Goal: Task Accomplishment & Management: Manage account settings

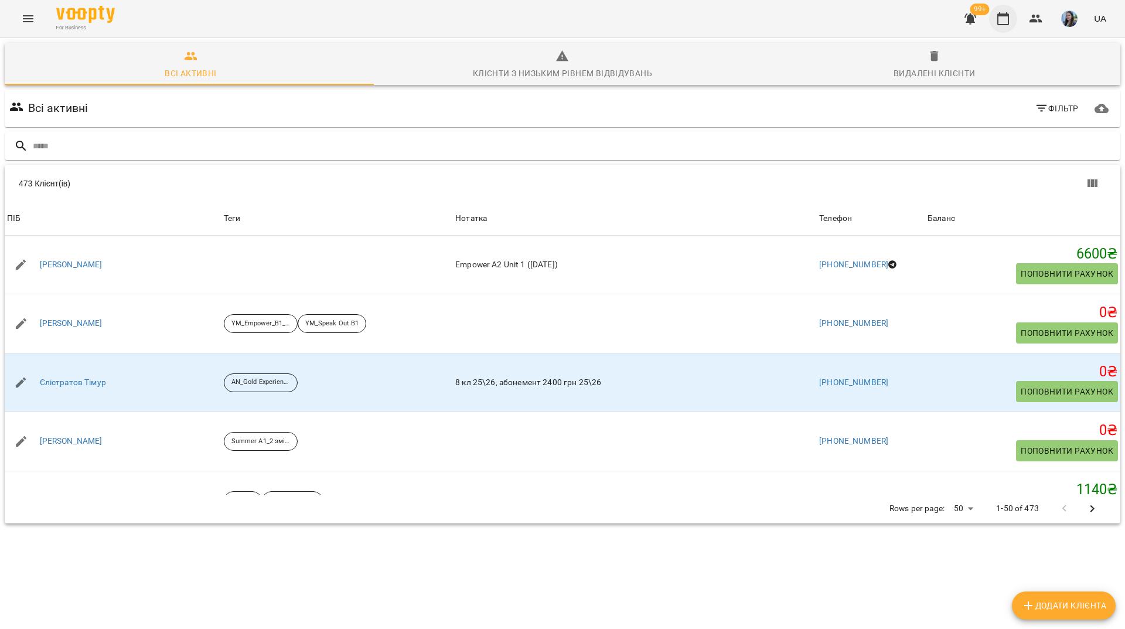
click at [999, 16] on icon "button" at bounding box center [1004, 18] width 12 height 13
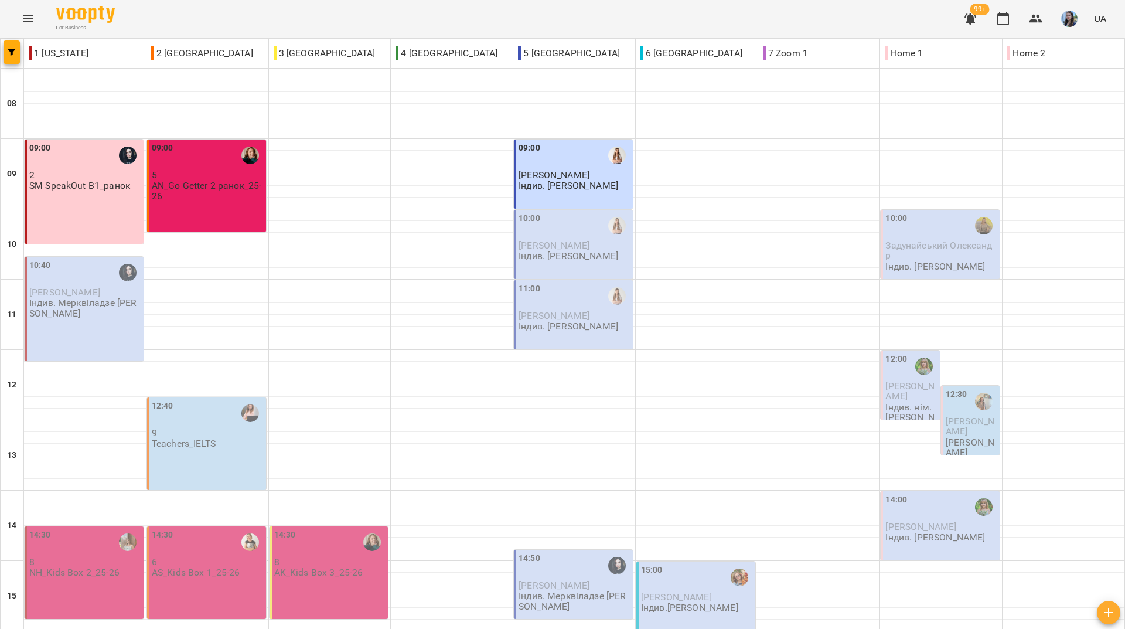
click at [496, 9] on div "For Business 99+ UA" at bounding box center [562, 19] width 1125 height 38
click at [198, 18] on div "For Business 99+ UA" at bounding box center [562, 19] width 1125 height 38
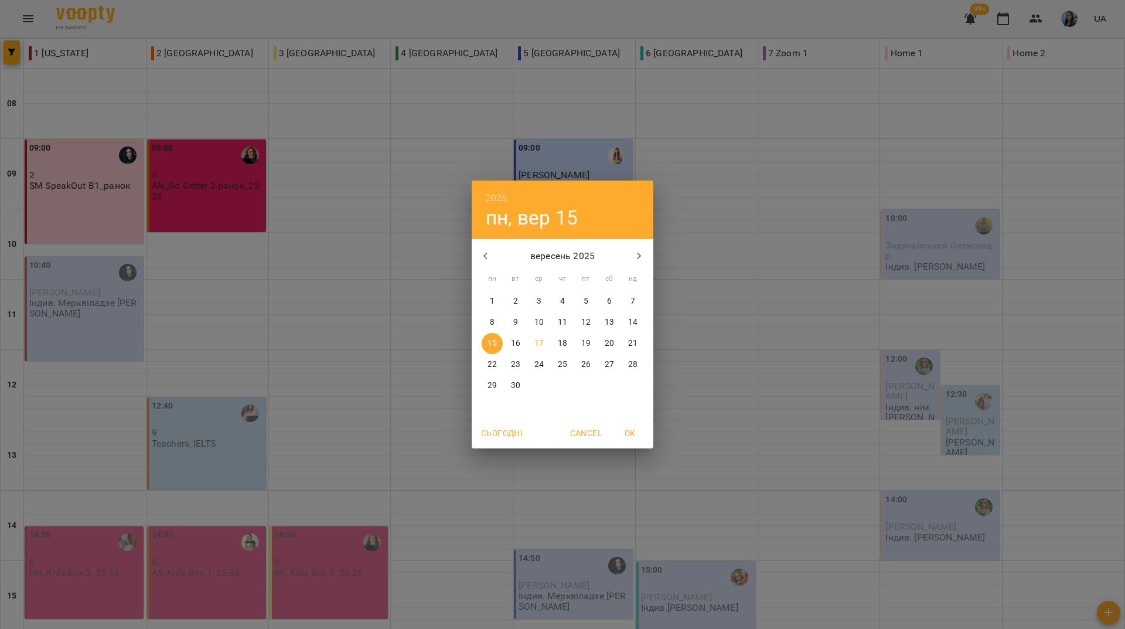
click at [513, 368] on p "23" at bounding box center [515, 365] width 9 height 12
type input "**********"
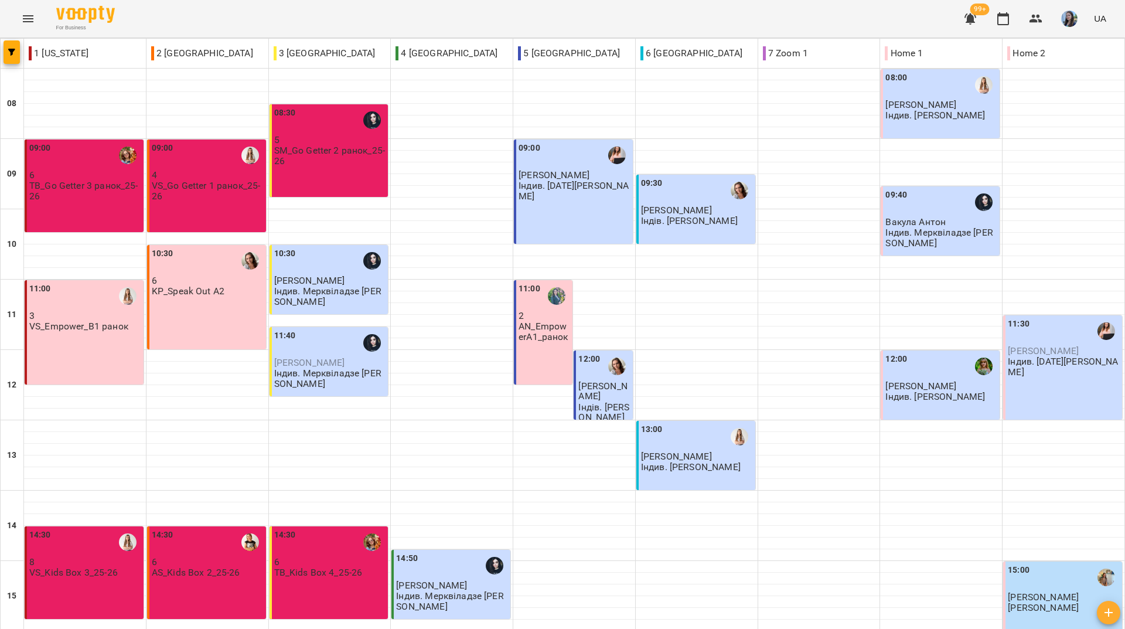
scroll to position [0, 0]
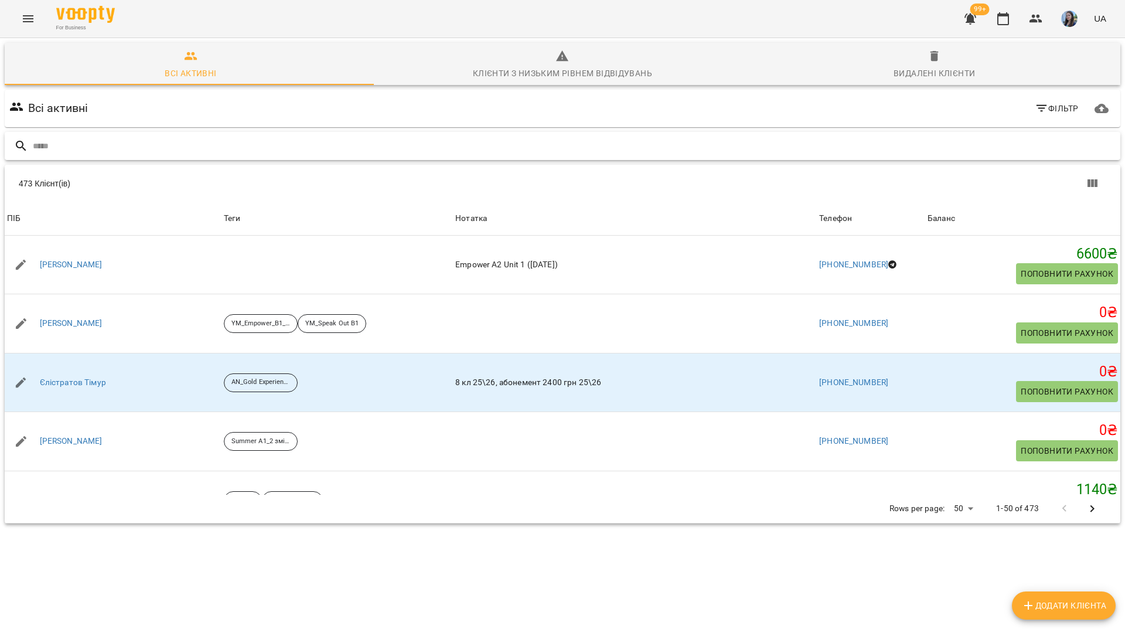
click at [420, 148] on input "text" at bounding box center [574, 146] width 1083 height 19
click at [35, 19] on button "Menu" at bounding box center [28, 19] width 28 height 28
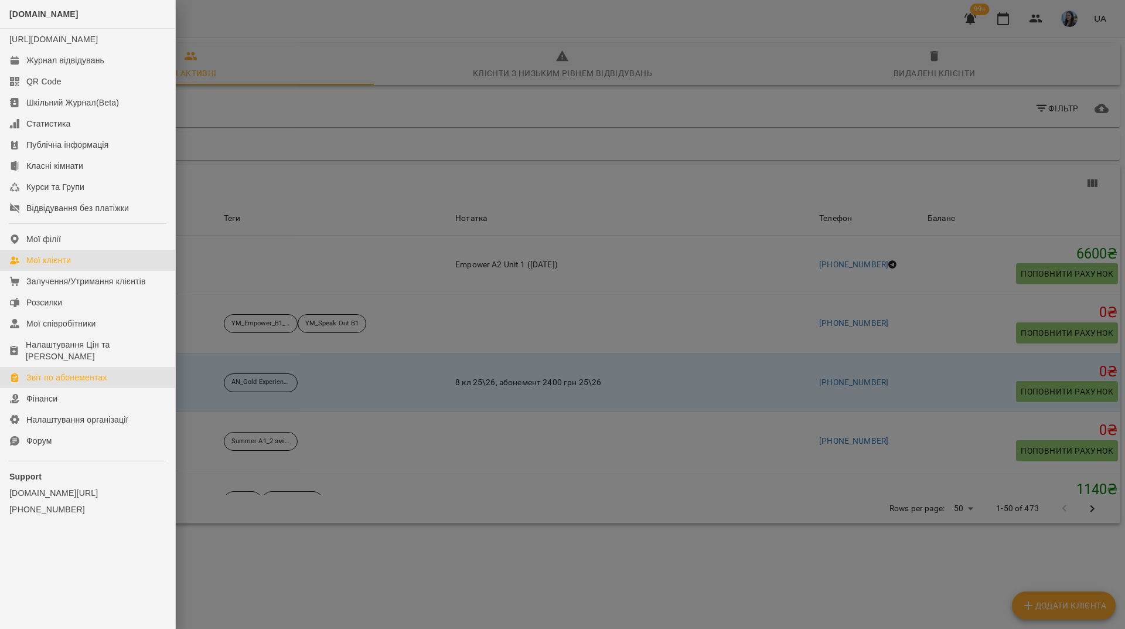
click at [89, 379] on div "Звіт по абонементах" at bounding box center [66, 378] width 81 height 12
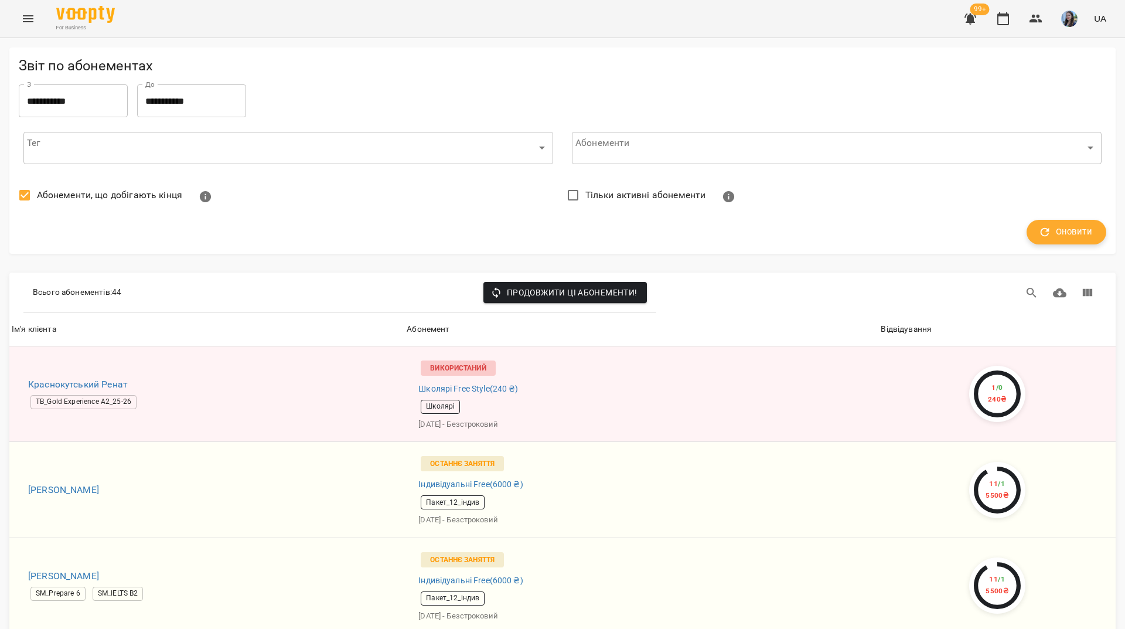
click at [1053, 235] on span "Оновити" at bounding box center [1067, 231] width 52 height 15
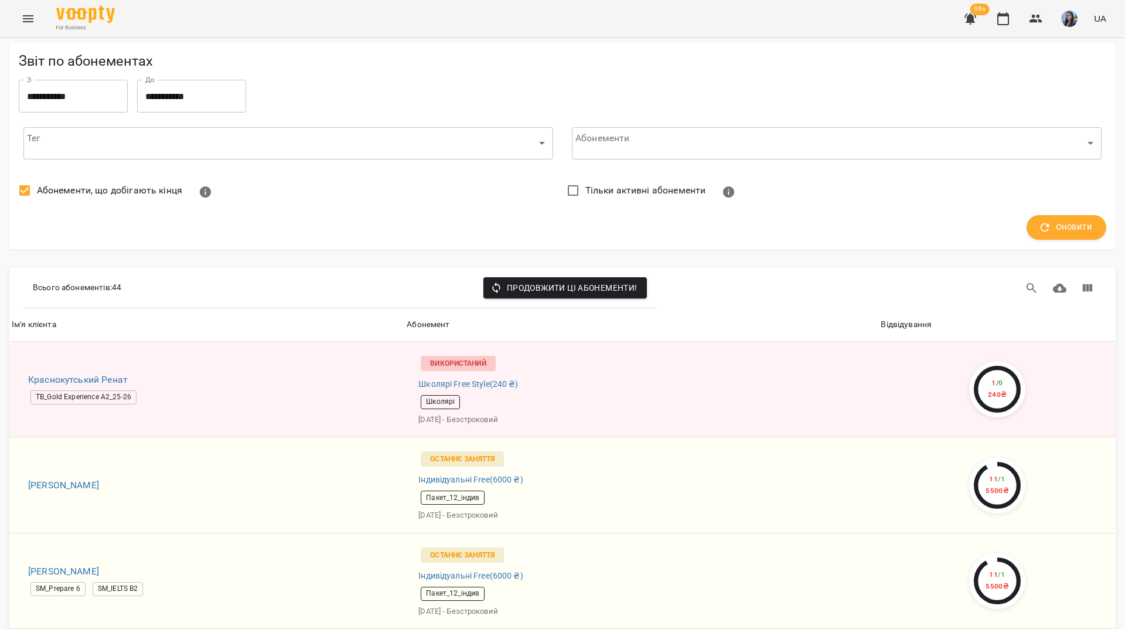
scroll to position [1758, 0]
click at [977, 22] on icon "button" at bounding box center [971, 19] width 14 height 14
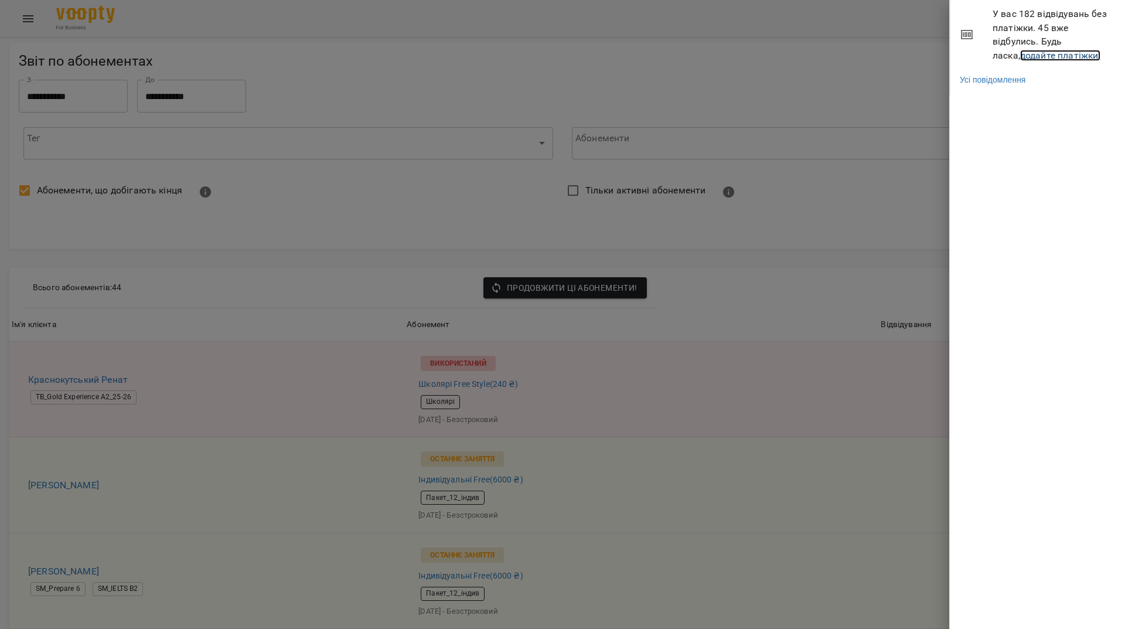
click at [1045, 53] on link "додайте платіжки!" at bounding box center [1060, 55] width 81 height 11
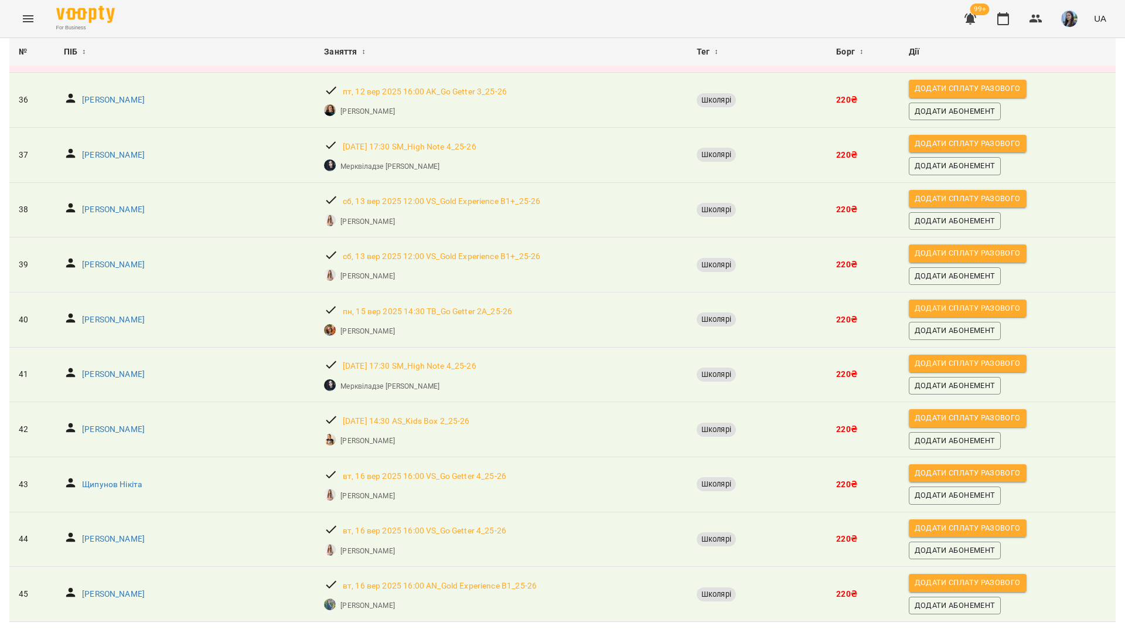
scroll to position [2047, 0]
click at [1039, 21] on icon "button" at bounding box center [1036, 19] width 14 height 14
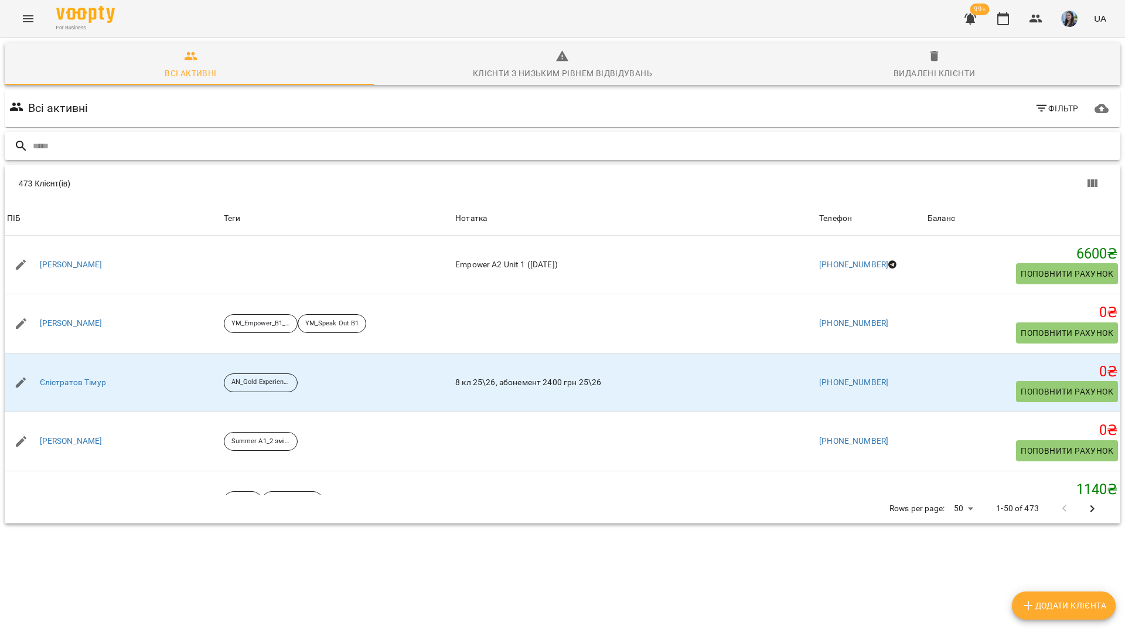
click at [138, 138] on input "text" at bounding box center [574, 146] width 1083 height 19
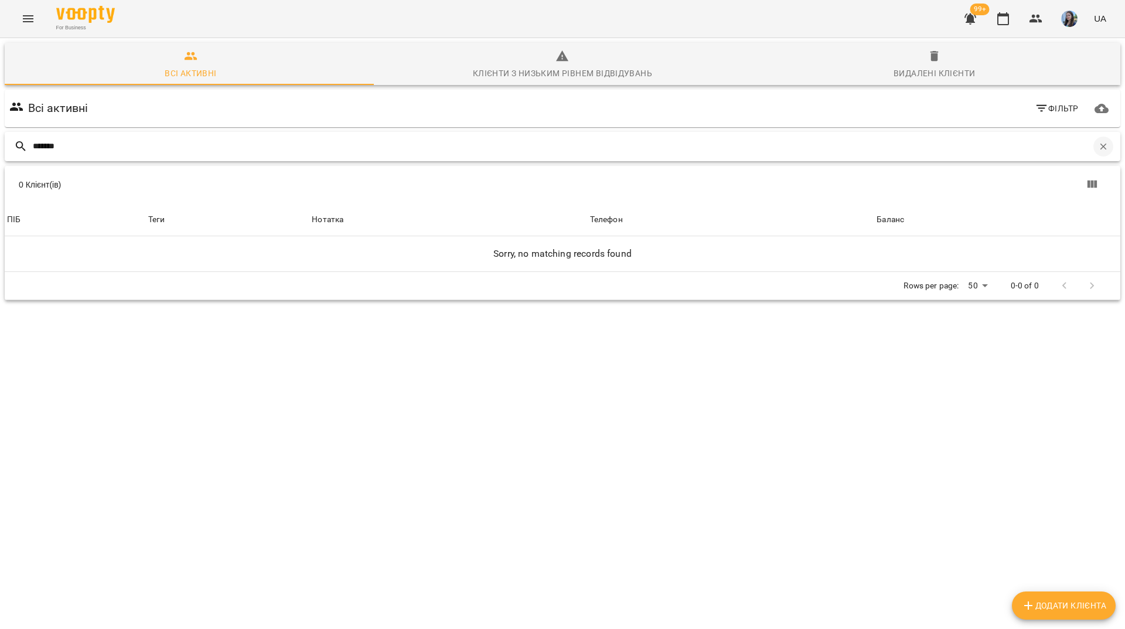
type input "******"
drag, startPoint x: 1095, startPoint y: 145, endPoint x: 1050, endPoint y: 145, distance: 44.5
click at [1098, 145] on icon "button" at bounding box center [1103, 146] width 11 height 11
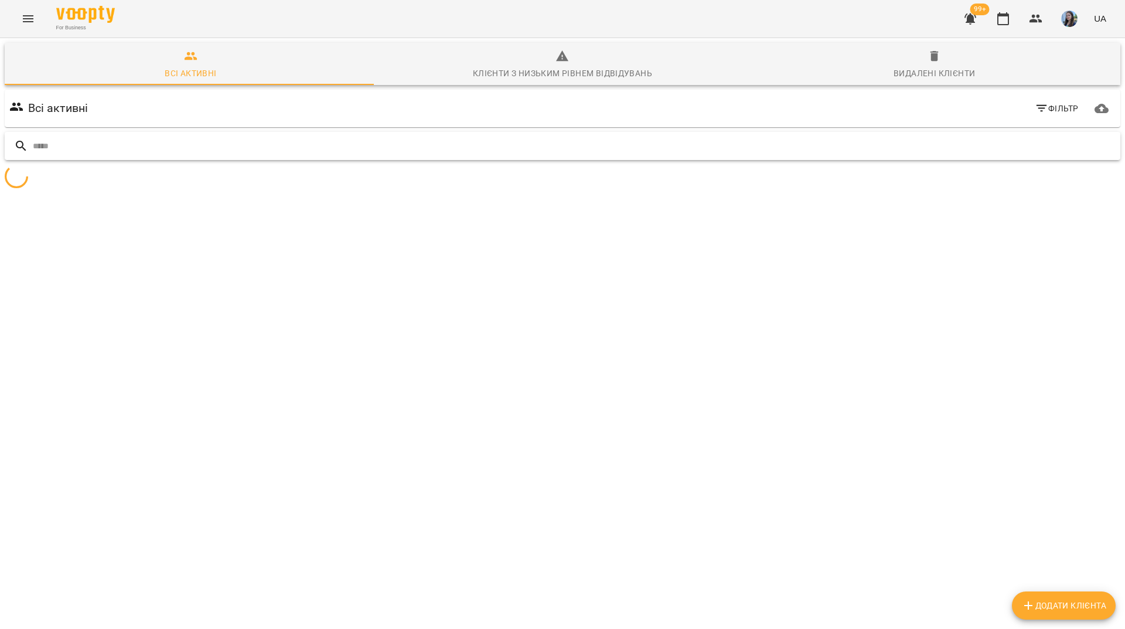
drag, startPoint x: 1017, startPoint y: 145, endPoint x: 1001, endPoint y: 150, distance: 16.7
click at [1016, 145] on input "text" at bounding box center [574, 146] width 1083 height 19
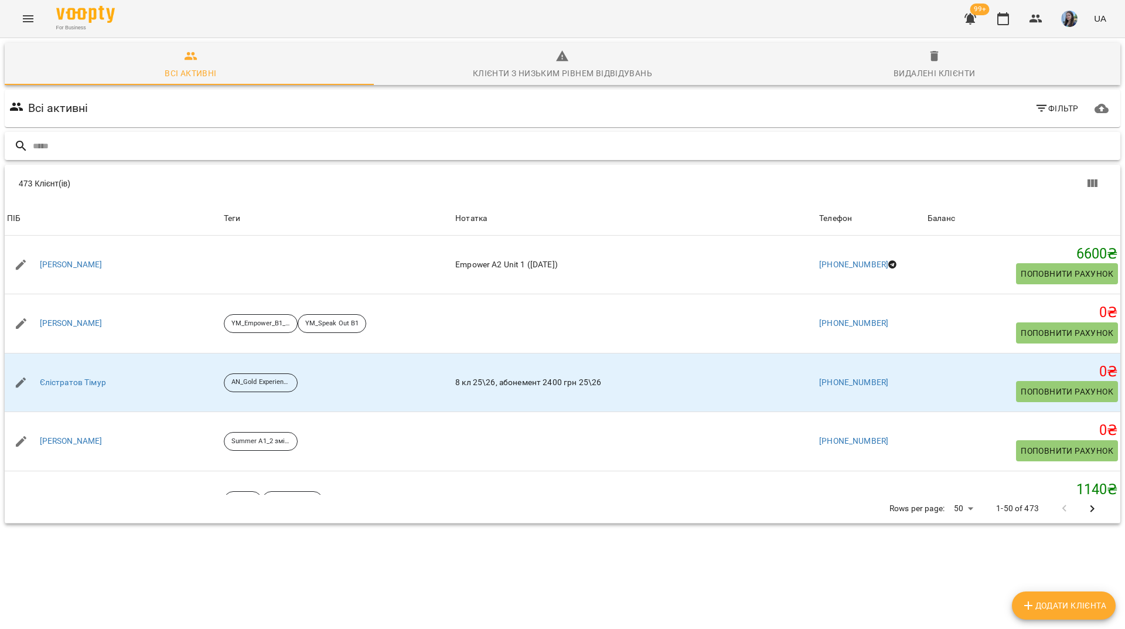
click at [180, 143] on input "text" at bounding box center [574, 146] width 1083 height 19
paste input "**********"
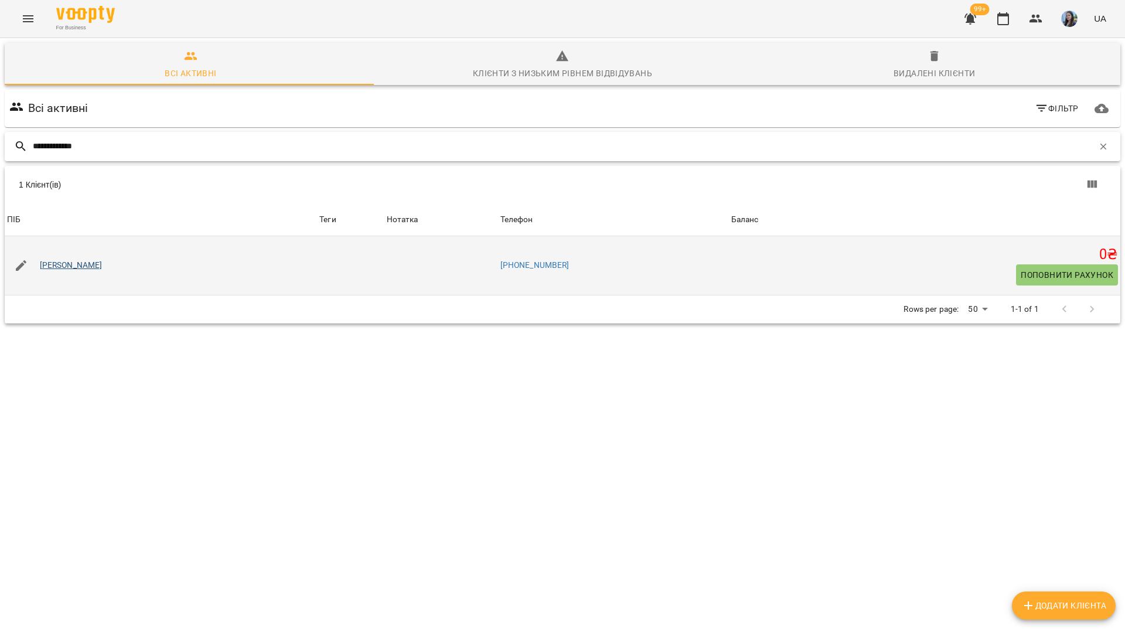
type input "**********"
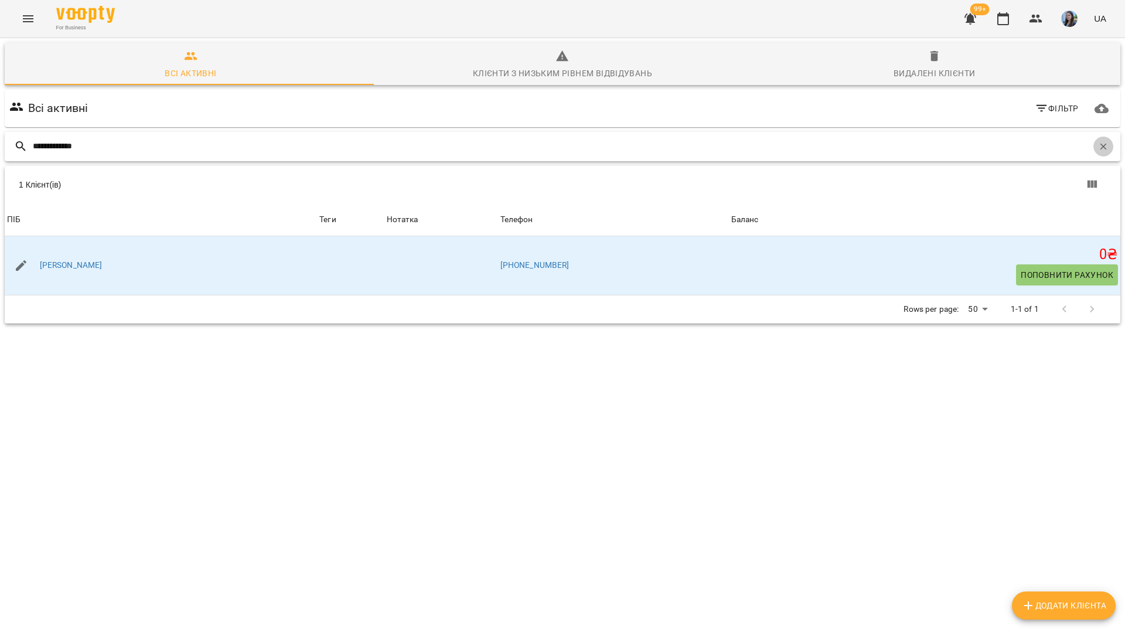
drag, startPoint x: 1098, startPoint y: 152, endPoint x: 1068, endPoint y: 148, distance: 30.8
click at [1095, 152] on button "button" at bounding box center [1104, 147] width 20 height 20
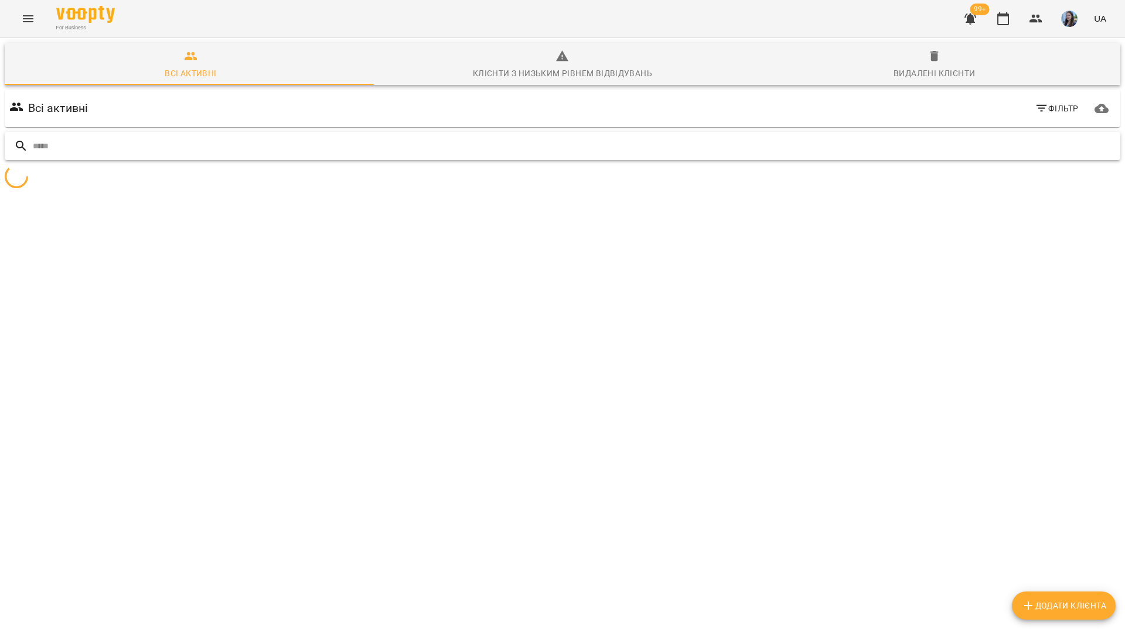
click at [1067, 148] on input "text" at bounding box center [574, 146] width 1083 height 19
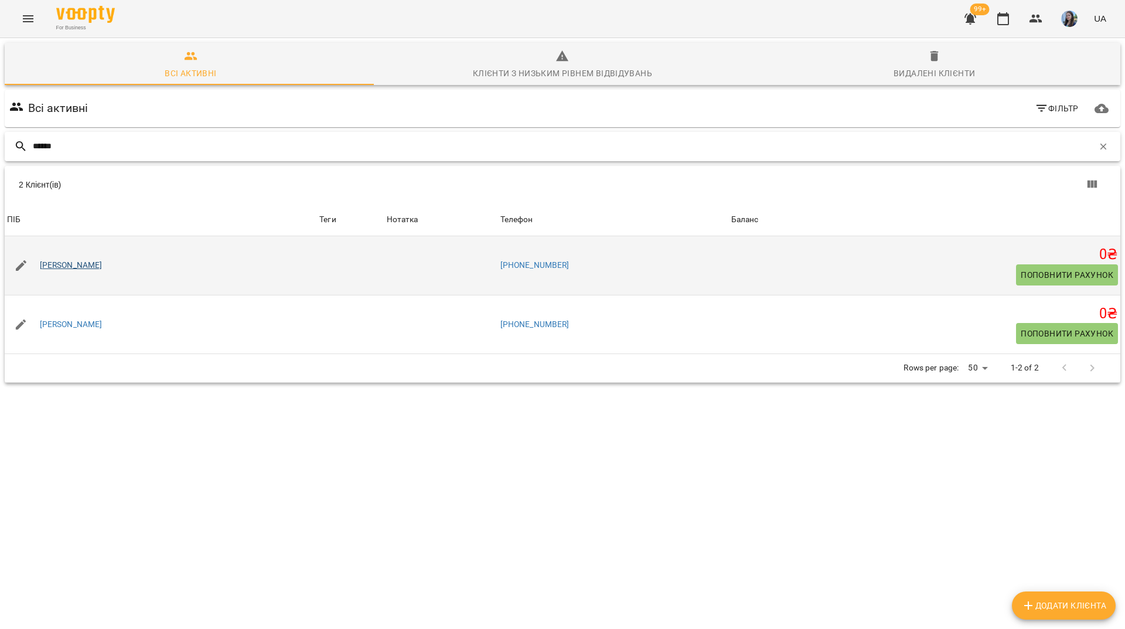
type input "*****"
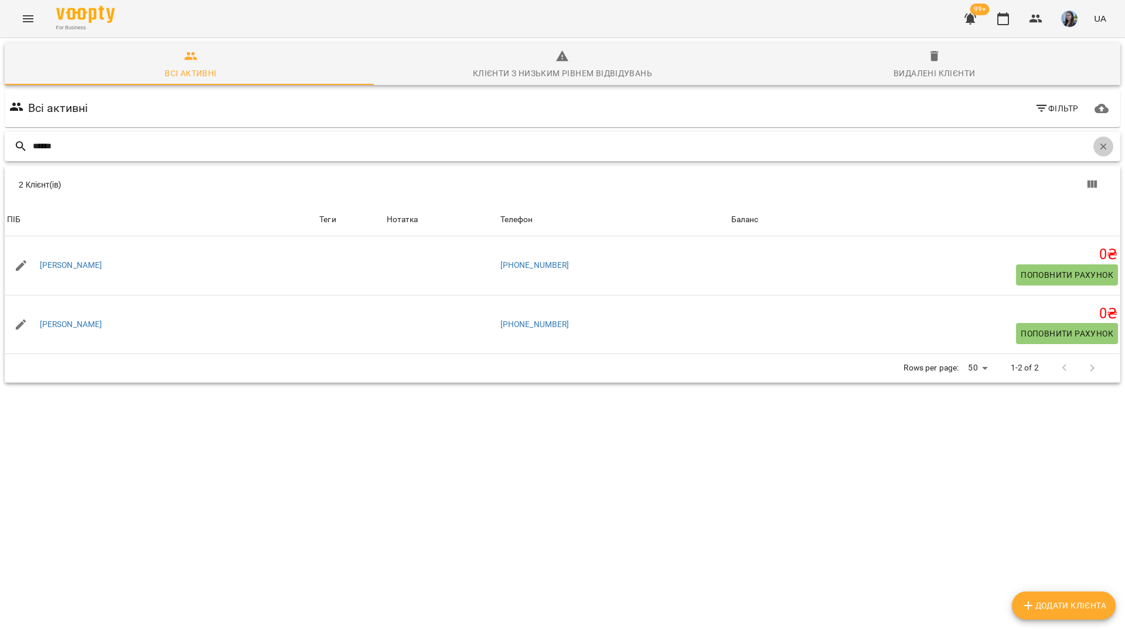
click at [1098, 141] on icon "button" at bounding box center [1103, 146] width 11 height 11
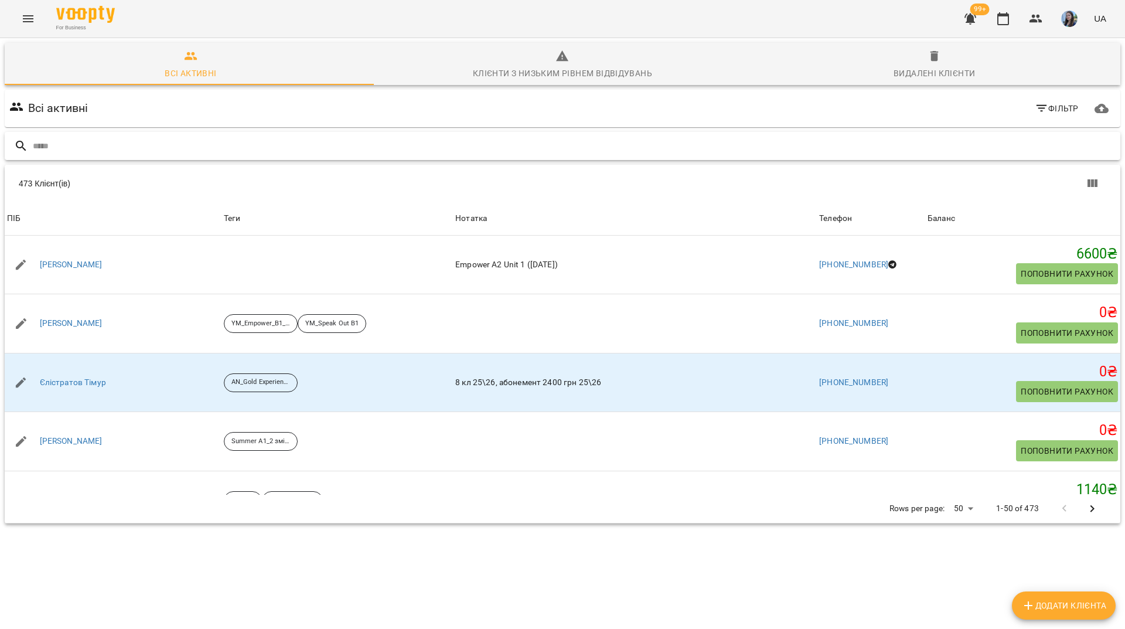
click at [617, 10] on div "For Business 99+ UA" at bounding box center [562, 19] width 1125 height 38
click at [389, 144] on input "text" at bounding box center [574, 146] width 1083 height 19
click at [428, 150] on input "text" at bounding box center [574, 146] width 1083 height 19
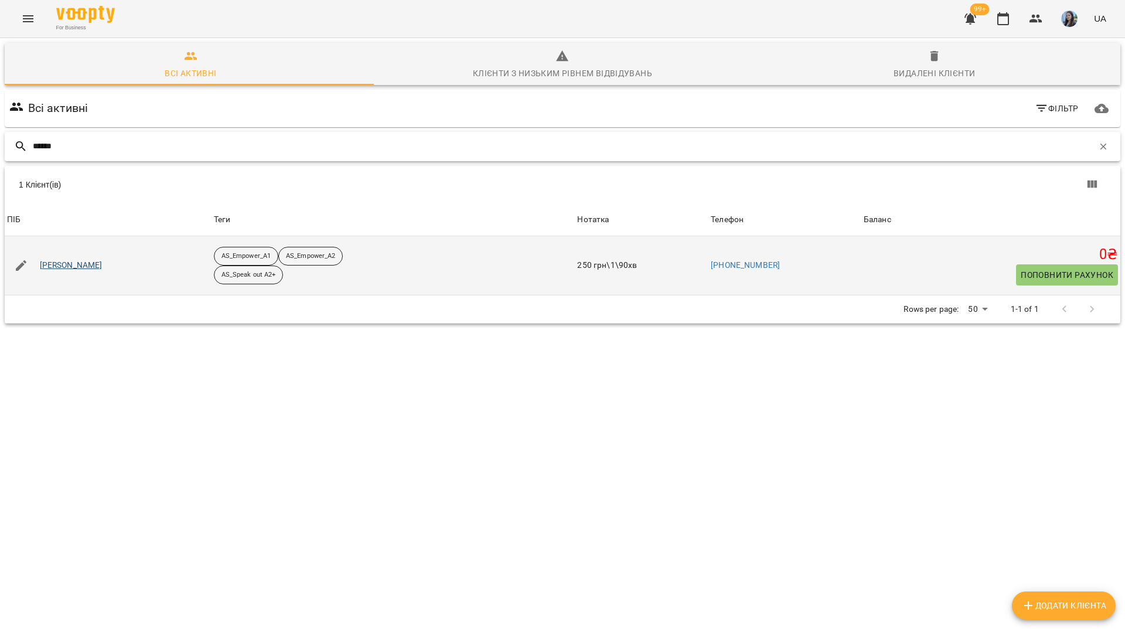
type input "******"
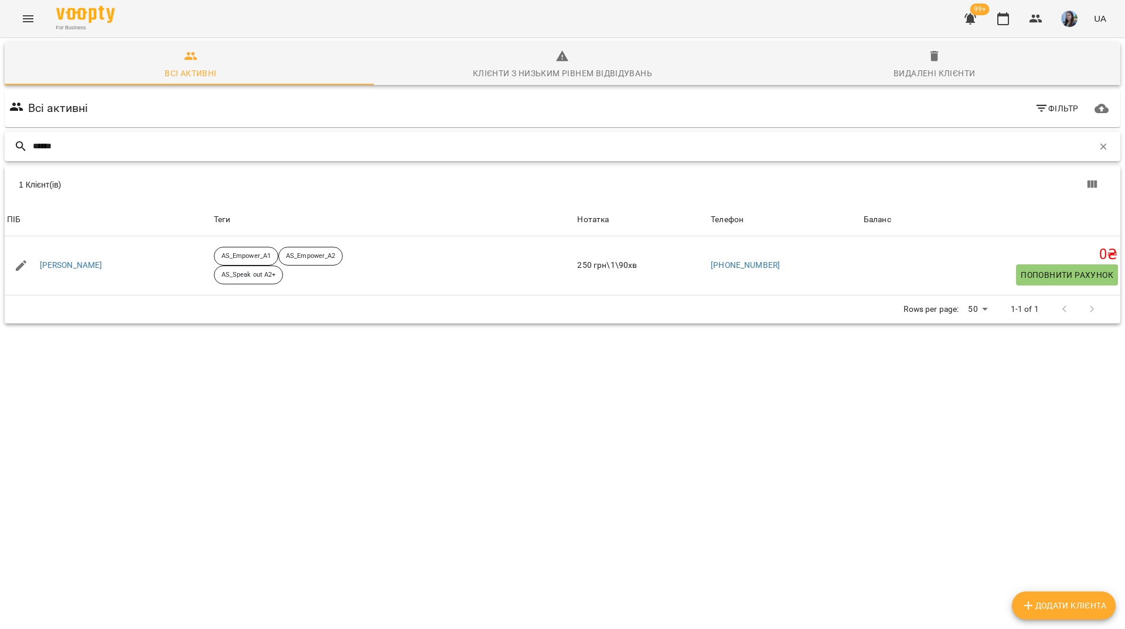
drag, startPoint x: 1098, startPoint y: 147, endPoint x: 1078, endPoint y: 142, distance: 20.6
click at [1098, 145] on icon "button" at bounding box center [1103, 146] width 11 height 11
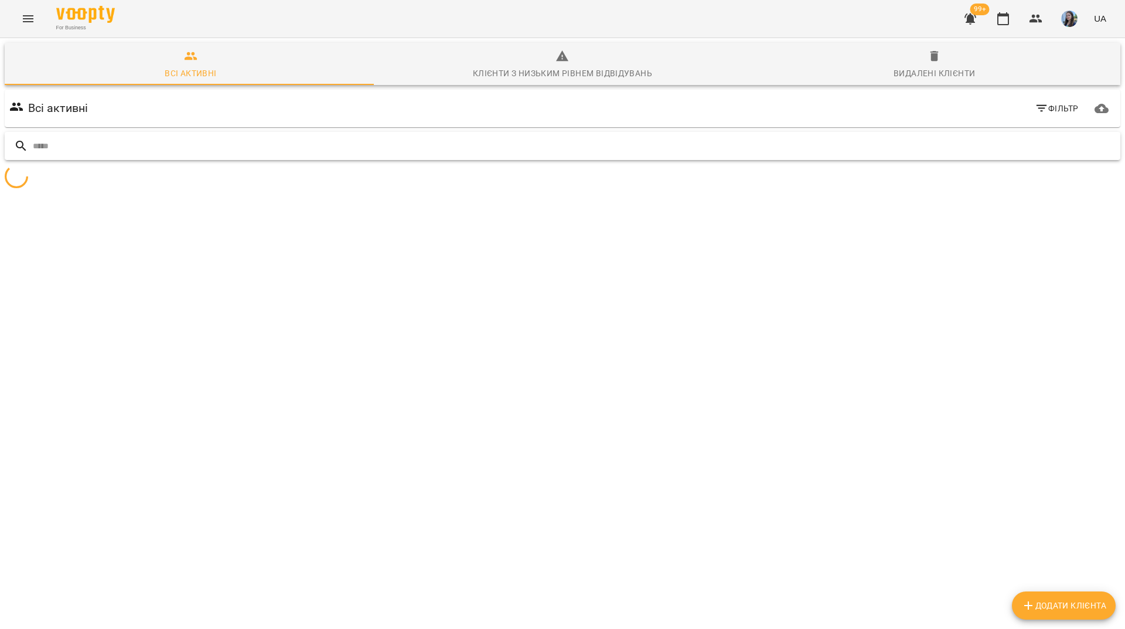
click at [1073, 142] on input "text" at bounding box center [574, 146] width 1083 height 19
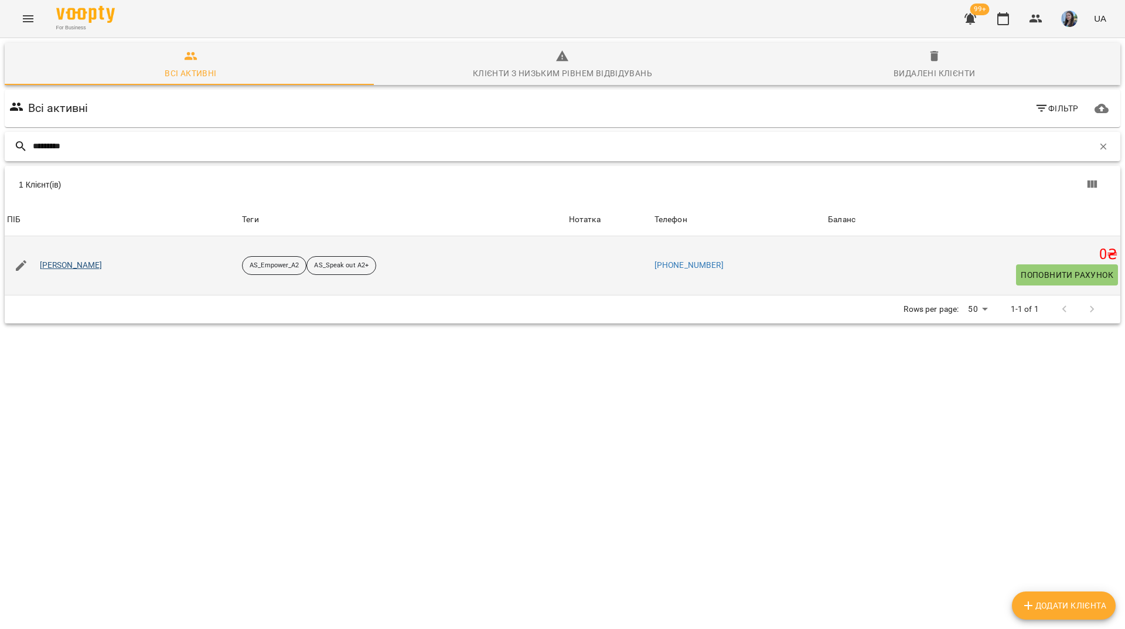
type input "********"
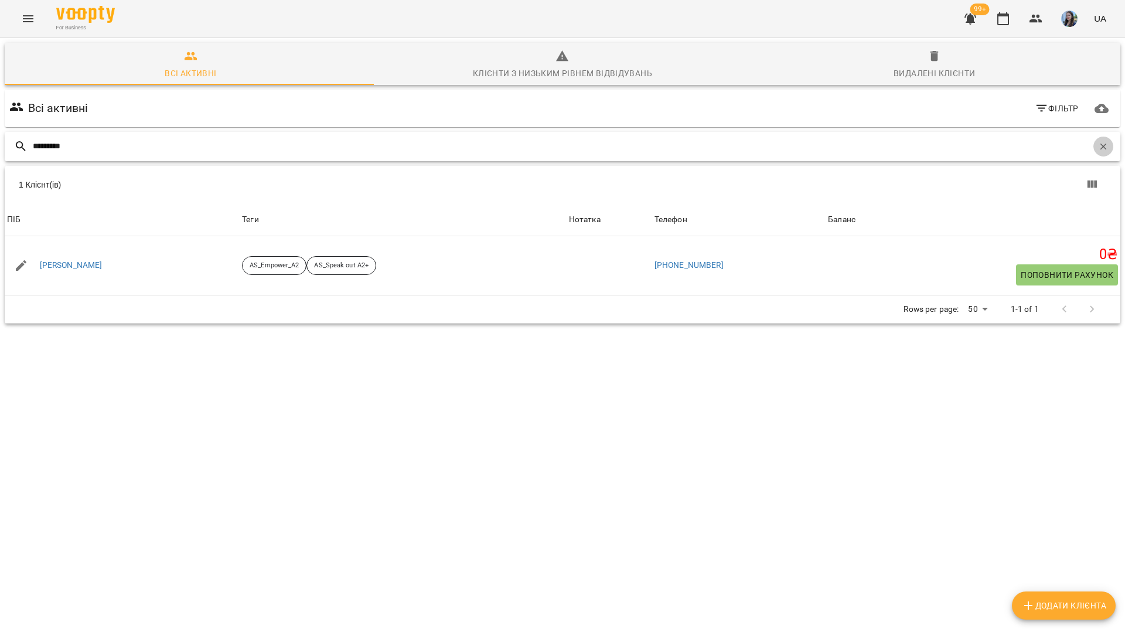
click at [1098, 144] on icon "button" at bounding box center [1103, 146] width 11 height 11
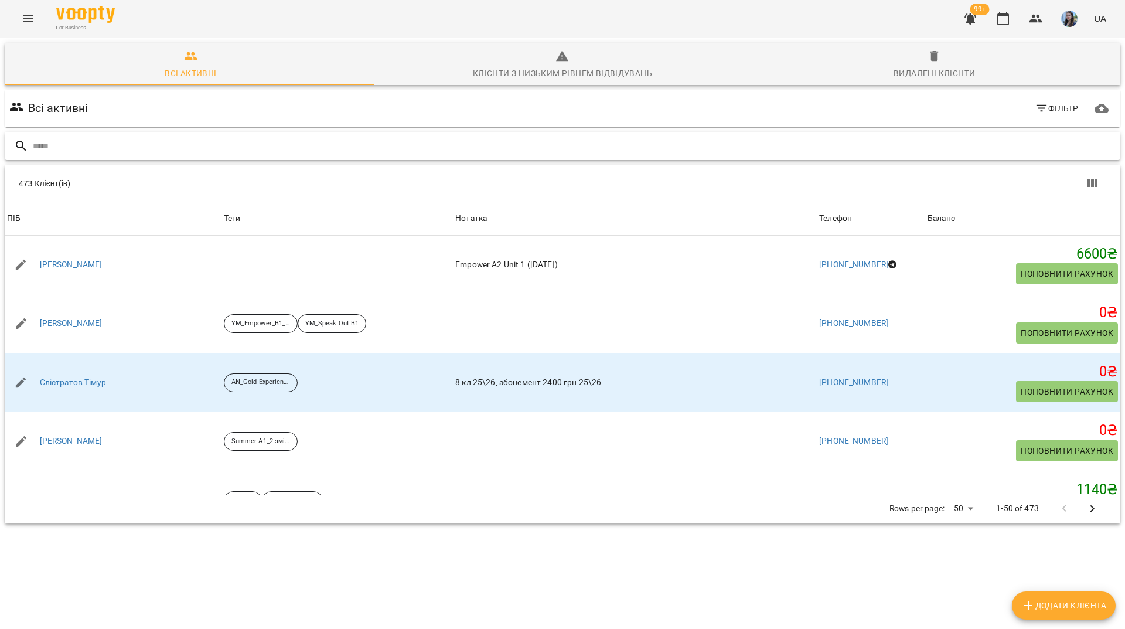
click at [398, 142] on input "text" at bounding box center [574, 146] width 1083 height 19
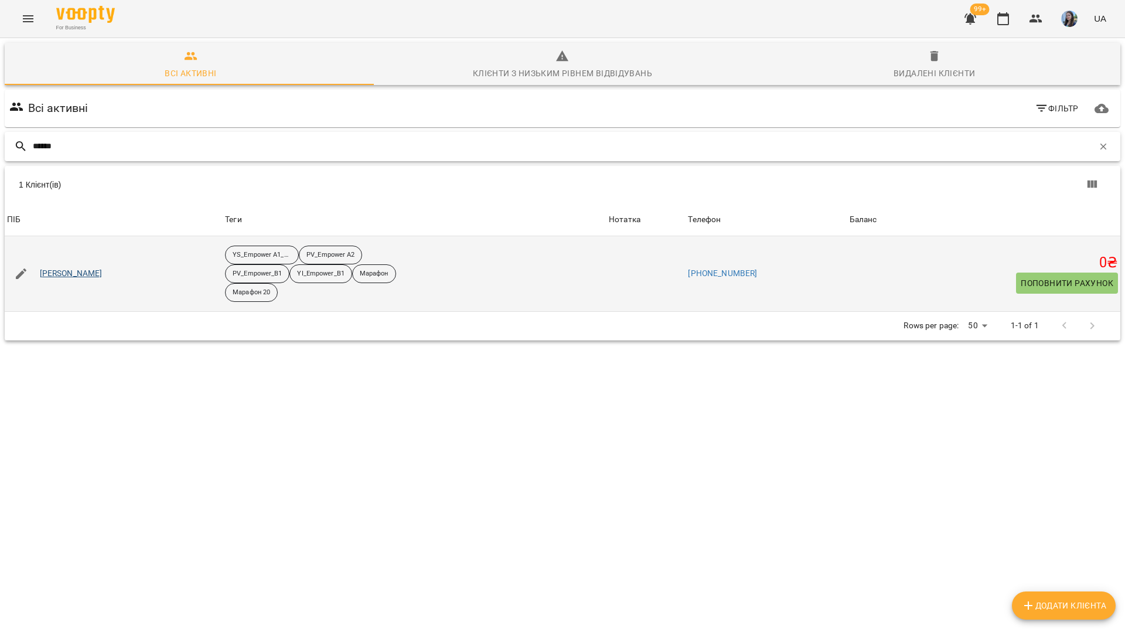
type input "******"
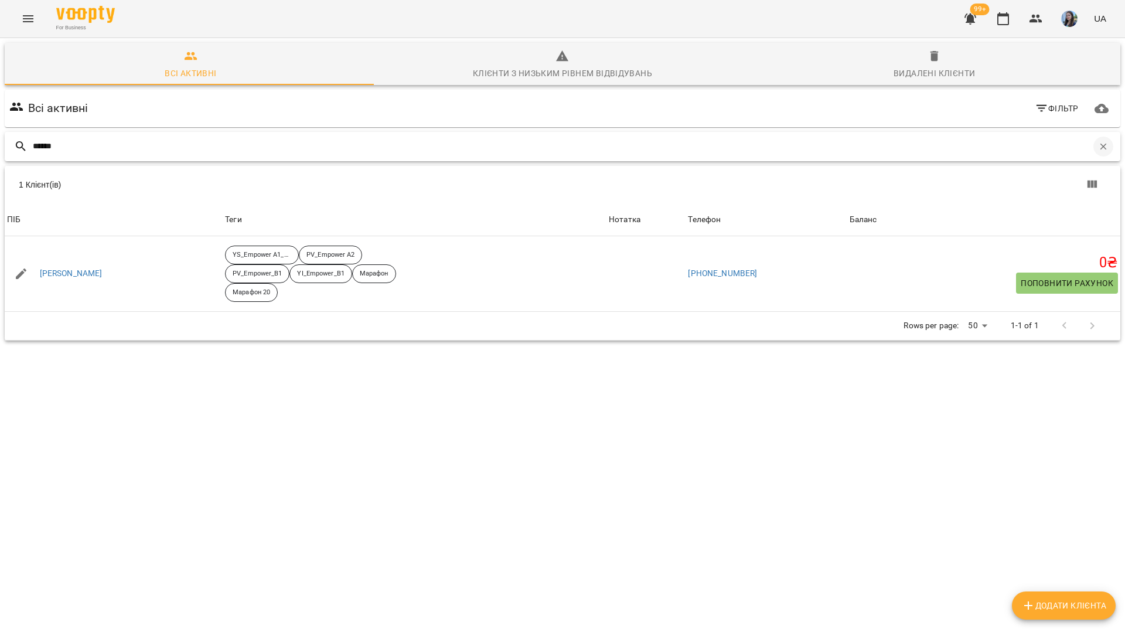
click at [1098, 145] on icon "button" at bounding box center [1103, 146] width 11 height 11
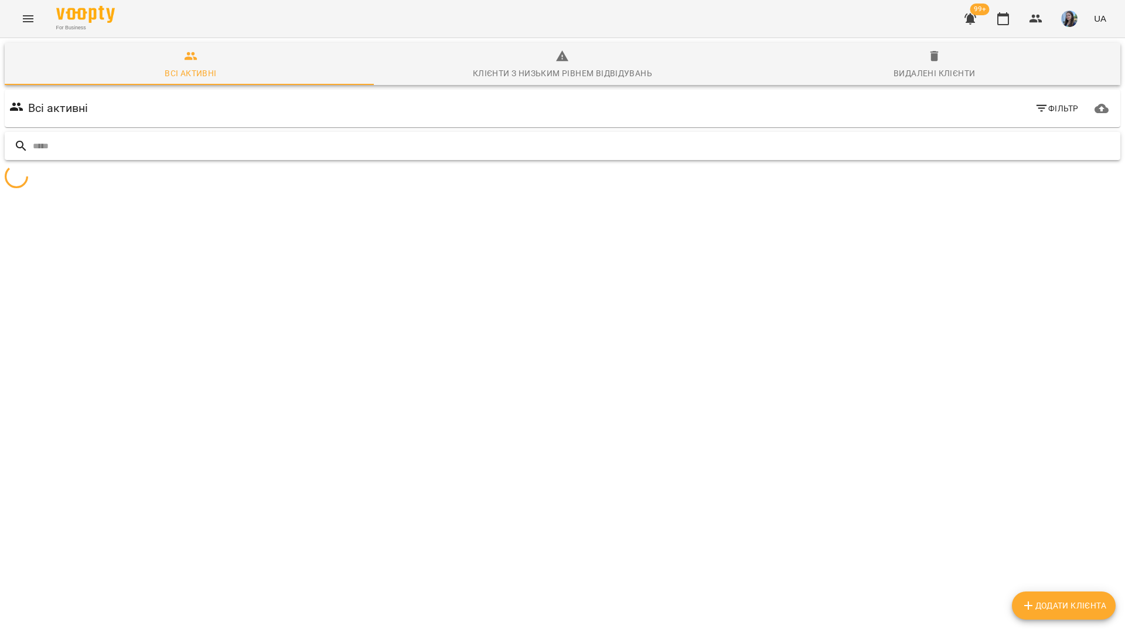
click at [1092, 148] on input "text" at bounding box center [574, 146] width 1083 height 19
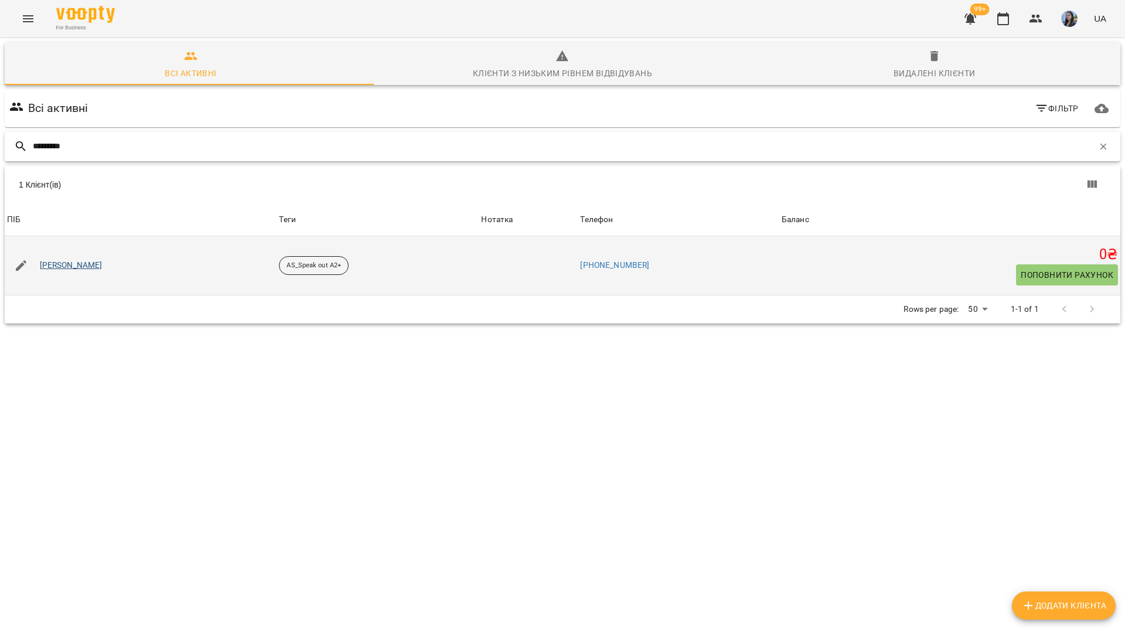
type input "********"
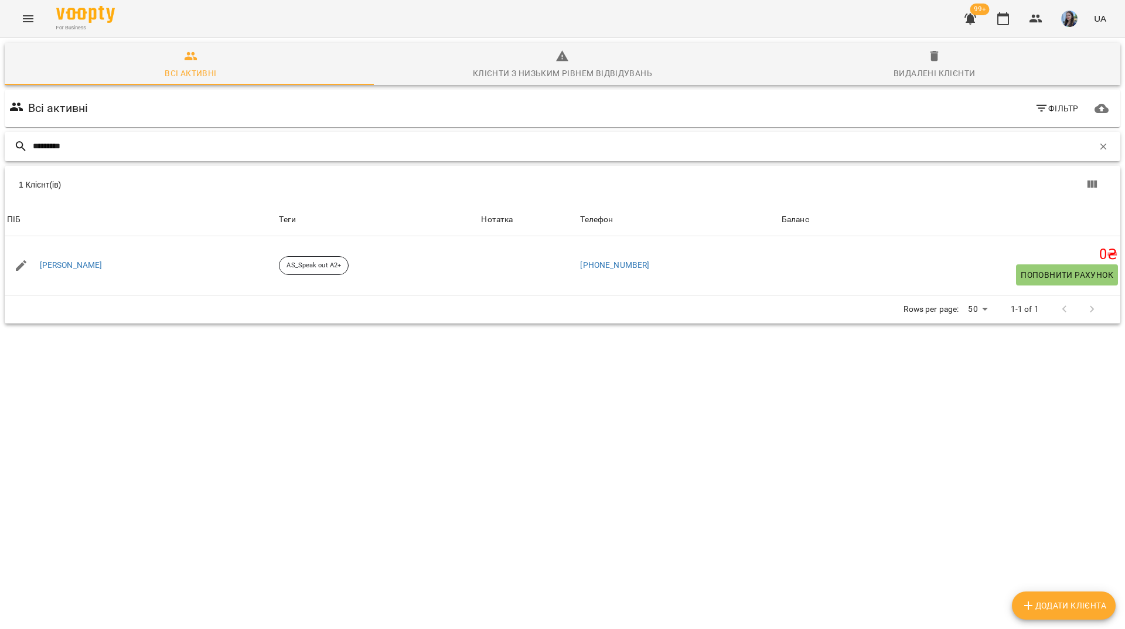
click at [1098, 151] on icon "button" at bounding box center [1103, 146] width 11 height 11
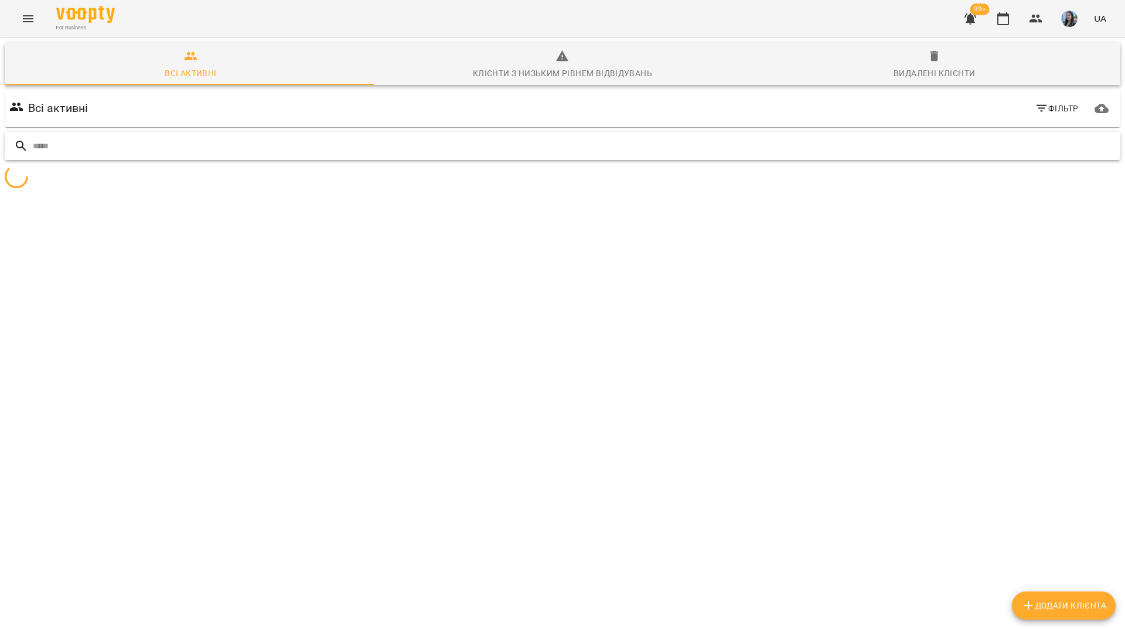
click at [1077, 151] on input "text" at bounding box center [574, 146] width 1083 height 19
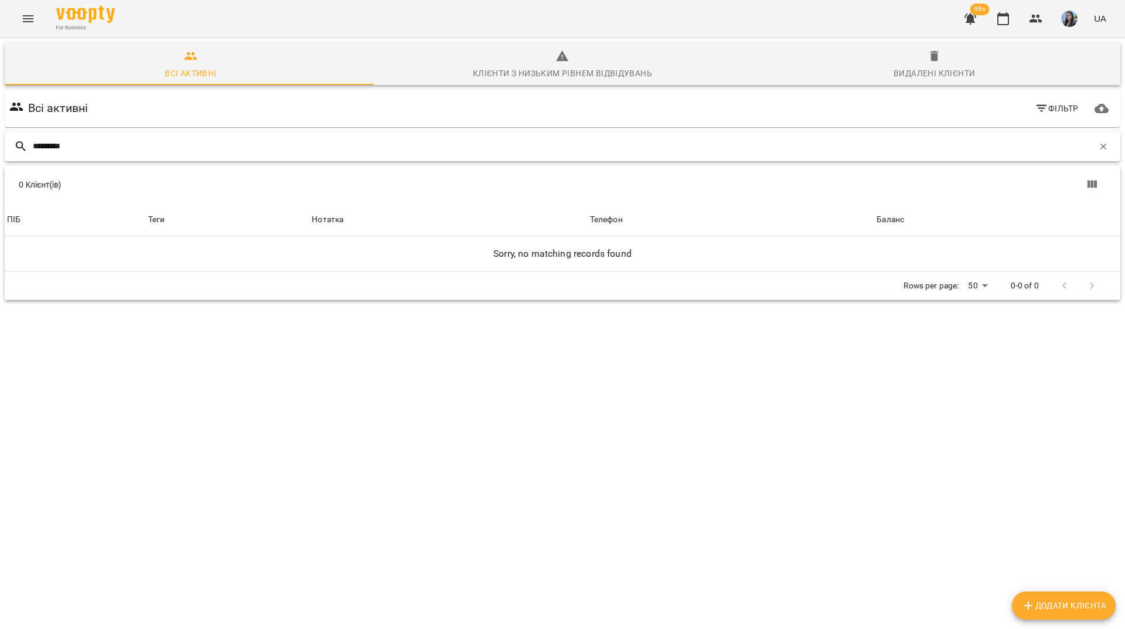
type input "*********"
click at [951, 64] on span "Видалені клієнти" at bounding box center [935, 65] width 358 height 32
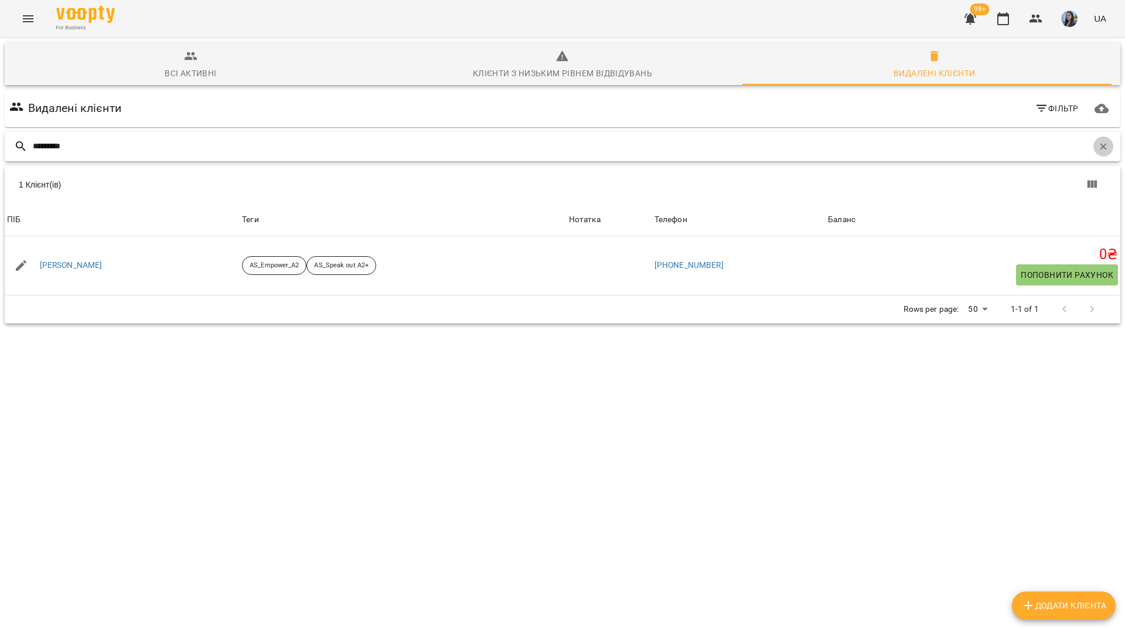
click at [1098, 144] on icon "button" at bounding box center [1103, 146] width 11 height 11
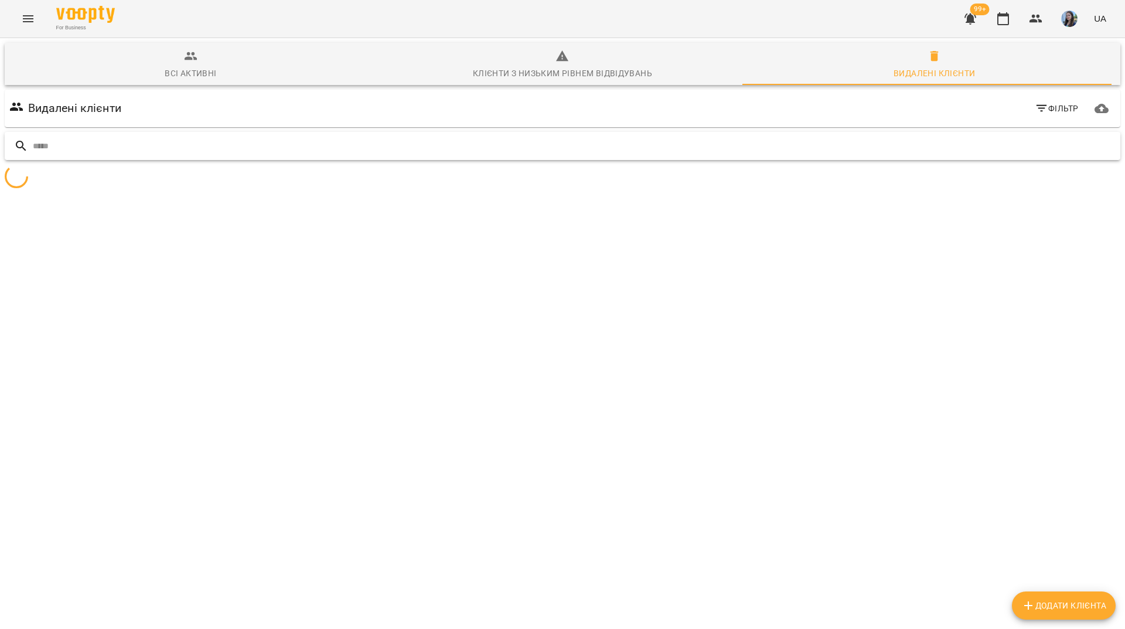
click at [1083, 149] on input "text" at bounding box center [574, 146] width 1083 height 19
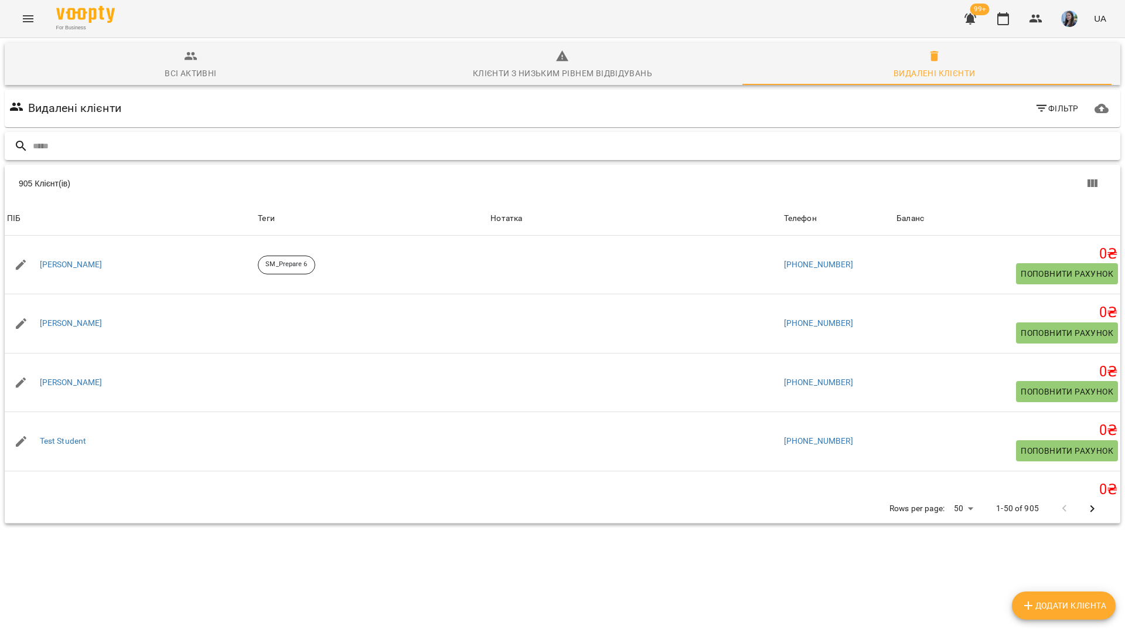
click at [646, 150] on input "text" at bounding box center [574, 146] width 1083 height 19
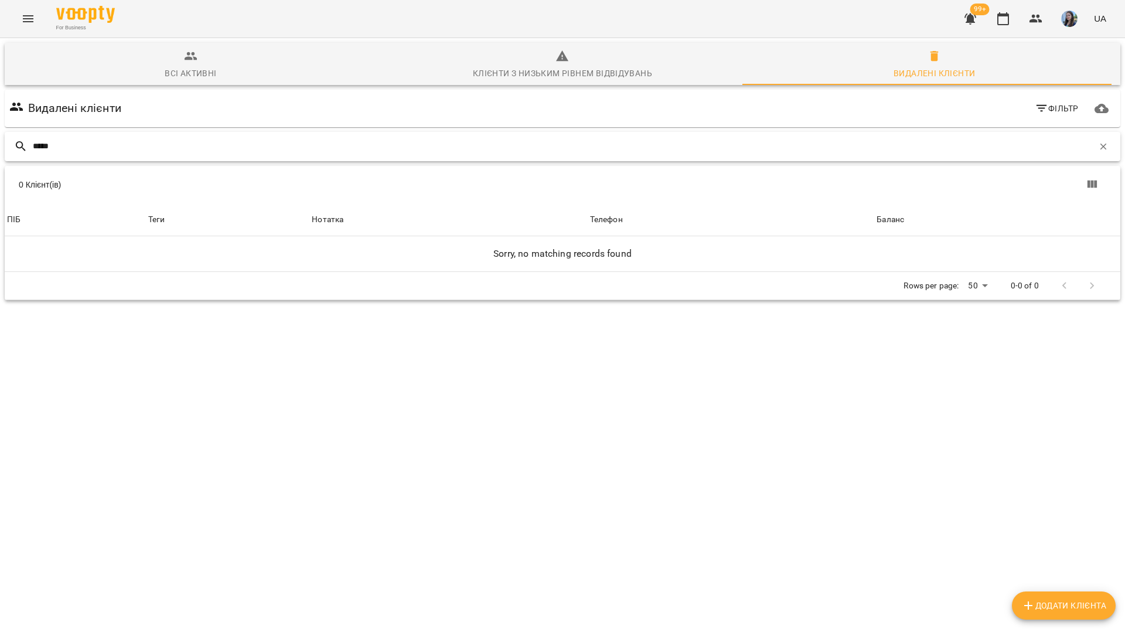
type input "*****"
click at [156, 73] on span "Всі активні" at bounding box center [191, 65] width 358 height 32
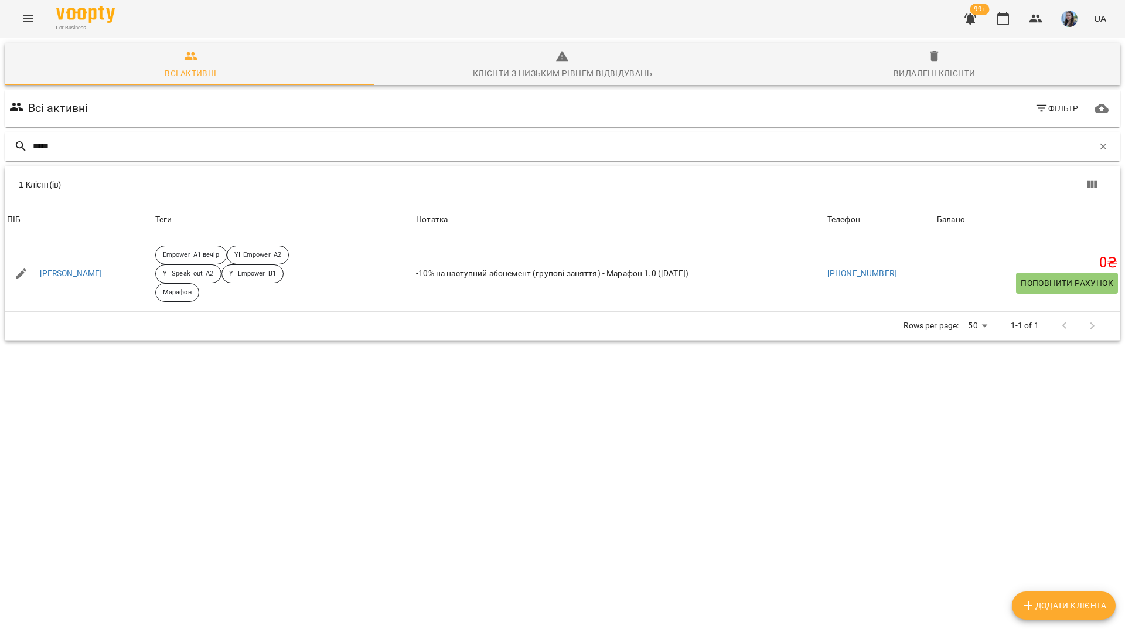
drag, startPoint x: 385, startPoint y: 8, endPoint x: 403, endPoint y: 19, distance: 21.1
click at [386, 8] on div "For Business 99+ UA" at bounding box center [562, 19] width 1125 height 38
click at [1101, 145] on button "button" at bounding box center [1104, 147] width 20 height 20
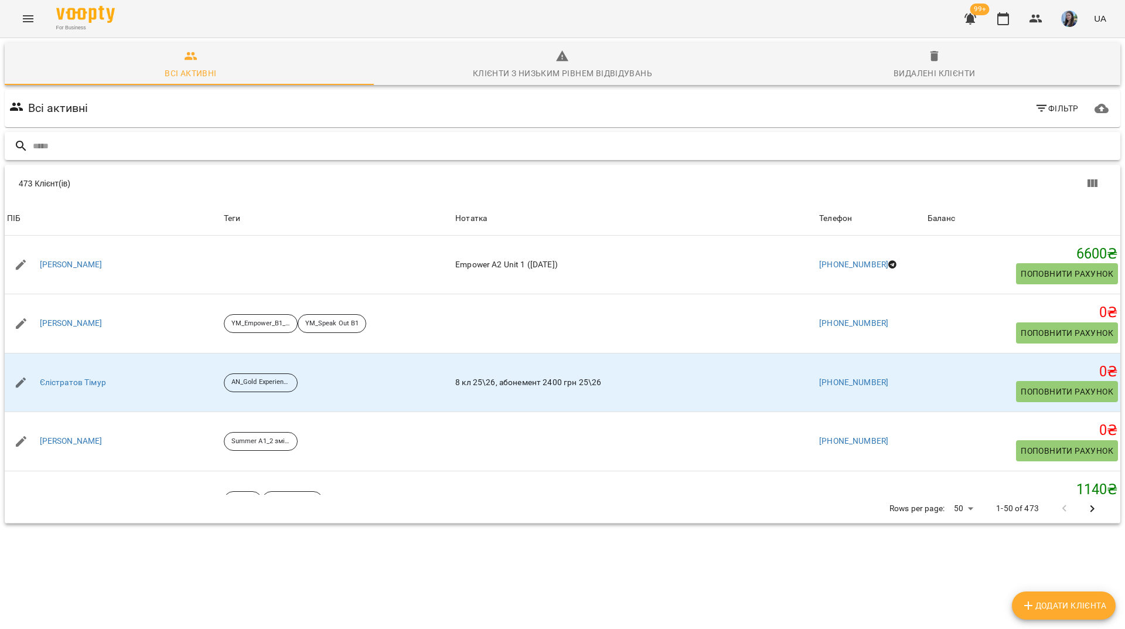
click at [453, 139] on input "text" at bounding box center [574, 146] width 1083 height 19
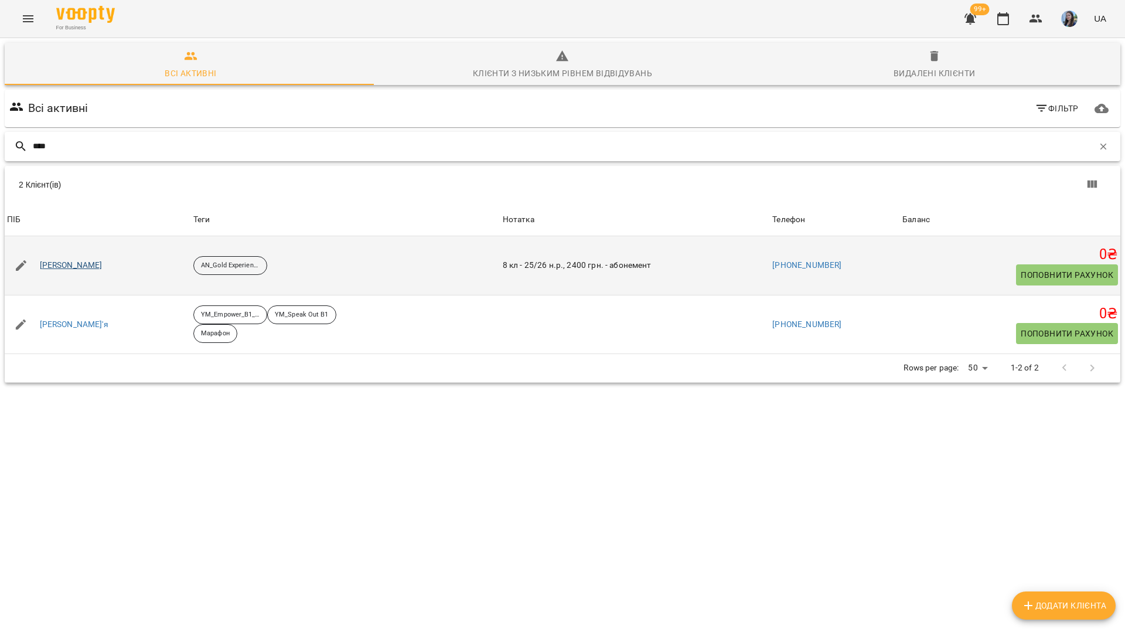
type input "****"
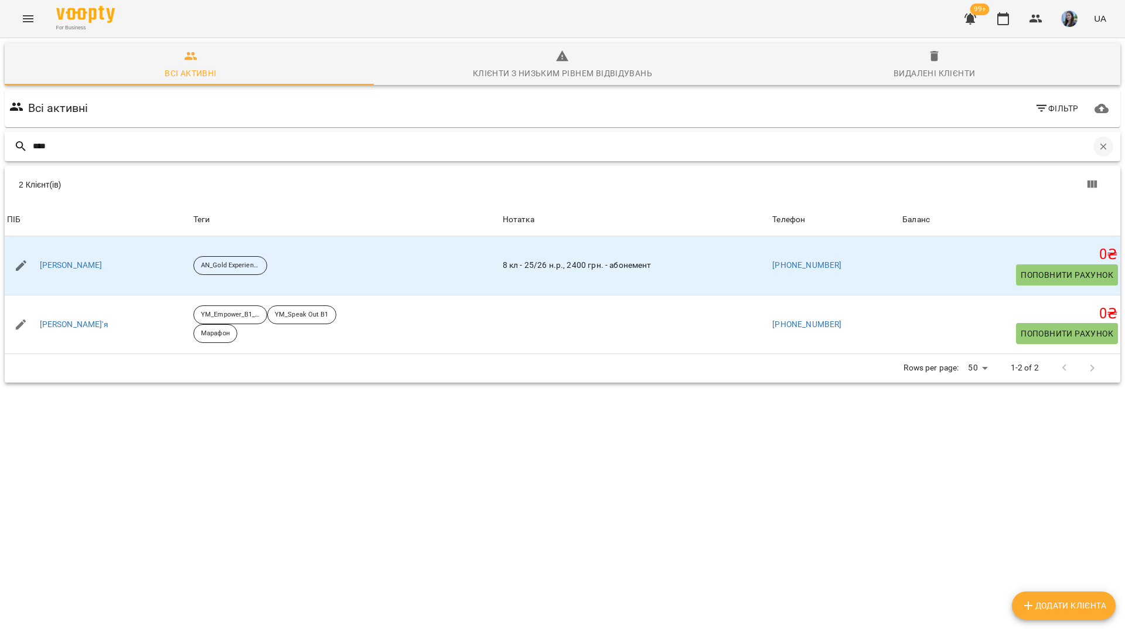
click at [1094, 155] on button "button" at bounding box center [1104, 147] width 20 height 20
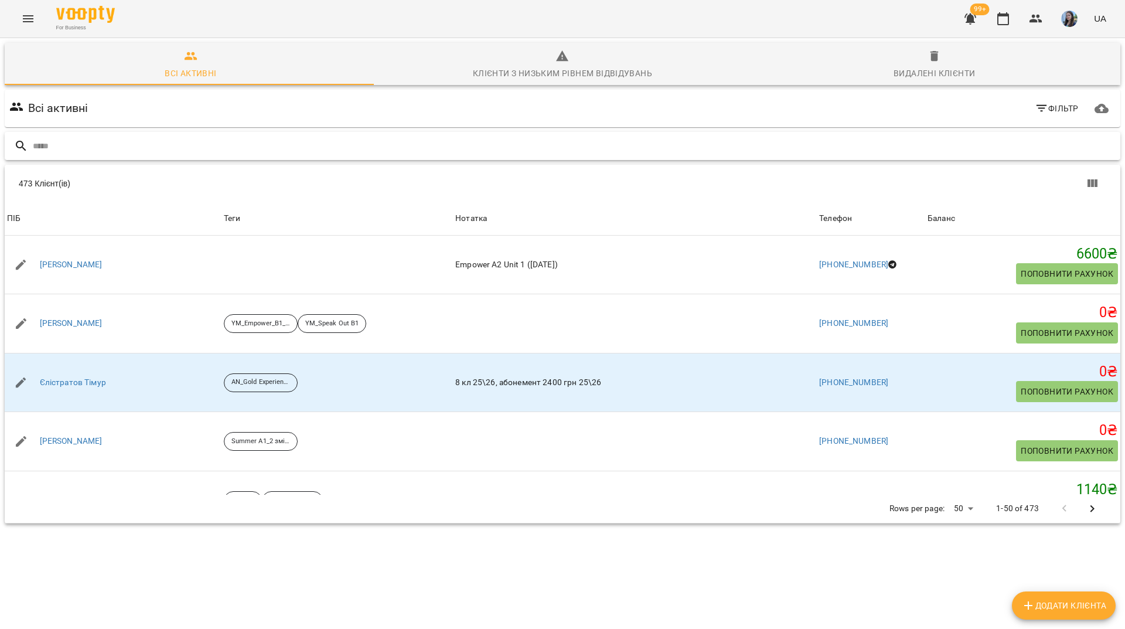
click at [724, 155] on input "text" at bounding box center [574, 146] width 1083 height 19
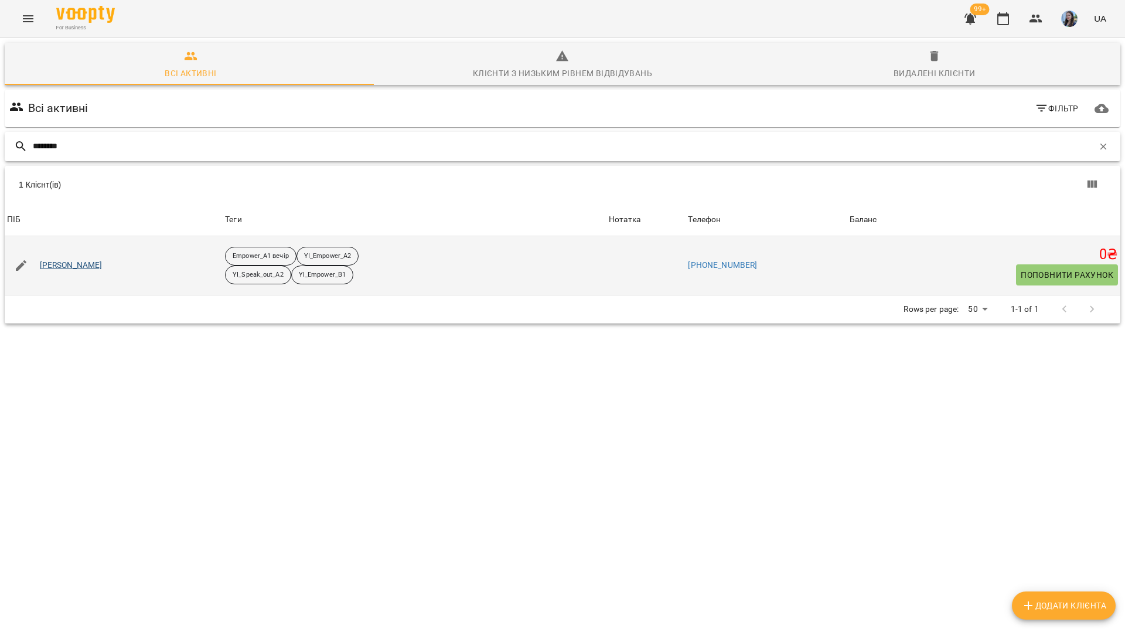
type input "*******"
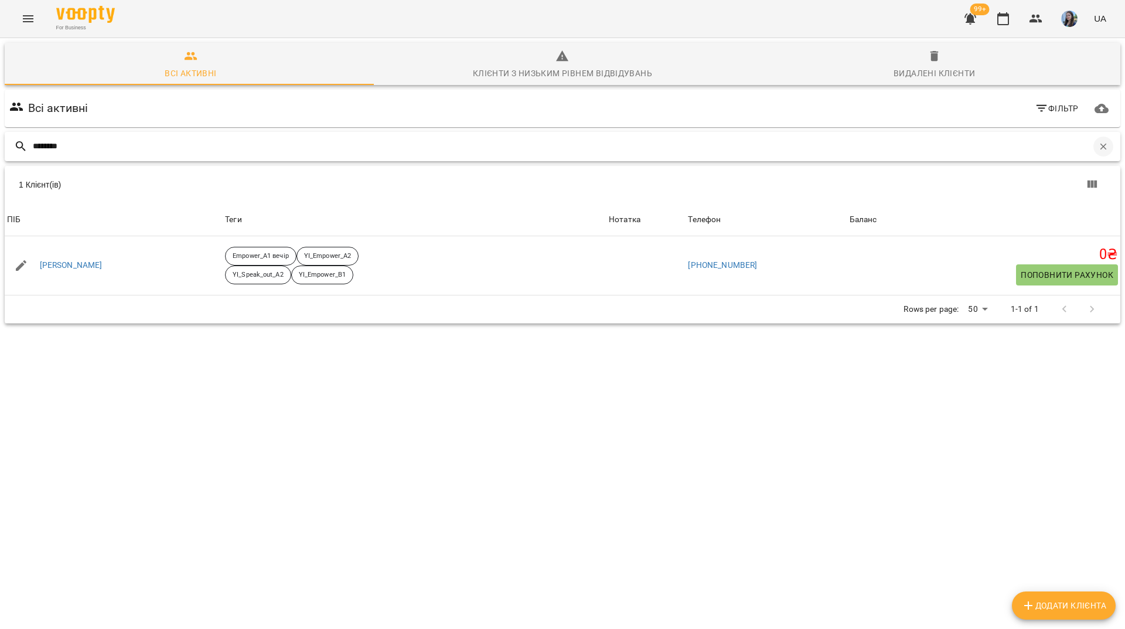
click at [1098, 146] on icon "button" at bounding box center [1103, 146] width 11 height 11
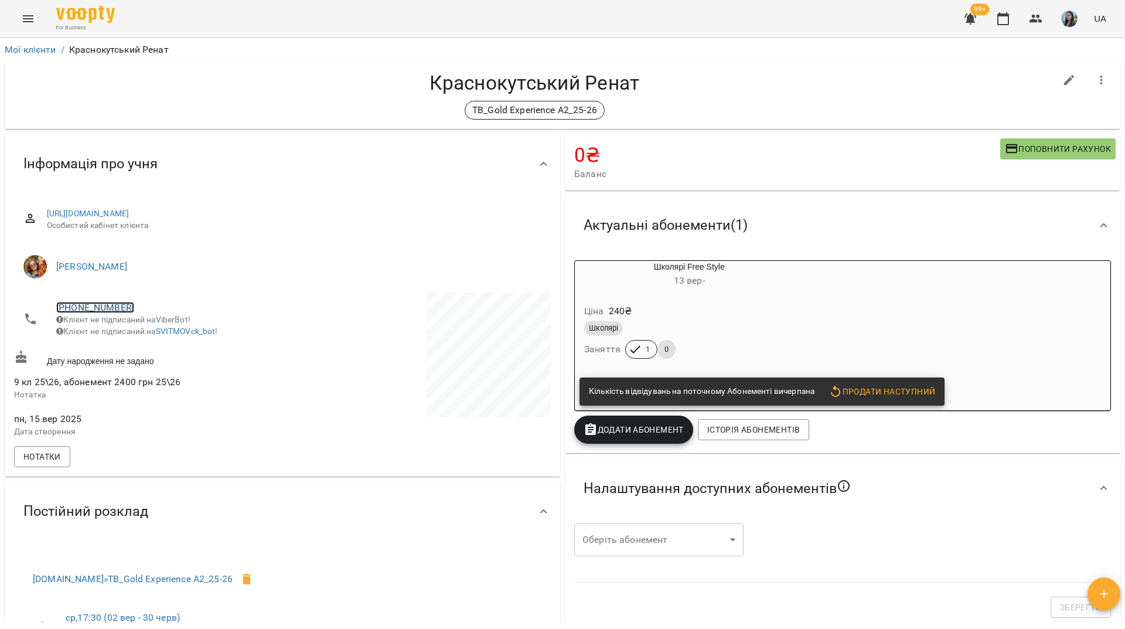
click at [123, 305] on link "[PHONE_NUMBER]" at bounding box center [95, 307] width 78 height 11
click at [138, 328] on img at bounding box center [143, 330] width 18 height 18
click at [159, 109] on div "TB_Gold Experience A2_25-26" at bounding box center [535, 110] width 1042 height 19
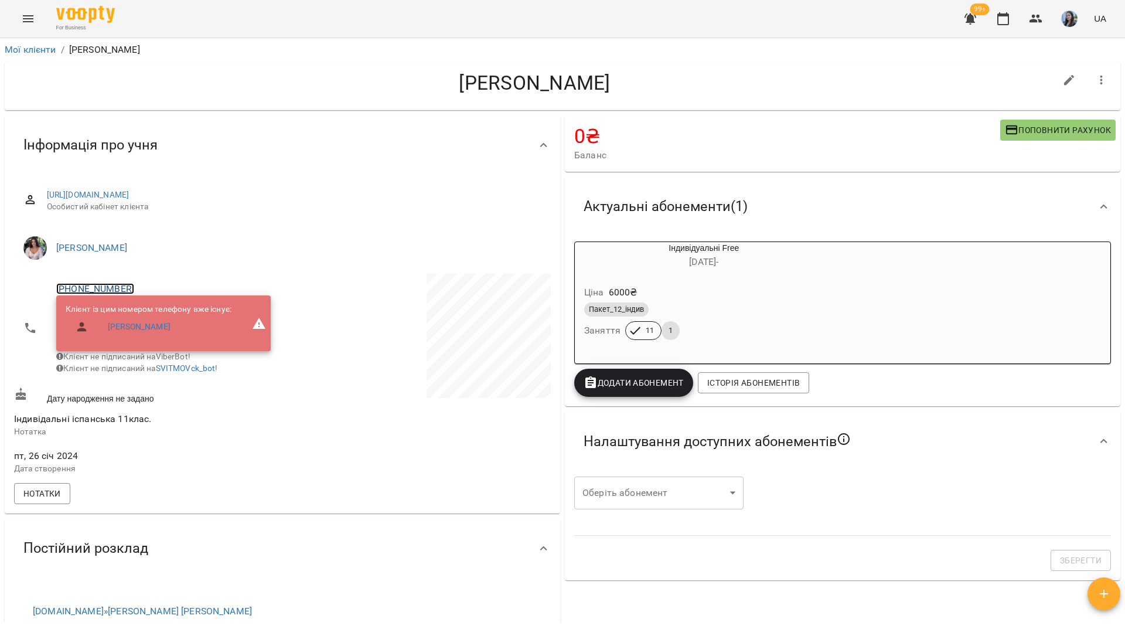
click at [113, 283] on link "[PHONE_NUMBER]" at bounding box center [95, 288] width 78 height 11
click at [148, 313] on img at bounding box center [143, 311] width 18 height 18
click at [169, 27] on div "For Business 99+ UA" at bounding box center [562, 19] width 1125 height 38
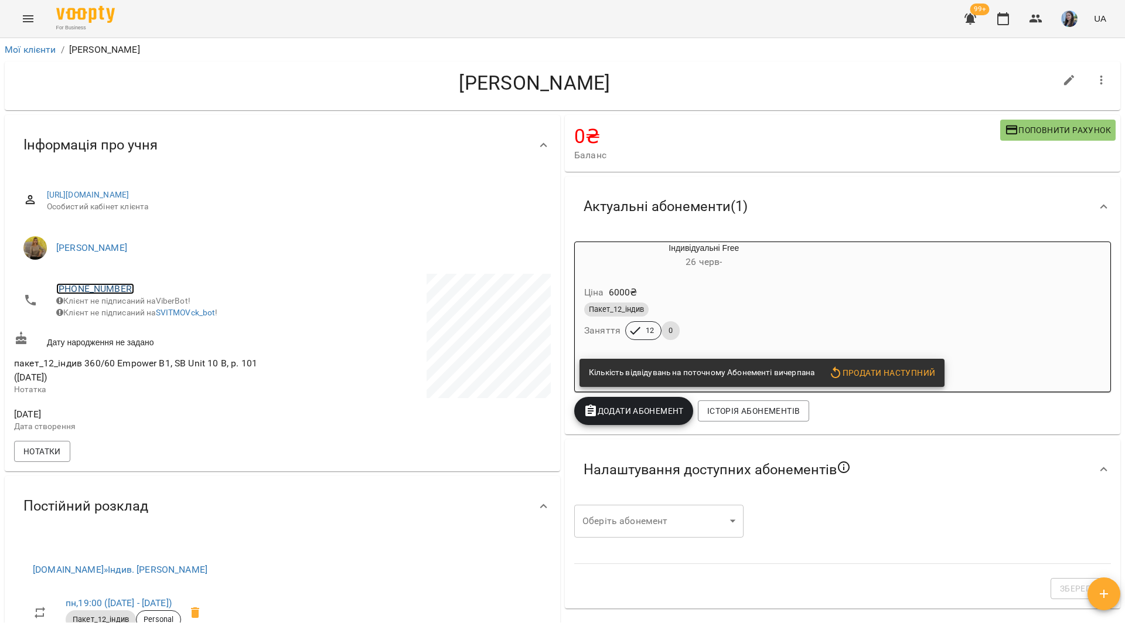
click at [106, 288] on link "+380972887054" at bounding box center [95, 288] width 78 height 11
click at [147, 323] on link at bounding box center [143, 311] width 36 height 25
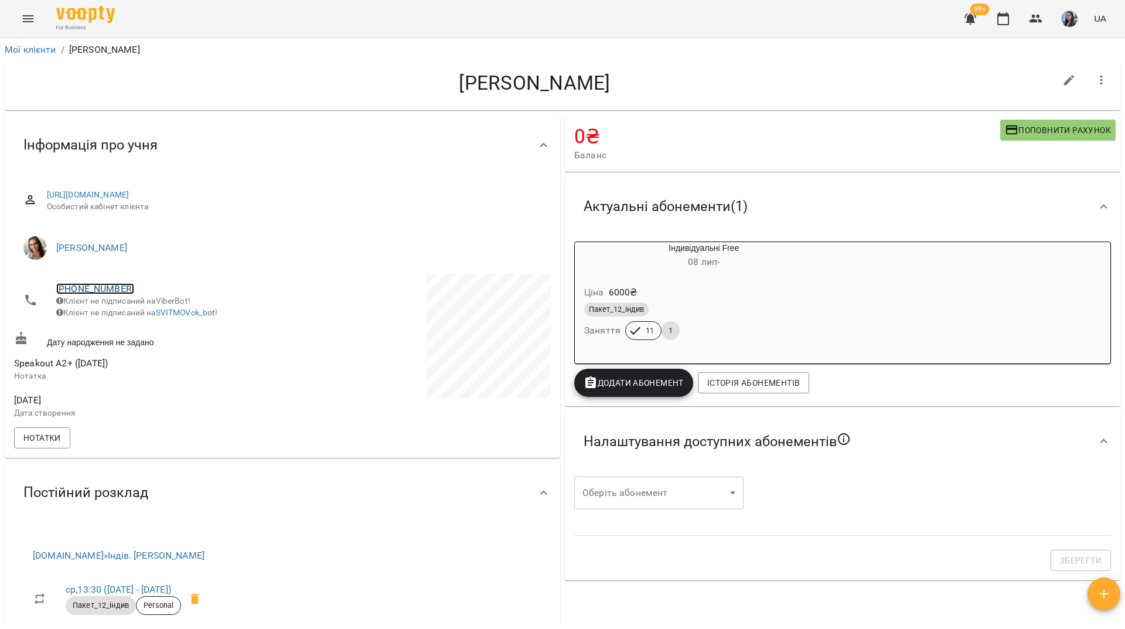
click at [93, 285] on link "[PHONE_NUMBER]" at bounding box center [95, 288] width 78 height 11
click at [138, 315] on img at bounding box center [143, 311] width 18 height 18
click at [243, 11] on div "For Business 99+ UA" at bounding box center [562, 19] width 1125 height 38
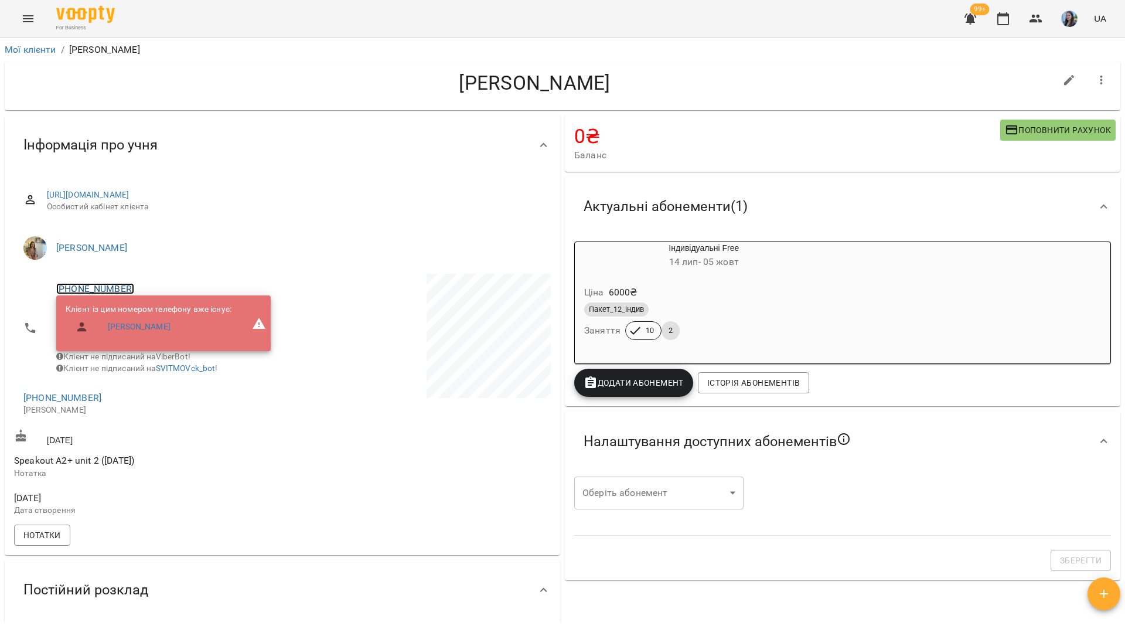
click at [89, 284] on link "+380980807034" at bounding box center [95, 288] width 78 height 11
click at [147, 319] on img at bounding box center [143, 311] width 18 height 18
click at [168, 21] on div "For Business 99+ UA" at bounding box center [562, 19] width 1125 height 38
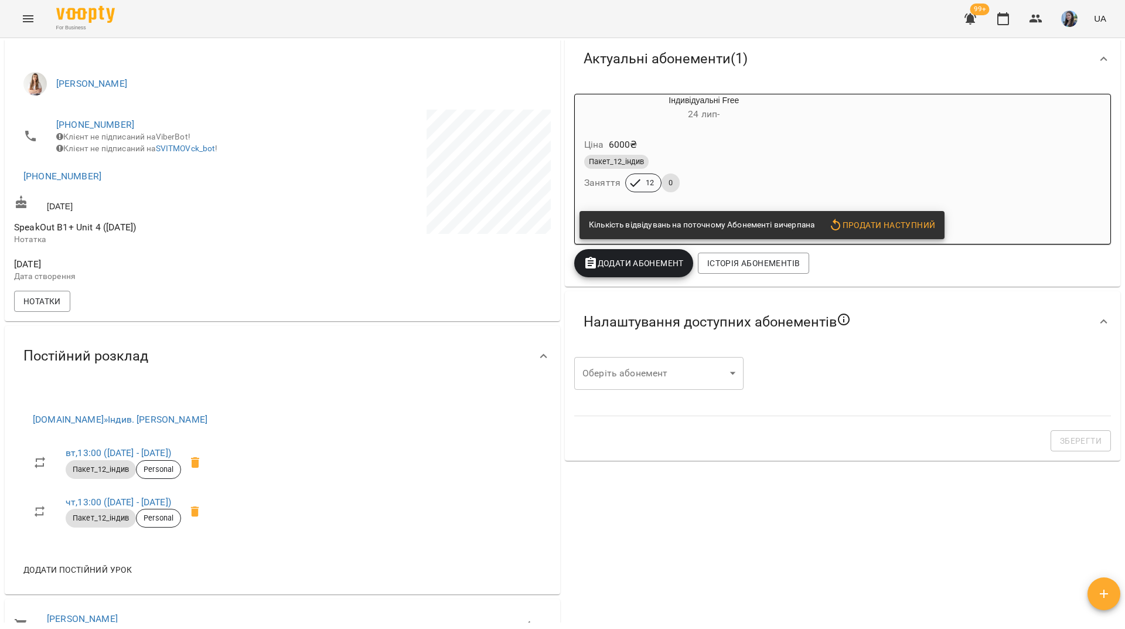
scroll to position [176, 0]
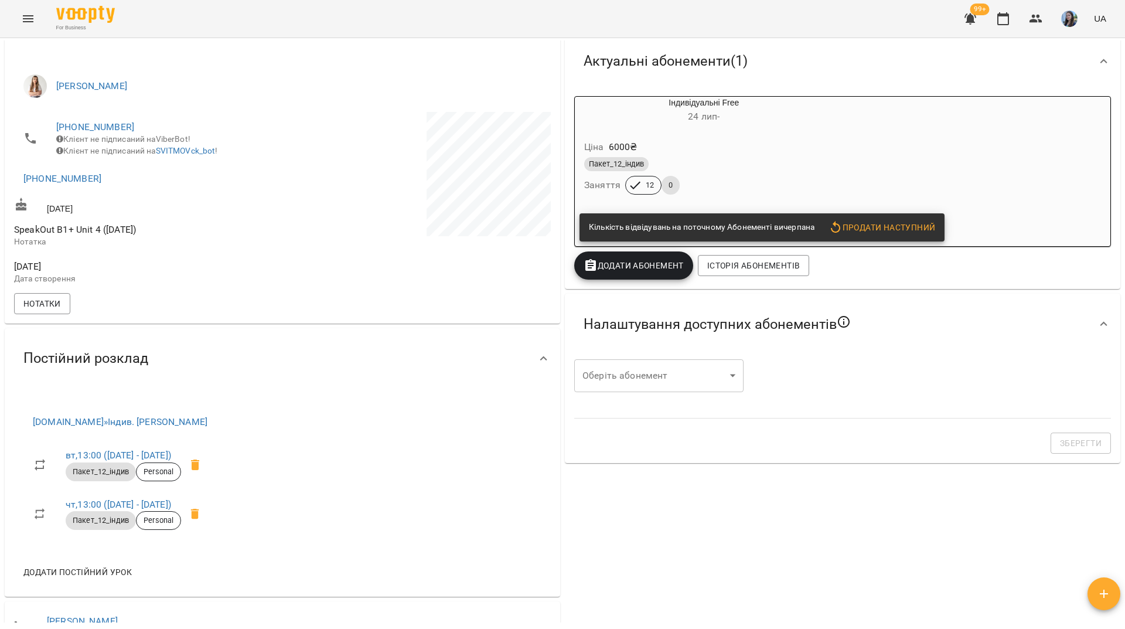
click at [875, 229] on span "Продати наступний" at bounding box center [882, 227] width 107 height 14
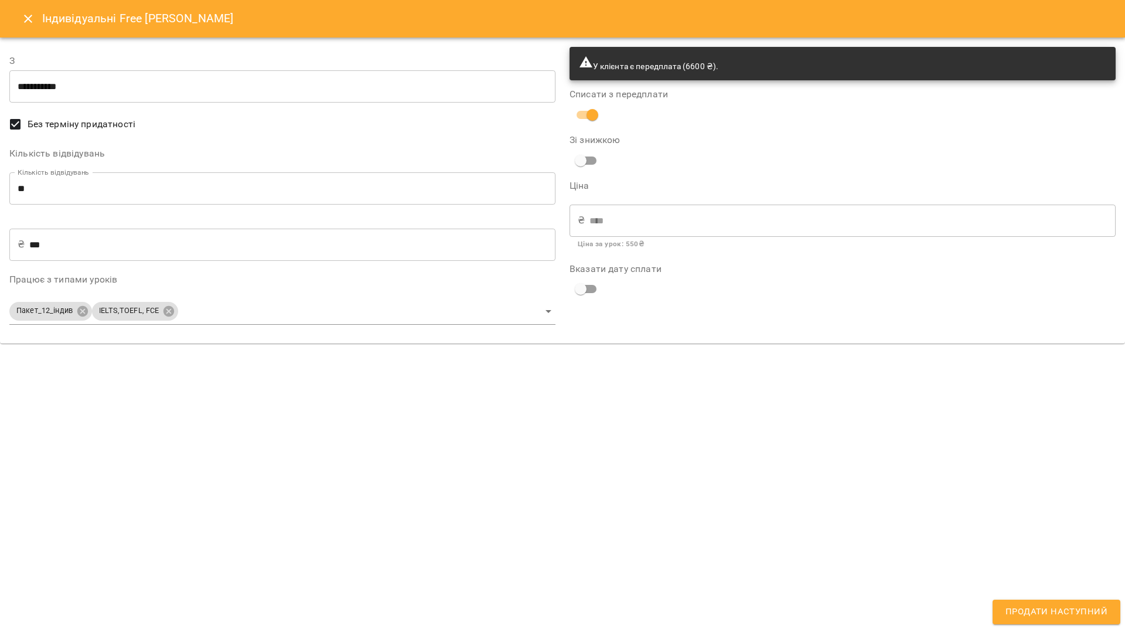
type input "**********"
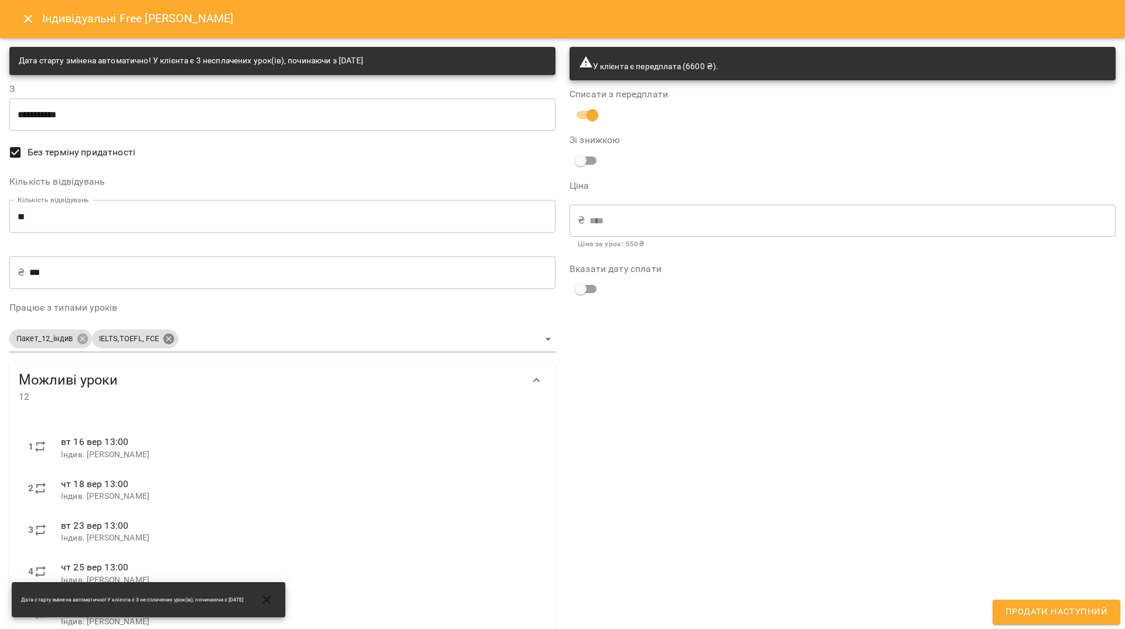
click at [169, 339] on body "For Business 99+ UA Мої клієнти / [PERSON_NAME] [PERSON_NAME] 6600 ₴ Баланс Поп…" at bounding box center [562, 333] width 1125 height 667
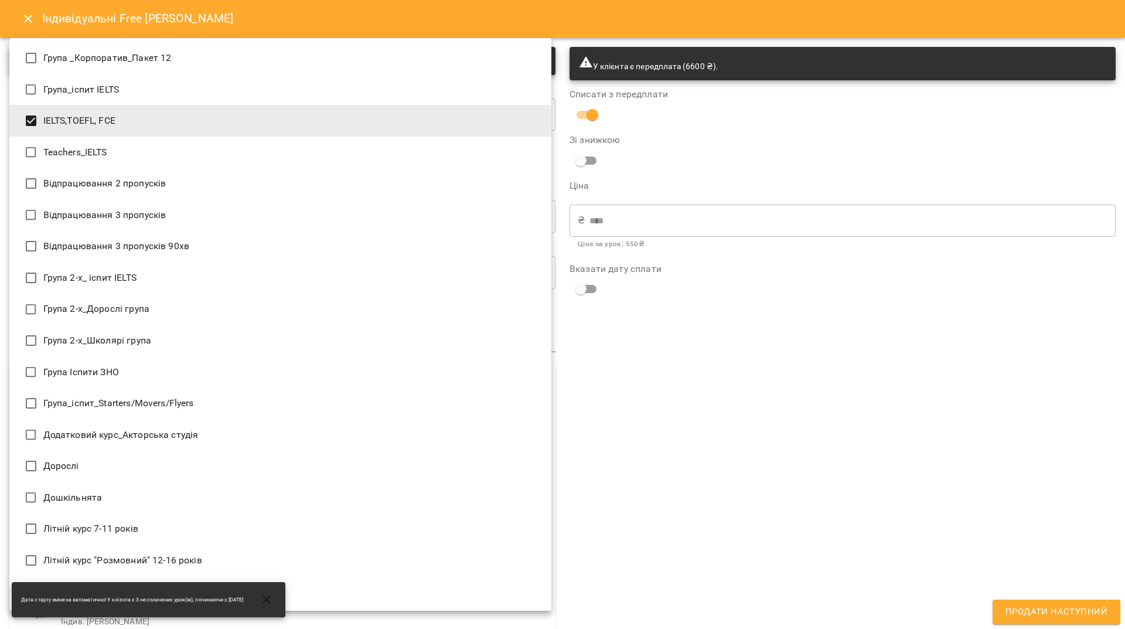
scroll to position [0, 0]
click at [50, 108] on li "IELTS,TOEFL, FCE" at bounding box center [280, 122] width 542 height 32
type input "**********"
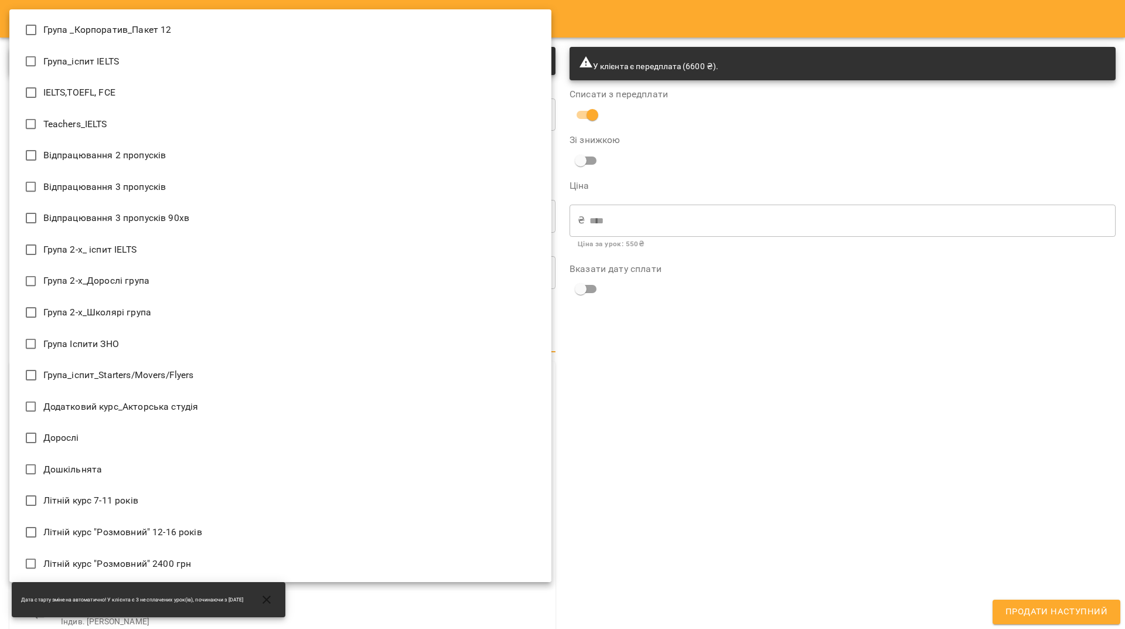
drag, startPoint x: 735, startPoint y: 483, endPoint x: 636, endPoint y: 398, distance: 130.5
click at [734, 483] on div at bounding box center [562, 314] width 1125 height 629
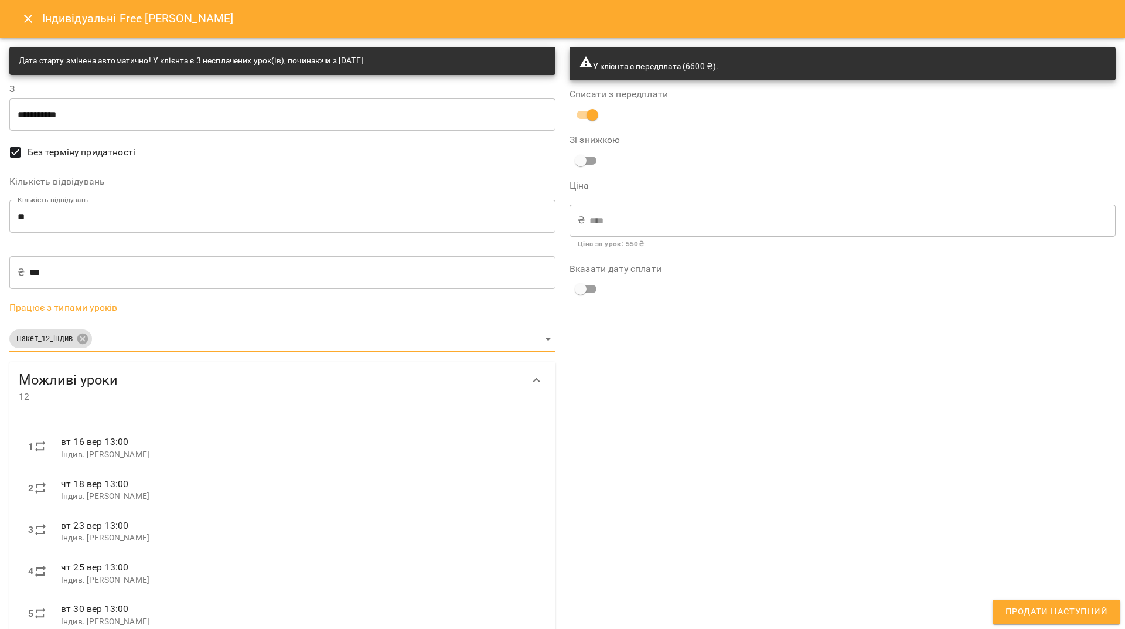
click at [36, 271] on input "***" at bounding box center [292, 272] width 526 height 33
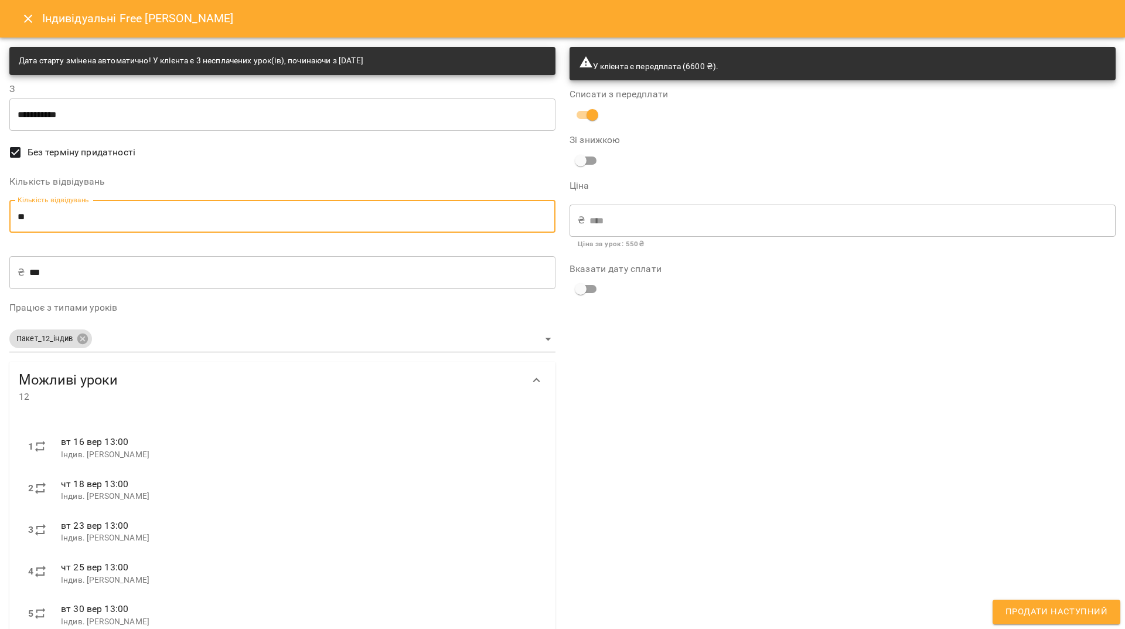
click at [40, 215] on input "**" at bounding box center [282, 216] width 546 height 33
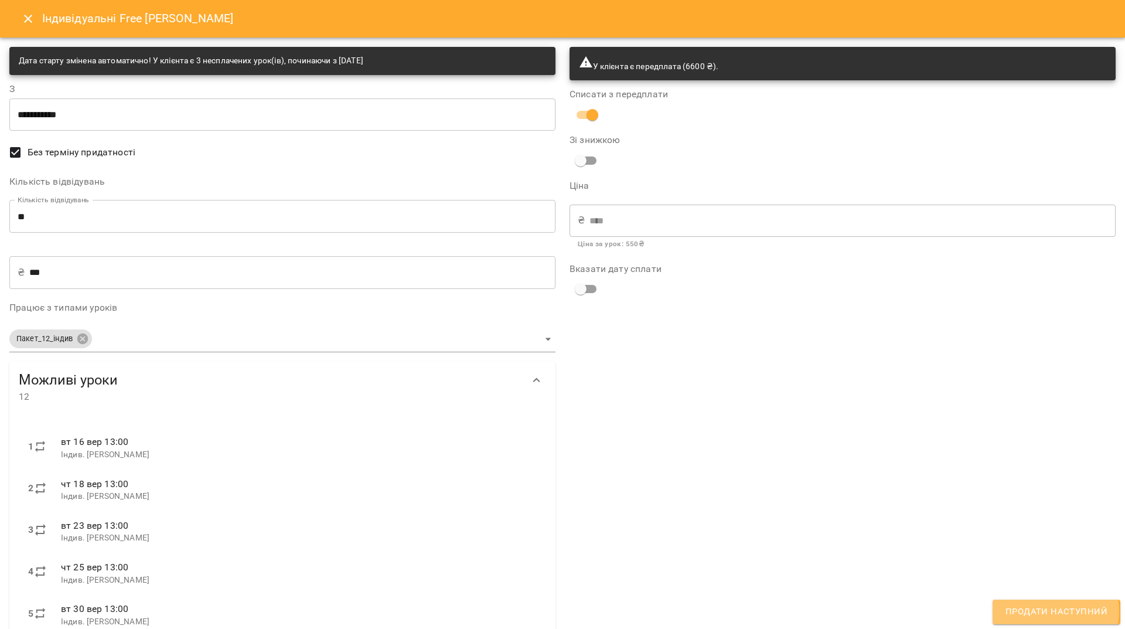
click at [1046, 611] on span "Продати наступний" at bounding box center [1057, 611] width 102 height 15
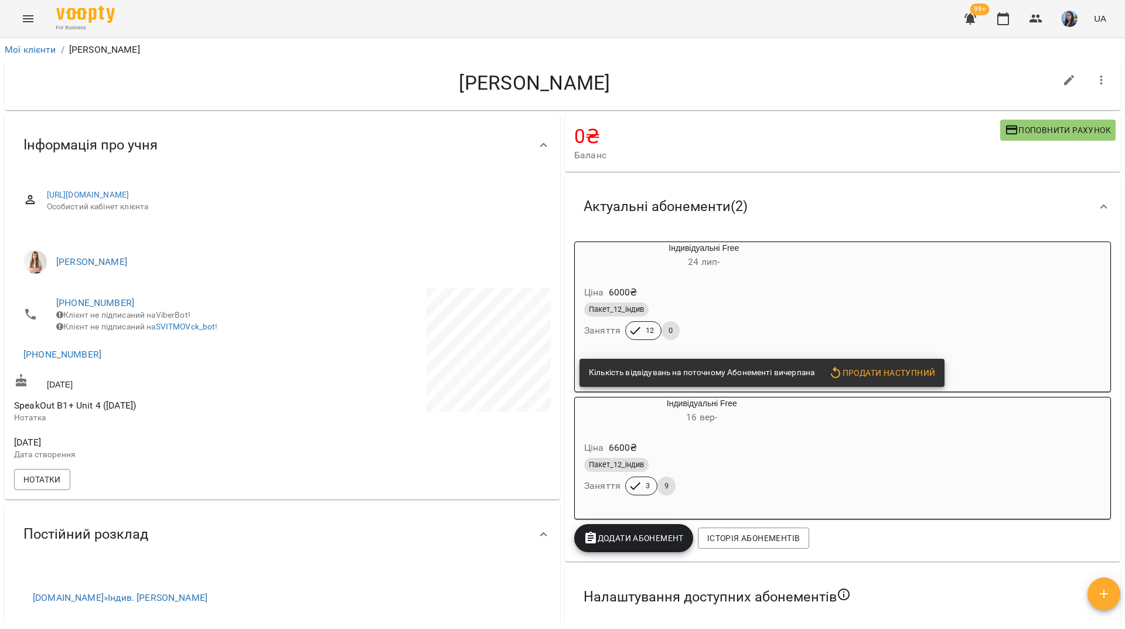
click at [784, 307] on div "Пакет_12_індив" at bounding box center [704, 309] width 240 height 14
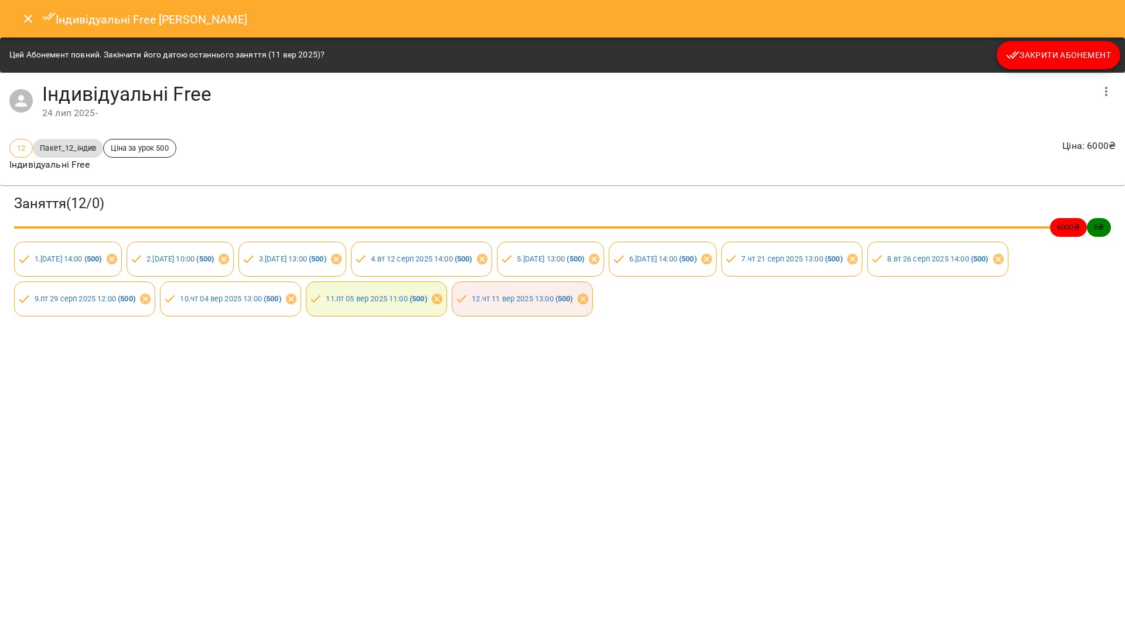
click at [1039, 56] on span "Закрити Абонемент" at bounding box center [1058, 55] width 105 height 14
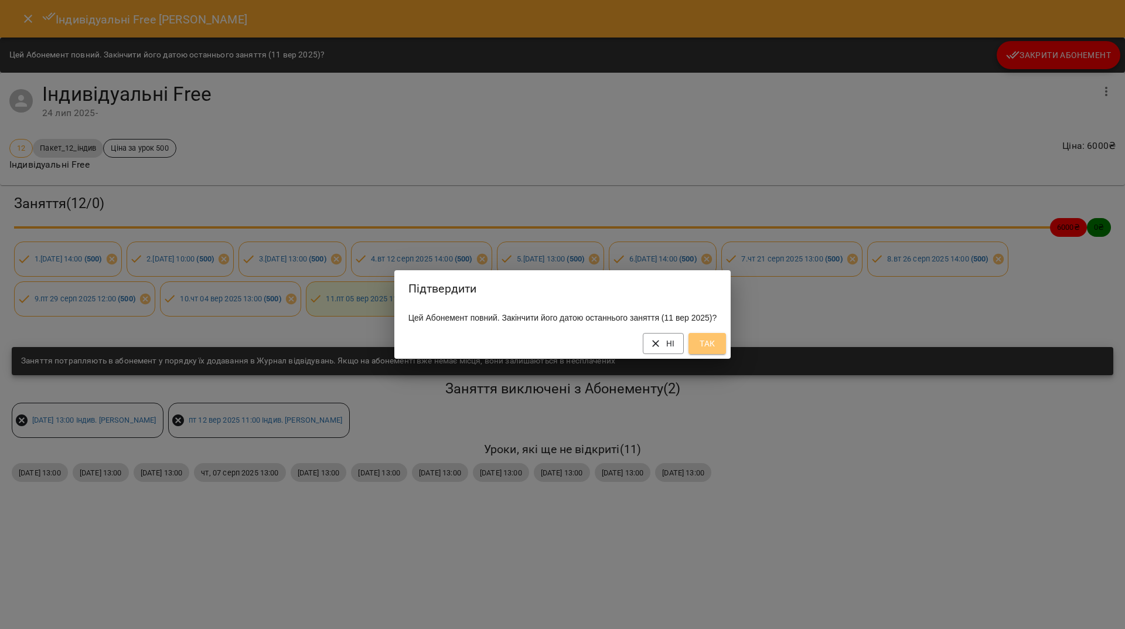
click at [717, 346] on span "Так" at bounding box center [707, 343] width 19 height 14
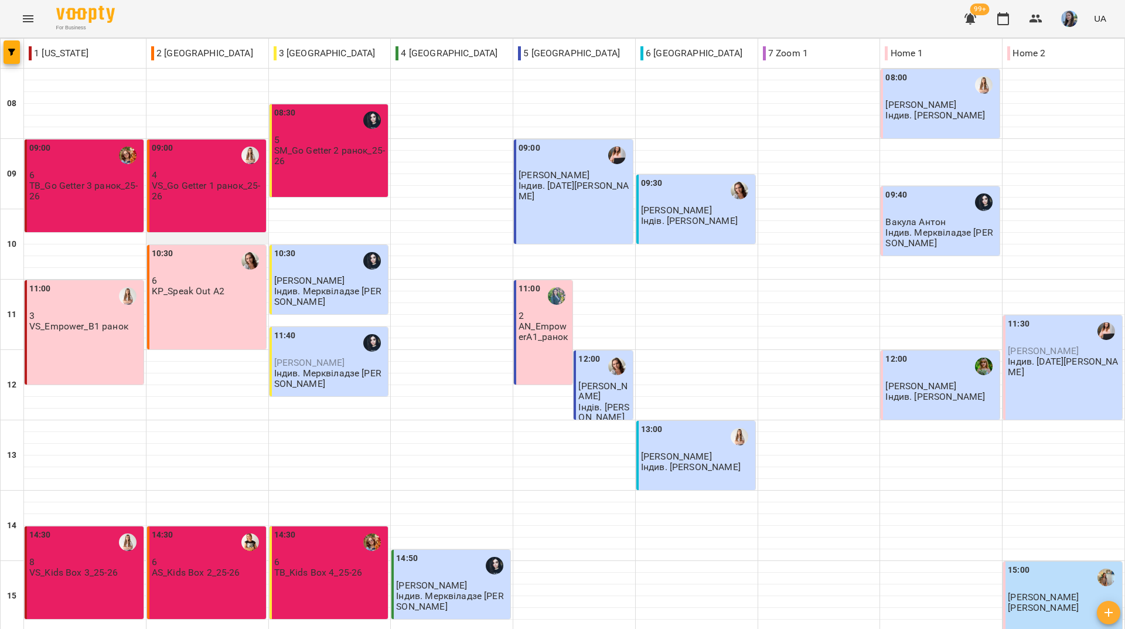
scroll to position [432, 0]
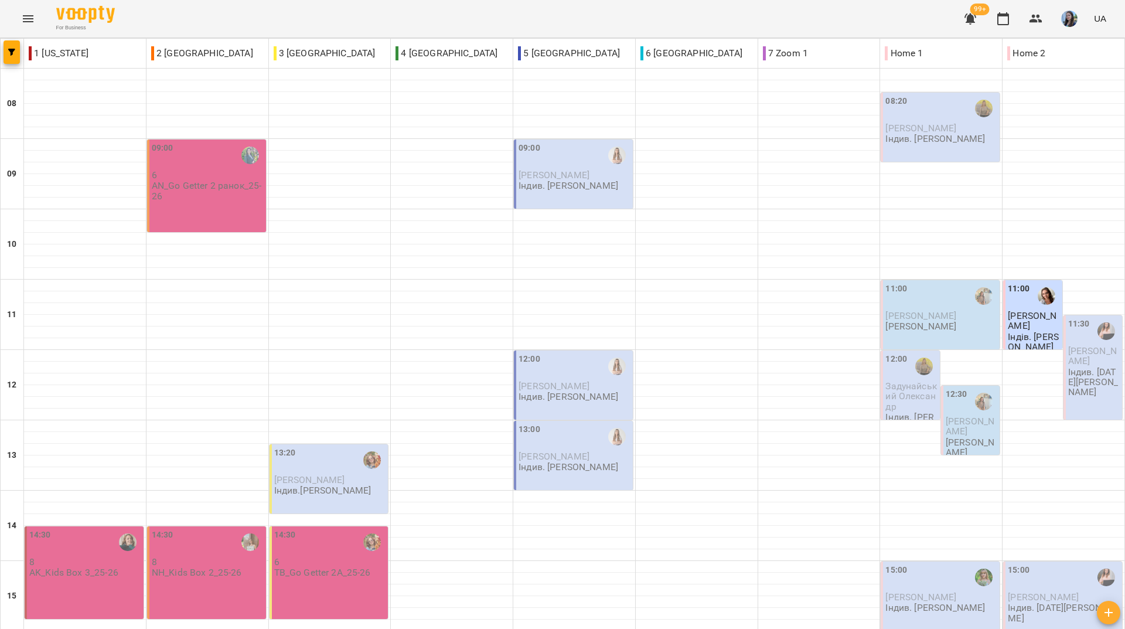
drag, startPoint x: 288, startPoint y: 569, endPoint x: 297, endPoint y: 558, distance: 13.8
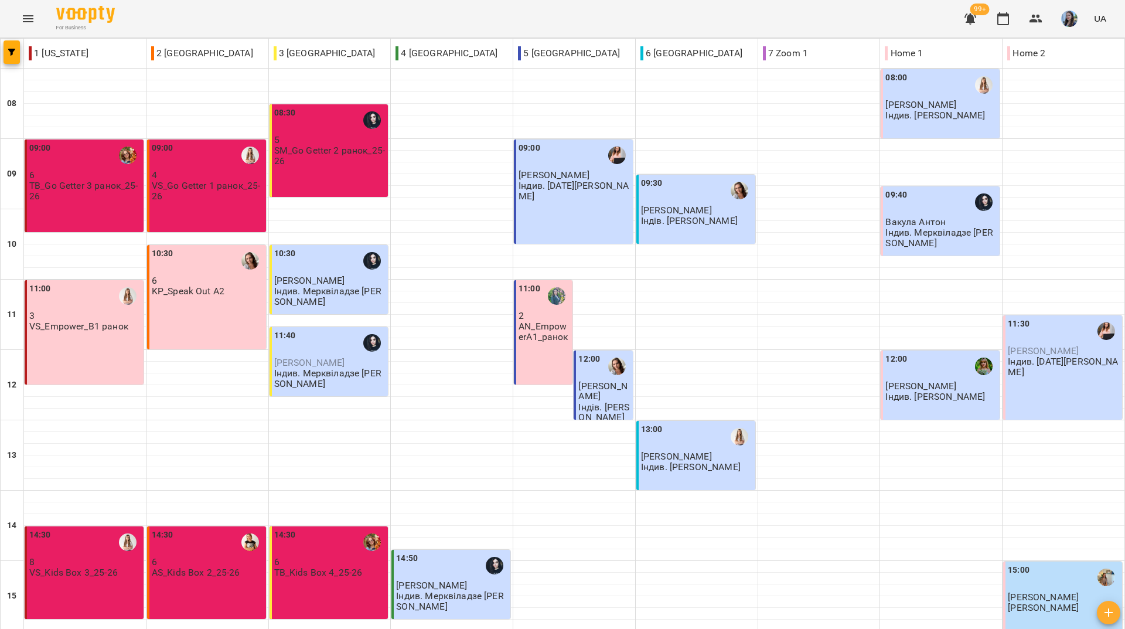
scroll to position [0, 0]
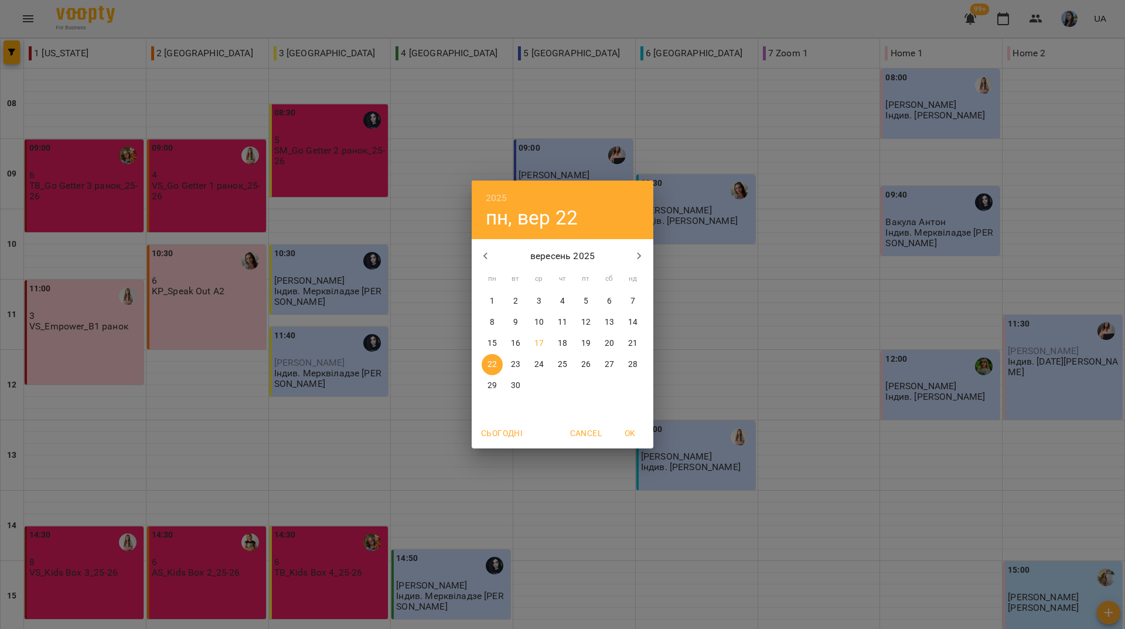
click at [515, 346] on p "16" at bounding box center [515, 344] width 9 height 12
type input "**********"
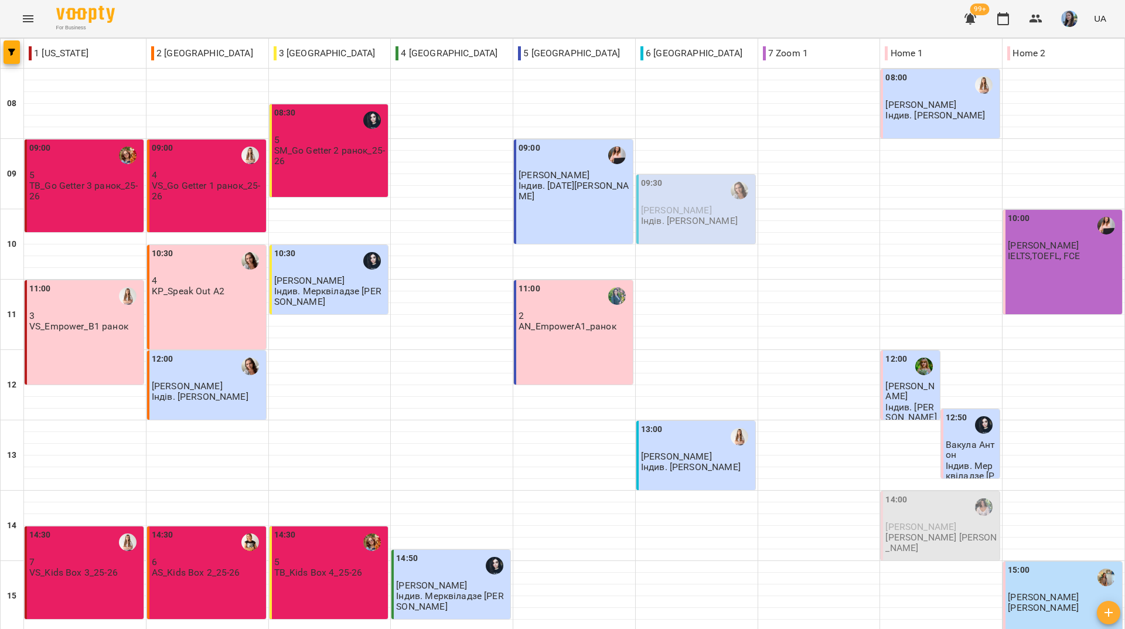
scroll to position [432, 0]
drag, startPoint x: 458, startPoint y: 567, endPoint x: 505, endPoint y: 500, distance: 81.3
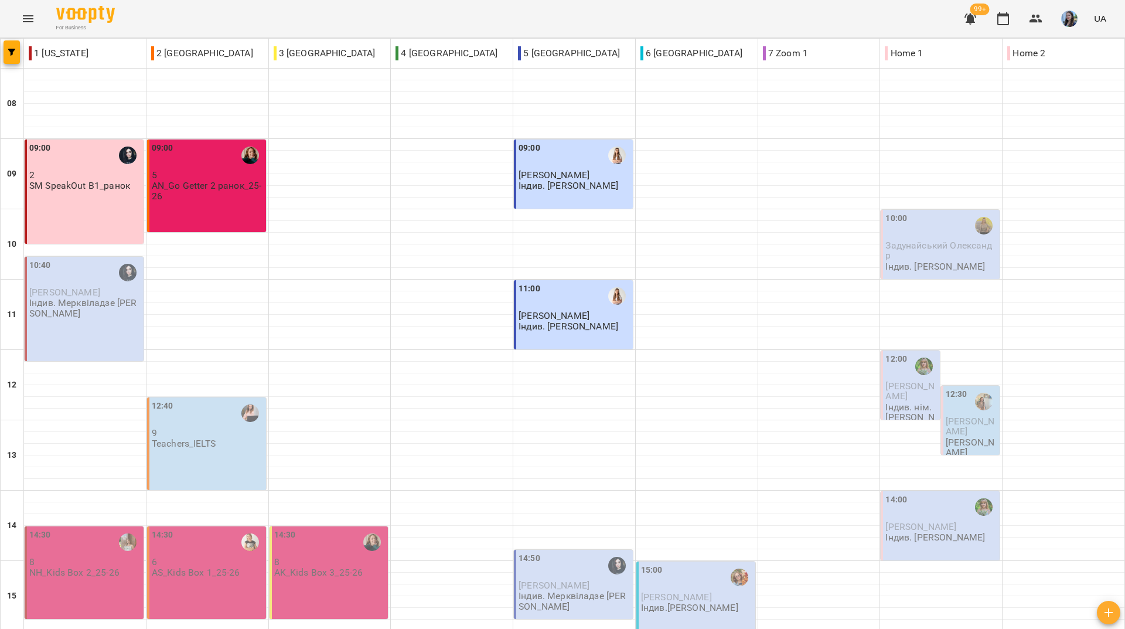
click at [213, 19] on div "For Business 99+ UA" at bounding box center [562, 19] width 1125 height 38
click at [182, 23] on div "For Business 99+ UA" at bounding box center [562, 19] width 1125 height 38
click at [201, 8] on div "For Business 99+ UA" at bounding box center [562, 19] width 1125 height 38
click at [188, 23] on div "For Business 99+ UA" at bounding box center [562, 19] width 1125 height 38
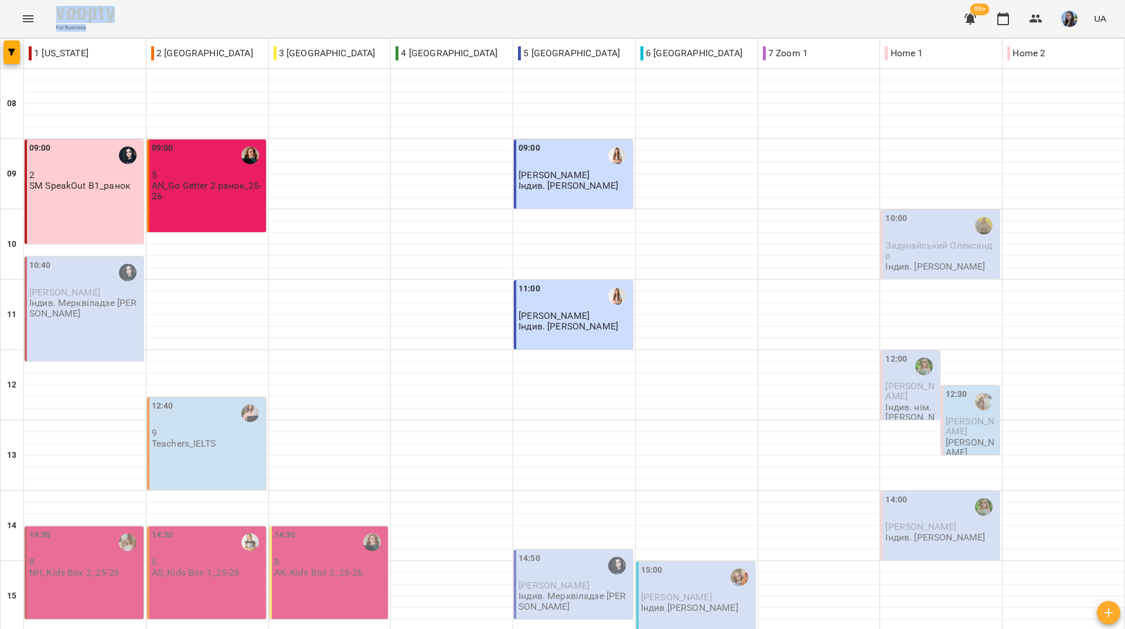
drag, startPoint x: 208, startPoint y: 23, endPoint x: 255, endPoint y: 2, distance: 51.4
click at [213, 22] on div "For Business 99+ UA" at bounding box center [562, 19] width 1125 height 38
click at [454, 5] on div "For Business 99+ UA" at bounding box center [562, 19] width 1125 height 38
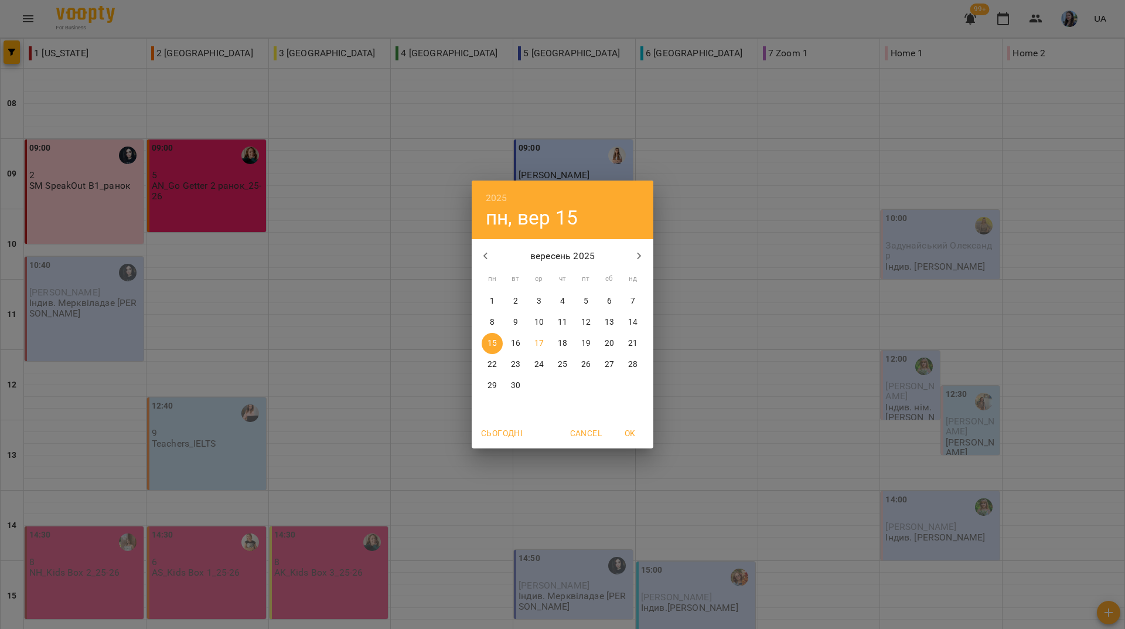
click at [518, 355] on button "23" at bounding box center [515, 364] width 21 height 21
type input "**********"
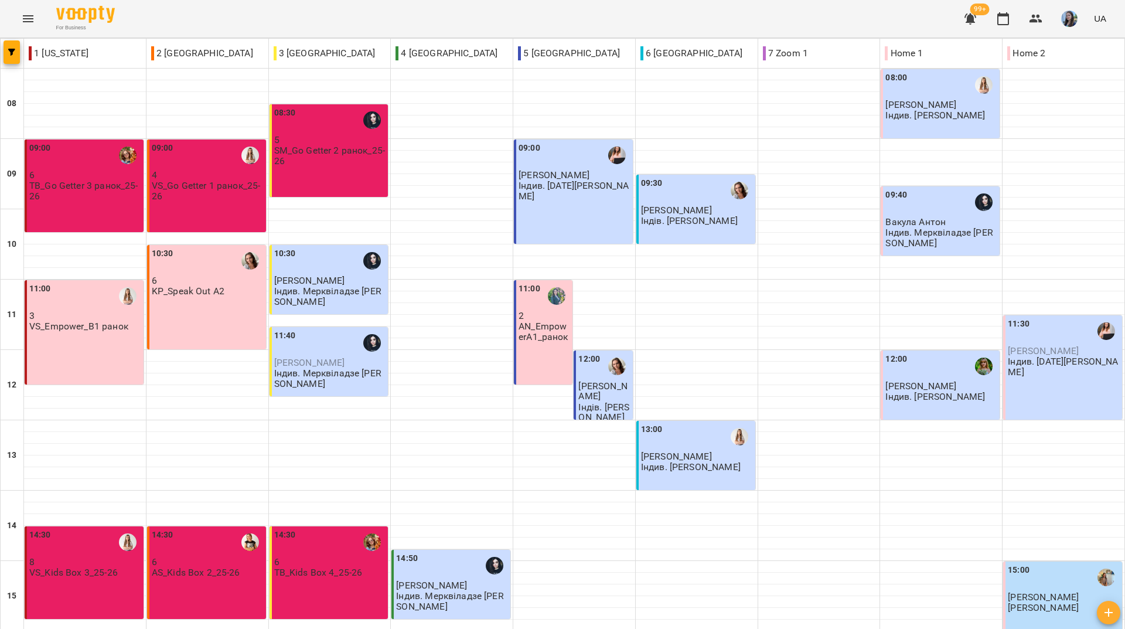
scroll to position [432, 0]
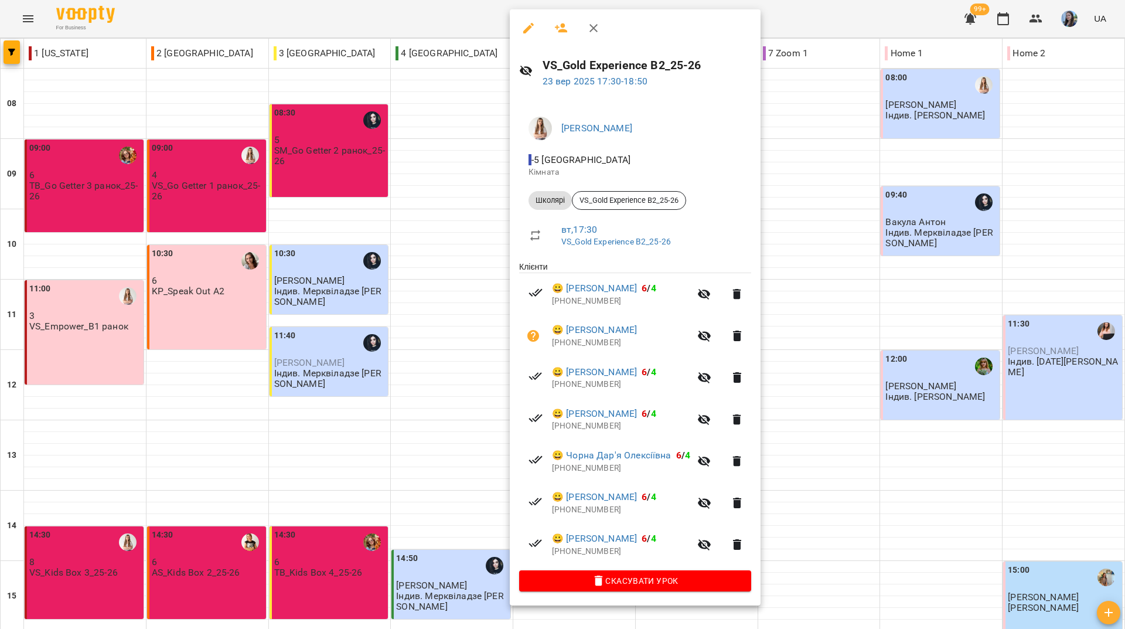
click at [361, 21] on div at bounding box center [562, 314] width 1125 height 629
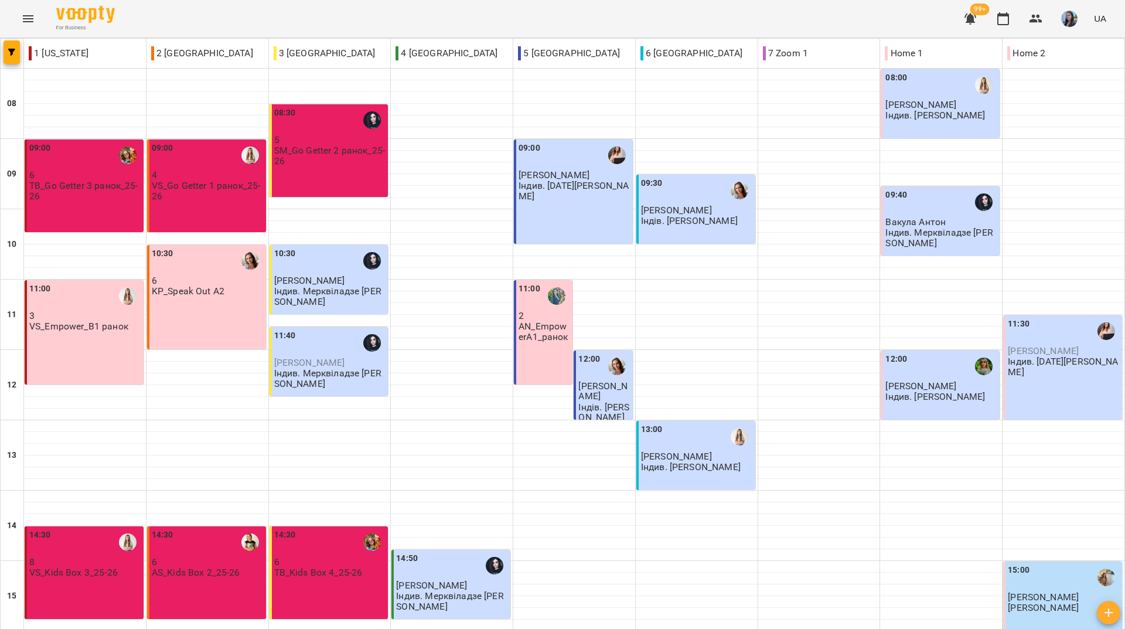
scroll to position [373, 0]
click at [86, 567] on p "VS_Kids Box 3_25-26" at bounding box center [73, 572] width 89 height 10
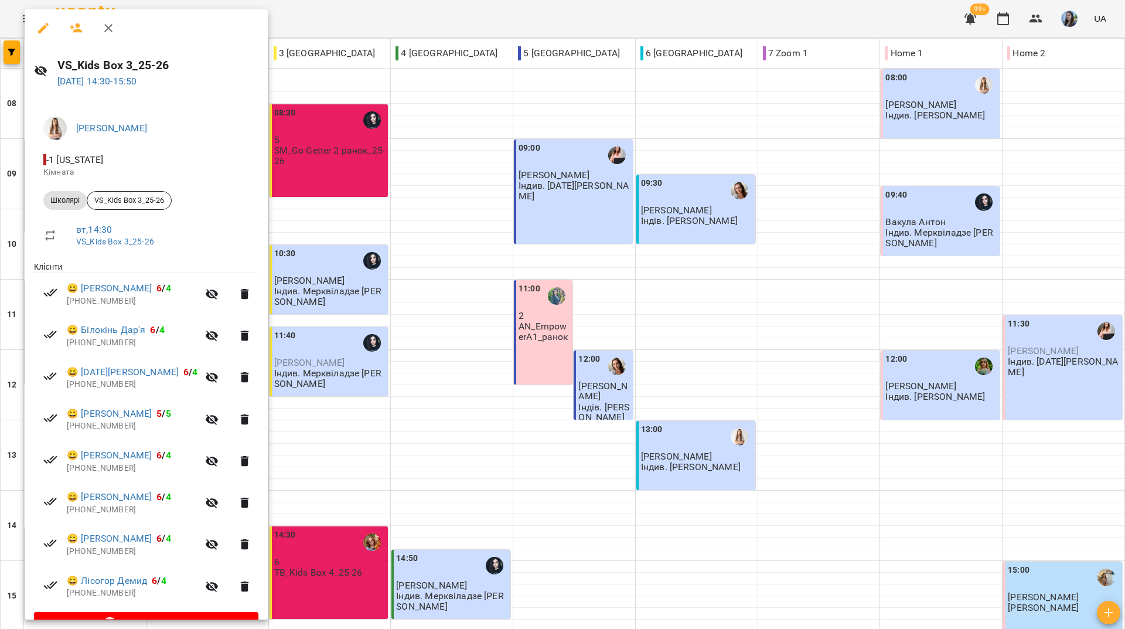
click at [481, 12] on div at bounding box center [562, 314] width 1125 height 629
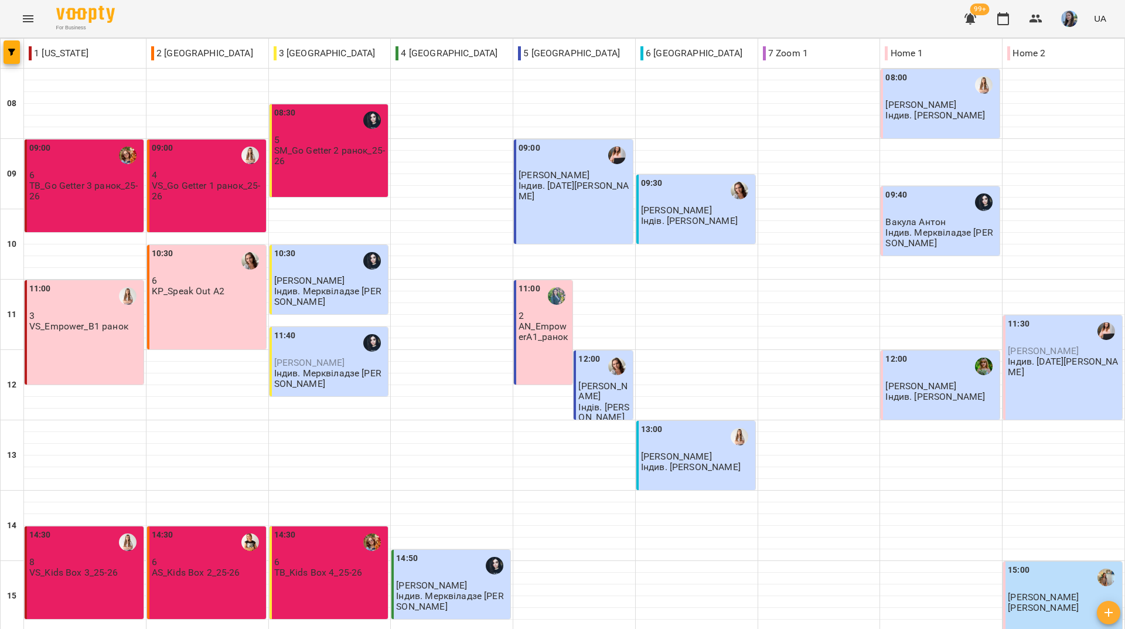
scroll to position [293, 0]
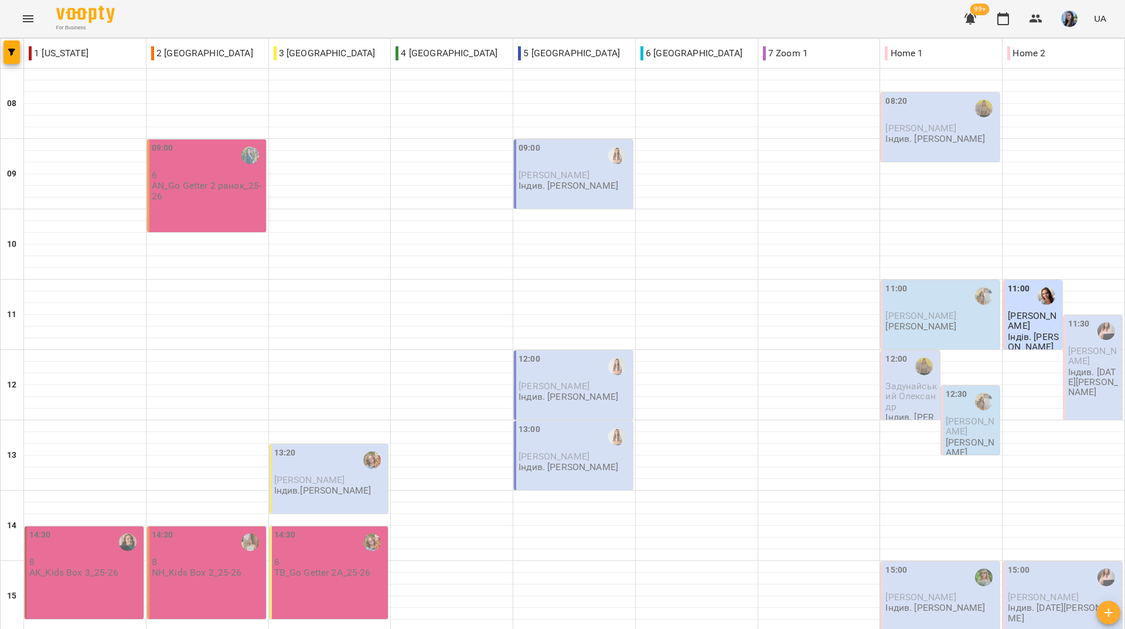
scroll to position [432, 0]
click at [277, 6] on div "For Business 99+ UA" at bounding box center [562, 19] width 1125 height 38
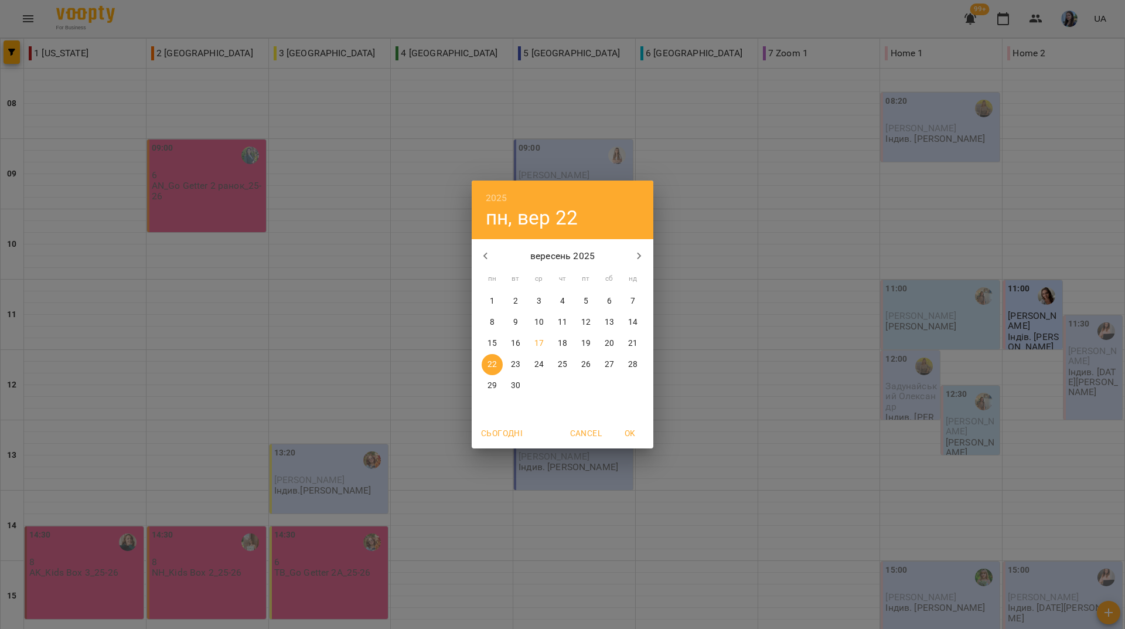
click at [544, 350] on button "17" at bounding box center [539, 343] width 21 height 21
type input "**********"
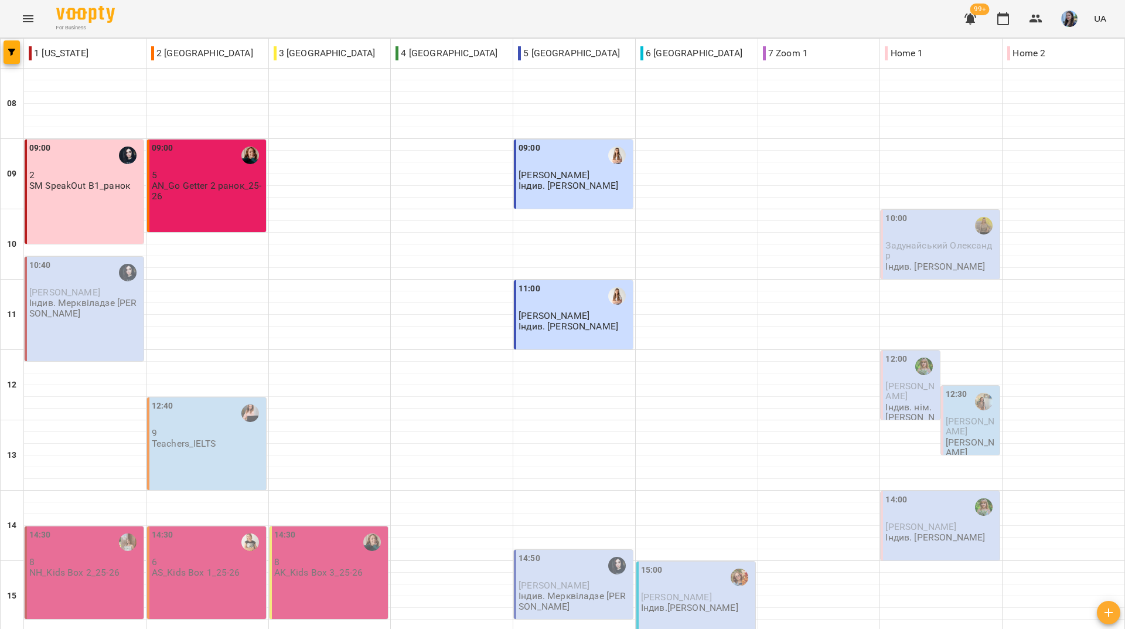
scroll to position [432, 0]
drag, startPoint x: 622, startPoint y: 569, endPoint x: 613, endPoint y: 344, distance: 225.3
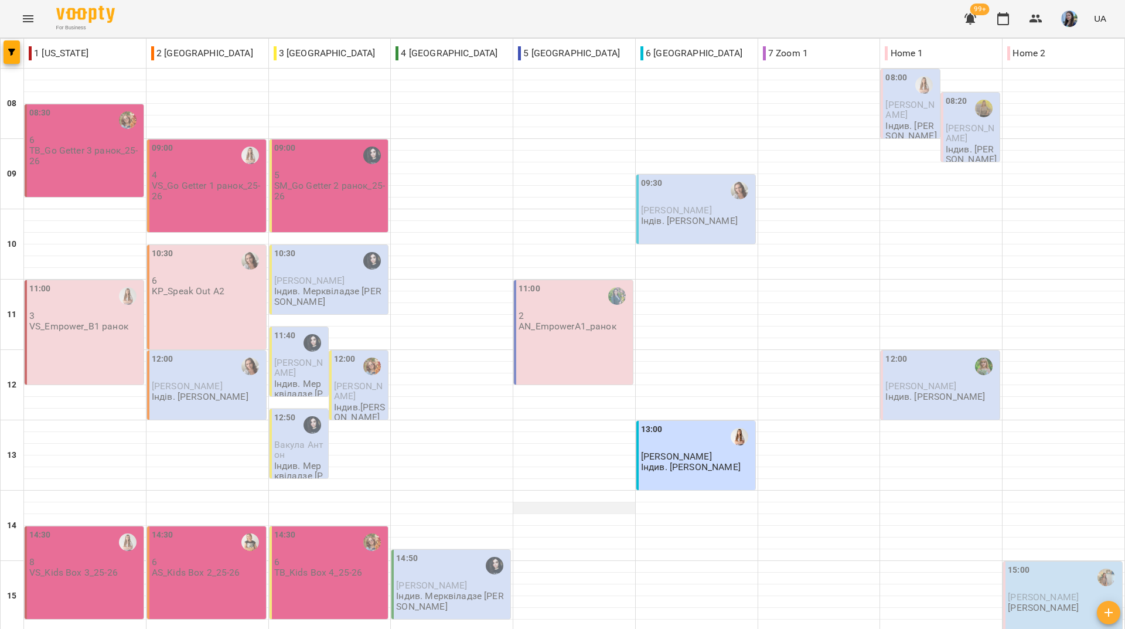
scroll to position [410, 0]
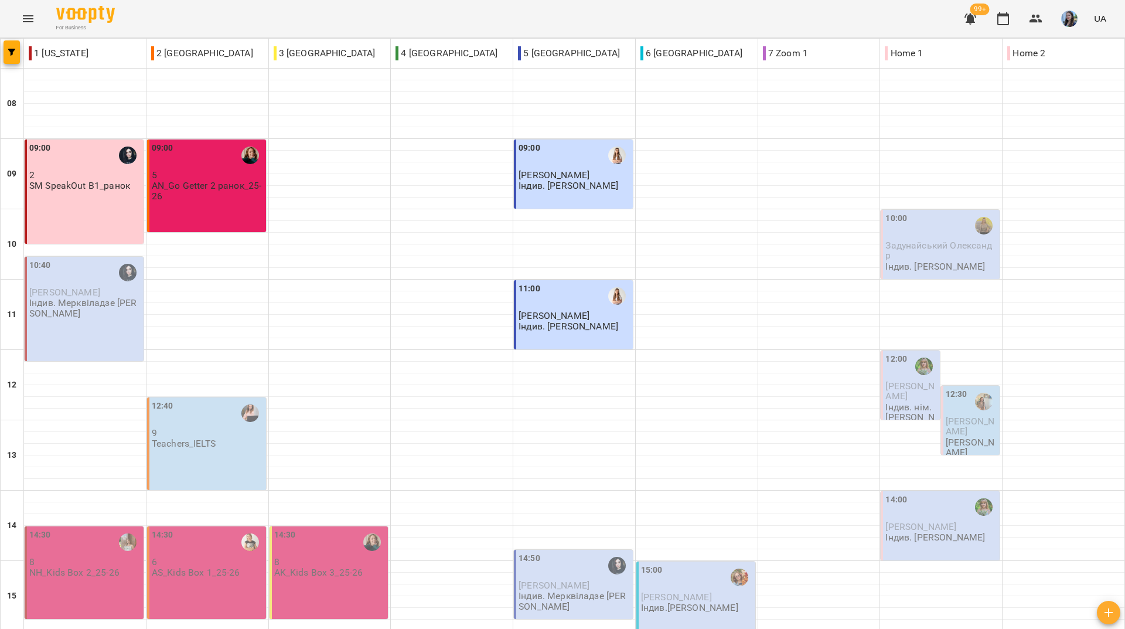
click at [372, 10] on div "For Business 99+ UA" at bounding box center [562, 19] width 1125 height 38
click at [278, 8] on div "For Business 99+ UA" at bounding box center [562, 19] width 1125 height 38
click at [87, 557] on p "8" at bounding box center [85, 562] width 112 height 10
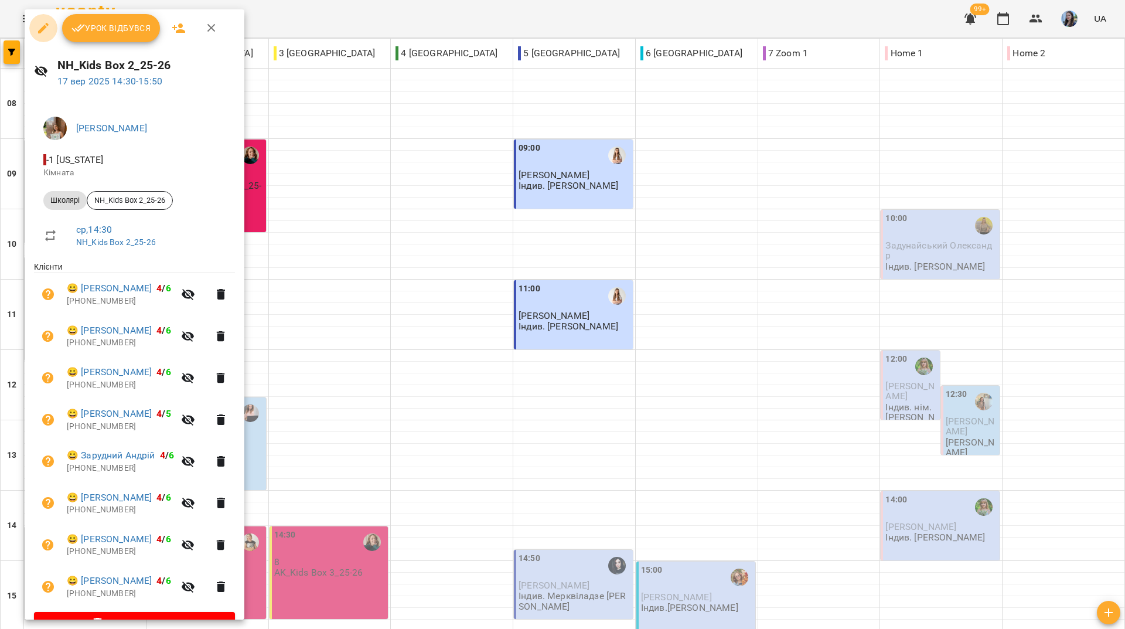
click at [39, 24] on icon "button" at bounding box center [43, 28] width 14 height 14
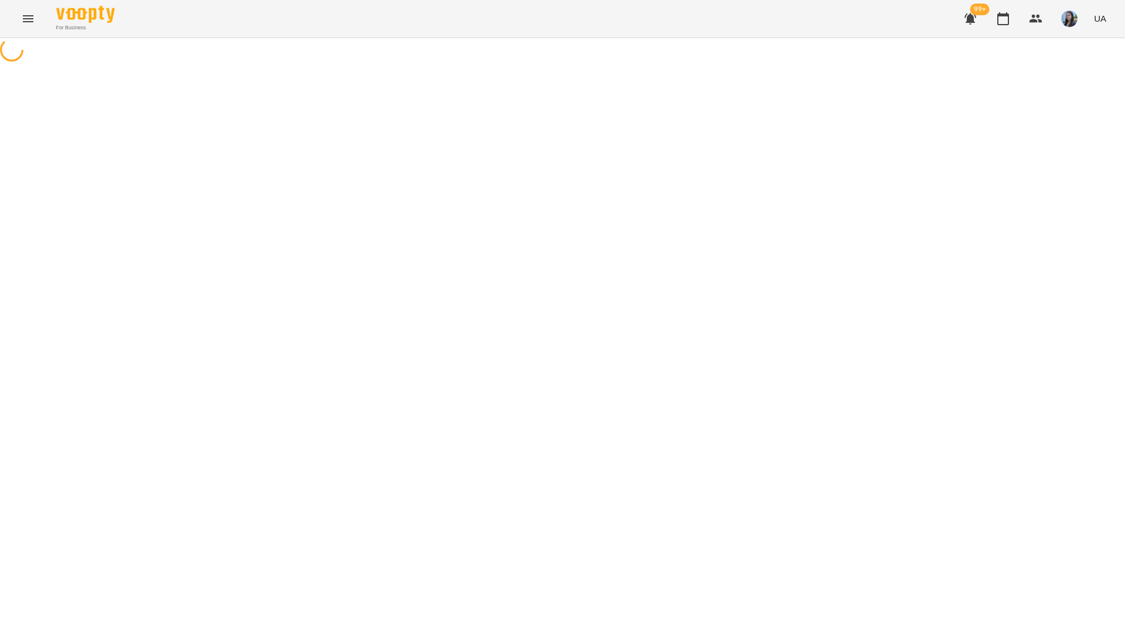
select select "*******"
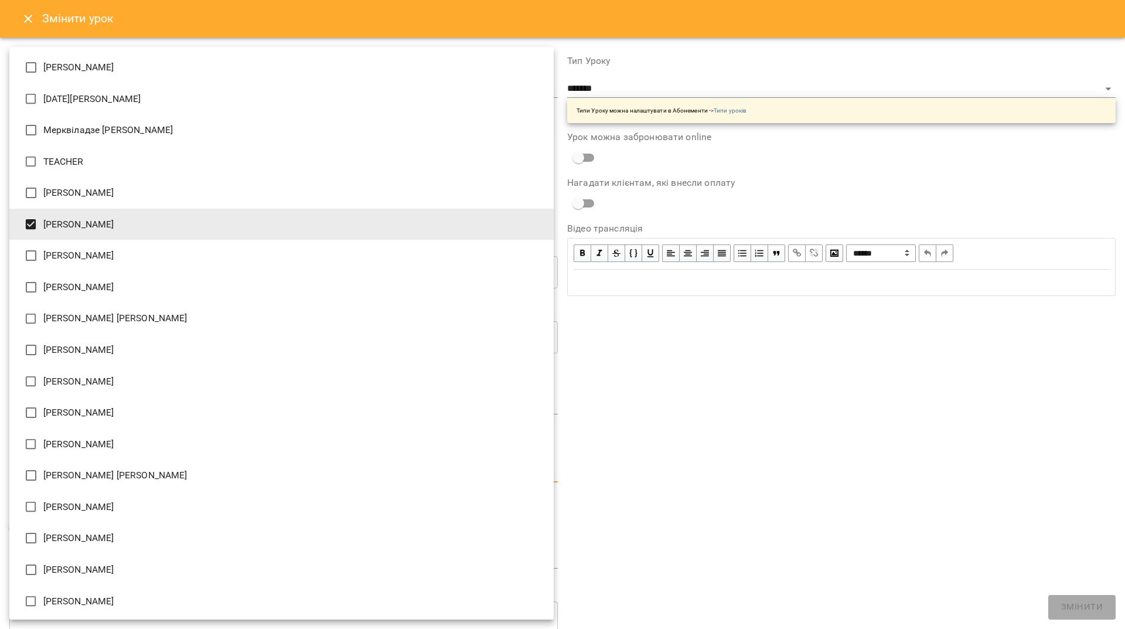
click at [188, 475] on body "For Business 99+ UA Журнал відвідувань / NH_Kids Box 2_25-26 ср, 17 вер 2025 14…" at bounding box center [562, 426] width 1125 height 853
click at [106, 226] on li "Головко Наталія Олександрівна" at bounding box center [281, 225] width 545 height 32
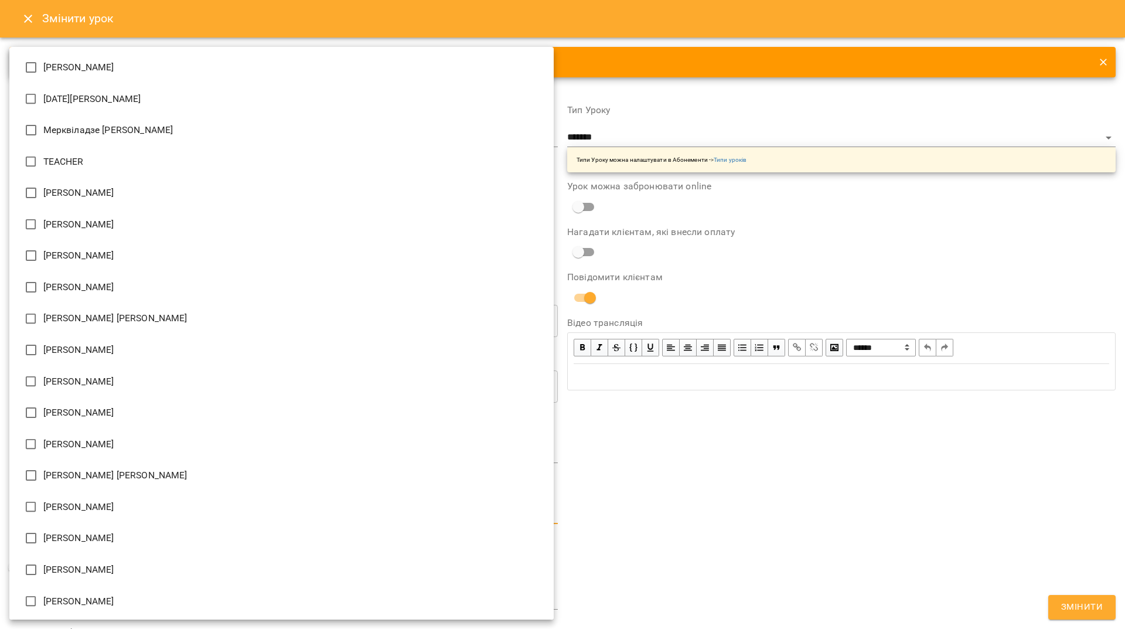
scroll to position [2, 0]
click at [141, 100] on li "Коляда Юлія Алішерівна" at bounding box center [281, 97] width 545 height 32
type input "**********"
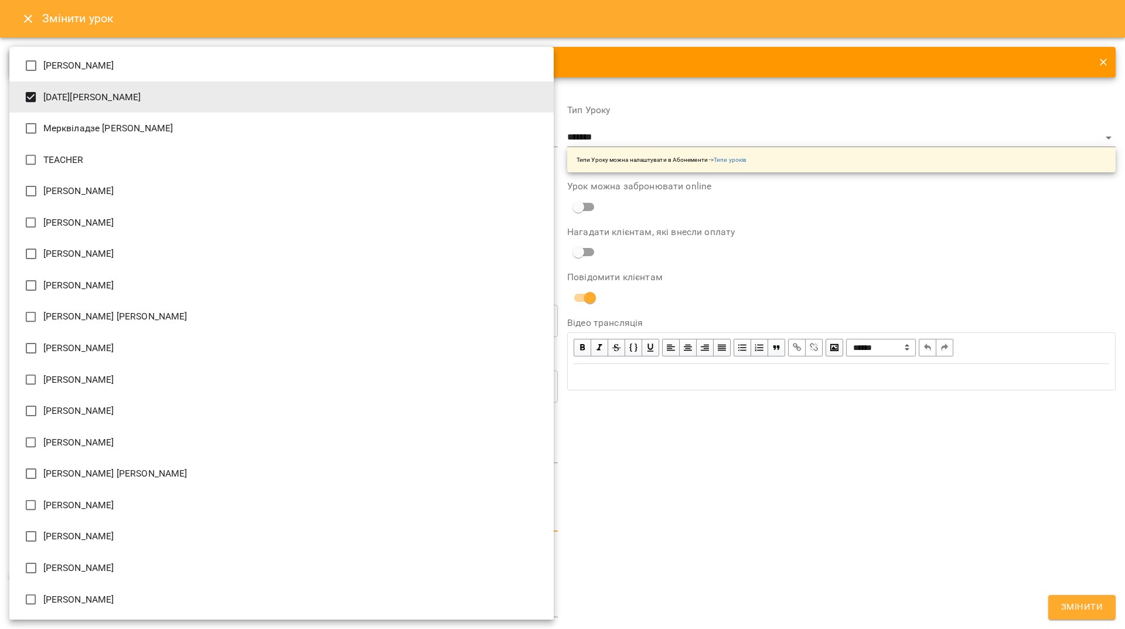
click at [788, 545] on div at bounding box center [562, 314] width 1125 height 629
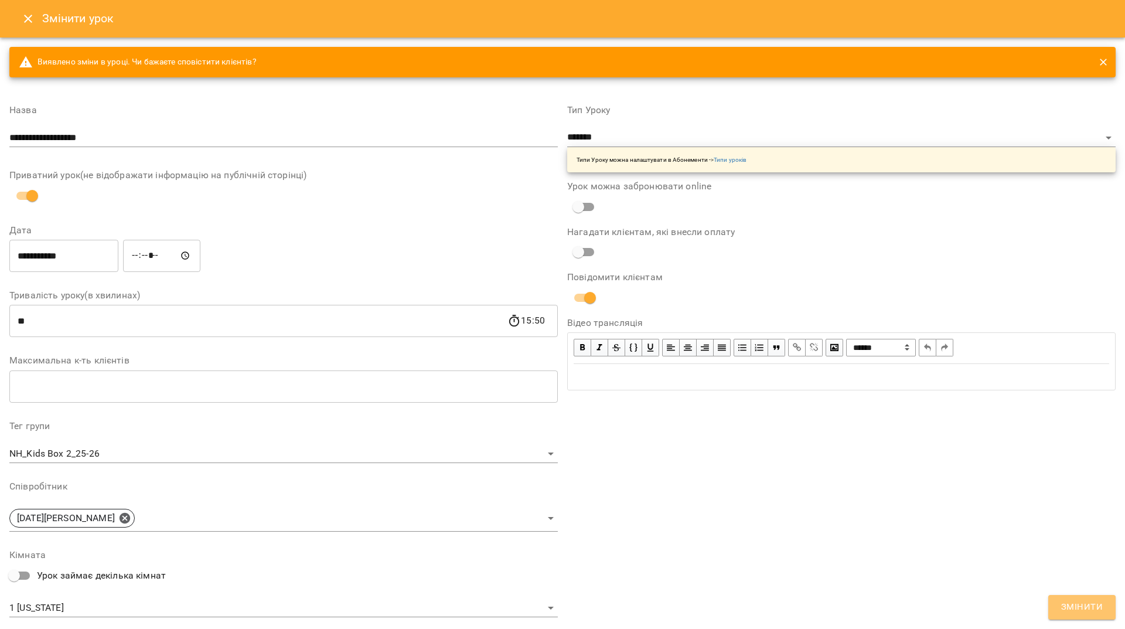
click at [1061, 607] on button "Змінити" at bounding box center [1082, 607] width 67 height 25
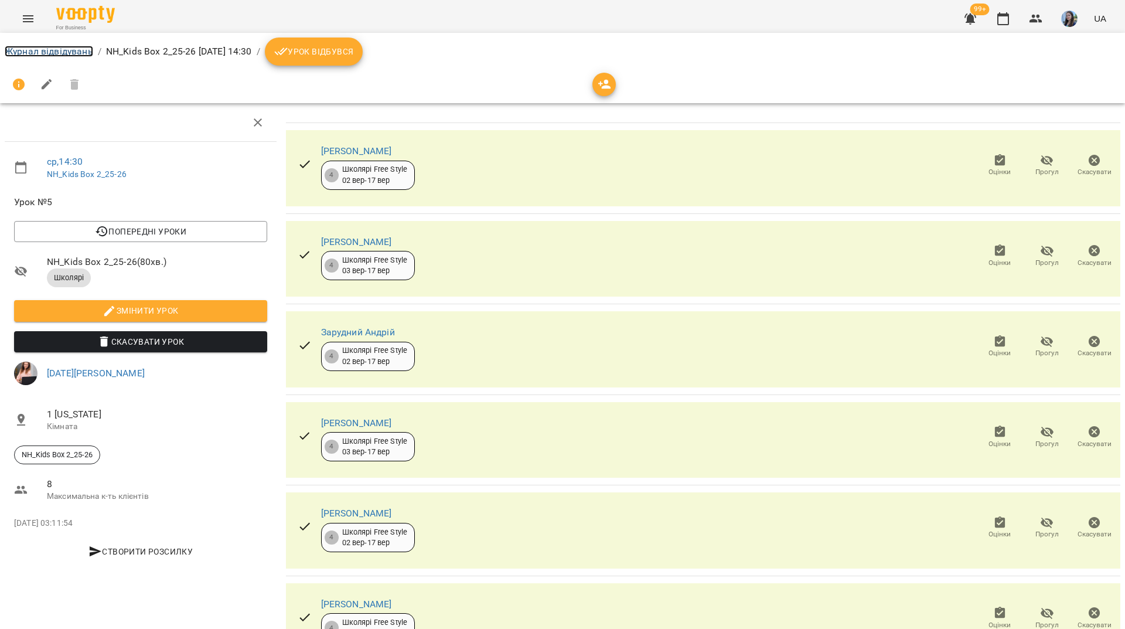
click at [83, 47] on link "Журнал відвідувань" at bounding box center [49, 51] width 89 height 11
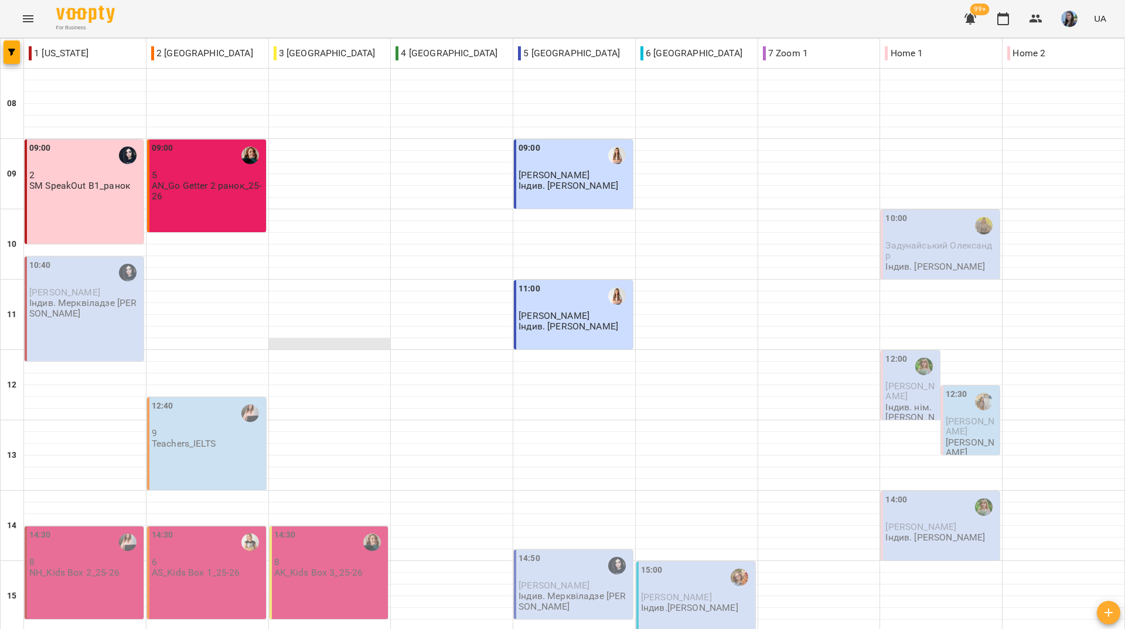
scroll to position [432, 0]
click at [266, 2] on div "For Business 99+ UA" at bounding box center [562, 19] width 1125 height 38
click at [397, 9] on div "For Business 99+ UA" at bounding box center [562, 19] width 1125 height 38
drag, startPoint x: 226, startPoint y: 12, endPoint x: 254, endPoint y: 11, distance: 27.6
click at [227, 12] on div "For Business 99+ UA" at bounding box center [562, 19] width 1125 height 38
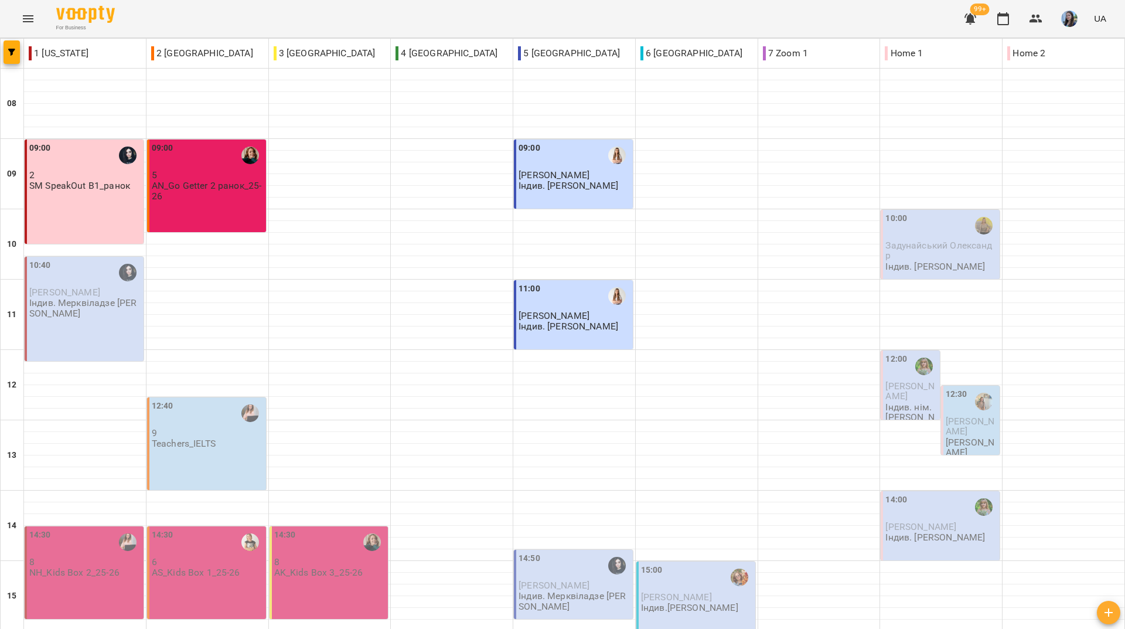
scroll to position [373, 0]
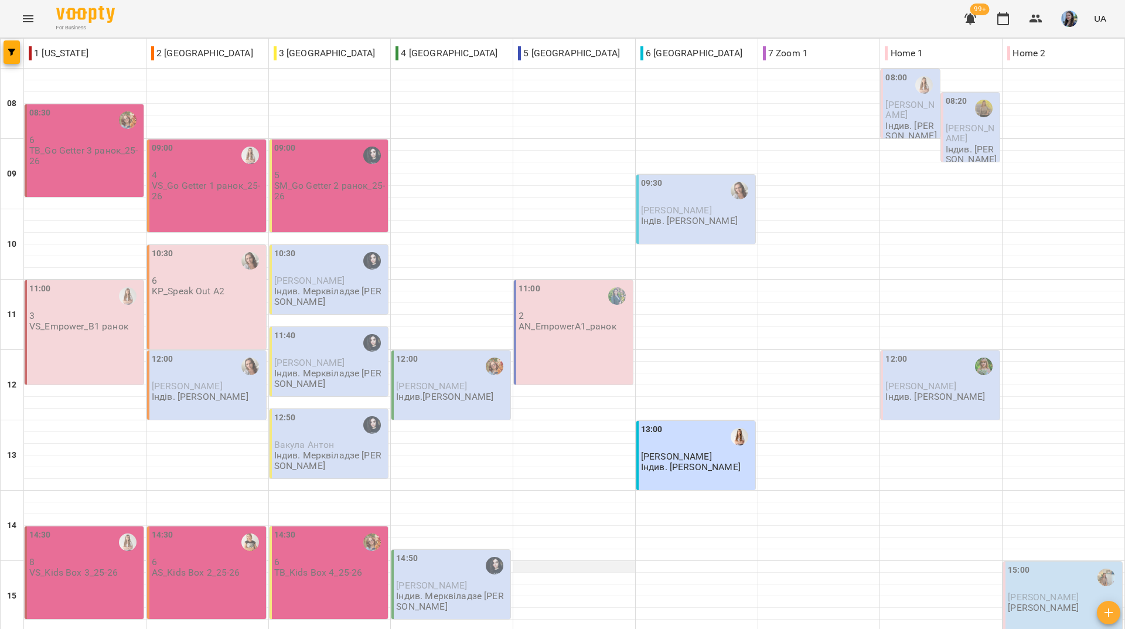
scroll to position [410, 0]
click at [213, 9] on div "For Business 99+ UA" at bounding box center [562, 19] width 1125 height 38
click at [231, 15] on div "For Business 99+ UA" at bounding box center [562, 19] width 1125 height 38
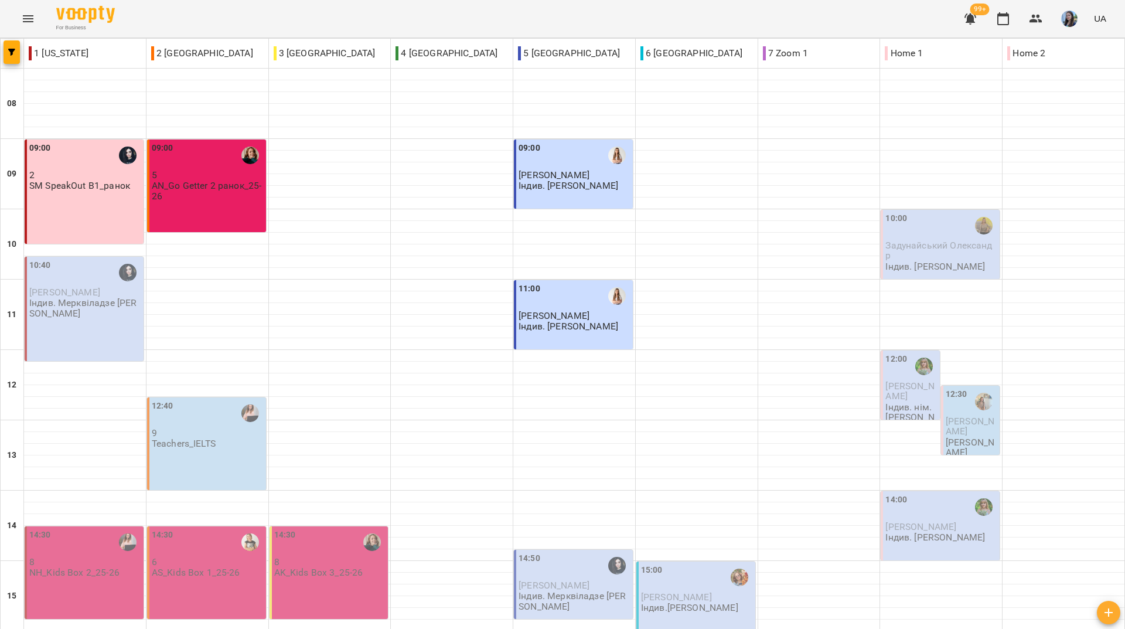
scroll to position [176, 0]
click at [208, 22] on div "For Business 99+ UA" at bounding box center [562, 19] width 1125 height 38
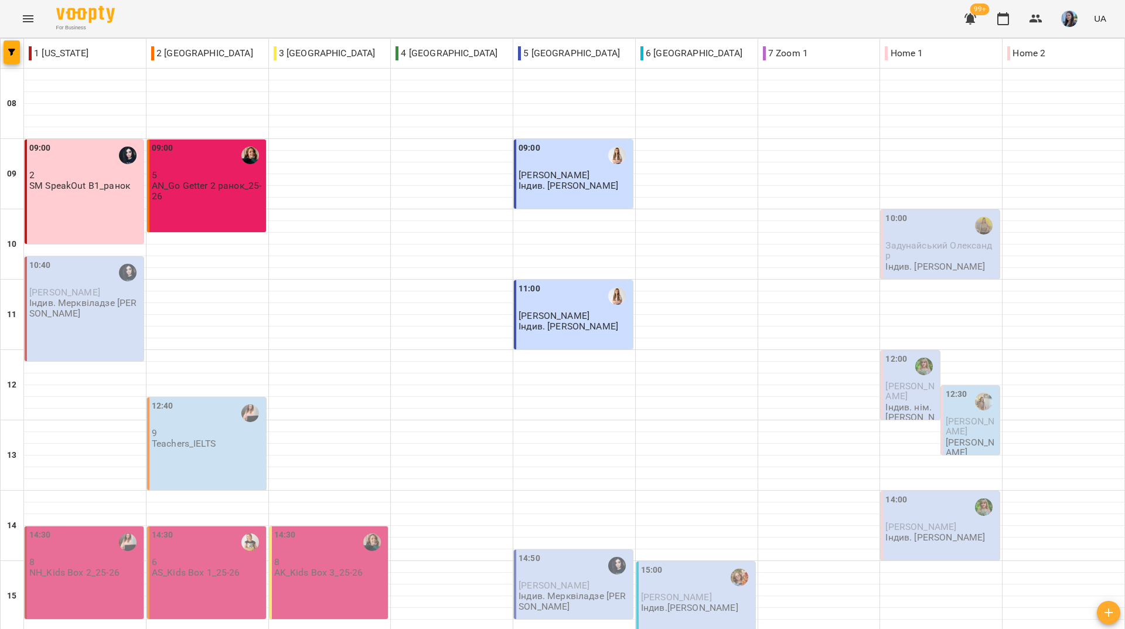
click at [220, 32] on div "For Business 99+ UA" at bounding box center [562, 19] width 1125 height 38
click at [178, 19] on div "For Business 99+ UA" at bounding box center [562, 19] width 1125 height 38
click at [189, 19] on div "For Business 99+ UA" at bounding box center [562, 19] width 1125 height 38
click at [194, 19] on div "For Business 99+ UA" at bounding box center [562, 19] width 1125 height 38
click at [417, 11] on div "For Business 99+ UA" at bounding box center [562, 19] width 1125 height 38
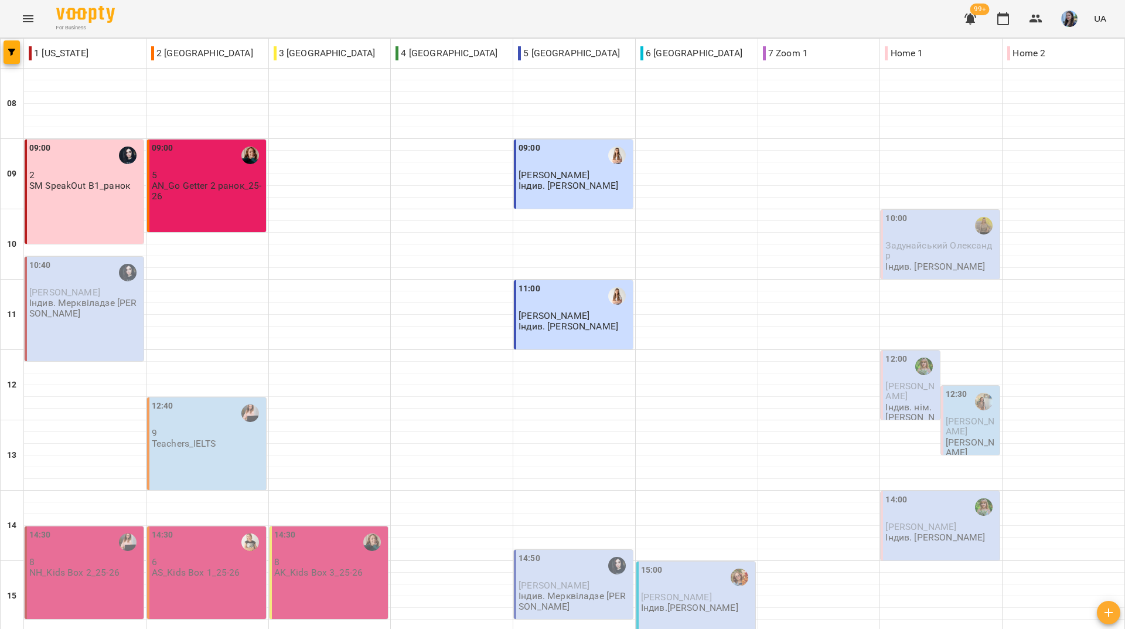
click at [192, 16] on div "For Business 99+ UA" at bounding box center [562, 19] width 1125 height 38
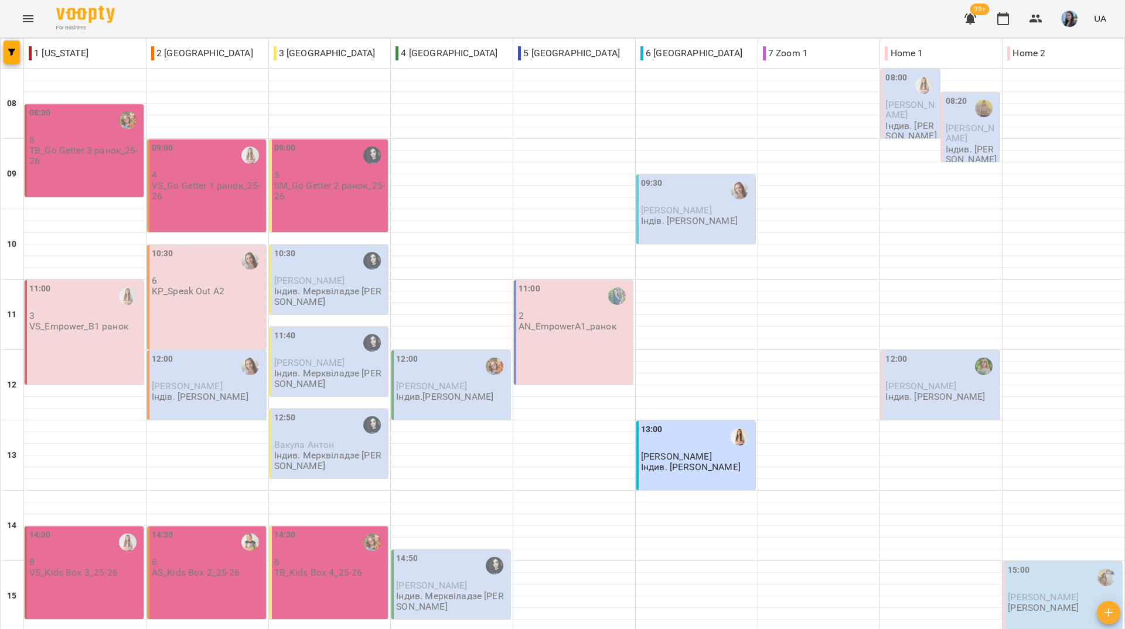
scroll to position [432, 0]
click at [210, 27] on div "For Business 99+ UA" at bounding box center [562, 19] width 1125 height 38
click at [397, 13] on div "For Business 99+ UA" at bounding box center [562, 19] width 1125 height 38
click at [207, 15] on div "For Business 99+ UA" at bounding box center [562, 19] width 1125 height 38
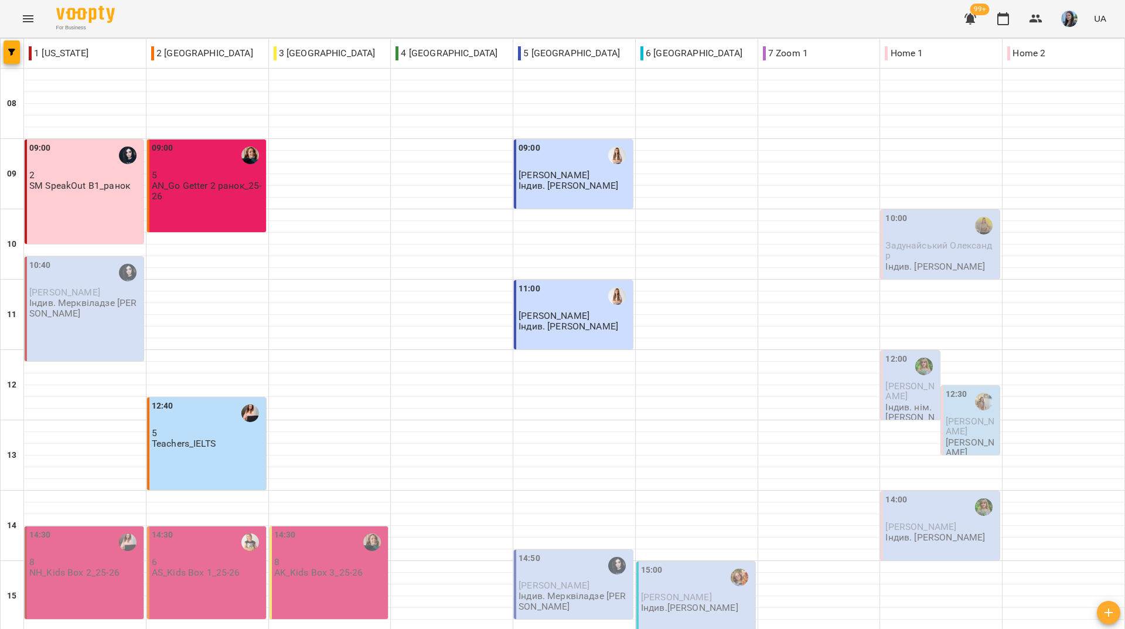
scroll to position [373, 0]
click at [342, 526] on div "14:30 8 AK_Kids Box 3_25-26" at bounding box center [329, 572] width 119 height 93
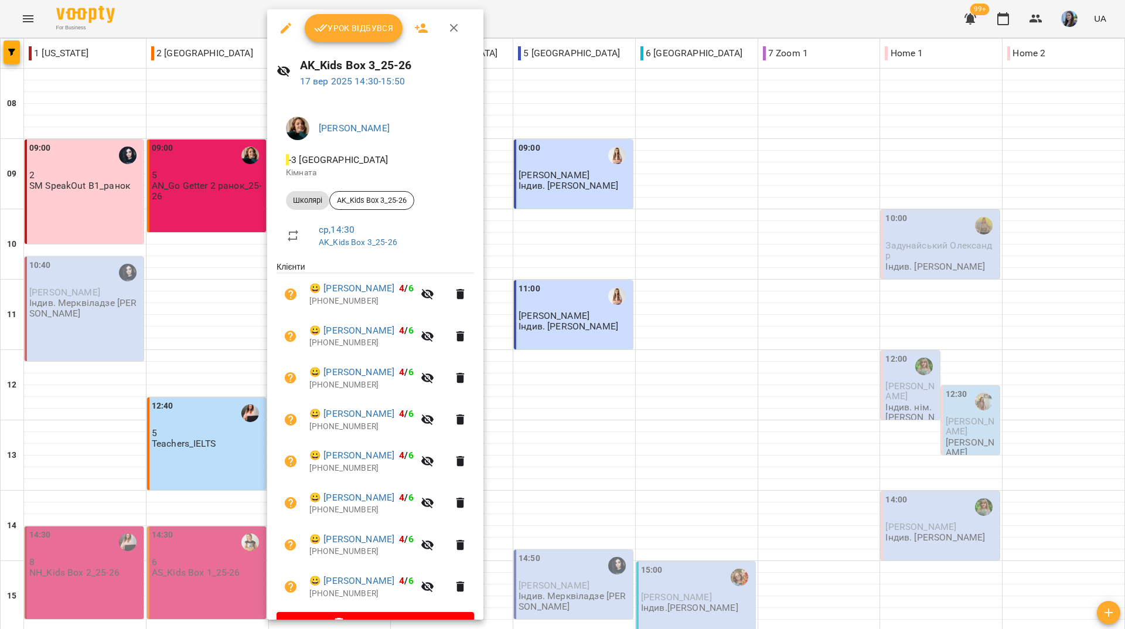
click at [182, 15] on div at bounding box center [562, 314] width 1125 height 629
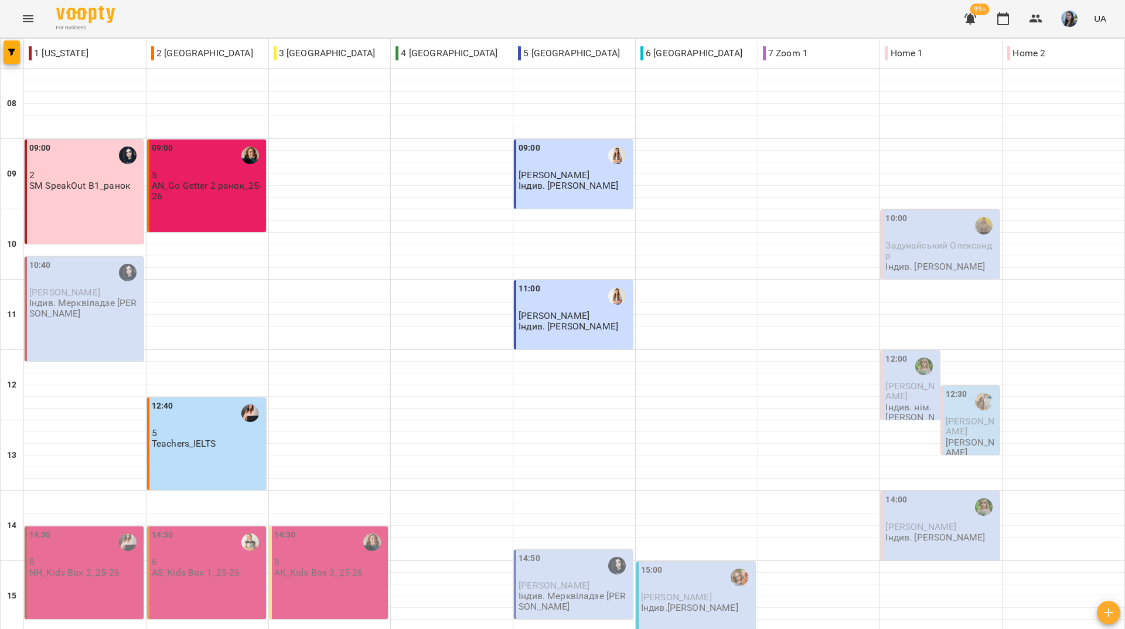
scroll to position [432, 0]
click at [605, 17] on div "For Business 99+ UA" at bounding box center [562, 19] width 1125 height 38
click at [236, 19] on div "For Business 99+ UA" at bounding box center [562, 19] width 1125 height 38
click at [169, 12] on div "For Business 99+ UA" at bounding box center [562, 19] width 1125 height 38
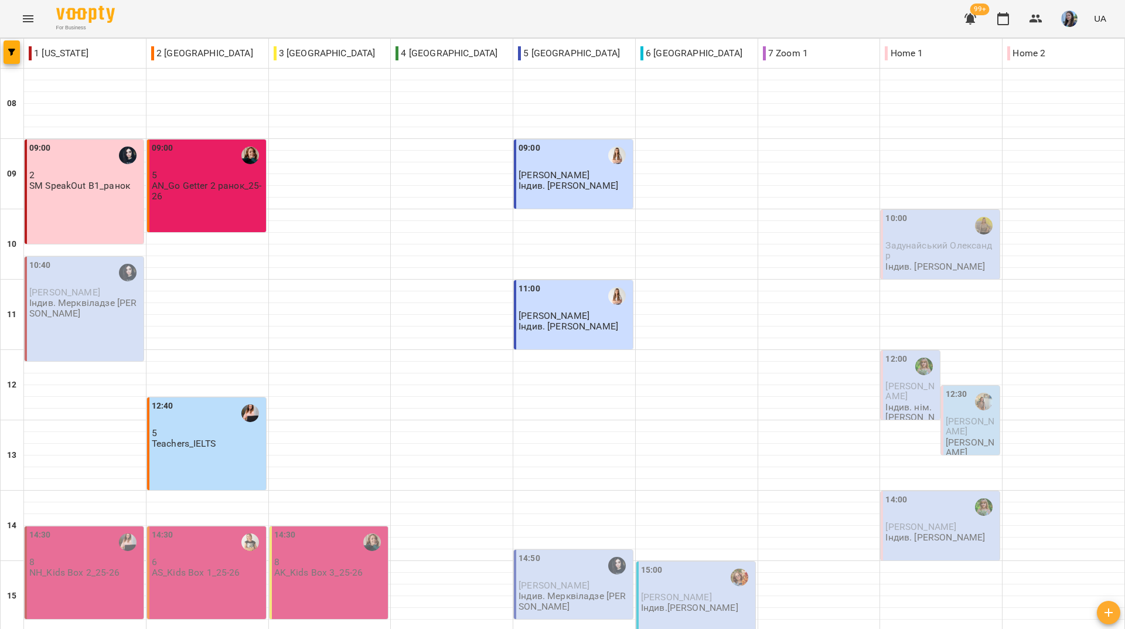
scroll to position [432, 0]
drag, startPoint x: 219, startPoint y: 20, endPoint x: 238, endPoint y: 40, distance: 27.8
click at [219, 20] on div "For Business 99+ UA" at bounding box center [562, 19] width 1125 height 38
click at [384, 4] on div "For Business 99+ UA" at bounding box center [562, 19] width 1125 height 38
click at [203, 25] on div "For Business 99+ UA" at bounding box center [562, 19] width 1125 height 38
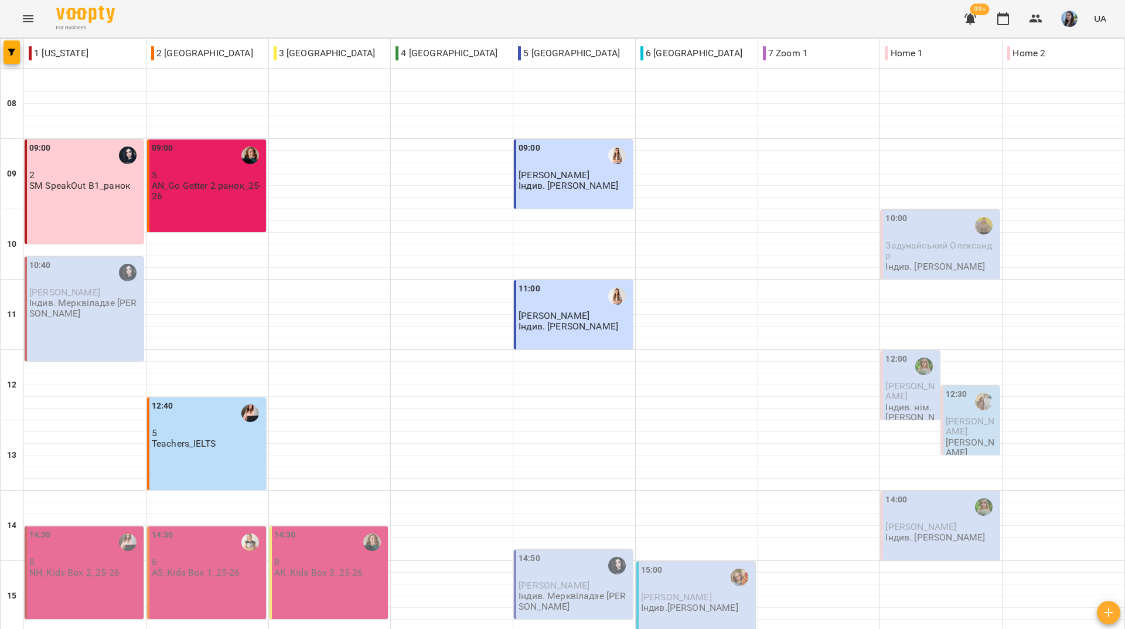
click at [241, 23] on div "For Business 99+ UA" at bounding box center [562, 19] width 1125 height 38
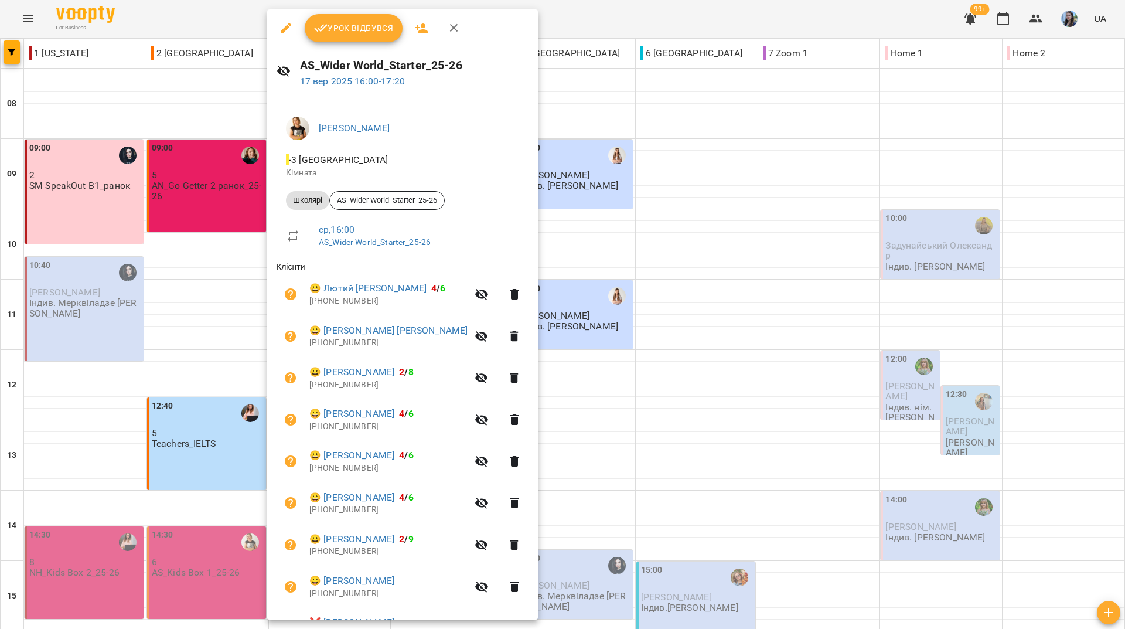
click at [287, 30] on icon "button" at bounding box center [286, 28] width 14 height 14
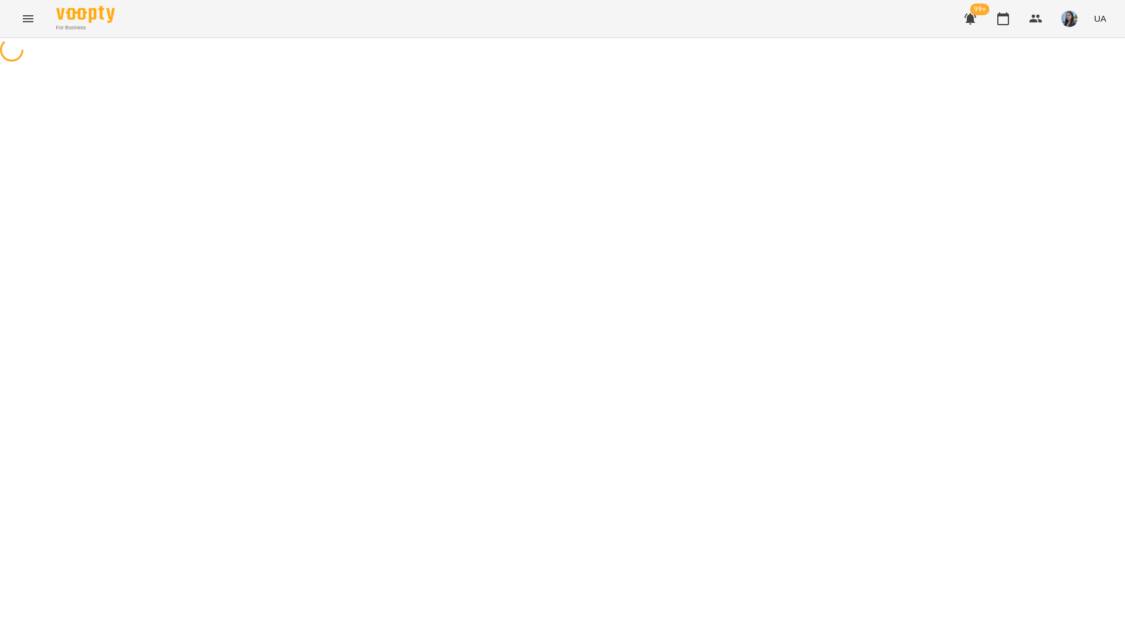
select select "*******"
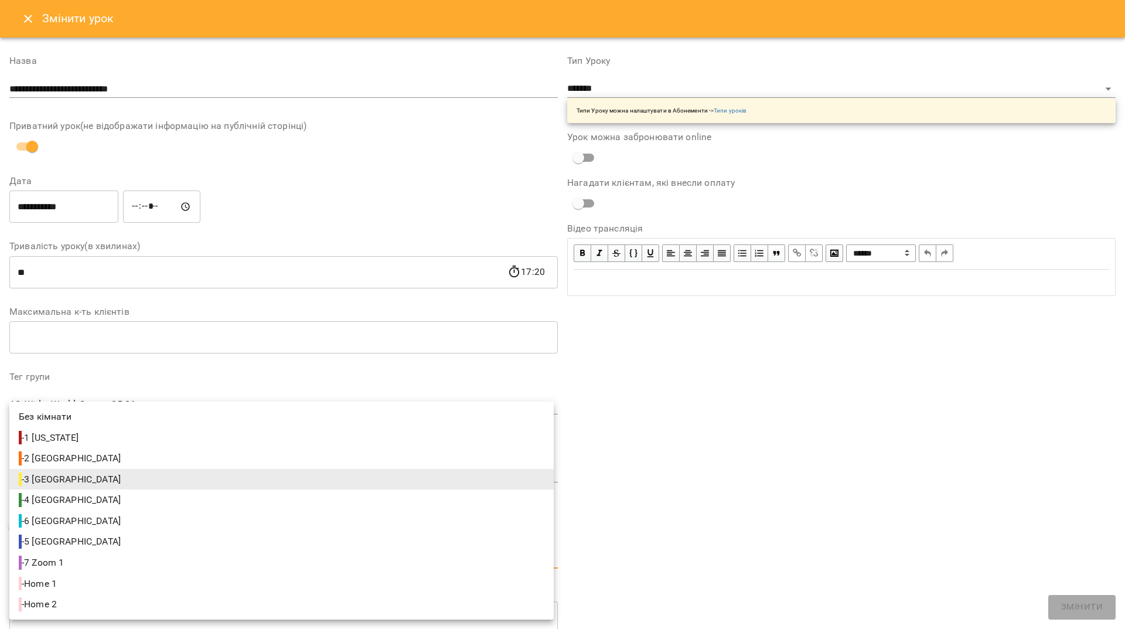
click at [141, 562] on body "For Business 99+ UA Журнал відвідувань / AS_Wider World_Starter_25-26 ср, 17 ве…" at bounding box center [562, 433] width 1125 height 866
click at [70, 444] on span "- 1 New York" at bounding box center [50, 438] width 62 height 14
type input "**********"
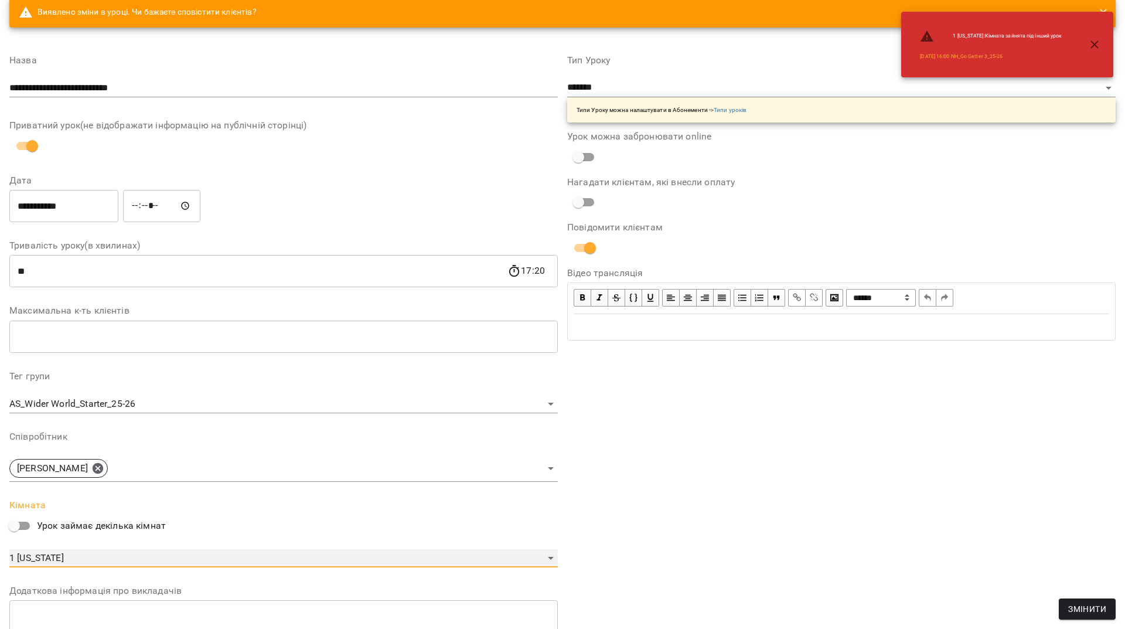
scroll to position [187, 0]
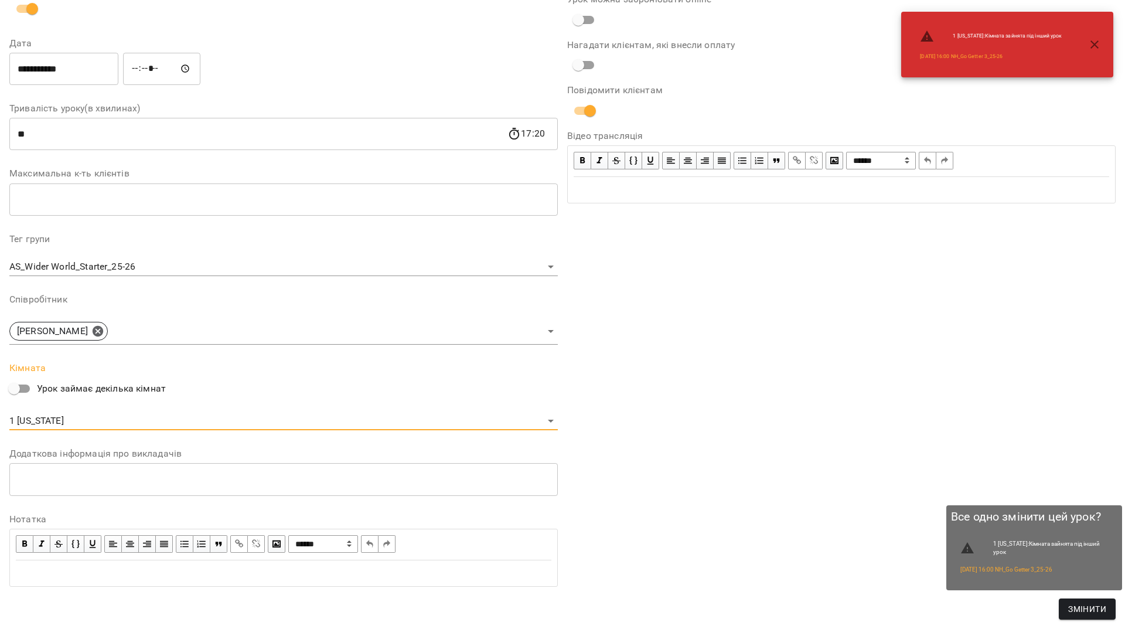
click at [1088, 610] on span "Змінити" at bounding box center [1088, 609] width 38 height 14
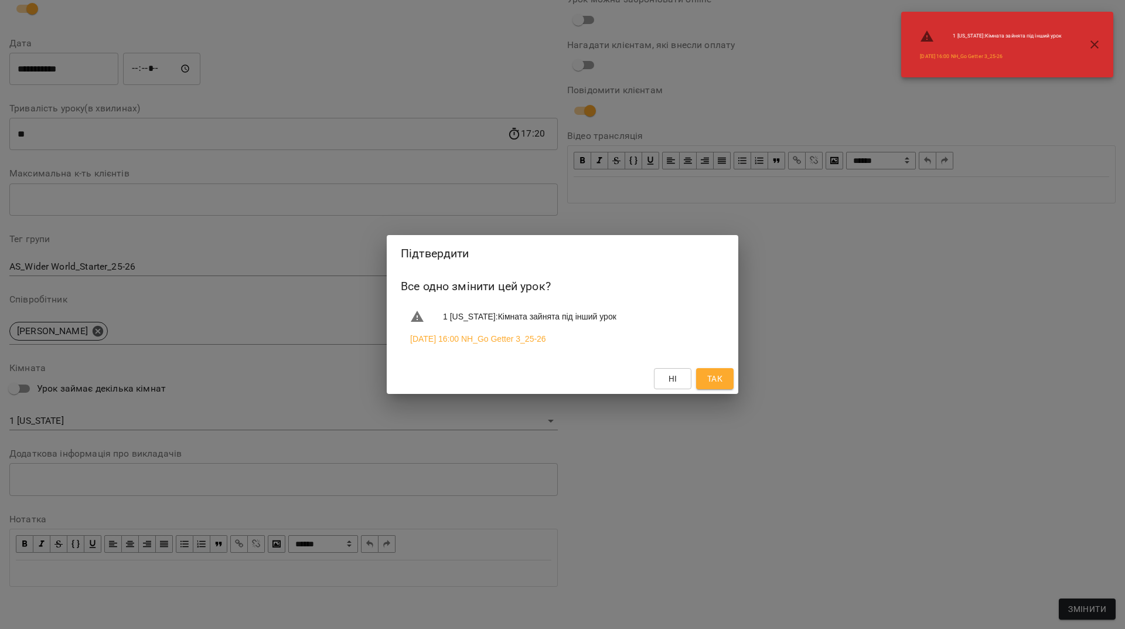
click at [713, 378] on span "Так" at bounding box center [714, 379] width 15 height 14
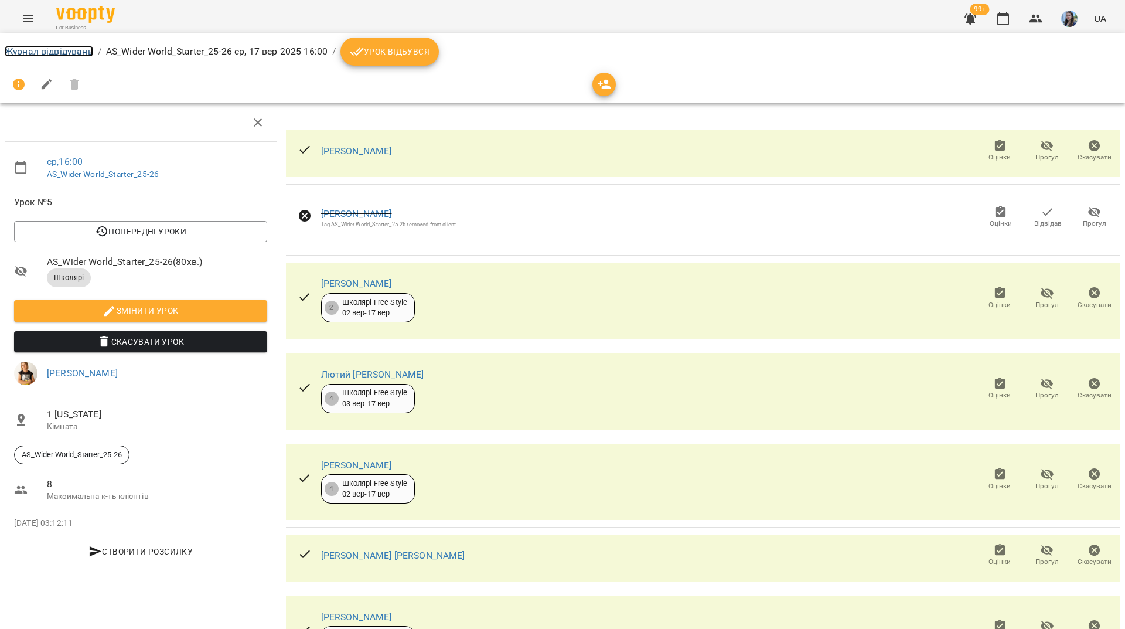
click at [66, 52] on link "Журнал відвідувань" at bounding box center [49, 51] width 89 height 11
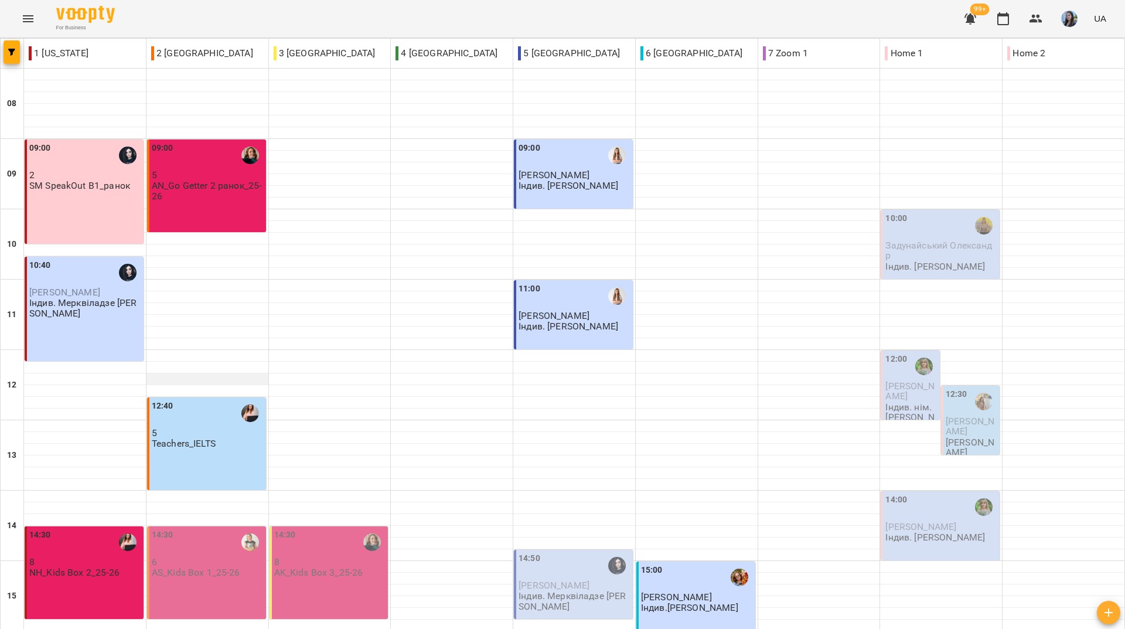
scroll to position [352, 0]
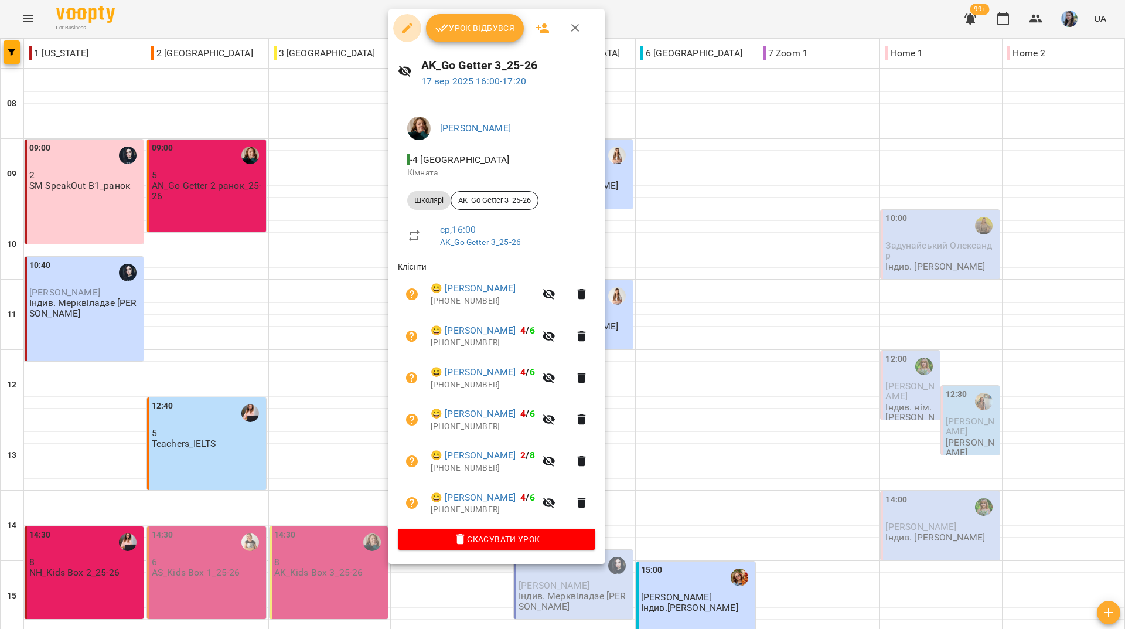
click at [407, 23] on icon "button" at bounding box center [407, 28] width 14 height 14
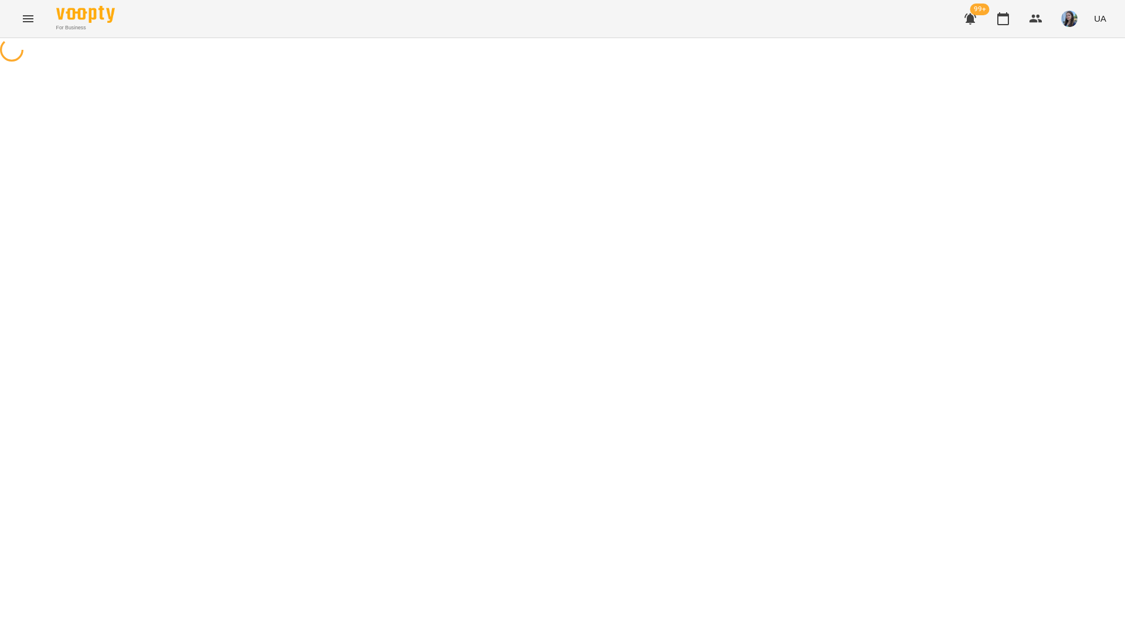
select select "*******"
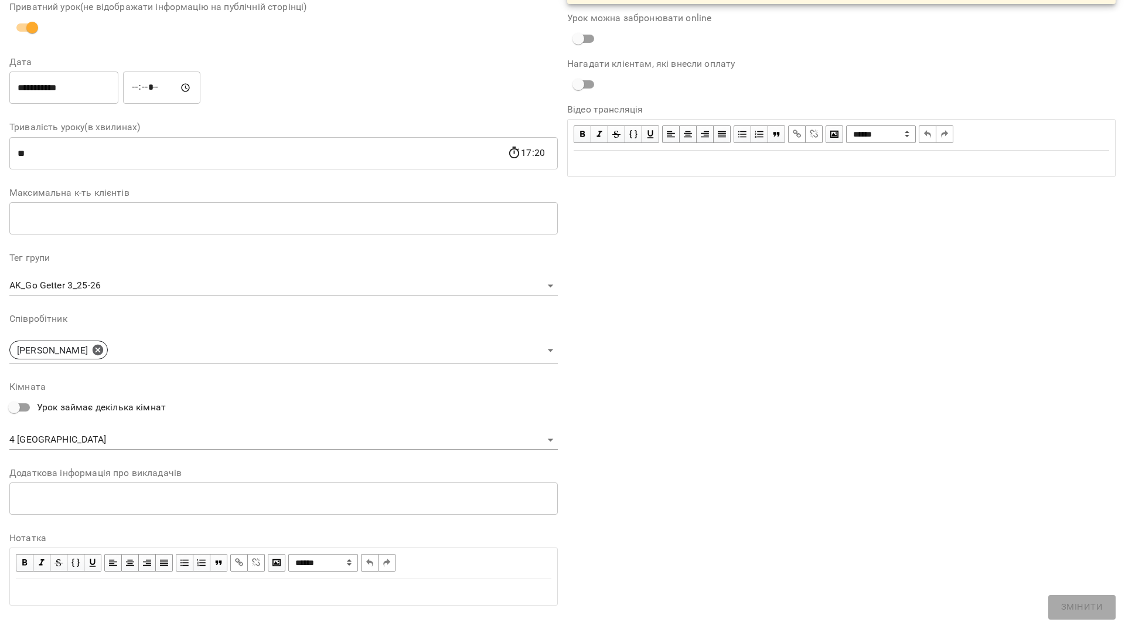
scroll to position [138, 0]
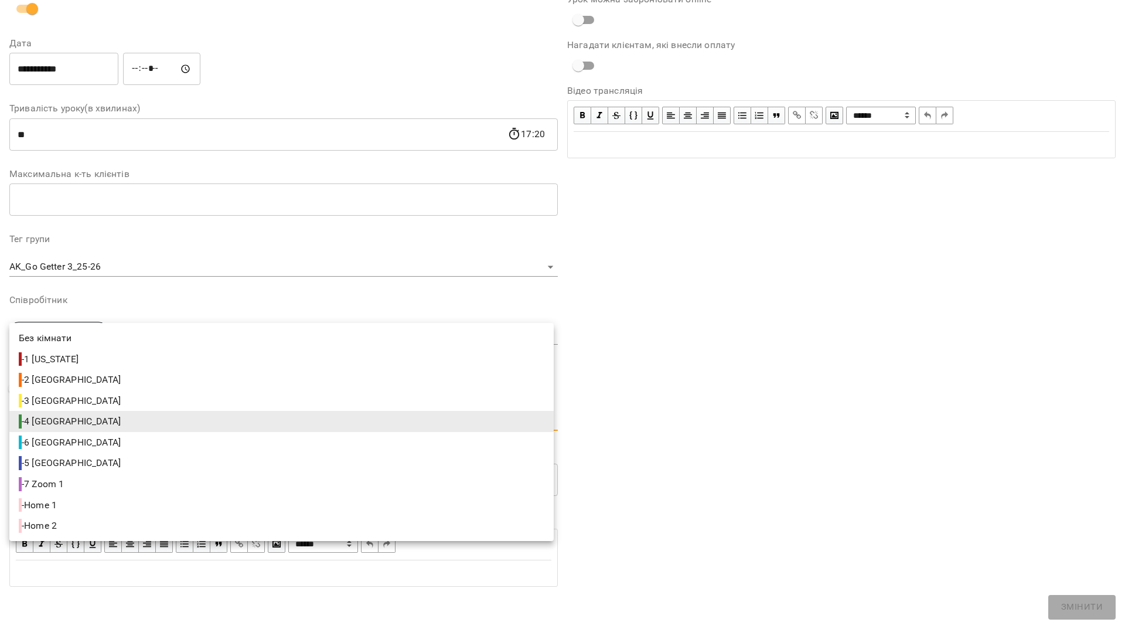
click at [158, 428] on body "For Business 99+ UA Журнал відвідувань / AK_Go Getter 3_25-26 ср, 17 вер 2025 1…" at bounding box center [562, 321] width 1125 height 642
click at [77, 398] on li "- 3 Toronto" at bounding box center [281, 400] width 545 height 21
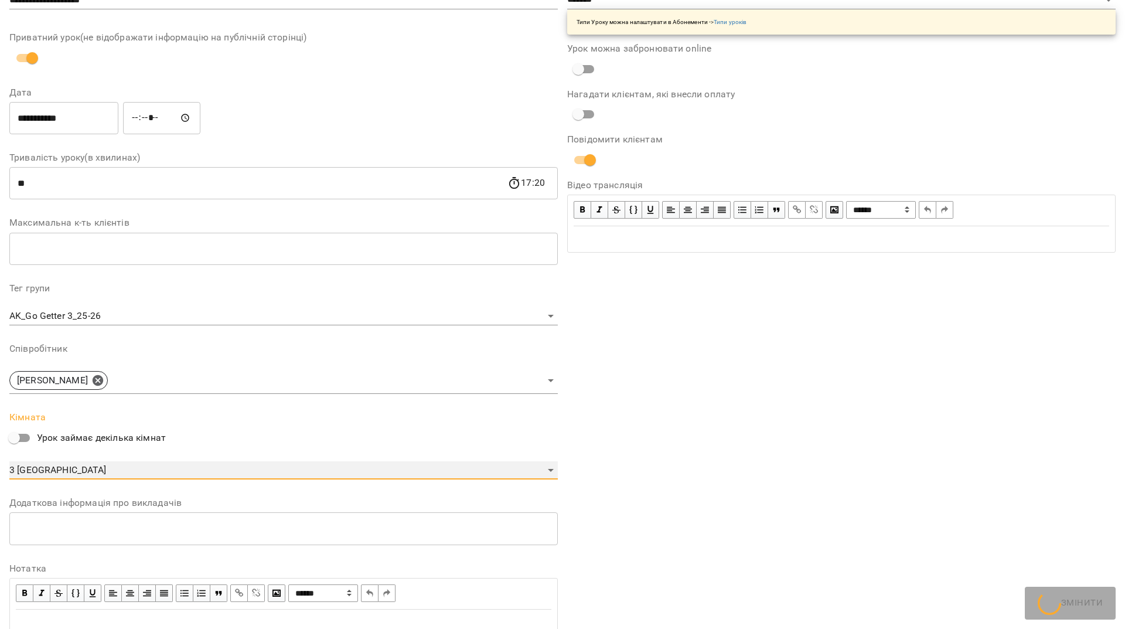
type input "**********"
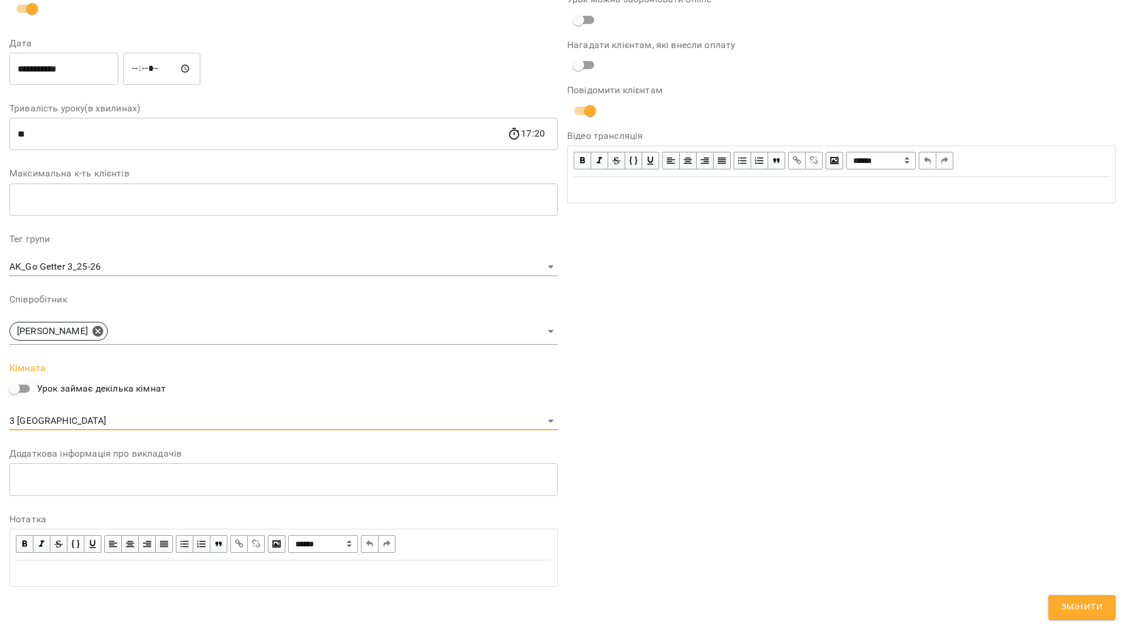
click at [1105, 597] on button "Змінити" at bounding box center [1082, 607] width 67 height 25
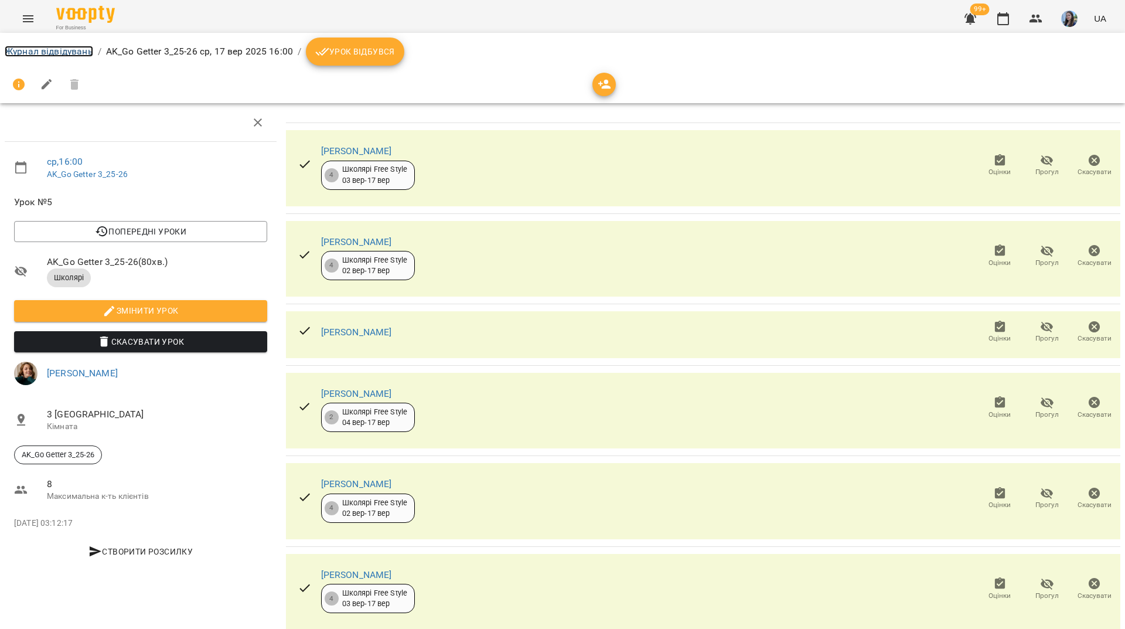
click at [41, 49] on link "Журнал відвідувань" at bounding box center [49, 51] width 89 height 11
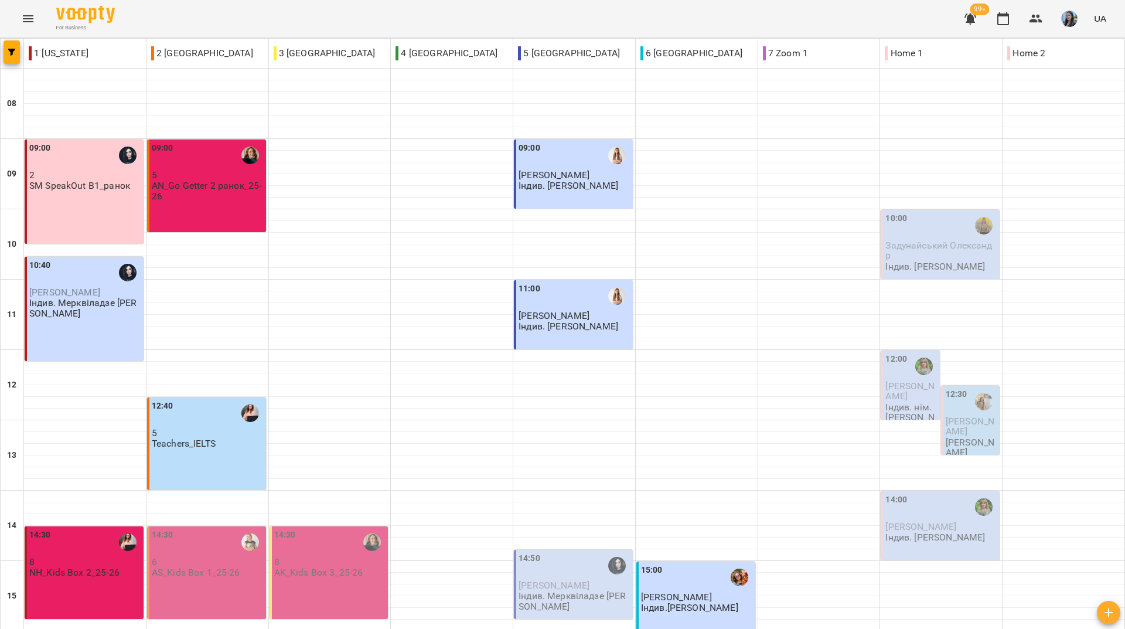
scroll to position [410, 0]
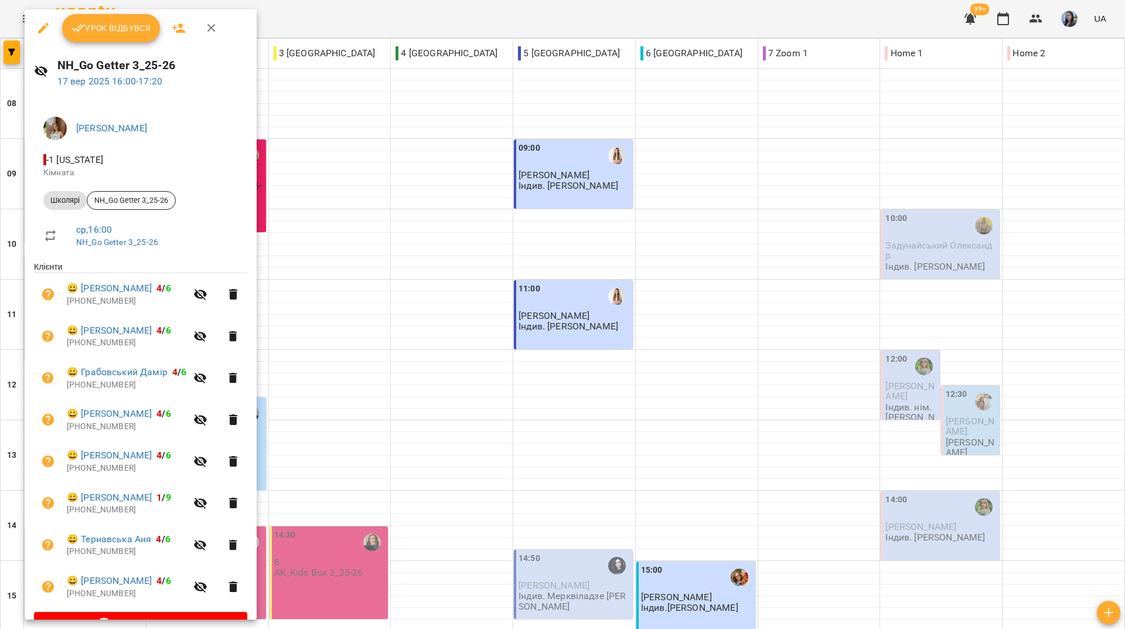
click at [40, 29] on icon "button" at bounding box center [43, 28] width 14 height 14
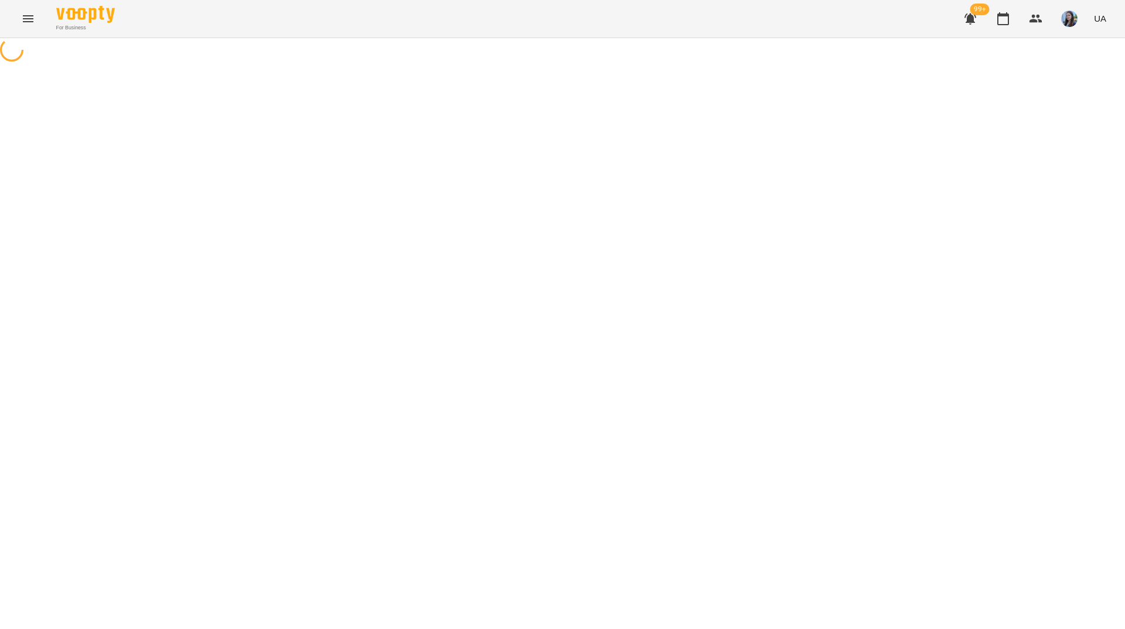
select select "*******"
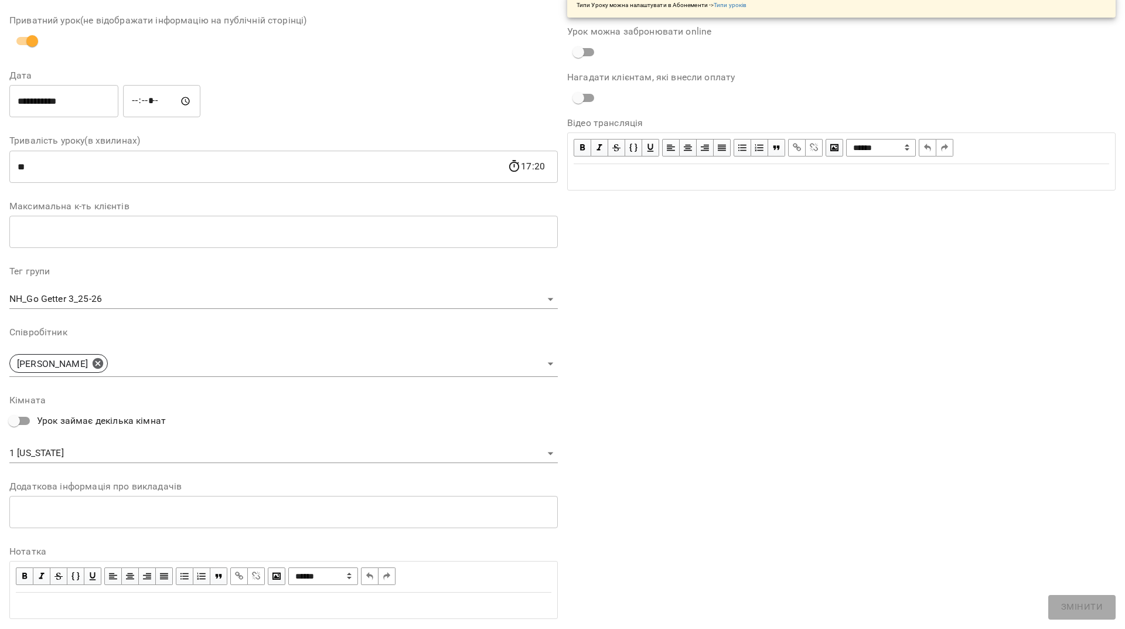
scroll to position [138, 0]
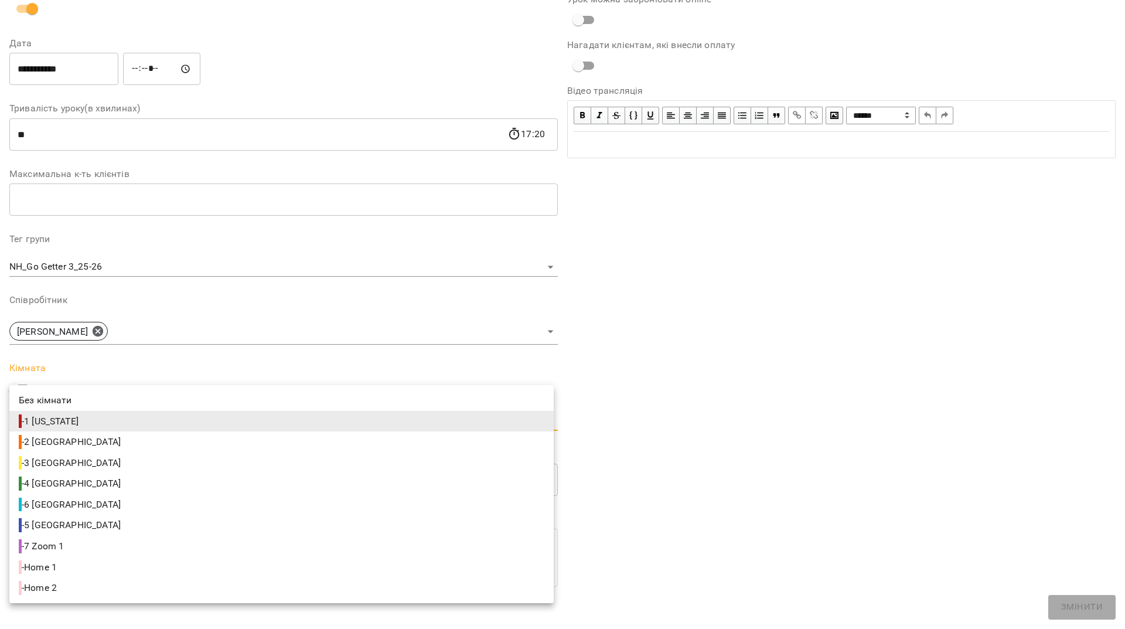
click at [164, 418] on body "For Business 99+ UA Журнал відвідувань / NH_Go Getter 3_25-26 ср, 17 вер 2025 1…" at bounding box center [562, 426] width 1125 height 853
click at [118, 488] on li "- 4 Berlin" at bounding box center [281, 483] width 545 height 21
type input "**********"
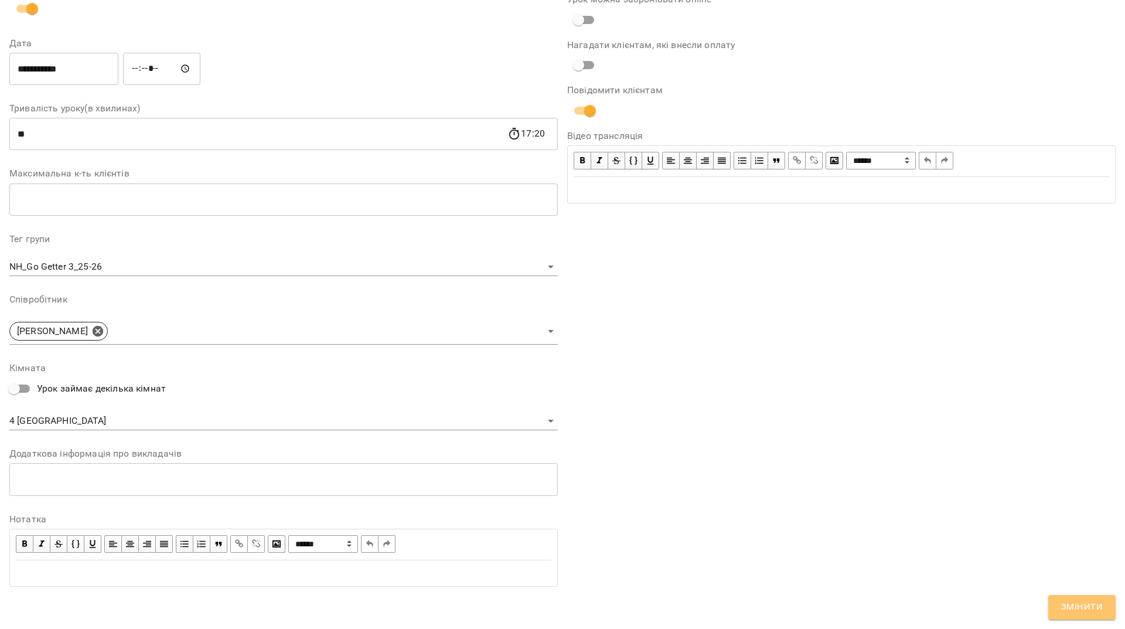
click at [1074, 596] on button "Змінити" at bounding box center [1082, 607] width 67 height 25
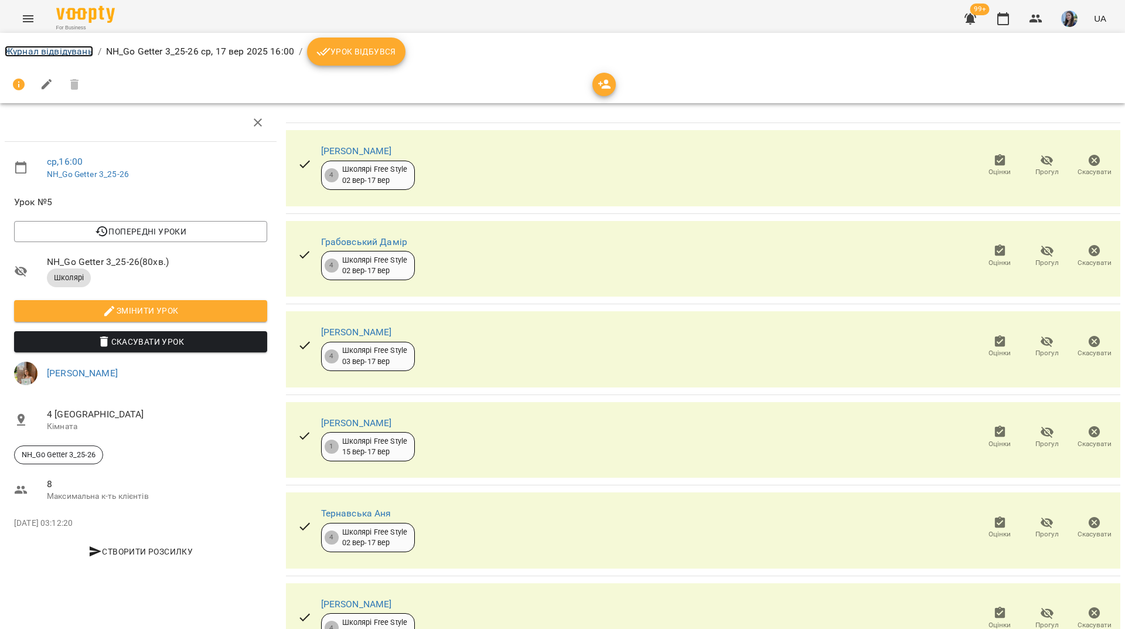
click at [29, 49] on link "Журнал відвідувань" at bounding box center [49, 51] width 89 height 11
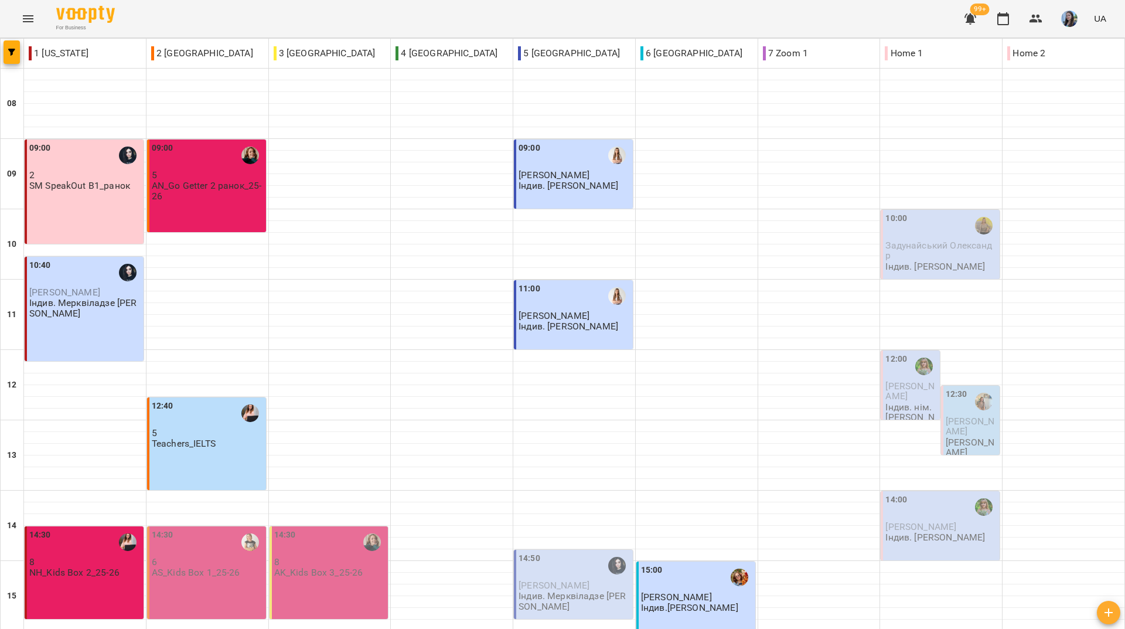
scroll to position [373, 0]
click at [89, 526] on div "14:30 8 NH_Kids Box 2_25-26" at bounding box center [84, 572] width 119 height 93
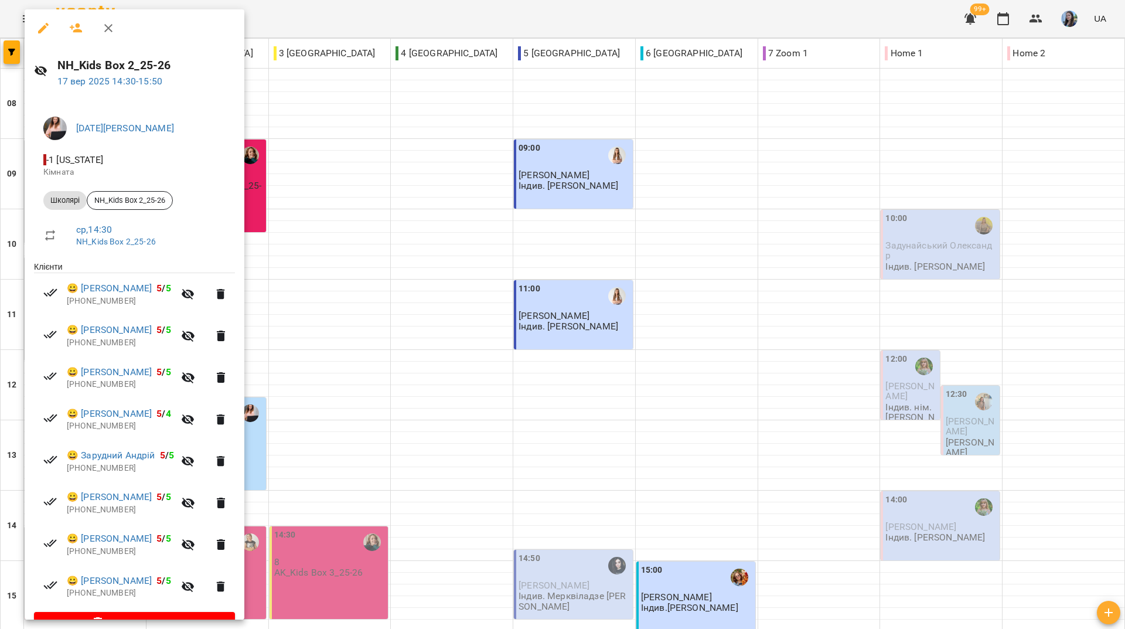
click at [499, 21] on div at bounding box center [562, 314] width 1125 height 629
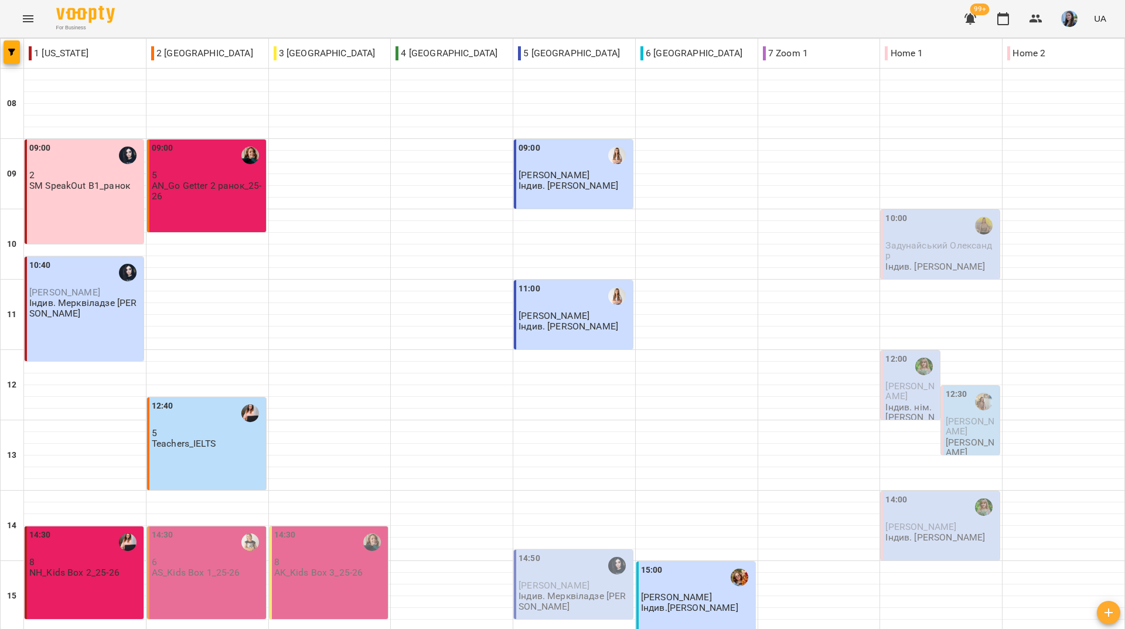
click at [406, 8] on div "For Business 99+ UA" at bounding box center [562, 19] width 1125 height 38
click at [161, 17] on div "For Business 99+ UA" at bounding box center [562, 19] width 1125 height 38
click at [226, 13] on div "For Business 99+ UA" at bounding box center [562, 19] width 1125 height 38
click at [196, 27] on div "For Business 99+ UA" at bounding box center [562, 19] width 1125 height 38
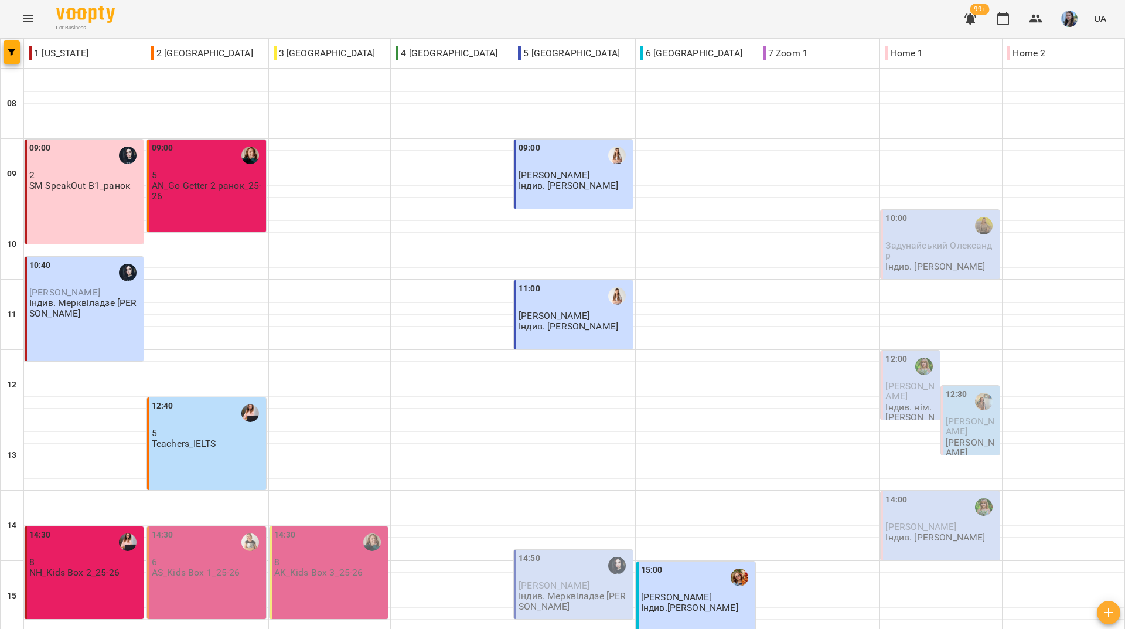
click at [433, 6] on div "For Business 99+ UA" at bounding box center [562, 19] width 1125 height 38
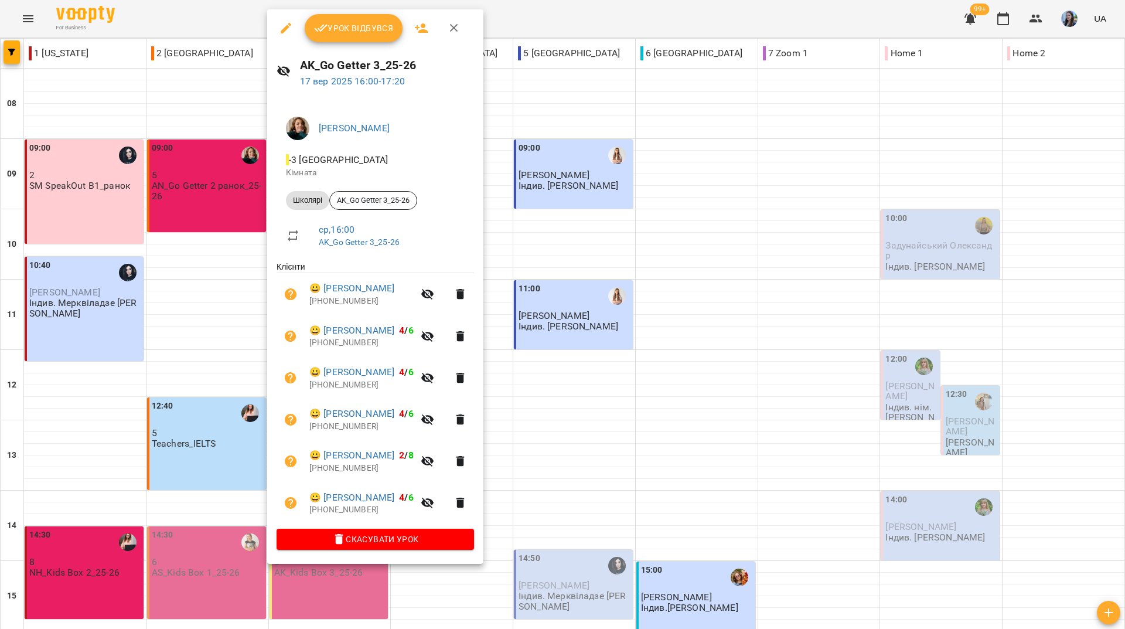
click at [211, 18] on div at bounding box center [562, 314] width 1125 height 629
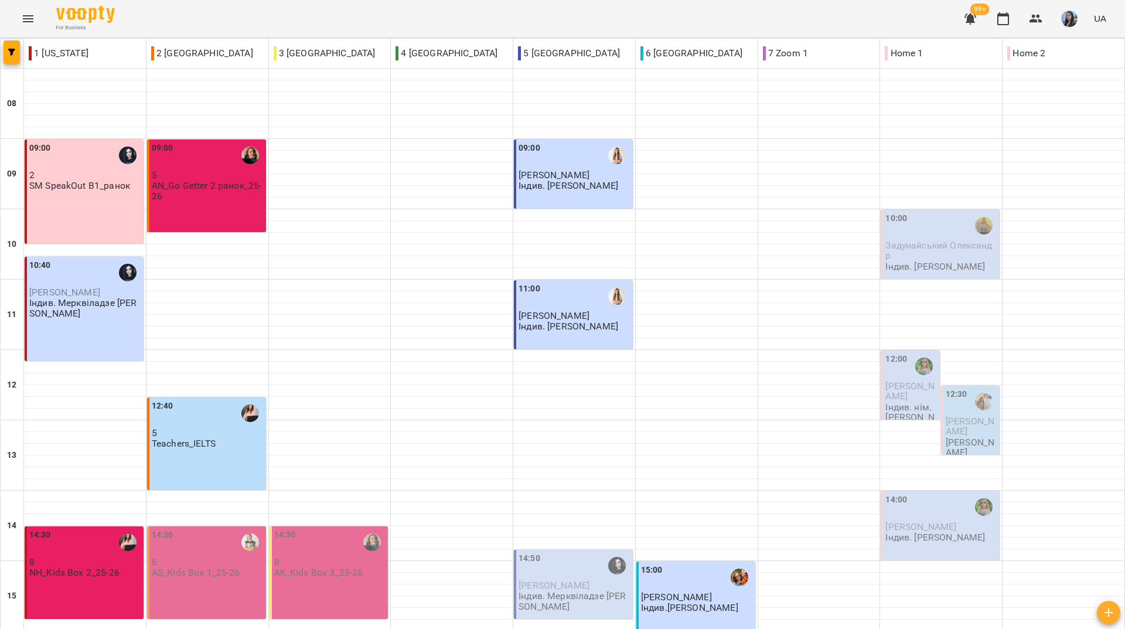
click at [188, 25] on div "For Business 99+ UA" at bounding box center [562, 19] width 1125 height 38
click at [210, 25] on div "For Business 99+ UA" at bounding box center [562, 19] width 1125 height 38
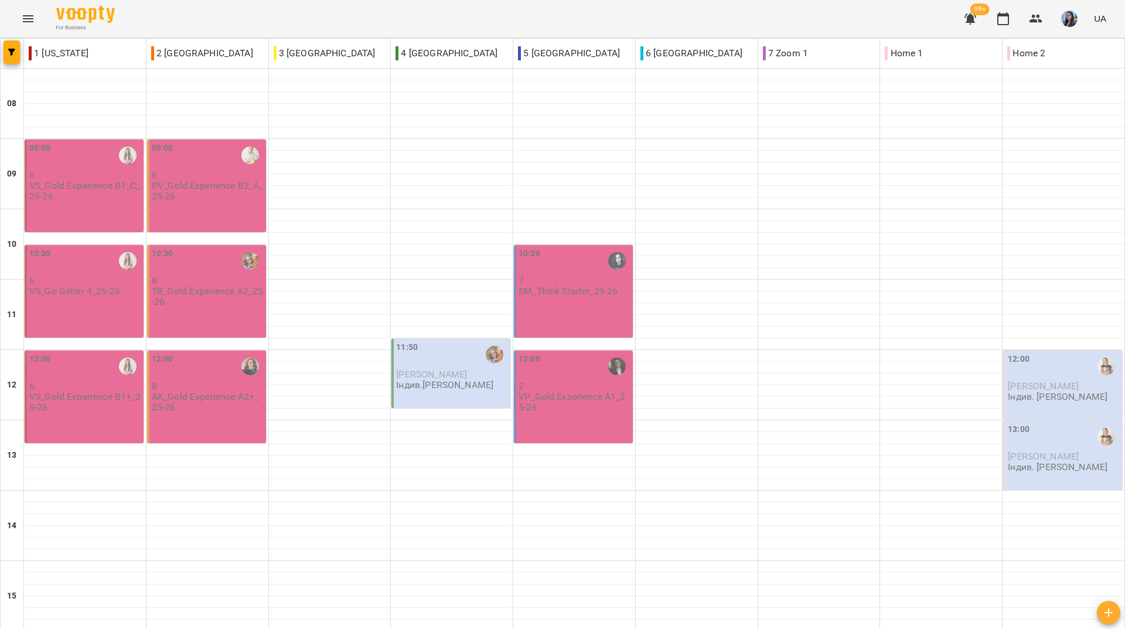
drag, startPoint x: 354, startPoint y: 6, endPoint x: 361, endPoint y: 18, distance: 13.7
click at [354, 6] on div "For Business 99+ UA" at bounding box center [562, 19] width 1125 height 38
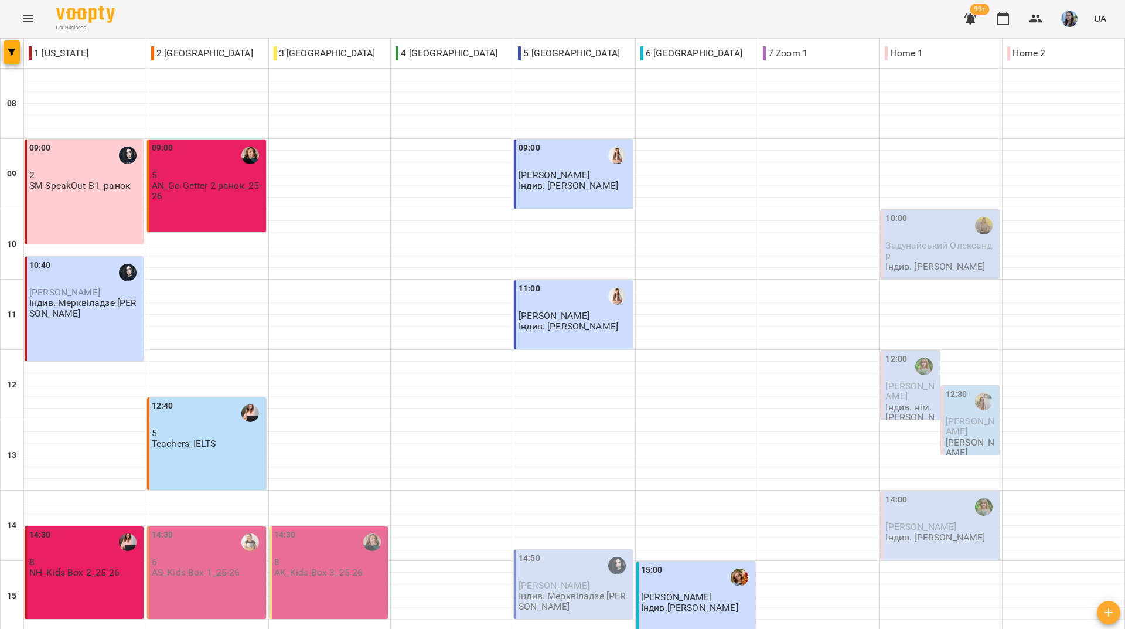
click at [224, 18] on div "For Business 99+ UA" at bounding box center [562, 19] width 1125 height 38
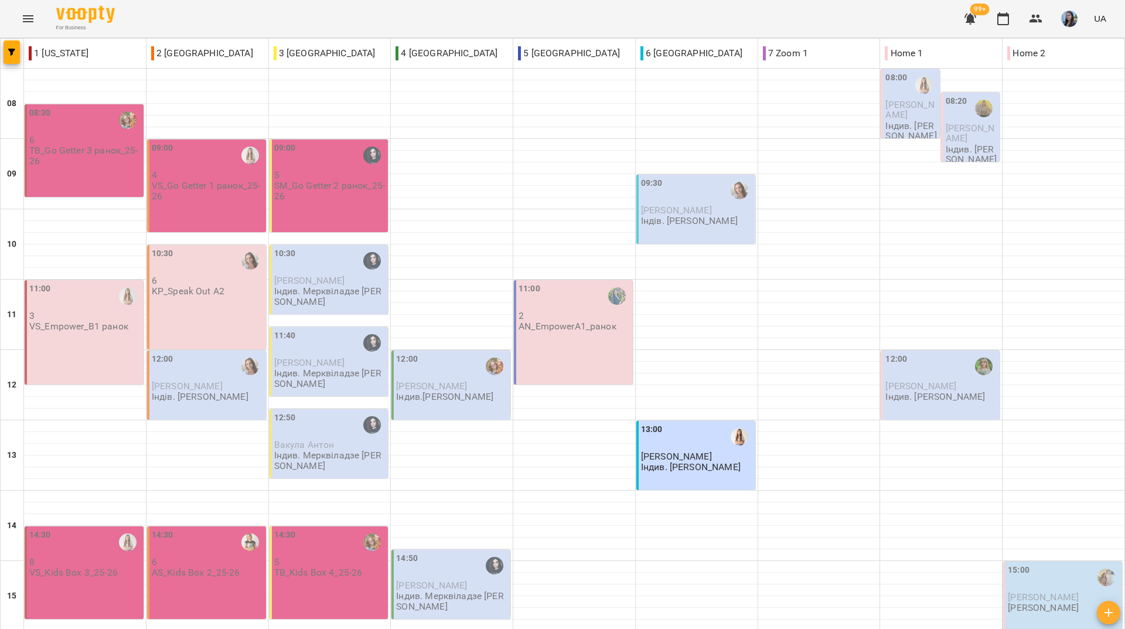
click at [727, 21] on div "For Business 99+ UA" at bounding box center [562, 19] width 1125 height 38
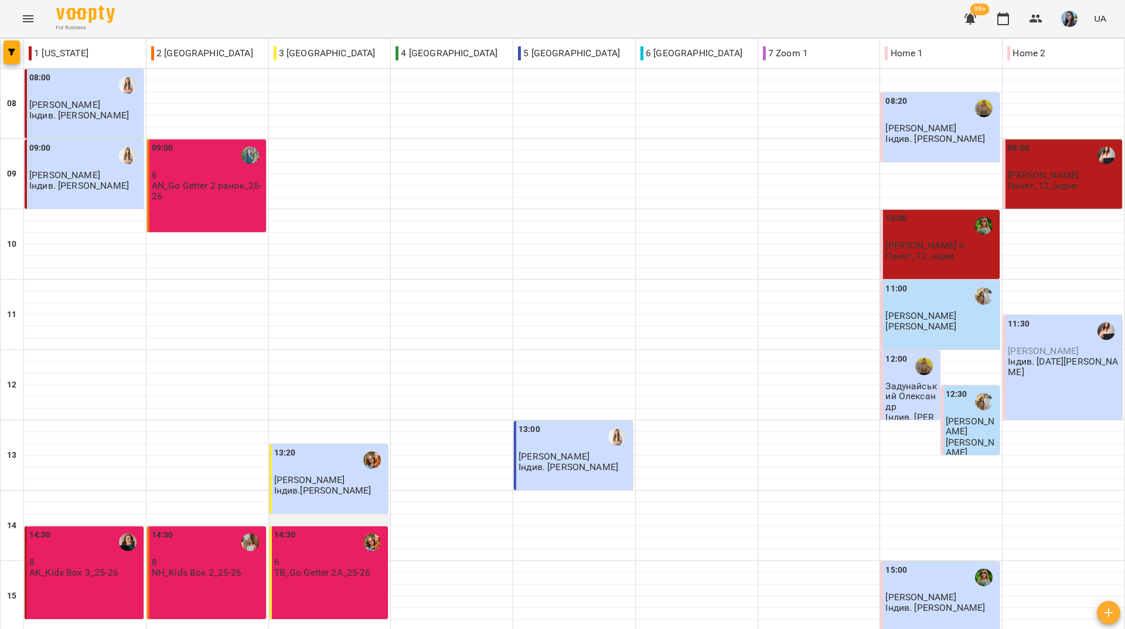
scroll to position [410, 0]
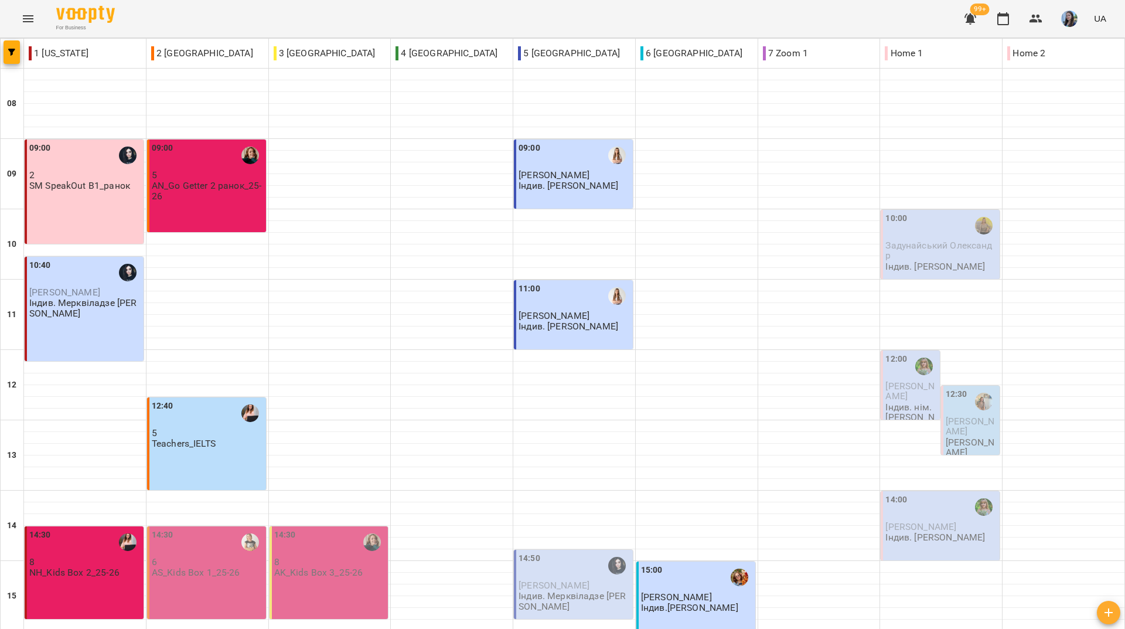
scroll to position [315, 0]
click at [379, 15] on div "For Business 99+ UA" at bounding box center [562, 19] width 1125 height 38
click at [450, 18] on div "For Business 99+ UA" at bounding box center [562, 19] width 1125 height 38
click at [212, 25] on div "For Business 99+ UA" at bounding box center [562, 19] width 1125 height 38
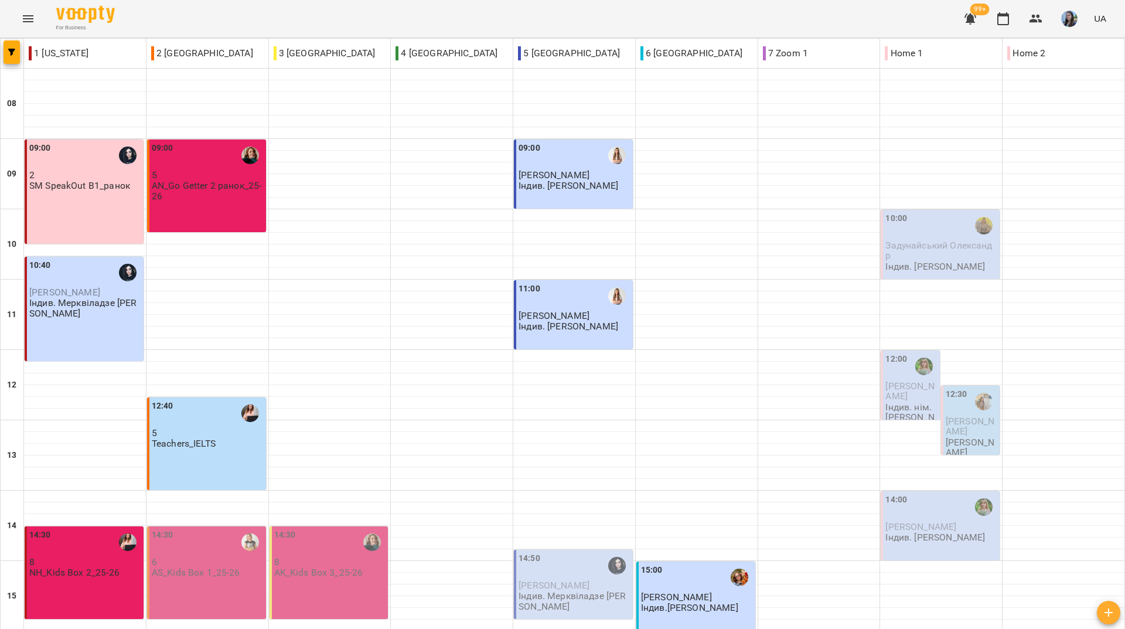
click at [407, 11] on div "For Business 99+ UA" at bounding box center [562, 19] width 1125 height 38
click at [233, 567] on p "AS_Kids Box 1_25-26" at bounding box center [196, 572] width 89 height 10
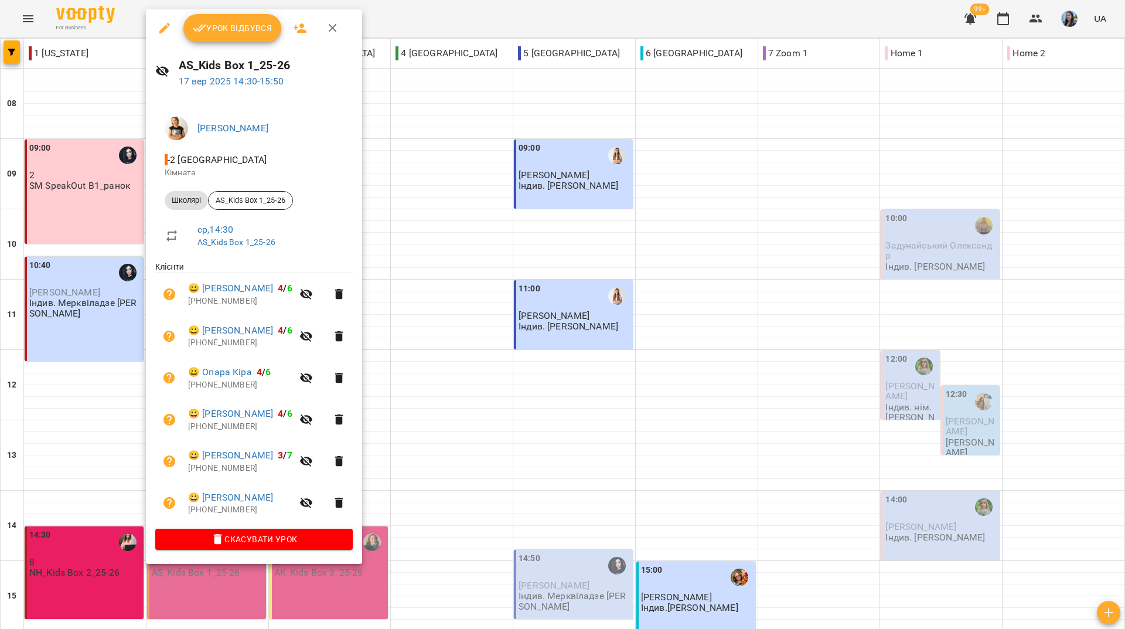
click at [519, 17] on div at bounding box center [562, 314] width 1125 height 629
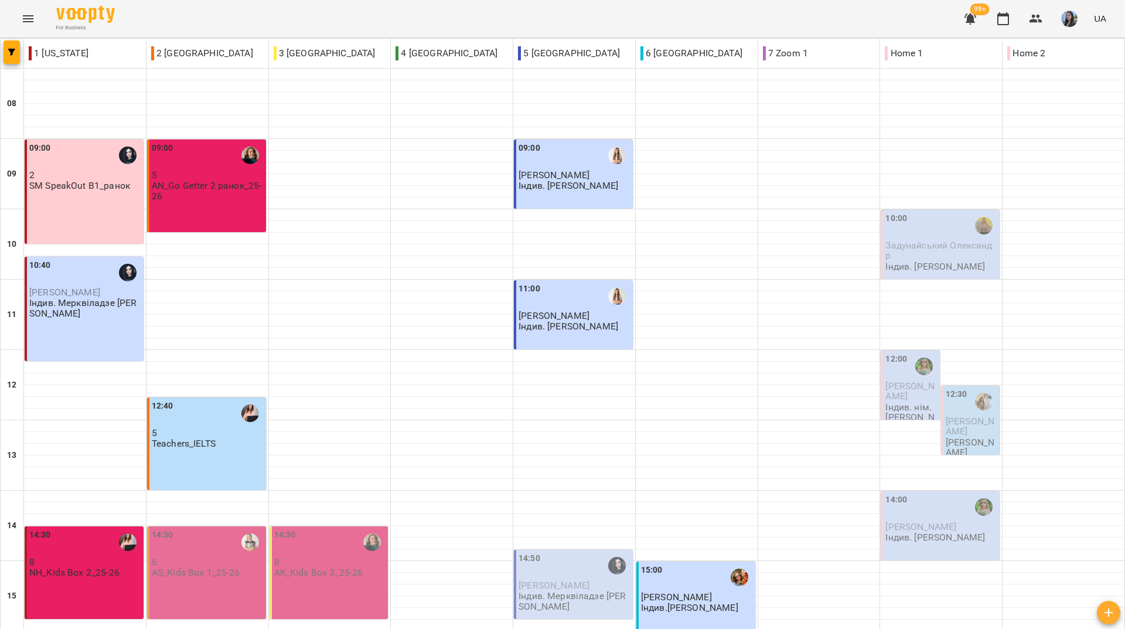
scroll to position [373, 0]
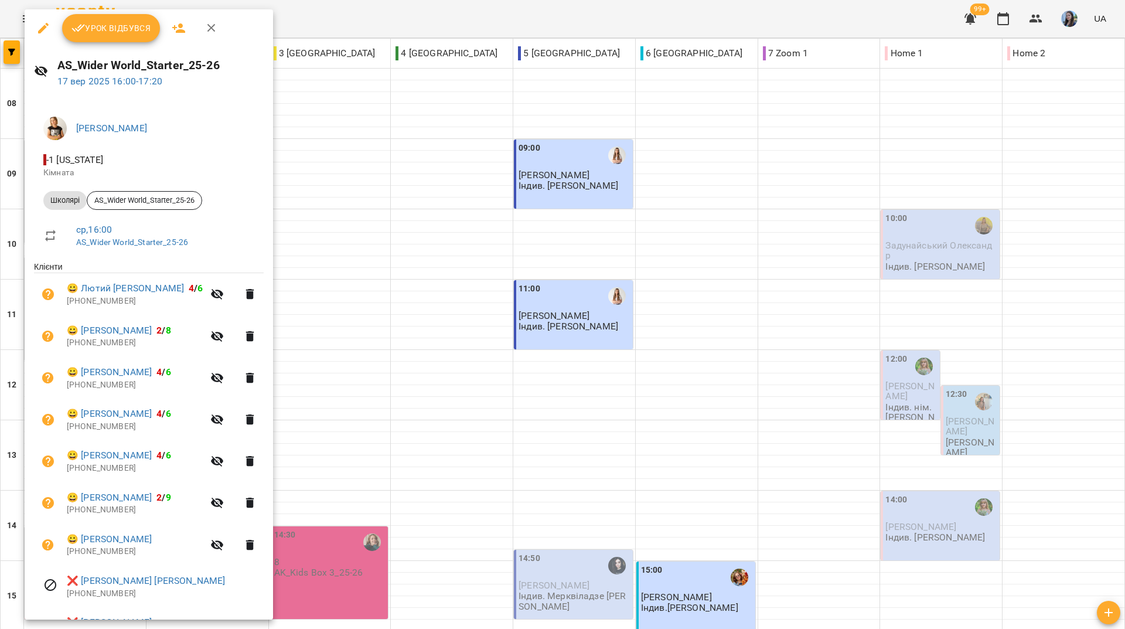
click at [486, 13] on div at bounding box center [562, 314] width 1125 height 629
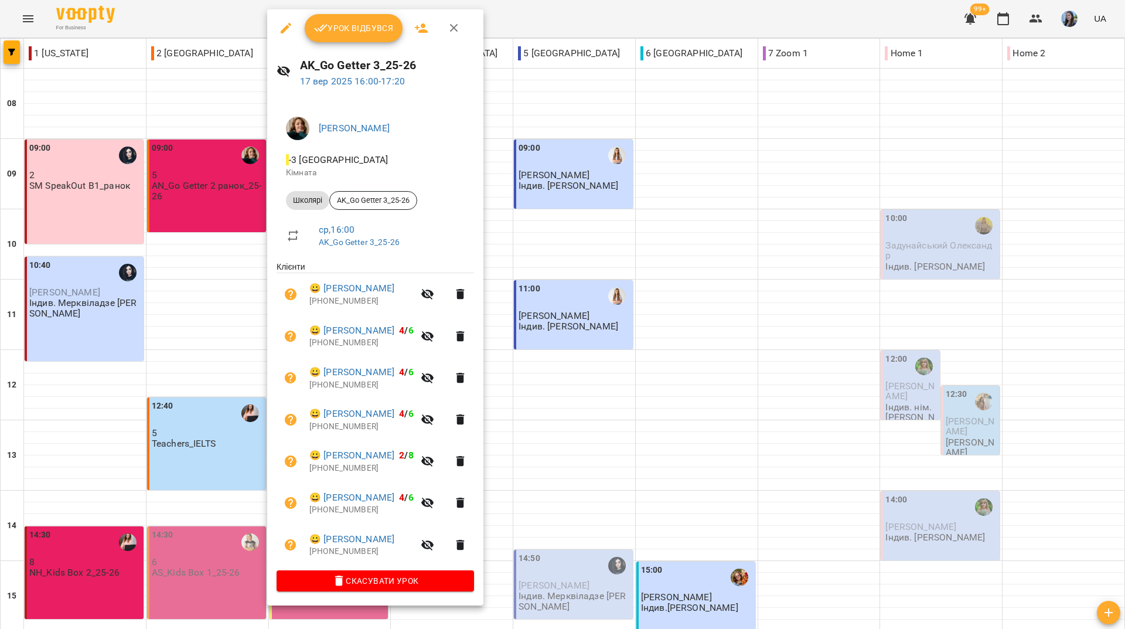
click at [574, 17] on div at bounding box center [562, 314] width 1125 height 629
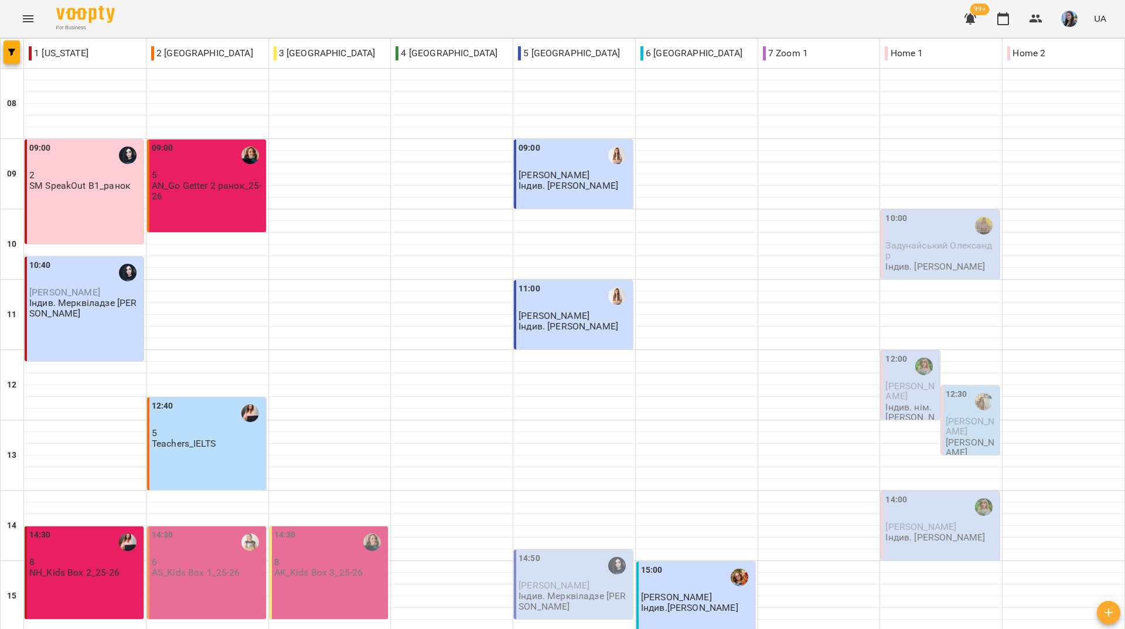
scroll to position [432, 0]
click at [390, 9] on div "For Business 99+ UA" at bounding box center [562, 19] width 1125 height 38
click at [335, 12] on div "For Business 99+ UA" at bounding box center [562, 19] width 1125 height 38
click at [177, 21] on div "For Business 99+ UA" at bounding box center [562, 19] width 1125 height 38
click at [182, 11] on div "For Business 99+ UA" at bounding box center [562, 19] width 1125 height 38
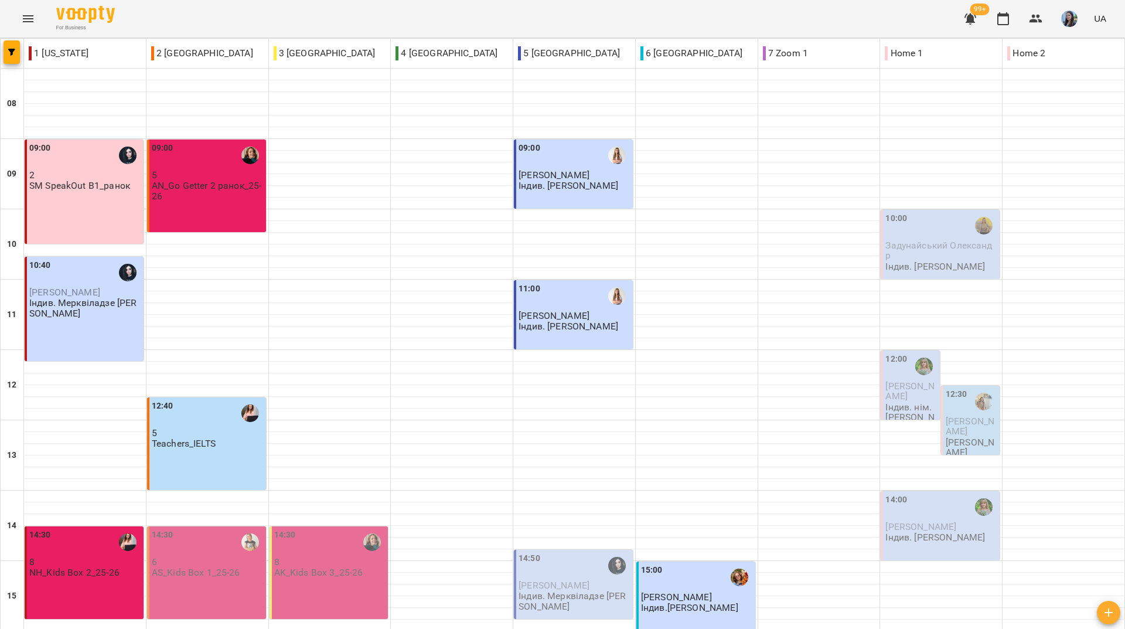
click at [430, 9] on div "For Business 99+ UA" at bounding box center [562, 19] width 1125 height 38
drag, startPoint x: 0, startPoint y: 347, endPoint x: 668, endPoint y: 29, distance: 739.9
click at [668, 29] on div "For Business 99+ UA" at bounding box center [562, 19] width 1125 height 38
click at [331, 14] on div "For Business 99+ UA" at bounding box center [562, 19] width 1125 height 38
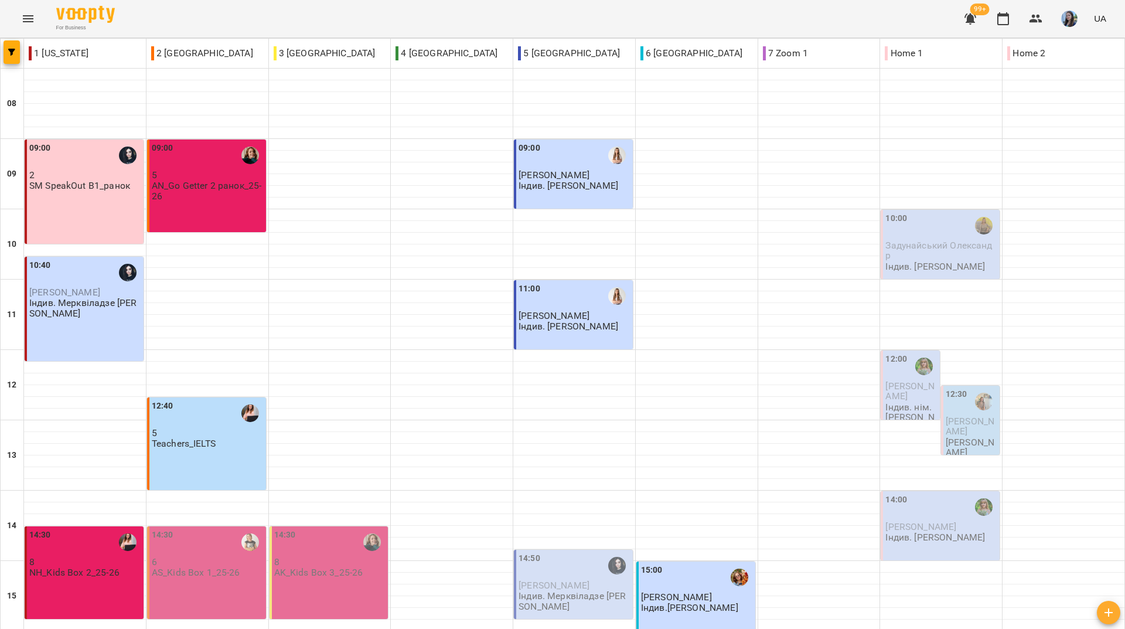
scroll to position [432, 0]
click at [401, 12] on div "For Business 99+ UA" at bounding box center [562, 19] width 1125 height 38
click at [329, 16] on div "For Business 99+ UA" at bounding box center [562, 19] width 1125 height 38
click at [295, 8] on div "For Business 99+ UA" at bounding box center [562, 19] width 1125 height 38
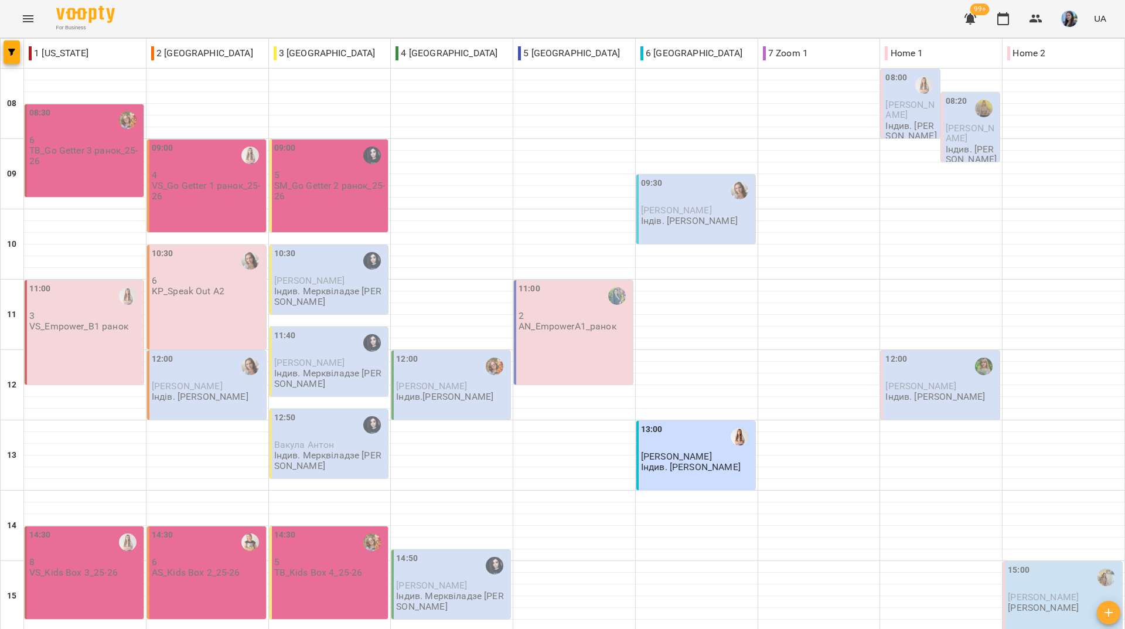
scroll to position [410, 0]
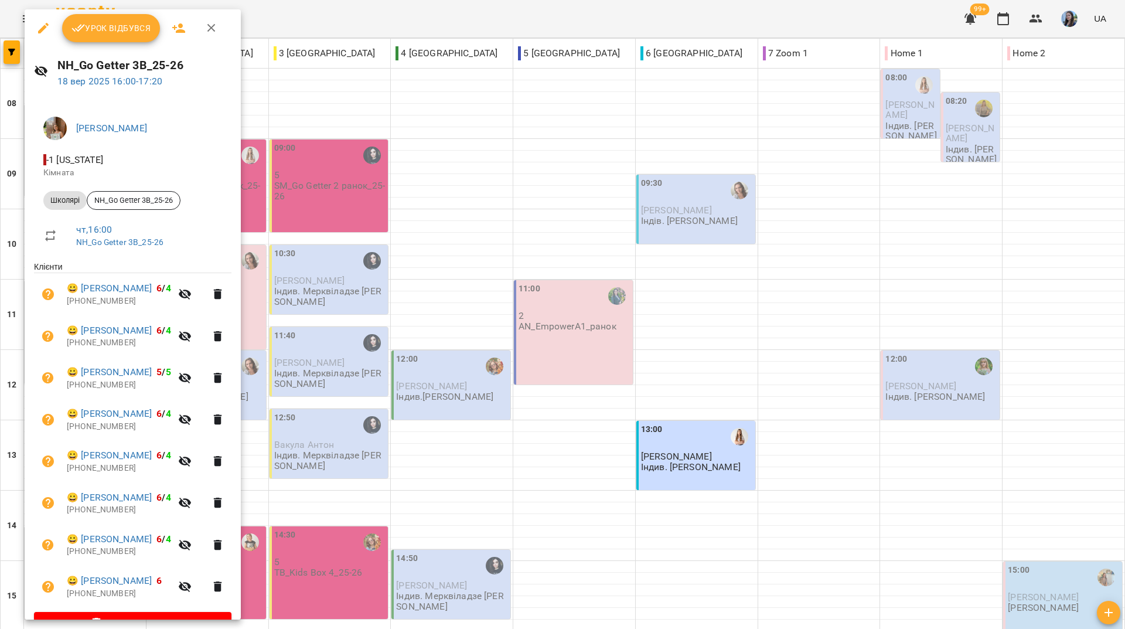
click at [38, 30] on icon "button" at bounding box center [43, 28] width 14 height 14
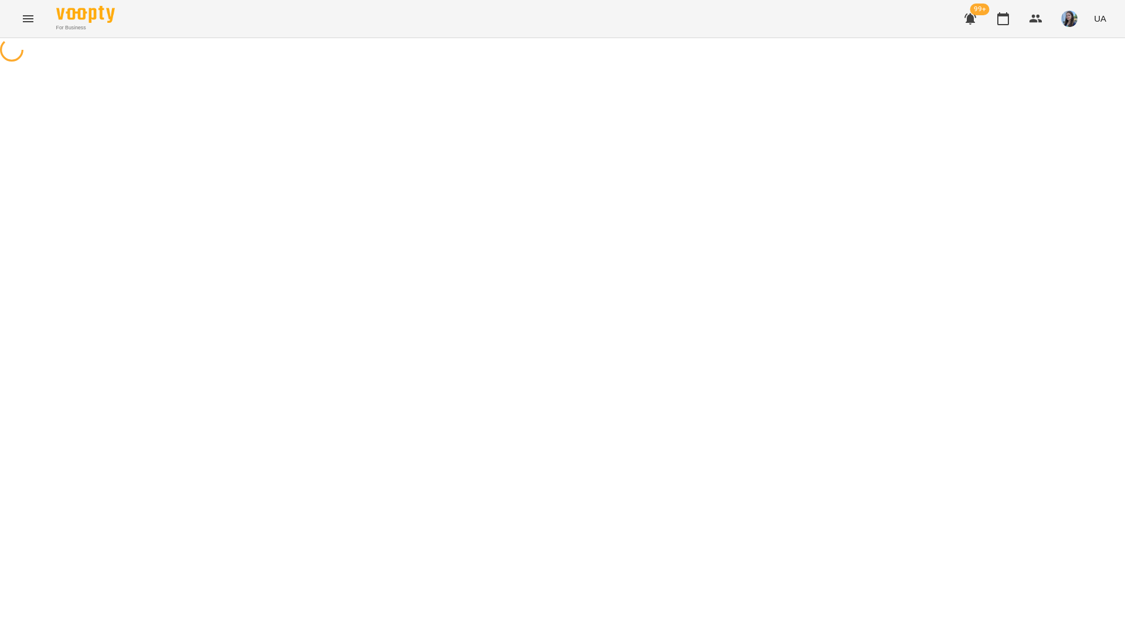
select select "*******"
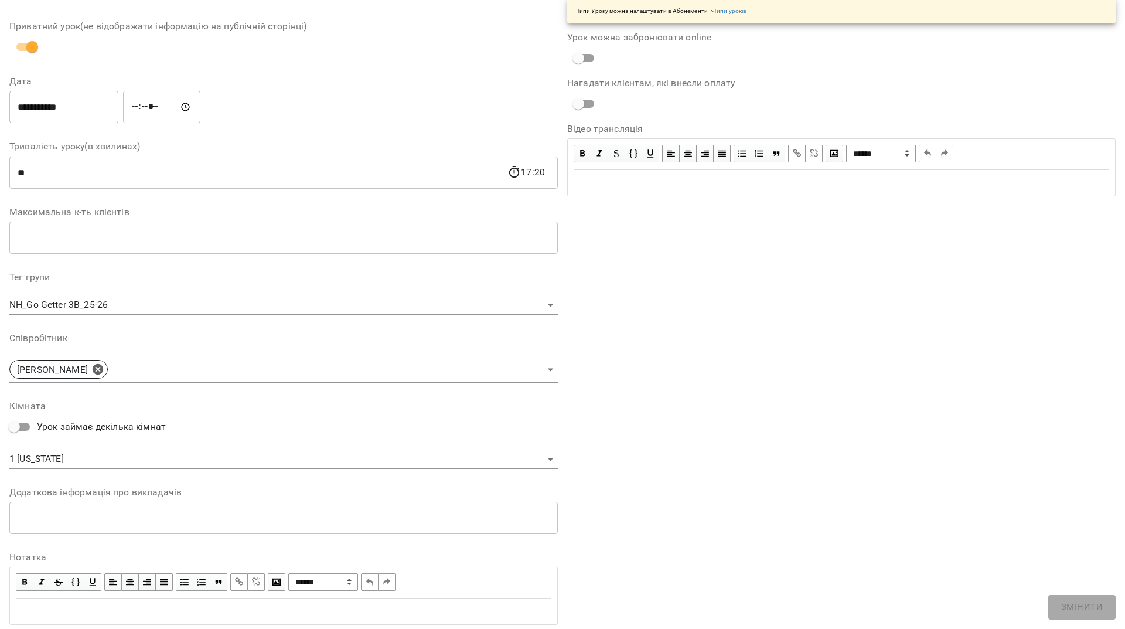
scroll to position [117, 0]
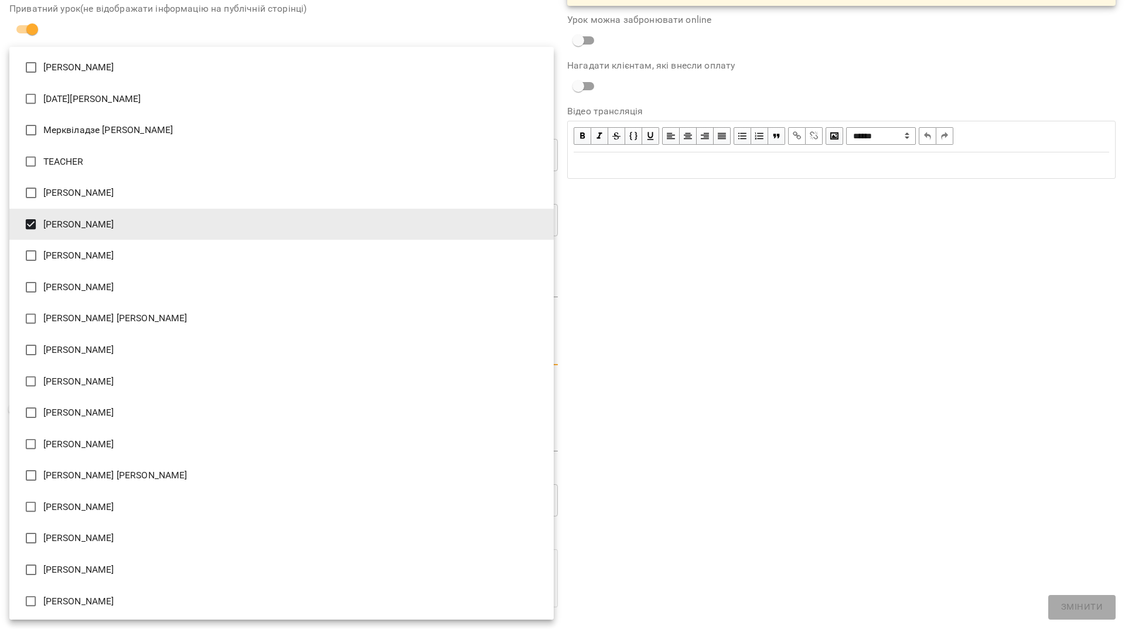
click at [207, 349] on body "For Business 99+ UA Журнал відвідувань / NH_Go Getter 3B_25-26 чт, 18 вер 2025 …" at bounding box center [562, 426] width 1125 height 853
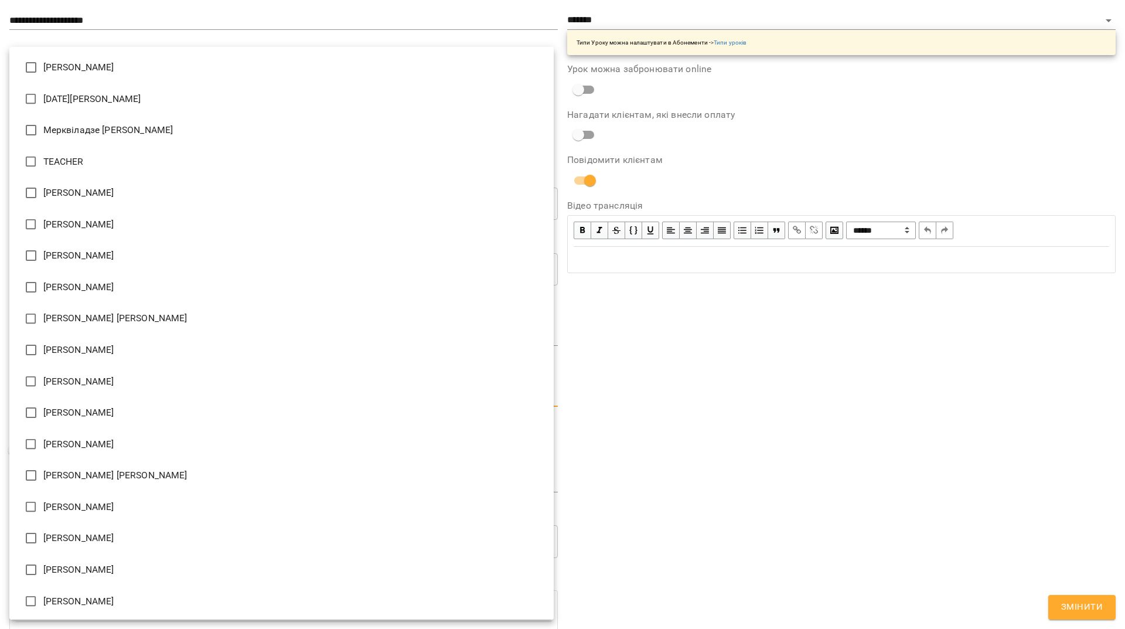
scroll to position [166, 0]
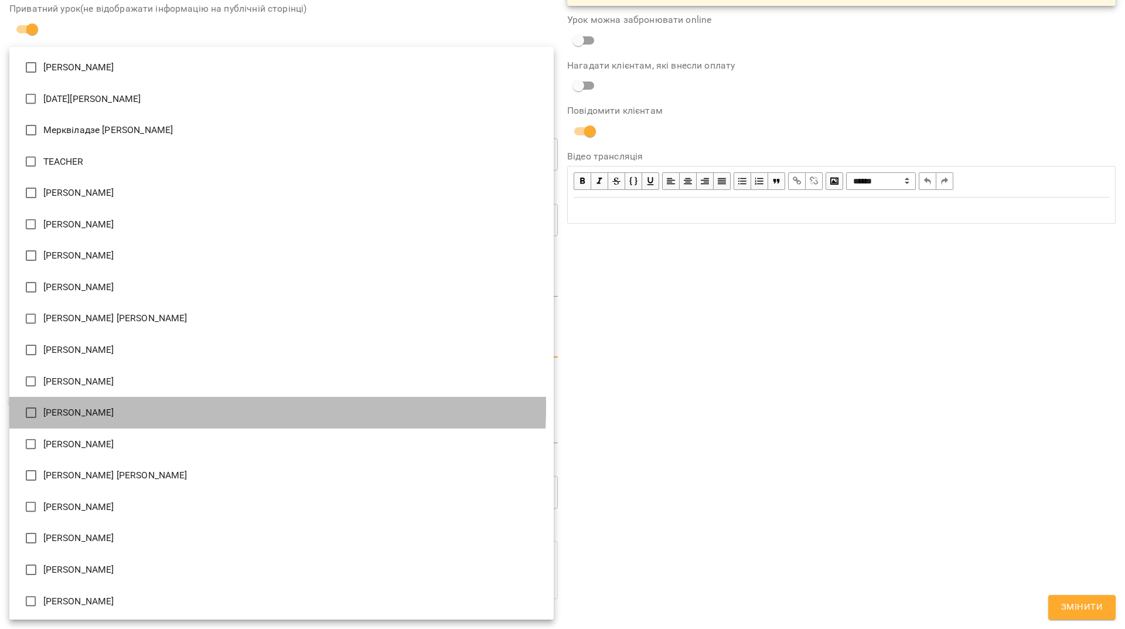
click at [69, 407] on li "Паламарчук Вікторія Дмитрівна" at bounding box center [281, 413] width 545 height 32
type input "**********"
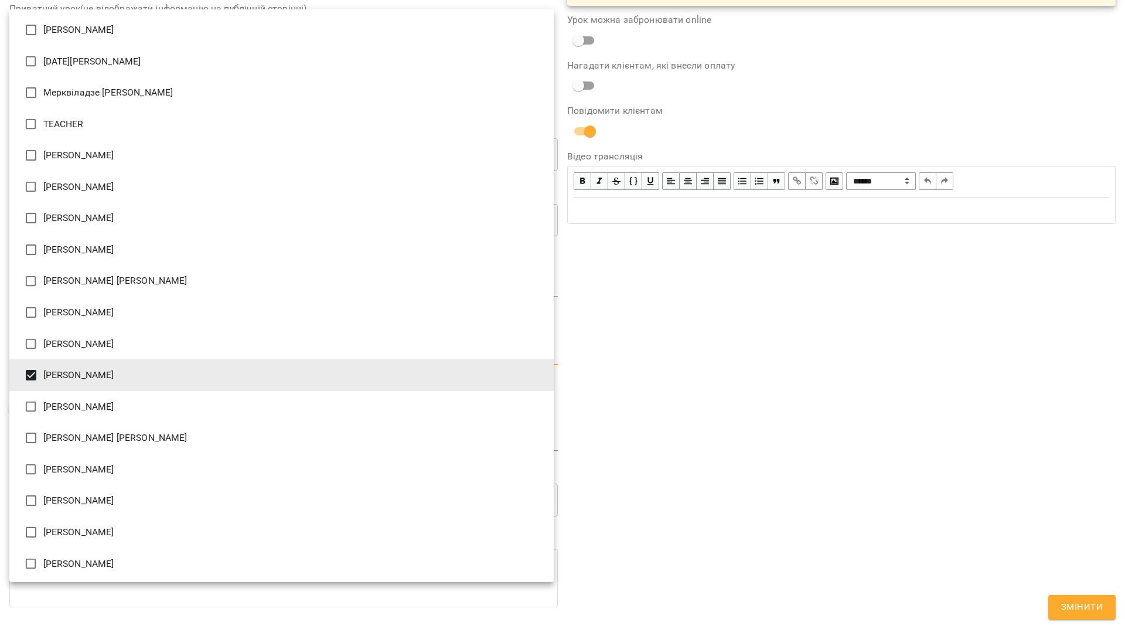
click at [712, 416] on div at bounding box center [562, 314] width 1125 height 629
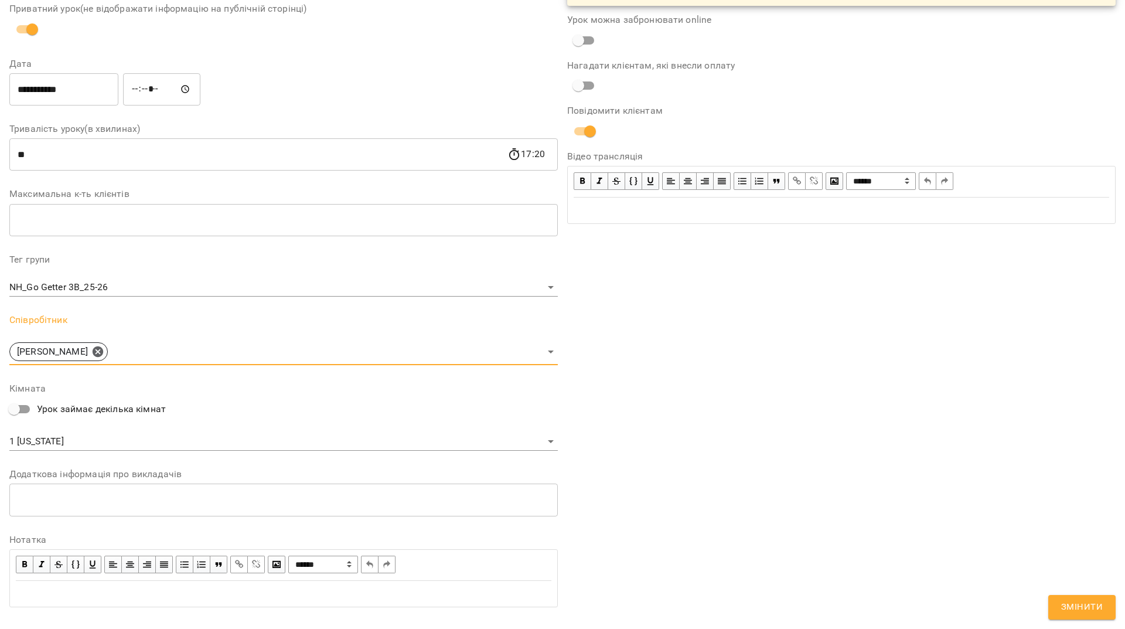
click at [1095, 601] on span "Змінити" at bounding box center [1082, 607] width 42 height 15
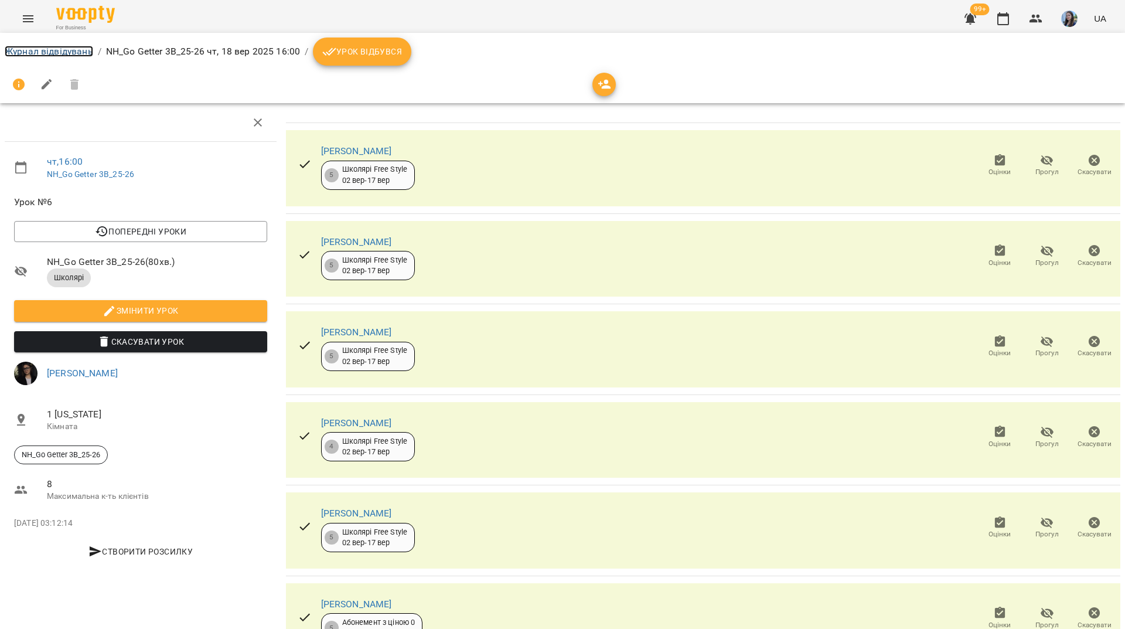
click at [62, 51] on link "Журнал відвідувань" at bounding box center [49, 51] width 89 height 11
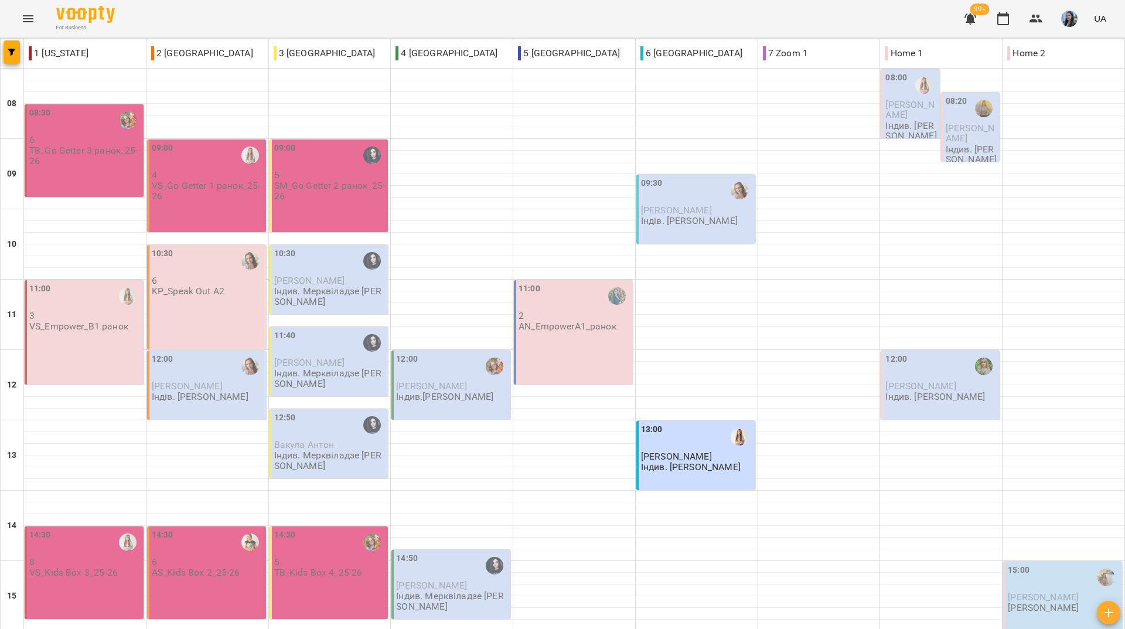
scroll to position [432, 0]
click at [334, 13] on div "For Business 99+ UA" at bounding box center [562, 19] width 1125 height 38
click at [426, 19] on div "For Business 99+ UA" at bounding box center [562, 19] width 1125 height 38
drag, startPoint x: 189, startPoint y: 26, endPoint x: 198, endPoint y: 47, distance: 23.6
click at [189, 27] on div "For Business 99+ UA" at bounding box center [562, 19] width 1125 height 38
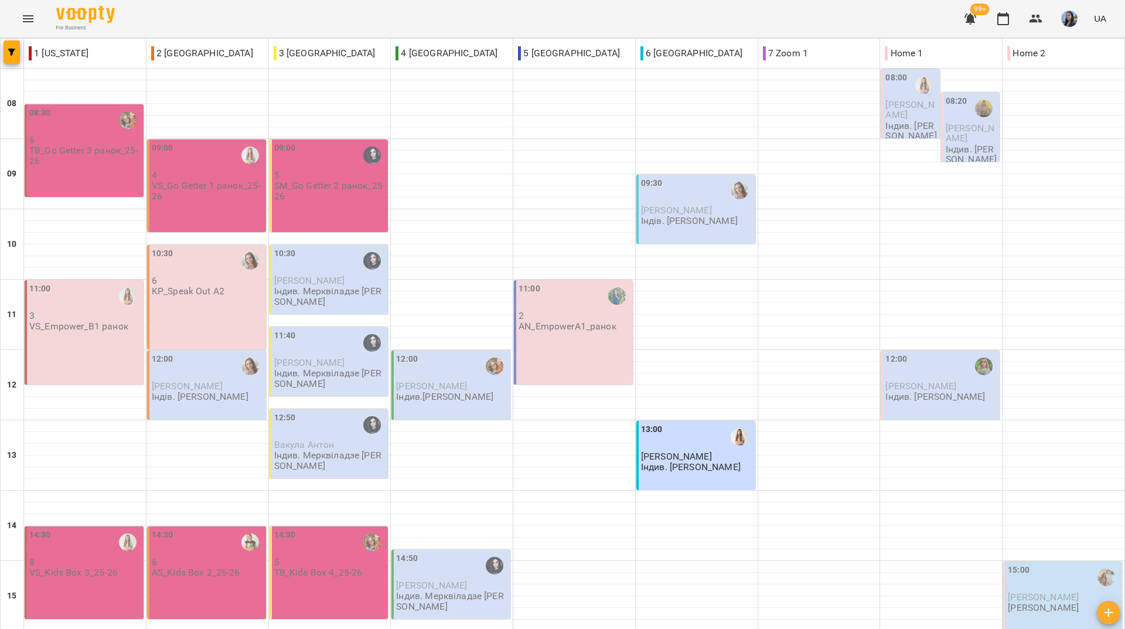
click at [301, 16] on div "For Business 99+ UA" at bounding box center [562, 19] width 1125 height 38
click at [127, 16] on div "For Business 99+ UA" at bounding box center [562, 19] width 1125 height 38
click at [920, 396] on p "Індив. Дворова Ксенія Василівна" at bounding box center [936, 397] width 100 height 10
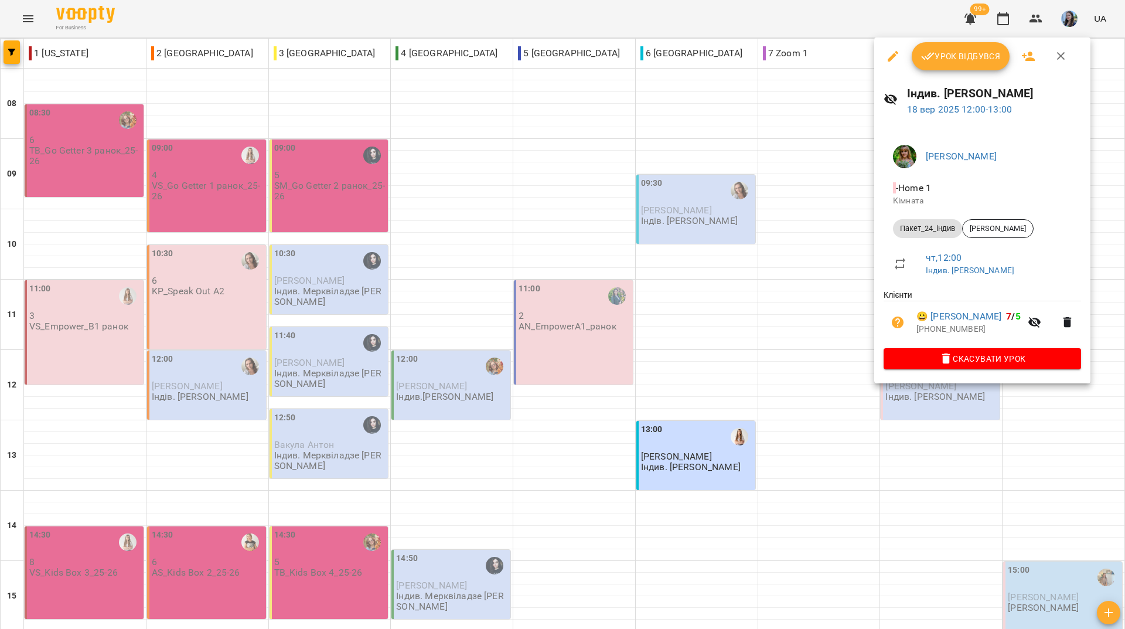
click at [341, 573] on div at bounding box center [562, 314] width 1125 height 629
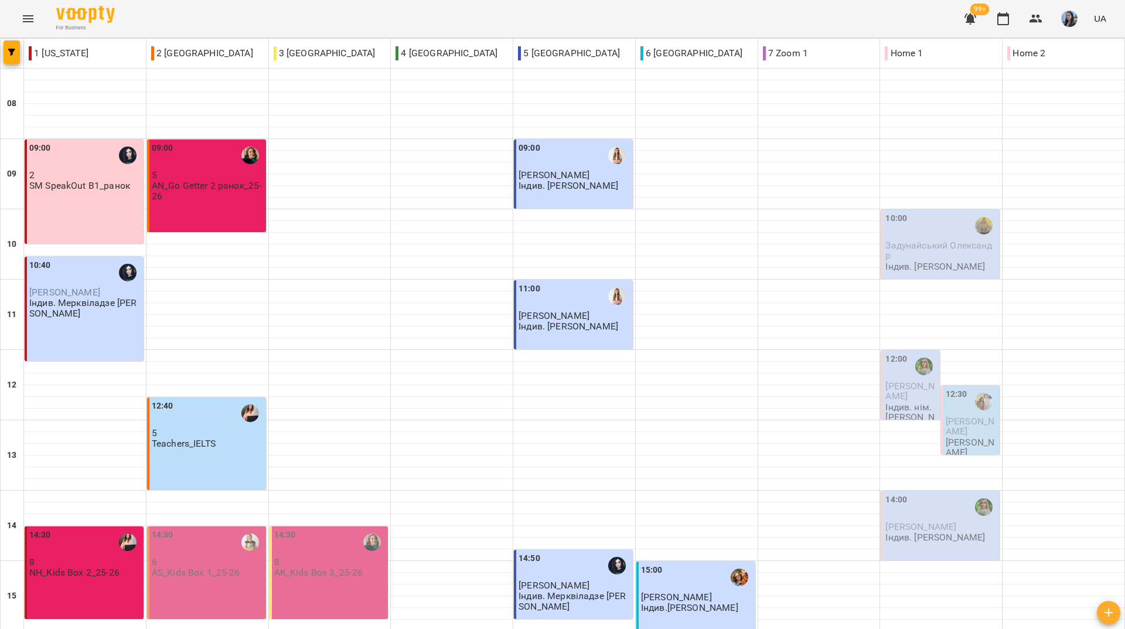
click at [195, 21] on div "For Business 99+ UA" at bounding box center [562, 19] width 1125 height 38
click at [911, 353] on div at bounding box center [924, 366] width 27 height 27
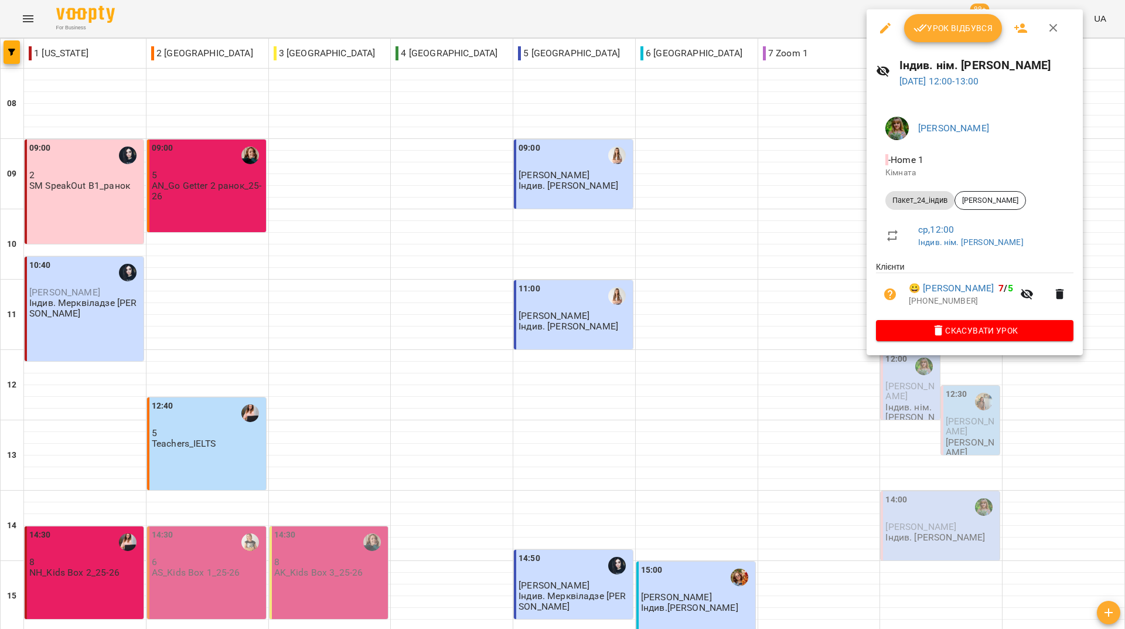
click at [949, 26] on span "Урок відбувся" at bounding box center [954, 28] width 80 height 14
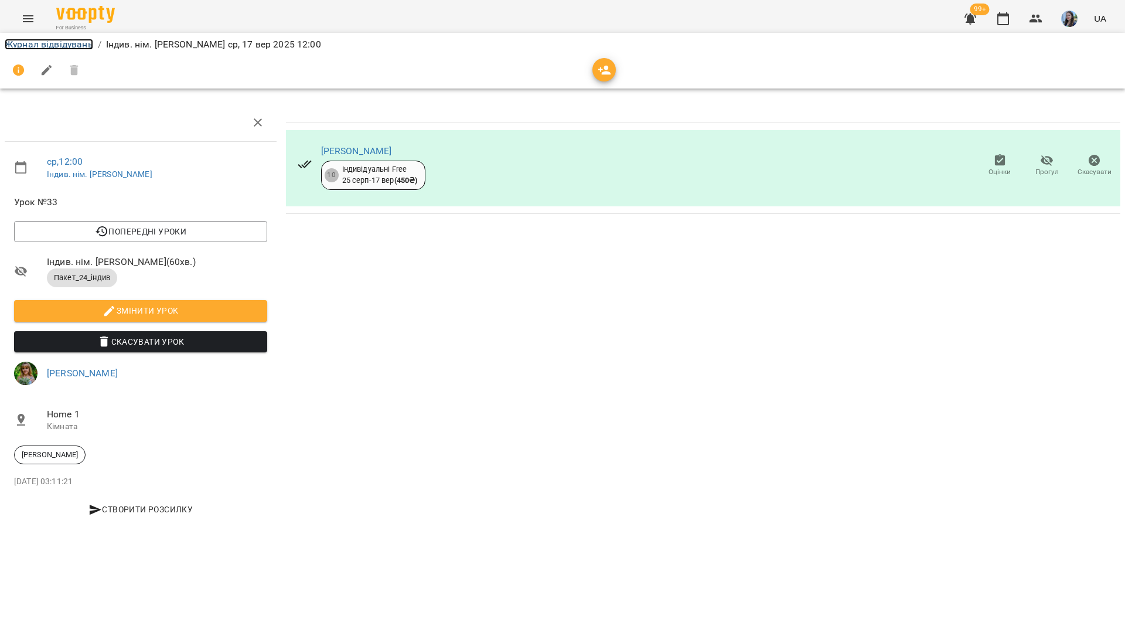
click at [85, 43] on link "Журнал відвідувань" at bounding box center [49, 44] width 89 height 11
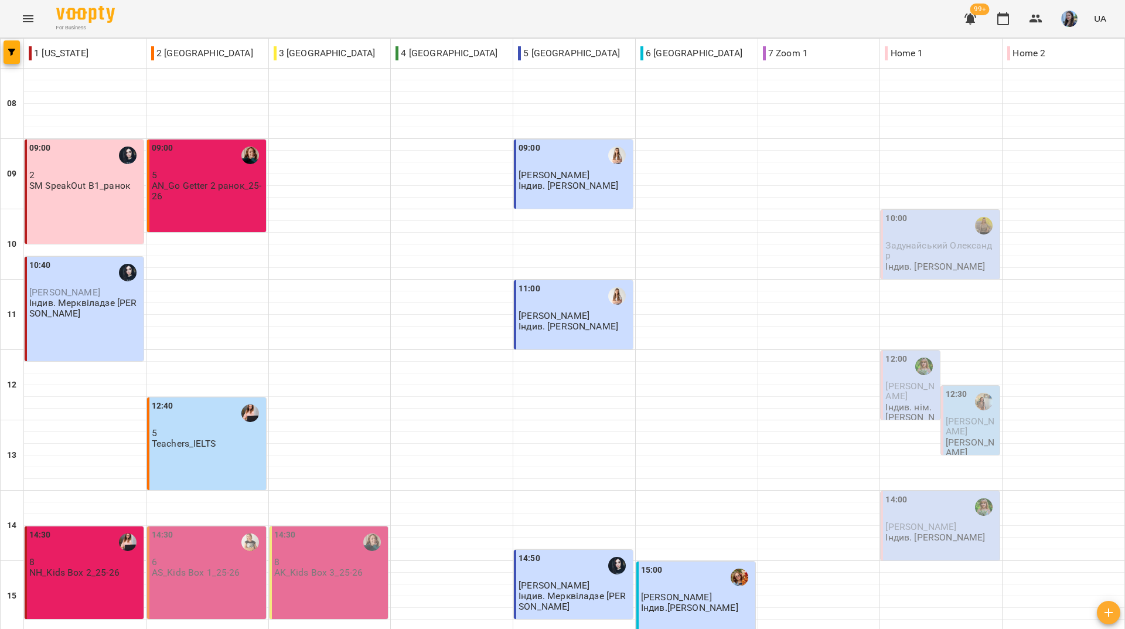
click at [197, 18] on div "For Business 99+ UA" at bounding box center [562, 19] width 1125 height 38
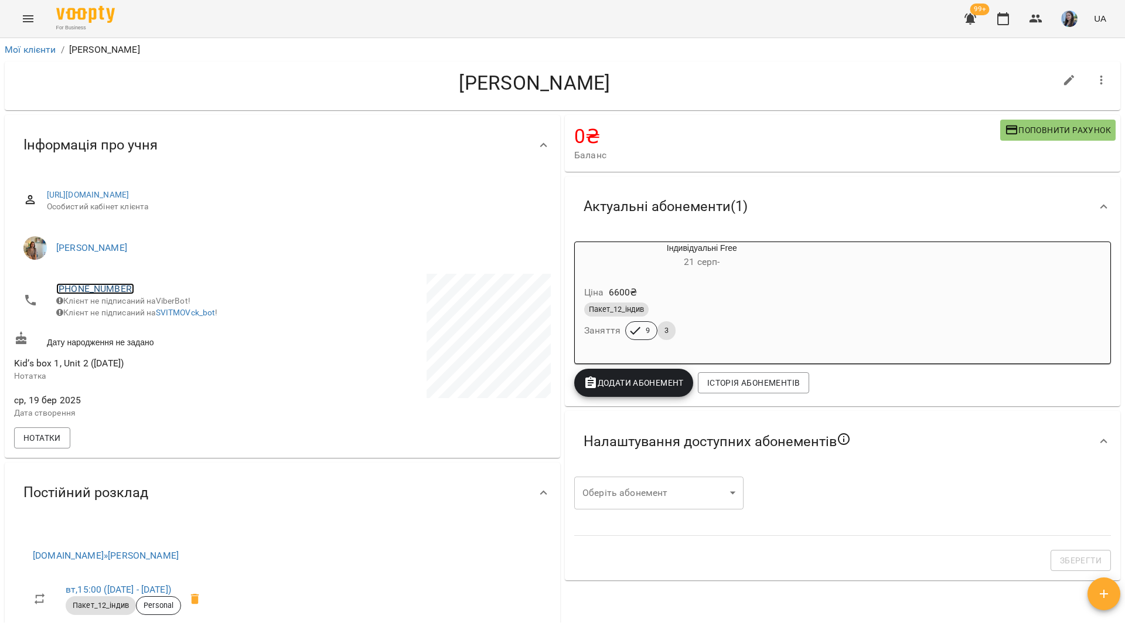
click at [83, 291] on link "[PHONE_NUMBER]" at bounding box center [95, 288] width 78 height 11
click at [138, 315] on img at bounding box center [143, 311] width 18 height 18
click at [195, 90] on h4 "[PERSON_NAME]" at bounding box center [535, 83] width 1042 height 24
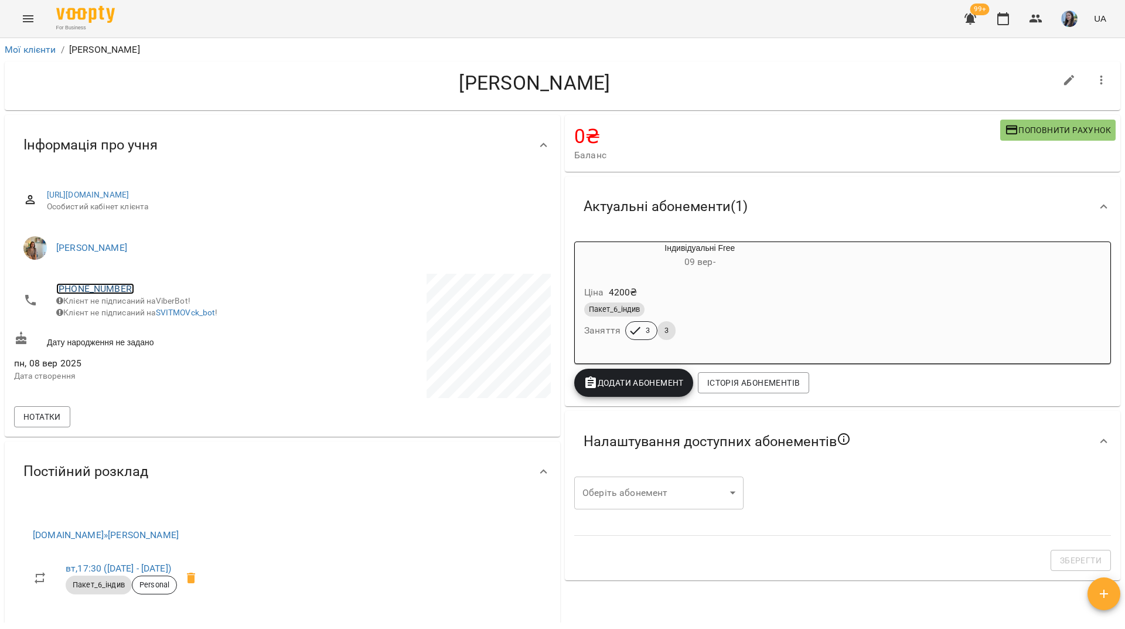
click at [120, 289] on link "[PHONE_NUMBER]" at bounding box center [95, 288] width 78 height 11
click at [149, 312] on img at bounding box center [143, 311] width 18 height 18
click at [125, 81] on h4 "[PERSON_NAME]" at bounding box center [535, 83] width 1042 height 24
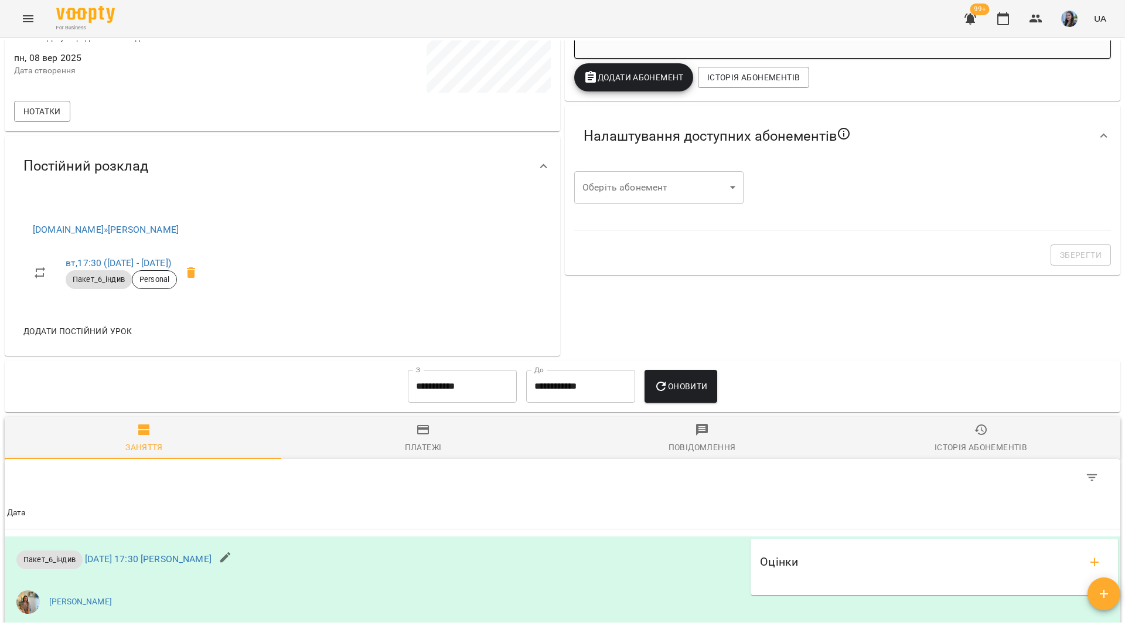
scroll to position [60, 0]
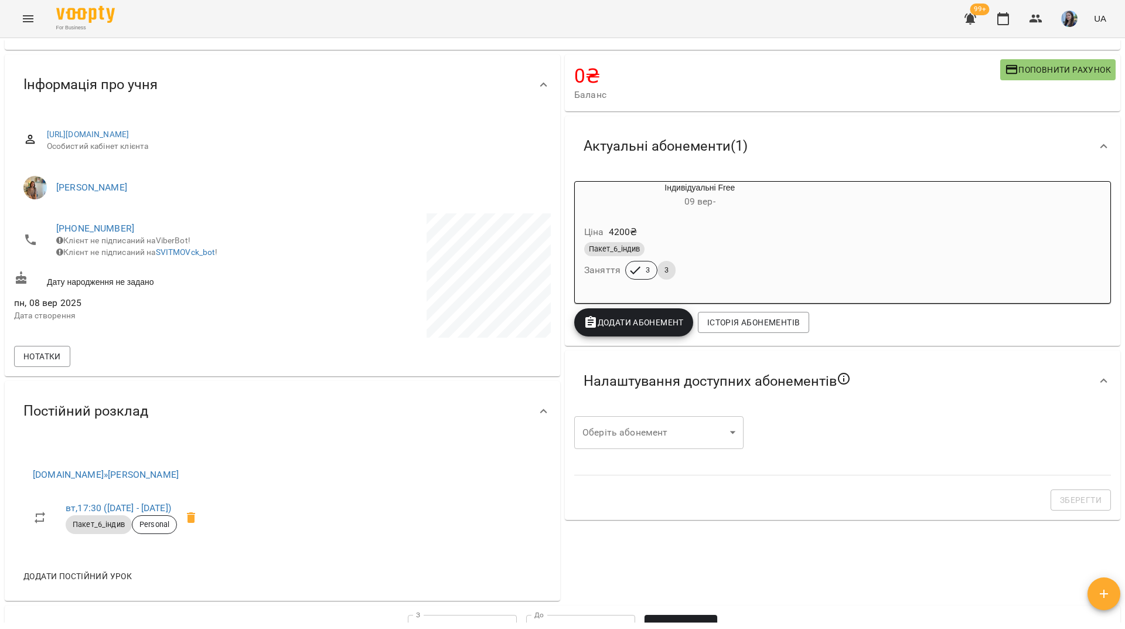
drag, startPoint x: 205, startPoint y: 22, endPoint x: 237, endPoint y: 12, distance: 33.7
click at [205, 22] on div "For Business 99+ UA" at bounding box center [562, 19] width 1125 height 38
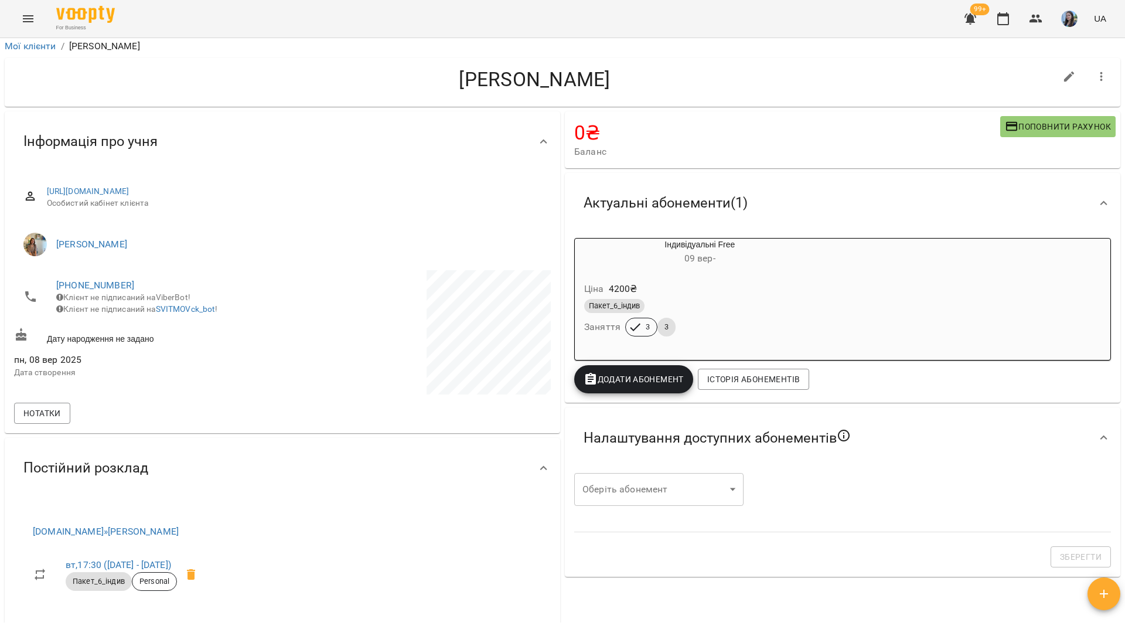
scroll to position [0, 0]
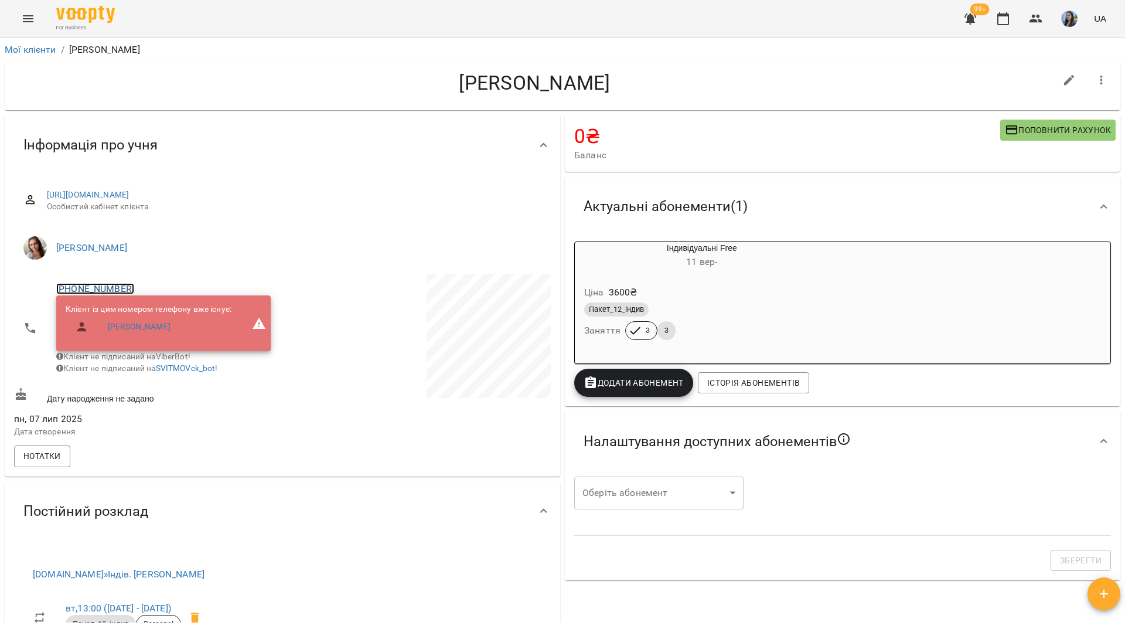
click at [120, 289] on link "+380967215072" at bounding box center [95, 288] width 78 height 11
click at [147, 318] on img at bounding box center [143, 311] width 18 height 18
click at [153, 87] on h4 "Кобко Богдан" at bounding box center [535, 83] width 1042 height 24
click at [184, 90] on h4 "Кобко Богдан" at bounding box center [535, 83] width 1042 height 24
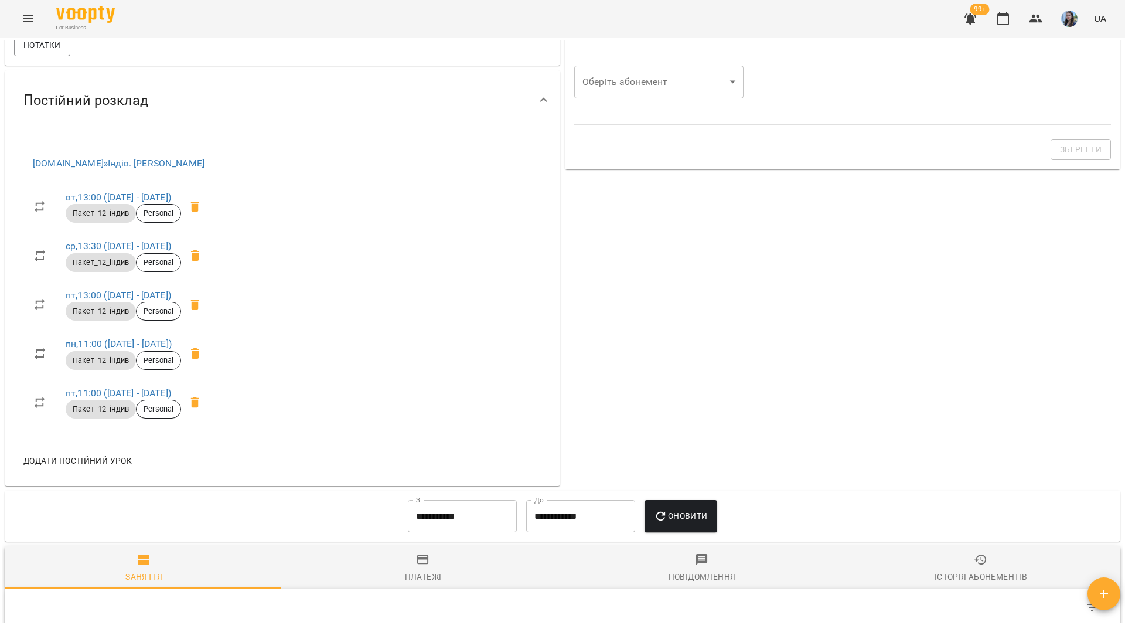
scroll to position [410, 0]
click at [199, 213] on icon at bounding box center [195, 207] width 8 height 11
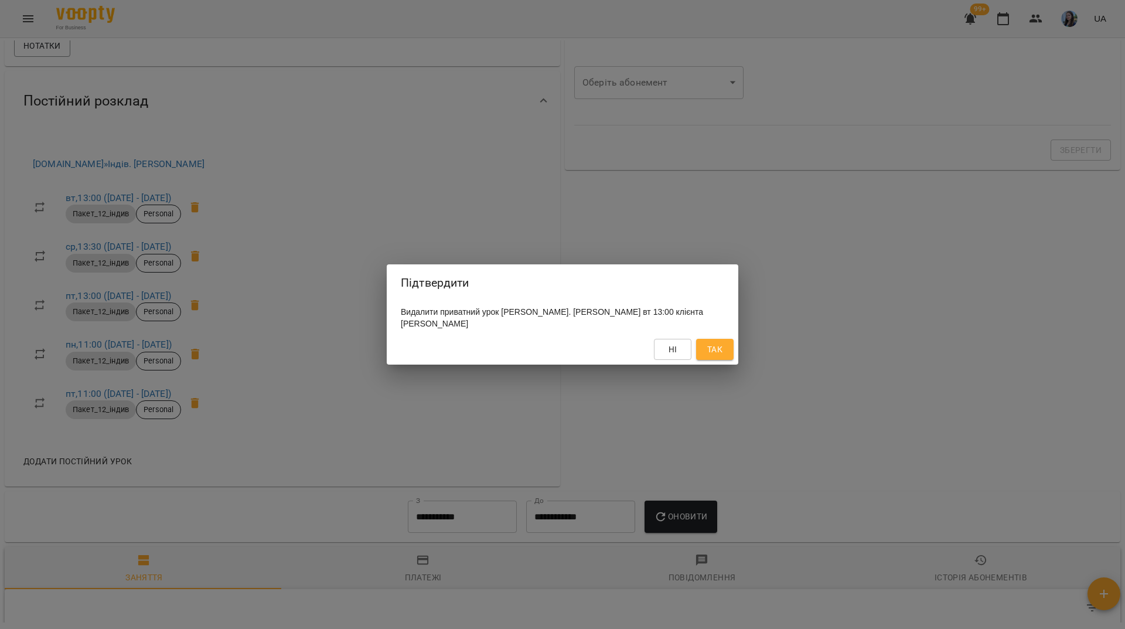
click at [722, 360] on button "Так" at bounding box center [715, 349] width 38 height 21
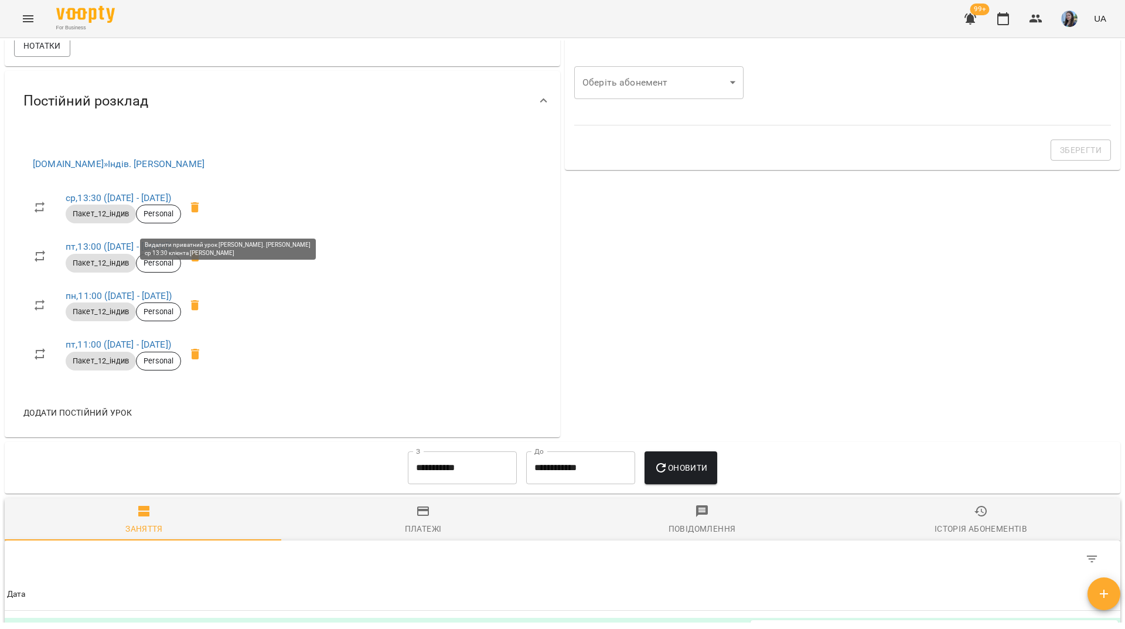
click at [199, 213] on icon at bounding box center [195, 207] width 8 height 11
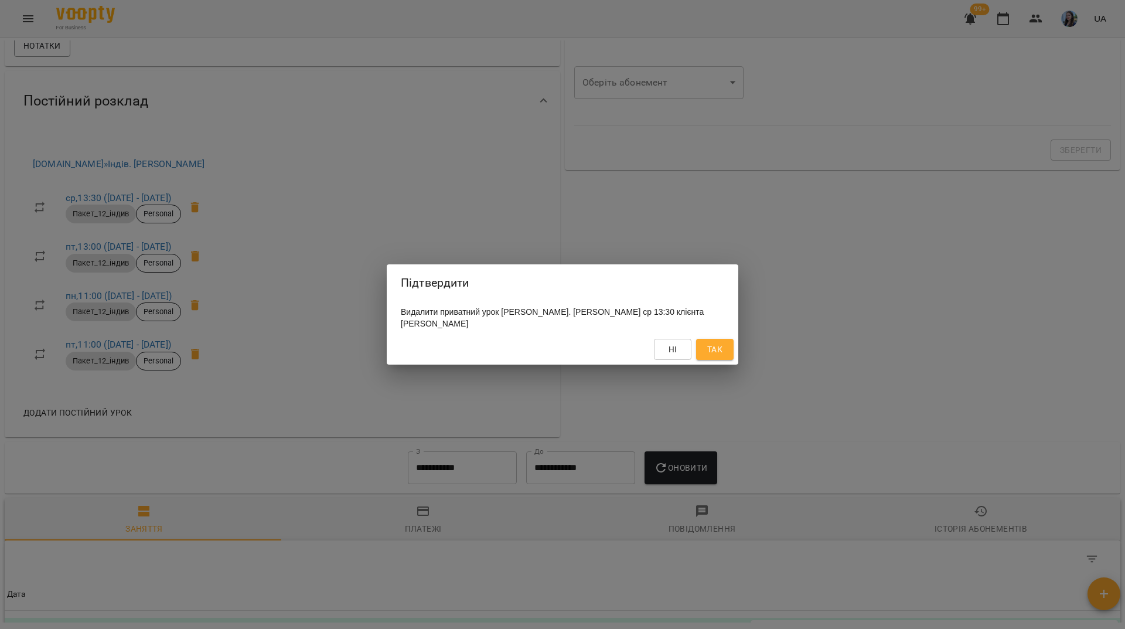
click at [733, 351] on button "Так" at bounding box center [715, 349] width 38 height 21
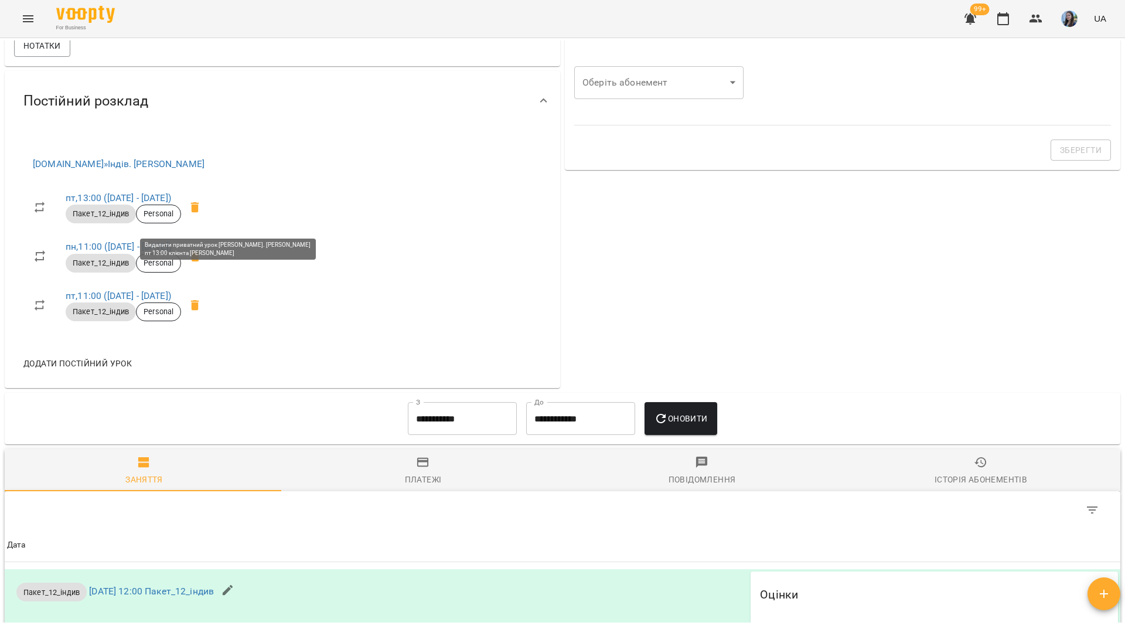
click at [199, 213] on icon at bounding box center [195, 207] width 8 height 11
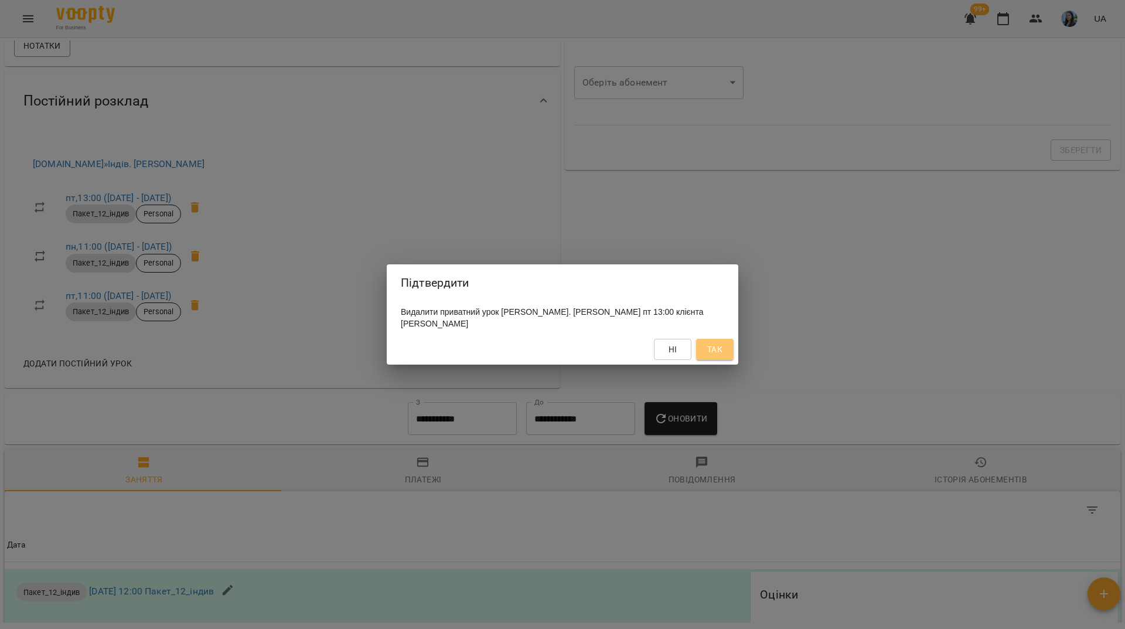
click at [722, 345] on span "Так" at bounding box center [714, 349] width 15 height 14
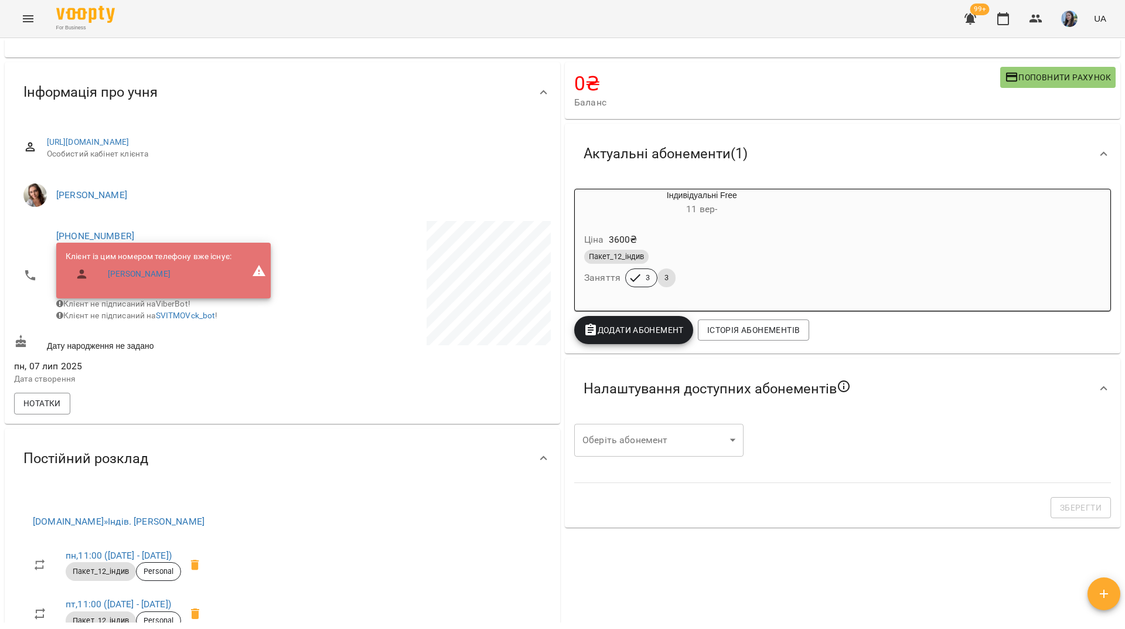
scroll to position [0, 0]
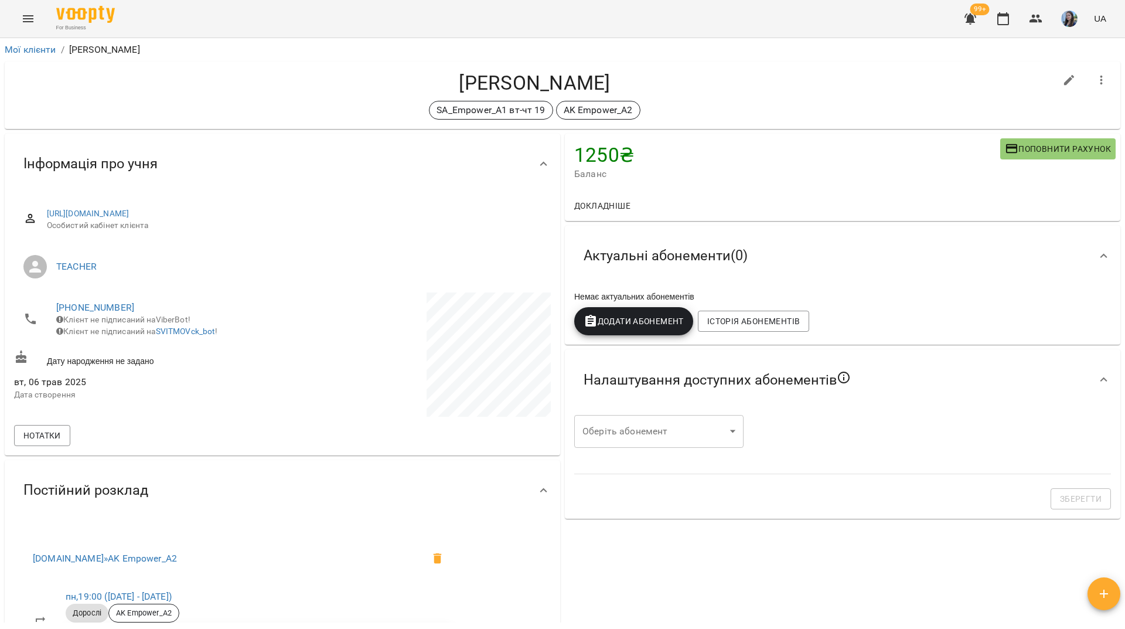
click at [1063, 83] on icon "button" at bounding box center [1070, 80] width 14 height 14
select select "**"
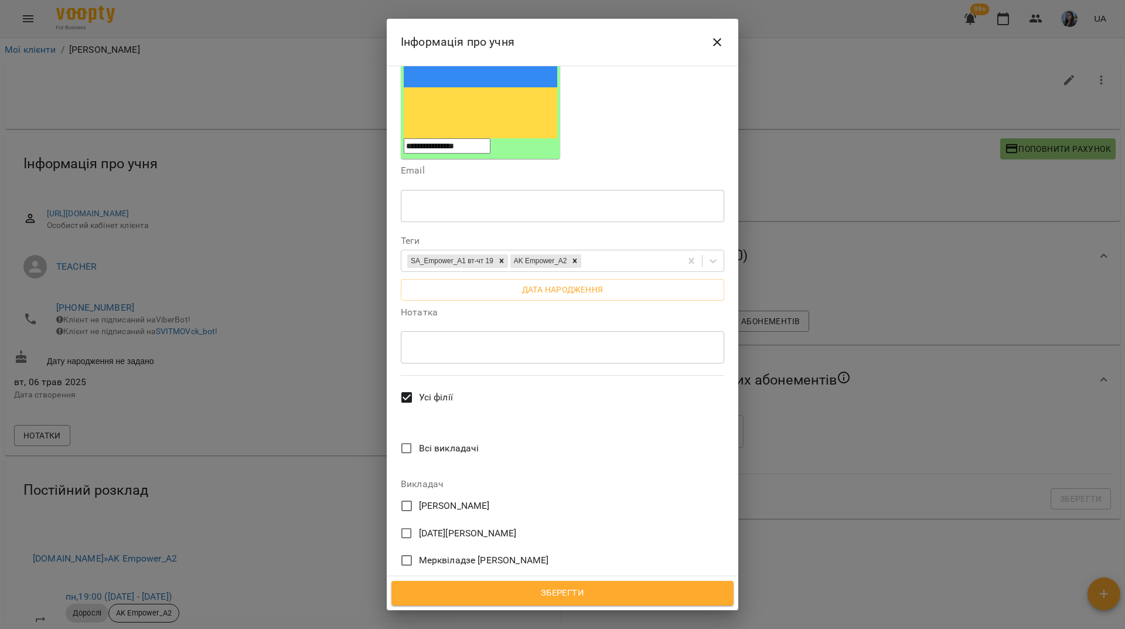
scroll to position [234, 0]
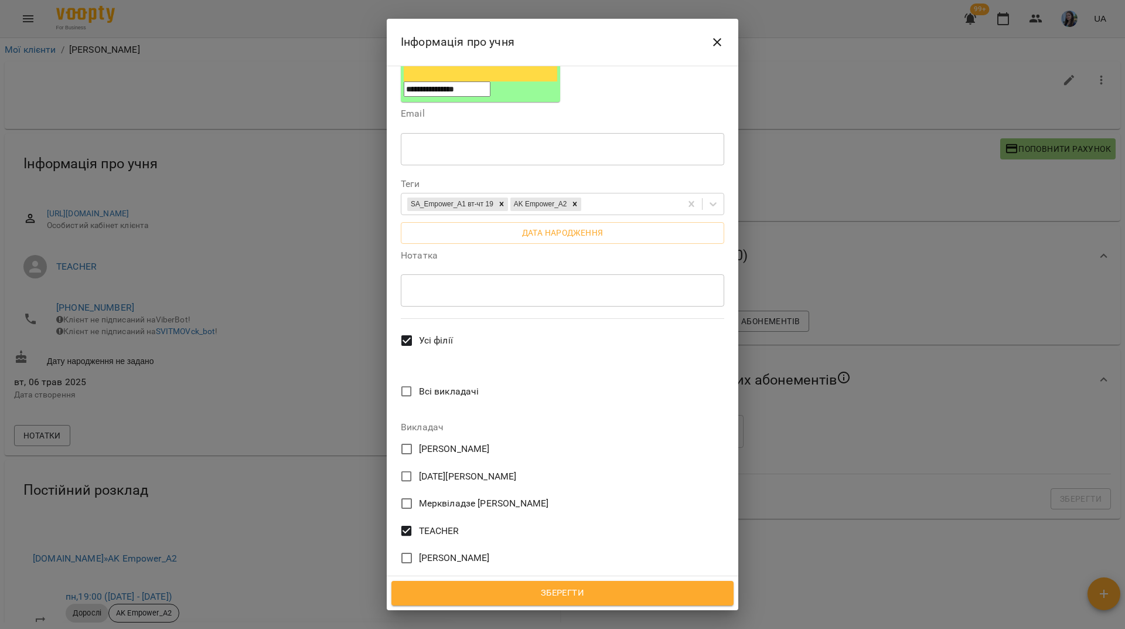
click at [431, 524] on span "TEACHER" at bounding box center [439, 531] width 40 height 14
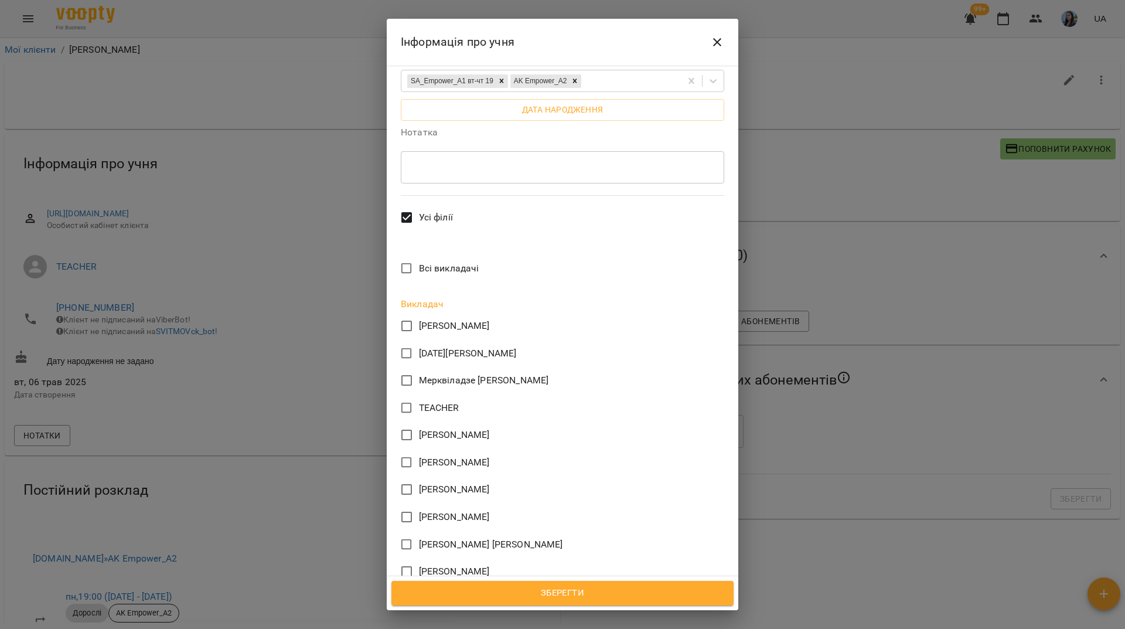
scroll to position [352, 0]
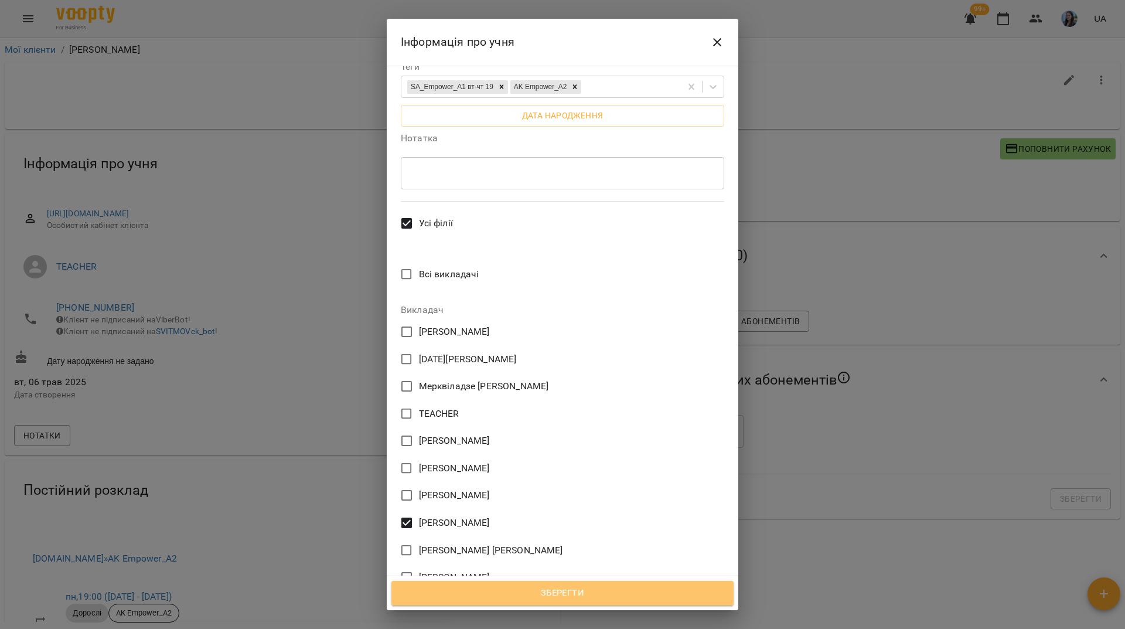
click at [489, 587] on span "Зберегти" at bounding box center [562, 593] width 317 height 15
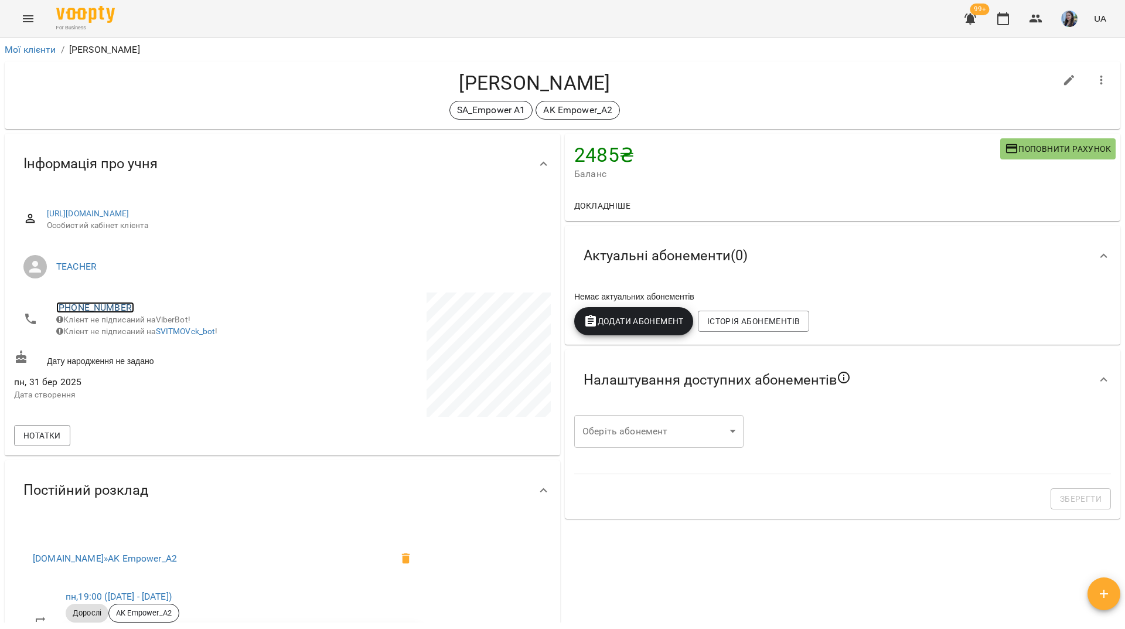
click at [106, 305] on link "[PHONE_NUMBER]" at bounding box center [95, 307] width 78 height 11
click at [137, 329] on img at bounding box center [143, 330] width 18 height 18
click at [127, 106] on div "SA_Empower A1 AK Empower_A2" at bounding box center [535, 110] width 1042 height 19
click at [120, 114] on div "SA_Empower A1 AK Empower_A2" at bounding box center [535, 110] width 1042 height 19
drag, startPoint x: 175, startPoint y: 114, endPoint x: 186, endPoint y: 121, distance: 13.4
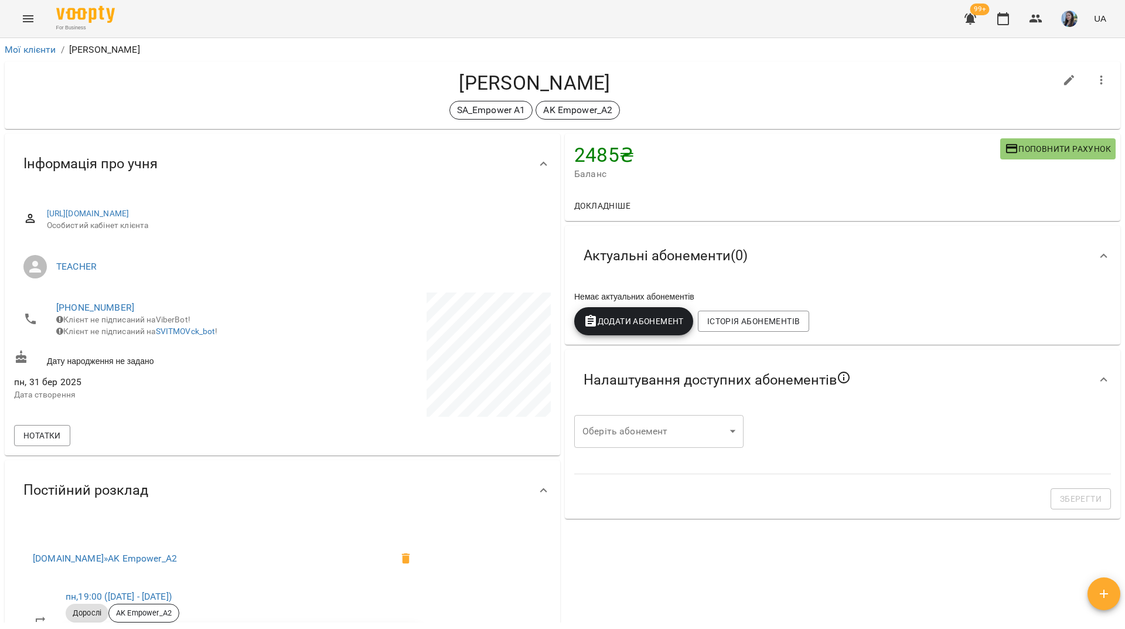
click at [175, 114] on div "SA_Empower A1 AK Empower_A2" at bounding box center [535, 110] width 1042 height 19
click at [1063, 76] on icon "button" at bounding box center [1070, 80] width 14 height 14
select select "**"
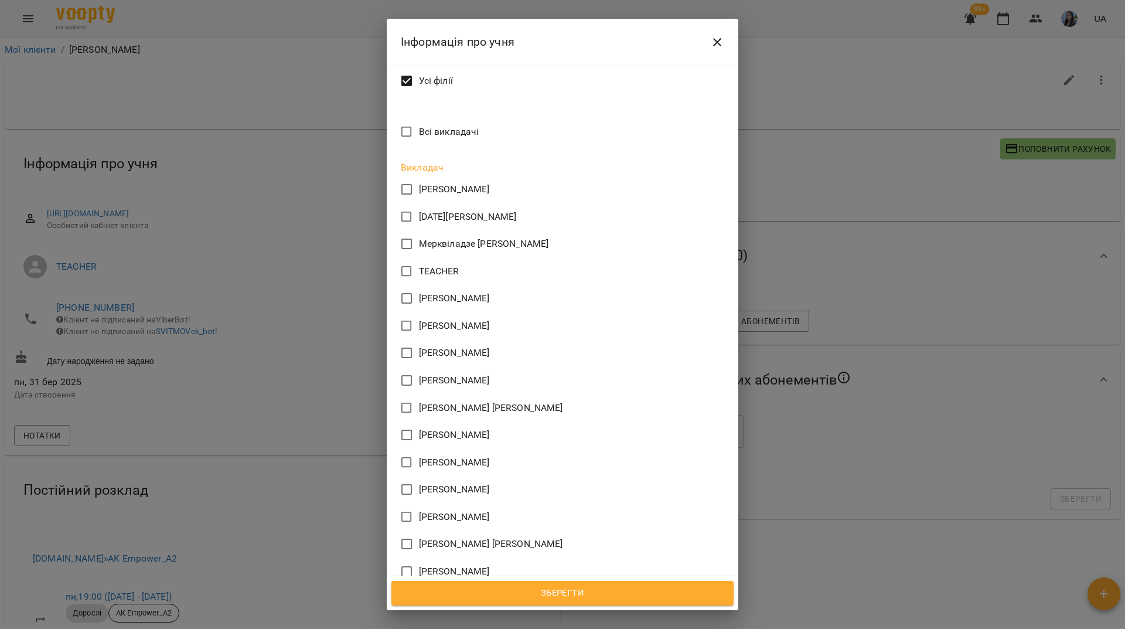
scroll to position [469, 0]
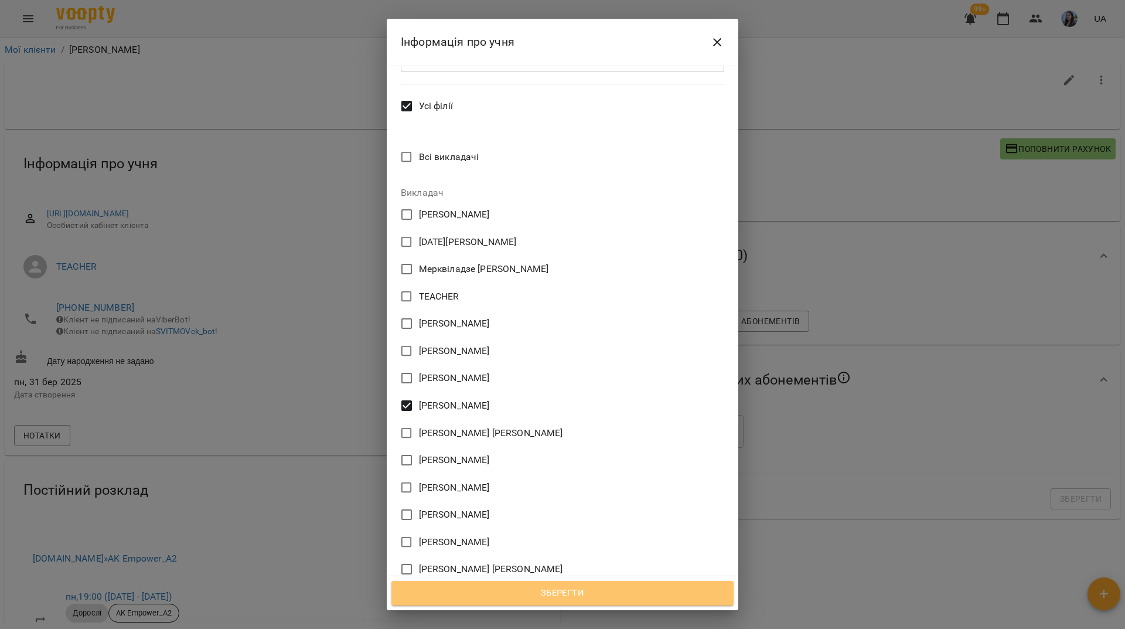
click at [584, 593] on span "Зберегти" at bounding box center [562, 593] width 317 height 15
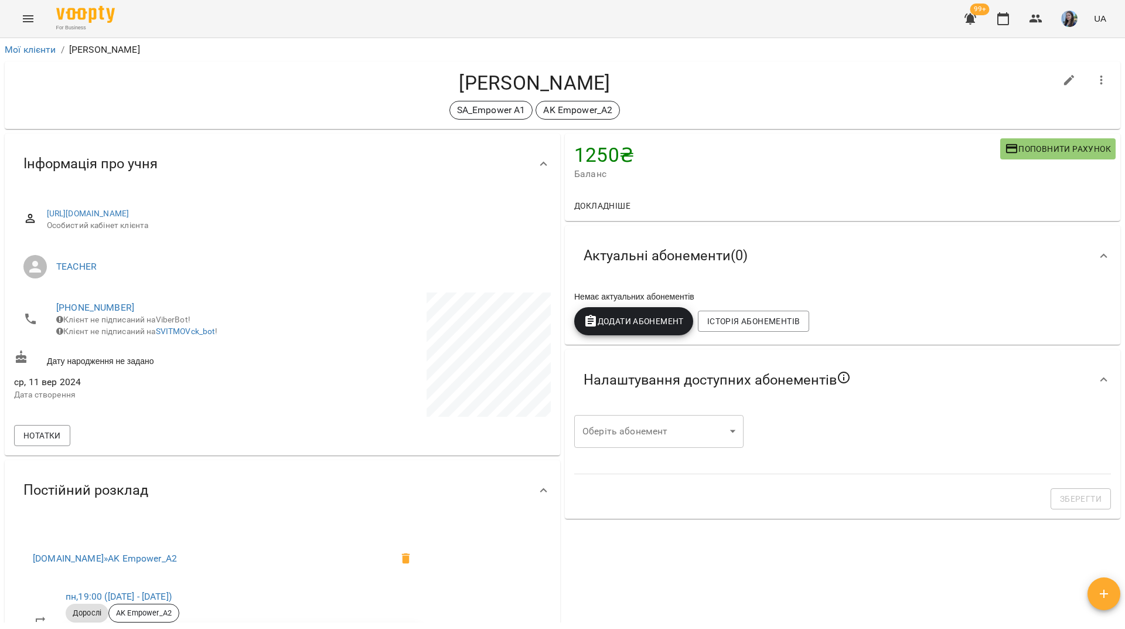
click at [1066, 84] on icon "button" at bounding box center [1070, 80] width 14 height 14
select select "**"
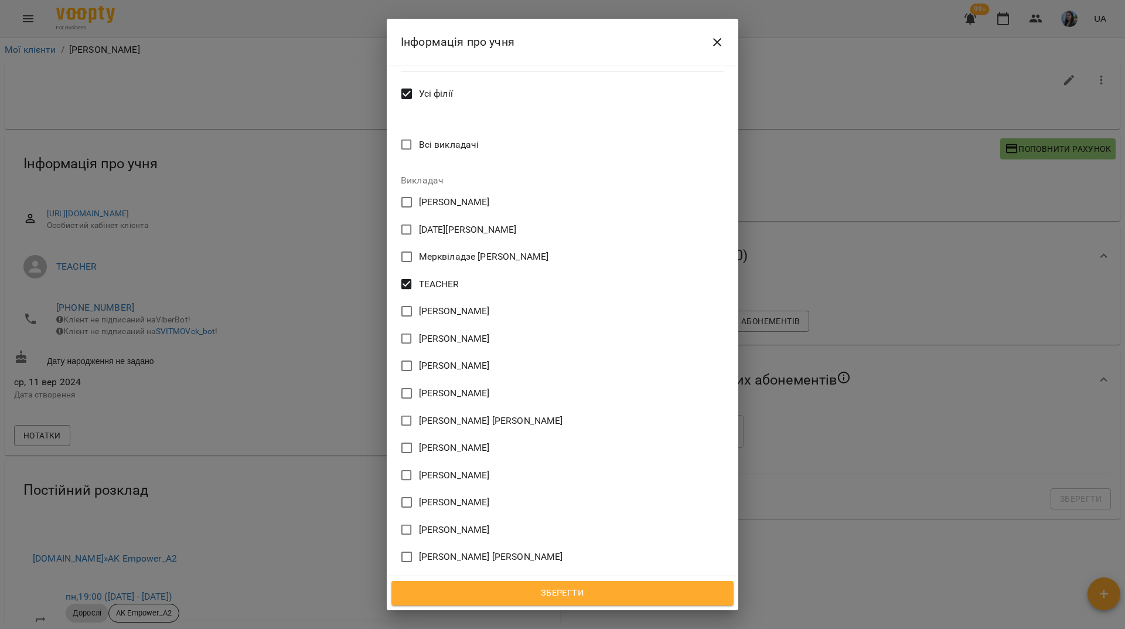
scroll to position [528, 0]
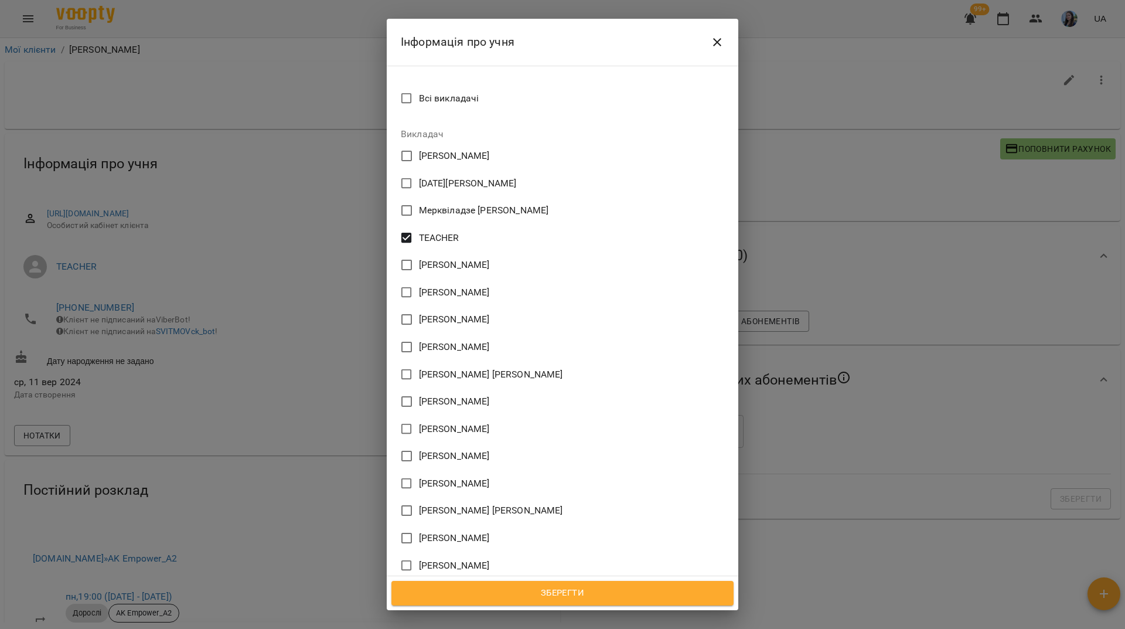
click at [424, 231] on span "TEACHER" at bounding box center [439, 238] width 40 height 14
click at [434, 340] on span "[PERSON_NAME]" at bounding box center [454, 347] width 71 height 14
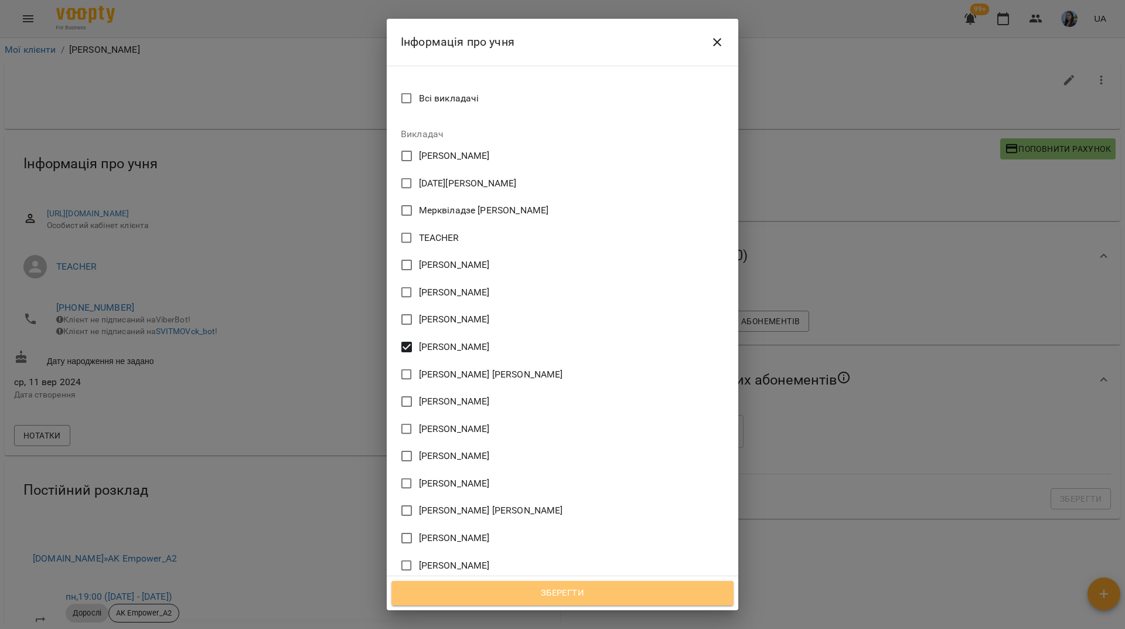
click at [611, 604] on button "Зберегти" at bounding box center [563, 593] width 342 height 25
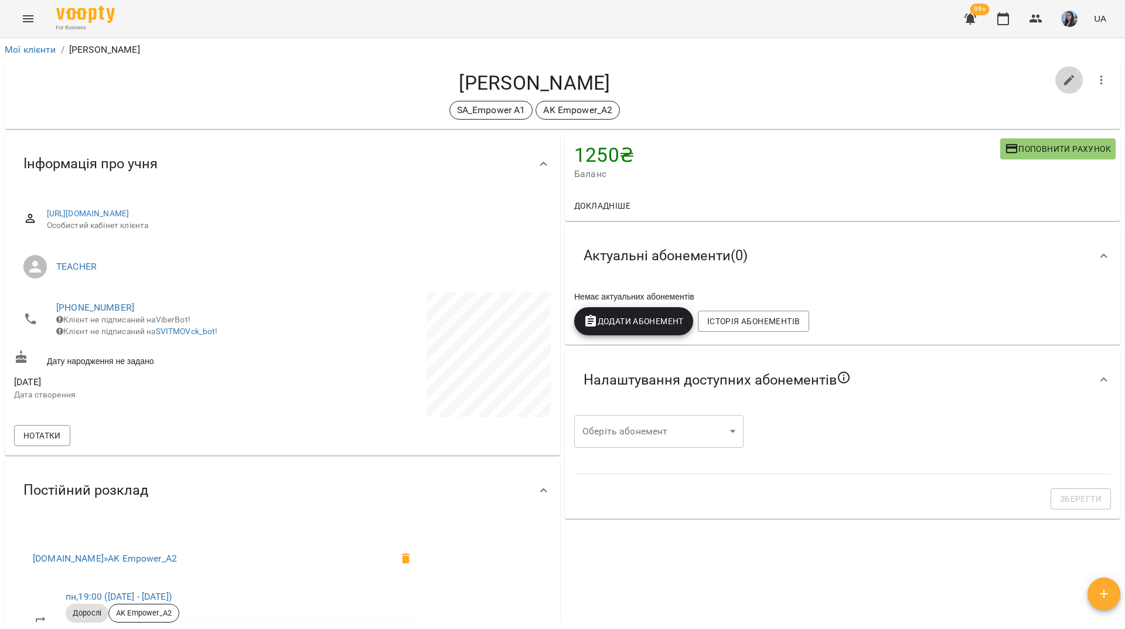
click at [1063, 74] on icon "button" at bounding box center [1070, 80] width 14 height 14
select select "**"
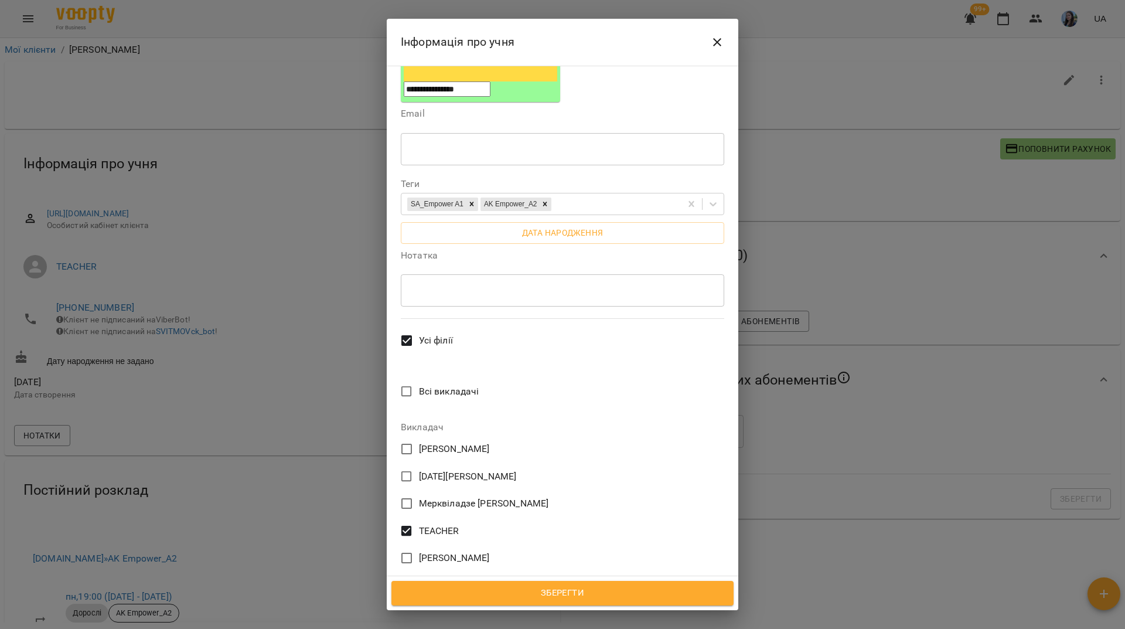
click at [421, 524] on span "TEACHER" at bounding box center [439, 531] width 40 height 14
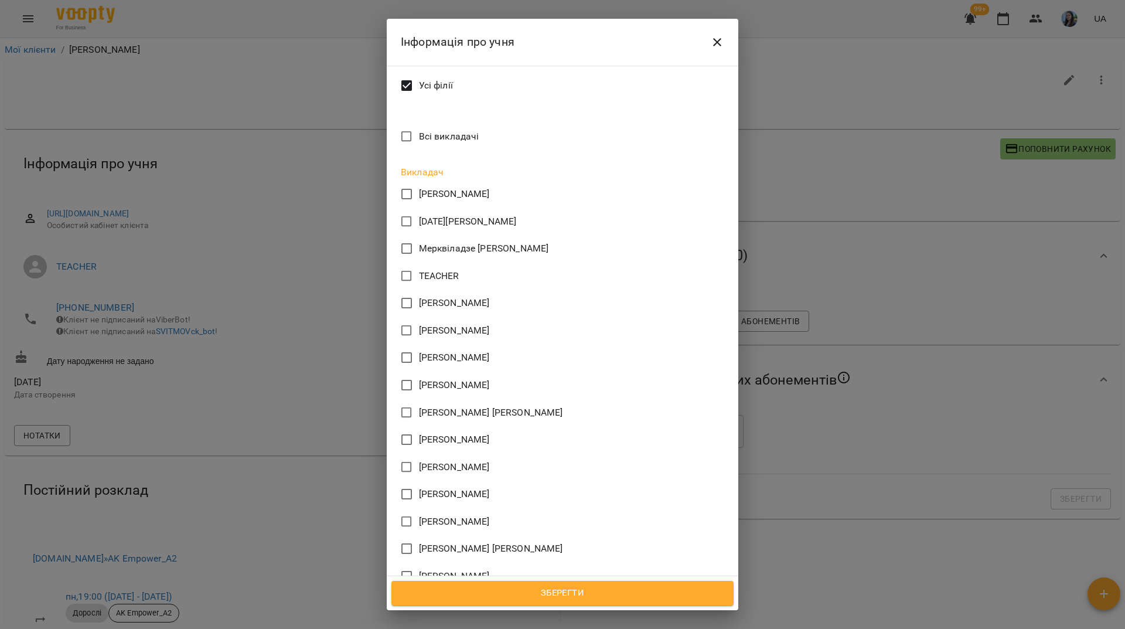
scroll to position [528, 0]
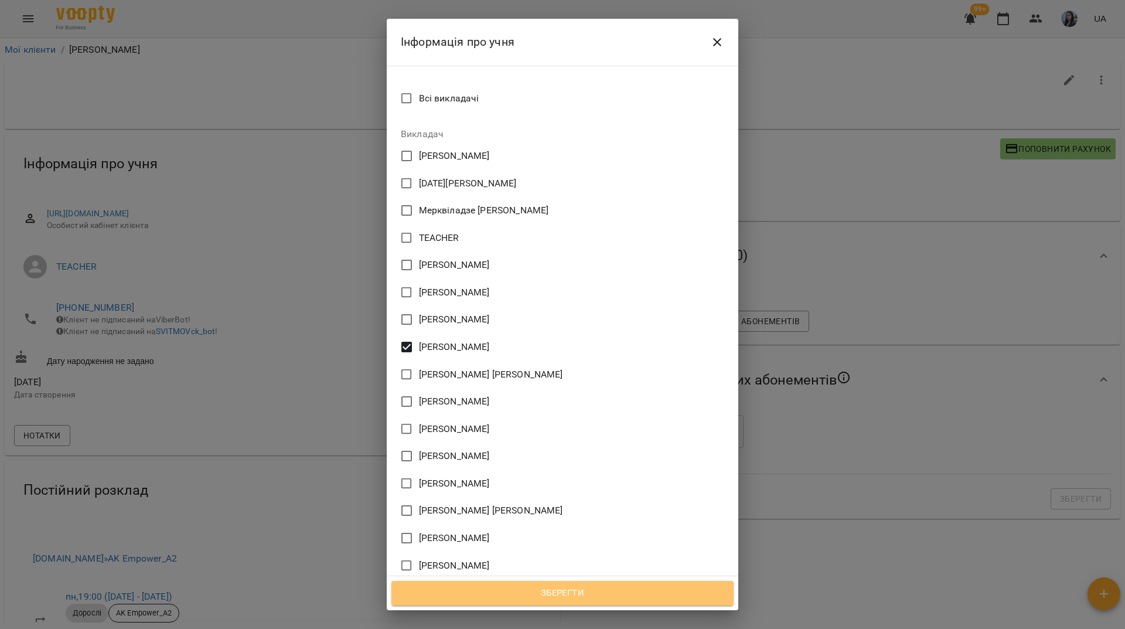
click at [591, 594] on span "Зберегти" at bounding box center [562, 593] width 317 height 15
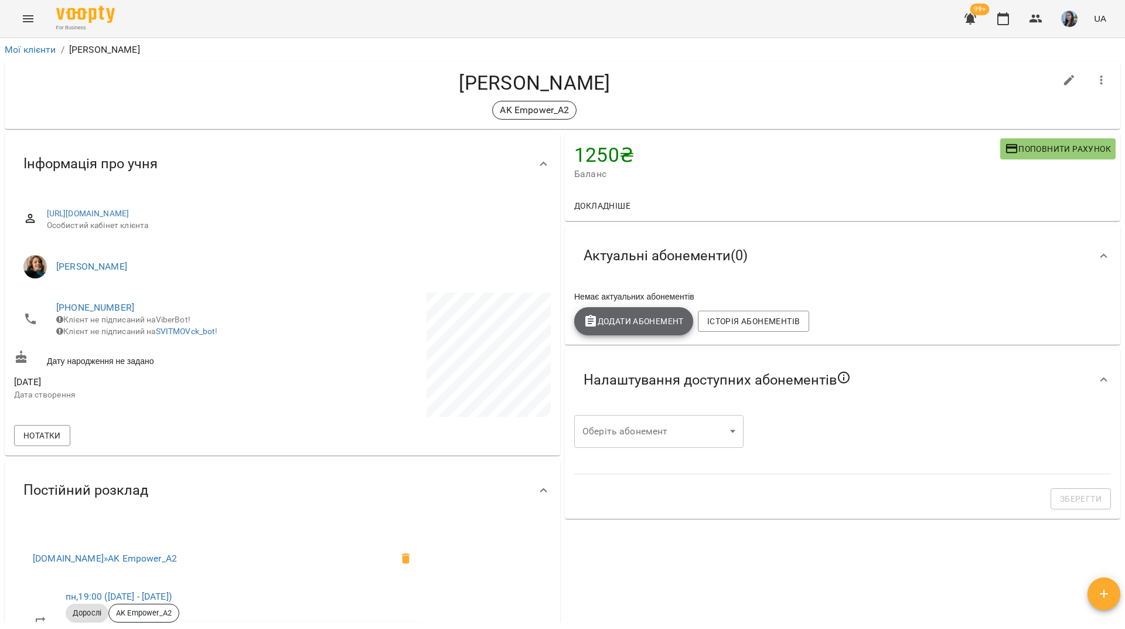
click at [629, 322] on span "Додати Абонемент" at bounding box center [634, 321] width 100 height 14
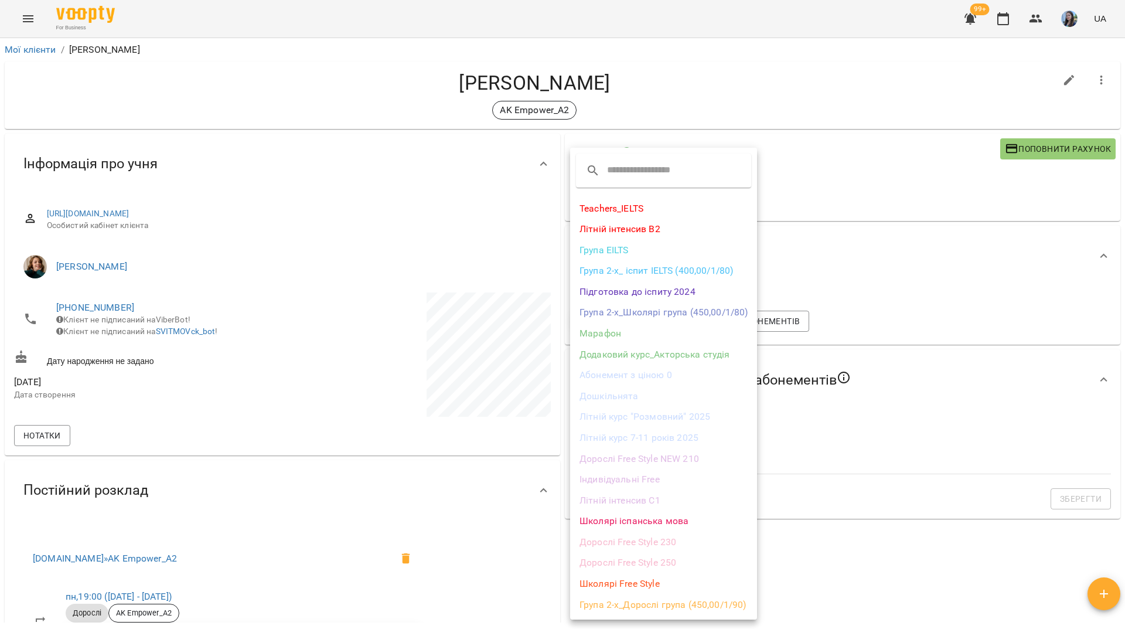
click at [617, 562] on li "Дорослі Free Style 250" at bounding box center [663, 562] width 187 height 21
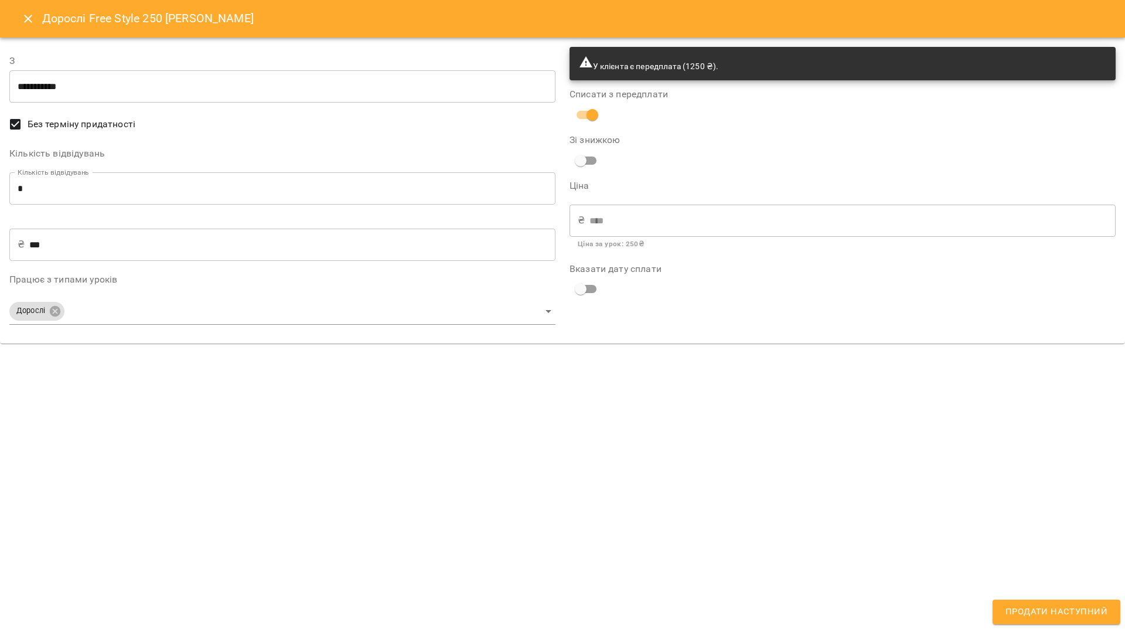
type input "**********"
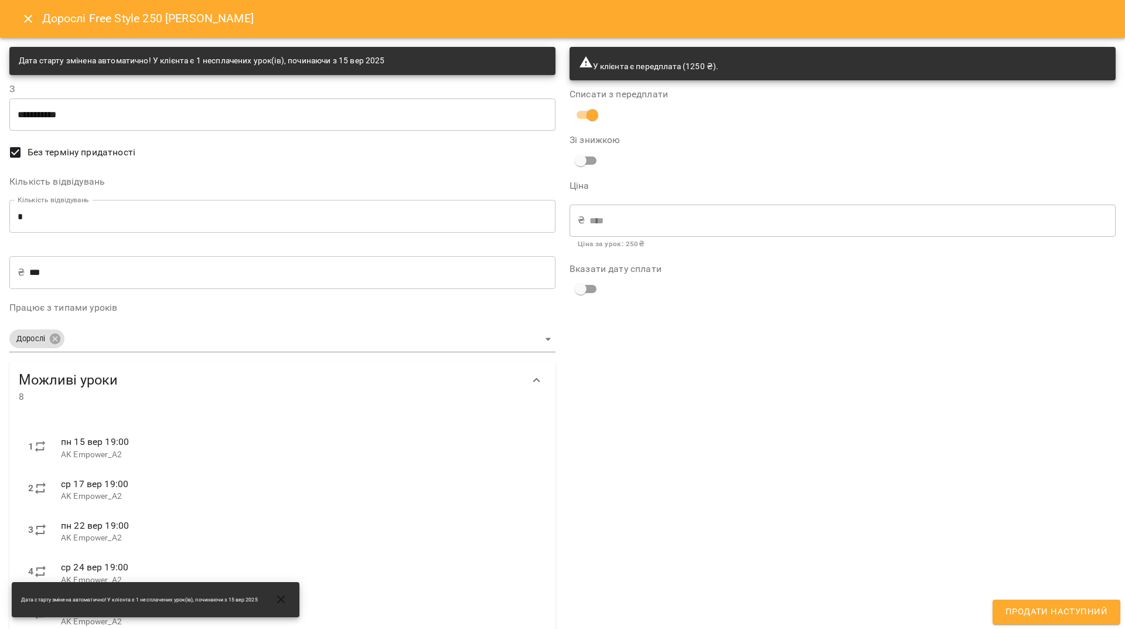
click at [35, 205] on input "*" at bounding box center [282, 216] width 546 height 33
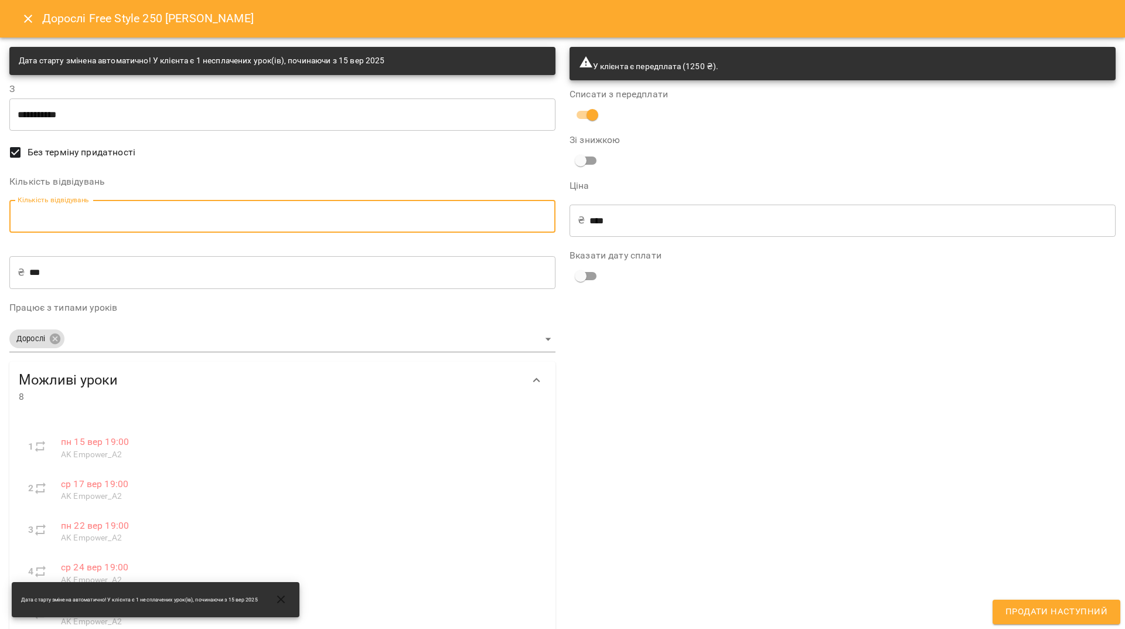
type input "*"
type input "****"
type input "*"
click at [1081, 618] on span "Продати наступний" at bounding box center [1057, 611] width 102 height 15
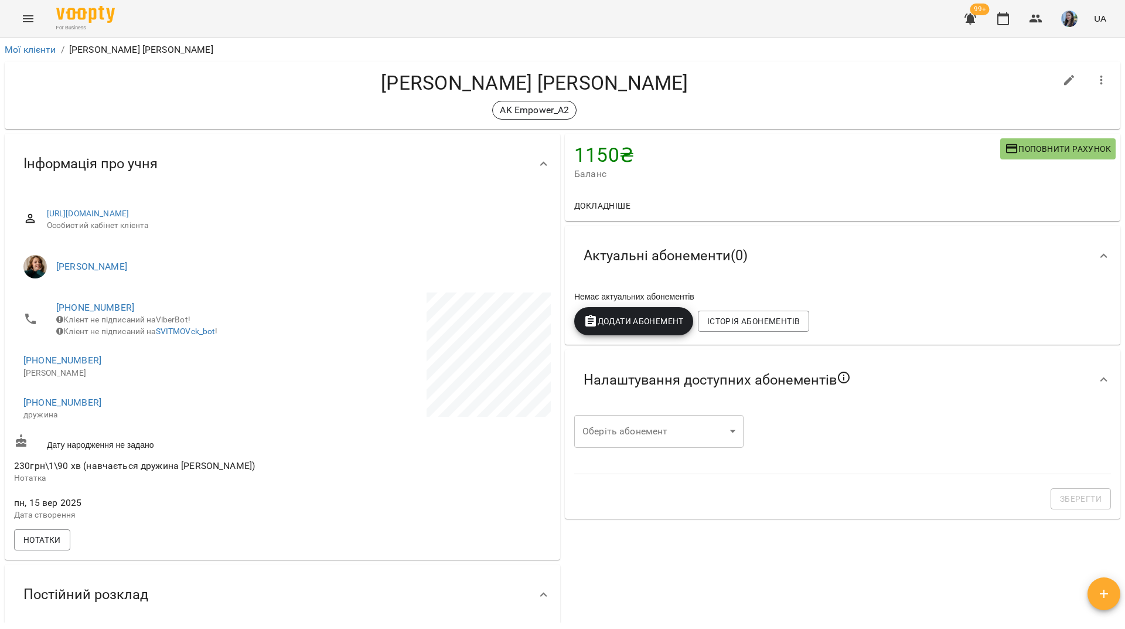
click at [651, 318] on span "Додати Абонемент" at bounding box center [634, 321] width 100 height 14
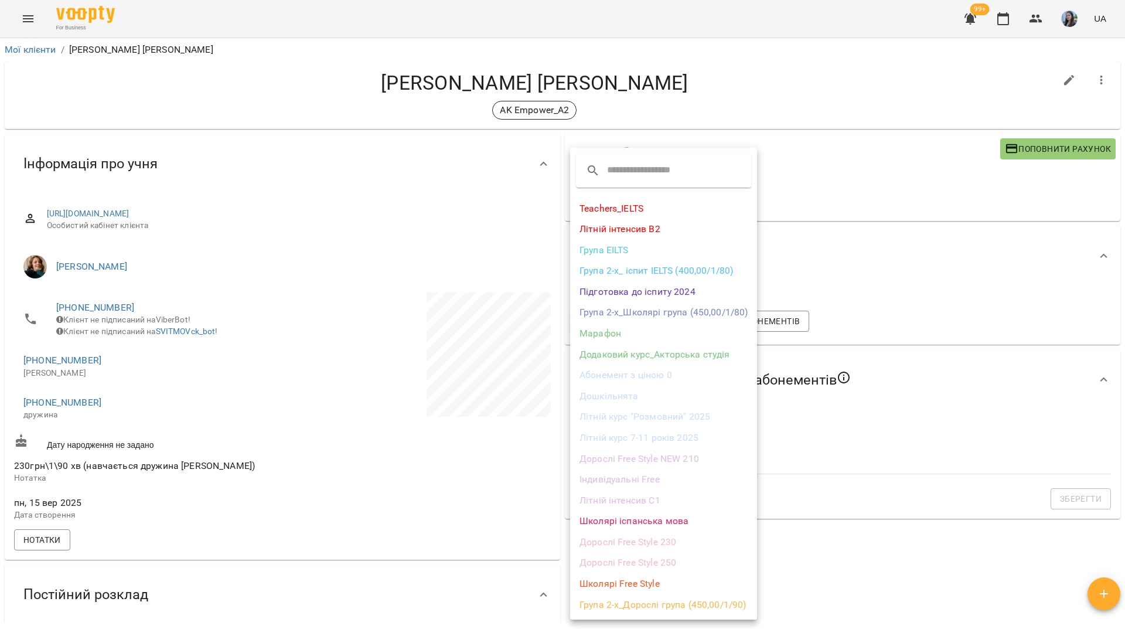
click at [683, 540] on li "Дорослі Free Style 230" at bounding box center [663, 542] width 187 height 21
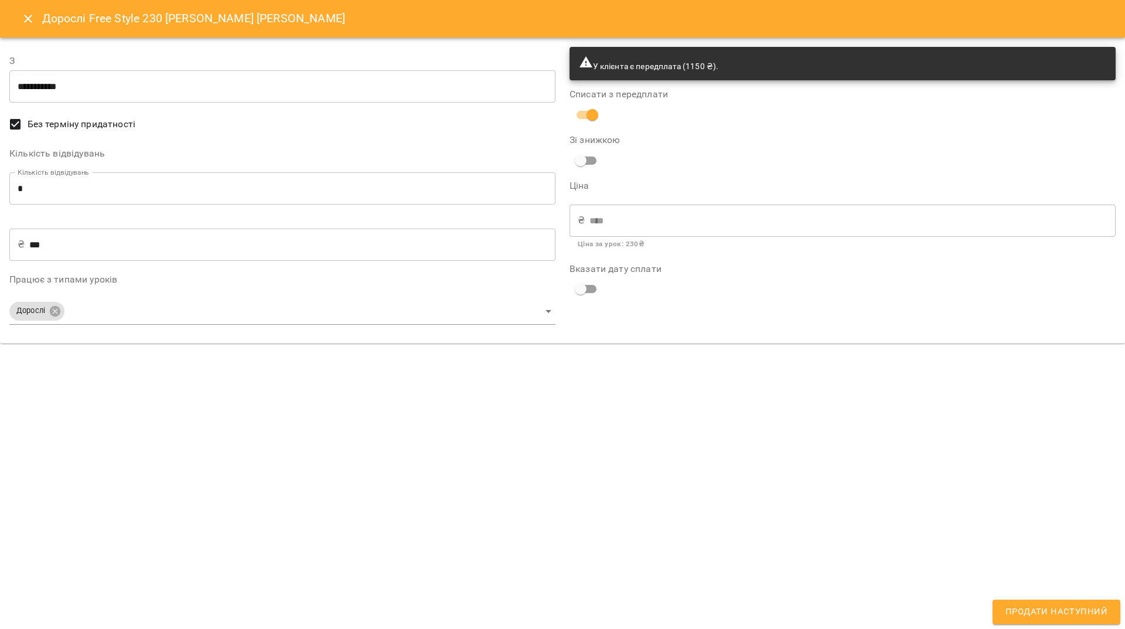
type input "**********"
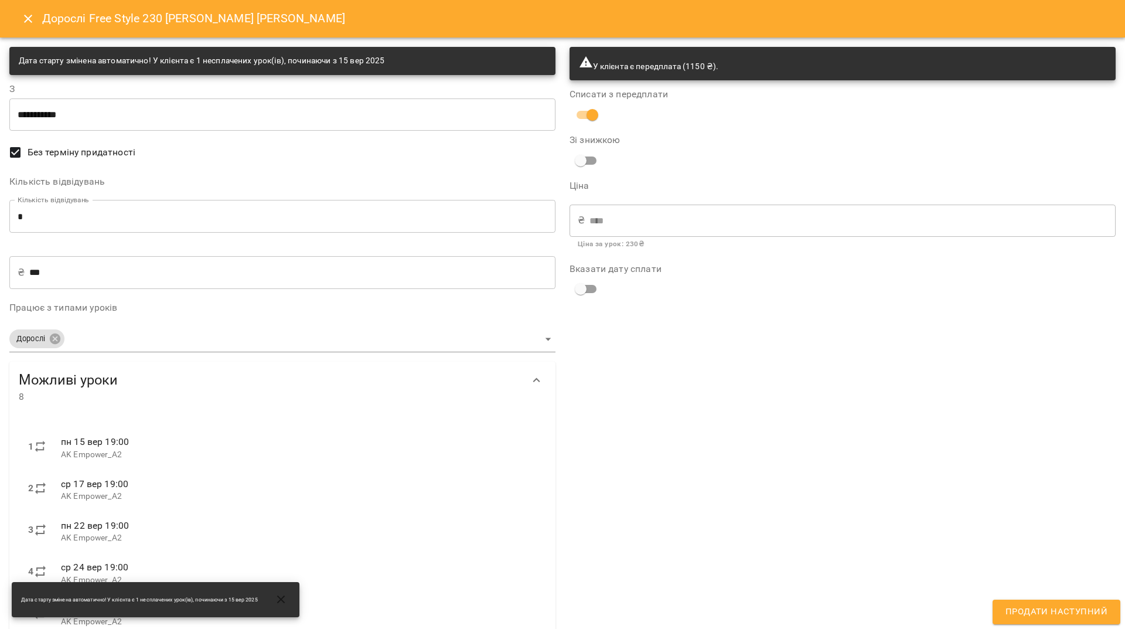
click at [27, 216] on input "*" at bounding box center [282, 216] width 546 height 33
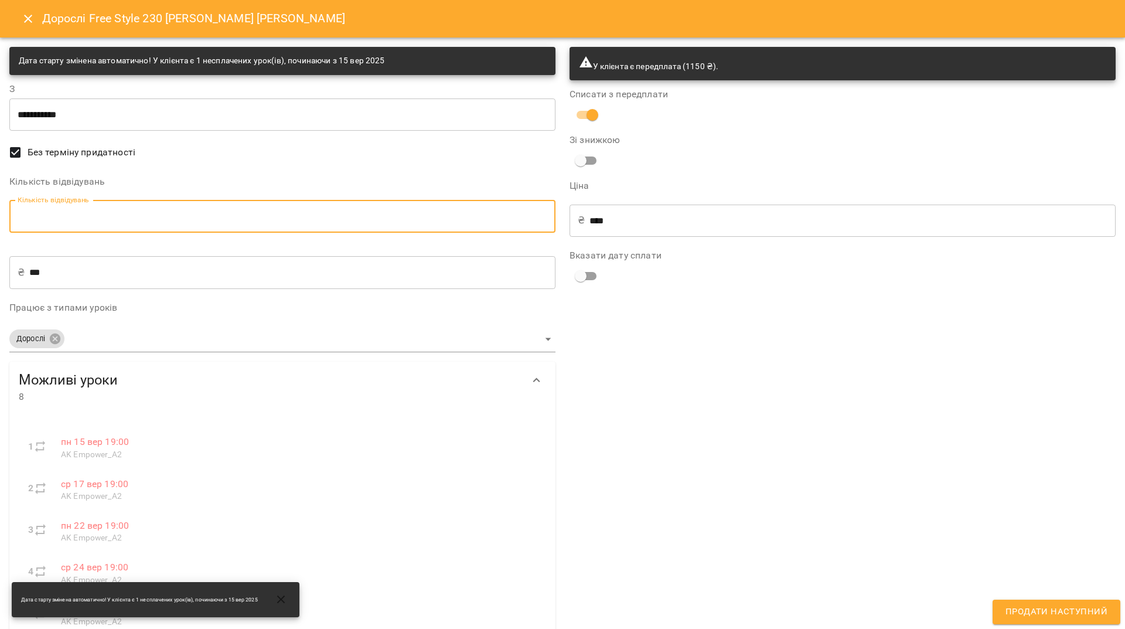
type input "*"
type input "****"
type input "*"
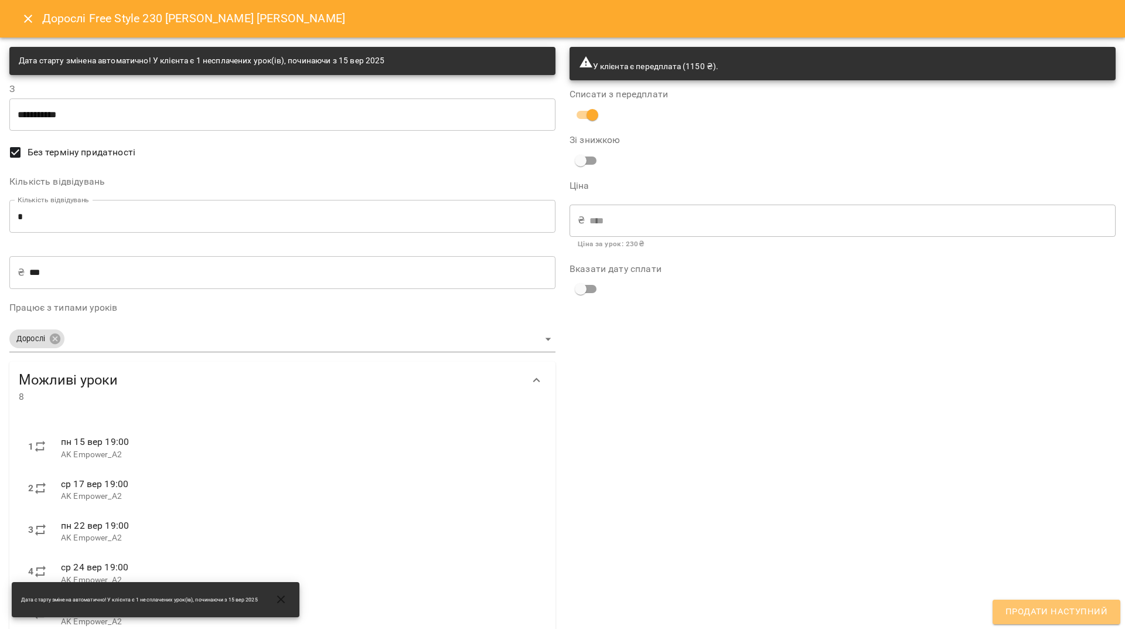
click at [1071, 610] on span "Продати наступний" at bounding box center [1057, 611] width 102 height 15
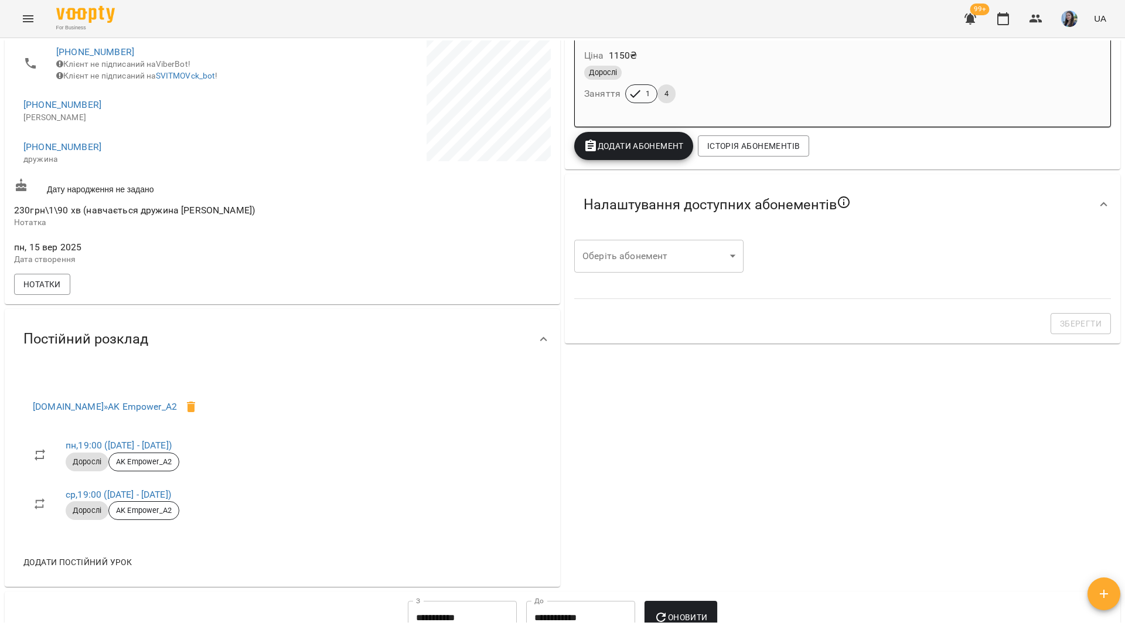
scroll to position [234, 0]
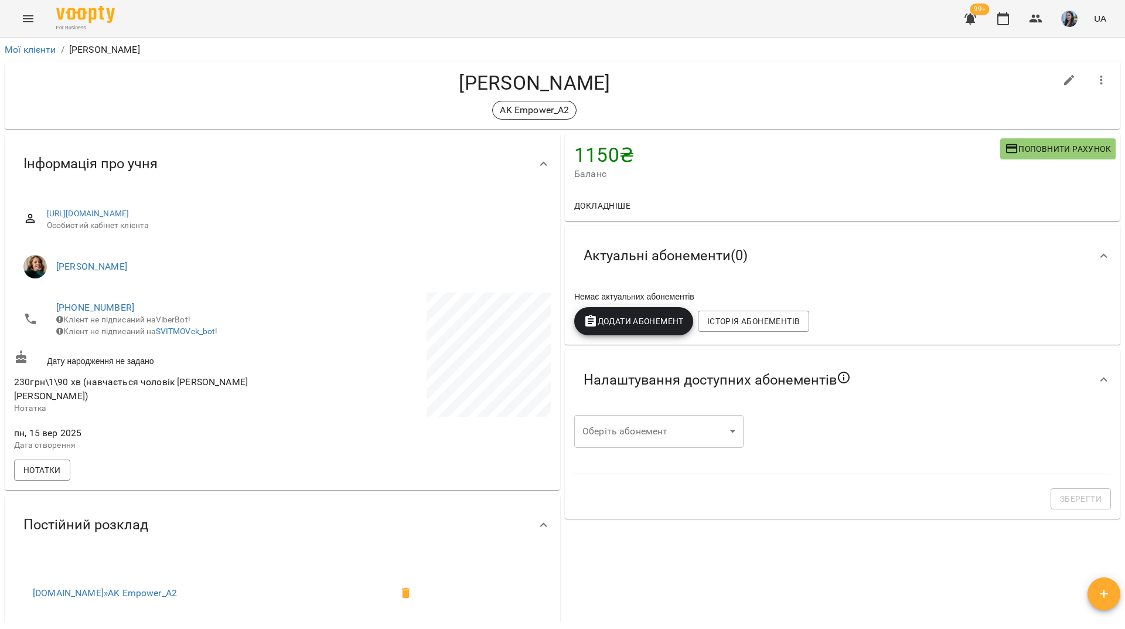
click at [654, 317] on span "Додати Абонемент" at bounding box center [634, 321] width 100 height 14
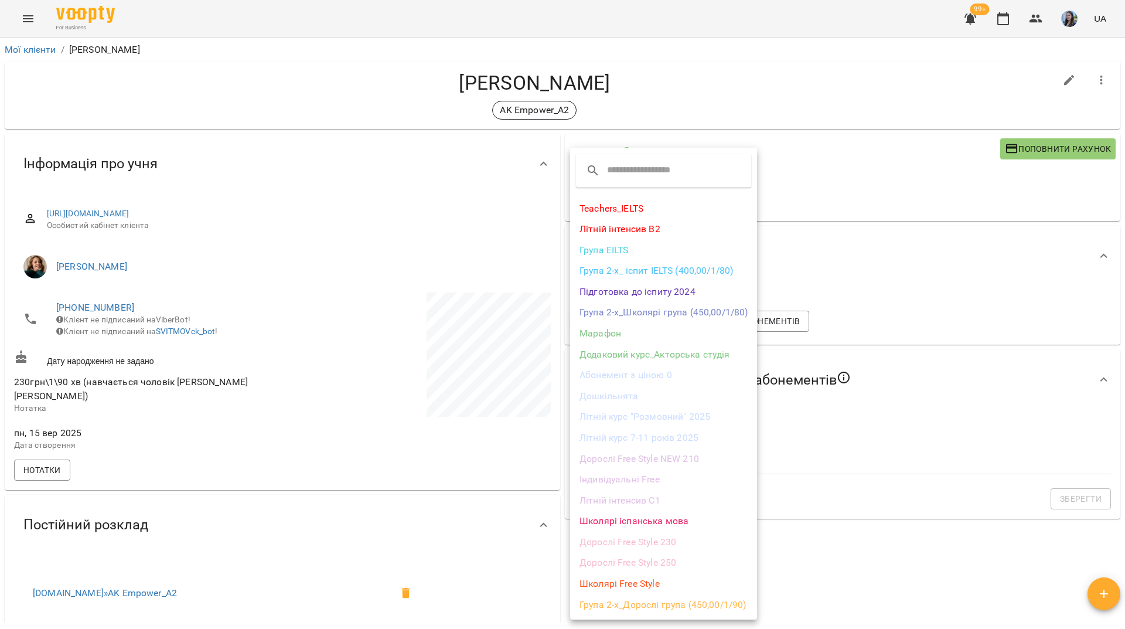
click at [641, 545] on li "Дорослі Free Style 230" at bounding box center [663, 542] width 187 height 21
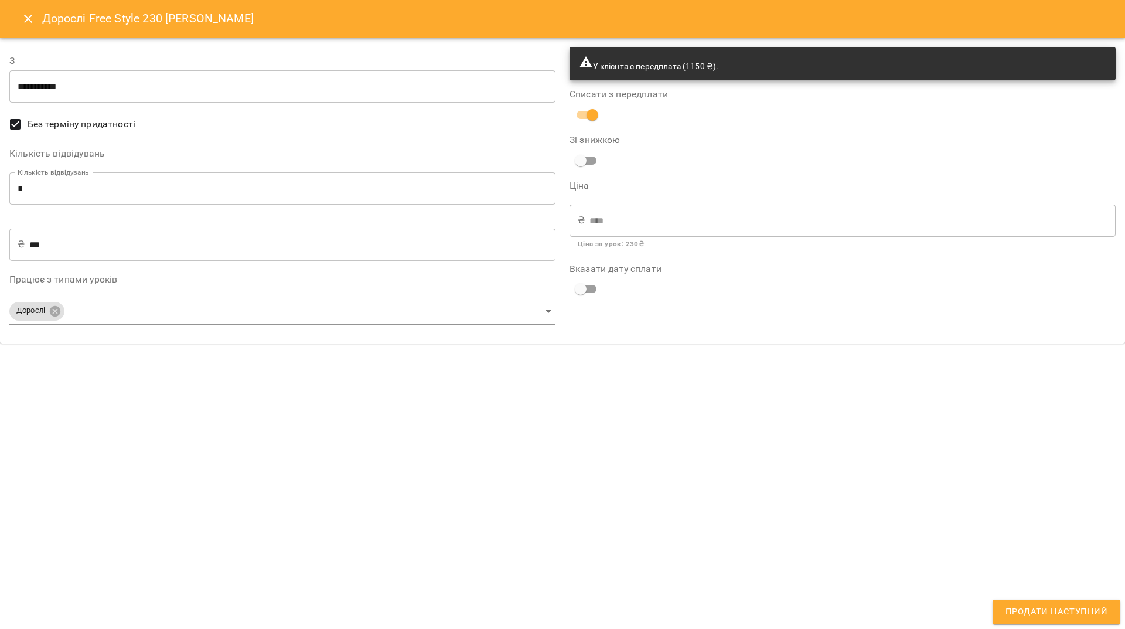
type input "**********"
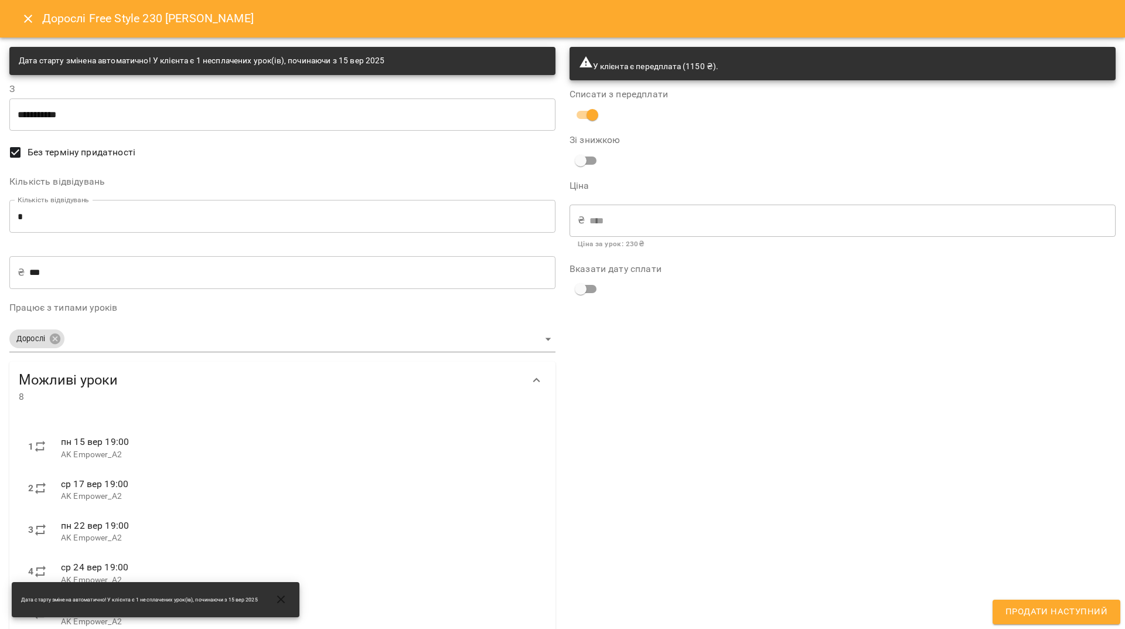
click at [55, 223] on input "*" at bounding box center [282, 216] width 546 height 33
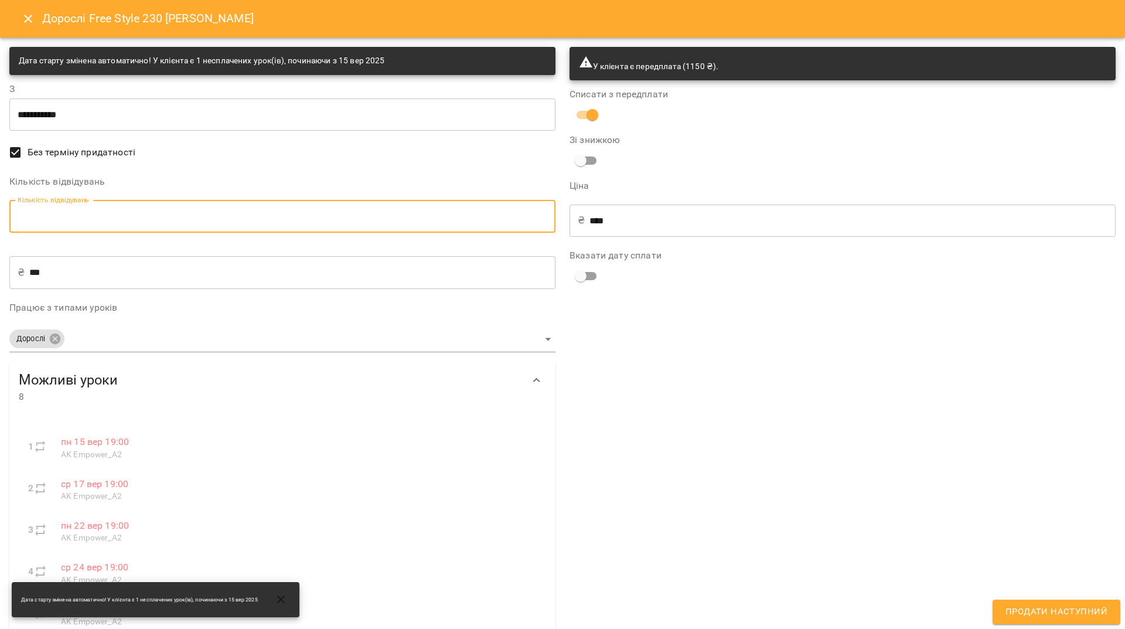
type input "*"
type input "****"
type input "*"
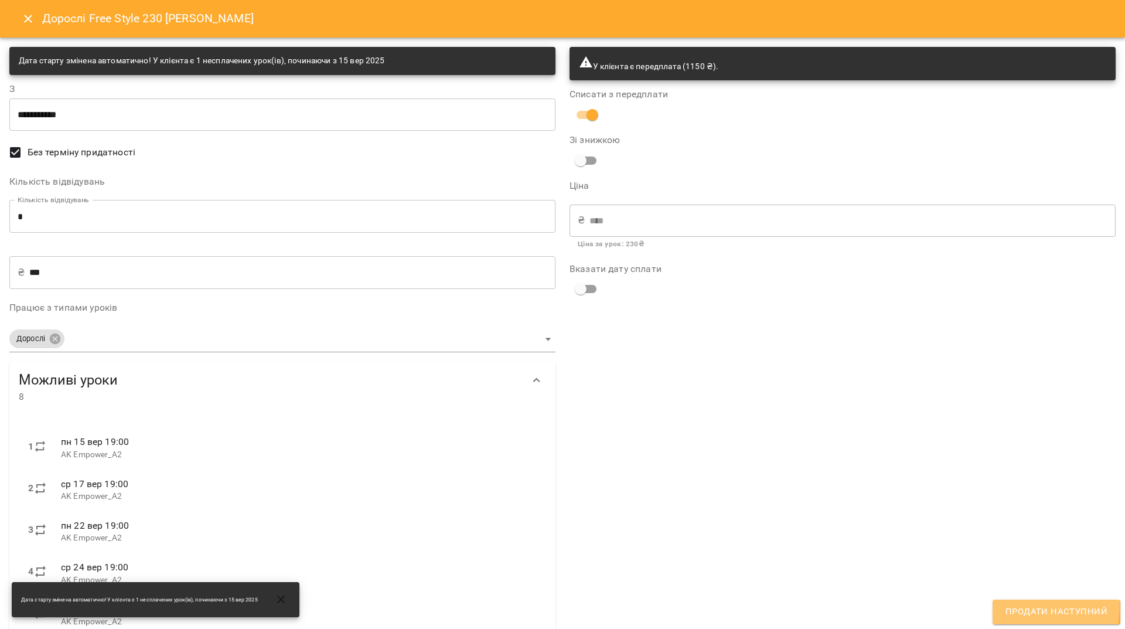
click at [1018, 607] on span "Продати наступний" at bounding box center [1057, 611] width 102 height 15
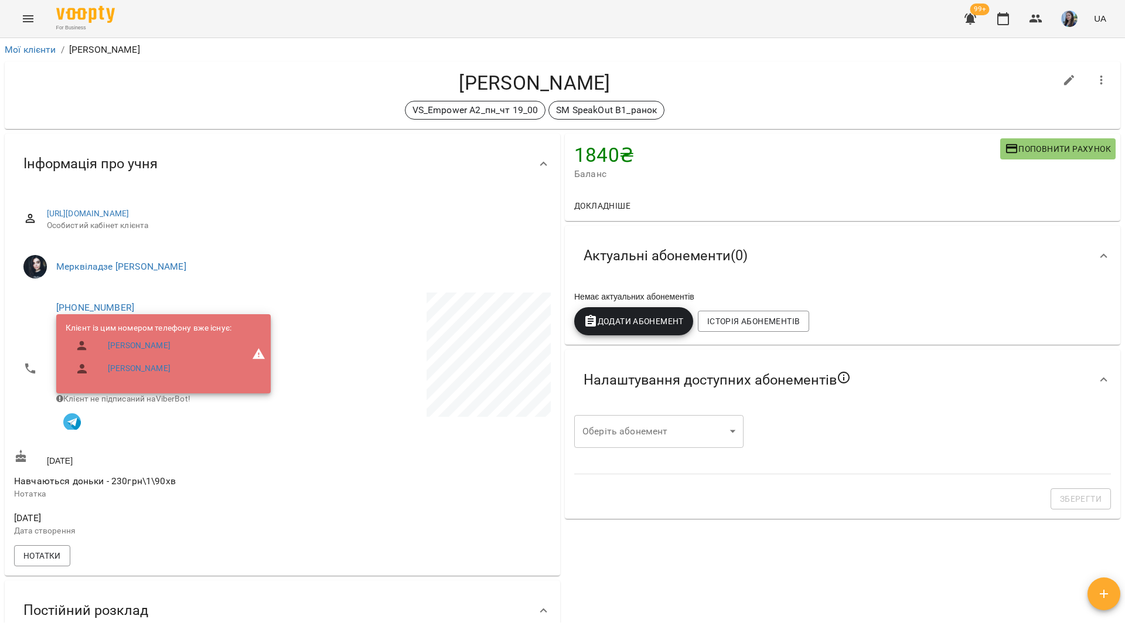
click at [604, 325] on span "Додати Абонемент" at bounding box center [634, 321] width 100 height 14
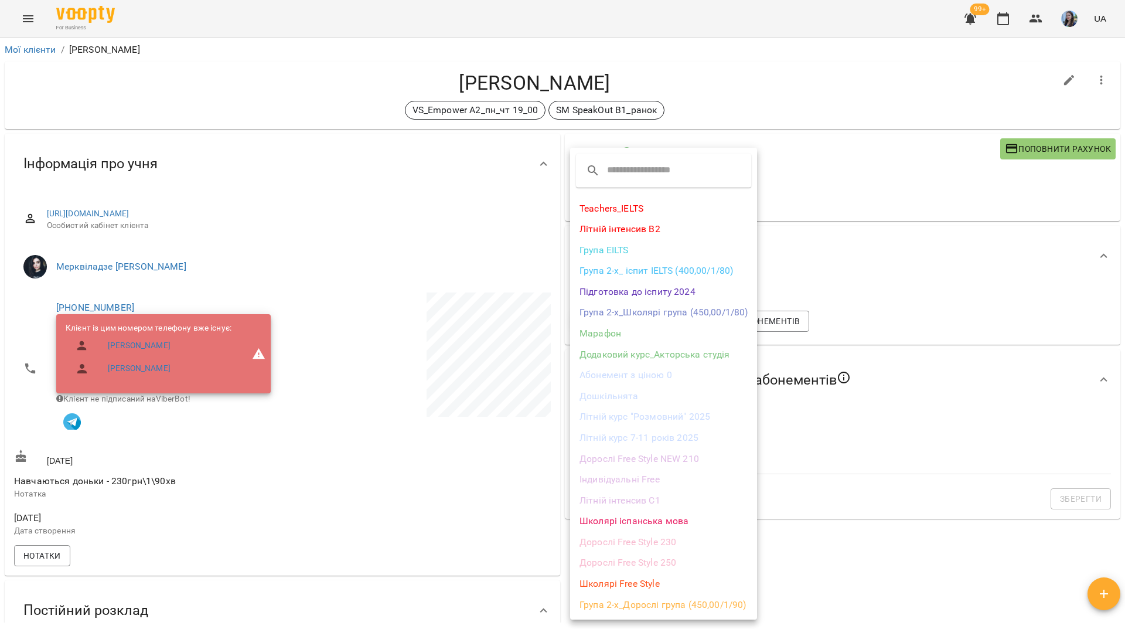
click at [655, 540] on li "Дорослі Free Style 230" at bounding box center [663, 542] width 187 height 21
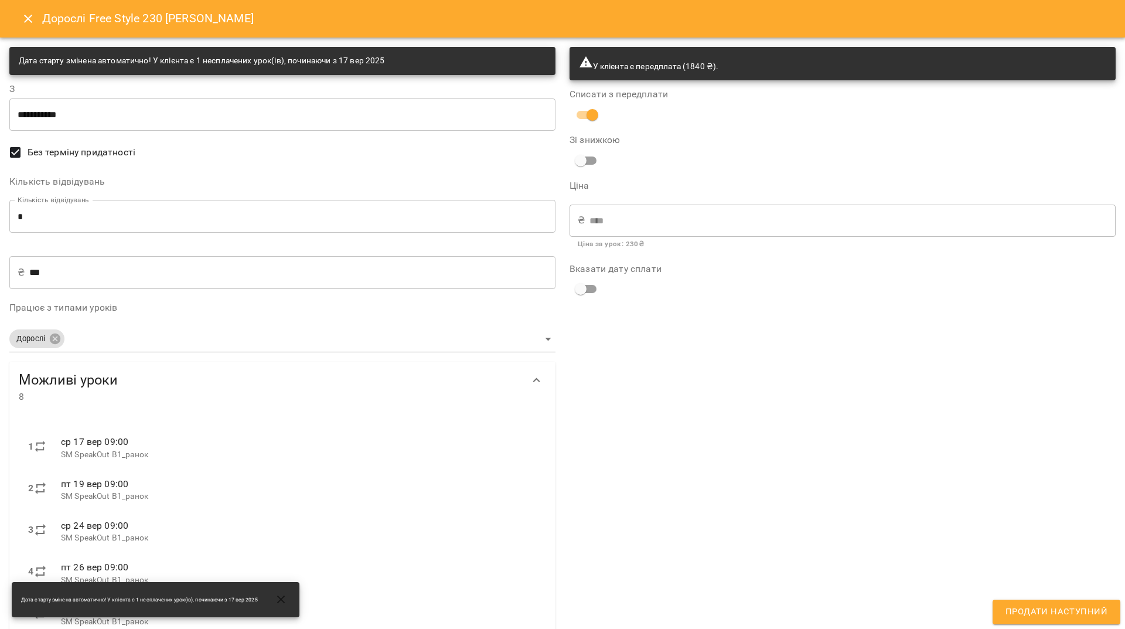
click at [33, 222] on input "*" at bounding box center [282, 216] width 546 height 33
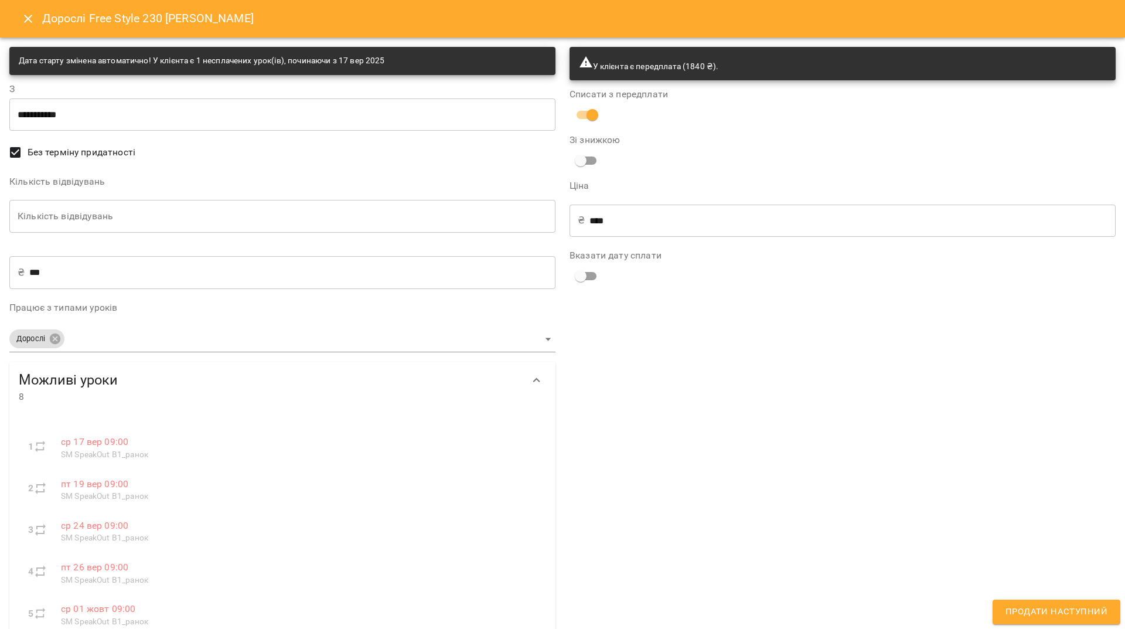
click at [189, 215] on input "Кількість відвідувань" at bounding box center [282, 216] width 546 height 33
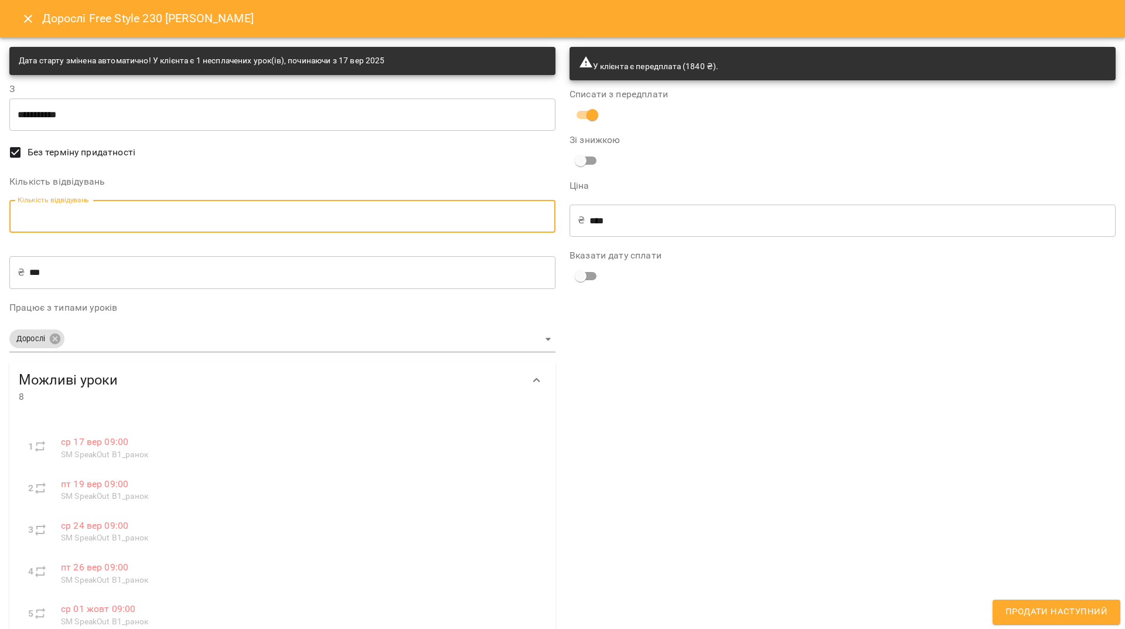
type input "*"
type input "***"
type input "*"
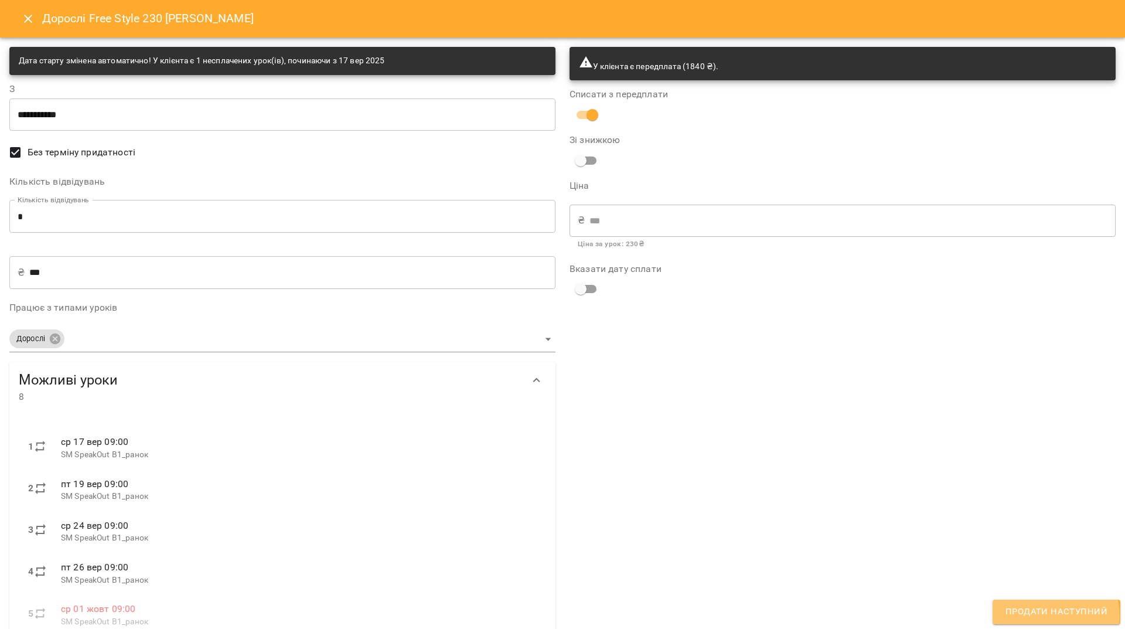
click at [1050, 615] on span "Продати наступний" at bounding box center [1057, 611] width 102 height 15
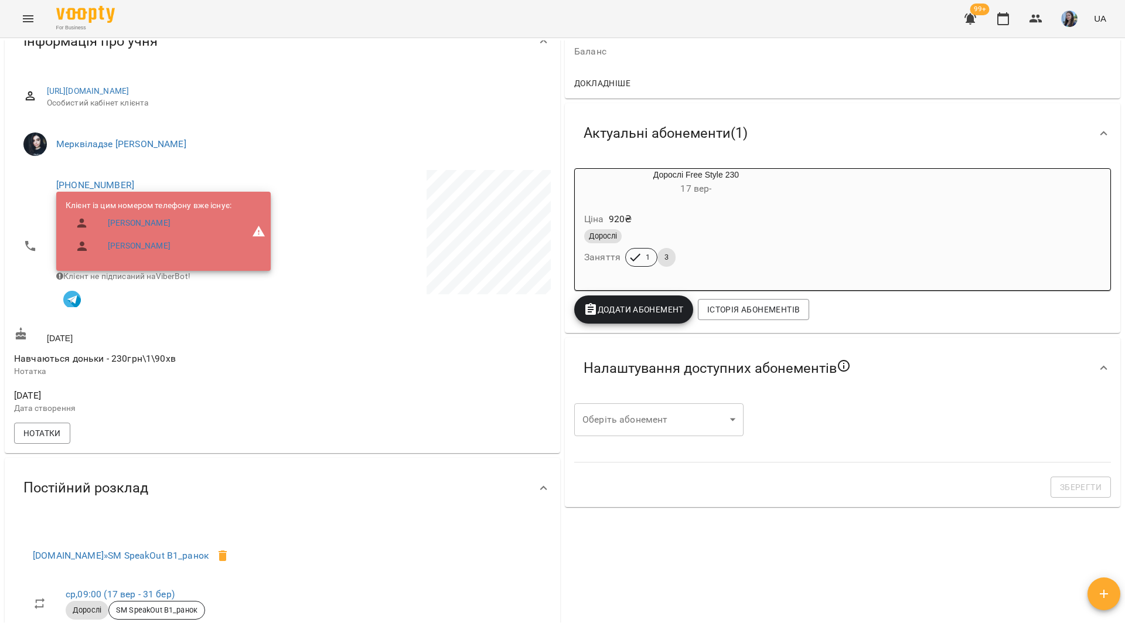
scroll to position [59, 0]
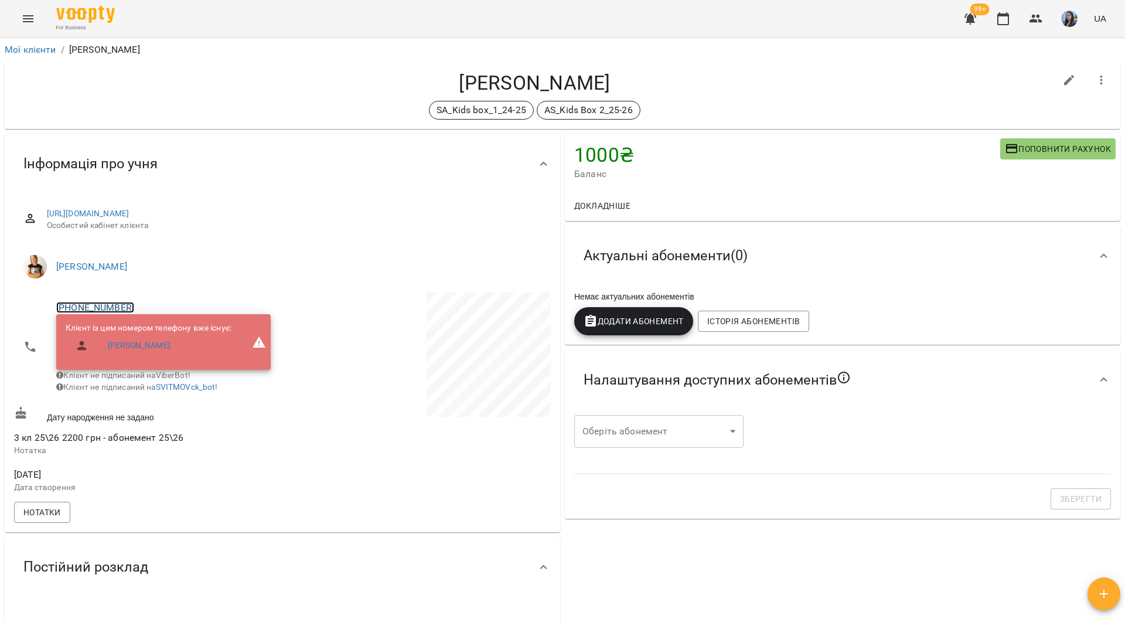
click at [118, 305] on link "[PHONE_NUMBER]" at bounding box center [95, 307] width 78 height 11
click at [148, 326] on img at bounding box center [143, 330] width 18 height 18
drag, startPoint x: 233, startPoint y: 12, endPoint x: 264, endPoint y: 2, distance: 33.2
click at [234, 12] on div "For Business 99+ UA" at bounding box center [562, 19] width 1125 height 38
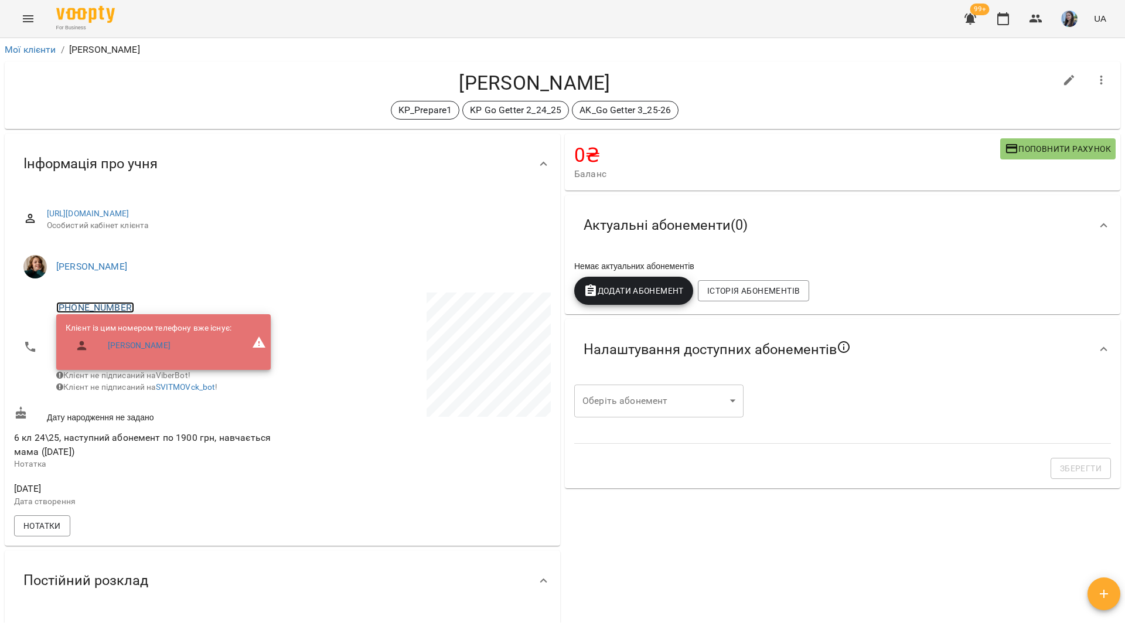
click at [118, 302] on link "[PHONE_NUMBER]" at bounding box center [95, 307] width 78 height 11
drag, startPoint x: 147, startPoint y: 335, endPoint x: 141, endPoint y: 334, distance: 6.5
click at [147, 335] on img at bounding box center [143, 330] width 18 height 18
click at [110, 309] on link "[PHONE_NUMBER]" at bounding box center [95, 307] width 78 height 11
click at [140, 337] on img at bounding box center [143, 330] width 18 height 18
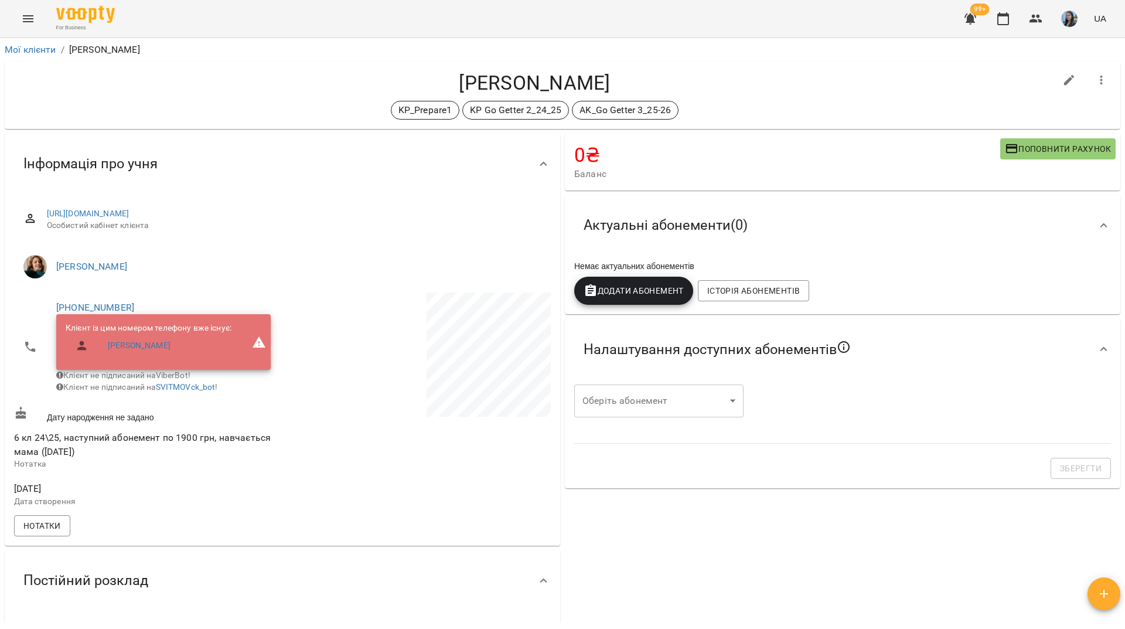
click at [97, 91] on h4 "[PERSON_NAME]" at bounding box center [535, 83] width 1042 height 24
click at [163, 90] on h4 "Левенець Кіра" at bounding box center [535, 83] width 1042 height 24
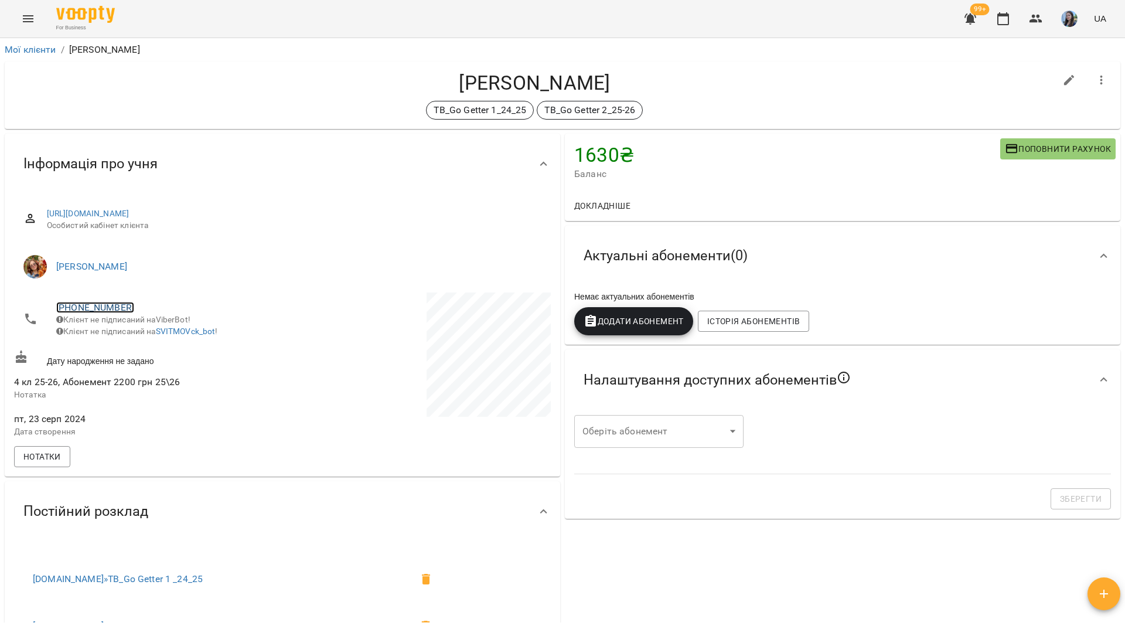
click at [104, 305] on link "[PHONE_NUMBER]" at bounding box center [95, 307] width 78 height 11
click at [152, 339] on link at bounding box center [143, 330] width 36 height 25
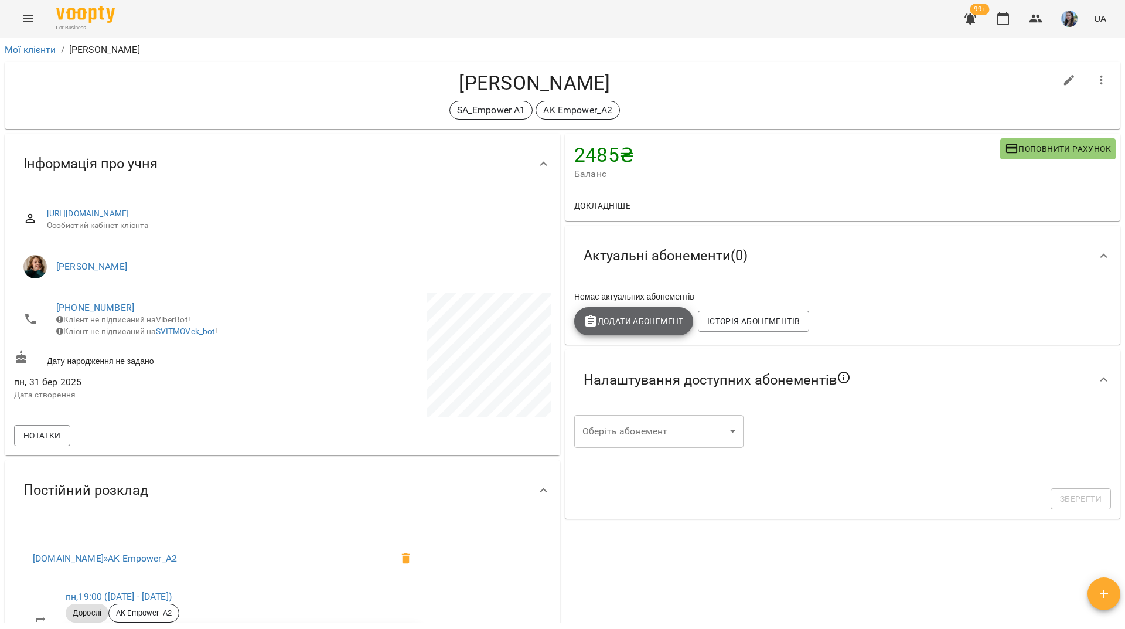
click at [645, 323] on span "Додати Абонемент" at bounding box center [634, 321] width 100 height 14
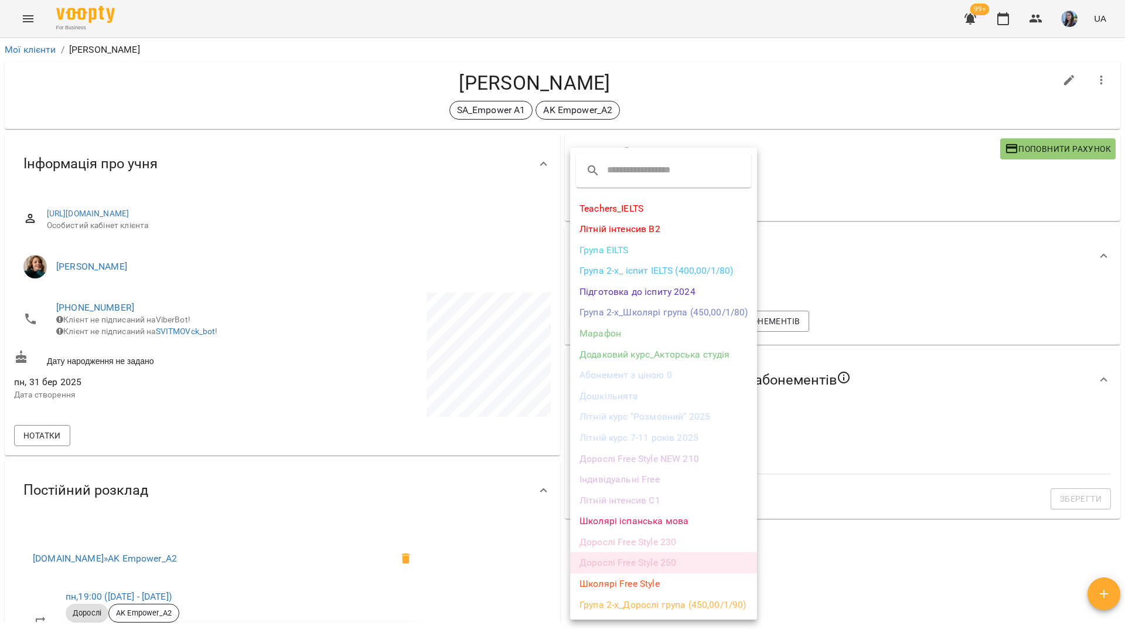
click at [631, 559] on li "Дорослі Free Style 250" at bounding box center [663, 562] width 187 height 21
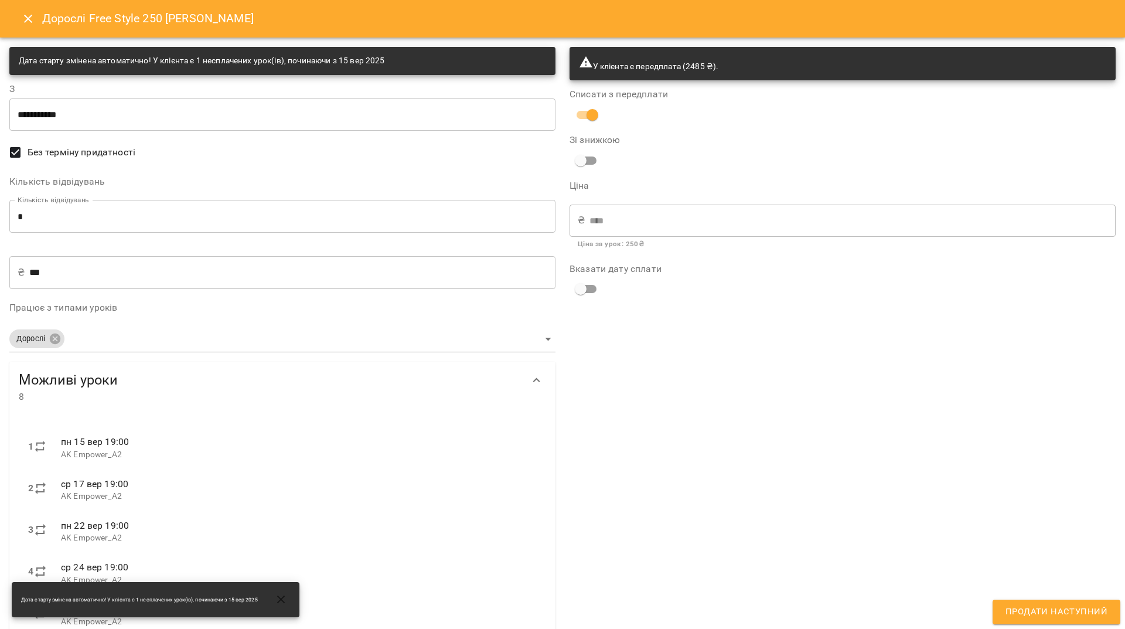
click at [26, 215] on input "*" at bounding box center [282, 216] width 546 height 33
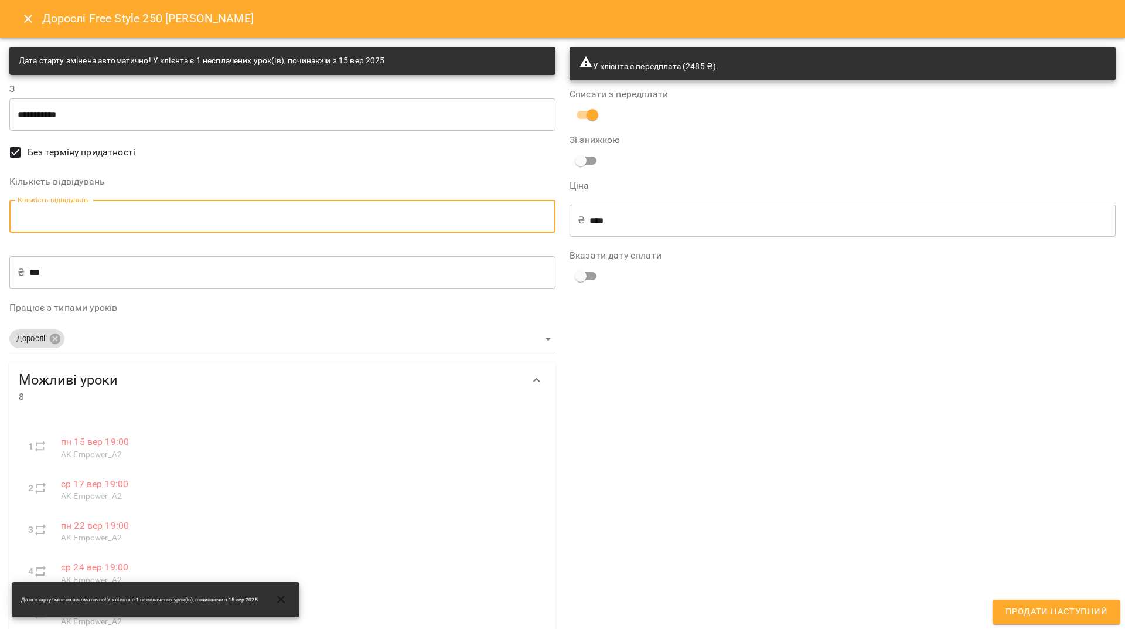
type input "*"
type input "****"
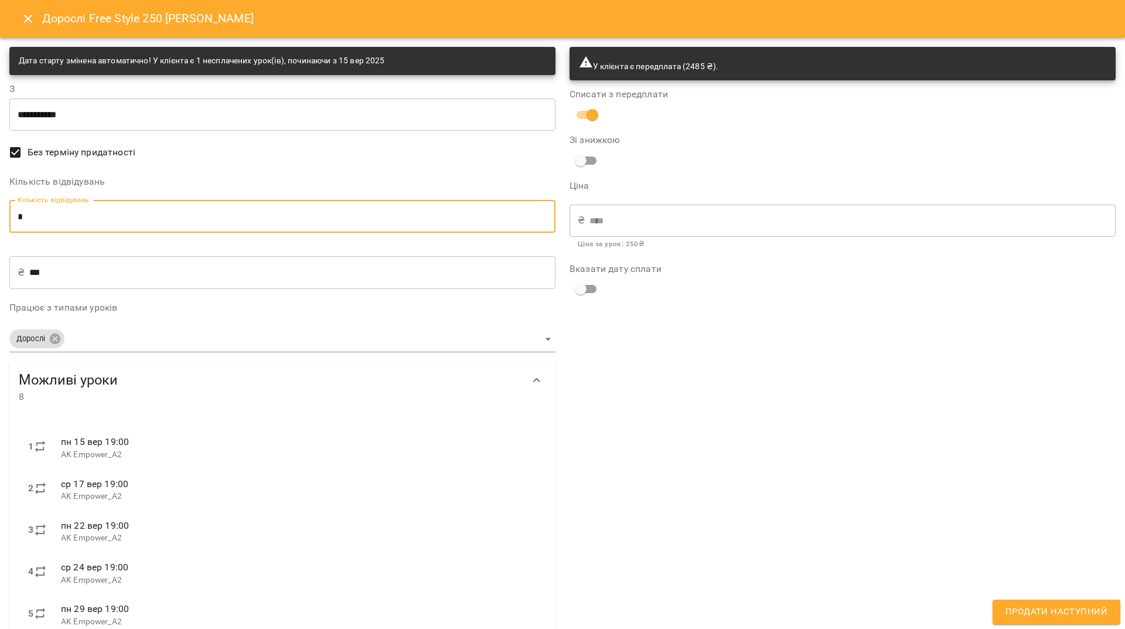
type input "*"
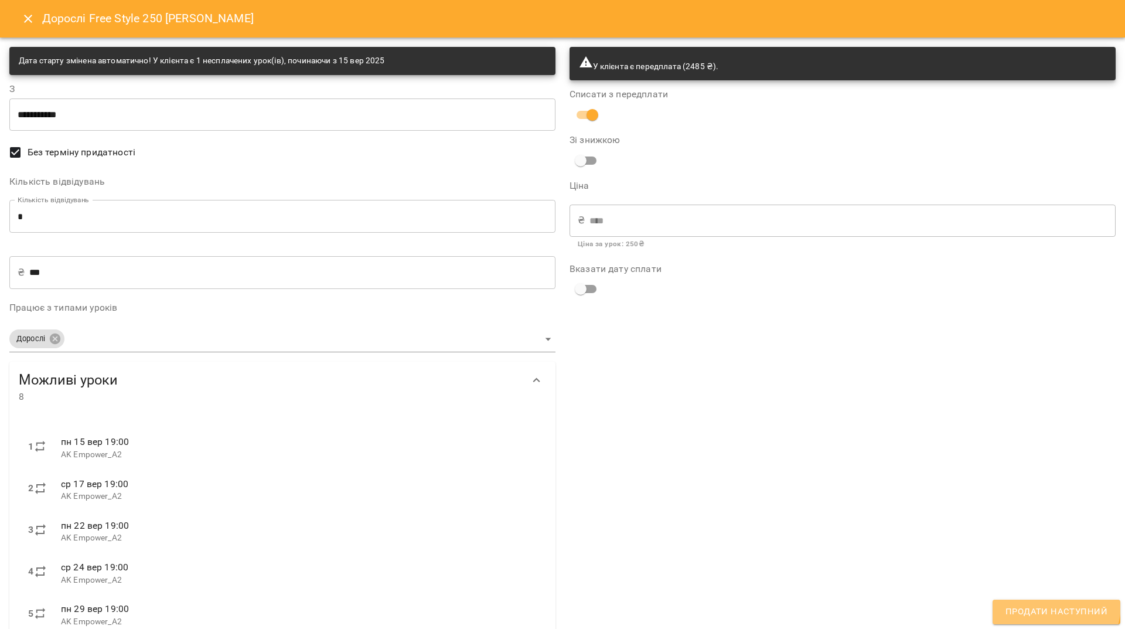
click at [1053, 605] on span "Продати наступний" at bounding box center [1057, 611] width 102 height 15
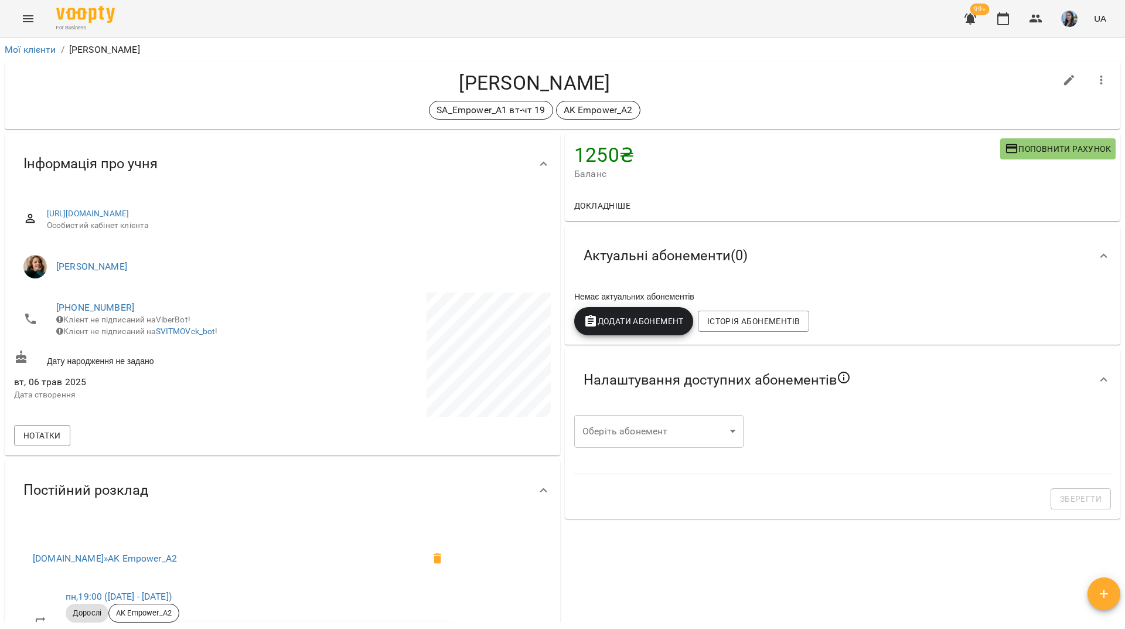
click at [635, 324] on span "Додати Абонемент" at bounding box center [634, 321] width 100 height 14
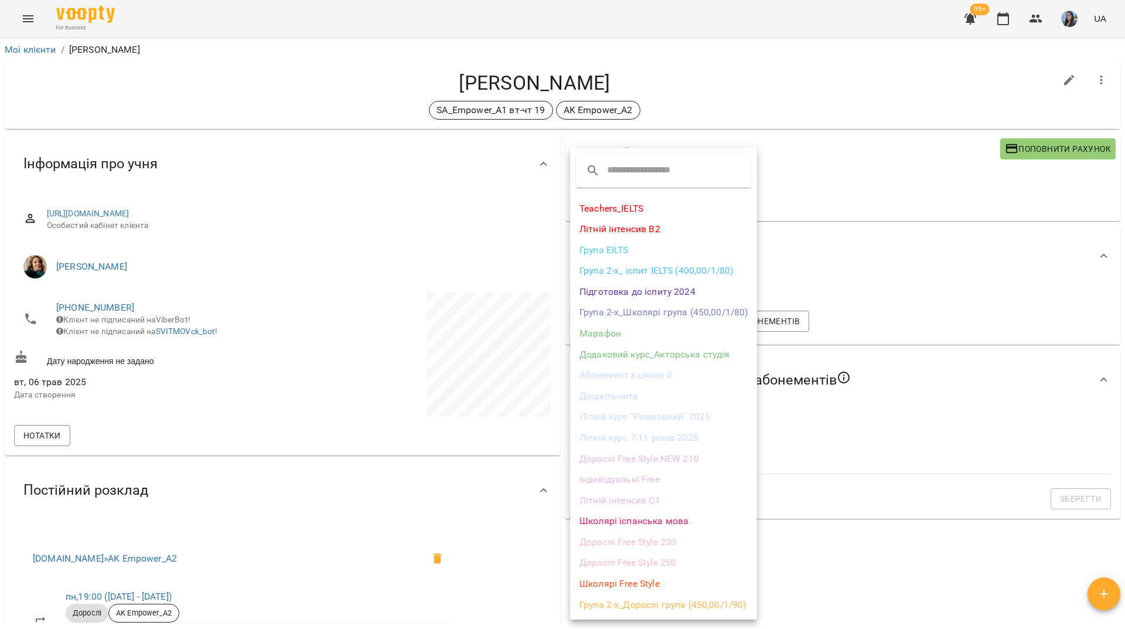
click at [638, 567] on li "Дорослі Free Style 250" at bounding box center [663, 562] width 187 height 21
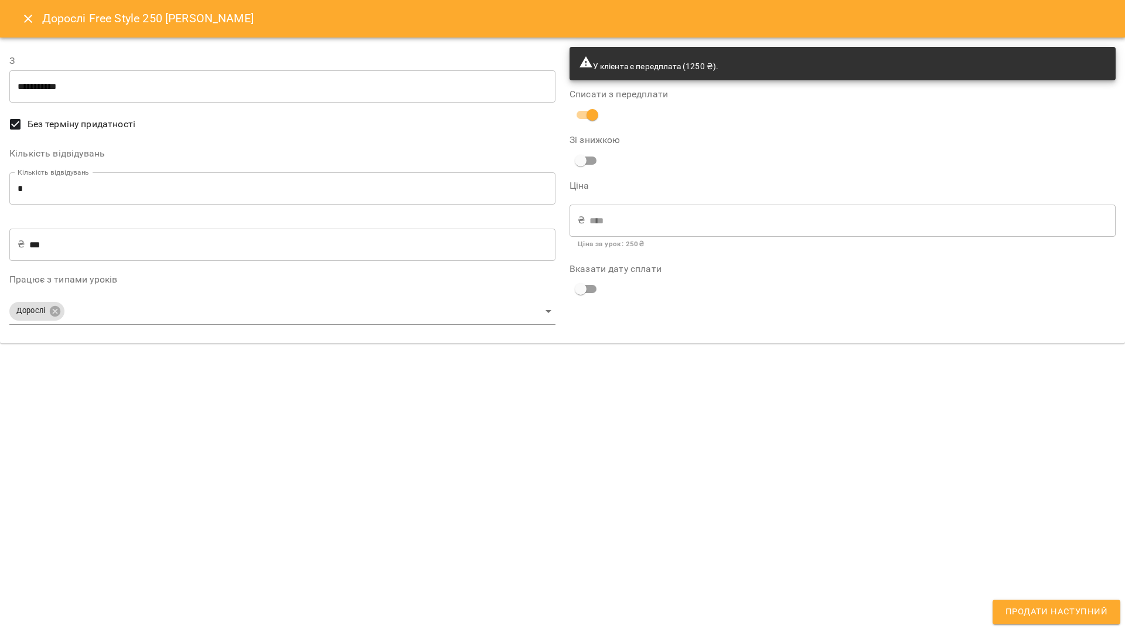
type input "**********"
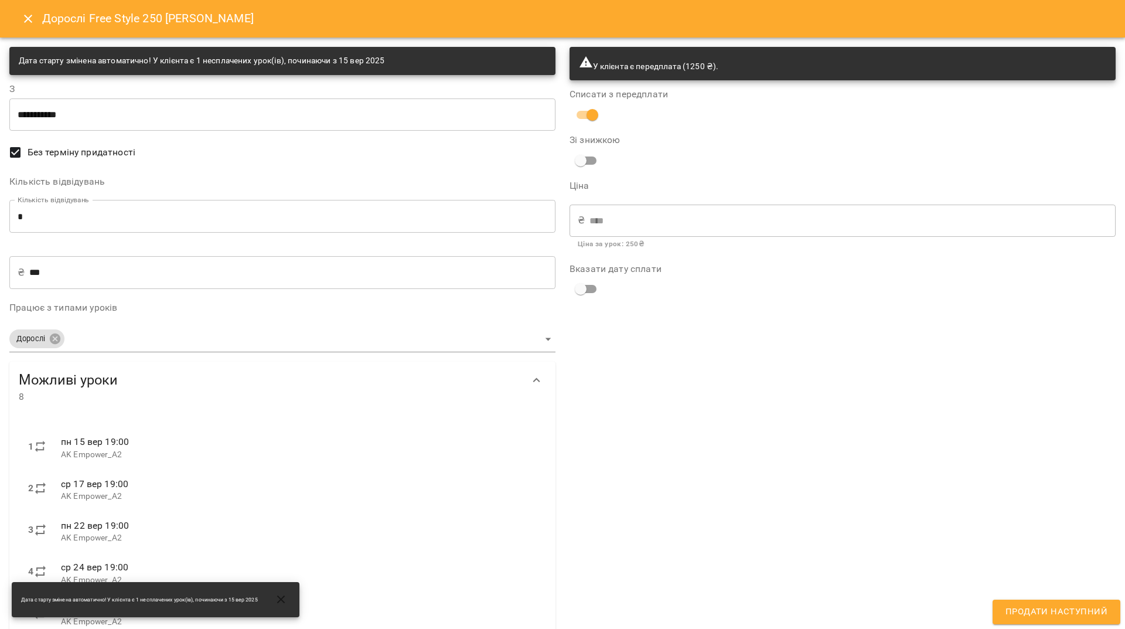
click at [138, 210] on input "*" at bounding box center [282, 216] width 546 height 33
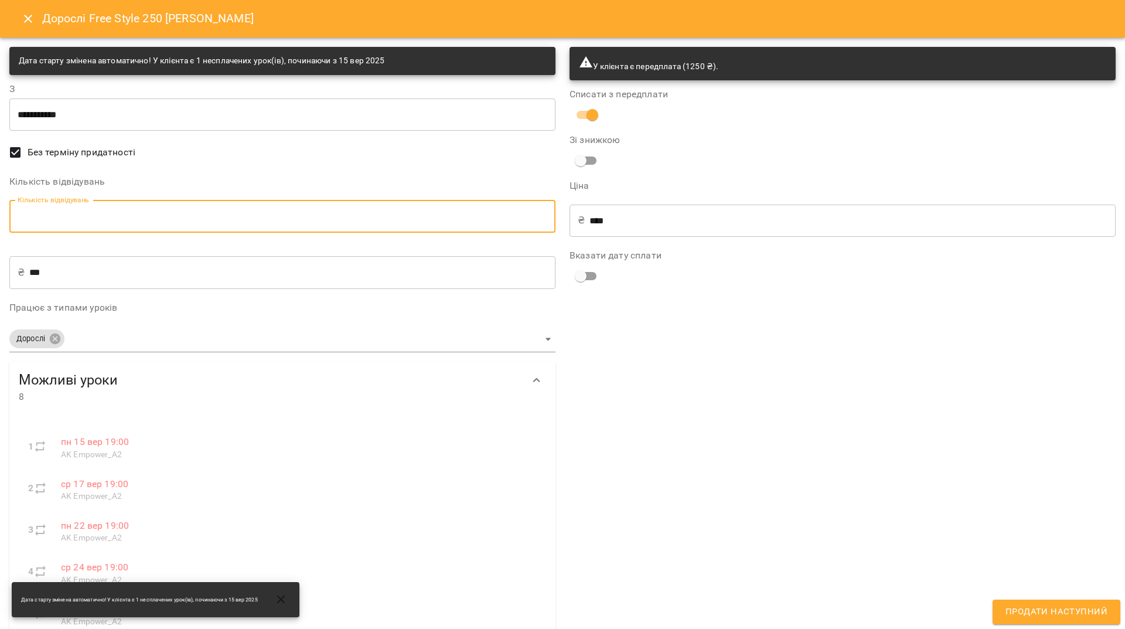
type input "*"
type input "****"
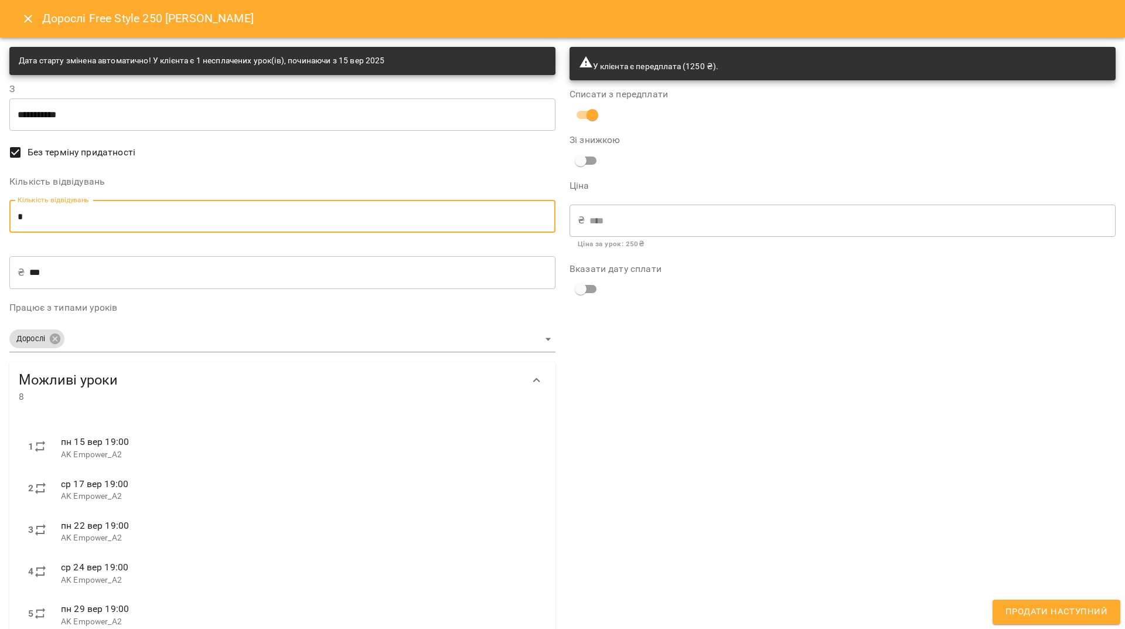
type input "*"
click at [1008, 607] on span "Продати наступний" at bounding box center [1057, 611] width 102 height 15
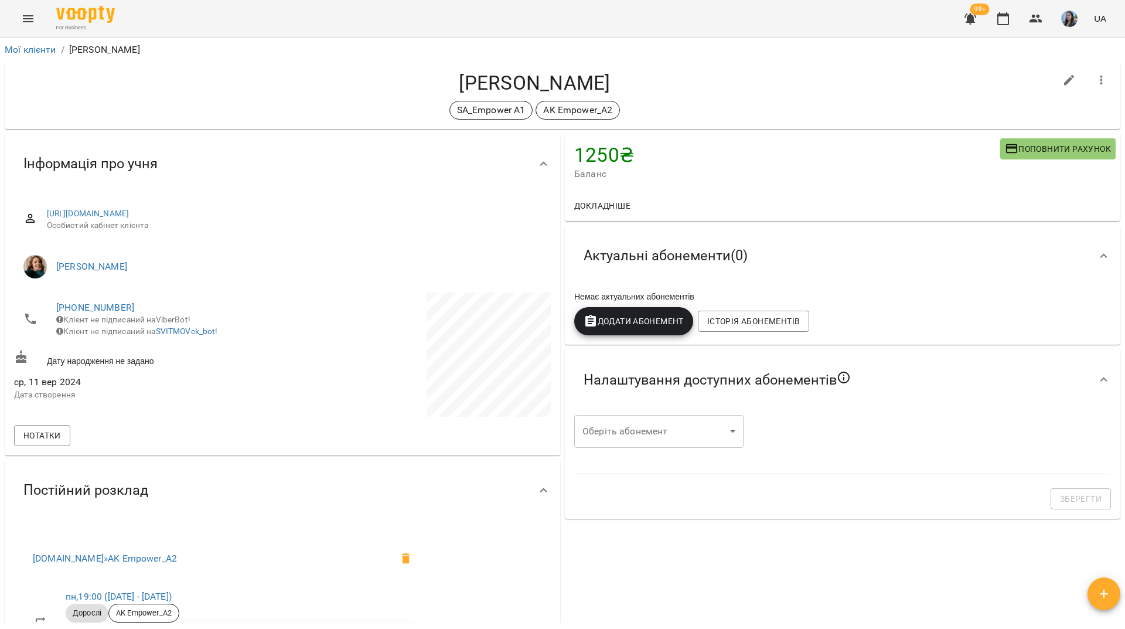
click at [666, 321] on span "Додати Абонемент" at bounding box center [634, 321] width 100 height 14
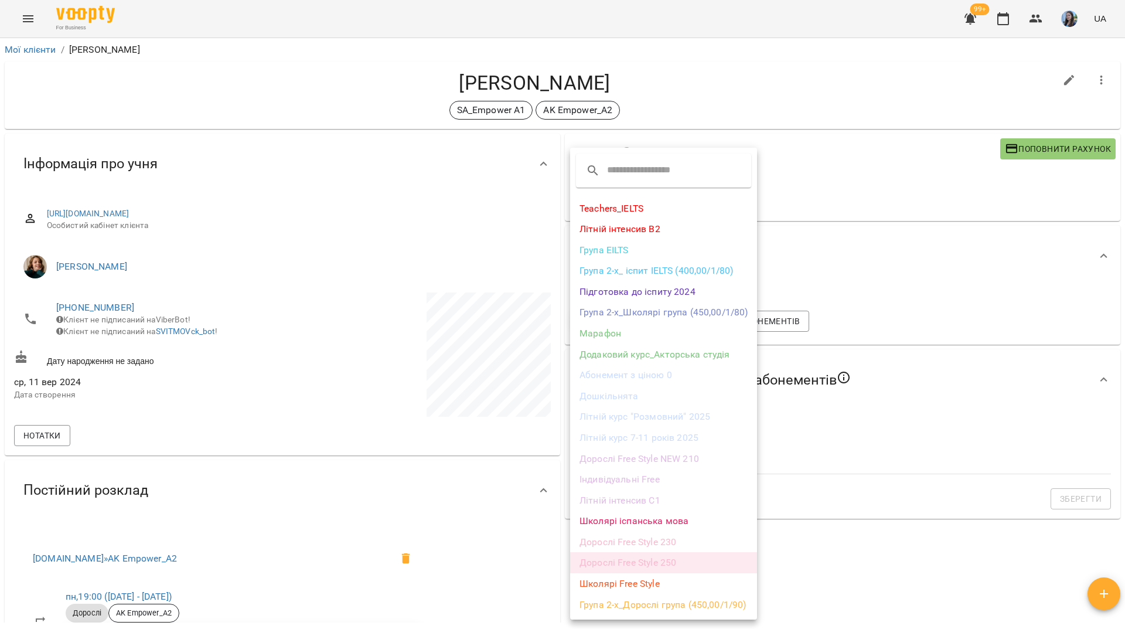
click at [663, 567] on li "Дорослі Free Style 250" at bounding box center [663, 562] width 187 height 21
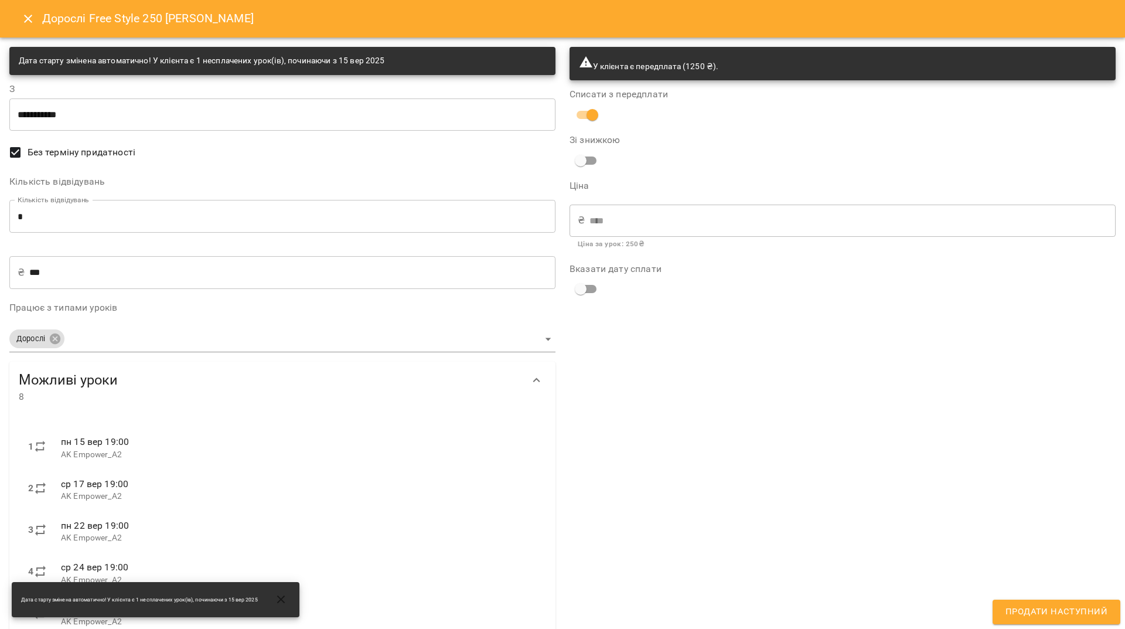
click at [73, 219] on input "*" at bounding box center [282, 216] width 546 height 33
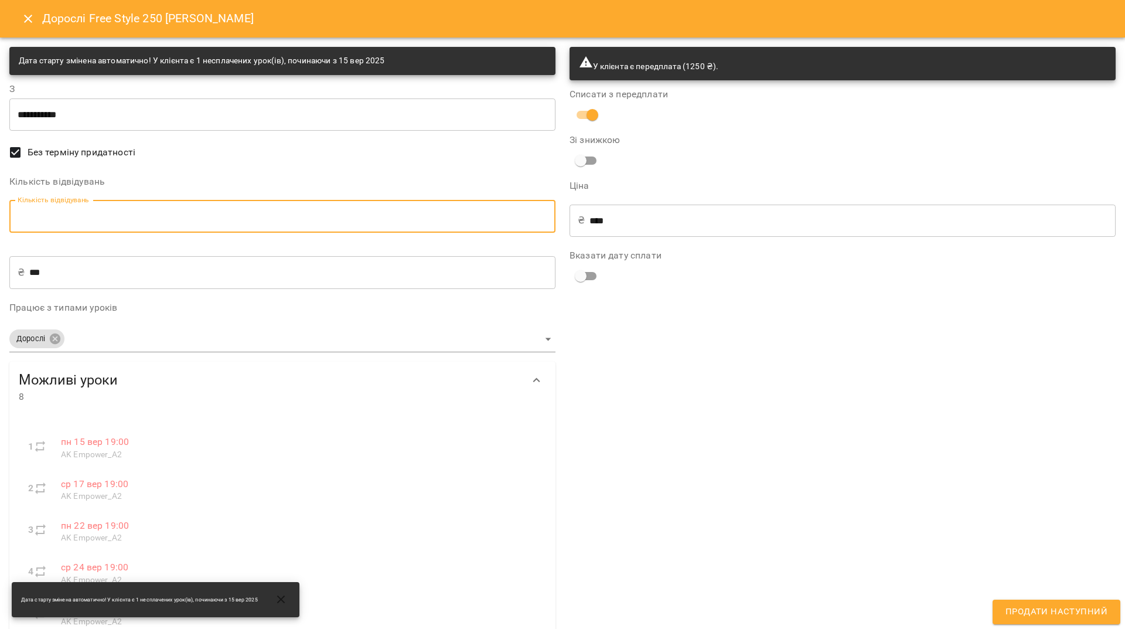
type input "*"
type input "****"
type input "*"
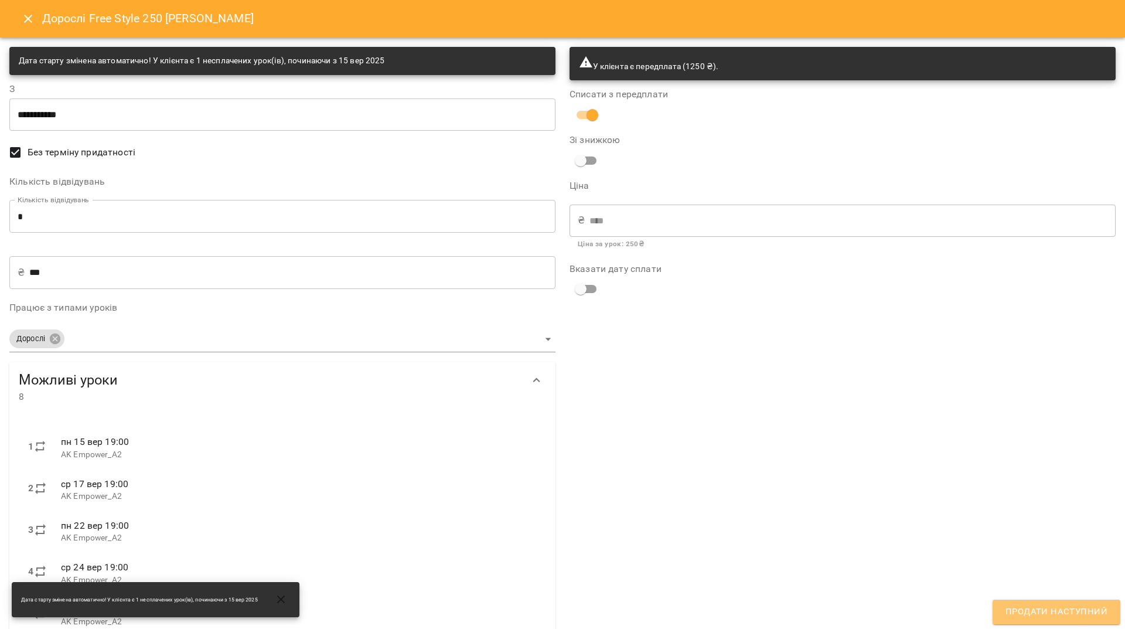
click at [1066, 613] on span "Продати наступний" at bounding box center [1057, 611] width 102 height 15
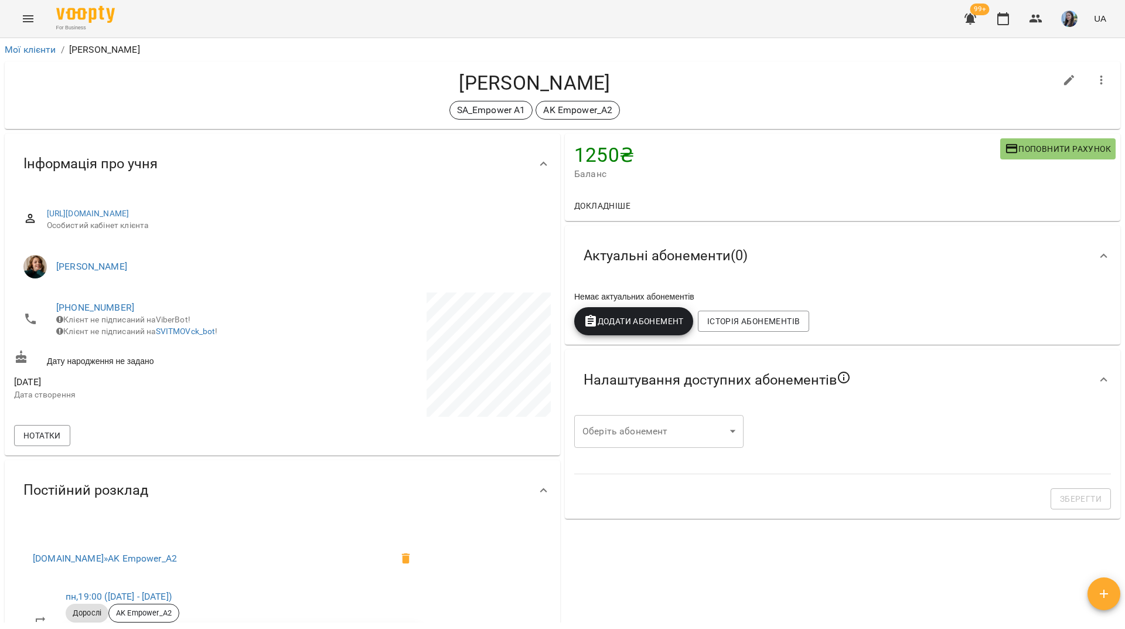
click at [640, 328] on span "Додати Абонемент" at bounding box center [634, 321] width 100 height 14
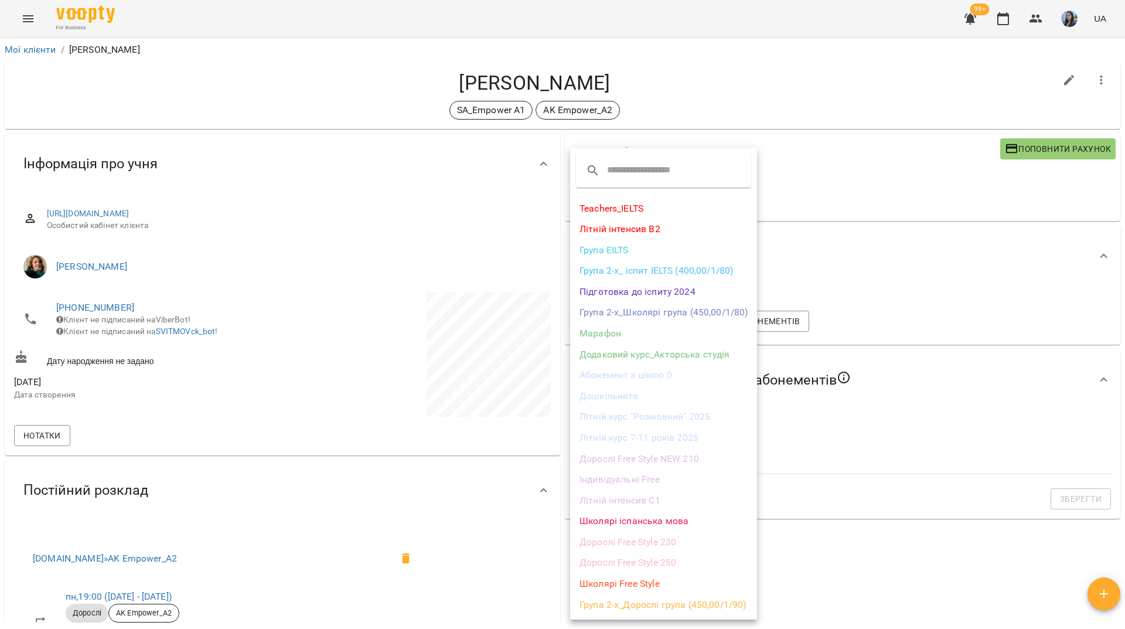
click at [661, 565] on li "Дорослі Free Style 250" at bounding box center [663, 562] width 187 height 21
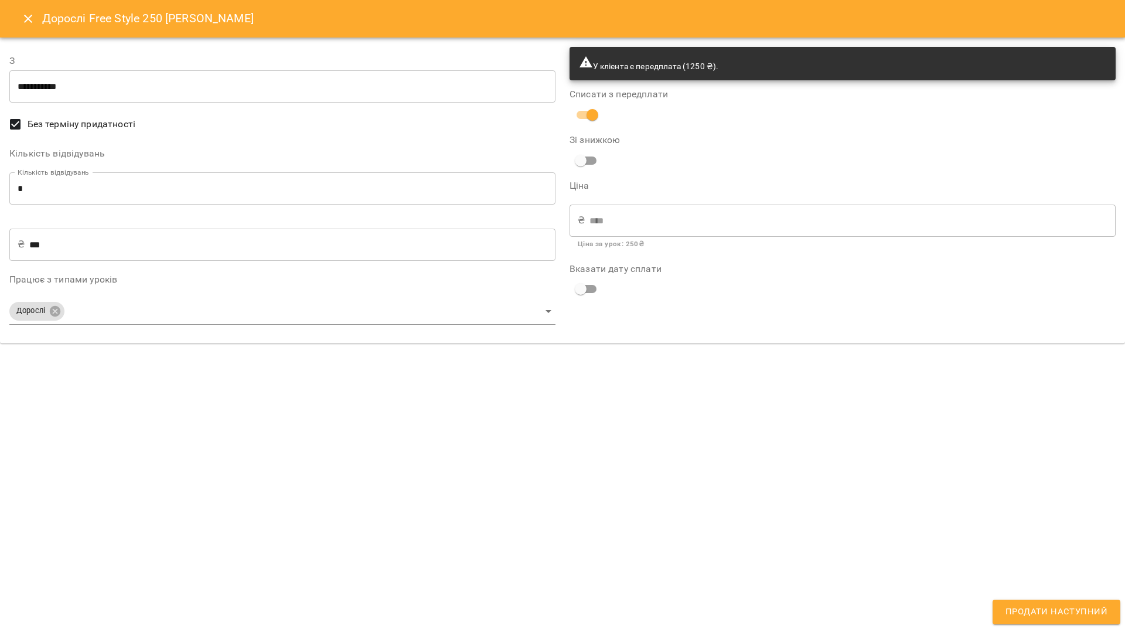
type input "**********"
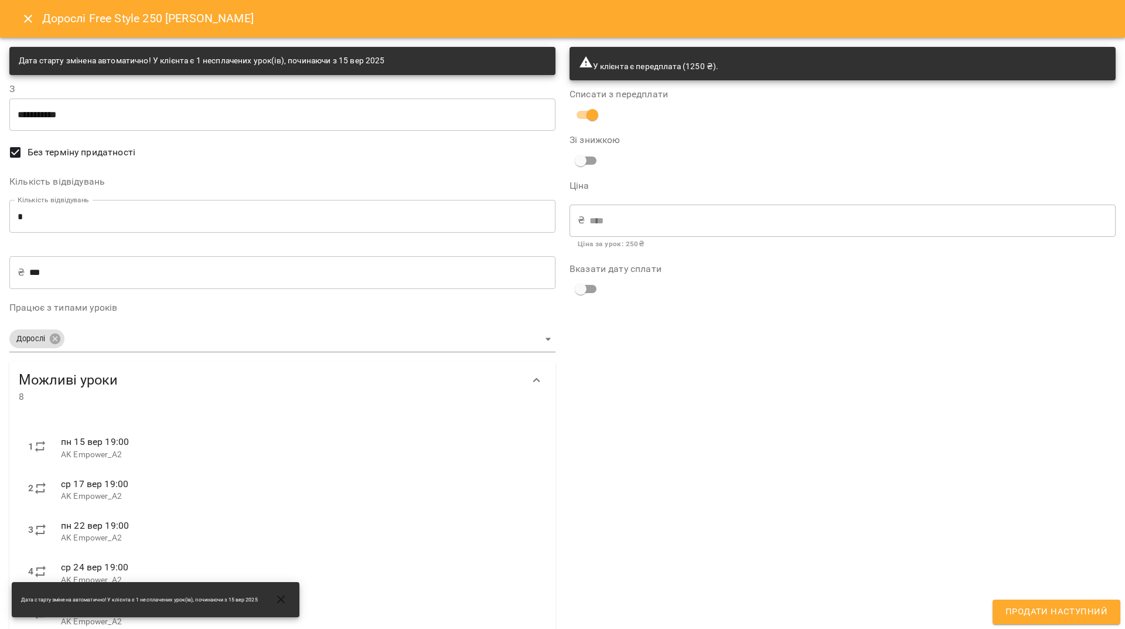
click at [26, 212] on input "*" at bounding box center [282, 216] width 546 height 33
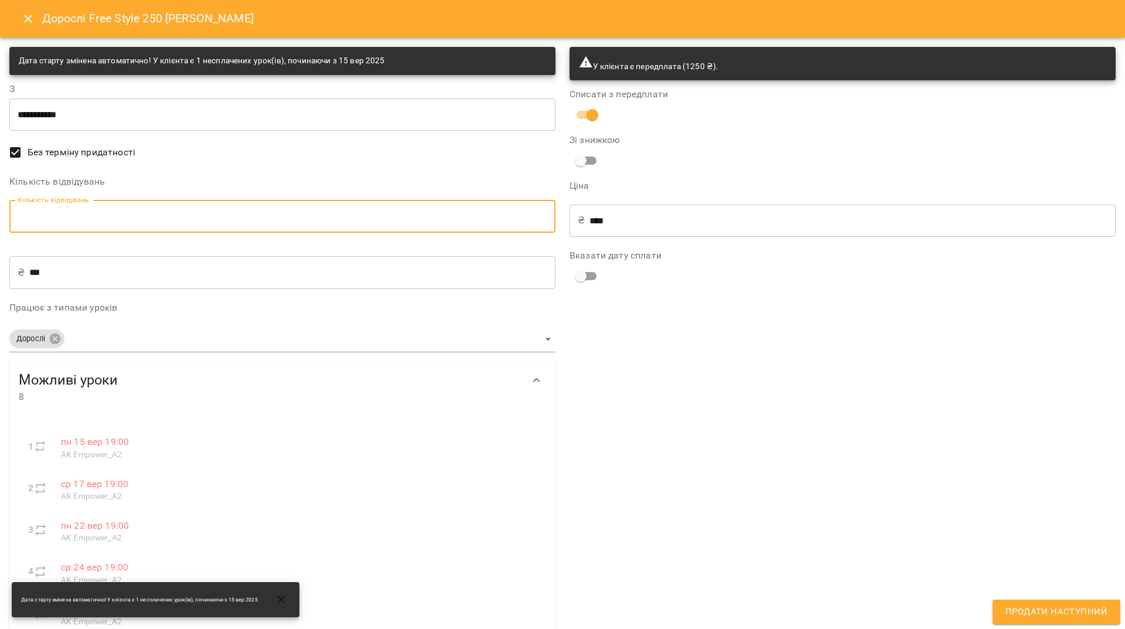
type input "*"
type input "****"
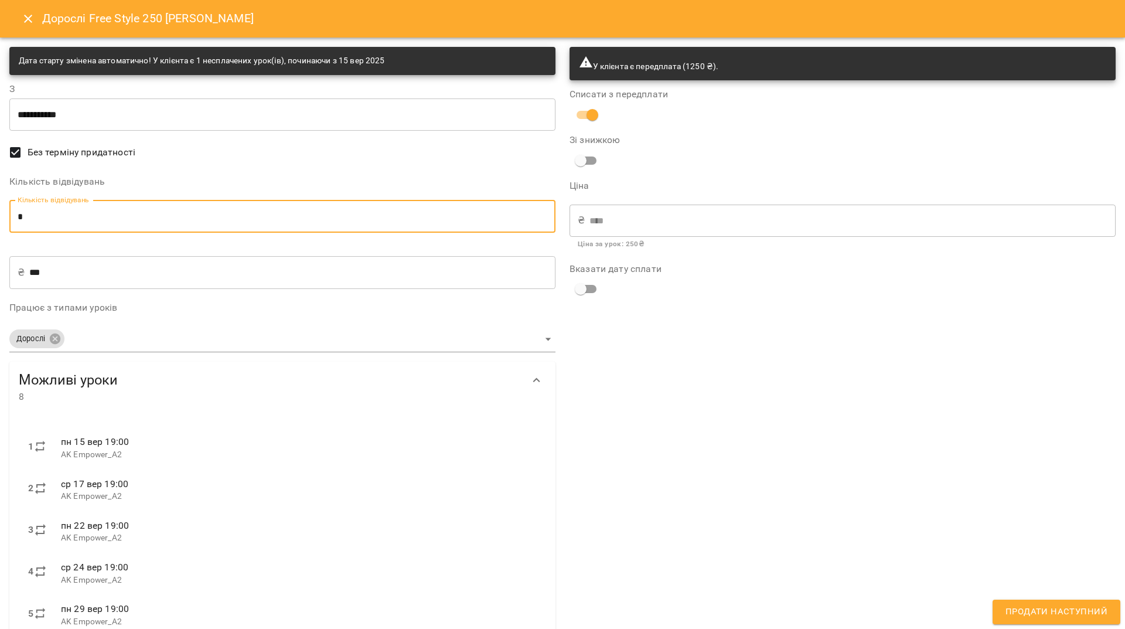
type input "*"
click at [1084, 613] on span "Продати наступний" at bounding box center [1057, 611] width 102 height 15
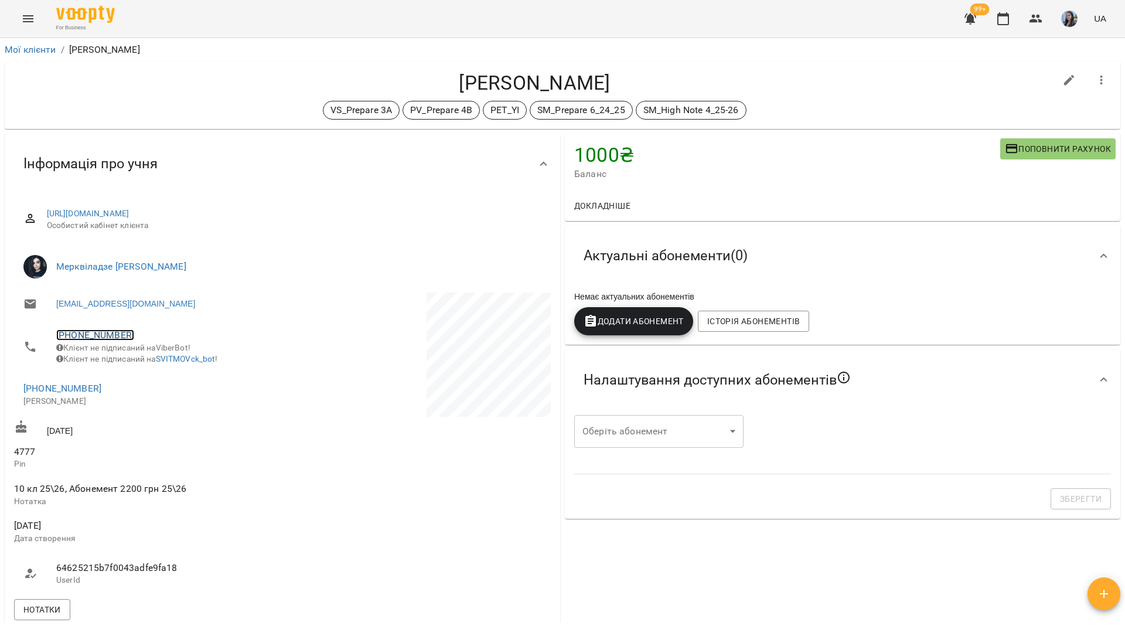
click at [109, 331] on link "[PHONE_NUMBER]" at bounding box center [95, 334] width 78 height 11
click at [154, 362] on link at bounding box center [143, 358] width 36 height 25
click at [198, 15] on div "For Business 99+ UA" at bounding box center [562, 19] width 1125 height 38
click at [178, 93] on h4 "[PERSON_NAME]" at bounding box center [535, 83] width 1042 height 24
drag, startPoint x: 212, startPoint y: 21, endPoint x: 254, endPoint y: 2, distance: 47.0
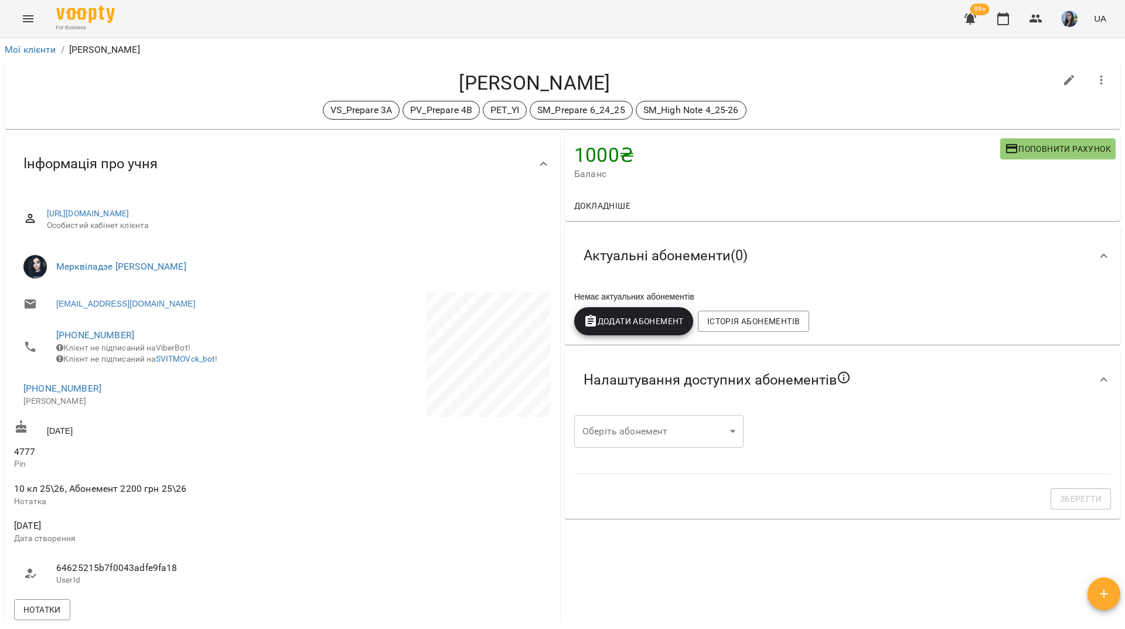
click at [212, 21] on div "For Business 99+ UA" at bounding box center [562, 19] width 1125 height 38
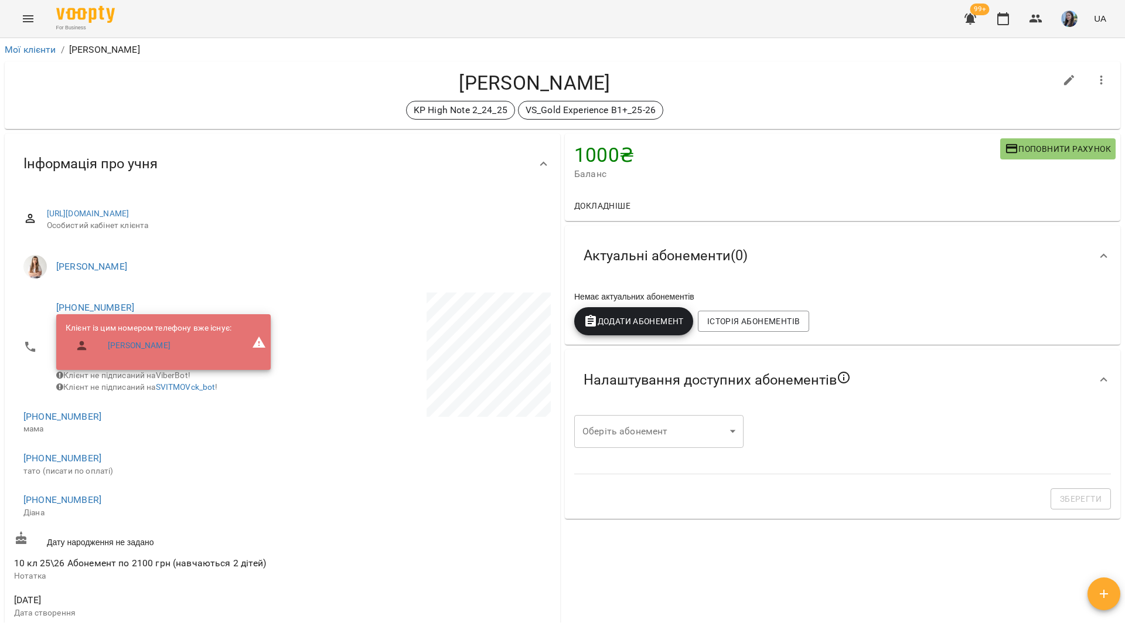
click at [66, 465] on span "[PHONE_NUMBER]" at bounding box center [146, 458] width 247 height 14
click at [76, 464] on link "+380674701346" at bounding box center [62, 457] width 78 height 11
click at [115, 487] on img at bounding box center [110, 489] width 18 height 18
click at [200, 38] on div "Мої клієнти / Снісаренко Діана Снісаренко Діана KP High Note 2_24_25 VS_Gold Ex…" at bounding box center [562, 352] width 1125 height 629
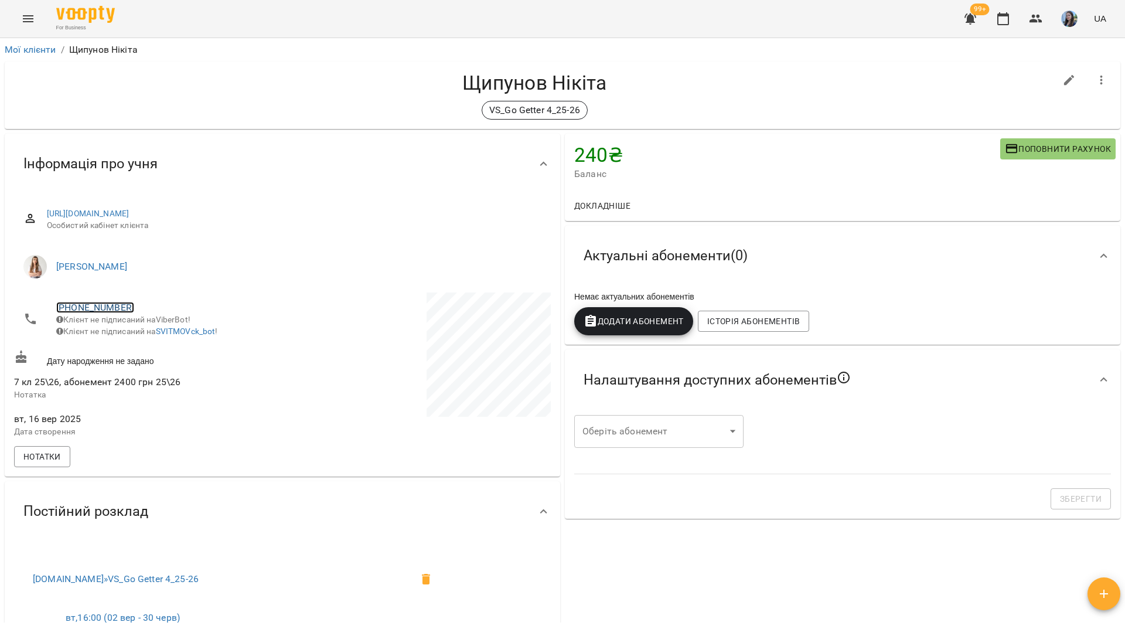
click at [113, 303] on link "[PHONE_NUMBER]" at bounding box center [95, 307] width 78 height 11
click at [152, 327] on link at bounding box center [143, 330] width 36 height 25
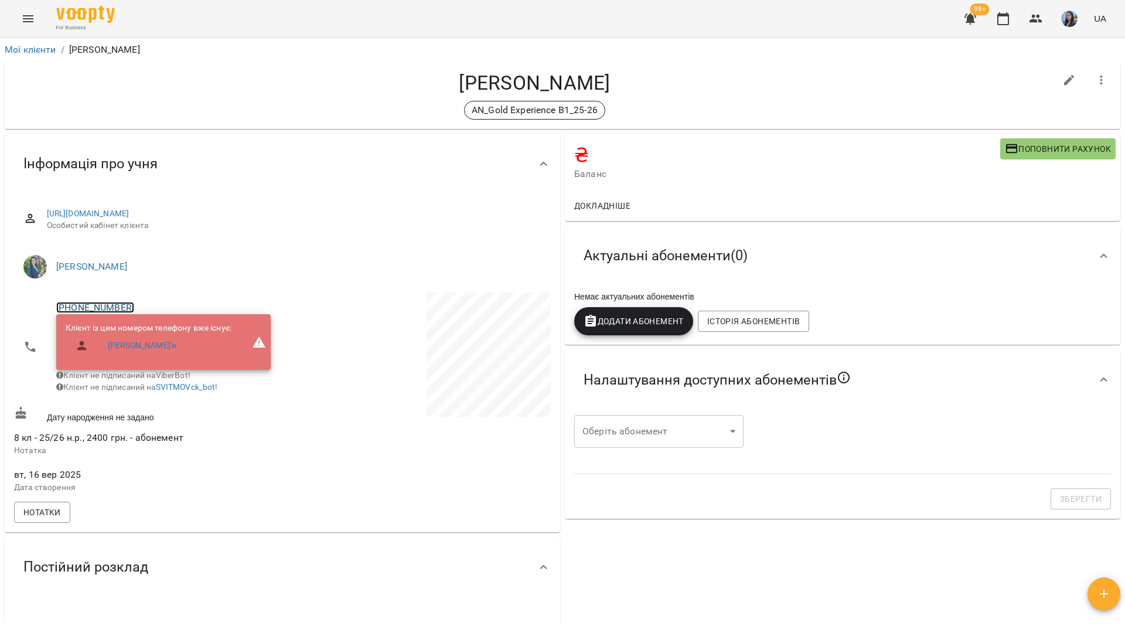
click at [91, 307] on link "[PHONE_NUMBER]" at bounding box center [95, 307] width 78 height 11
click at [140, 332] on img at bounding box center [143, 330] width 18 height 18
click at [105, 307] on link "[PHONE_NUMBER]" at bounding box center [95, 307] width 78 height 11
click at [137, 334] on img at bounding box center [143, 330] width 18 height 18
click at [154, 16] on div "For Business 99+ UA" at bounding box center [562, 19] width 1125 height 38
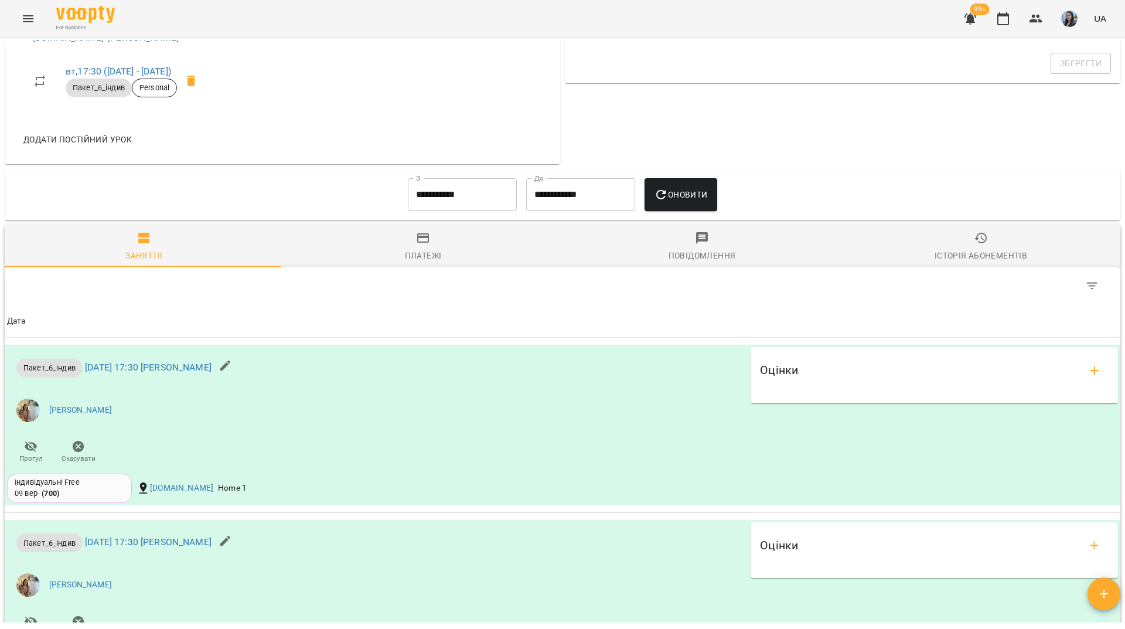
scroll to position [469, 0]
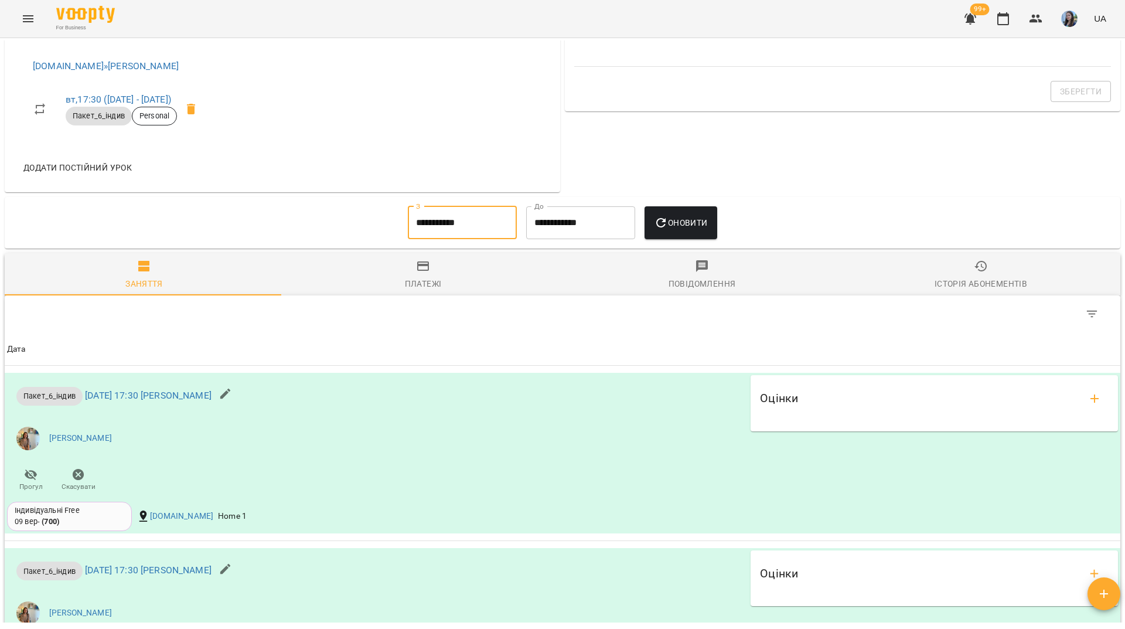
click at [482, 226] on input "**********" at bounding box center [462, 222] width 109 height 33
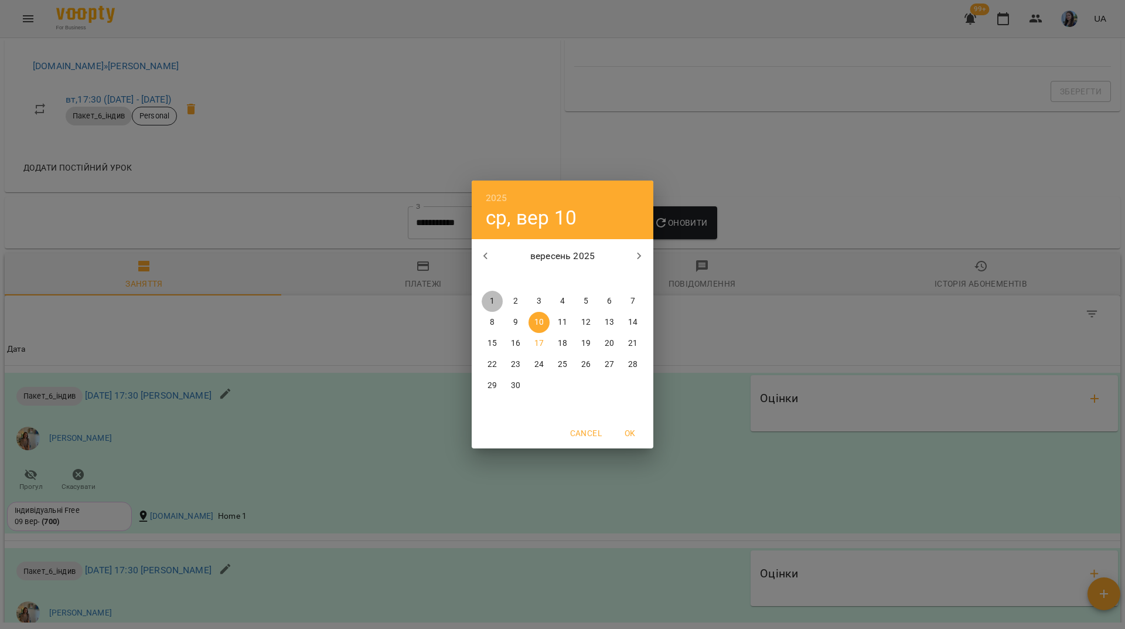
click at [492, 302] on p "1" at bounding box center [492, 301] width 5 height 12
type input "**********"
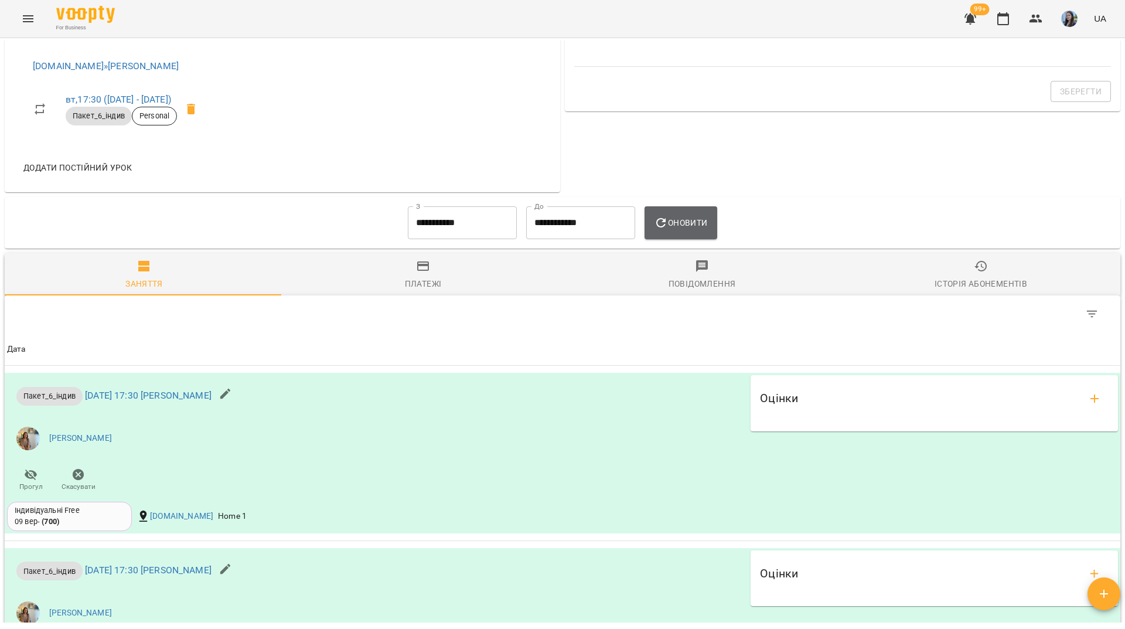
click at [664, 224] on icon "button" at bounding box center [661, 223] width 14 height 14
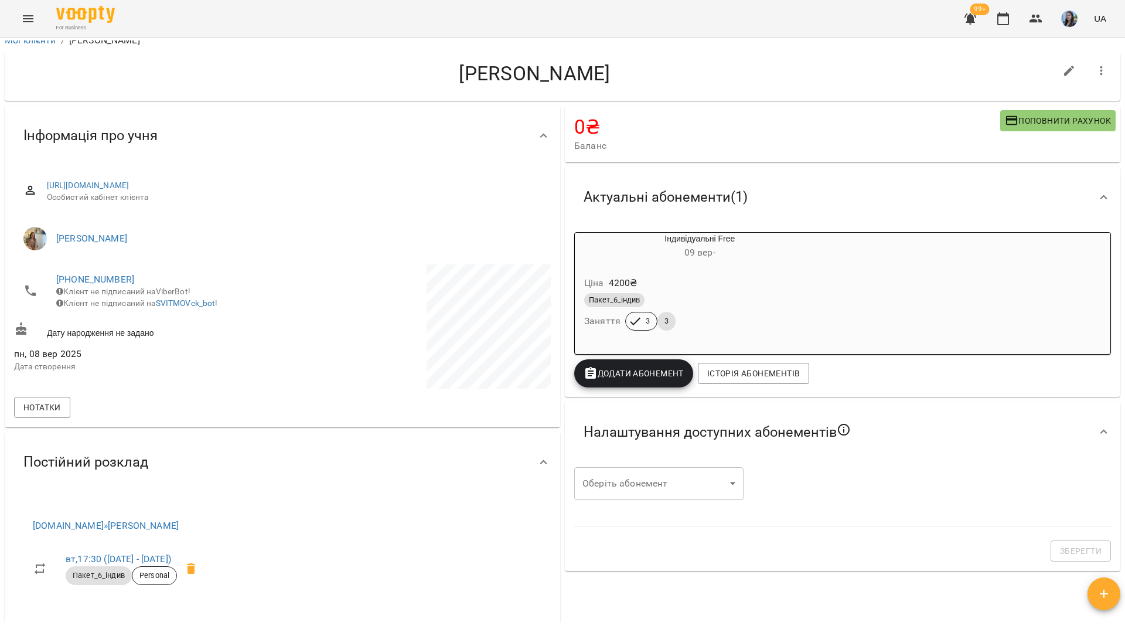
scroll to position [0, 0]
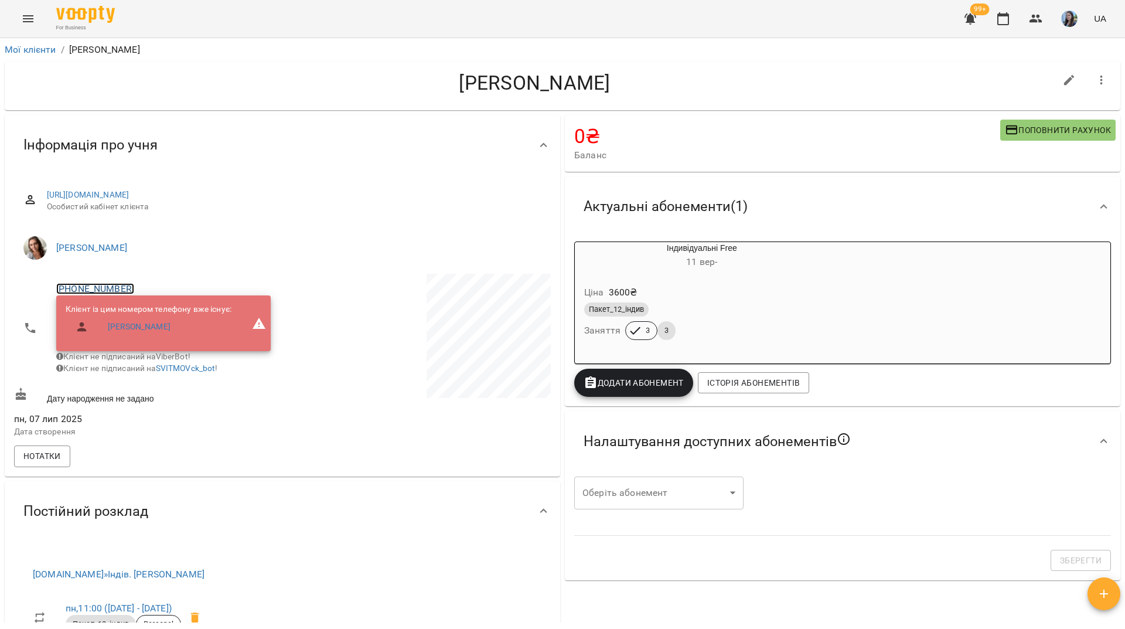
click at [105, 285] on link "+380967215072" at bounding box center [95, 288] width 78 height 11
click at [142, 312] on img at bounding box center [143, 311] width 18 height 18
drag, startPoint x: 154, startPoint y: 70, endPoint x: 208, endPoint y: 173, distance: 116.2
click at [154, 71] on h4 "Кобко Богдан" at bounding box center [535, 83] width 1042 height 24
drag, startPoint x: 103, startPoint y: 87, endPoint x: 120, endPoint y: 137, distance: 53.2
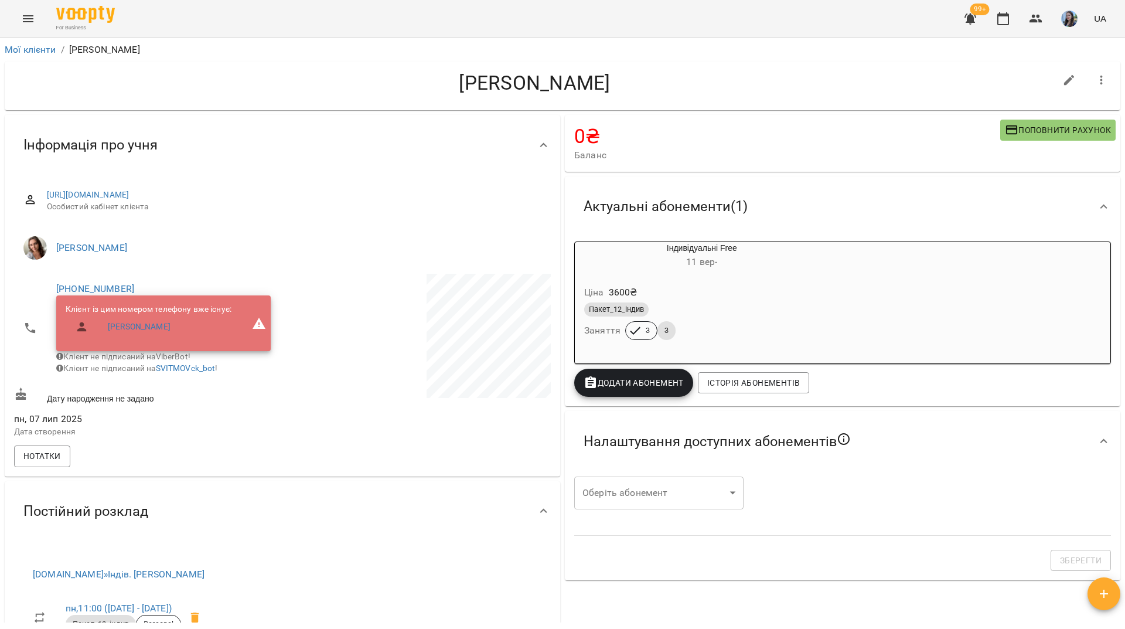
click at [103, 87] on h4 "Кобко Богдан" at bounding box center [535, 83] width 1042 height 24
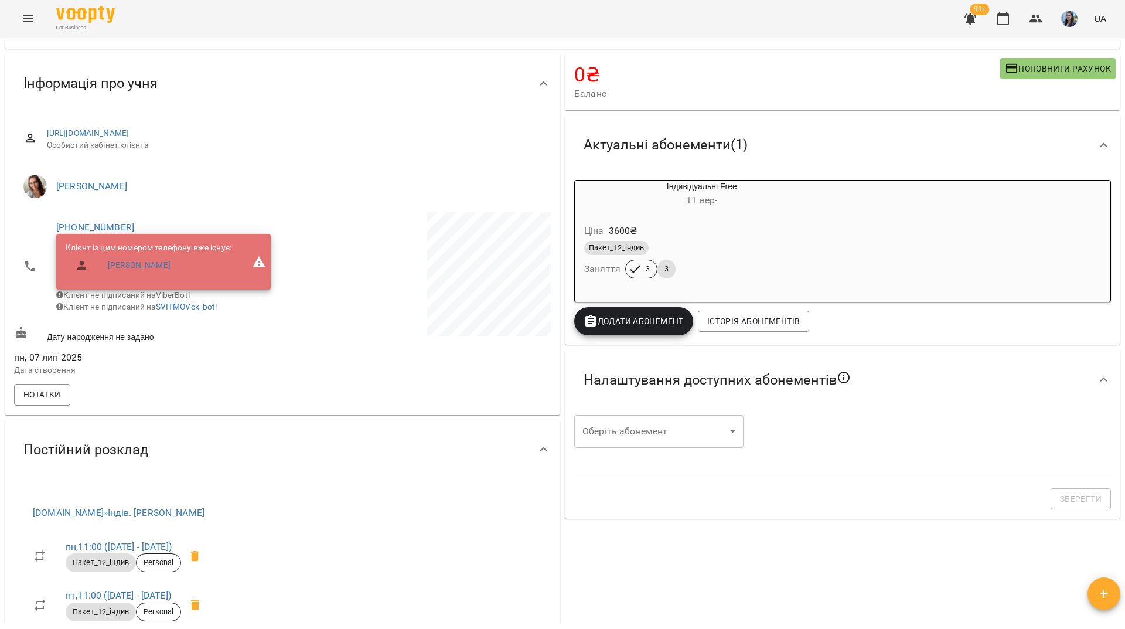
scroll to position [59, 0]
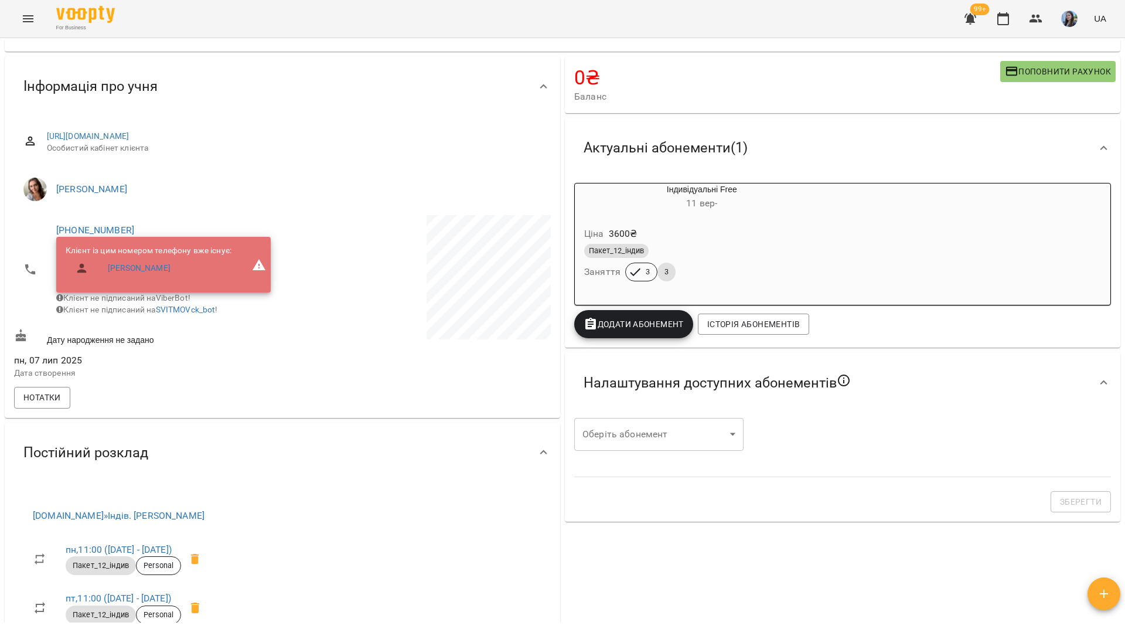
click at [228, 32] on div "For Business 99+ UA" at bounding box center [562, 19] width 1125 height 38
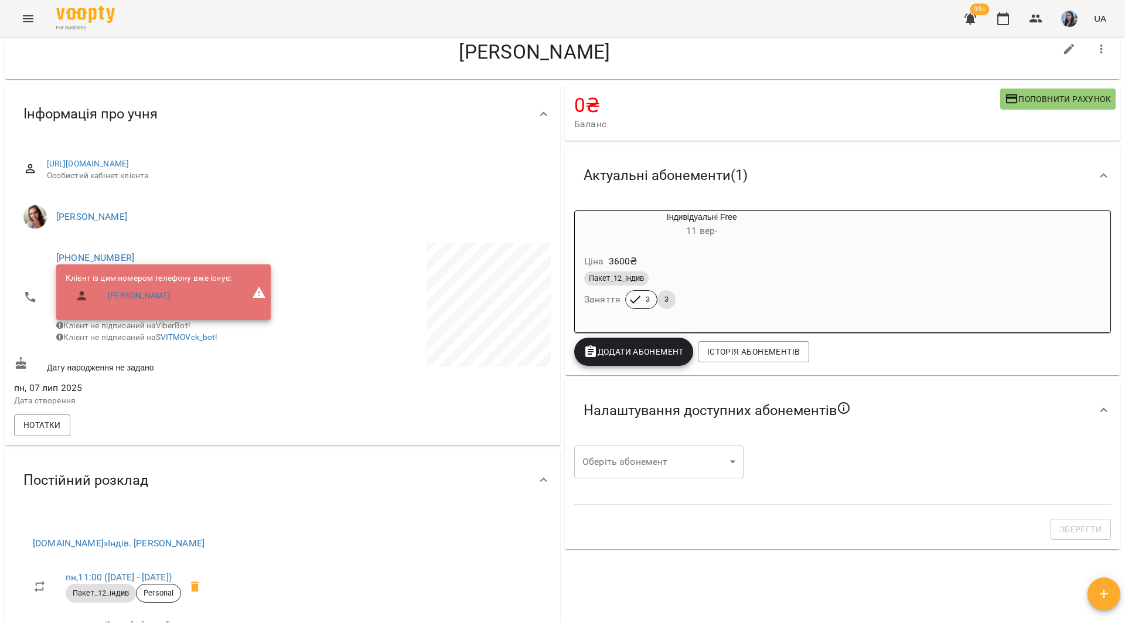
scroll to position [0, 0]
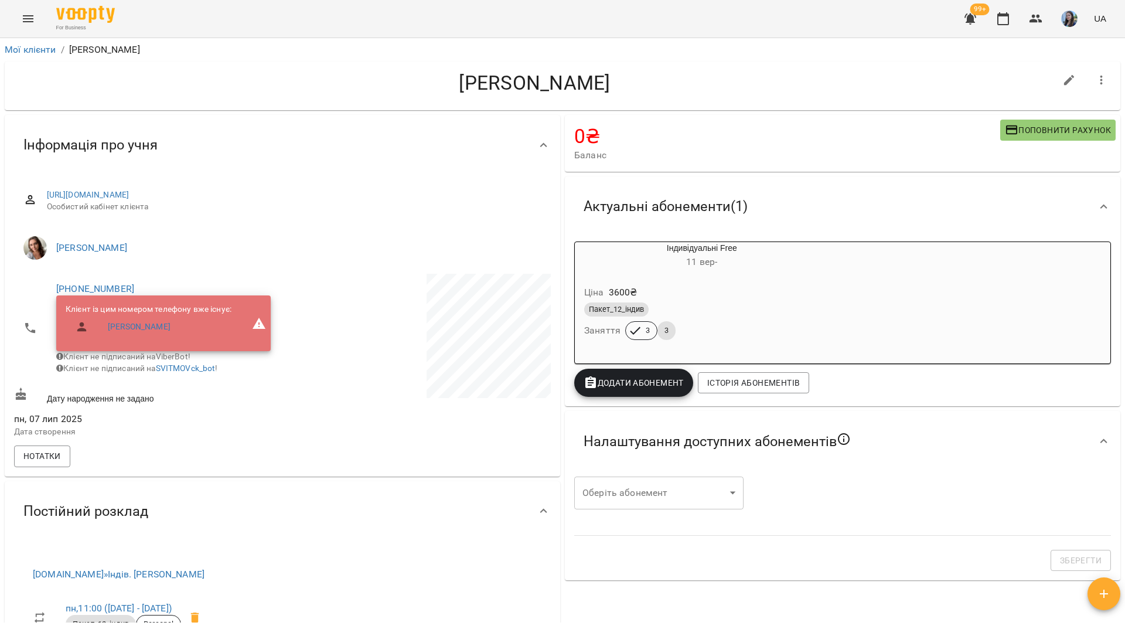
drag, startPoint x: 190, startPoint y: 22, endPoint x: 319, endPoint y: 1, distance: 130.8
click at [193, 22] on div "For Business 99+ UA" at bounding box center [562, 19] width 1125 height 38
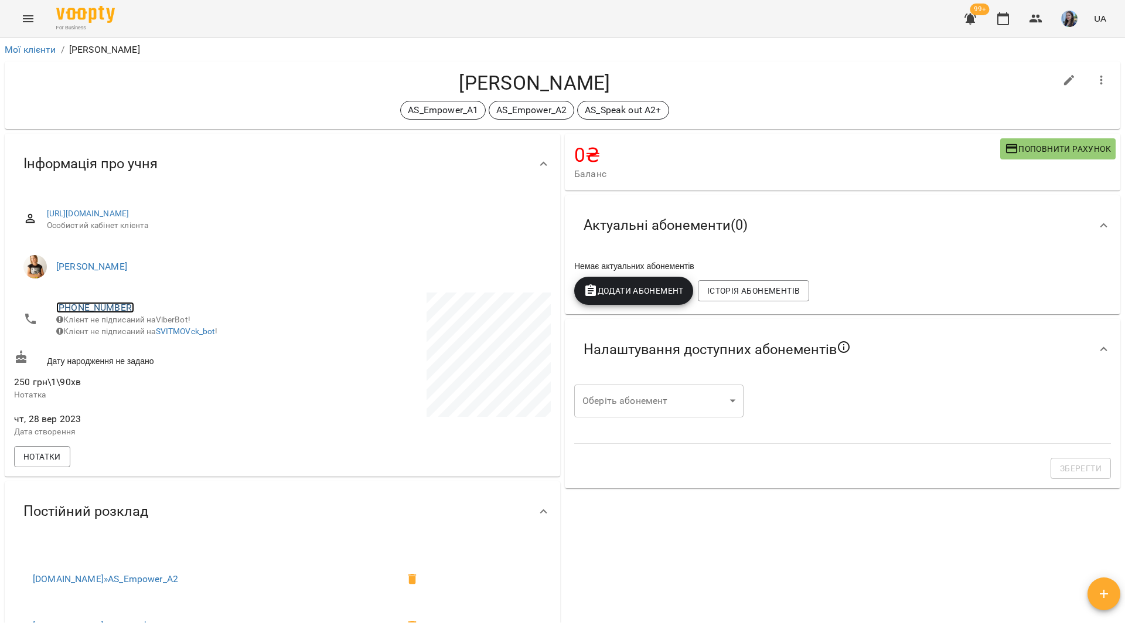
click at [108, 309] on link "[PHONE_NUMBER]" at bounding box center [95, 307] width 78 height 11
click at [140, 331] on img at bounding box center [143, 330] width 18 height 18
drag, startPoint x: 212, startPoint y: 18, endPoint x: 234, endPoint y: 15, distance: 22.4
click at [212, 18] on div "For Business 99+ UA" at bounding box center [562, 19] width 1125 height 38
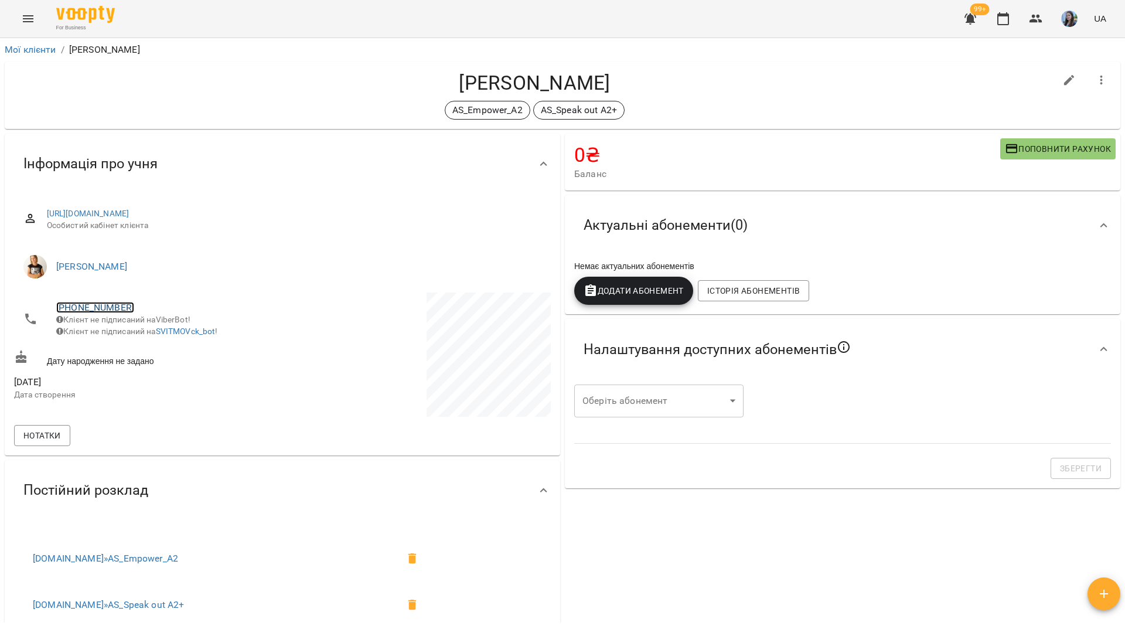
click at [96, 309] on link "[PHONE_NUMBER]" at bounding box center [95, 307] width 78 height 11
click at [137, 334] on img at bounding box center [143, 330] width 18 height 18
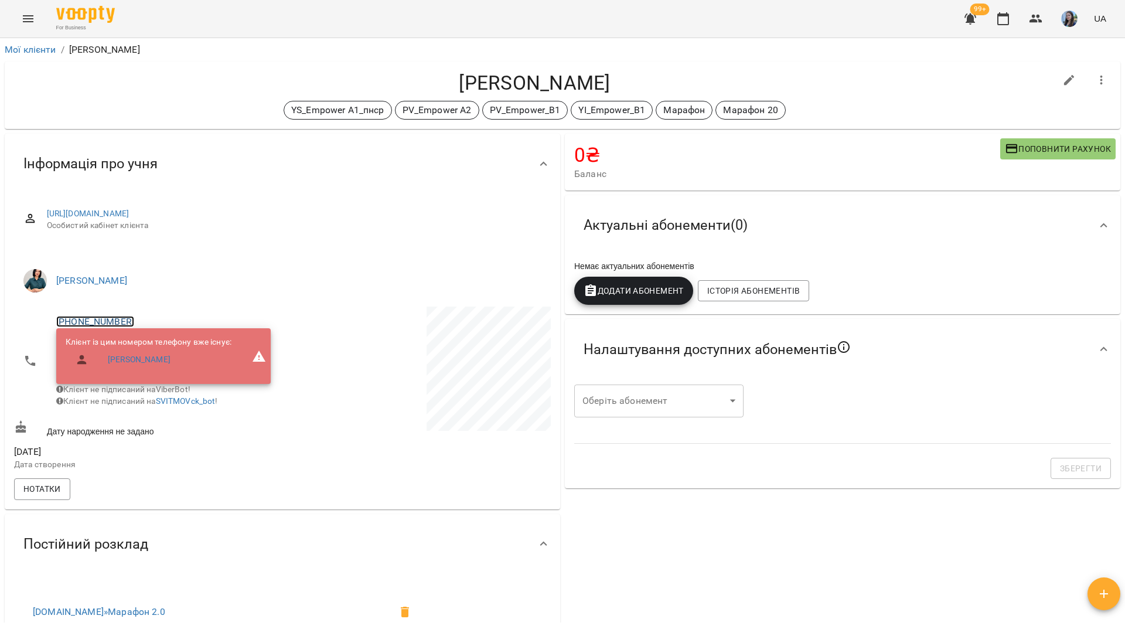
click at [109, 320] on link "[PHONE_NUMBER]" at bounding box center [95, 321] width 78 height 11
click at [154, 345] on link at bounding box center [143, 344] width 36 height 25
drag, startPoint x: 206, startPoint y: 19, endPoint x: 226, endPoint y: 2, distance: 25.8
click at [206, 18] on div "For Business 99+ UA" at bounding box center [562, 19] width 1125 height 38
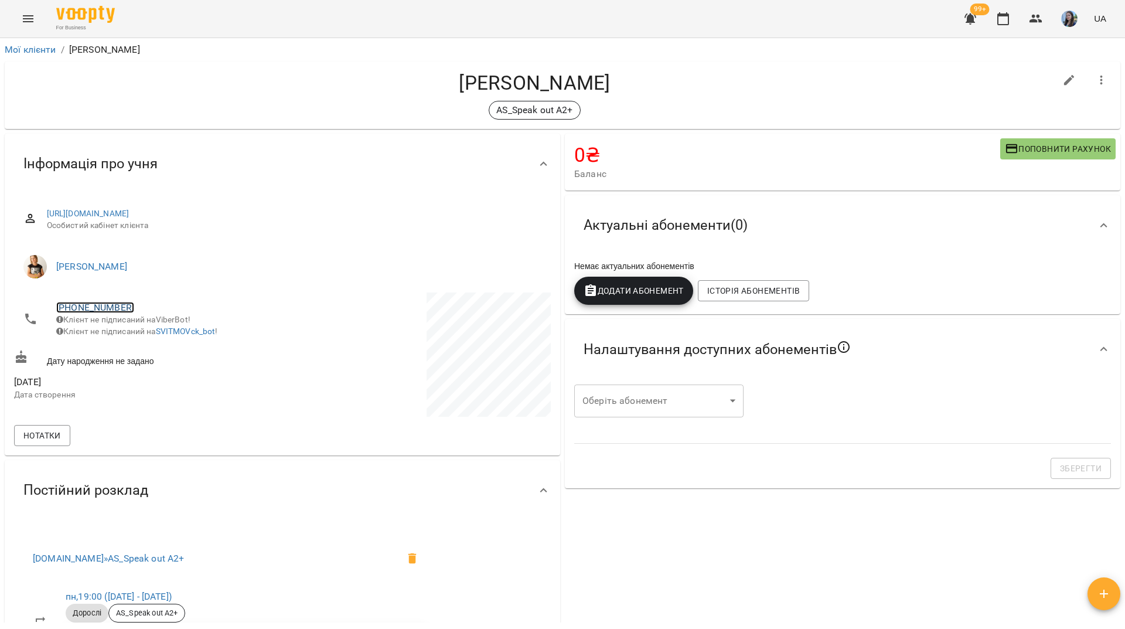
click at [94, 305] on link "+380673936974" at bounding box center [95, 307] width 78 height 11
click at [141, 329] on img at bounding box center [143, 330] width 18 height 18
click at [270, 9] on div "For Business 99+ UA" at bounding box center [562, 19] width 1125 height 38
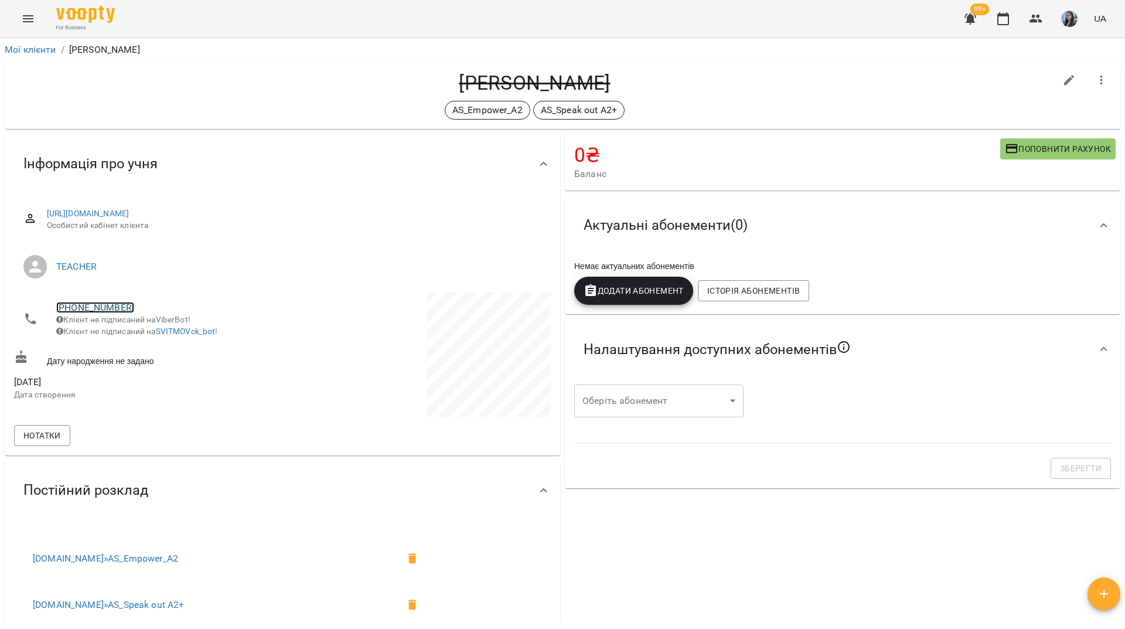
click at [104, 309] on link "[PHONE_NUMBER]" at bounding box center [95, 307] width 78 height 11
click at [136, 337] on img at bounding box center [143, 330] width 18 height 18
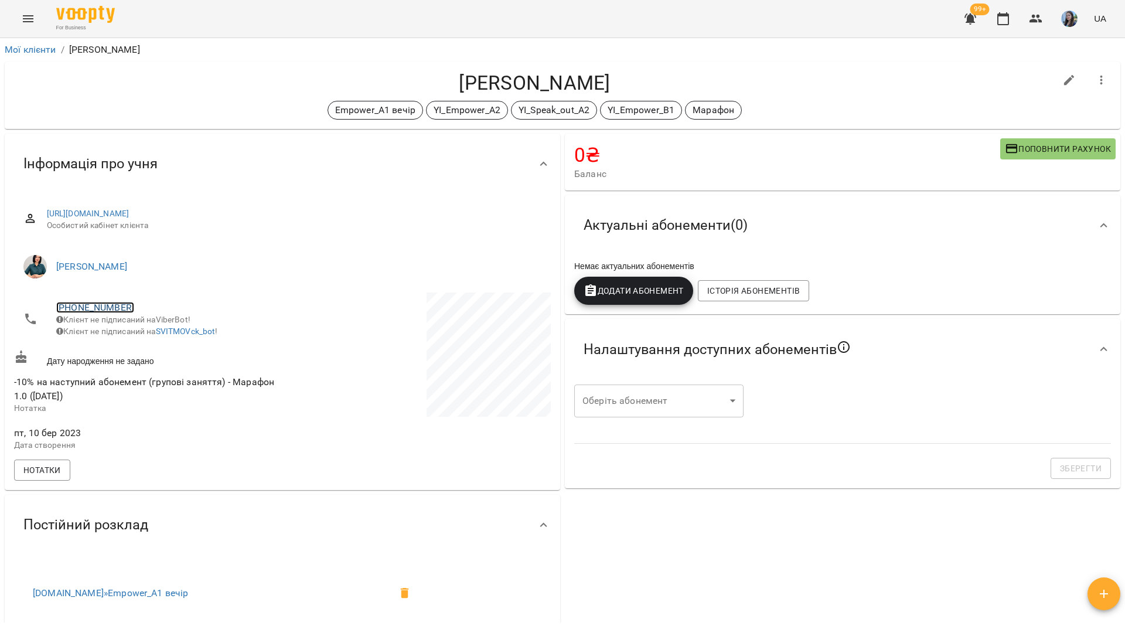
click at [109, 311] on link "[PHONE_NUMBER]" at bounding box center [95, 307] width 78 height 11
click at [151, 338] on img at bounding box center [143, 330] width 18 height 18
drag, startPoint x: 217, startPoint y: 10, endPoint x: 266, endPoint y: 3, distance: 49.7
click at [217, 10] on div "For Business 99+ UA" at bounding box center [562, 19] width 1125 height 38
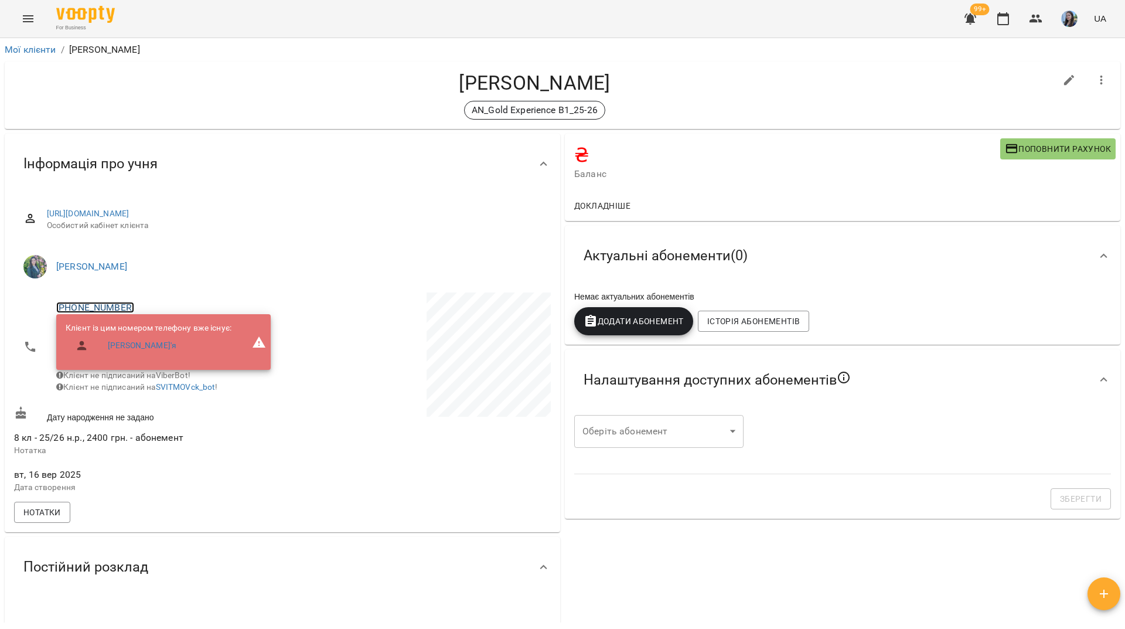
click at [105, 309] on link "[PHONE_NUMBER]" at bounding box center [95, 307] width 78 height 11
click at [153, 329] on link at bounding box center [143, 330] width 36 height 25
drag, startPoint x: 242, startPoint y: 9, endPoint x: 355, endPoint y: 119, distance: 157.5
click at [243, 9] on div "For Business 99+ UA" at bounding box center [562, 19] width 1125 height 38
click at [1069, 82] on button "button" at bounding box center [1070, 80] width 28 height 28
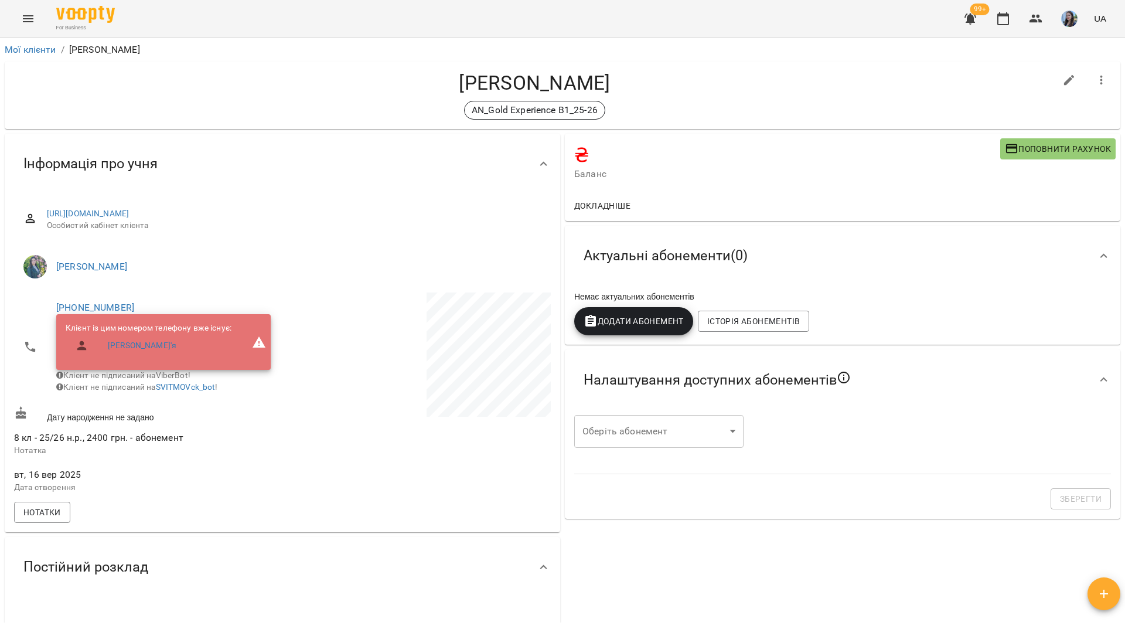
select select "**"
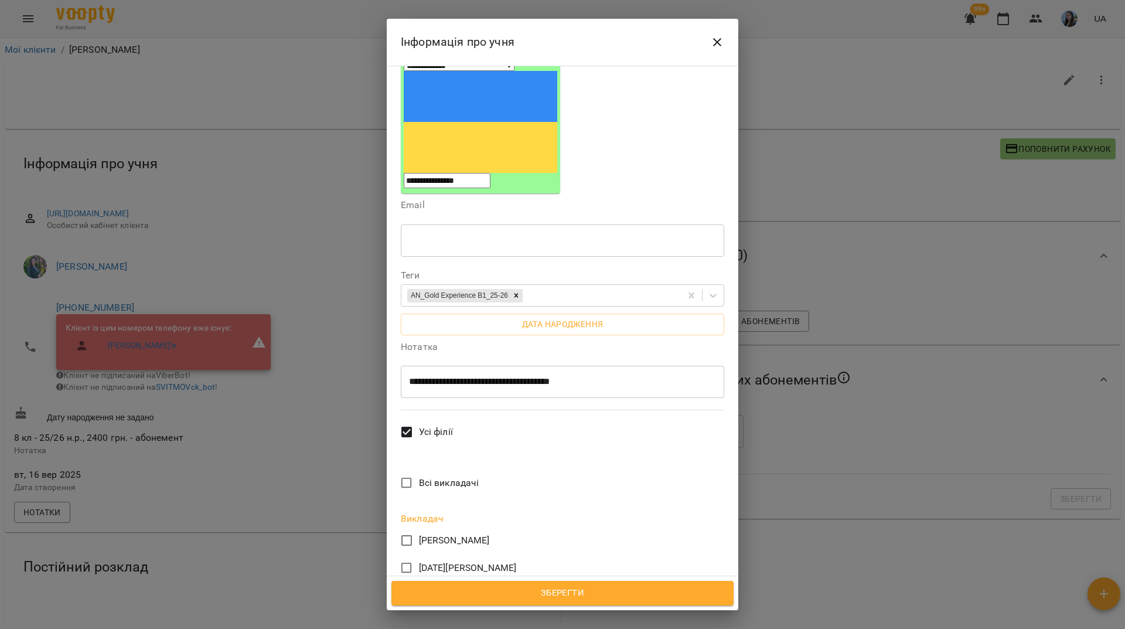
scroll to position [117, 0]
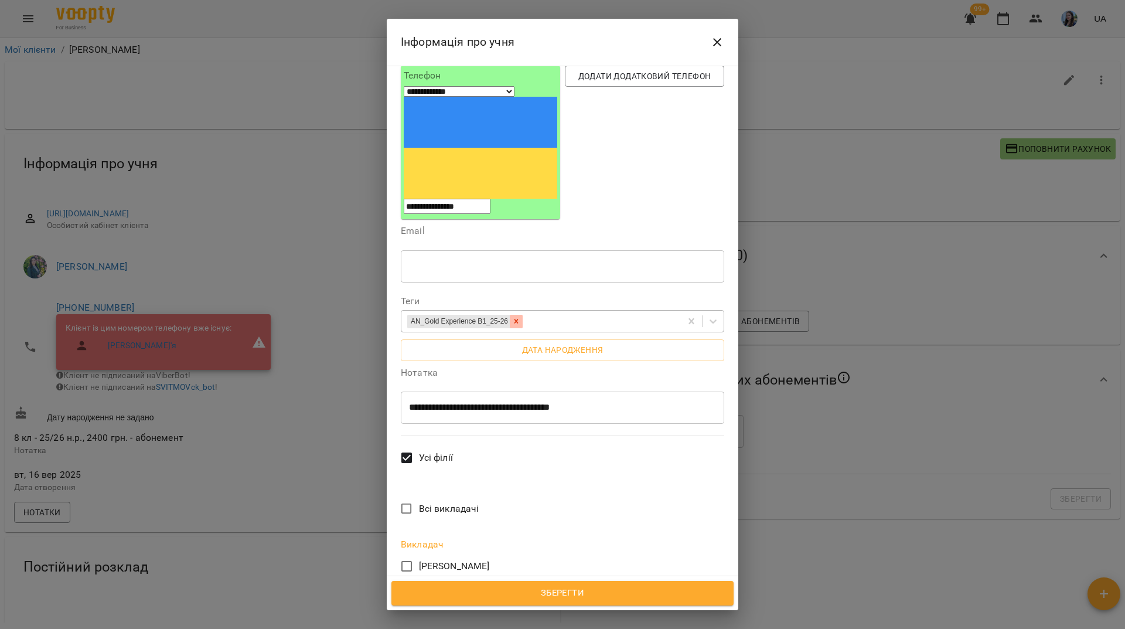
click at [520, 317] on icon at bounding box center [516, 321] width 8 height 8
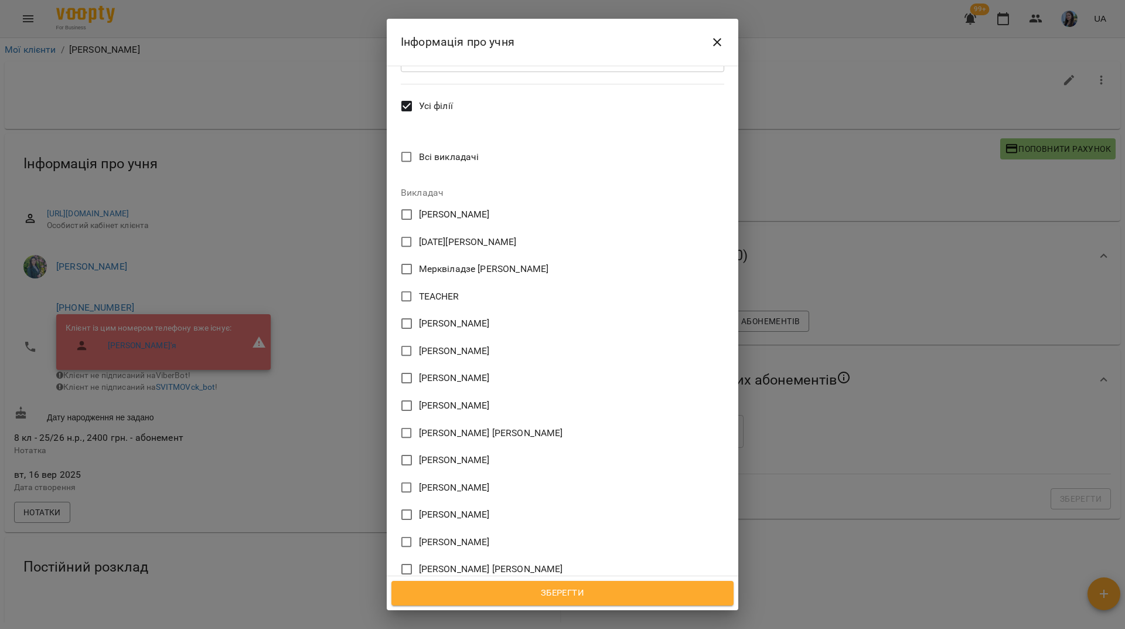
click at [433, 290] on span "TEACHER" at bounding box center [439, 297] width 40 height 14
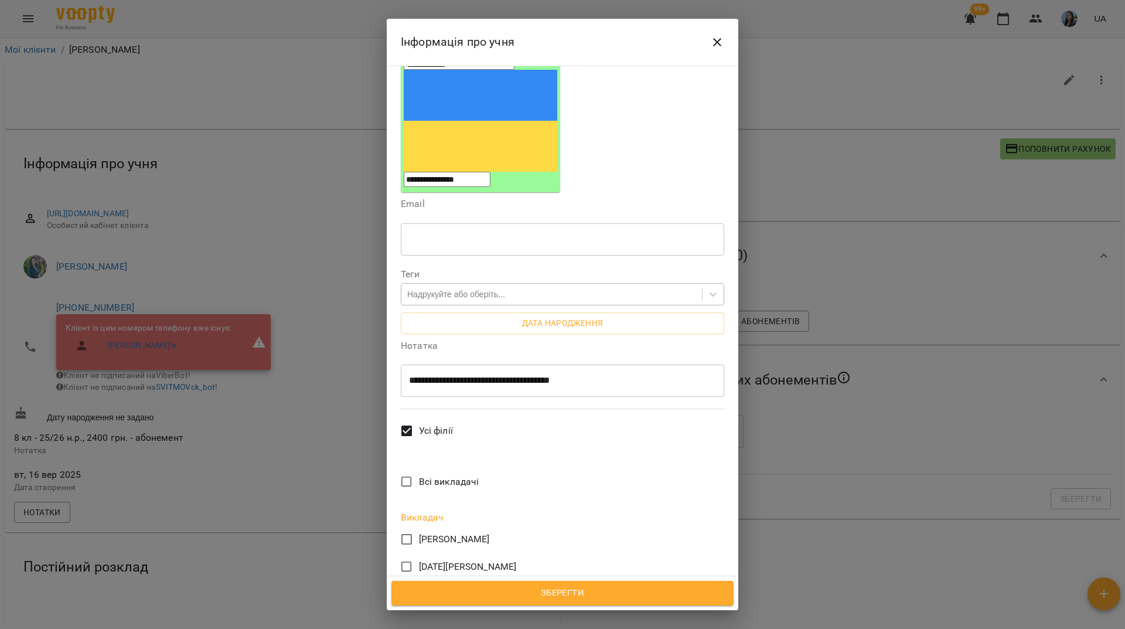
scroll to position [0, 0]
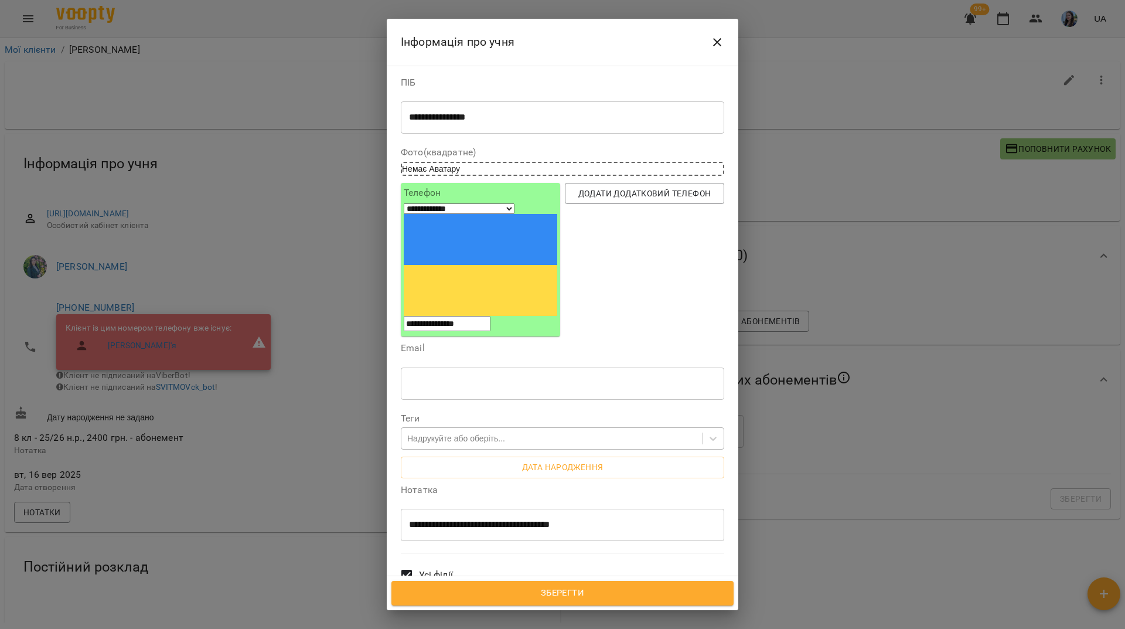
click at [627, 585] on button "Зберегти" at bounding box center [563, 593] width 342 height 25
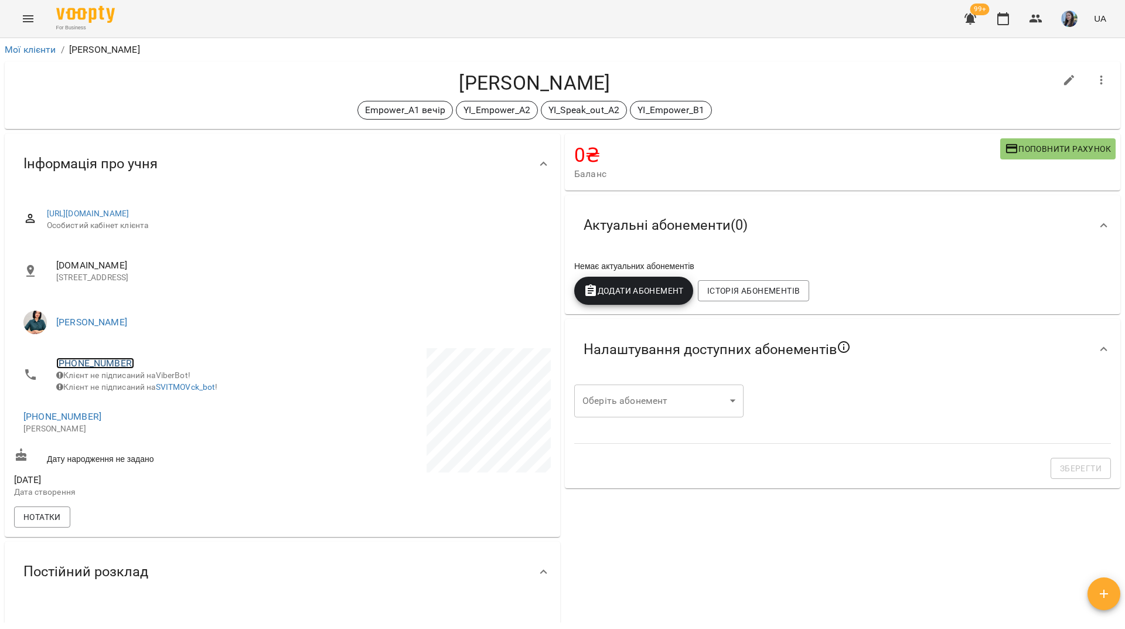
click at [118, 365] on link "[PHONE_NUMBER]" at bounding box center [95, 363] width 78 height 11
click at [145, 384] on img at bounding box center [143, 386] width 18 height 18
click at [87, 360] on link "[PHONE_NUMBER]" at bounding box center [95, 363] width 78 height 11
click at [143, 390] on img at bounding box center [143, 386] width 18 height 18
click at [199, 26] on div "For Business 99+ UA" at bounding box center [562, 19] width 1125 height 38
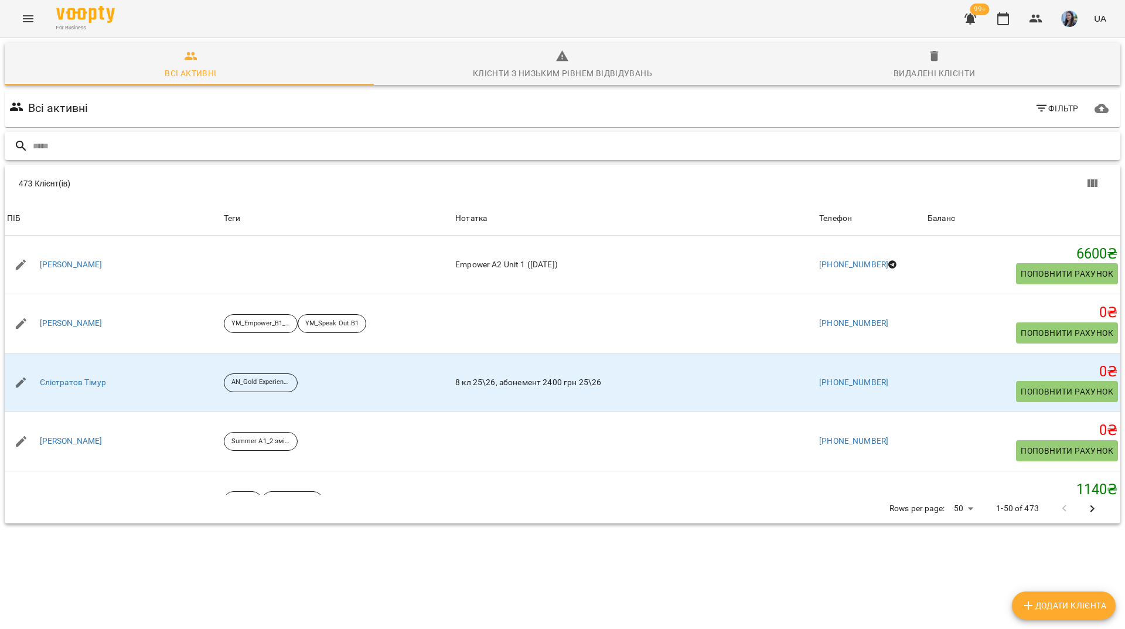
click at [315, 151] on input "text" at bounding box center [574, 146] width 1083 height 19
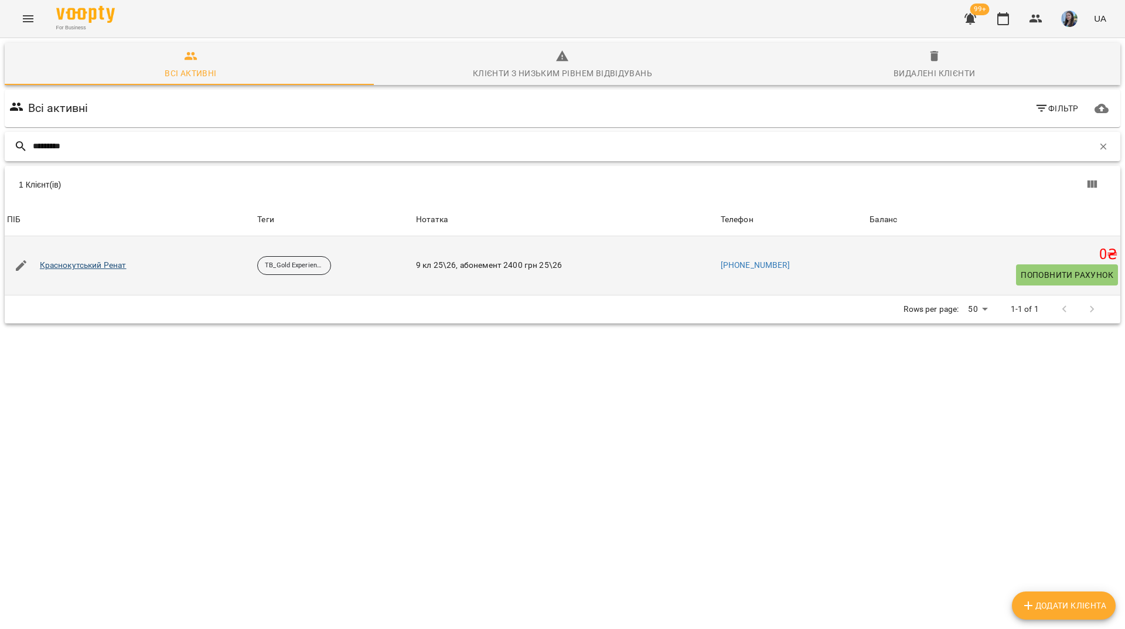
type input "*********"
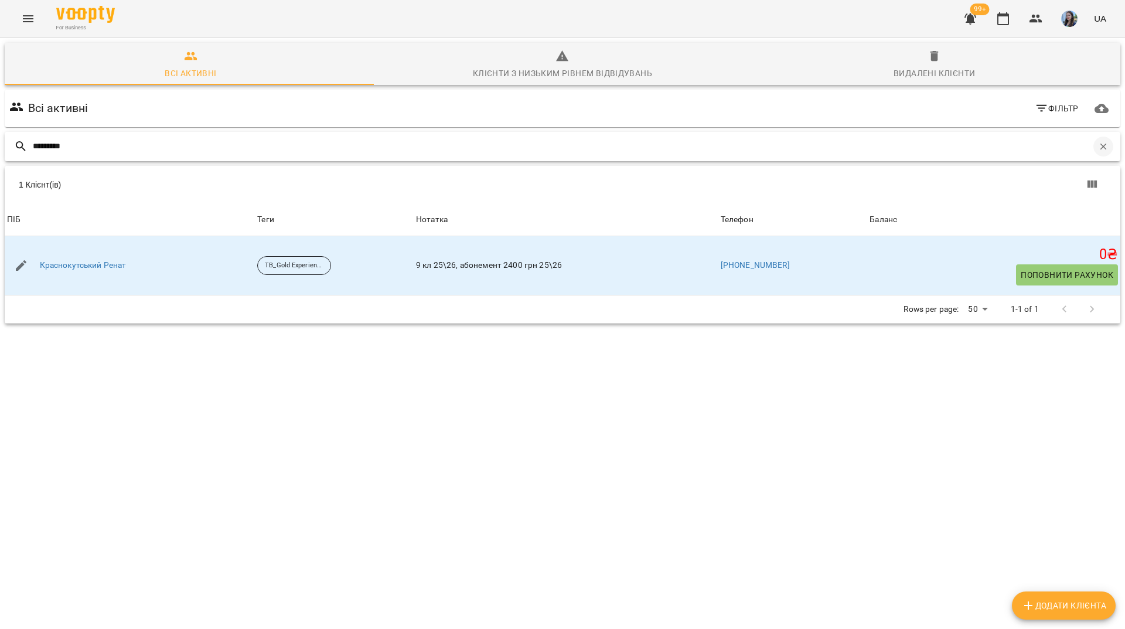
click at [1096, 140] on button "button" at bounding box center [1104, 147] width 20 height 20
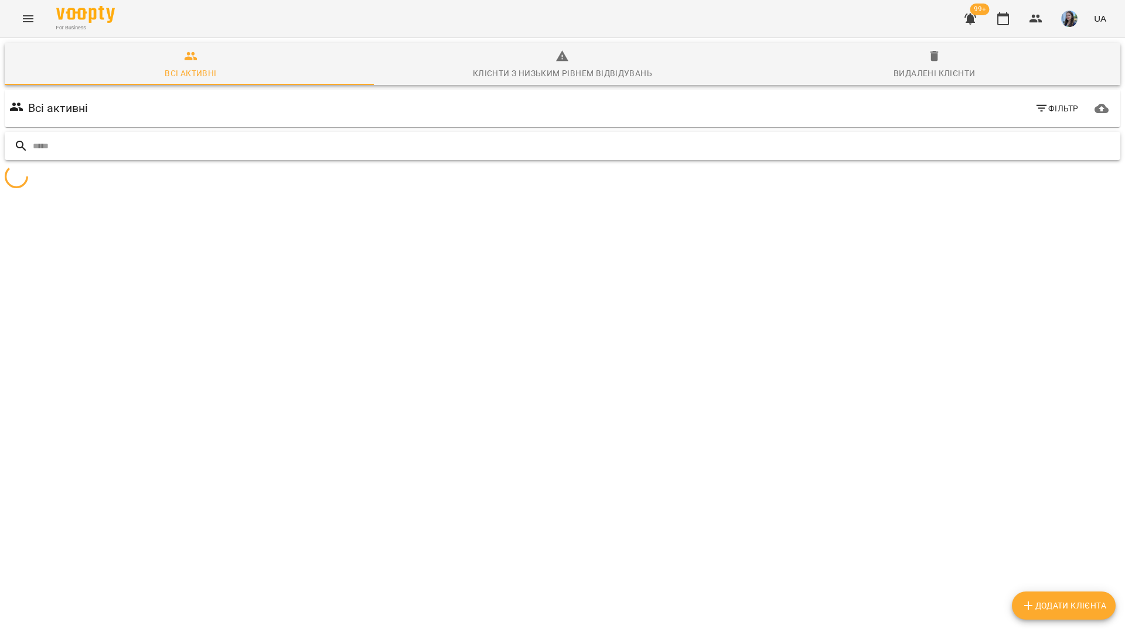
click at [1076, 154] on input "text" at bounding box center [574, 146] width 1083 height 19
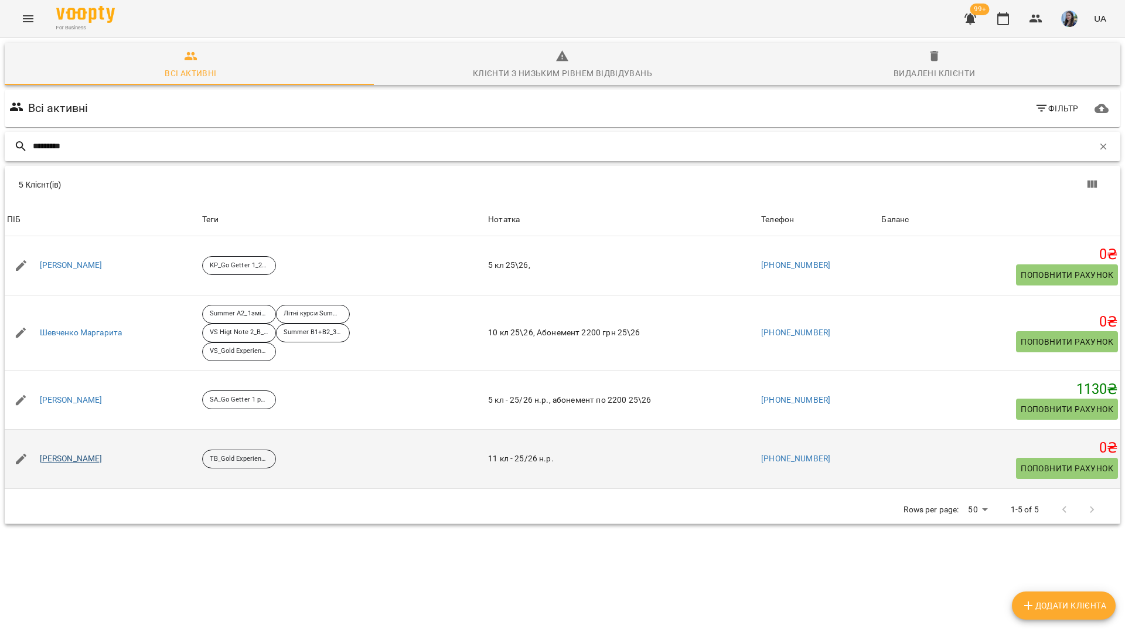
type input "********"
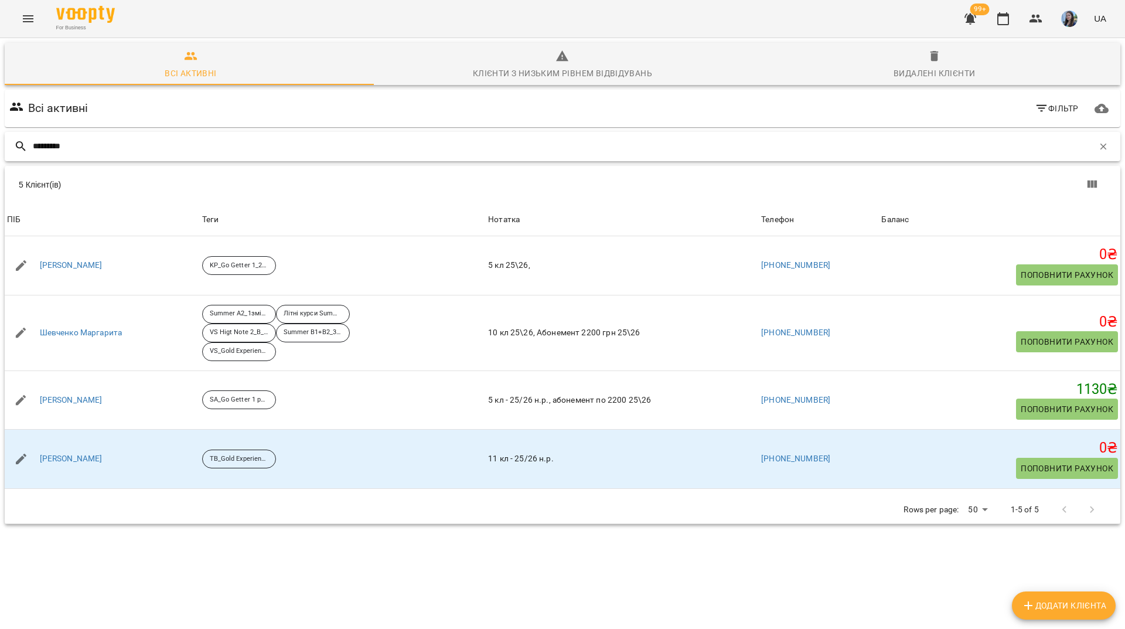
click at [445, 142] on input "********" at bounding box center [563, 146] width 1061 height 19
click at [1100, 149] on icon "button" at bounding box center [1103, 146] width 11 height 11
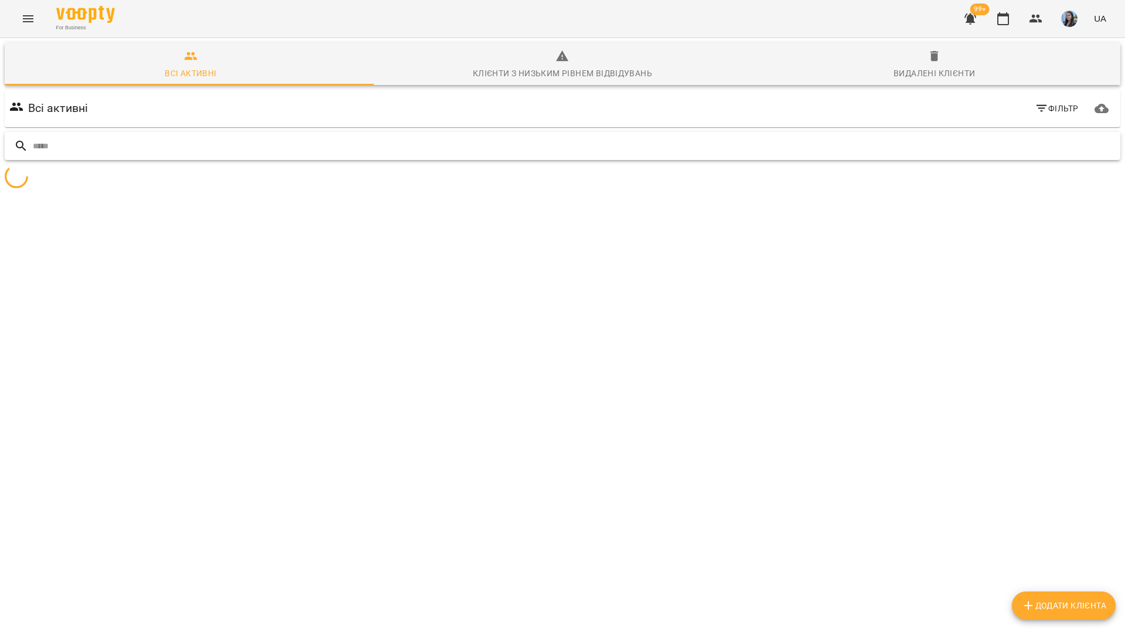
click at [1067, 149] on input "text" at bounding box center [574, 146] width 1083 height 19
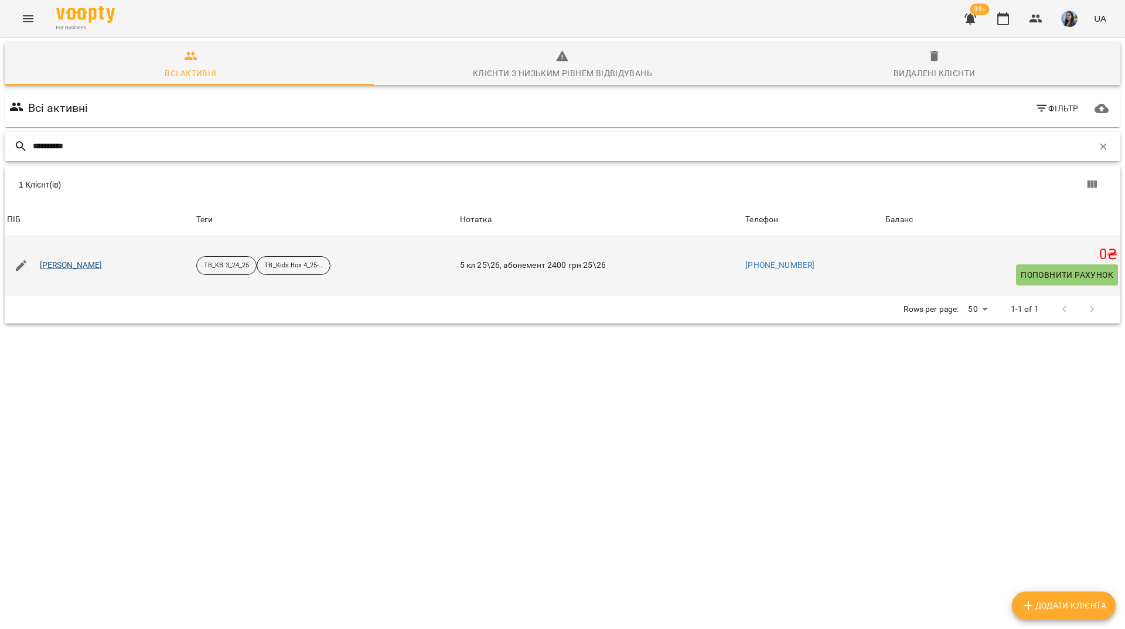
type input "**********"
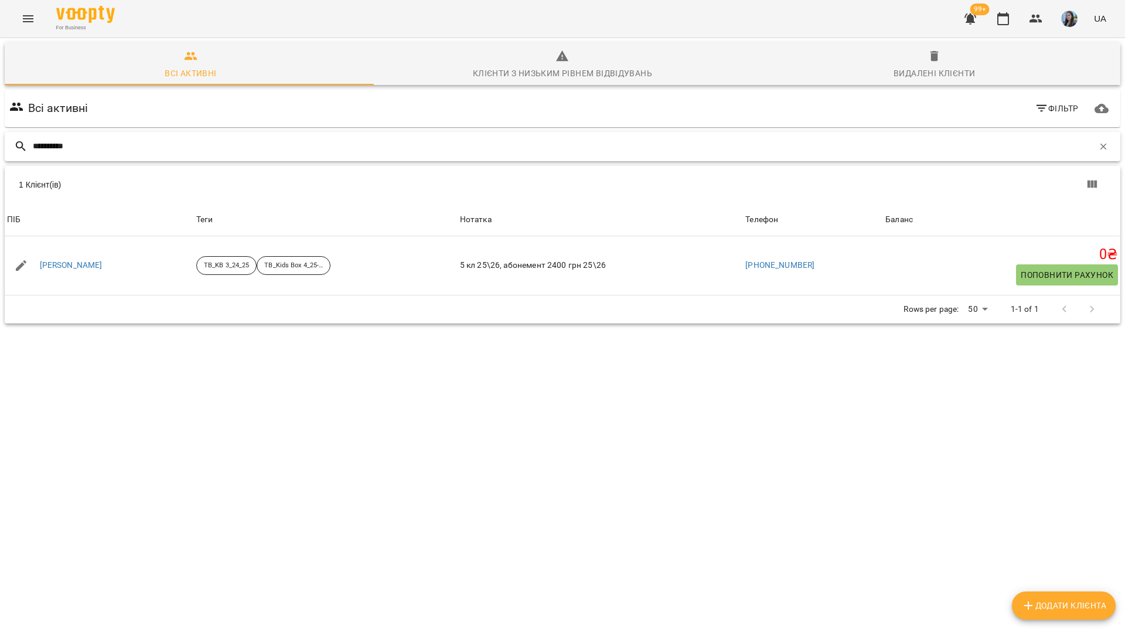
click at [298, 148] on input "**********" at bounding box center [563, 146] width 1061 height 19
click at [1100, 147] on icon "button" at bounding box center [1103, 146] width 11 height 11
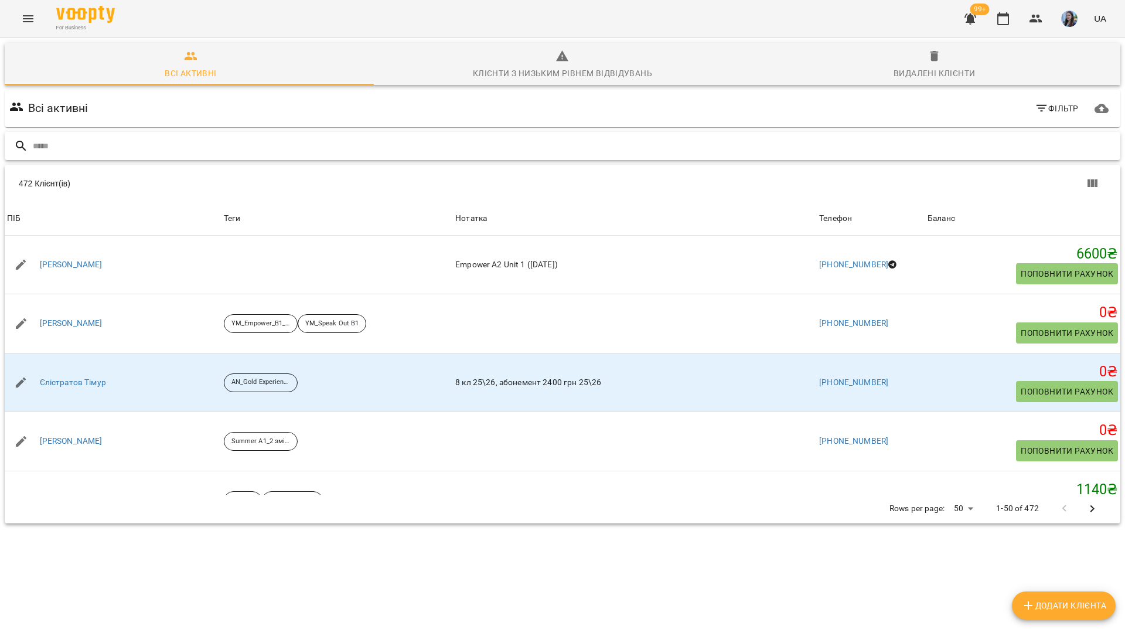
click at [188, 140] on input "text" at bounding box center [574, 146] width 1083 height 19
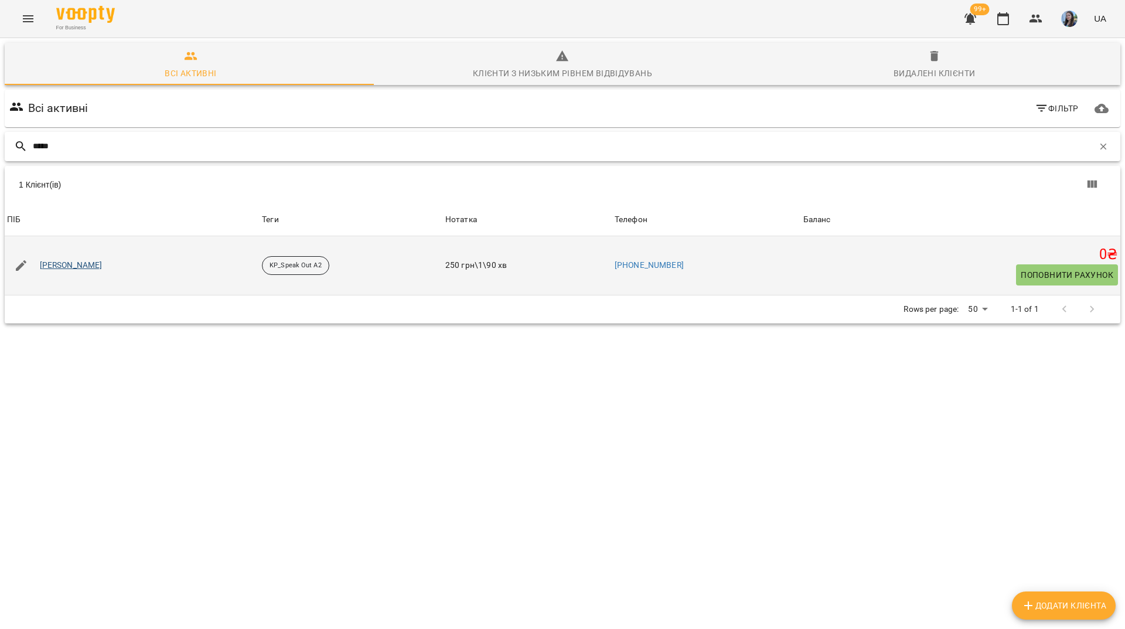
type input "*****"
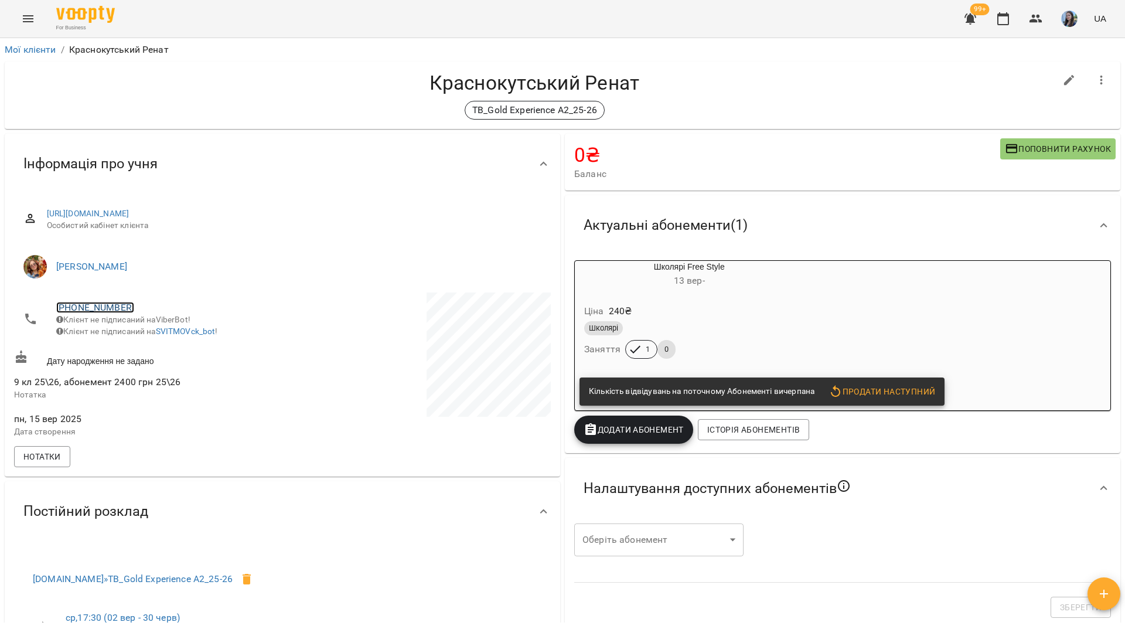
click at [87, 305] on link "+380978806600" at bounding box center [95, 307] width 78 height 11
click at [144, 329] on img at bounding box center [143, 330] width 18 height 18
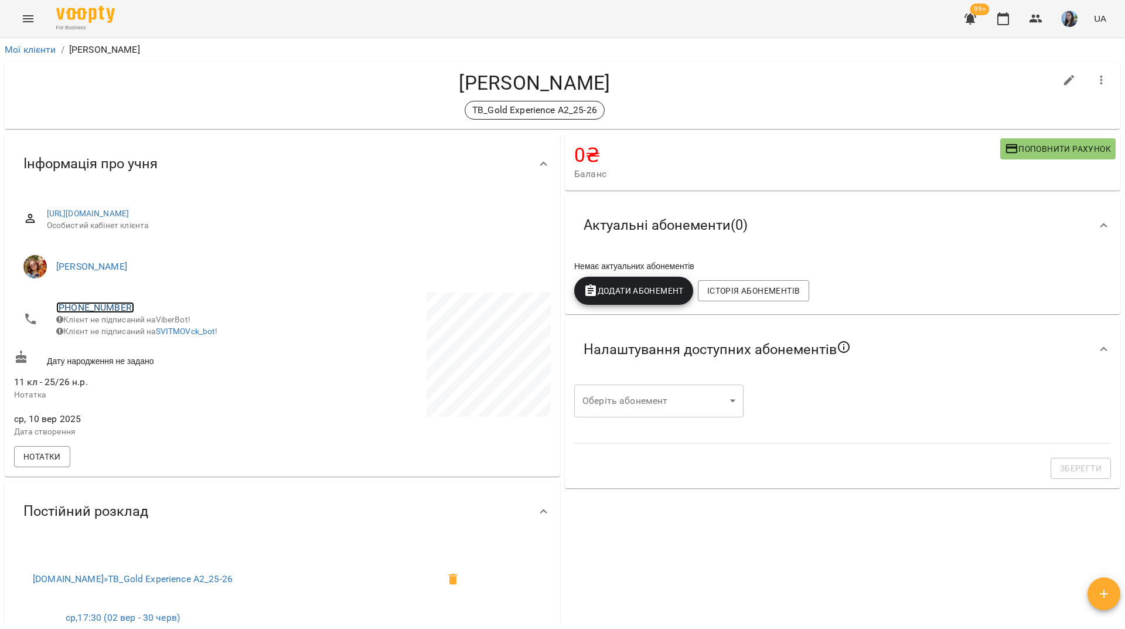
click at [93, 311] on link "[PHONE_NUMBER]" at bounding box center [95, 307] width 78 height 11
click at [148, 339] on link at bounding box center [143, 330] width 36 height 25
click at [355, 17] on div "For Business 99+ UA" at bounding box center [562, 19] width 1125 height 38
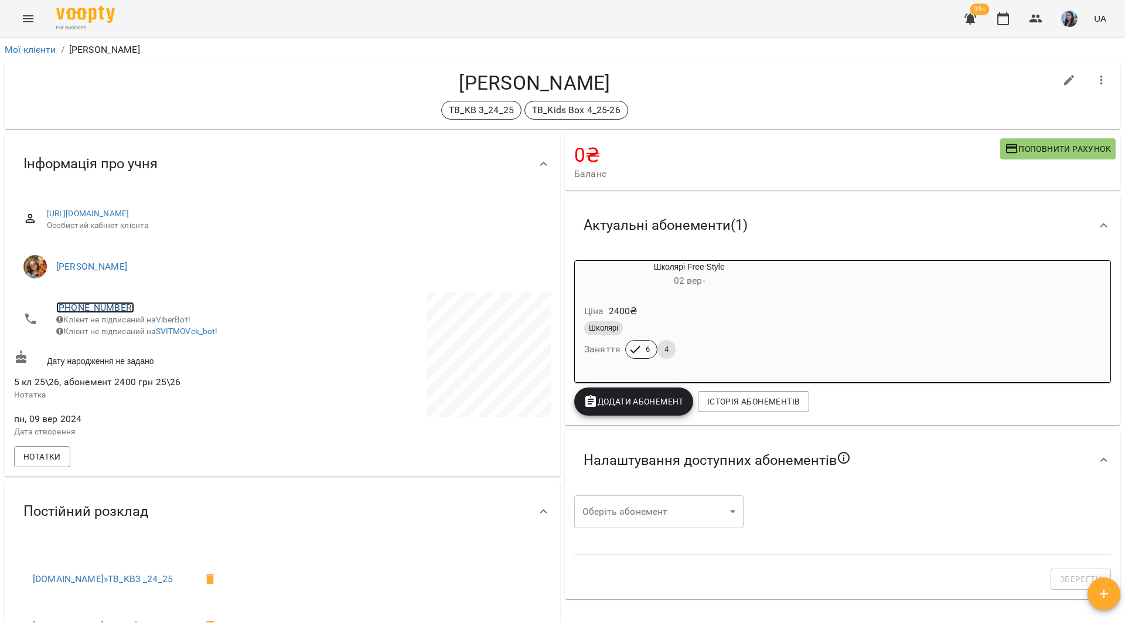
click at [73, 304] on link "+380678406064" at bounding box center [95, 307] width 78 height 11
click at [145, 338] on img at bounding box center [143, 330] width 18 height 18
click at [182, 112] on div "TB_KB 3_24_25 TB_Kids Box 4_25-26" at bounding box center [535, 110] width 1042 height 19
click at [304, 13] on div "For Business 99+ UA" at bounding box center [562, 19] width 1125 height 38
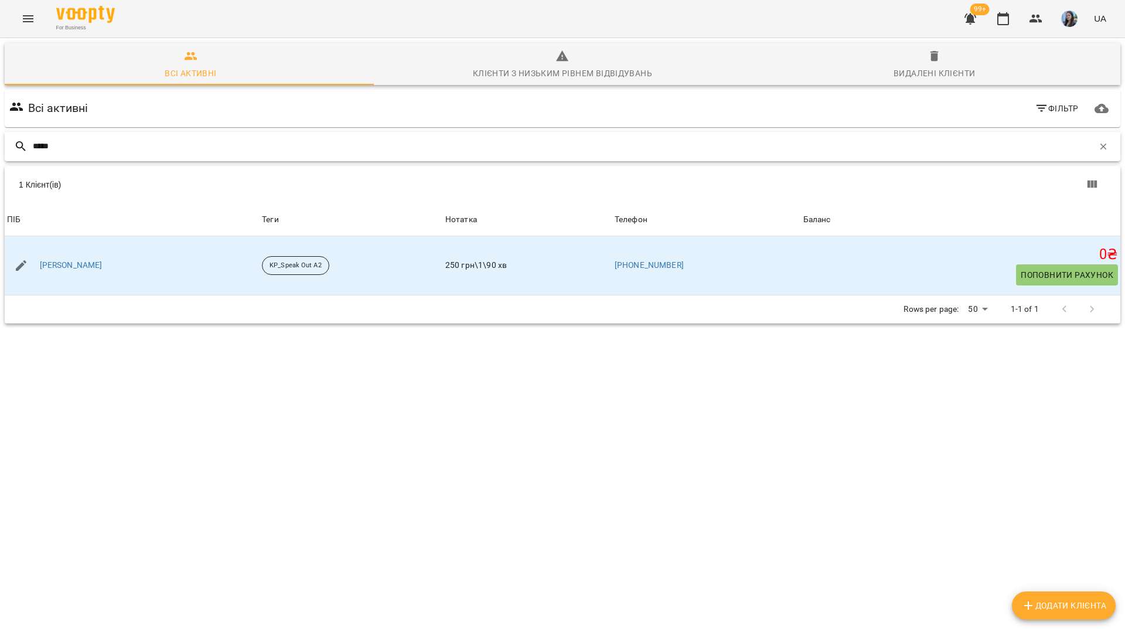
click at [684, 139] on input "*****" at bounding box center [563, 146] width 1061 height 19
click at [1101, 148] on icon "button" at bounding box center [1104, 146] width 6 height 6
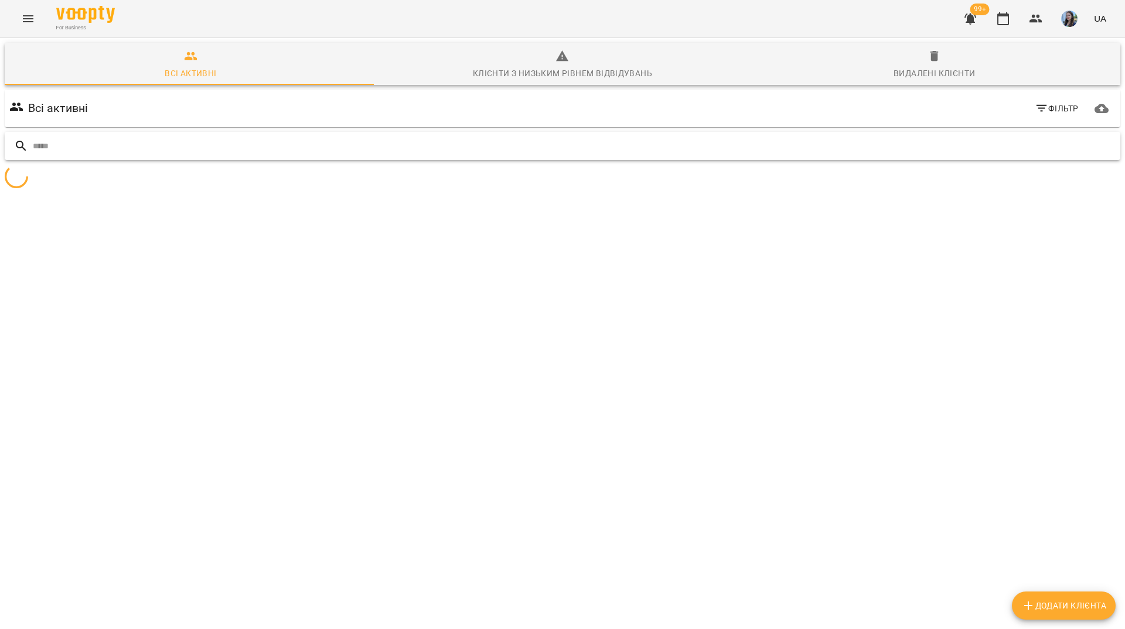
click at [1047, 147] on input "text" at bounding box center [574, 146] width 1083 height 19
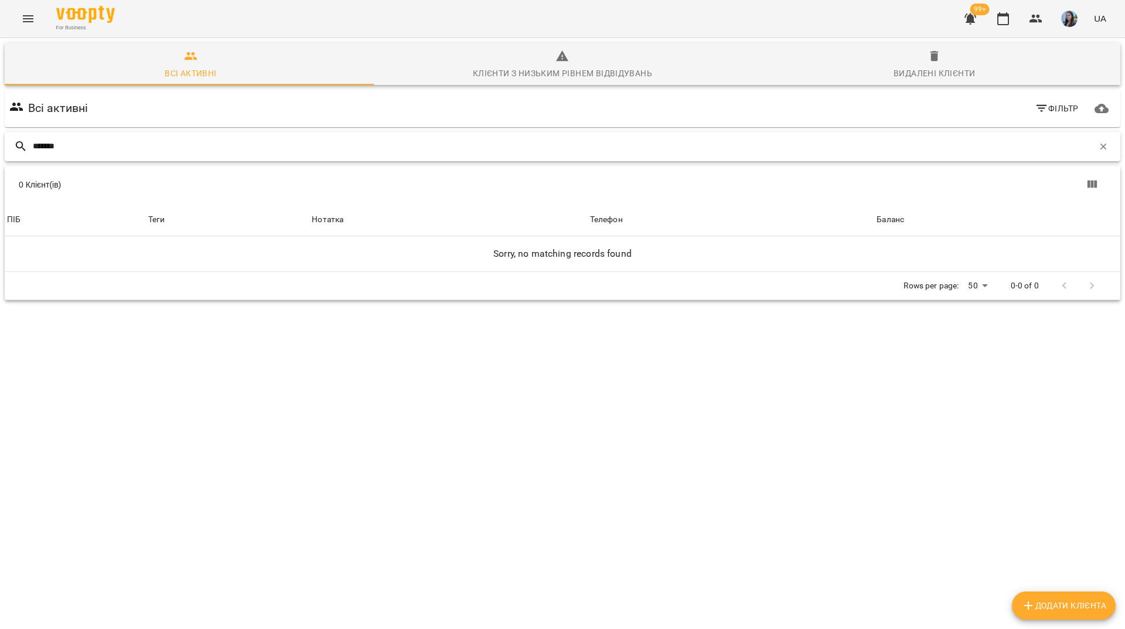
type input "******"
click at [1087, 604] on span "Додати клієнта" at bounding box center [1064, 605] width 85 height 14
select select "**"
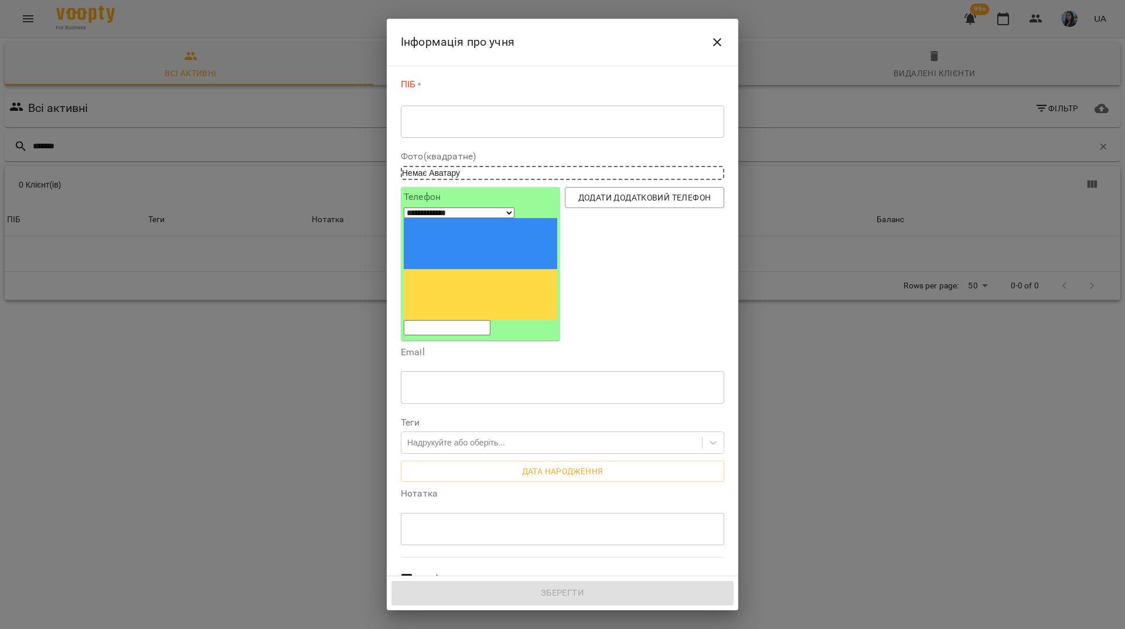
click at [546, 130] on div "* ​" at bounding box center [563, 121] width 324 height 33
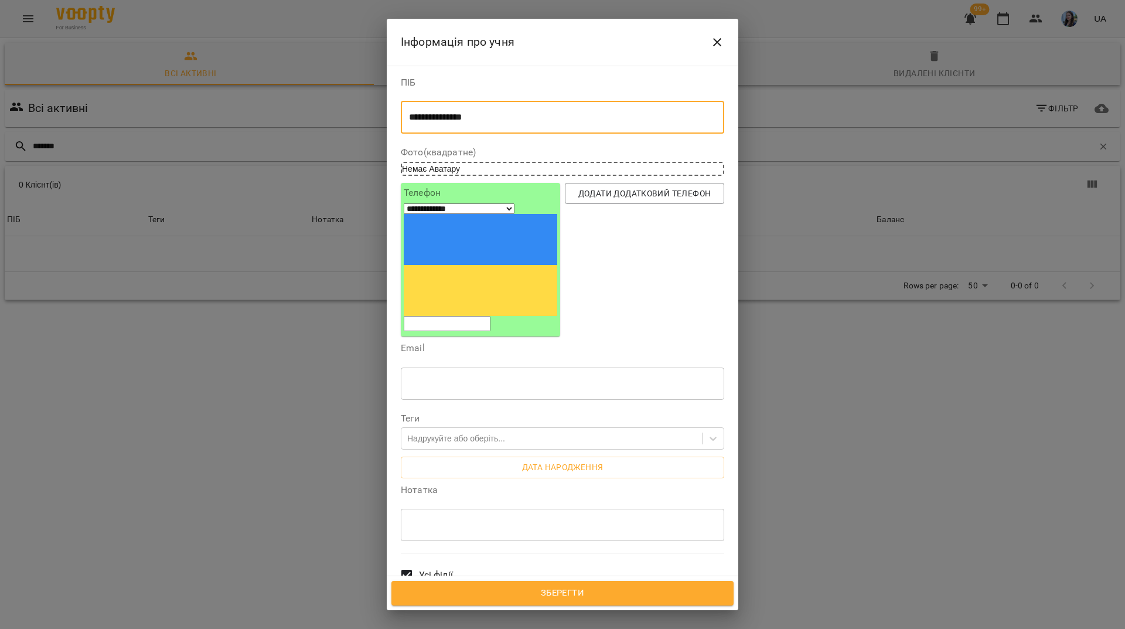
type textarea "**********"
click at [477, 316] on input "tel" at bounding box center [447, 323] width 87 height 15
paste input "**********"
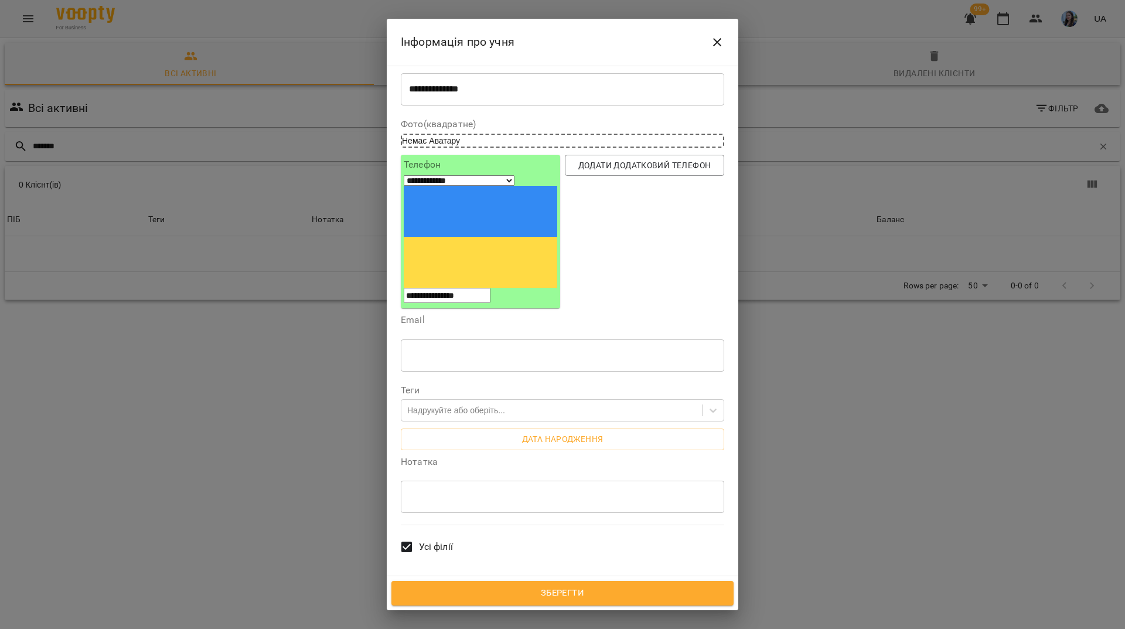
scroll to position [81, 0]
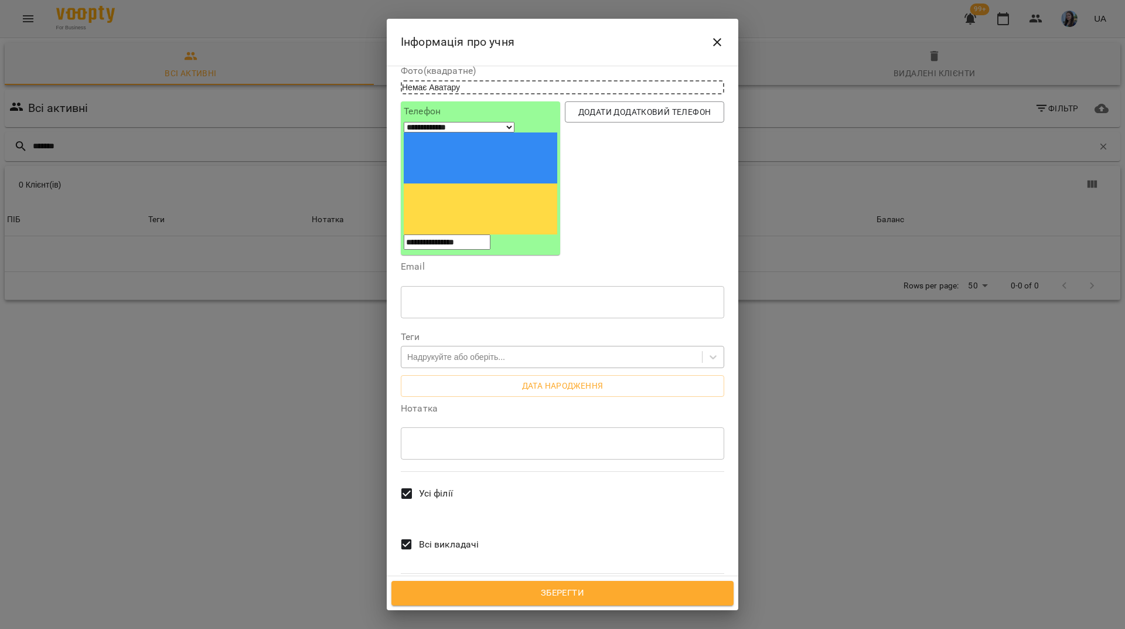
type input "**********"
click at [552, 348] on div "Надрукуйте або оберіть..." at bounding box center [552, 357] width 301 height 19
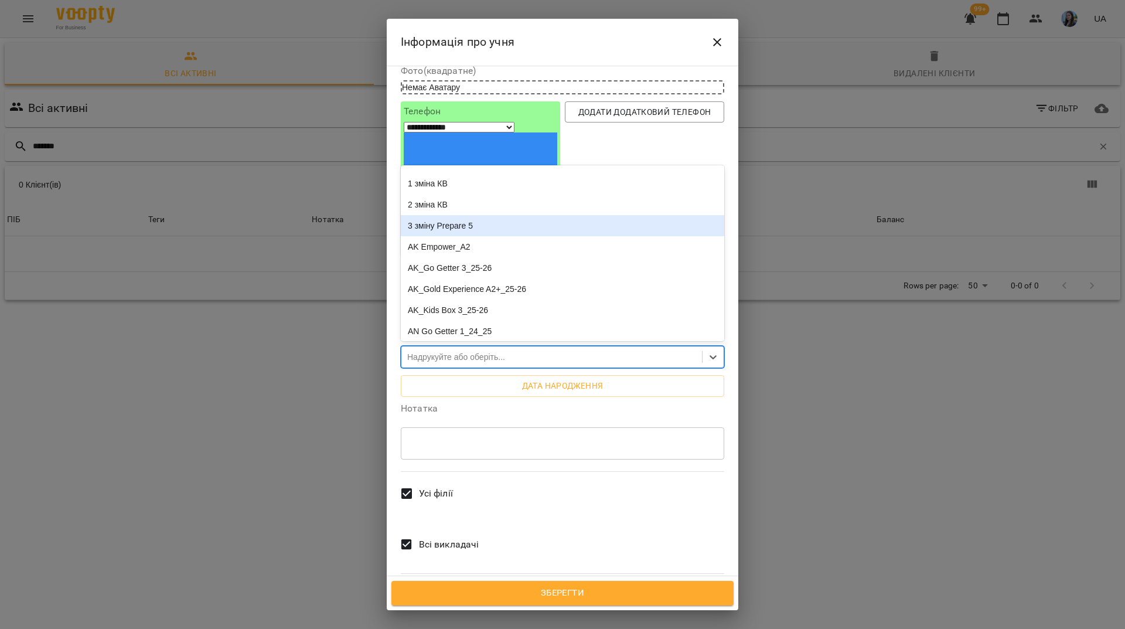
scroll to position [59, 0]
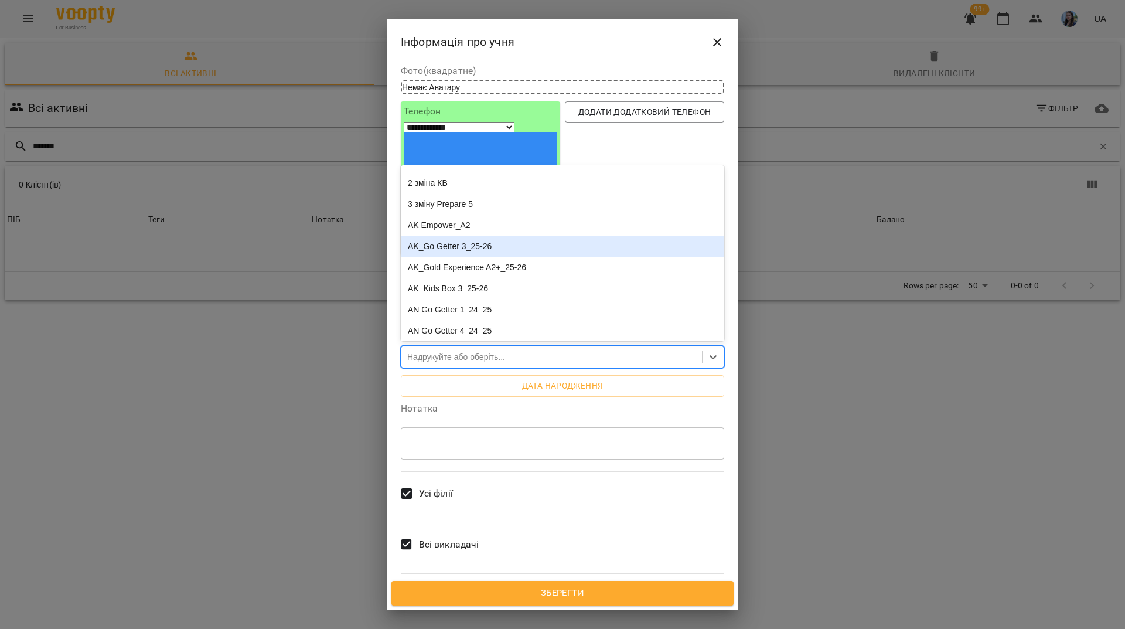
click at [494, 236] on div "AK_Go Getter 3_25-26" at bounding box center [563, 246] width 324 height 21
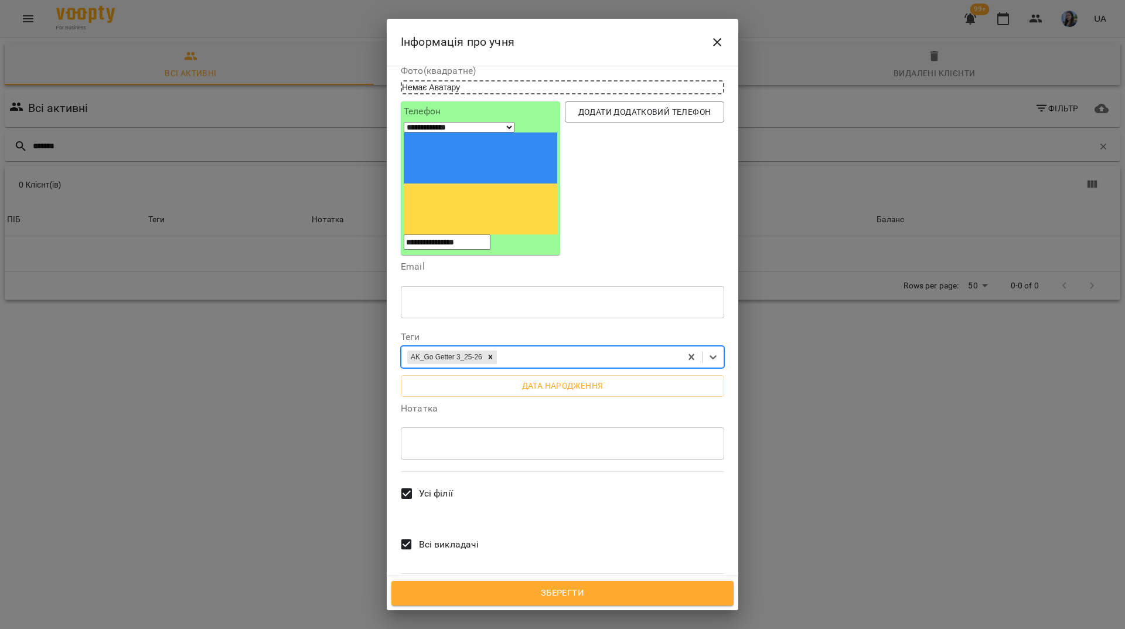
scroll to position [81, 0]
click at [431, 523] on label "Всі викладачі" at bounding box center [436, 544] width 84 height 43
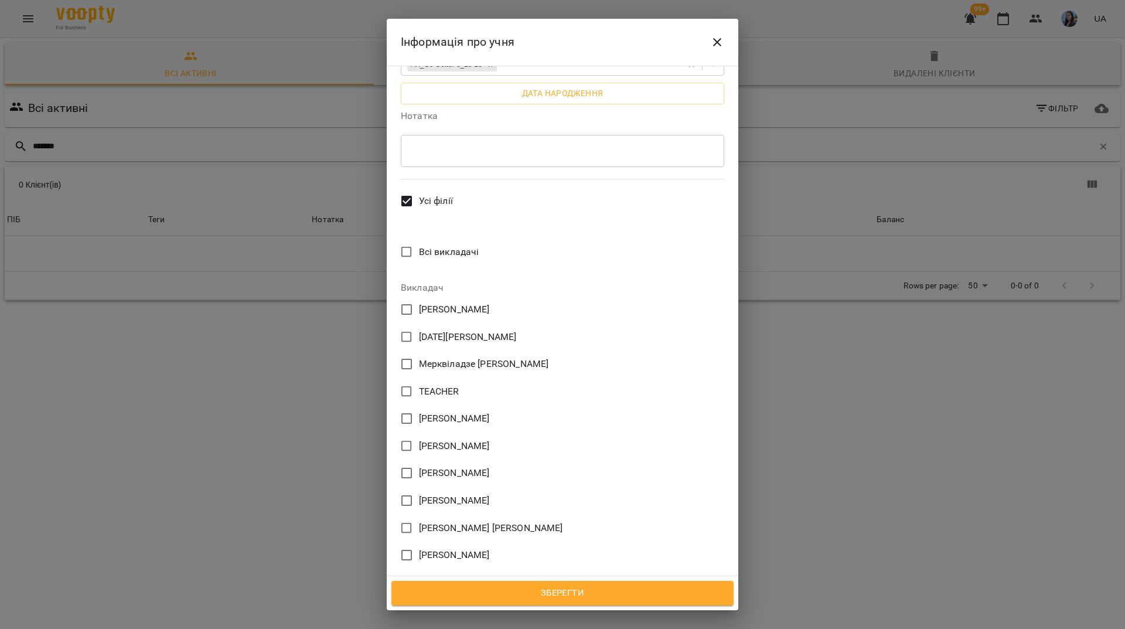
scroll to position [375, 0]
click at [430, 493] on span "Коломієць Анастасія Володимирівна" at bounding box center [454, 500] width 71 height 14
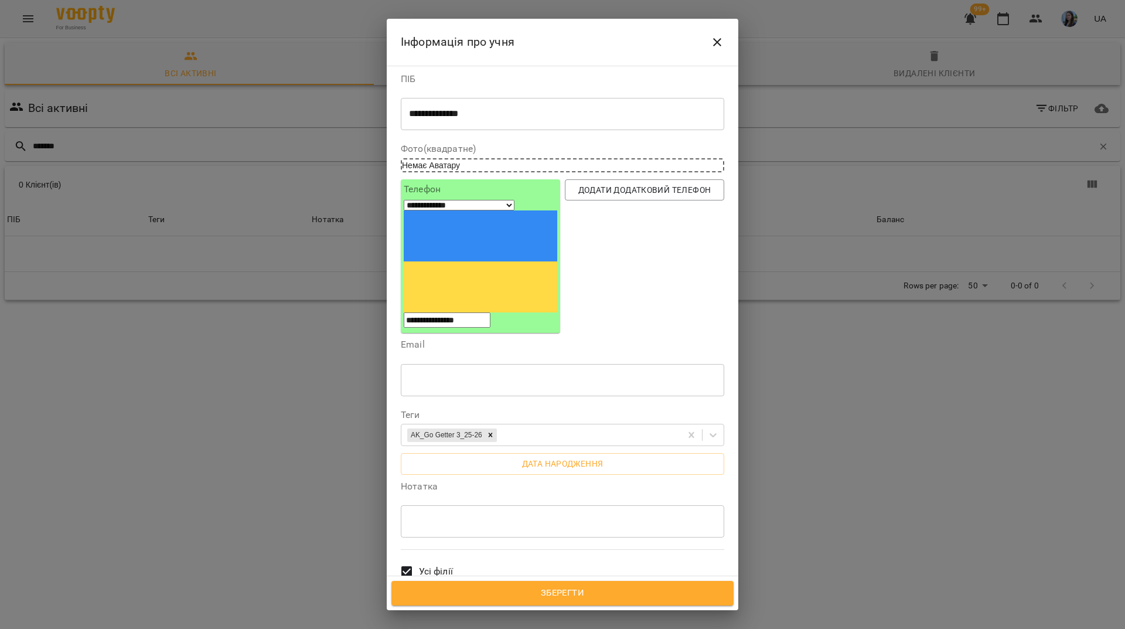
scroll to position [0, 0]
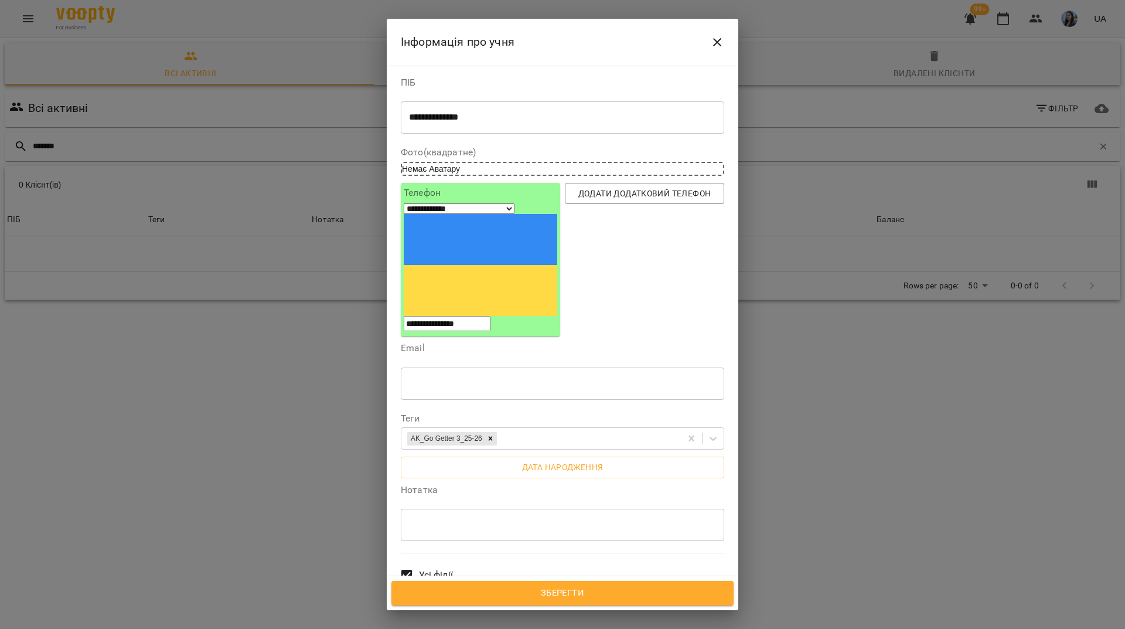
click at [616, 591] on span "Зберегти" at bounding box center [562, 593] width 317 height 15
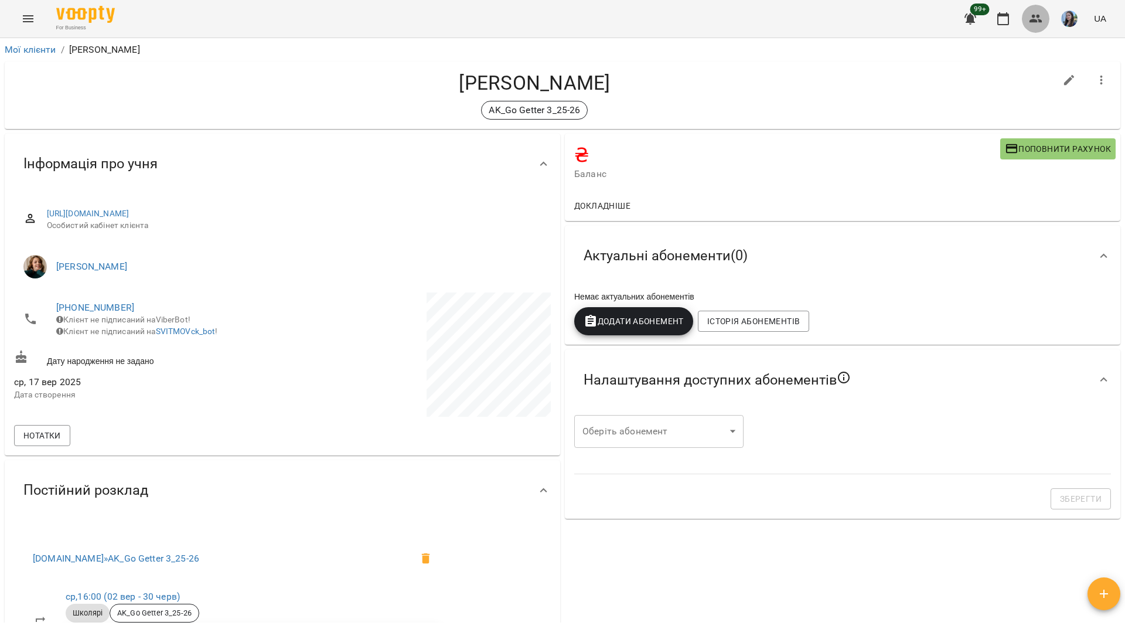
click at [1041, 25] on icon "button" at bounding box center [1036, 19] width 14 height 14
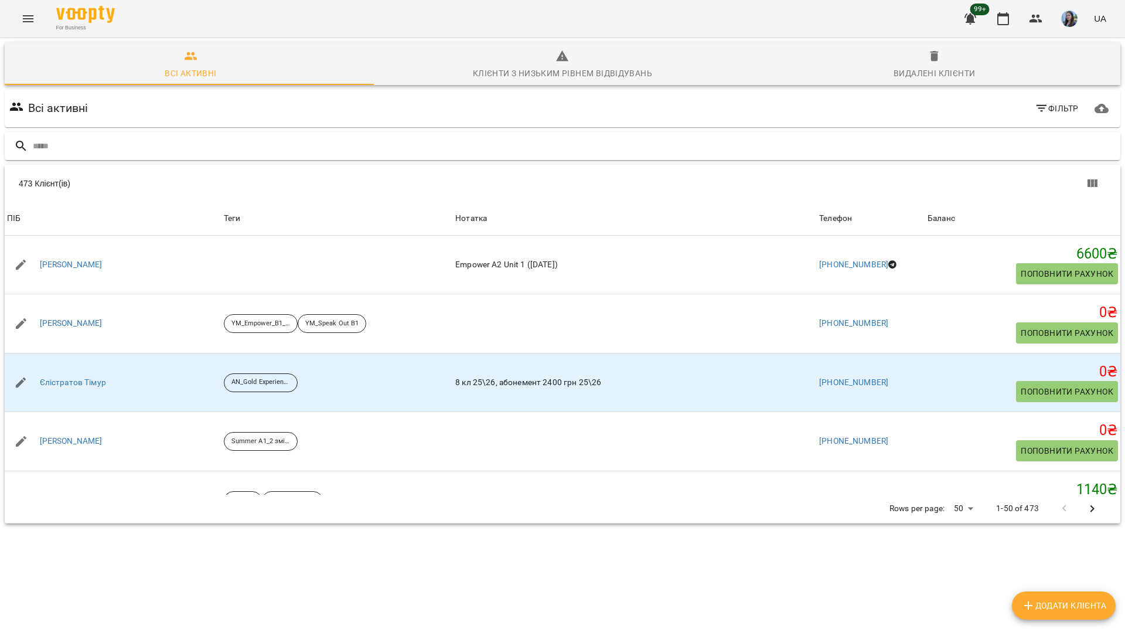
click at [481, 158] on div at bounding box center [563, 146] width 1116 height 29
click at [478, 152] on input "text" at bounding box center [574, 146] width 1083 height 19
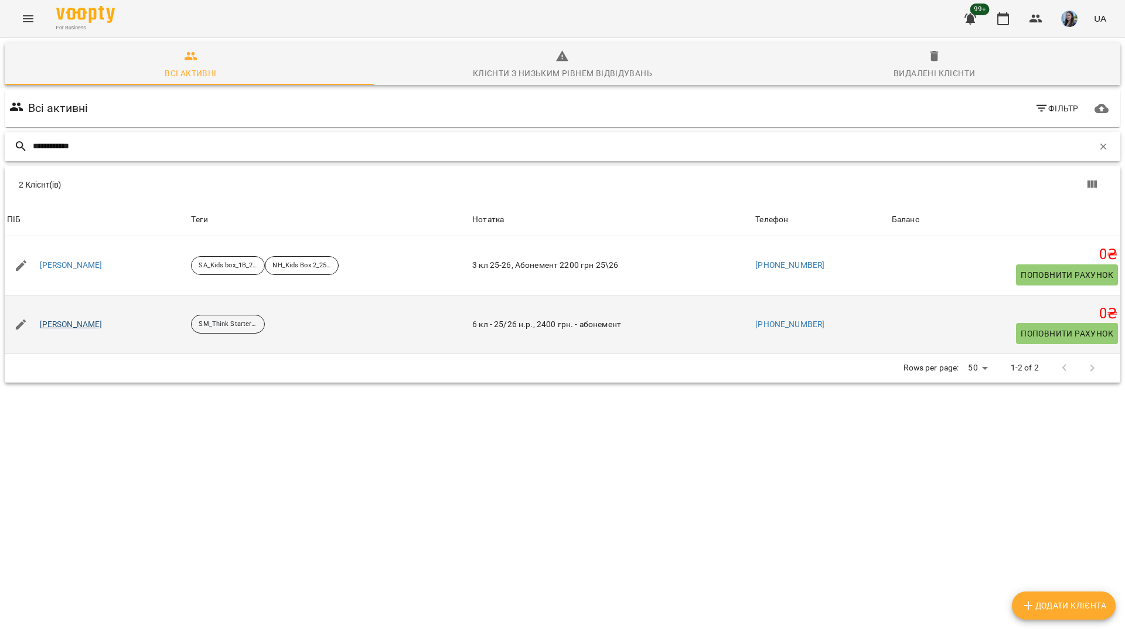
type input "**********"
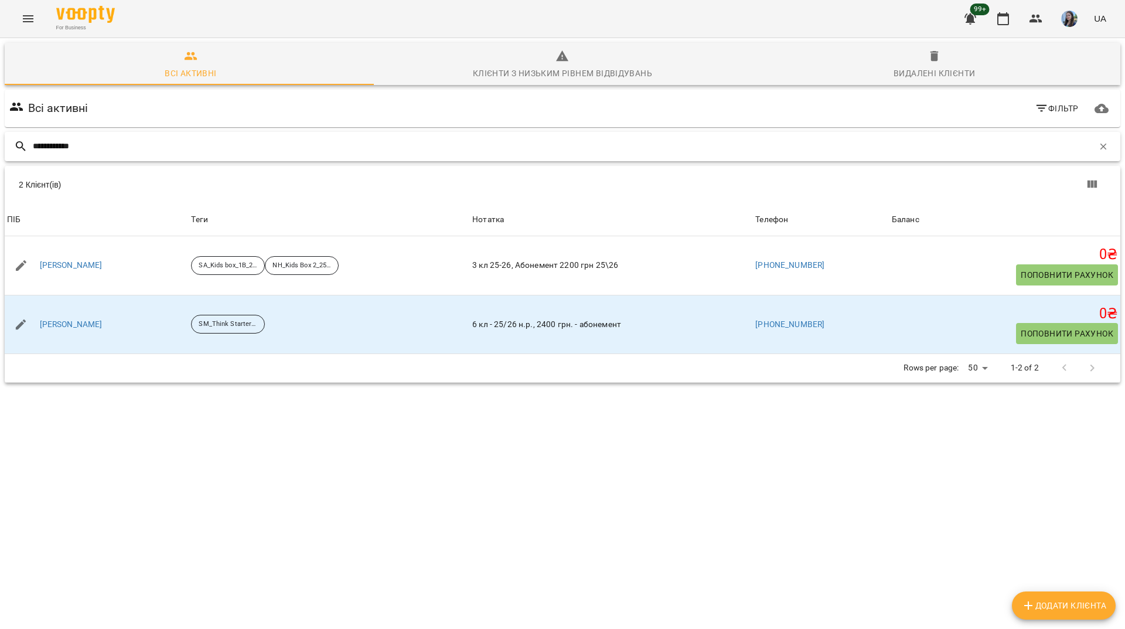
drag, startPoint x: 486, startPoint y: 149, endPoint x: 685, endPoint y: 147, distance: 198.1
click at [487, 149] on input "**********" at bounding box center [563, 146] width 1061 height 19
click at [1098, 147] on icon "button" at bounding box center [1103, 146] width 11 height 11
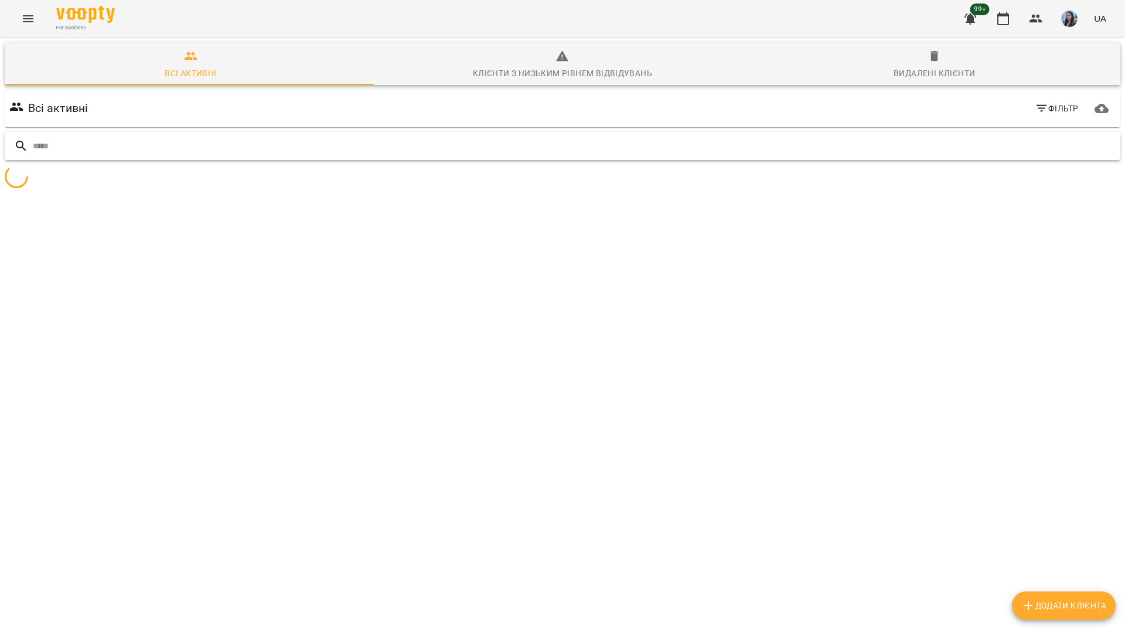
click at [1073, 147] on input "text" at bounding box center [574, 146] width 1083 height 19
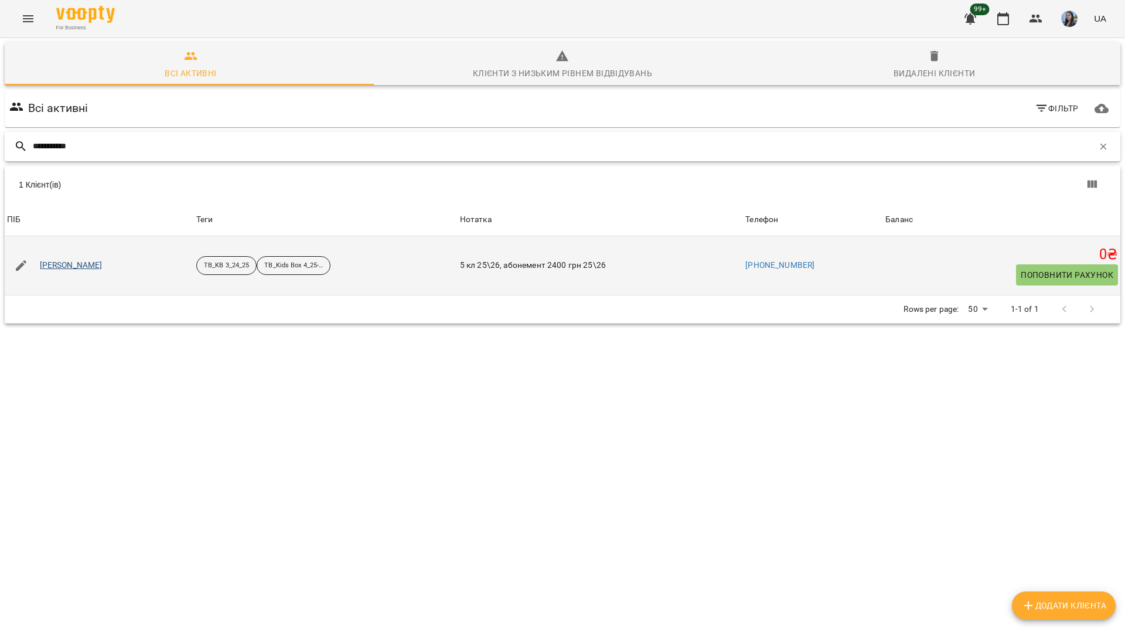
type input "**********"
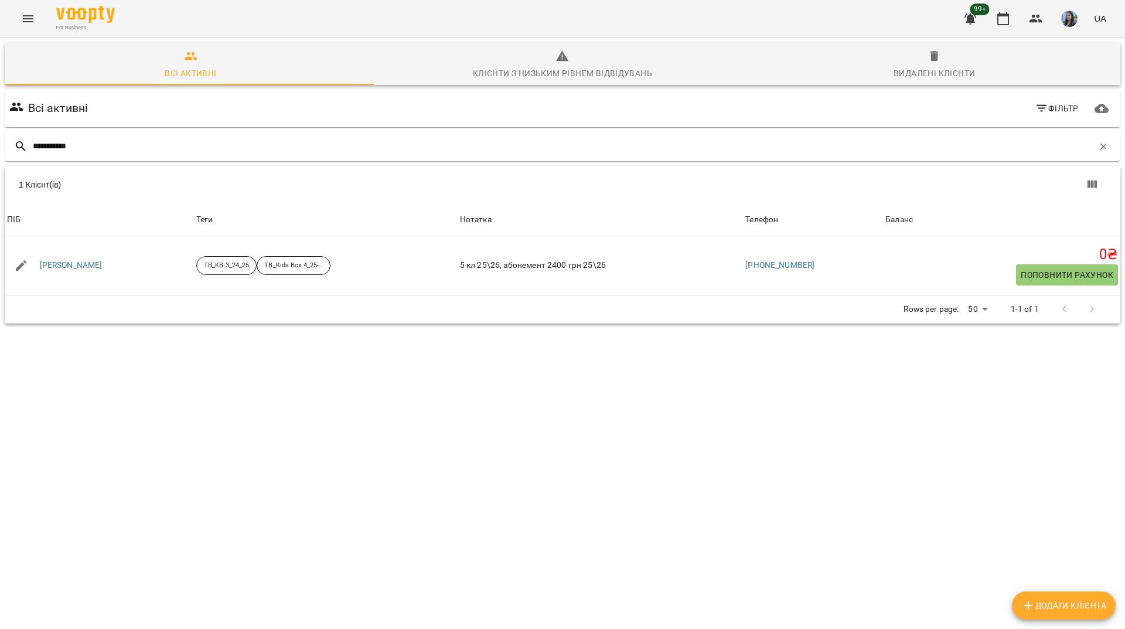
drag, startPoint x: 161, startPoint y: 18, endPoint x: 196, endPoint y: 18, distance: 35.8
click at [178, 18] on div "For Business 99+ UA" at bounding box center [562, 19] width 1125 height 38
click at [1098, 149] on icon "button" at bounding box center [1103, 146] width 11 height 11
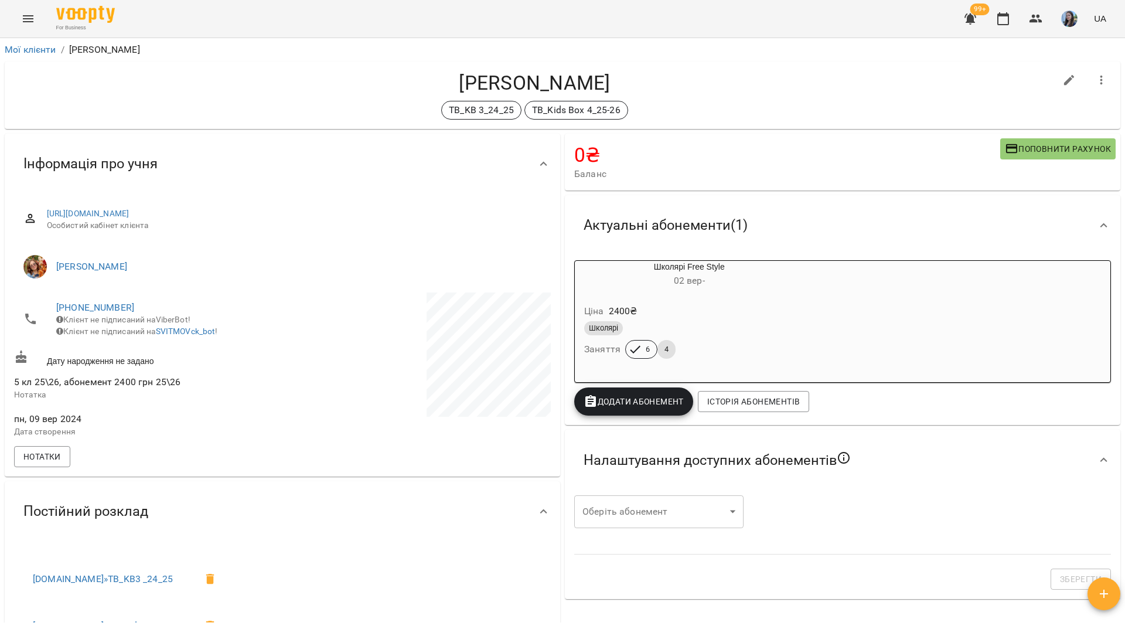
click at [1095, 81] on icon "button" at bounding box center [1102, 80] width 14 height 14
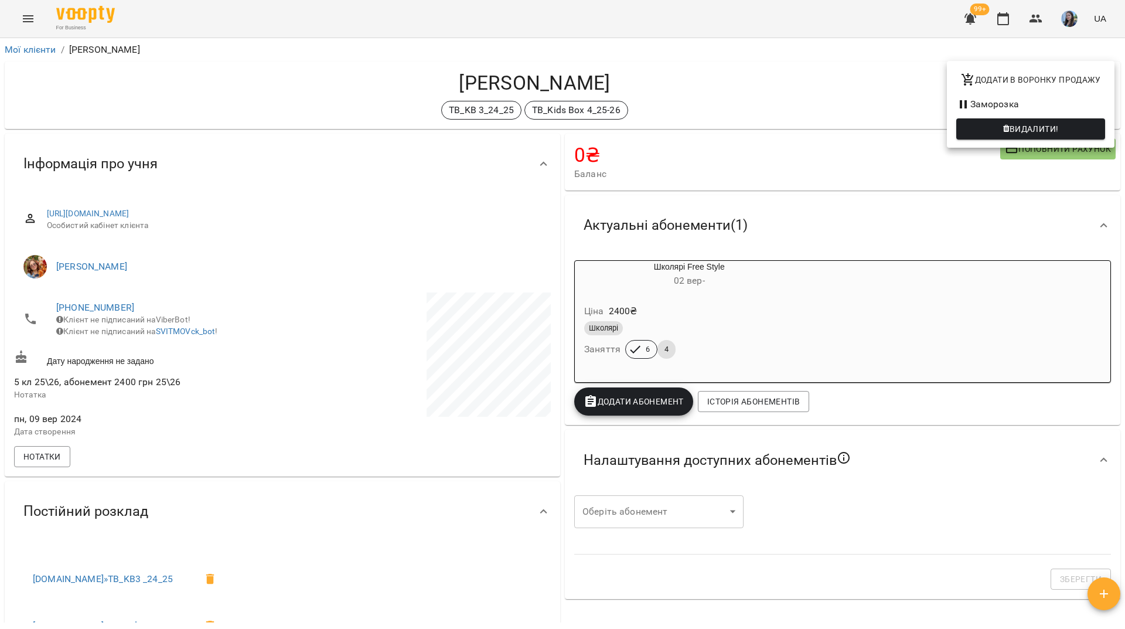
click at [977, 106] on li "Заморозка" at bounding box center [1031, 104] width 168 height 21
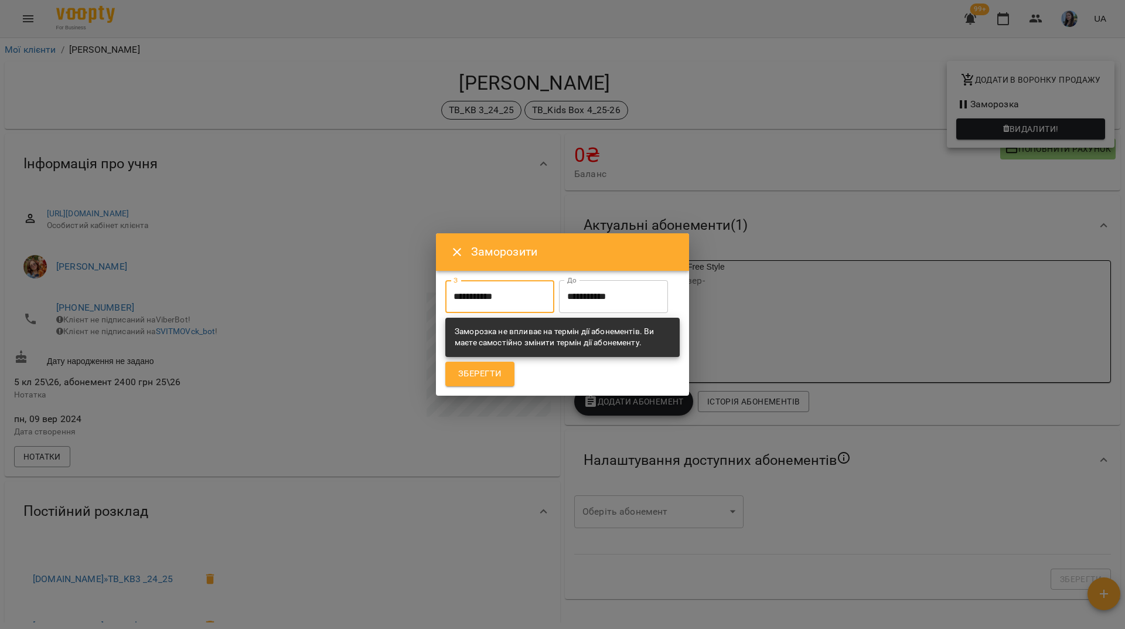
click at [522, 285] on input "**********" at bounding box center [499, 296] width 109 height 33
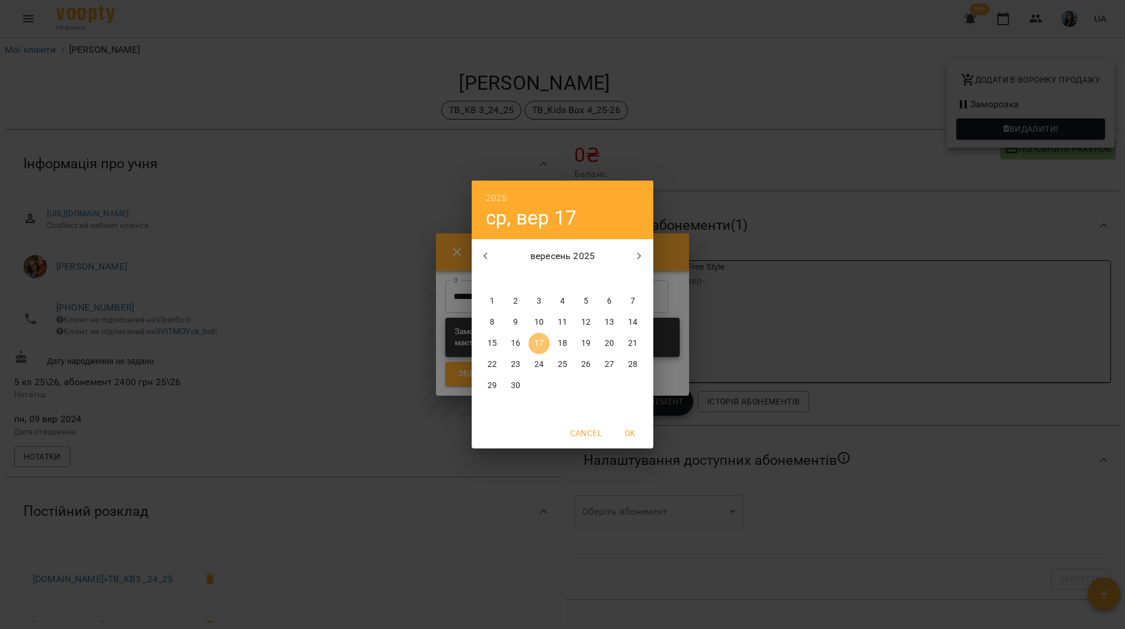
click at [546, 344] on span "17" at bounding box center [539, 344] width 21 height 12
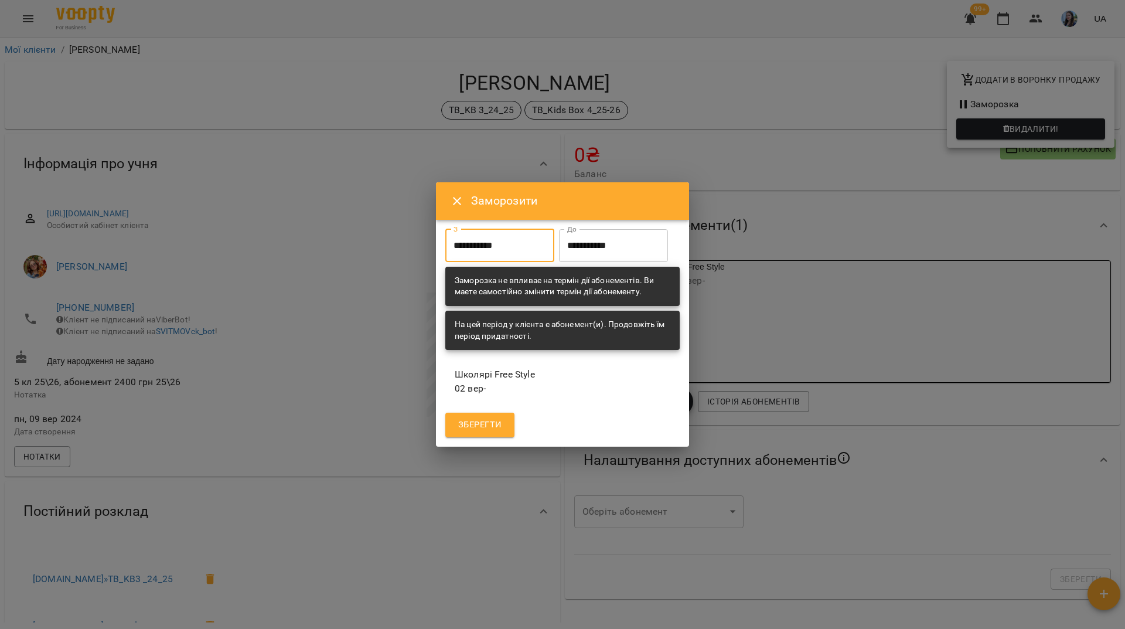
click at [559, 262] on input "**********" at bounding box center [613, 245] width 109 height 33
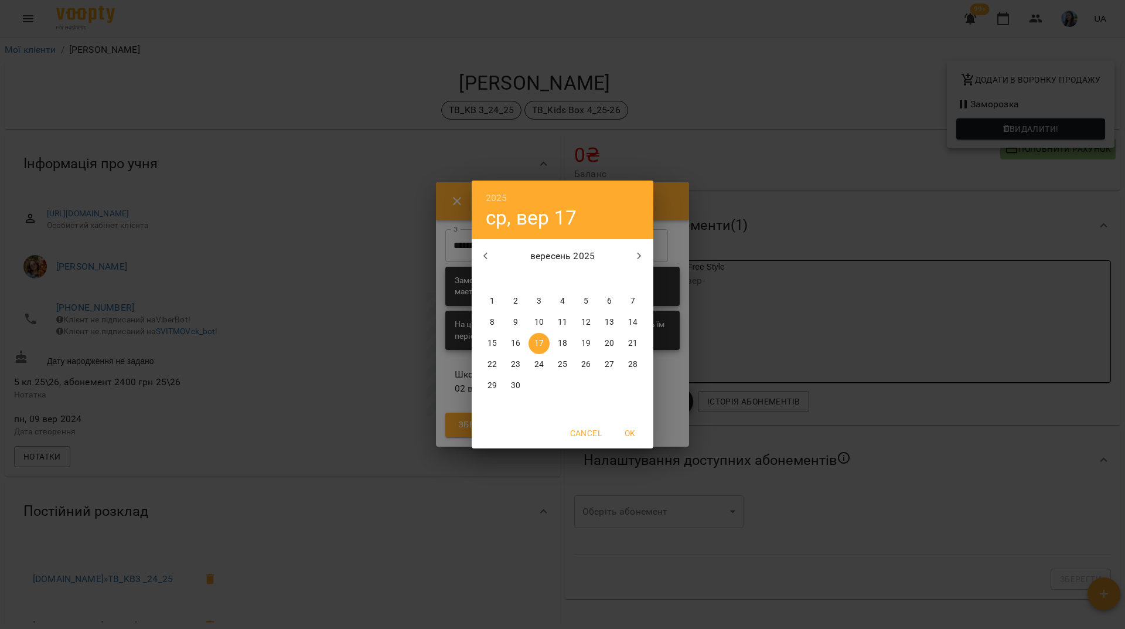
click at [639, 341] on span "21" at bounding box center [632, 344] width 21 height 12
type input "**********"
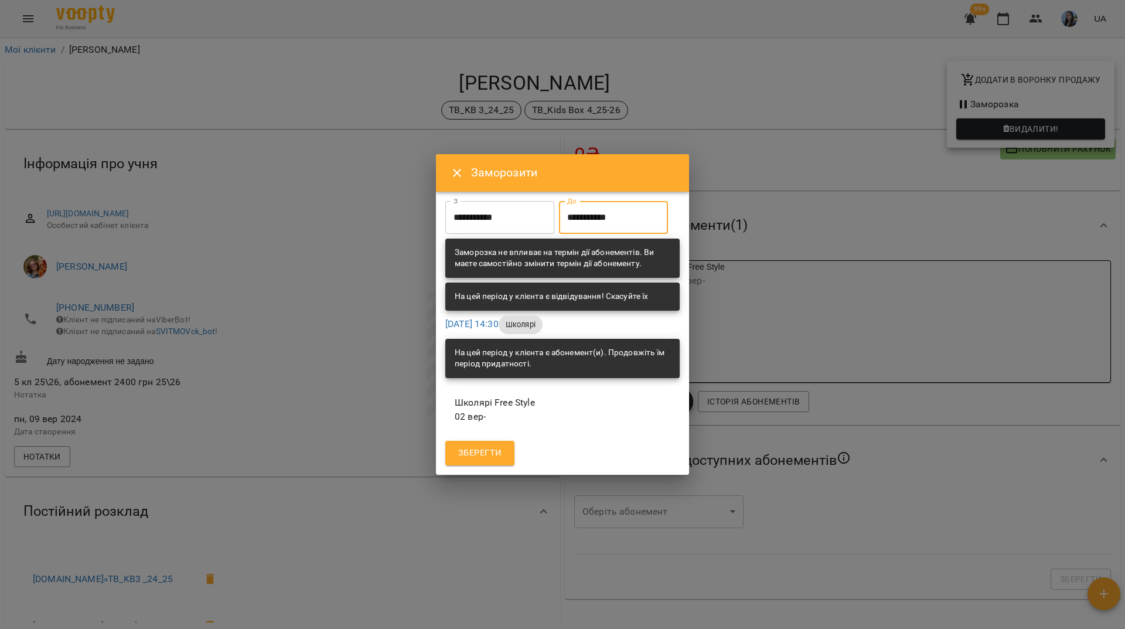
click at [485, 461] on span "Зберегти" at bounding box center [479, 452] width 43 height 15
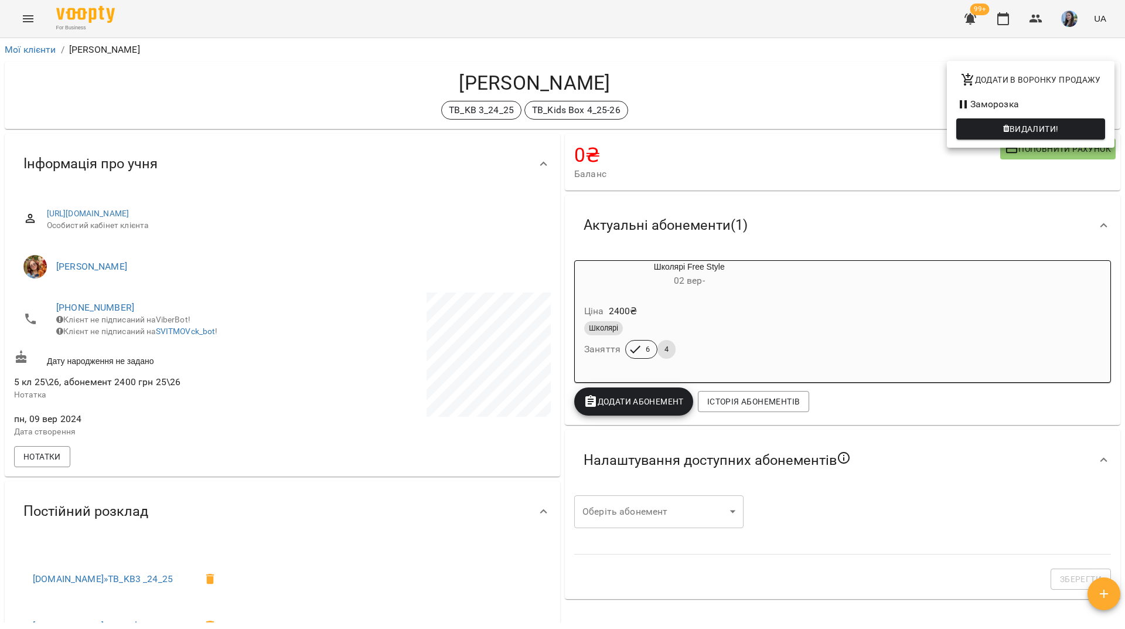
click at [291, 62] on div at bounding box center [562, 314] width 1125 height 629
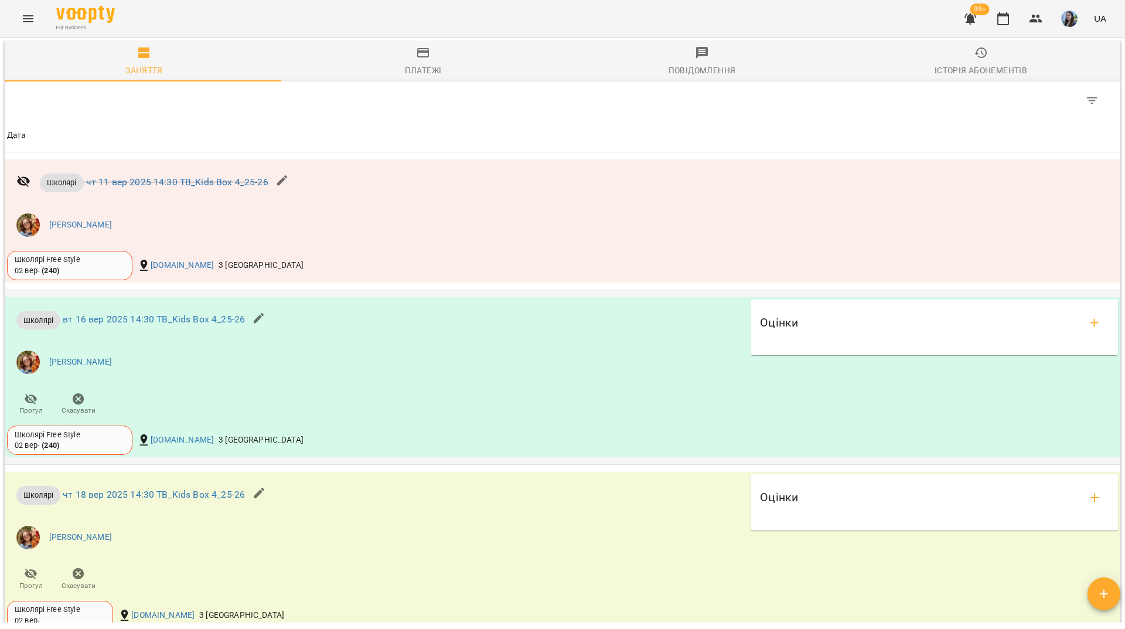
scroll to position [1040, 0]
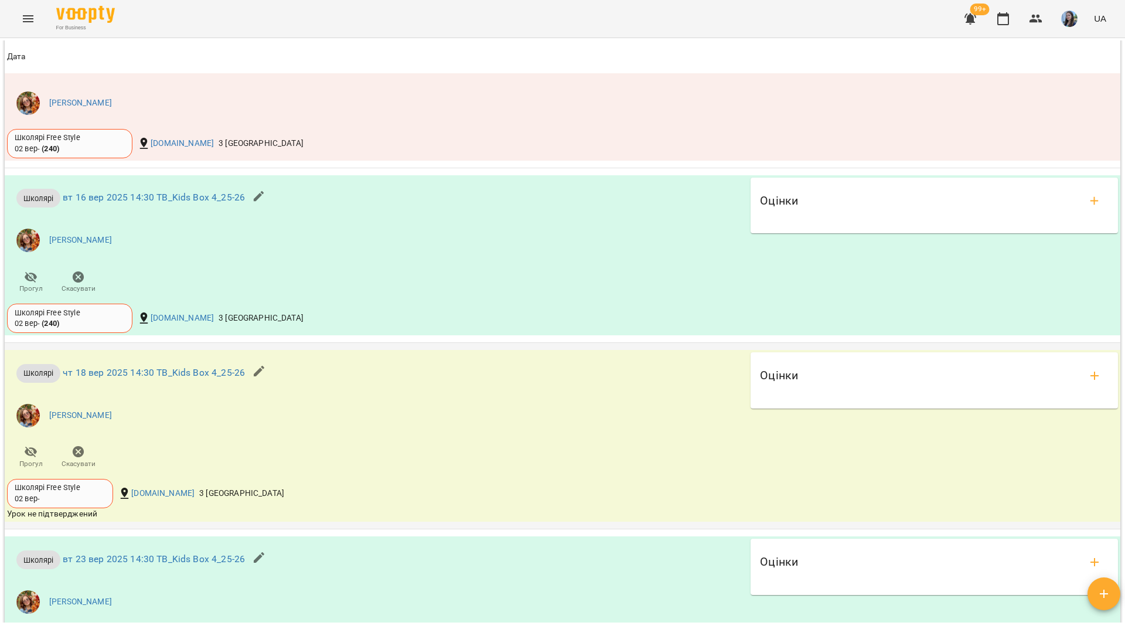
click at [87, 468] on span "Скасувати" at bounding box center [79, 464] width 34 height 10
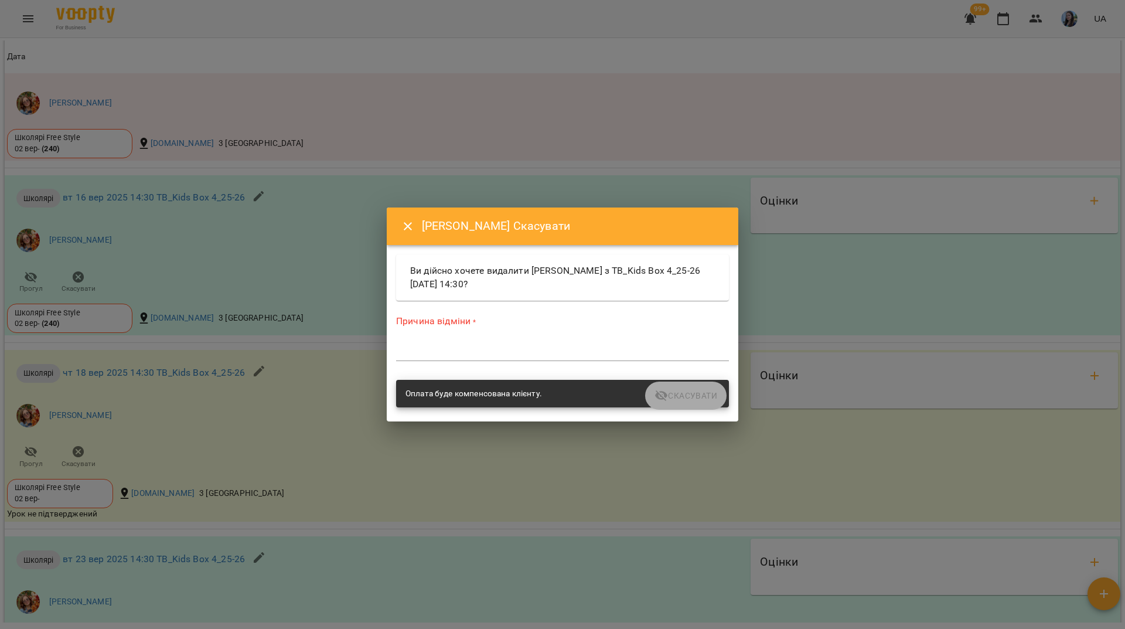
click at [534, 352] on textarea at bounding box center [562, 351] width 333 height 11
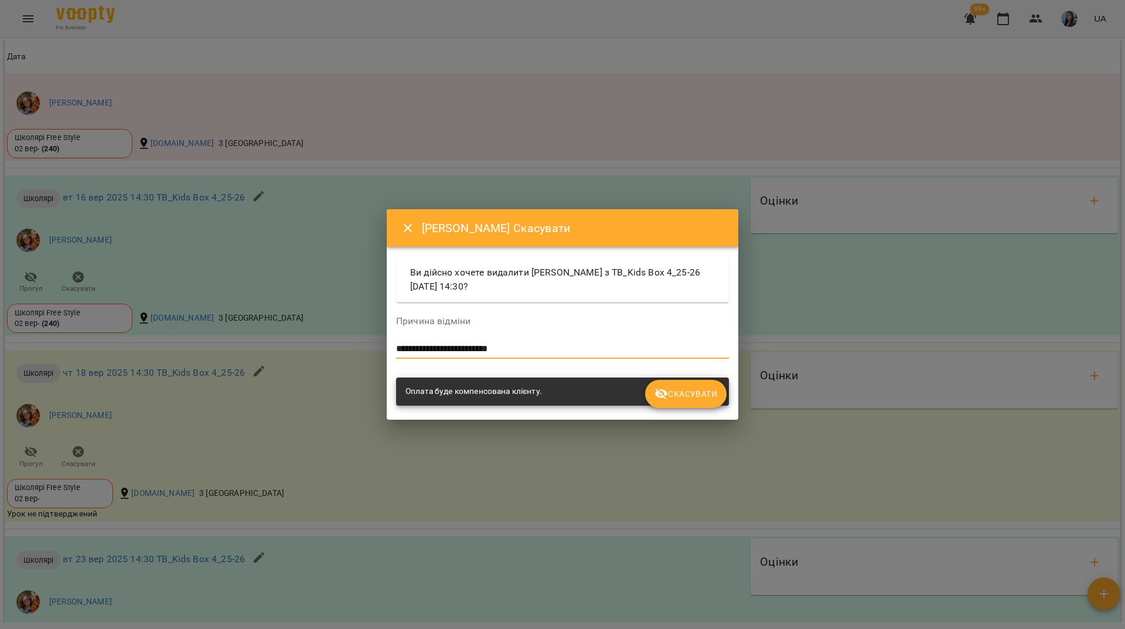
type textarea "**********"
click at [669, 399] on span "Скасувати" at bounding box center [686, 394] width 63 height 14
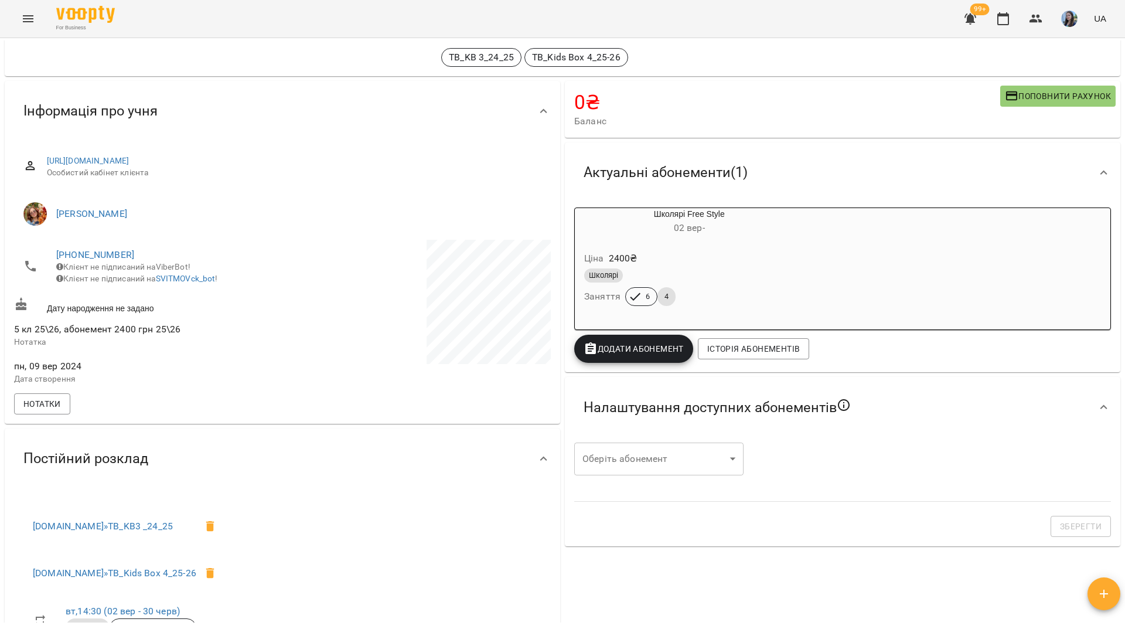
scroll to position [0, 0]
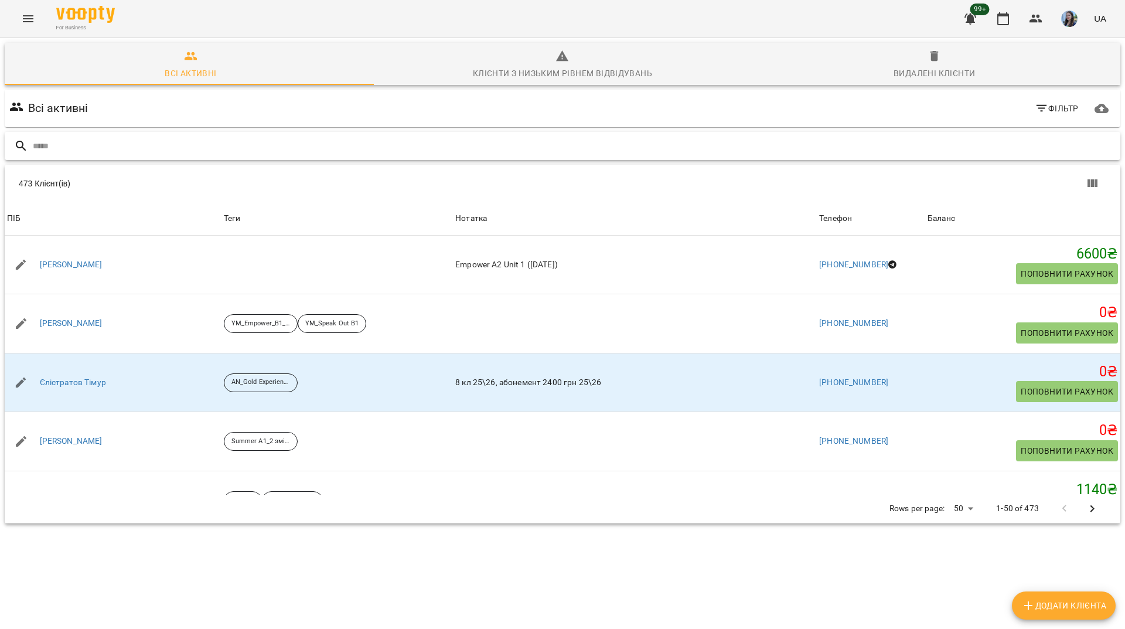
click at [948, 148] on input "text" at bounding box center [574, 146] width 1083 height 19
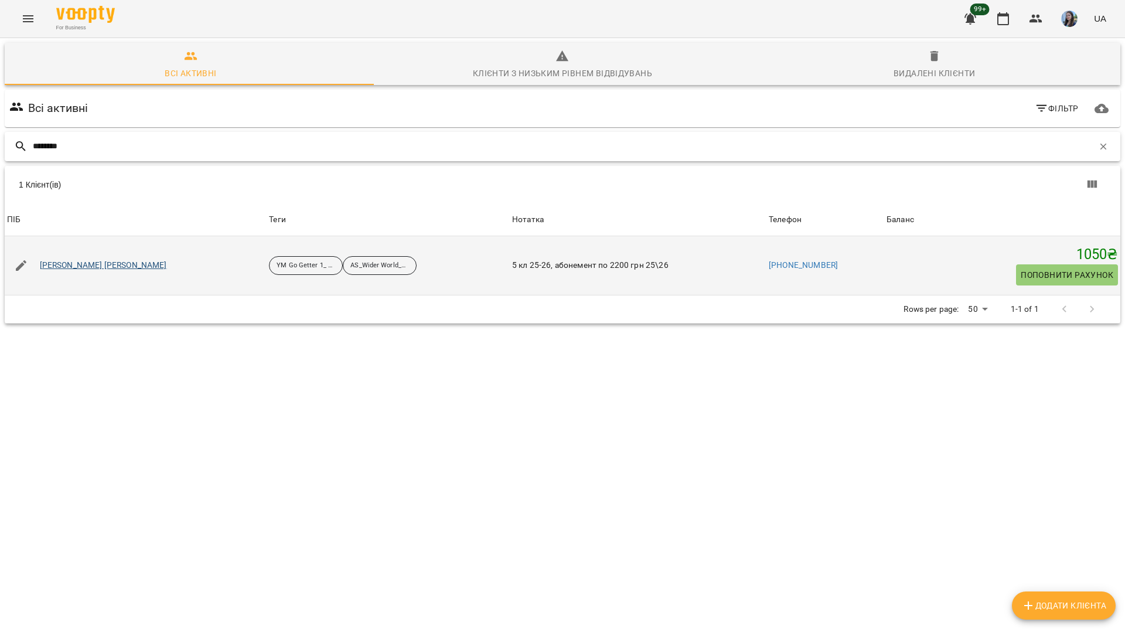
type input "********"
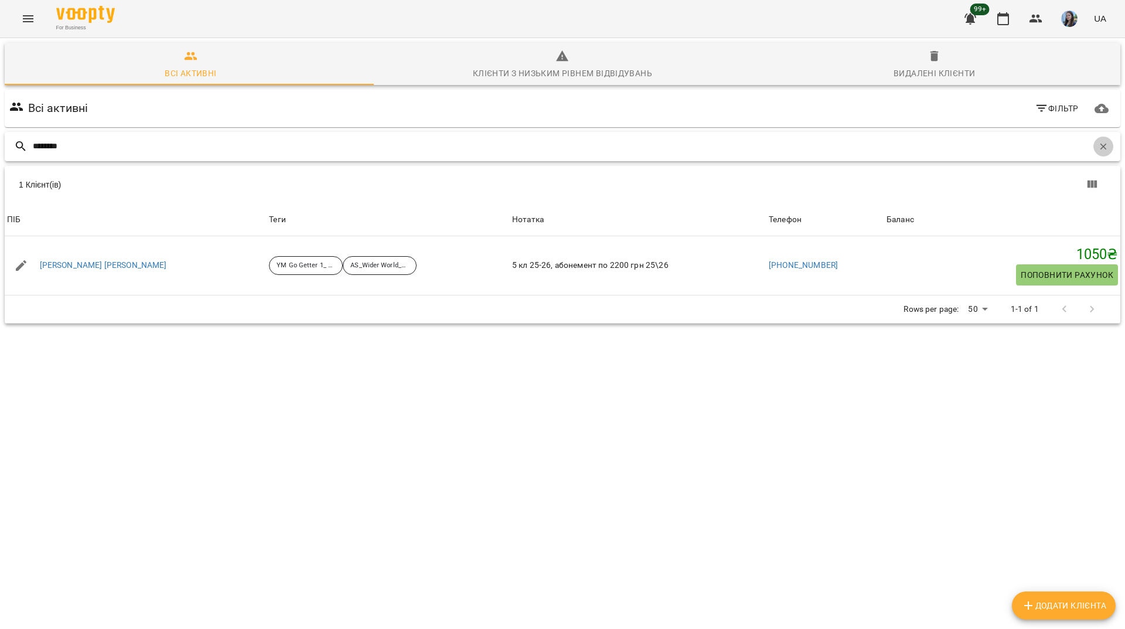
click at [1104, 143] on button "button" at bounding box center [1104, 147] width 20 height 20
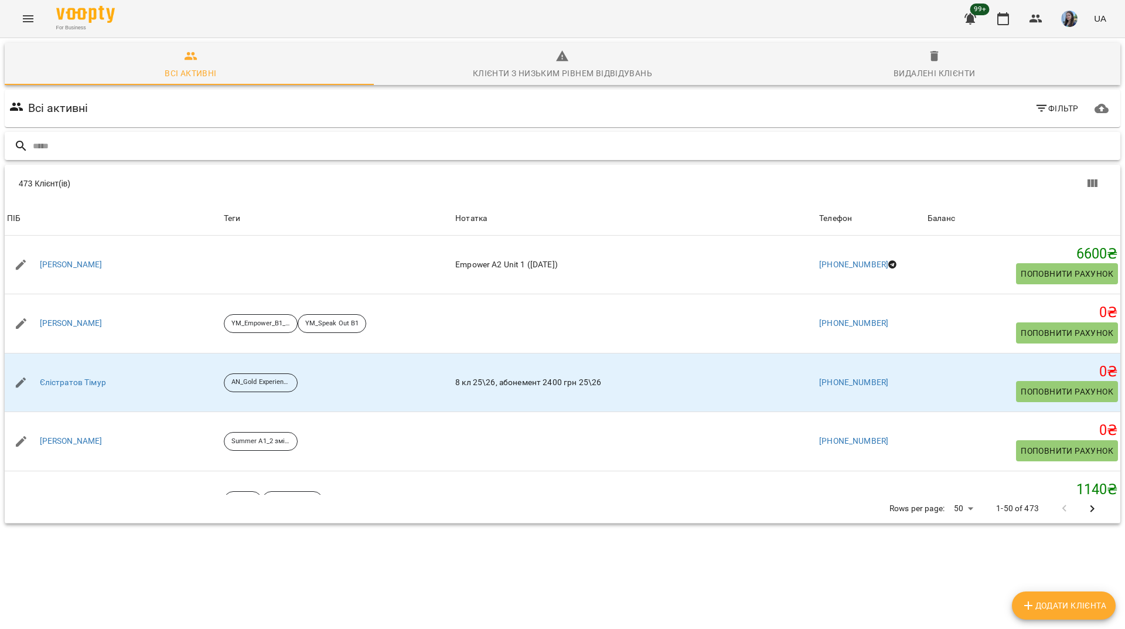
click at [551, 140] on input "text" at bounding box center [574, 146] width 1083 height 19
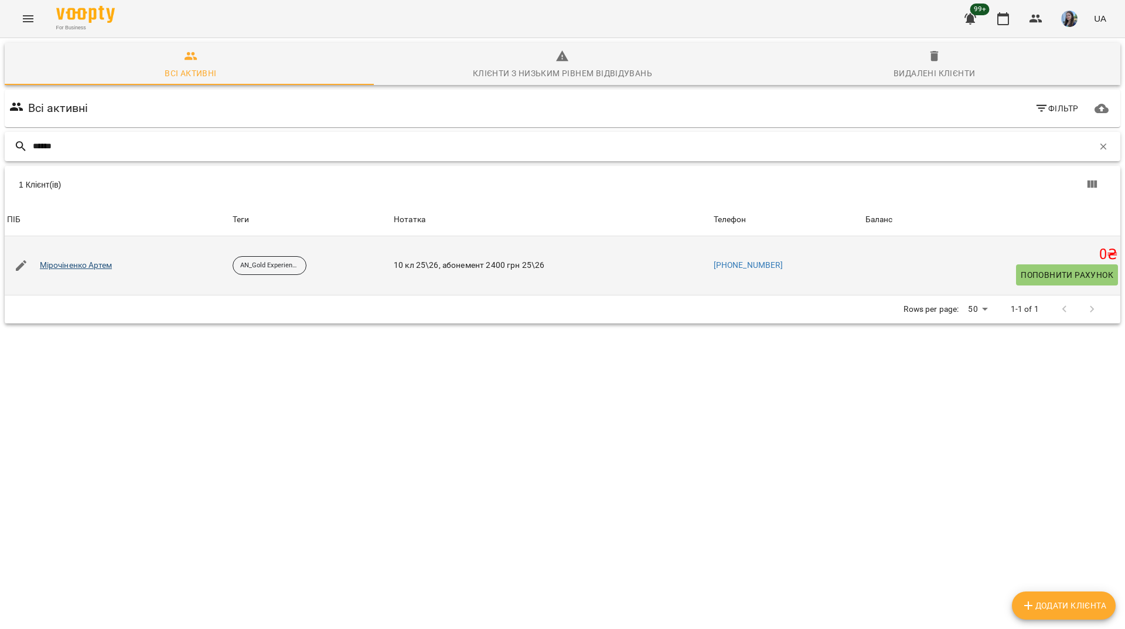
type input "******"
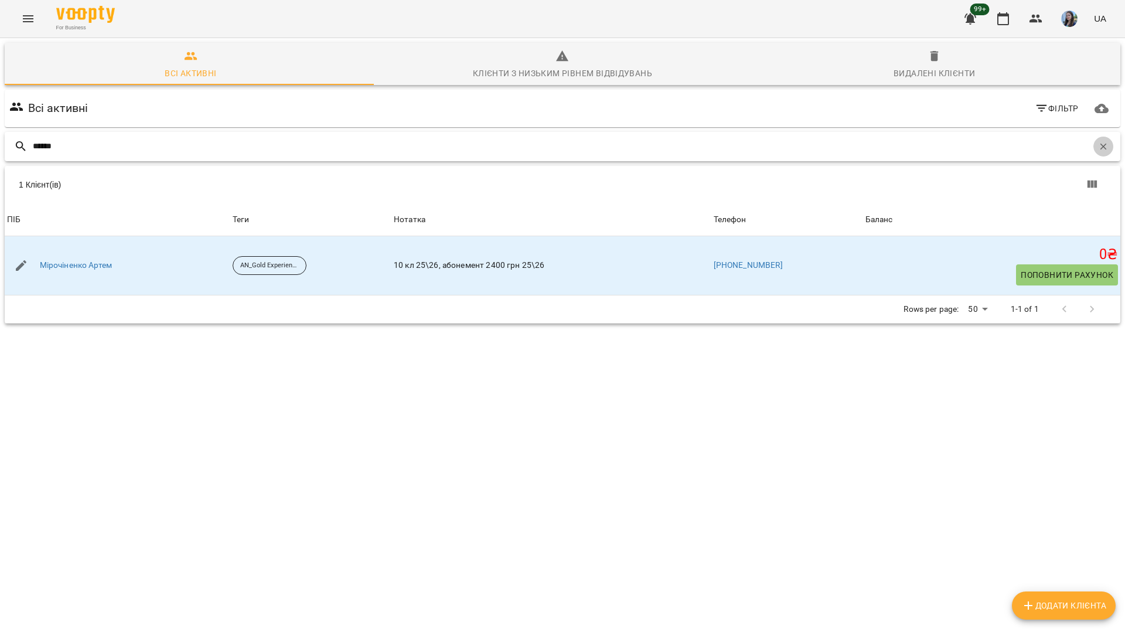
click at [1101, 145] on icon "button" at bounding box center [1104, 146] width 6 height 6
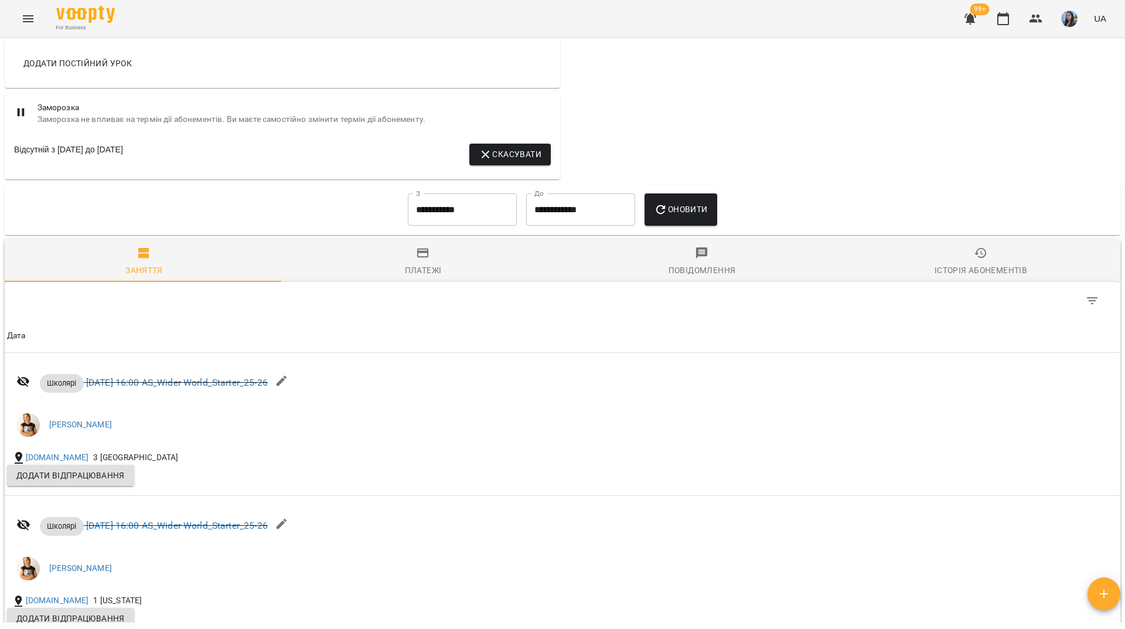
scroll to position [850, 0]
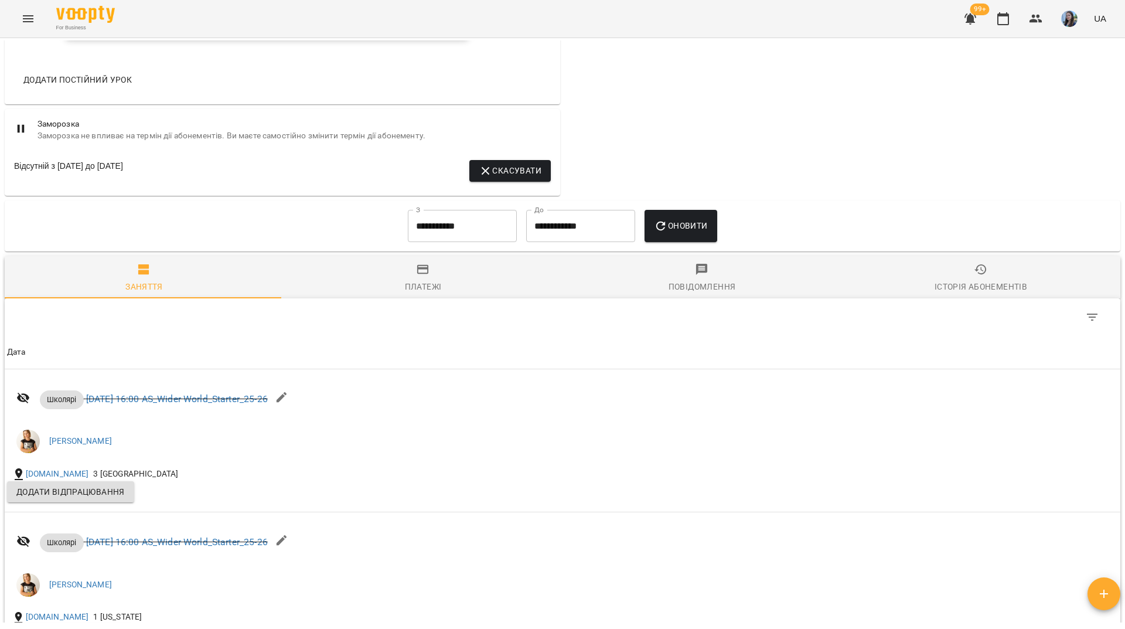
click at [433, 238] on input "**********" at bounding box center [462, 226] width 109 height 33
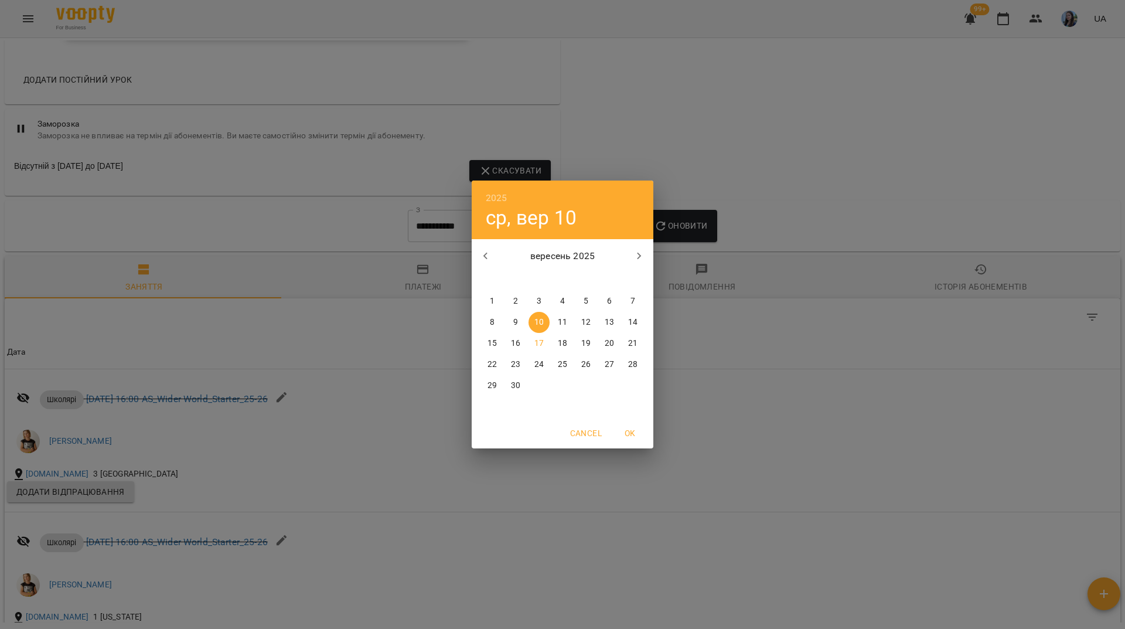
click at [491, 301] on p "1" at bounding box center [492, 301] width 5 height 12
type input "**********"
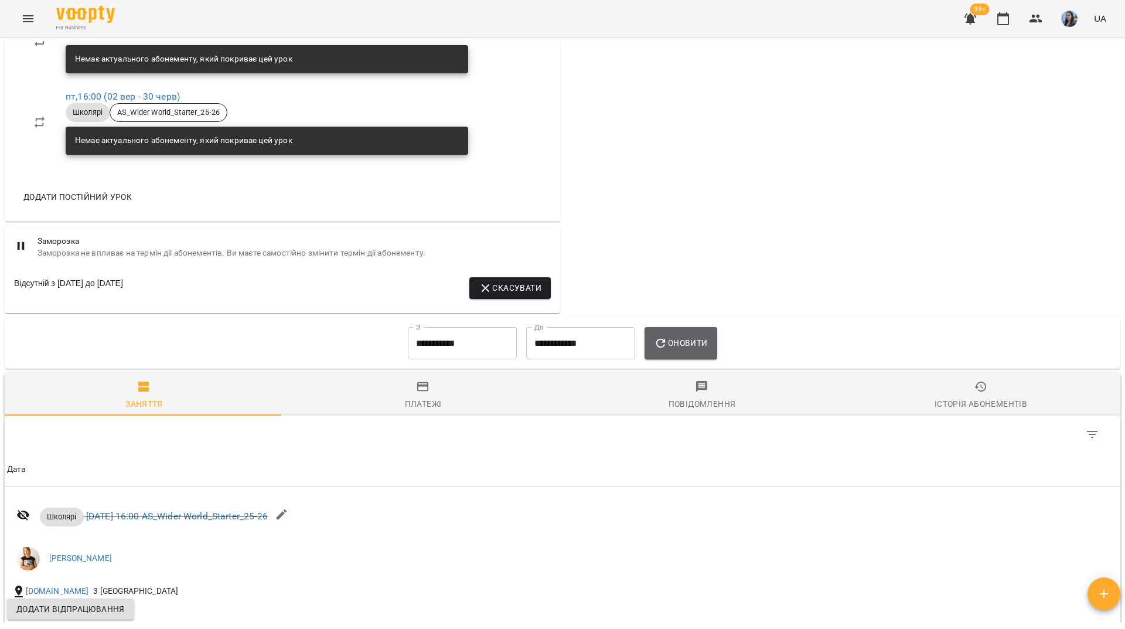
click at [680, 360] on button "Оновити" at bounding box center [681, 343] width 72 height 33
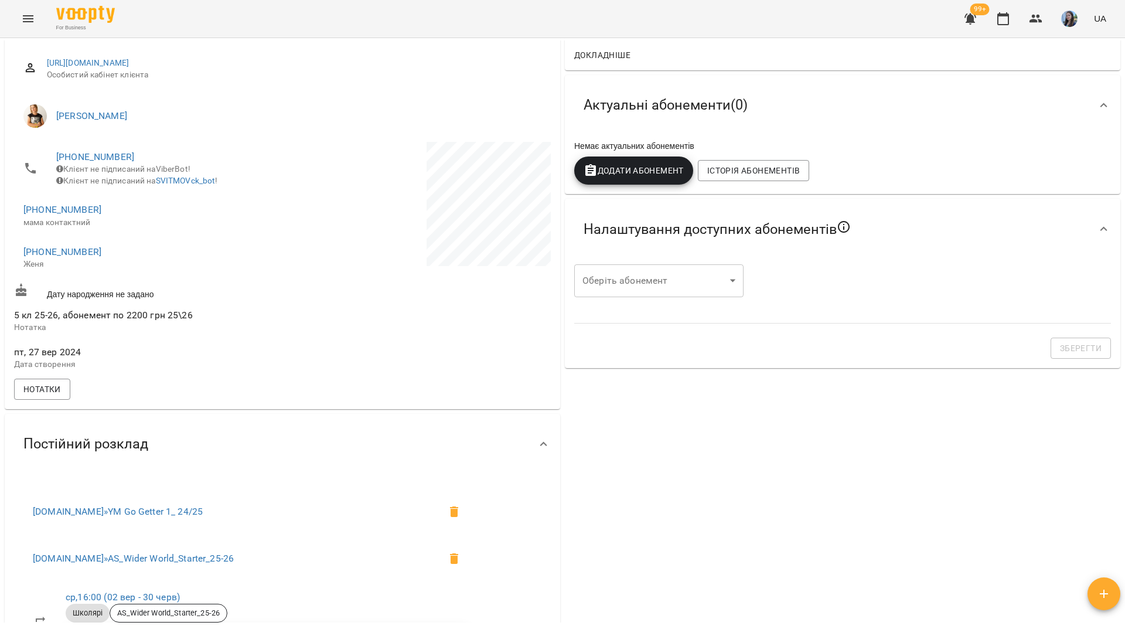
scroll to position [0, 0]
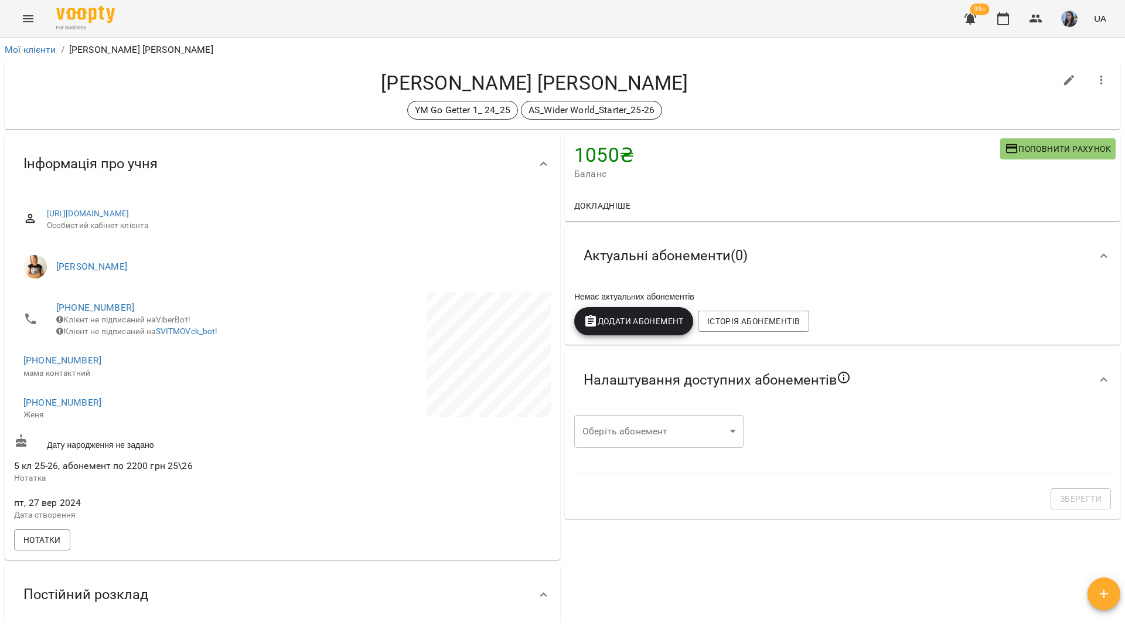
click at [394, 15] on div "For Business 99+ UA" at bounding box center [562, 19] width 1125 height 38
click at [160, 94] on h4 "[PERSON_NAME] [PERSON_NAME]" at bounding box center [535, 83] width 1042 height 24
click at [1066, 81] on icon "button" at bounding box center [1070, 80] width 14 height 14
select select "**"
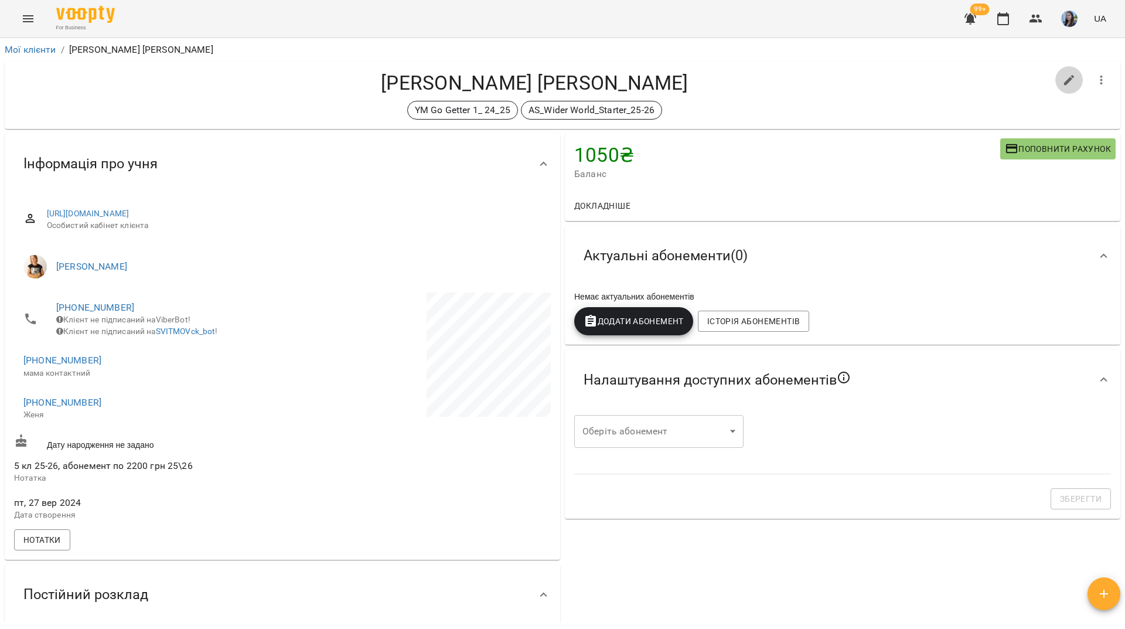
select select "**"
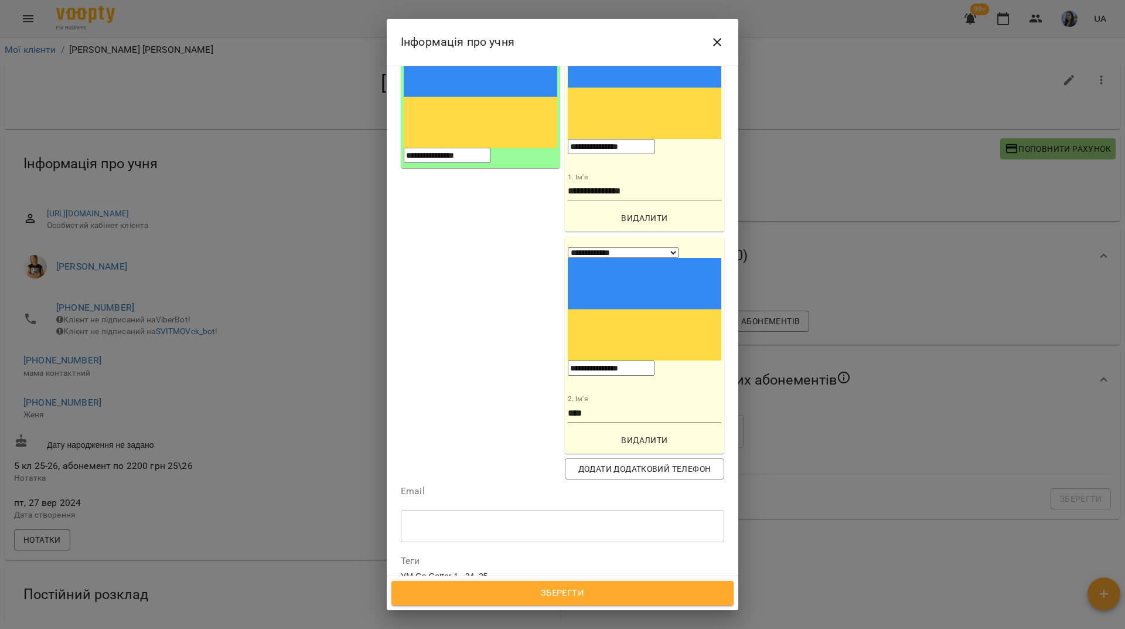
scroll to position [234, 0]
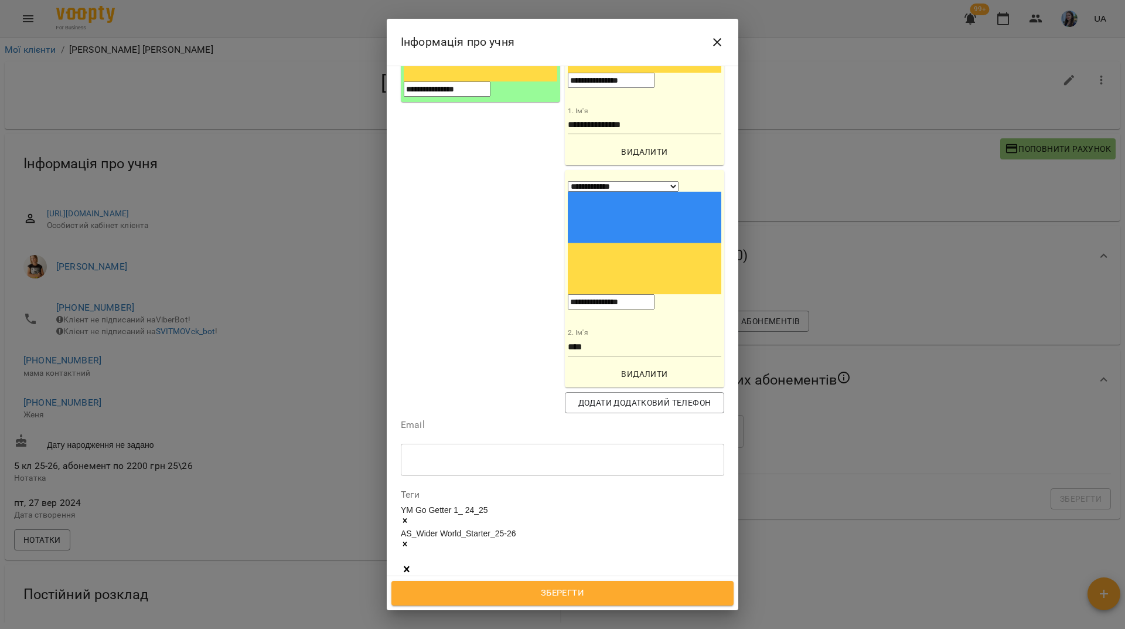
click at [409, 540] on icon at bounding box center [405, 544] width 8 height 8
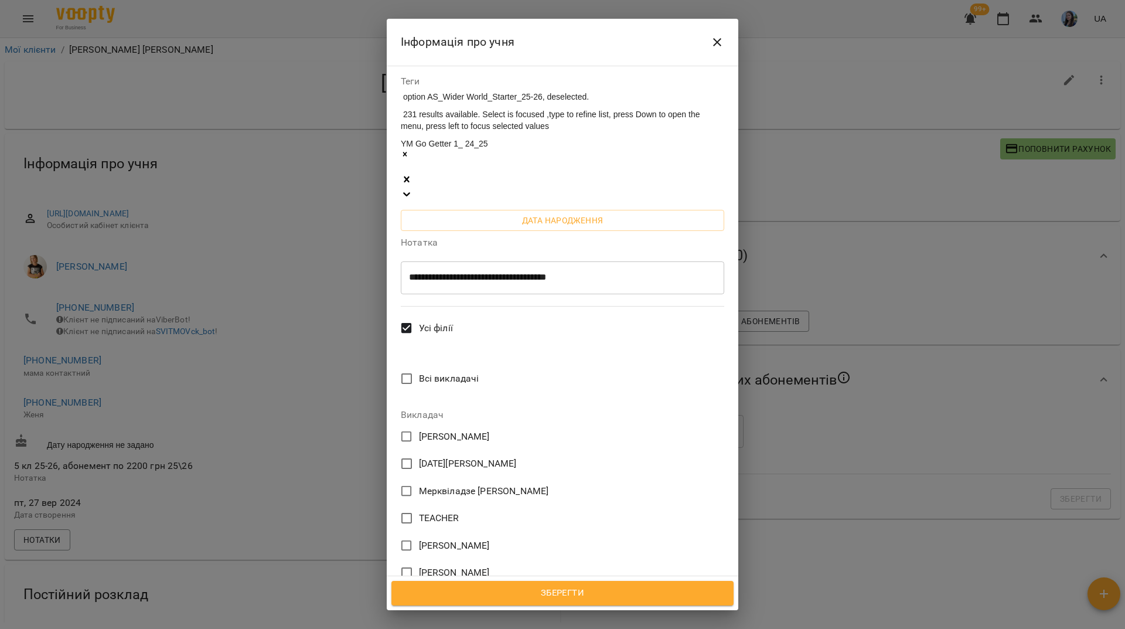
scroll to position [807, 0]
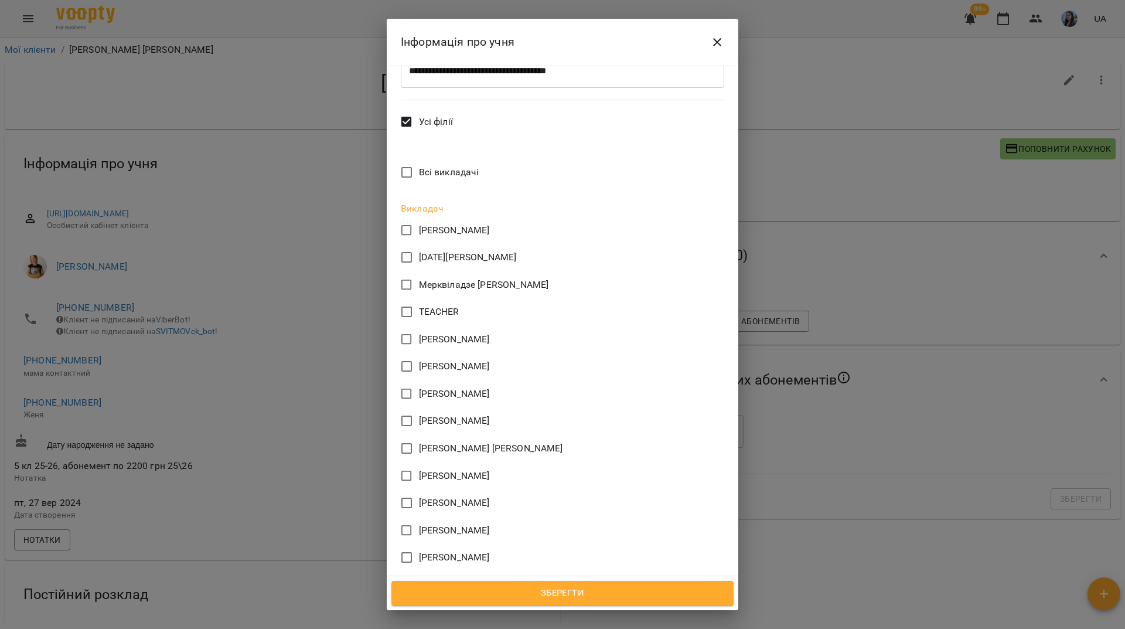
click at [652, 599] on span "Зберегти" at bounding box center [562, 593] width 317 height 15
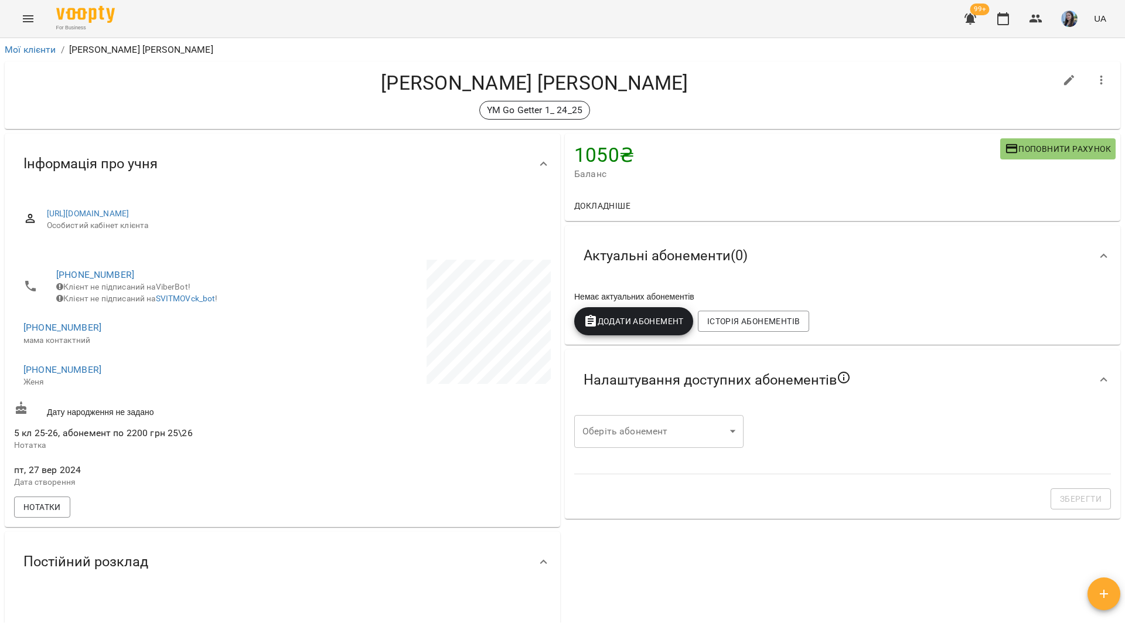
click at [1059, 87] on button "button" at bounding box center [1070, 80] width 28 height 28
select select "**"
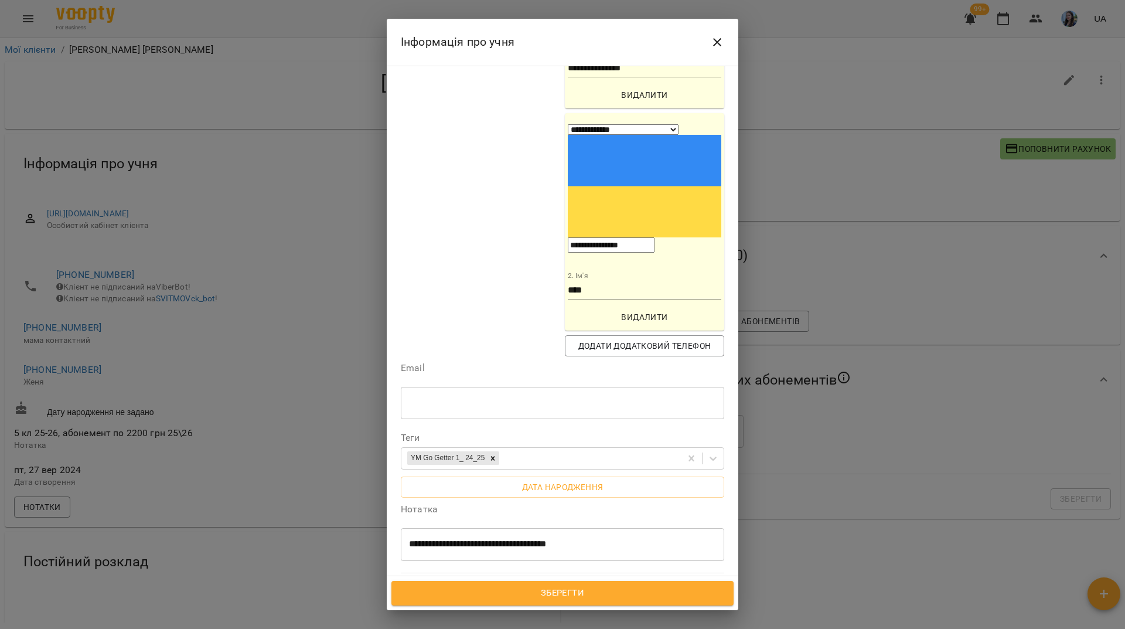
scroll to position [292, 0]
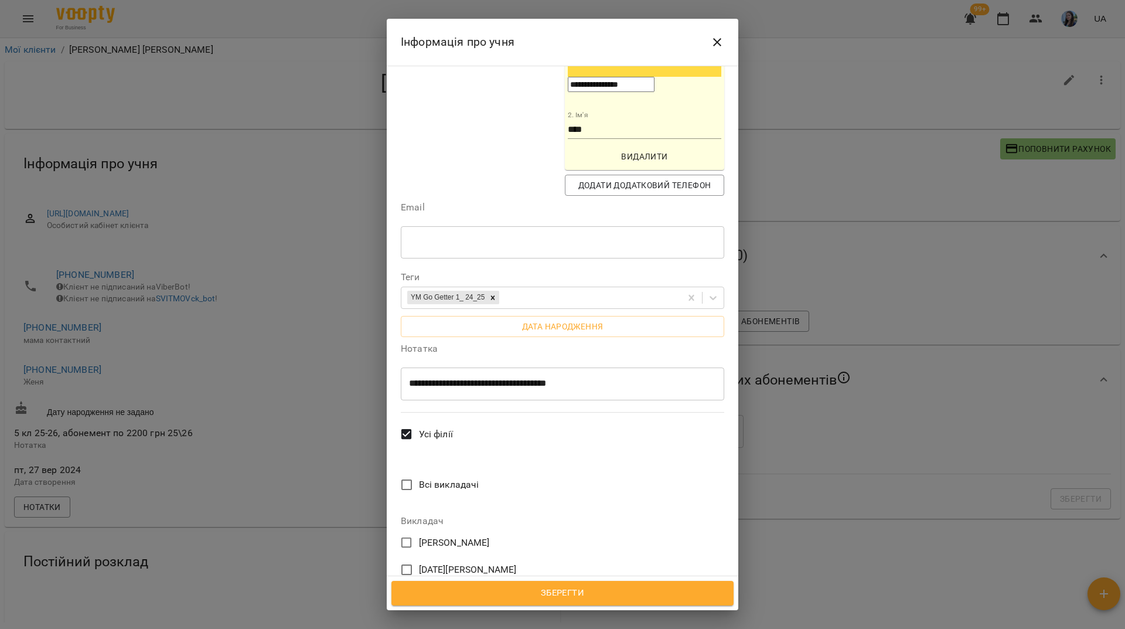
scroll to position [468, 0]
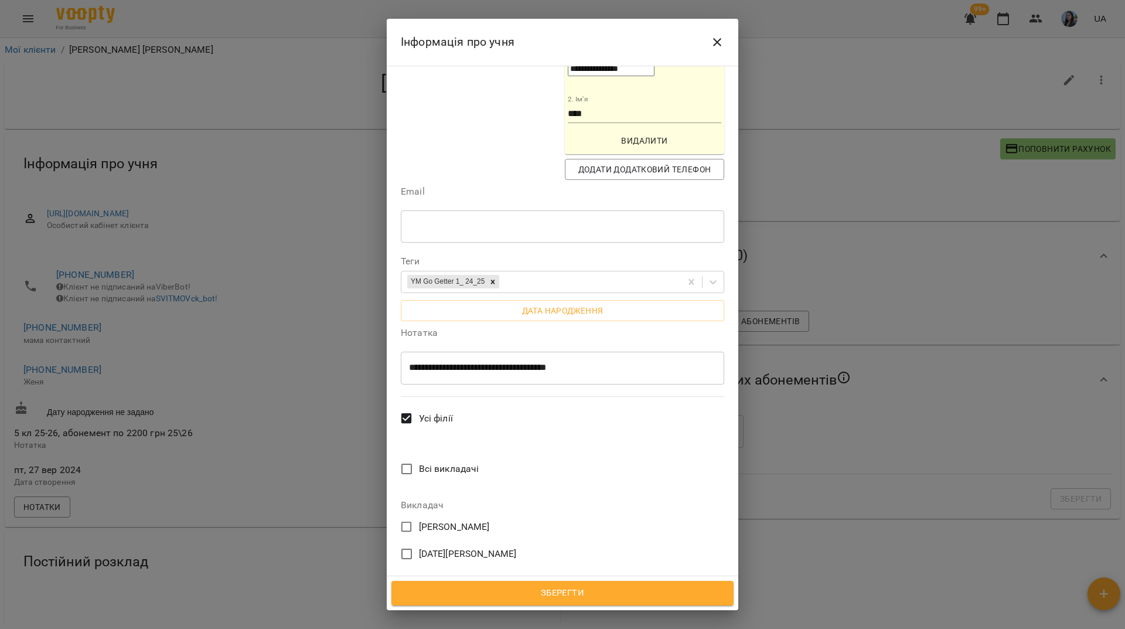
click at [434, 601] on span "TEACHER" at bounding box center [439, 608] width 40 height 14
click at [573, 600] on span "Зберегти" at bounding box center [562, 593] width 317 height 15
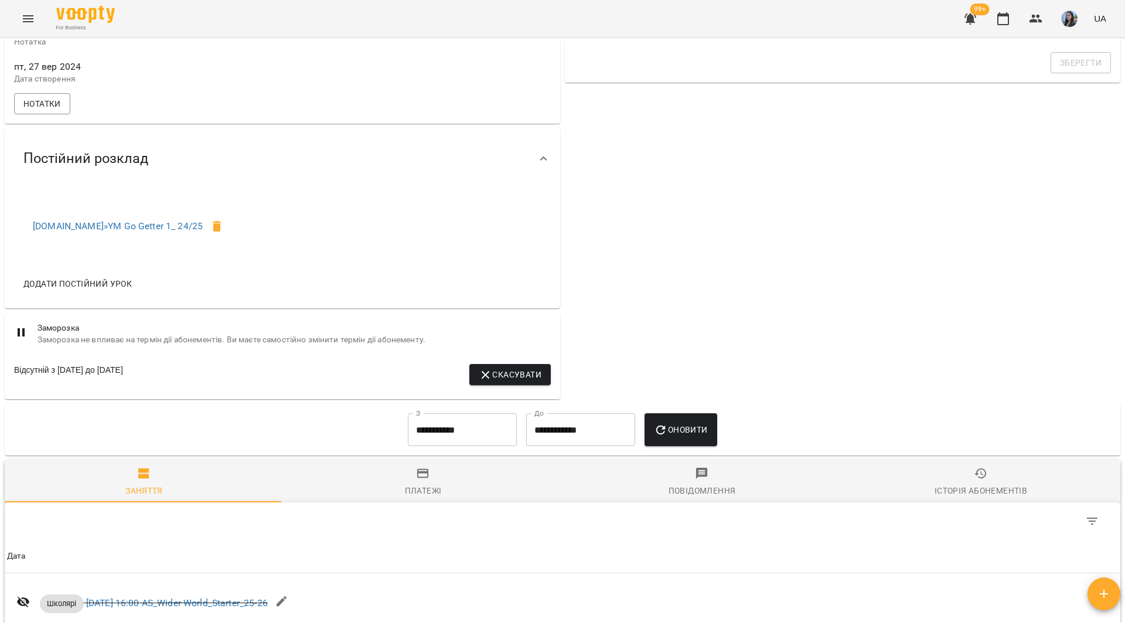
scroll to position [410, 0]
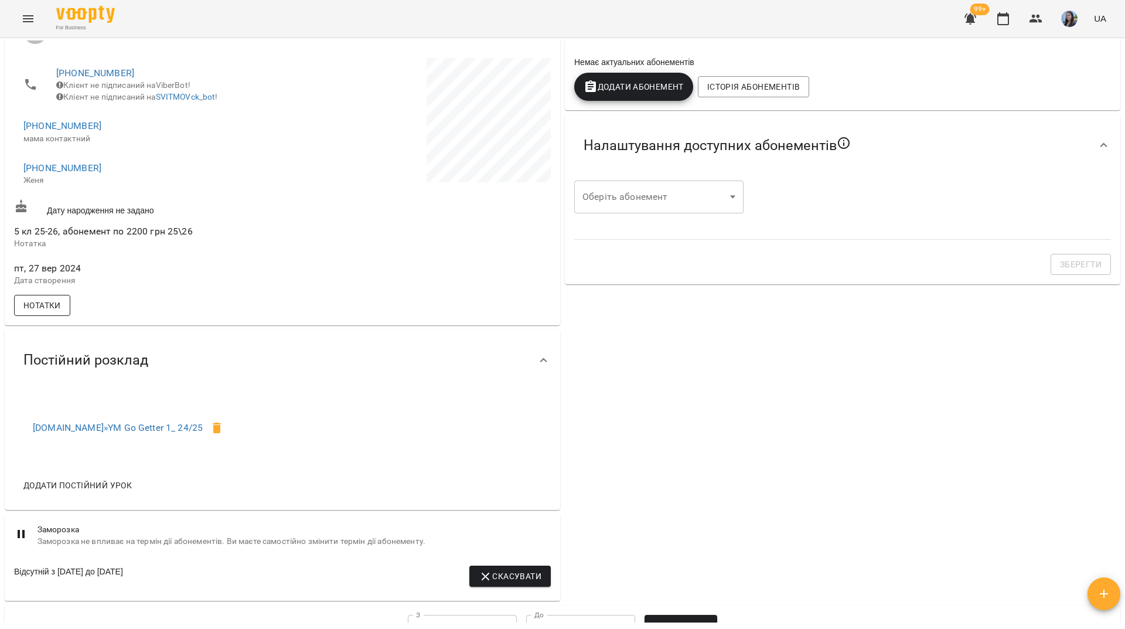
click at [54, 311] on div "[URL][DOMAIN_NAME] Особистий кабінет клієнта TEACHER [PHONE_NUMBER] Клієнт не п…" at bounding box center [283, 140] width 542 height 356
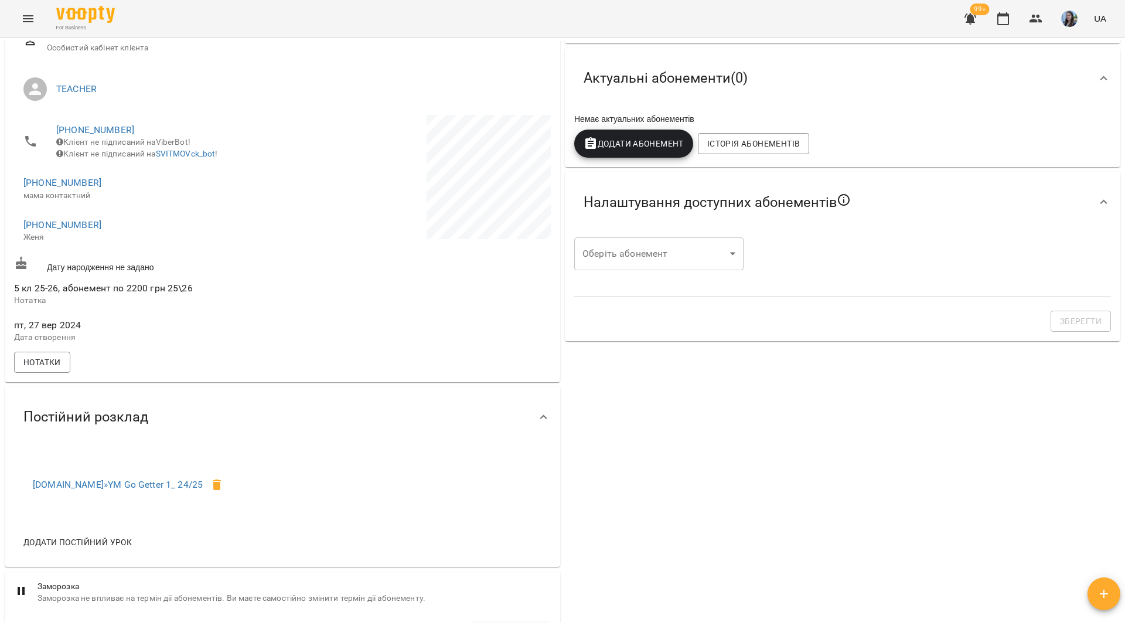
scroll to position [176, 0]
click at [41, 371] on span "Нотатки" at bounding box center [42, 364] width 38 height 14
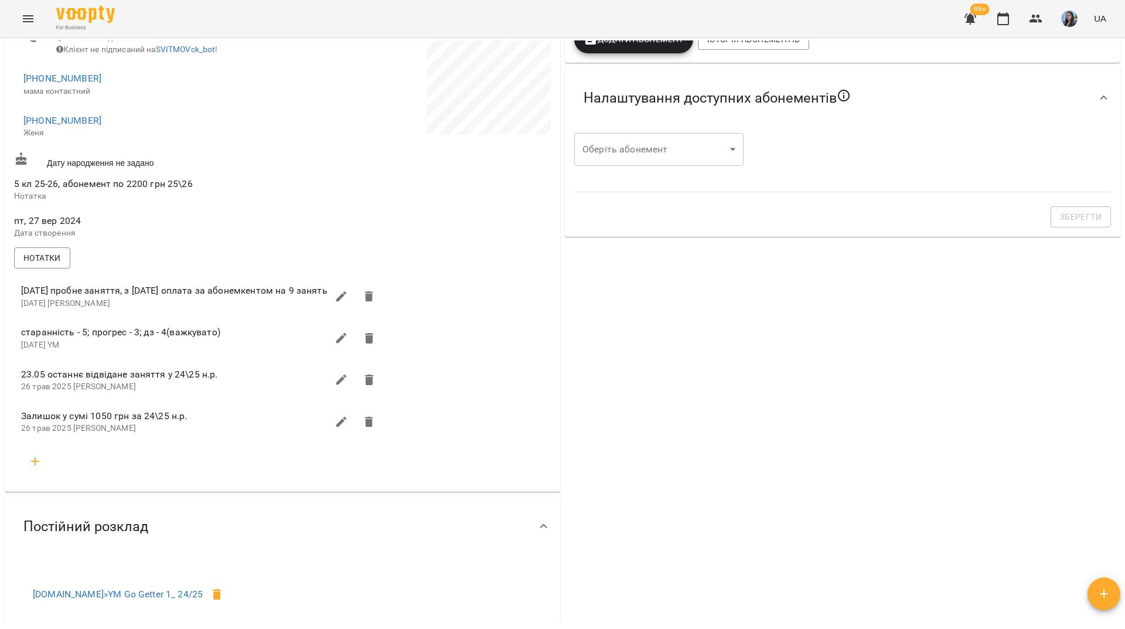
scroll to position [293, 0]
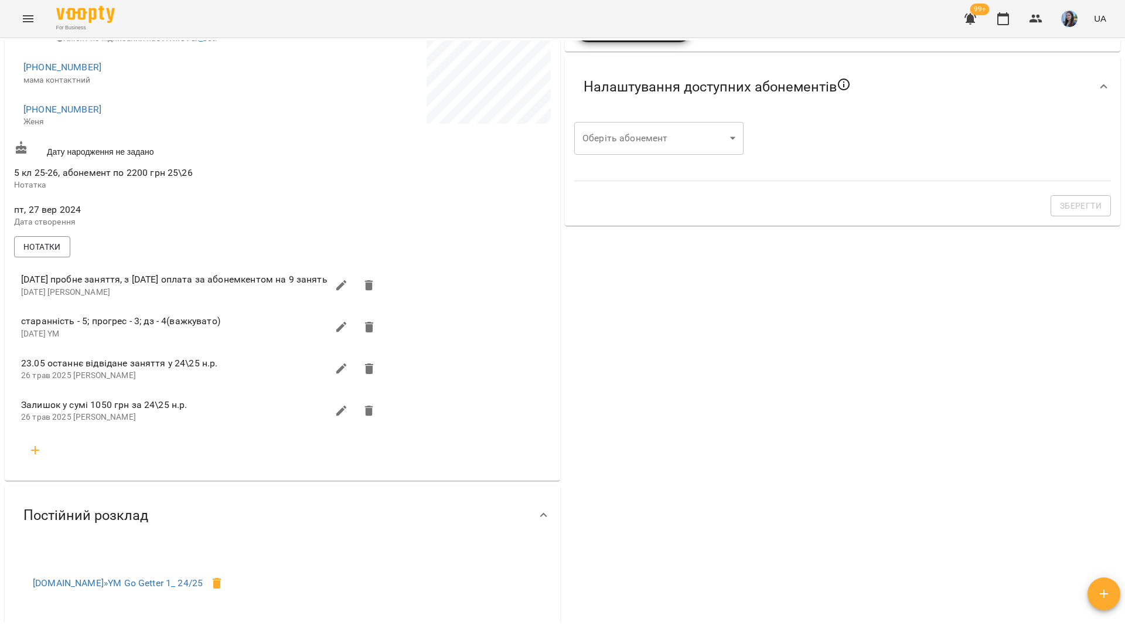
click at [46, 462] on button "button" at bounding box center [35, 450] width 28 height 28
click at [133, 495] on div "Назва поля" at bounding box center [202, 487] width 325 height 46
click at [137, 506] on input "text" at bounding box center [202, 497] width 325 height 19
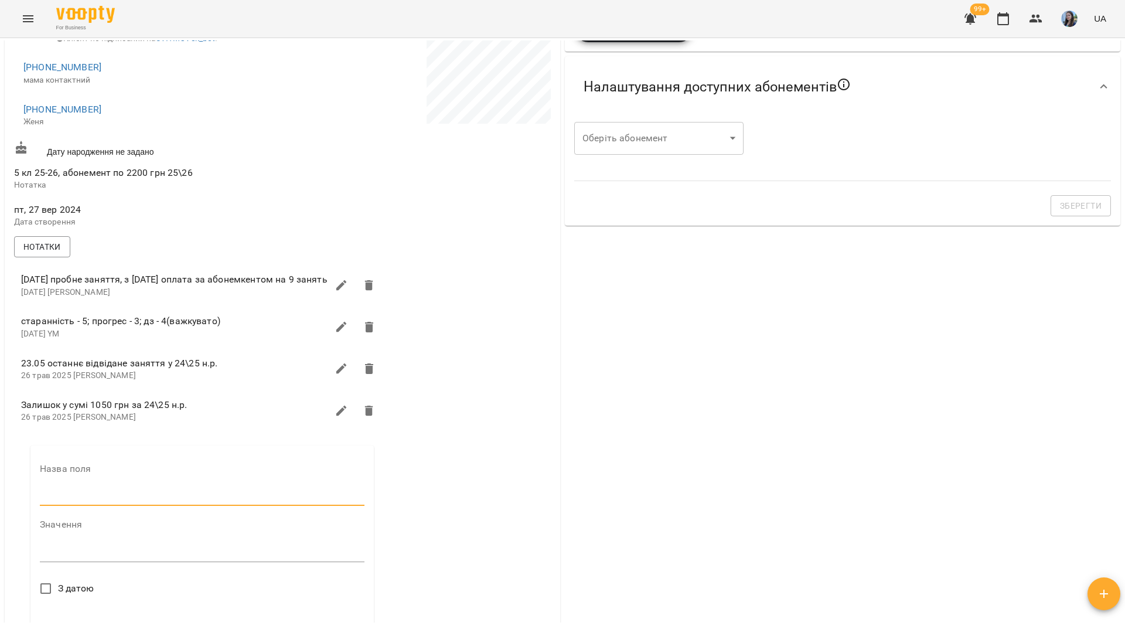
type input "****"
click at [102, 562] on textarea at bounding box center [202, 556] width 325 height 11
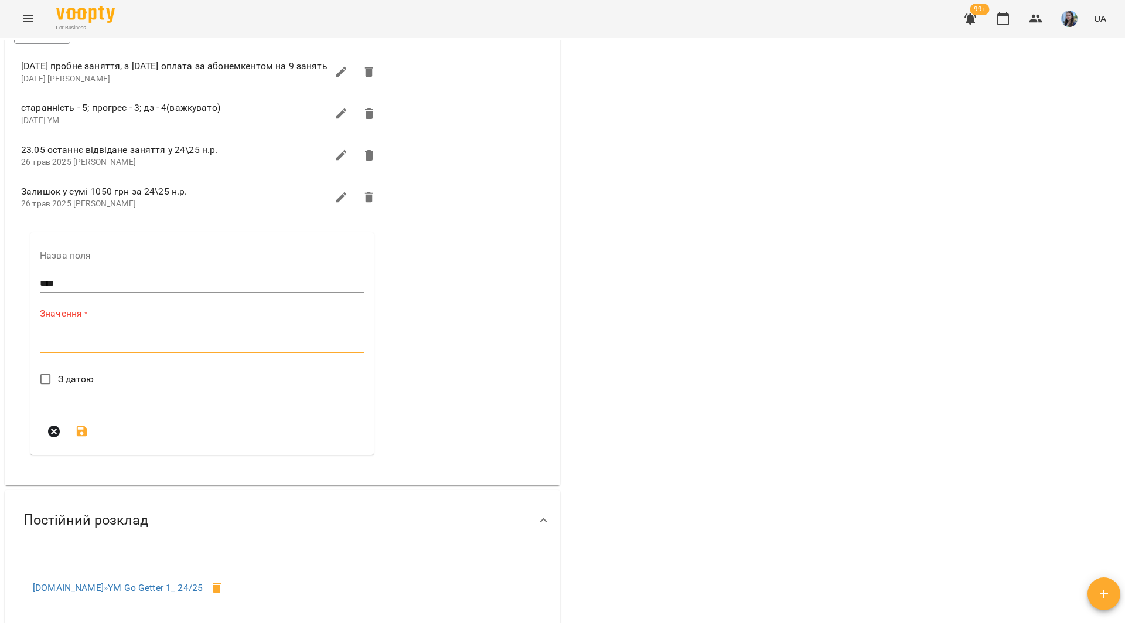
scroll to position [586, 0]
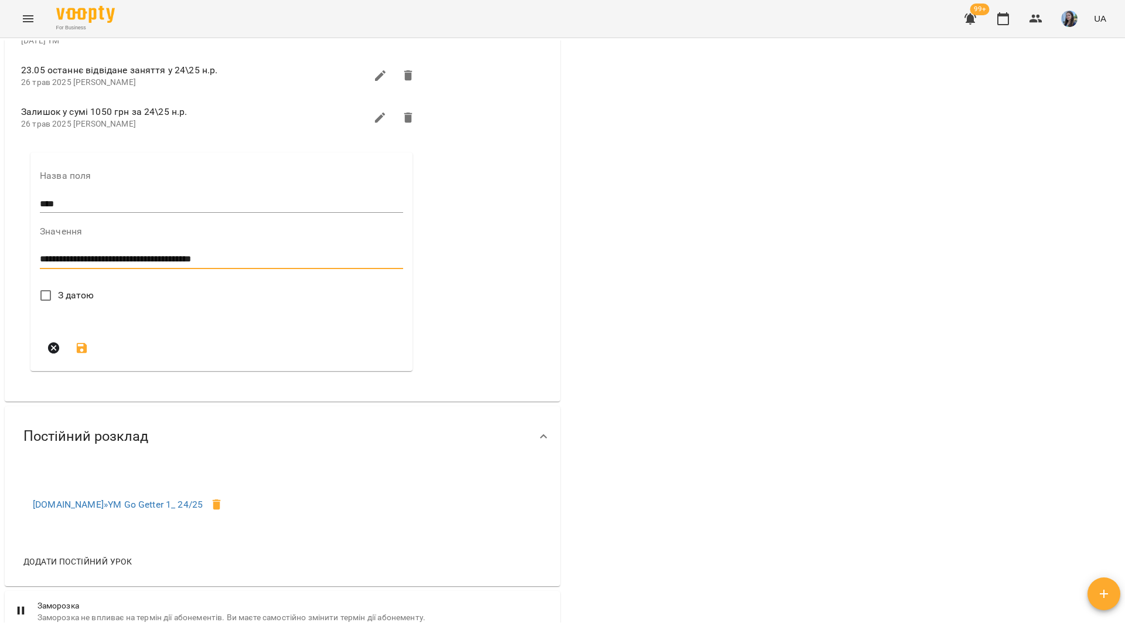
type textarea "**********"
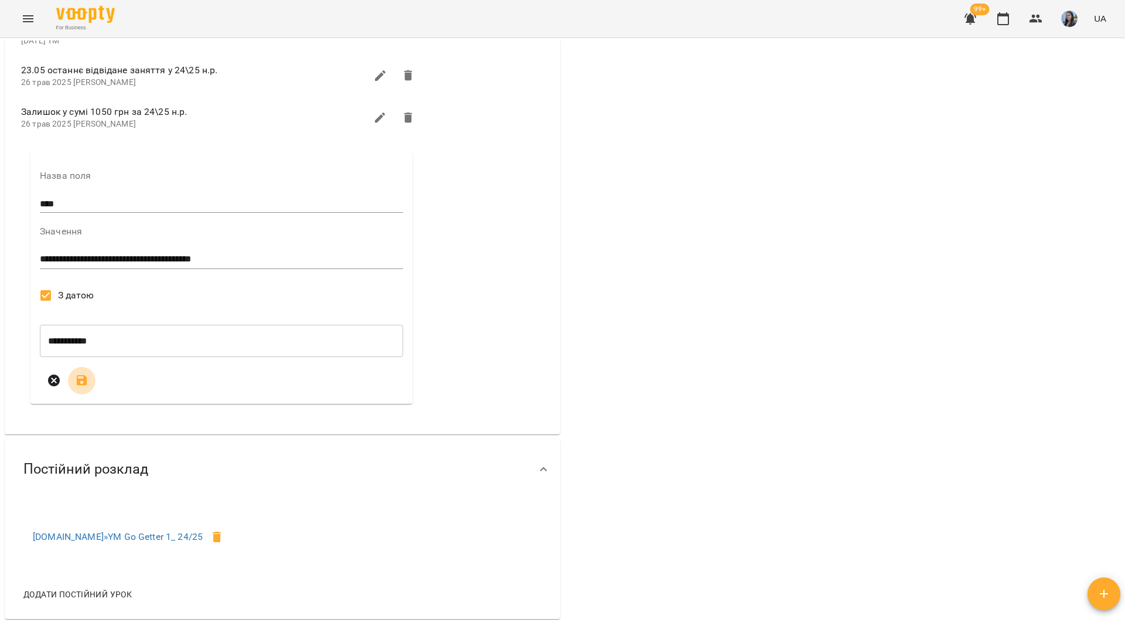
click at [93, 387] on button "submit" at bounding box center [82, 380] width 28 height 28
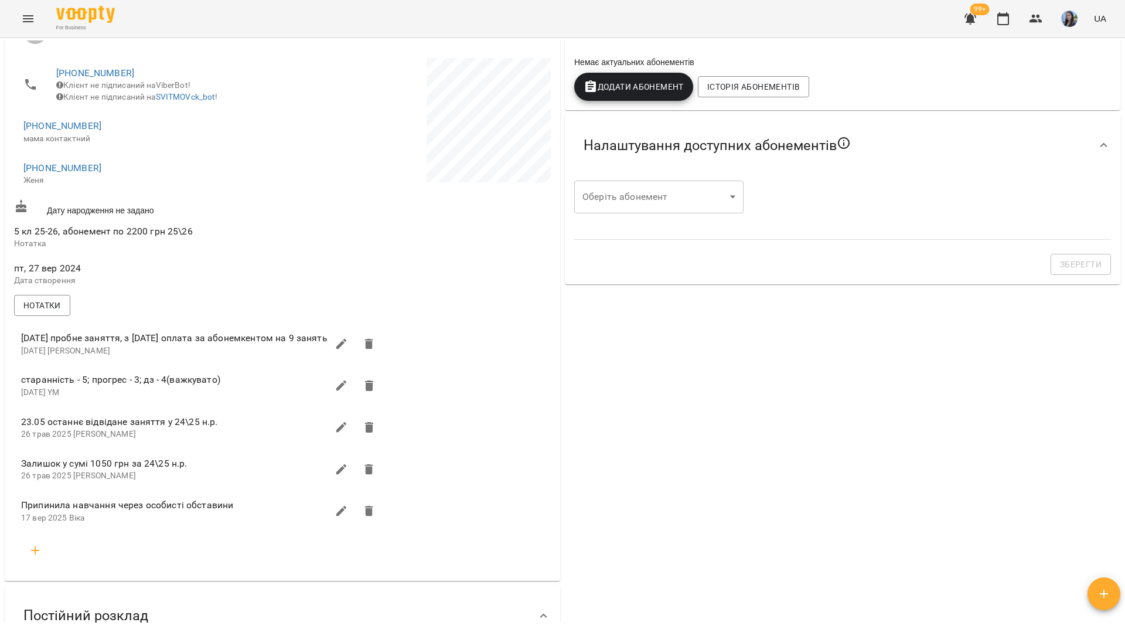
scroll to position [0, 0]
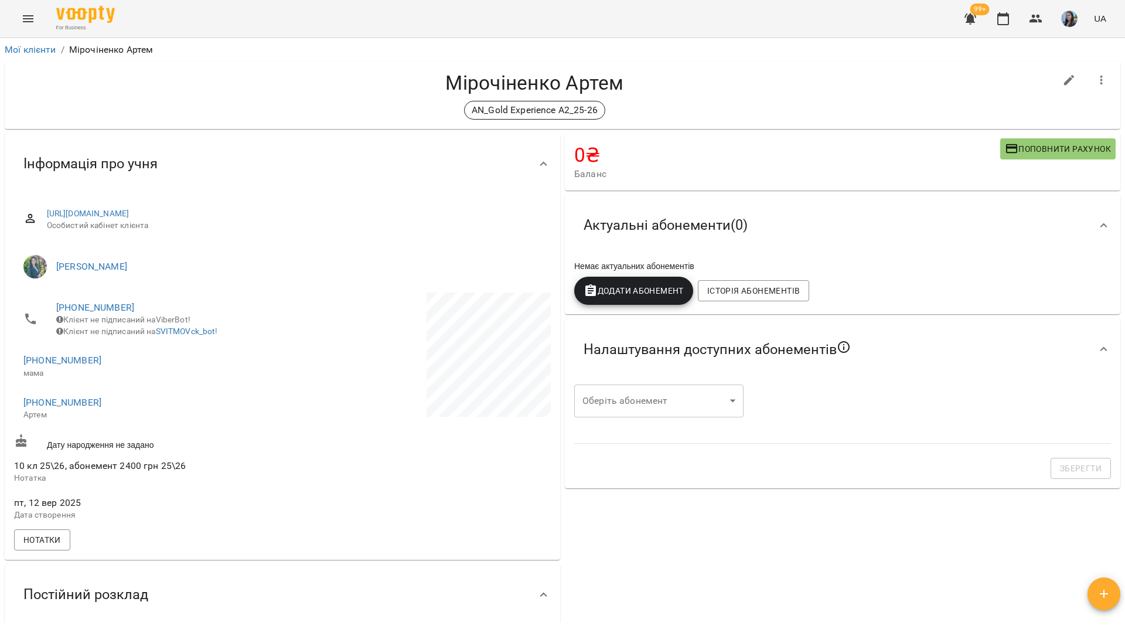
click at [137, 83] on h4 "Мірочіненко Артем" at bounding box center [535, 83] width 1042 height 24
click at [210, 26] on div "For Business 99+ UA" at bounding box center [562, 19] width 1125 height 38
click at [47, 47] on link "Мої клієнти" at bounding box center [31, 49] width 52 height 11
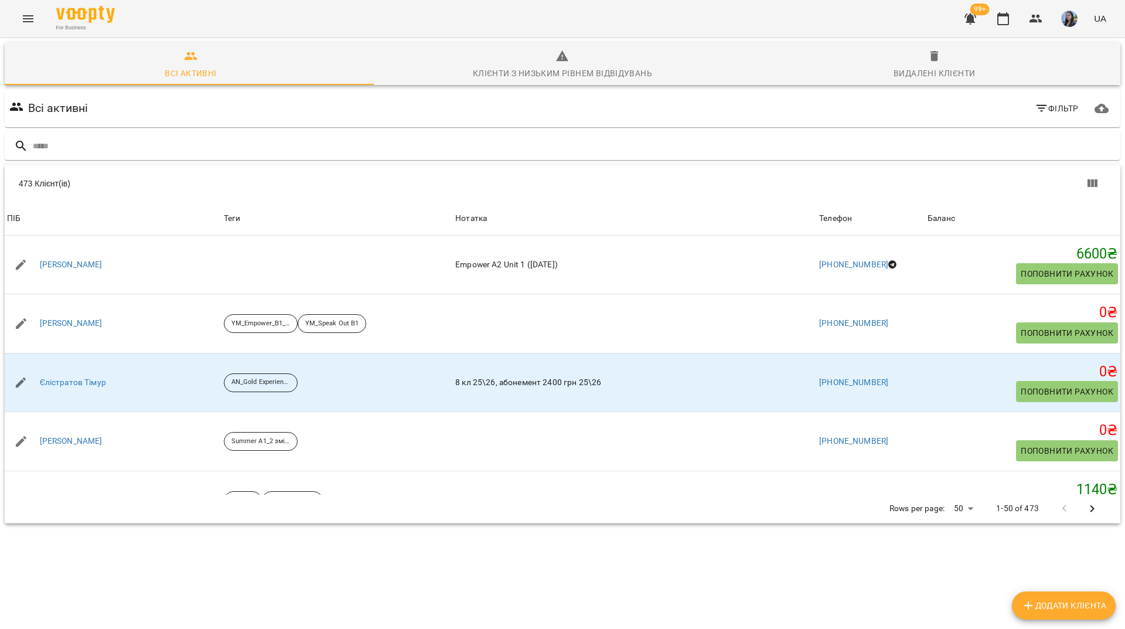
click at [372, 6] on div "For Business 99+ UA" at bounding box center [562, 19] width 1125 height 38
click at [444, 135] on div at bounding box center [563, 146] width 1116 height 29
click at [462, 153] on input "text" at bounding box center [574, 146] width 1083 height 19
type input "*"
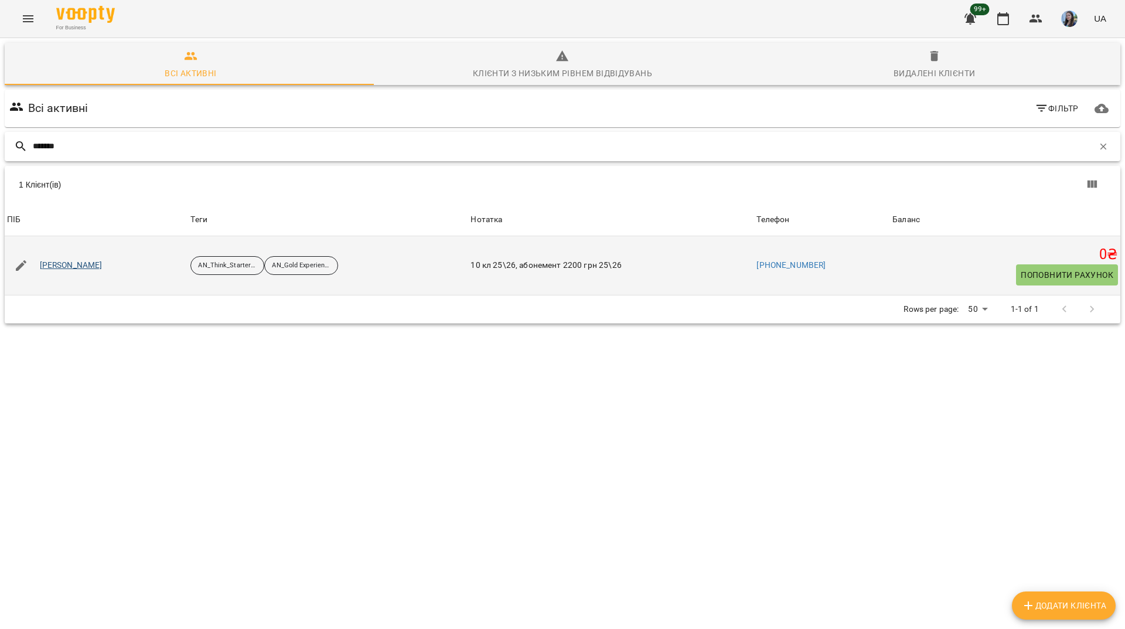
type input "******"
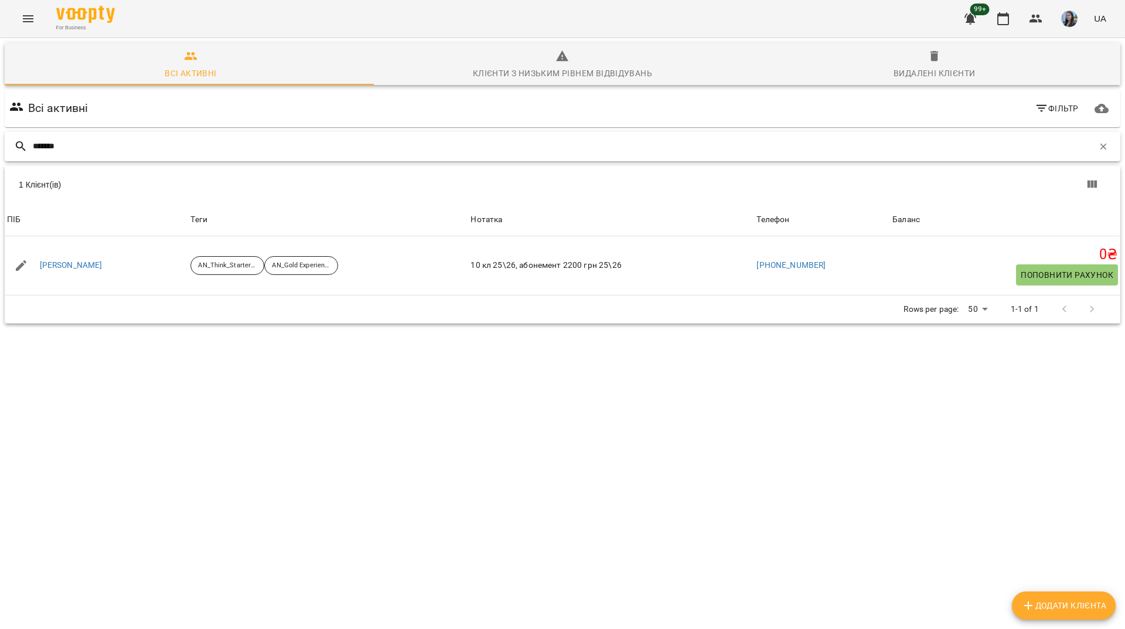
click at [1098, 143] on icon "button" at bounding box center [1103, 146] width 11 height 11
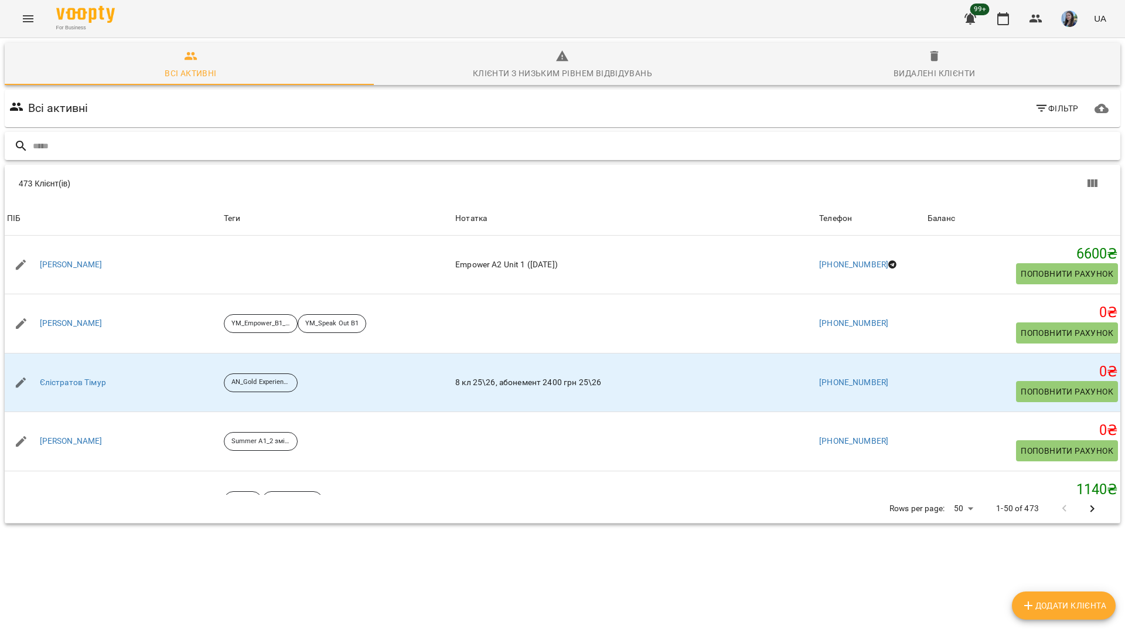
click at [336, 142] on input "text" at bounding box center [574, 146] width 1083 height 19
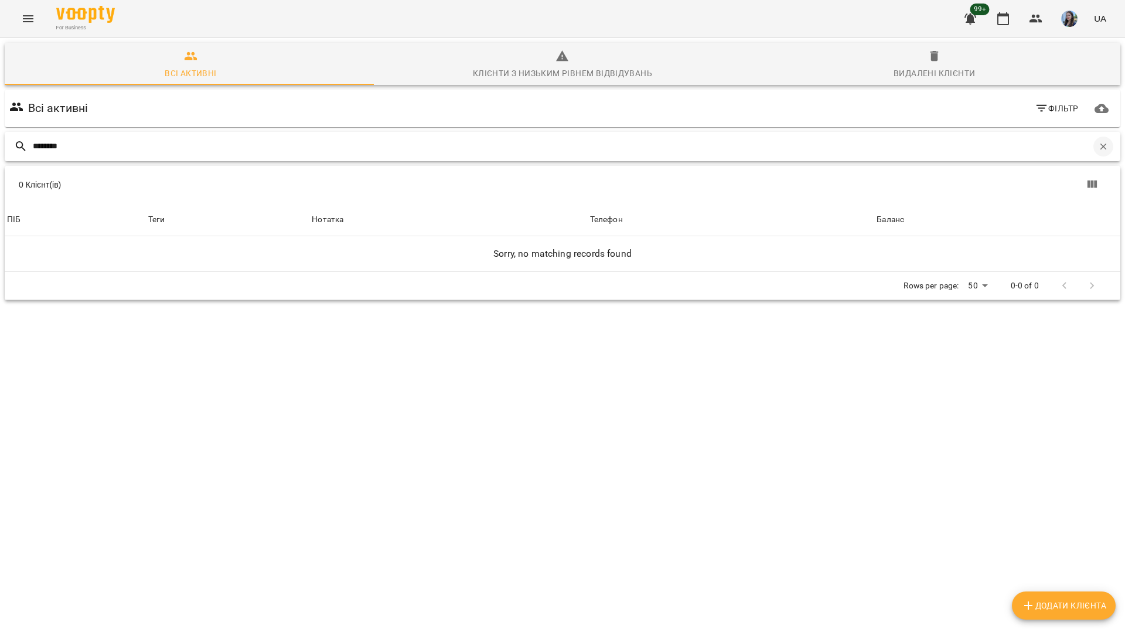
type input "********"
click at [1101, 147] on button "button" at bounding box center [1104, 147] width 20 height 20
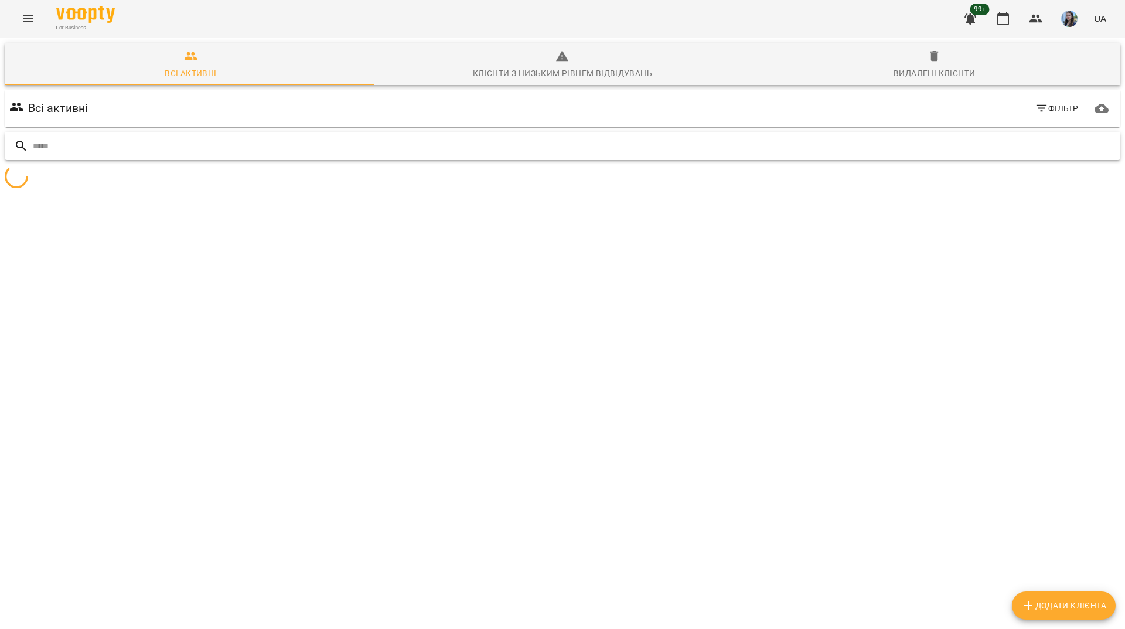
click at [993, 147] on input "text" at bounding box center [574, 146] width 1083 height 19
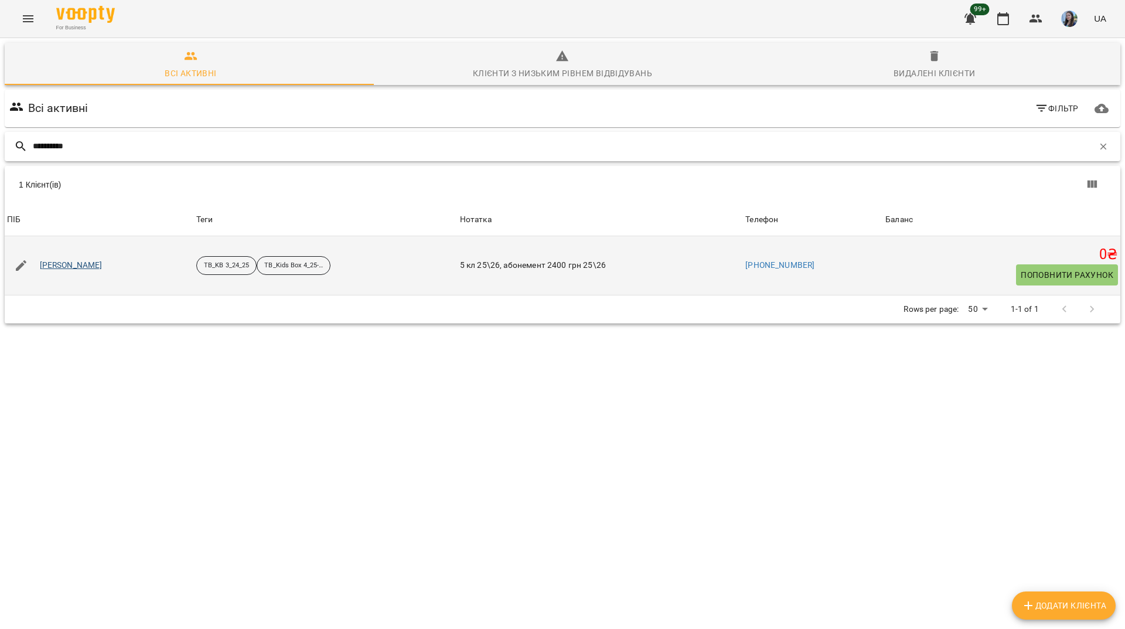
type input "**********"
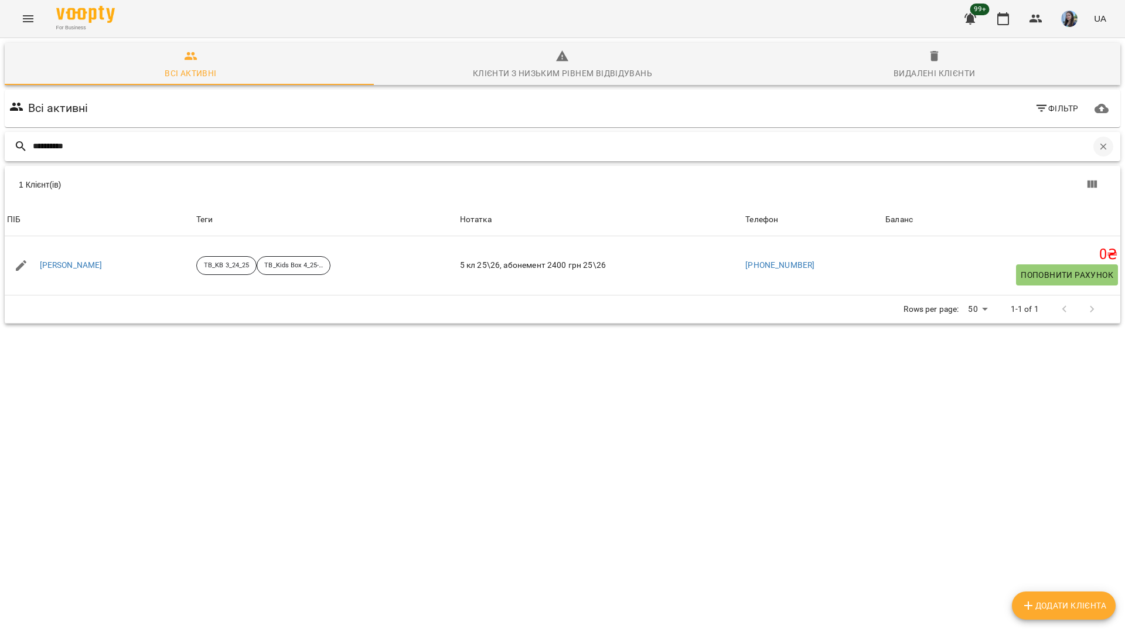
click at [1103, 151] on button "button" at bounding box center [1104, 147] width 20 height 20
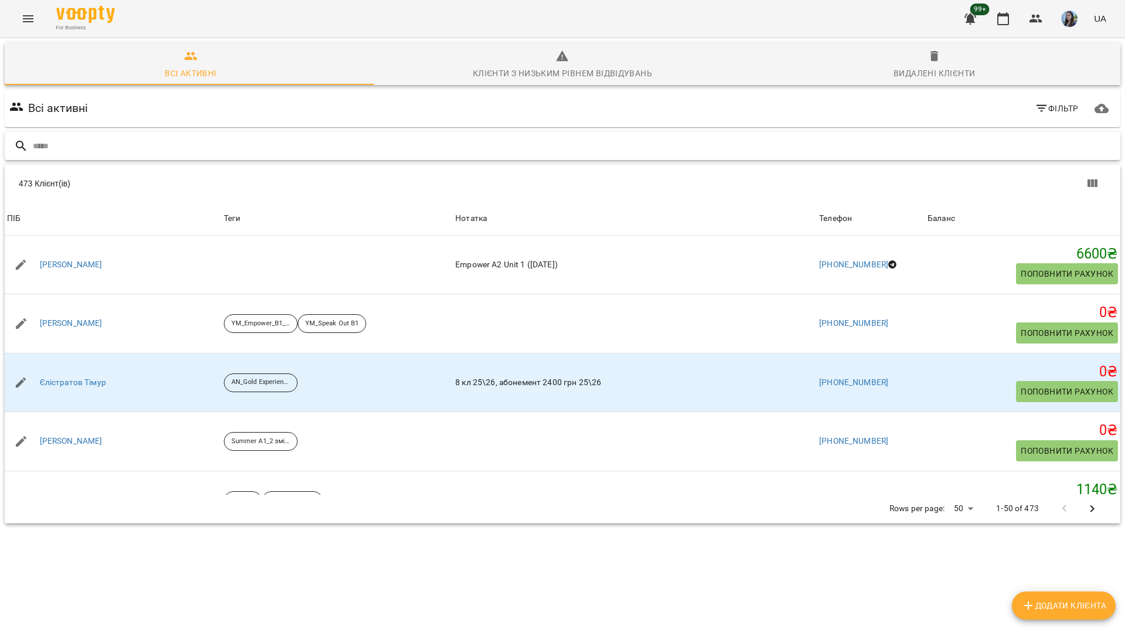
click at [227, 157] on div at bounding box center [563, 146] width 1116 height 29
click at [233, 145] on input "text" at bounding box center [574, 146] width 1083 height 19
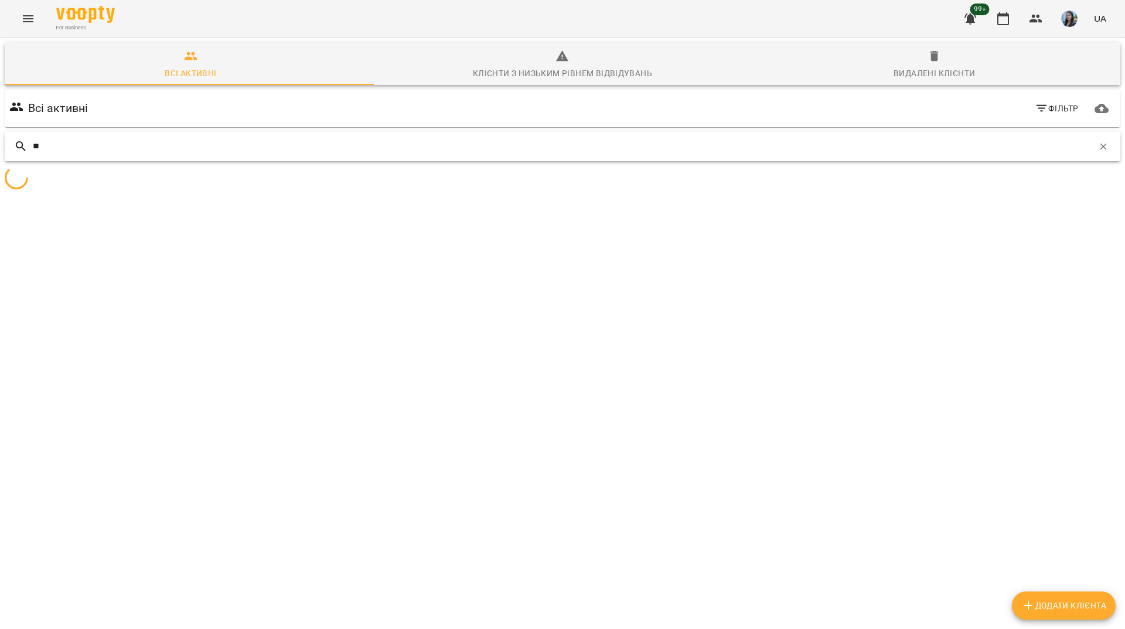
type input "*"
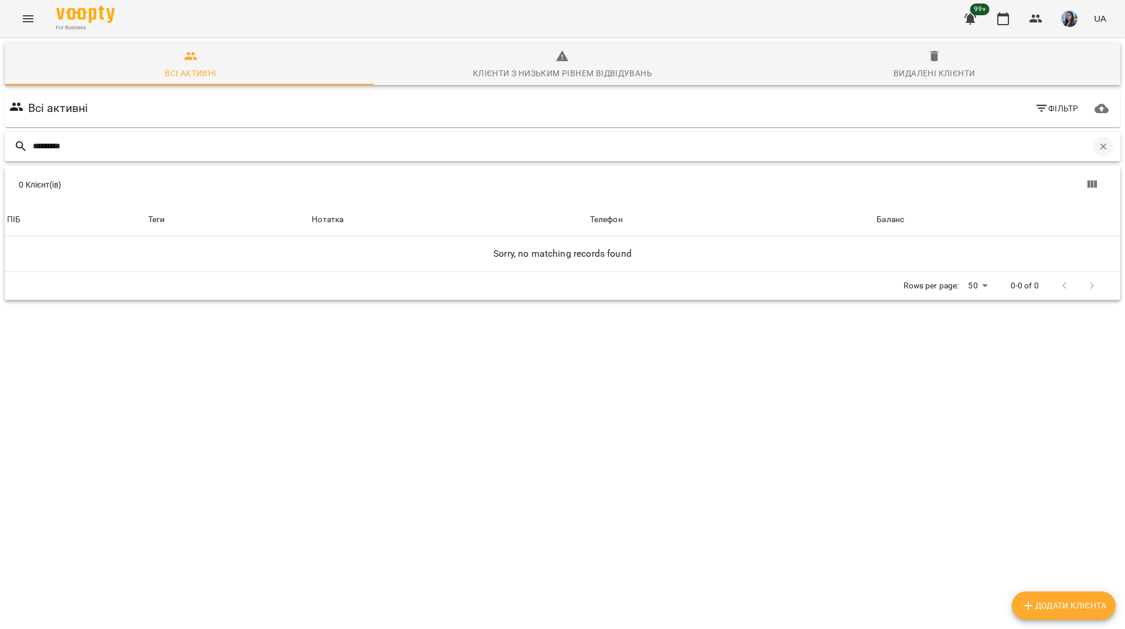
type input "*********"
click at [1101, 147] on icon "button" at bounding box center [1104, 146] width 6 height 6
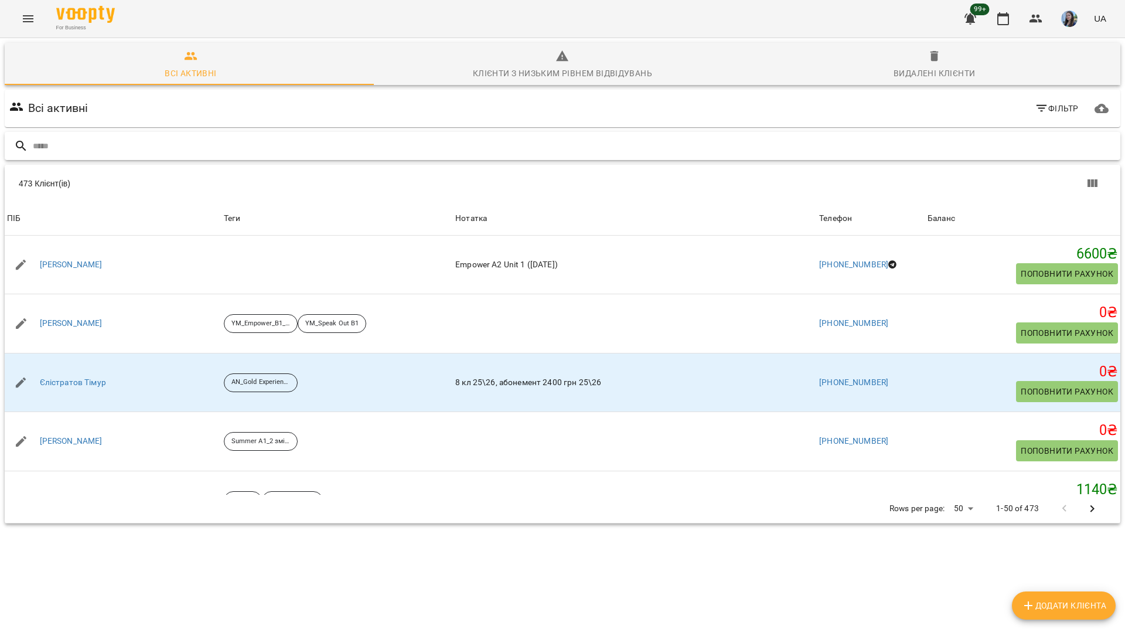
click at [1056, 143] on input "text" at bounding box center [574, 146] width 1083 height 19
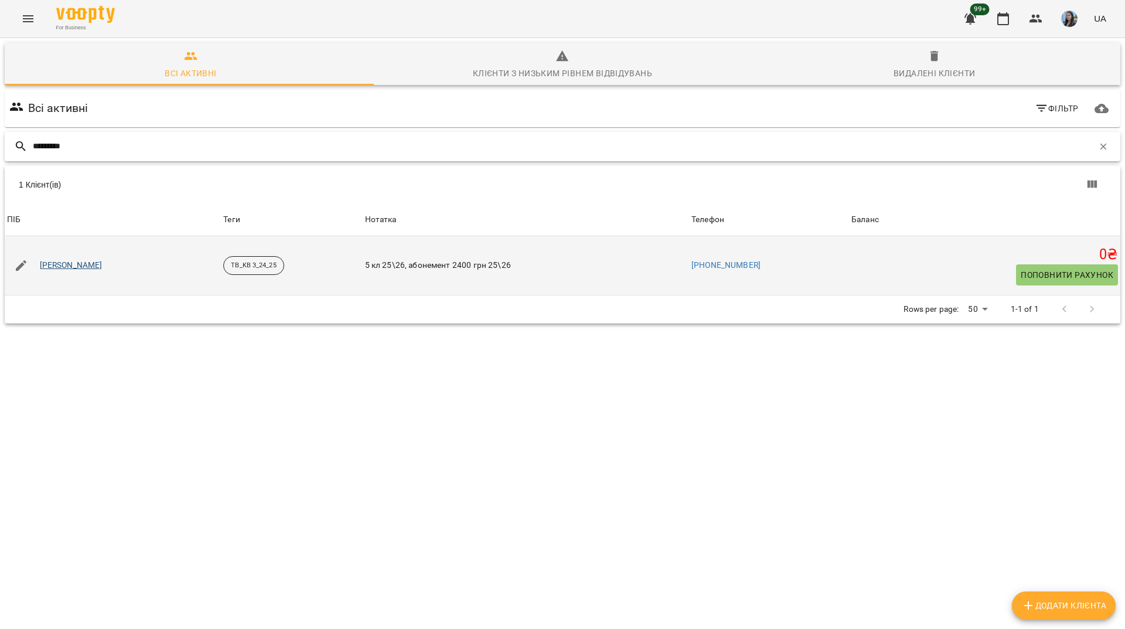
type input "*********"
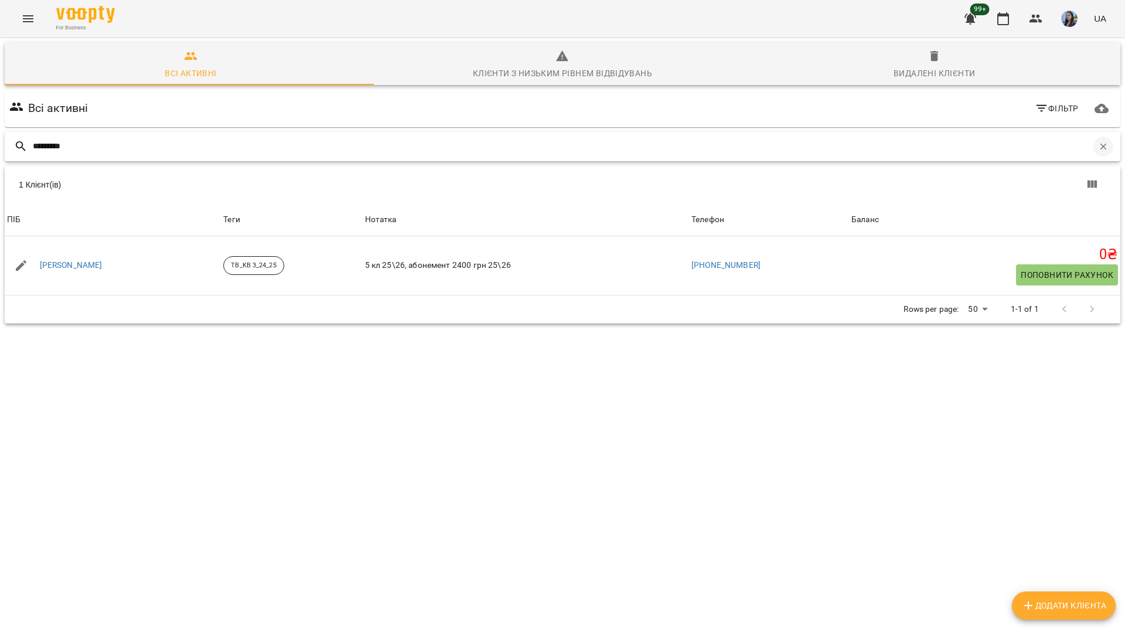
click at [1098, 144] on icon "button" at bounding box center [1103, 146] width 11 height 11
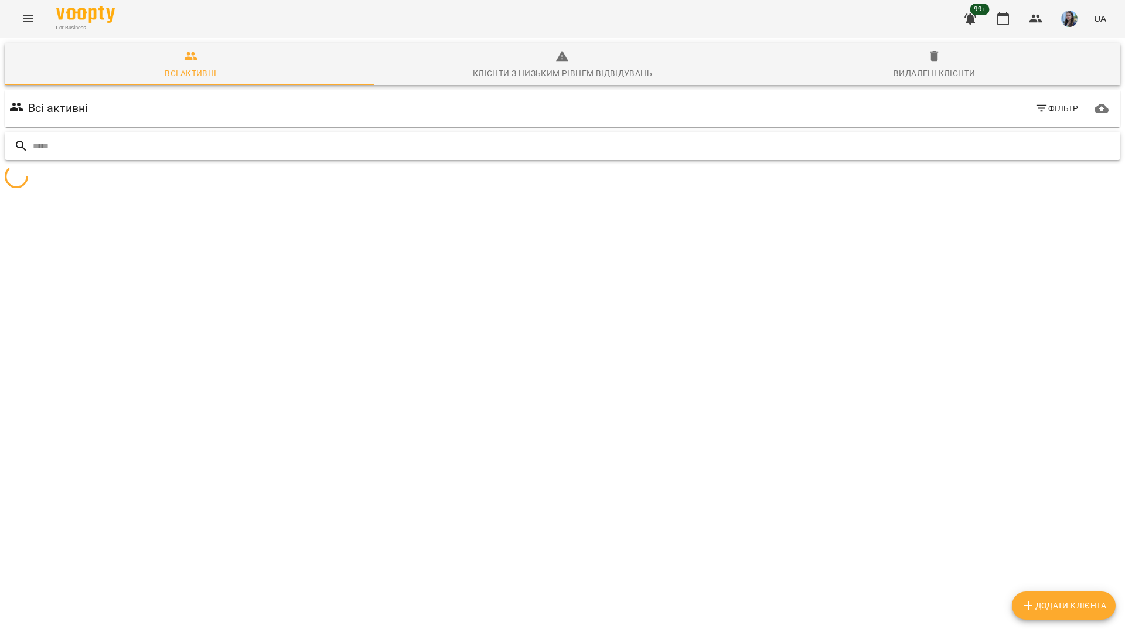
click at [1092, 145] on input "text" at bounding box center [574, 146] width 1083 height 19
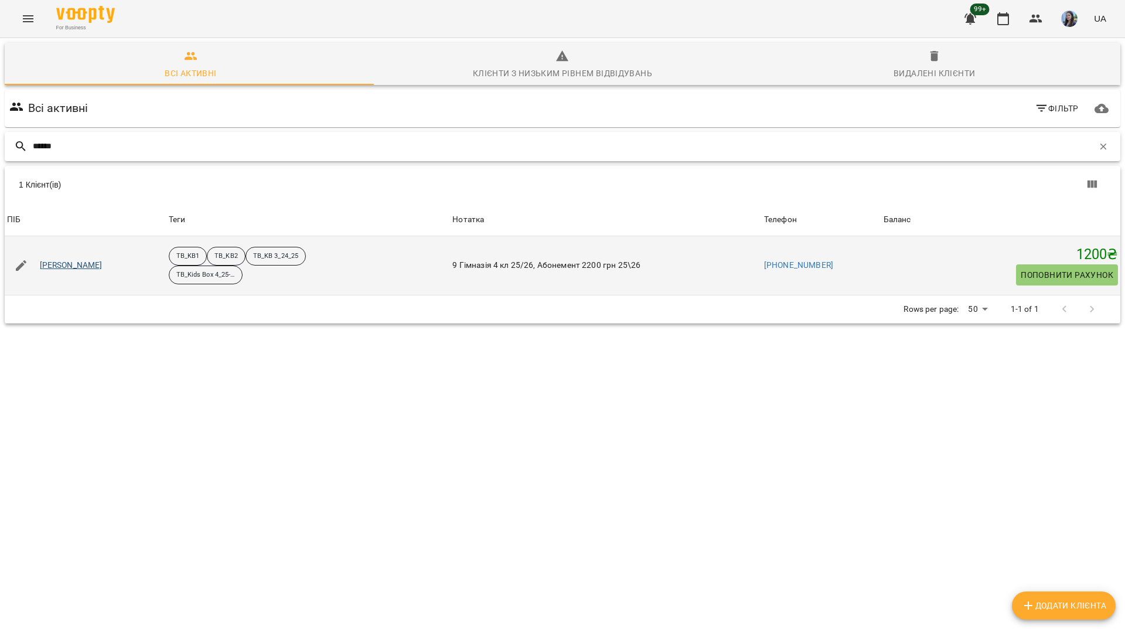
type input "******"
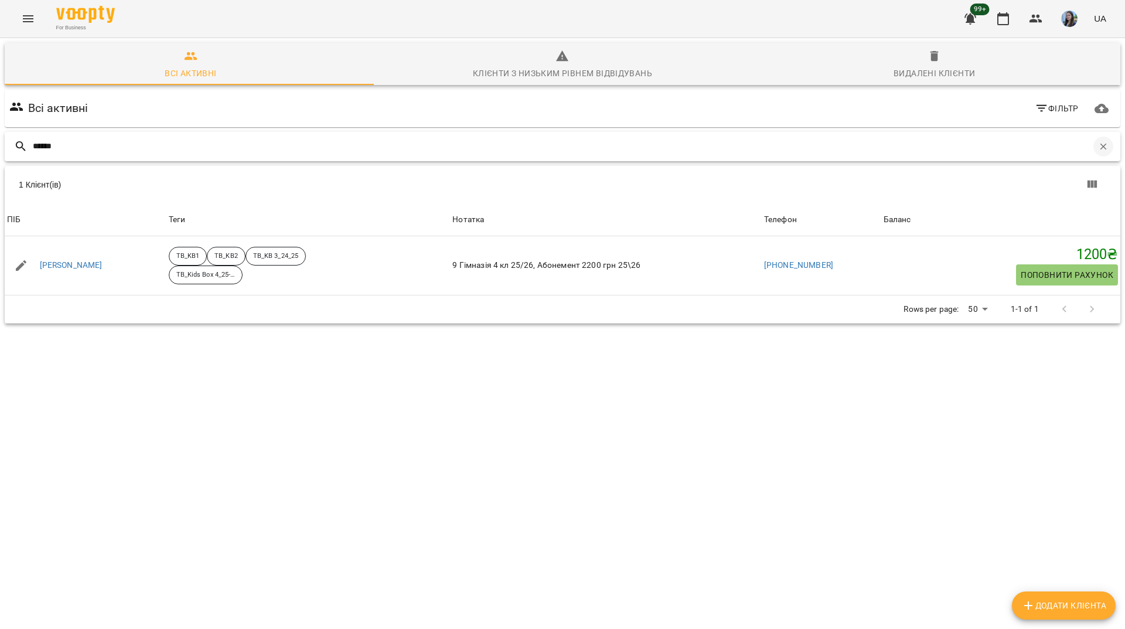
drag, startPoint x: 1095, startPoint y: 143, endPoint x: 478, endPoint y: 8, distance: 632.3
click at [1098, 143] on icon "button" at bounding box center [1103, 146] width 11 height 11
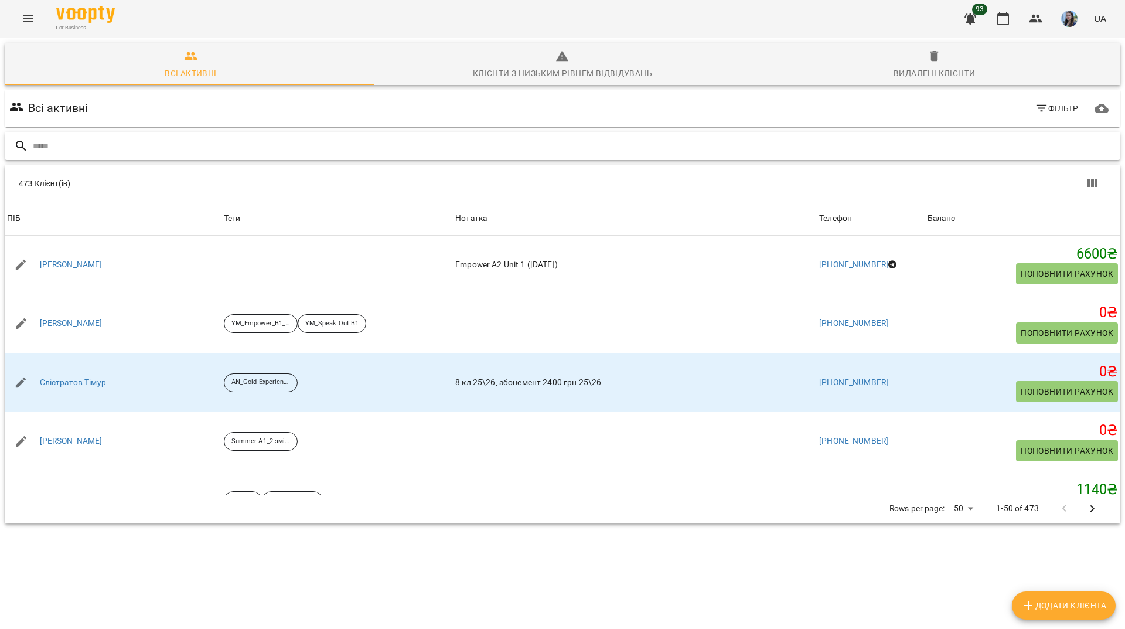
click at [773, 160] on div at bounding box center [563, 146] width 1116 height 29
click at [779, 152] on input "text" at bounding box center [574, 146] width 1083 height 19
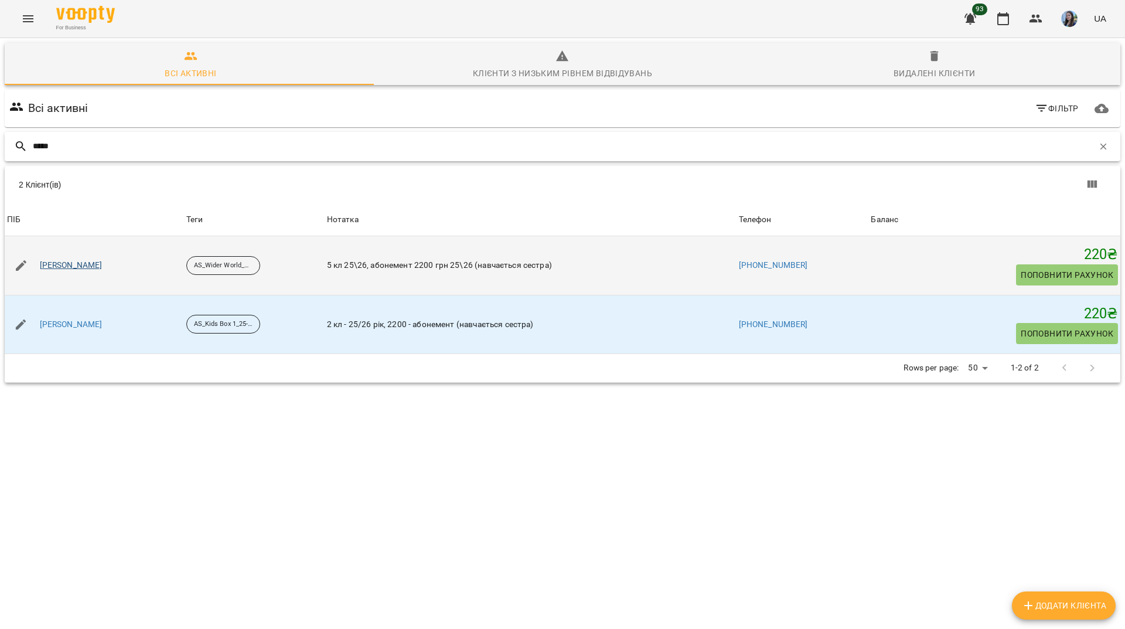
type input "*****"
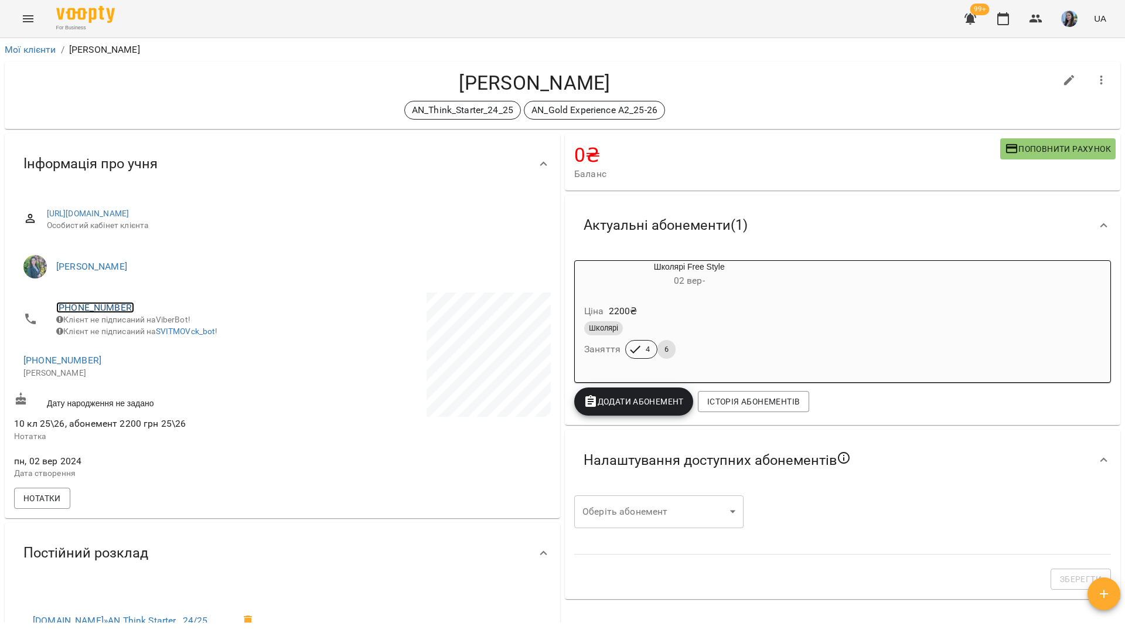
click at [120, 311] on link "[PHONE_NUMBER]" at bounding box center [95, 307] width 78 height 11
click at [141, 338] on img at bounding box center [143, 330] width 18 height 18
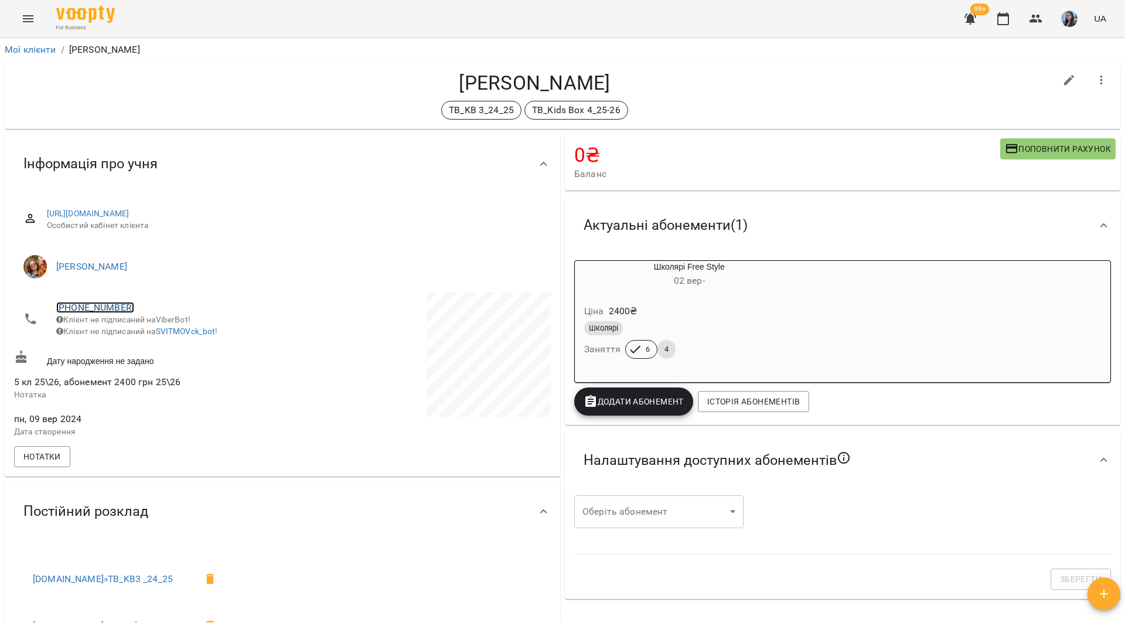
click at [101, 306] on link "[PHONE_NUMBER]" at bounding box center [95, 307] width 78 height 11
click at [142, 328] on img at bounding box center [143, 330] width 18 height 18
click at [176, 119] on div "TB_KB 3_24_25 TB_Kids Box 4_25-26" at bounding box center [535, 110] width 1042 height 19
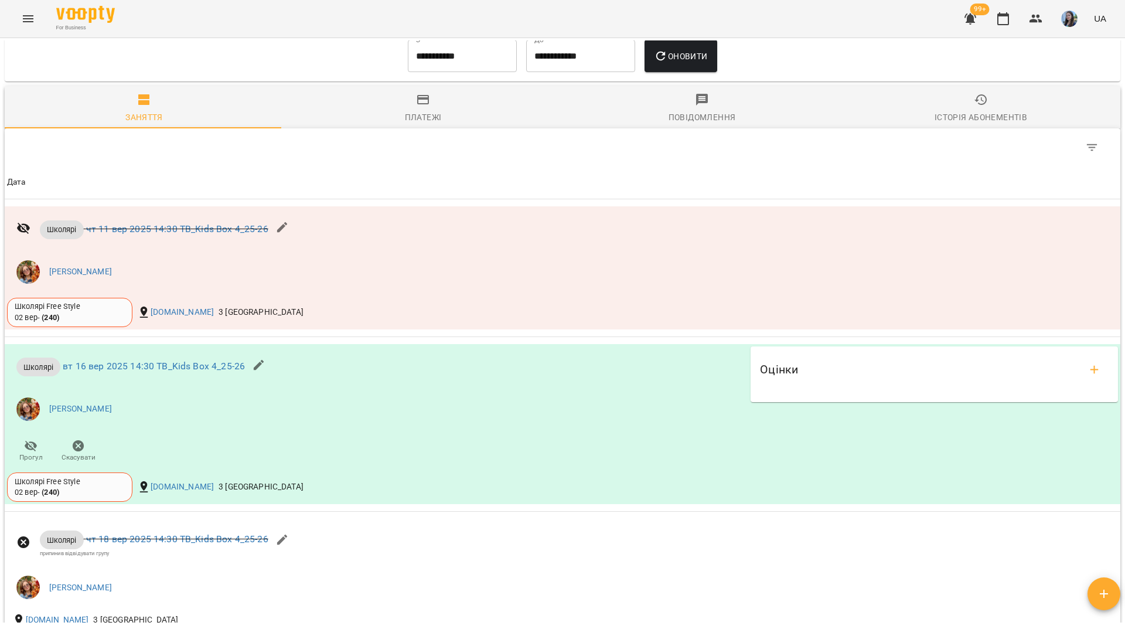
scroll to position [879, 0]
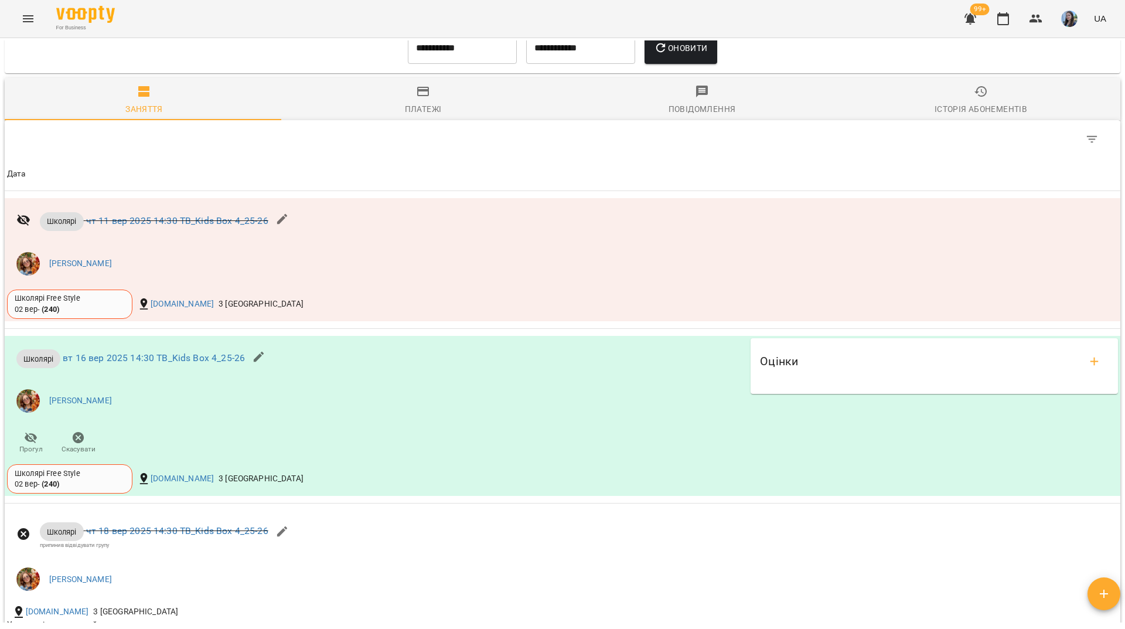
click at [460, 58] on input "**********" at bounding box center [462, 48] width 109 height 33
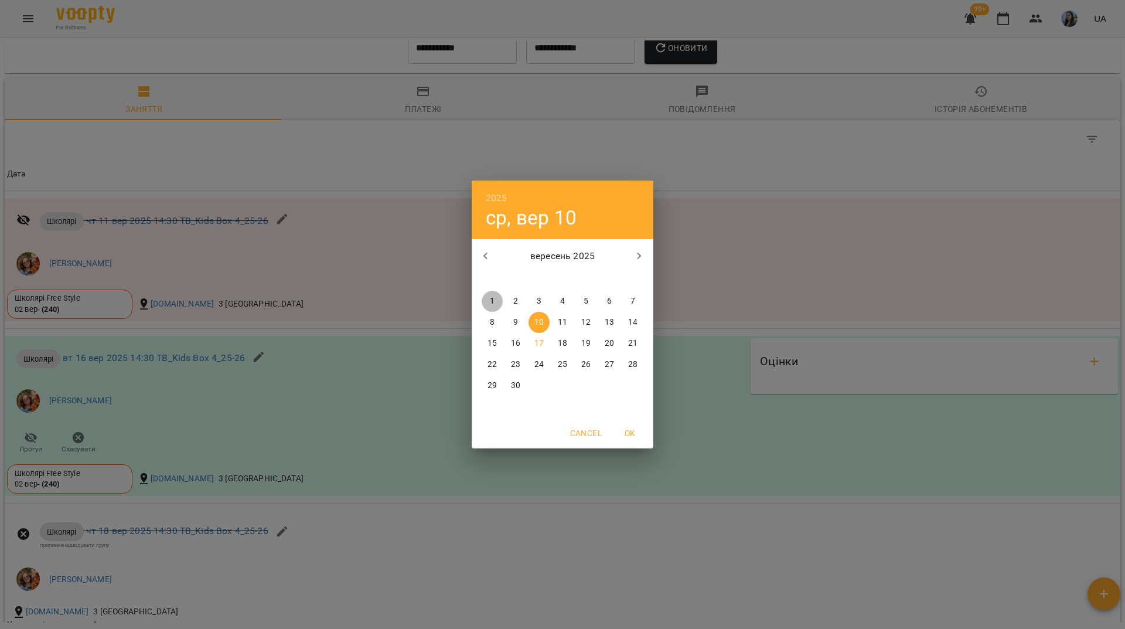
click at [493, 300] on p "1" at bounding box center [492, 301] width 5 height 12
type input "**********"
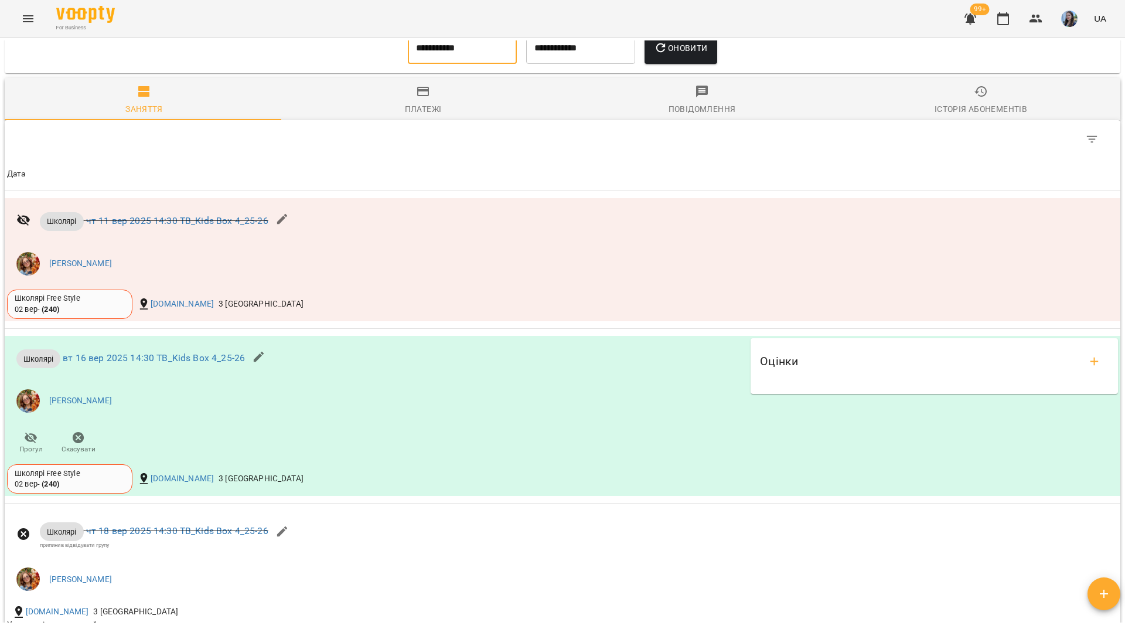
click at [662, 55] on icon "button" at bounding box center [661, 48] width 14 height 14
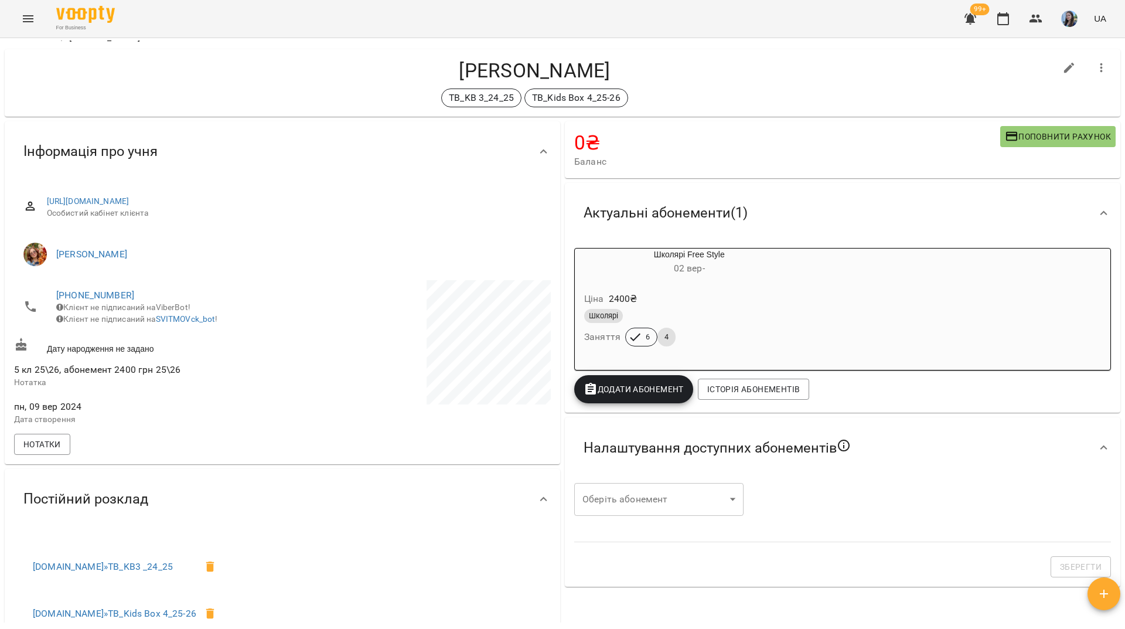
scroll to position [0, 0]
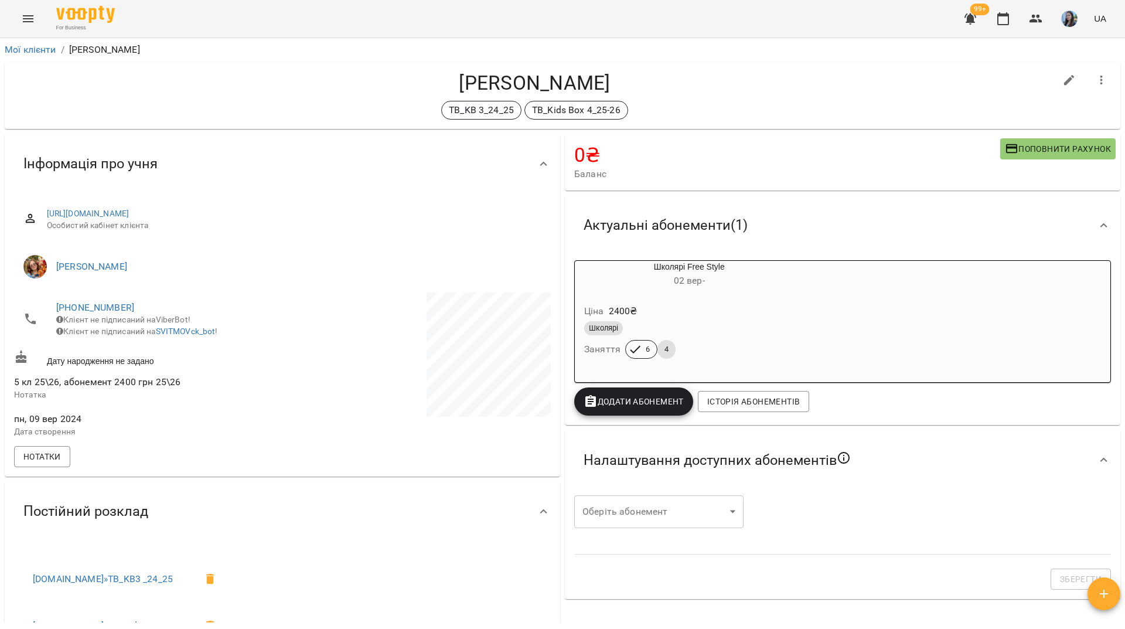
click at [170, 65] on div "Степаненко Артур TB_KB 3_24_25 TB_Kids Box 4_25-26" at bounding box center [563, 95] width 1116 height 67
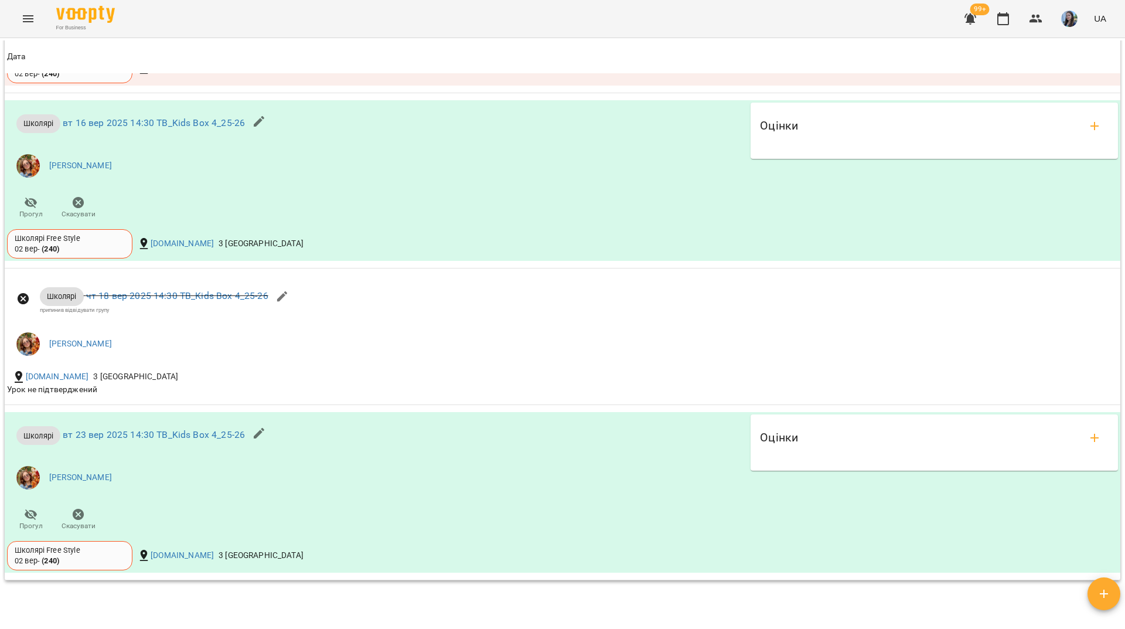
scroll to position [1641, 0]
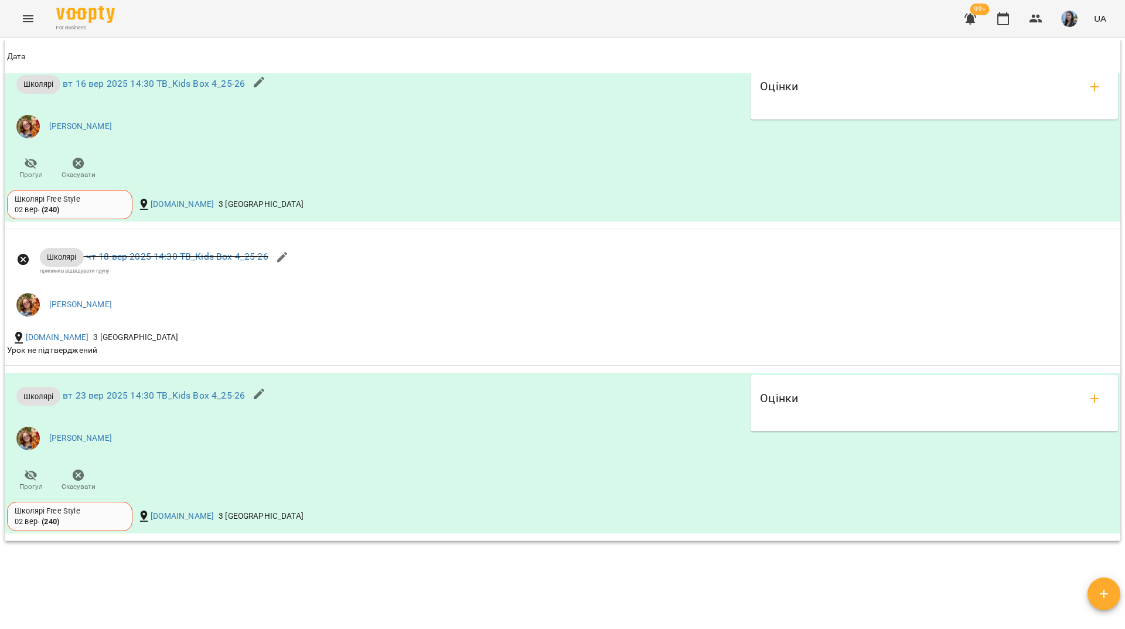
click at [166, 29] on div "For Business 99+ UA" at bounding box center [562, 19] width 1125 height 38
click at [79, 481] on icon "button" at bounding box center [79, 475] width 12 height 12
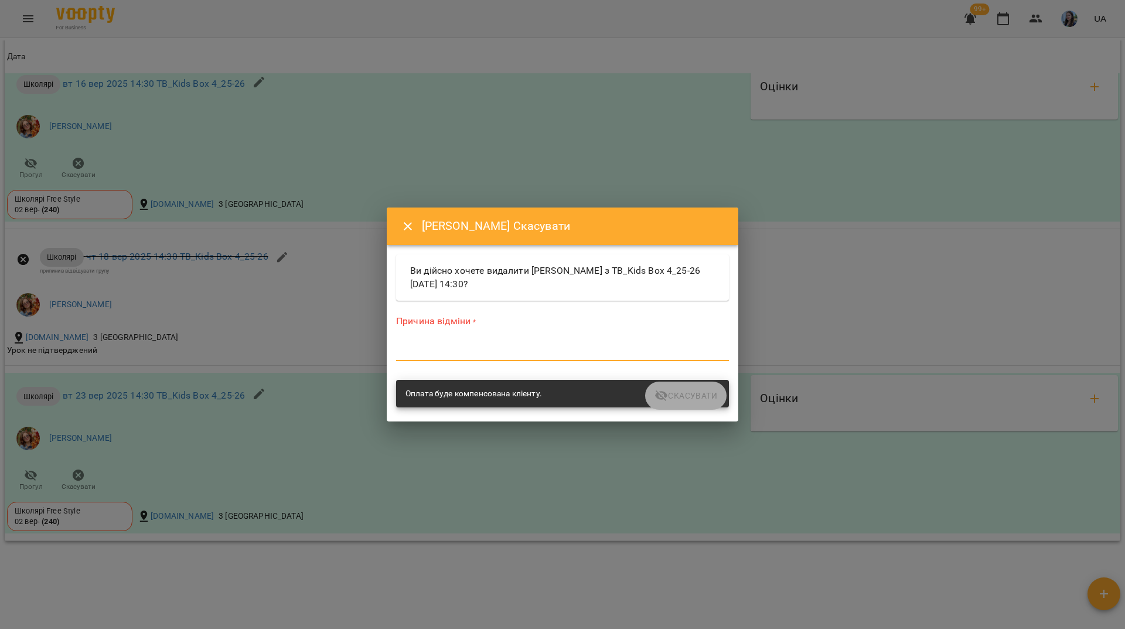
click at [446, 356] on textarea at bounding box center [562, 351] width 333 height 11
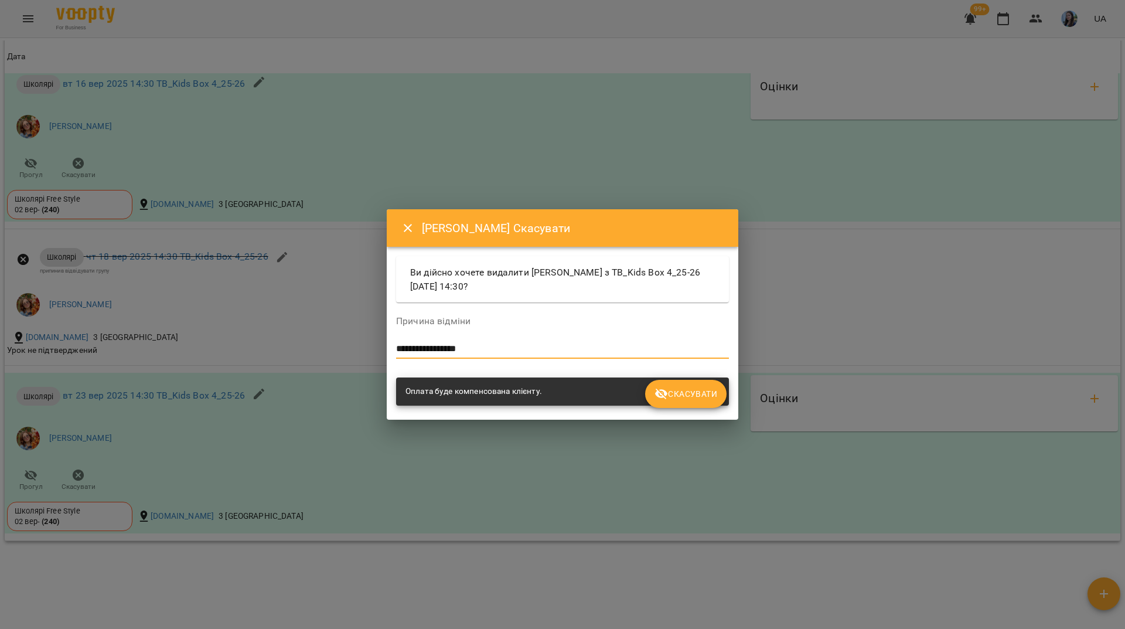
type textarea "**********"
click at [675, 393] on span "Скасувати" at bounding box center [686, 394] width 63 height 14
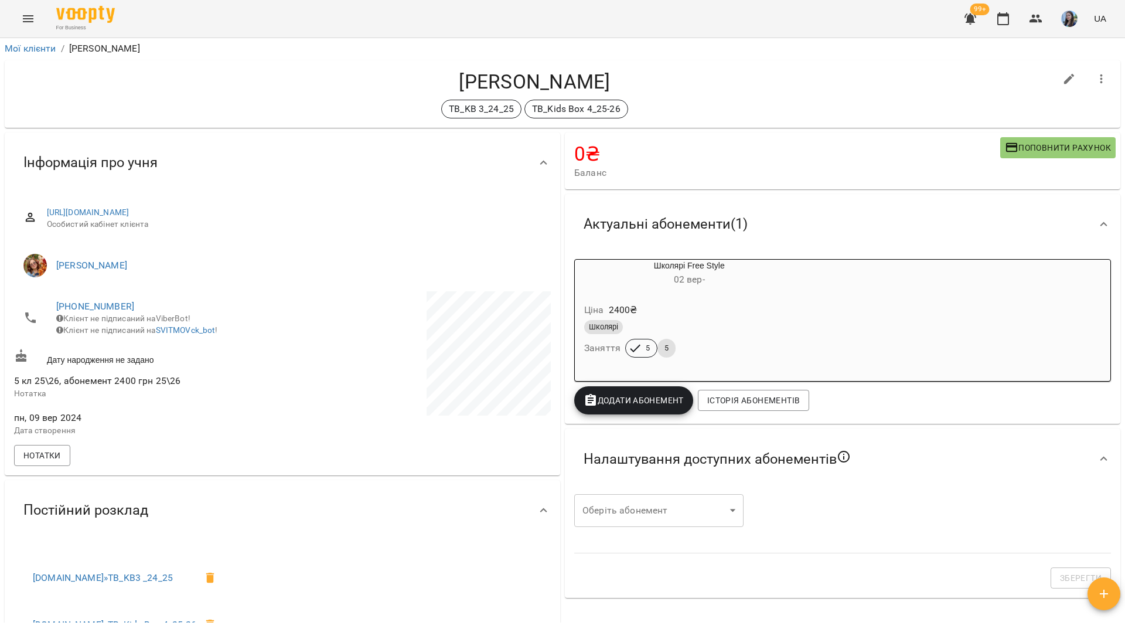
scroll to position [0, 0]
click at [1064, 78] on icon "button" at bounding box center [1069, 80] width 11 height 11
select select "**"
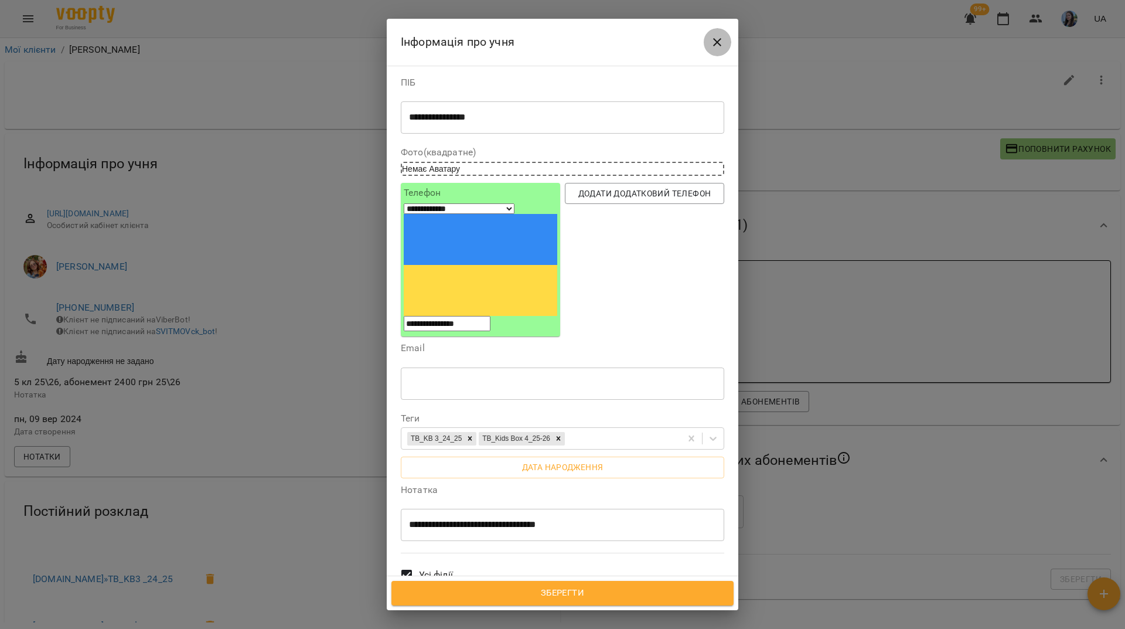
click at [721, 46] on icon "Close" at bounding box center [717, 42] width 8 height 8
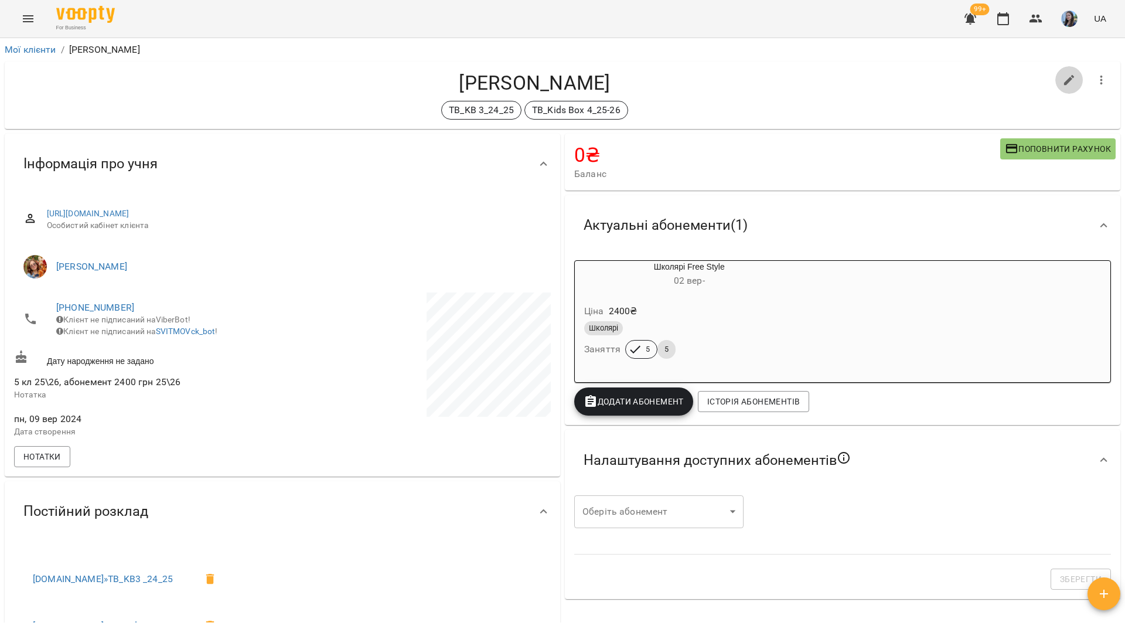
click at [1064, 80] on icon "button" at bounding box center [1069, 80] width 11 height 11
select select "**"
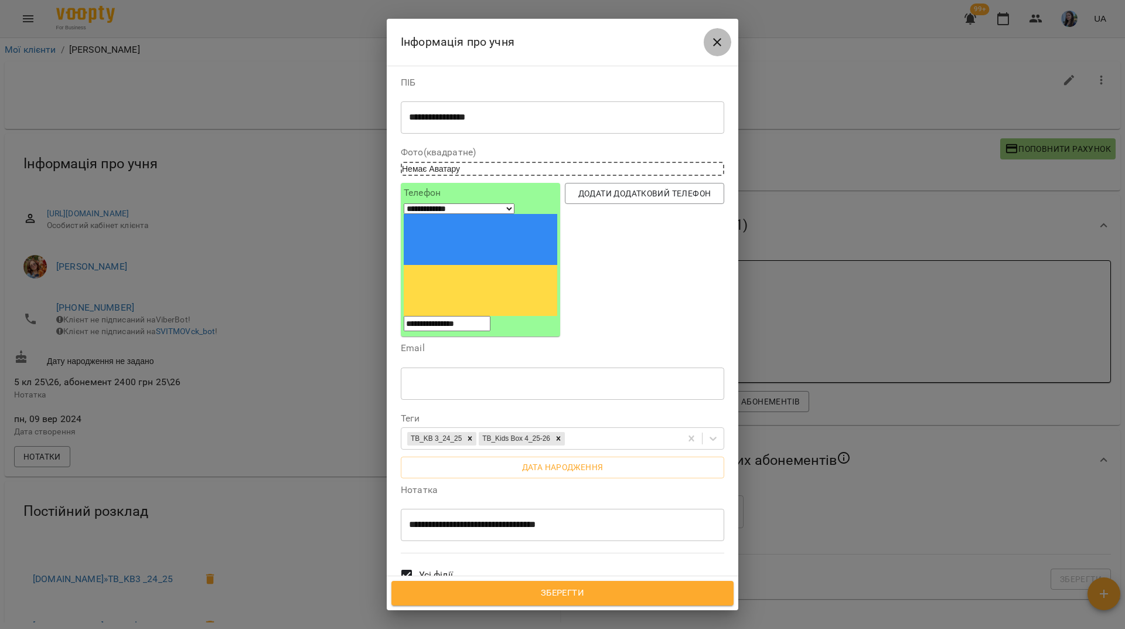
click at [714, 42] on icon "Close" at bounding box center [717, 42] width 14 height 14
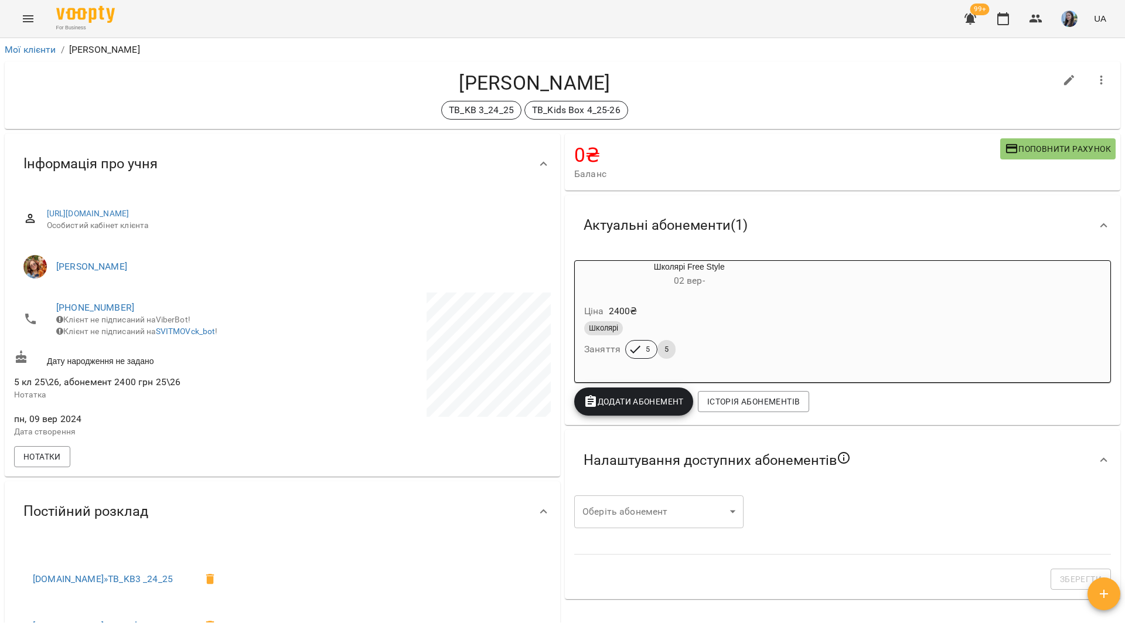
click at [1095, 77] on icon "button" at bounding box center [1102, 80] width 14 height 14
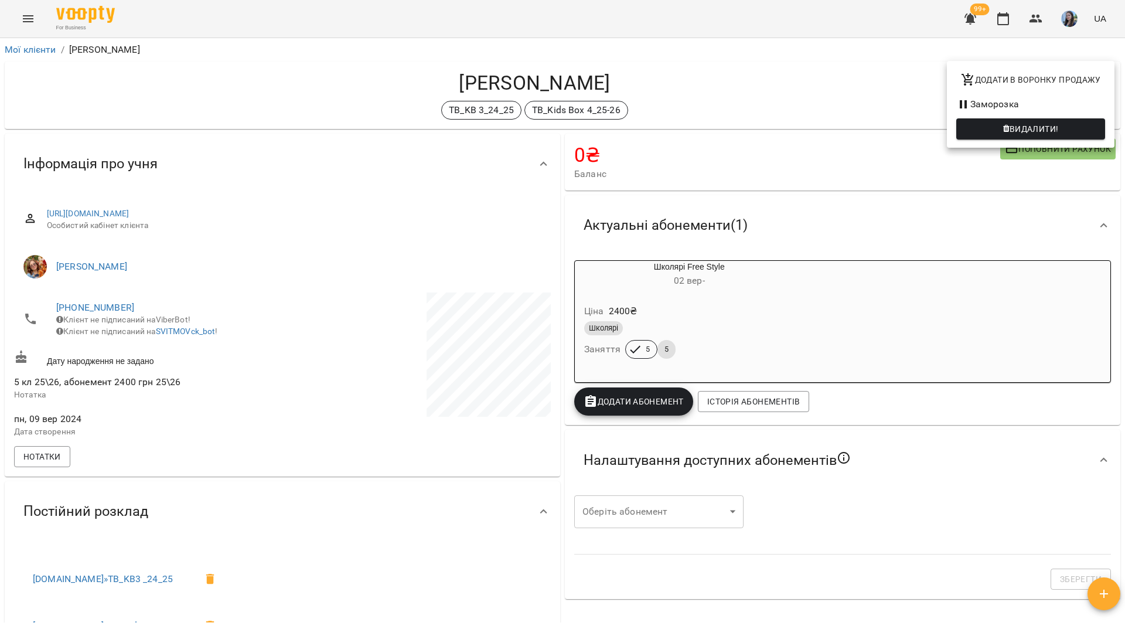
click at [315, 424] on div at bounding box center [562, 314] width 1125 height 629
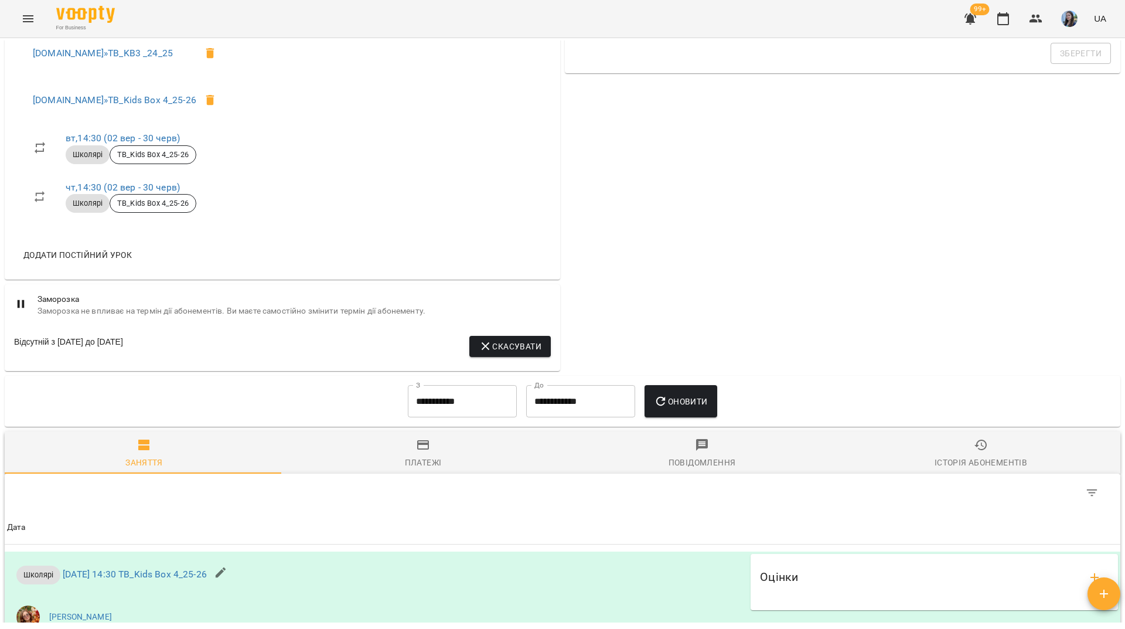
scroll to position [528, 0]
click at [487, 349] on icon "button" at bounding box center [486, 345] width 14 height 14
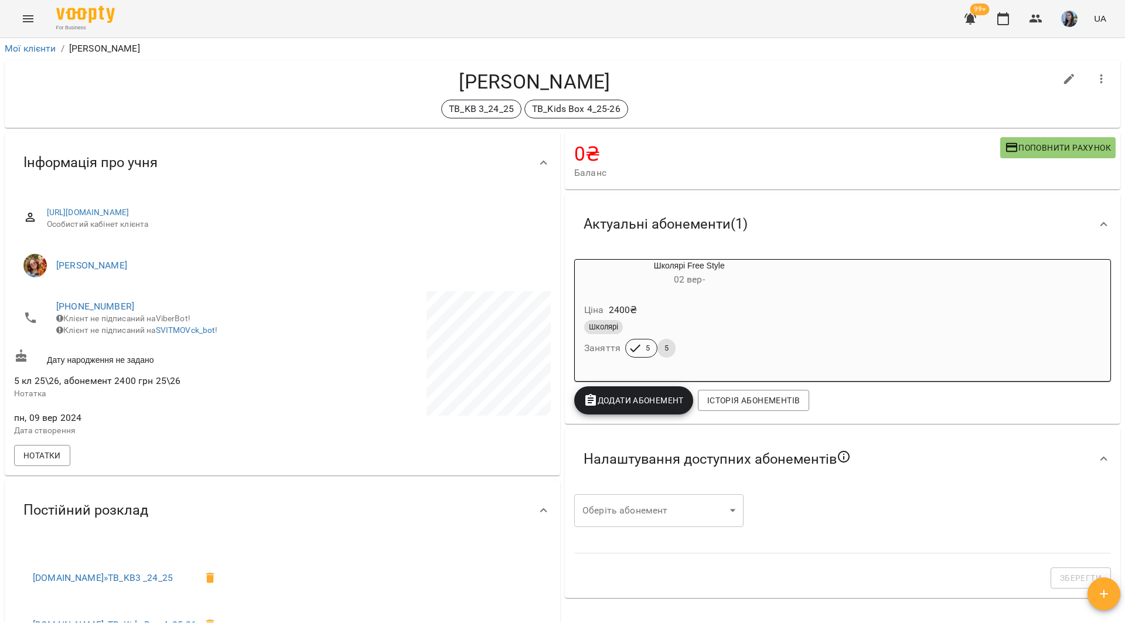
scroll to position [0, 0]
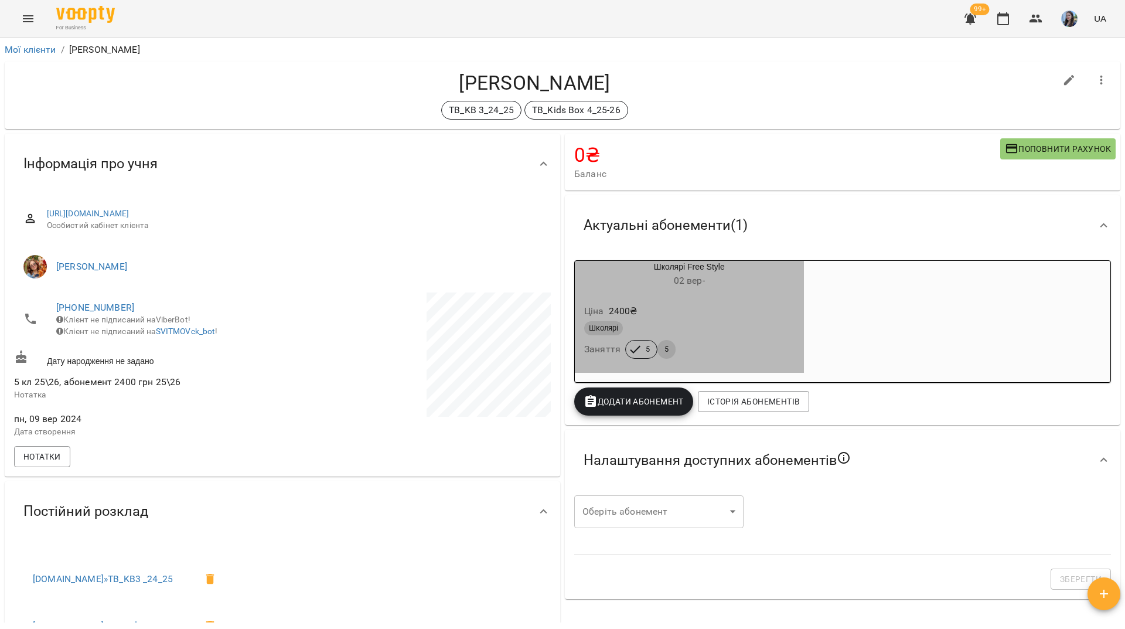
click at [740, 321] on div "Школярі" at bounding box center [689, 328] width 215 height 19
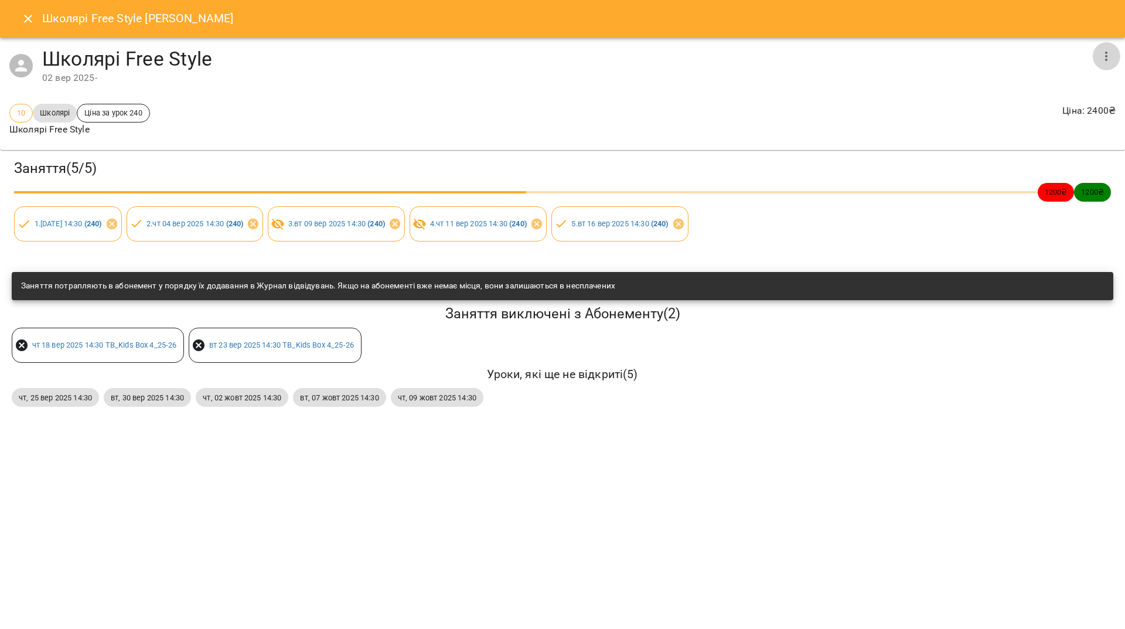
click at [1107, 61] on icon "button" at bounding box center [1107, 56] width 14 height 14
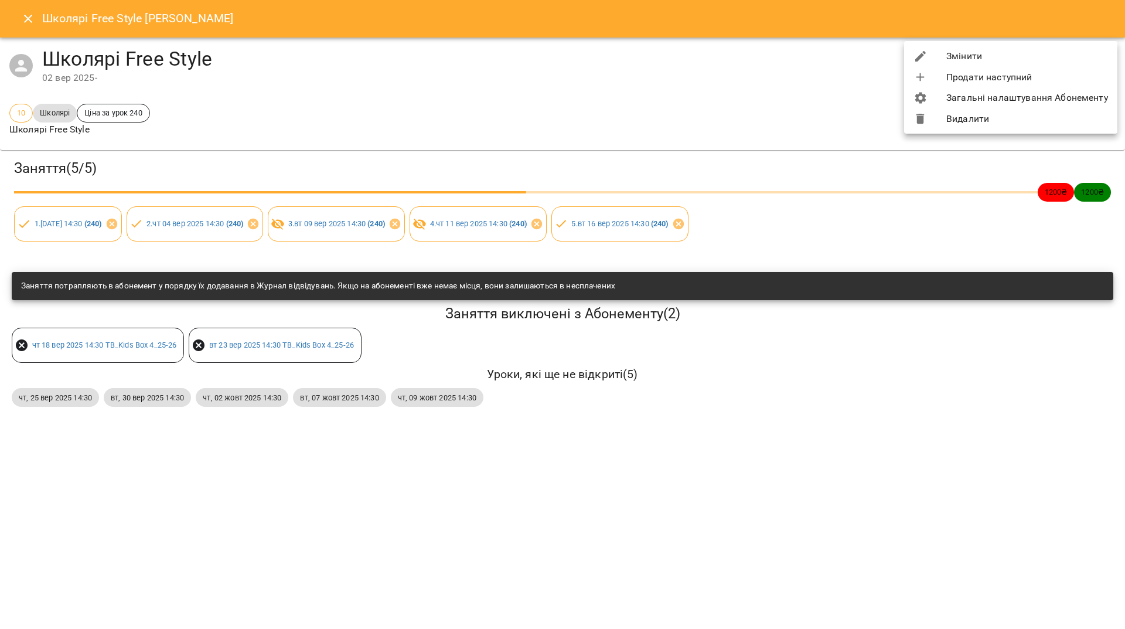
click at [978, 123] on li "Видалити" at bounding box center [1010, 118] width 213 height 21
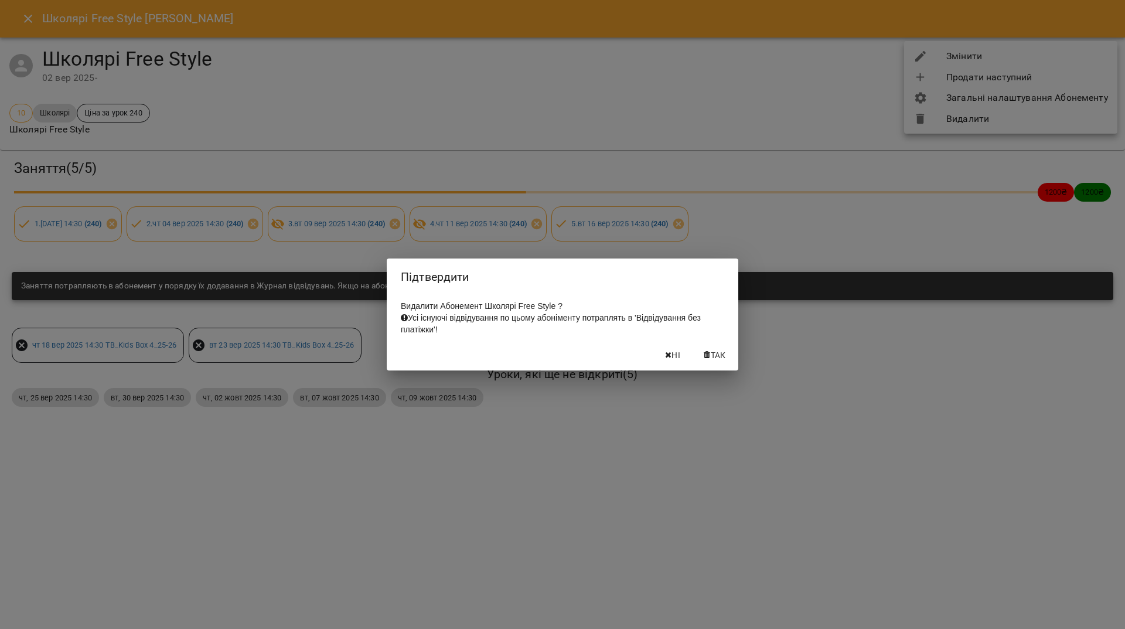
click at [725, 366] on button "Так" at bounding box center [715, 355] width 38 height 21
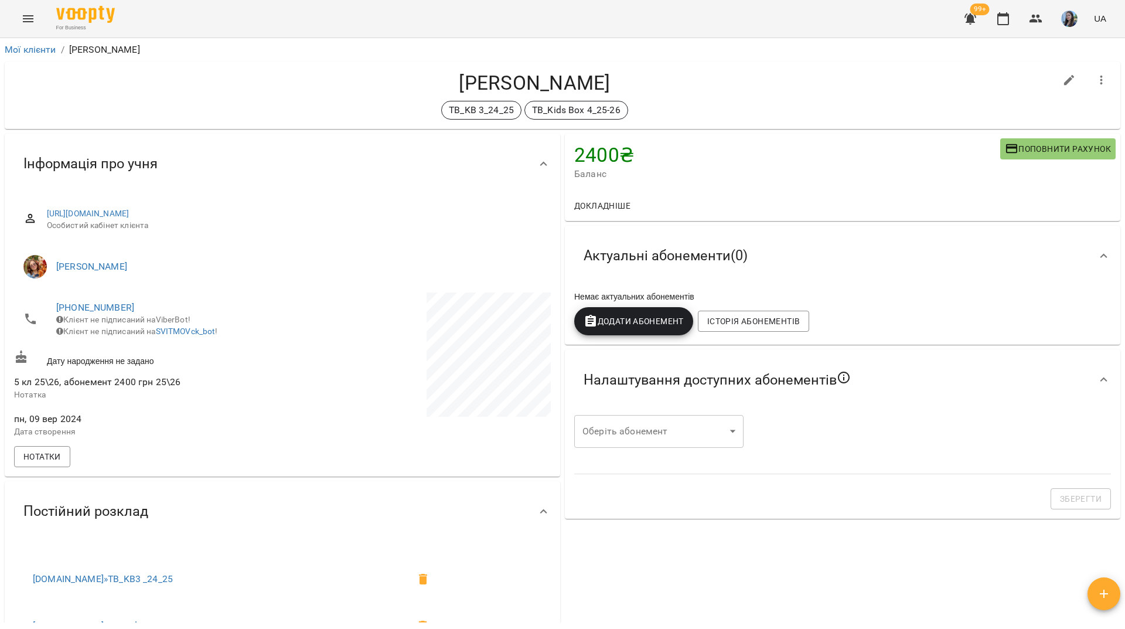
click at [640, 325] on span "Додати Абонемент" at bounding box center [634, 321] width 100 height 14
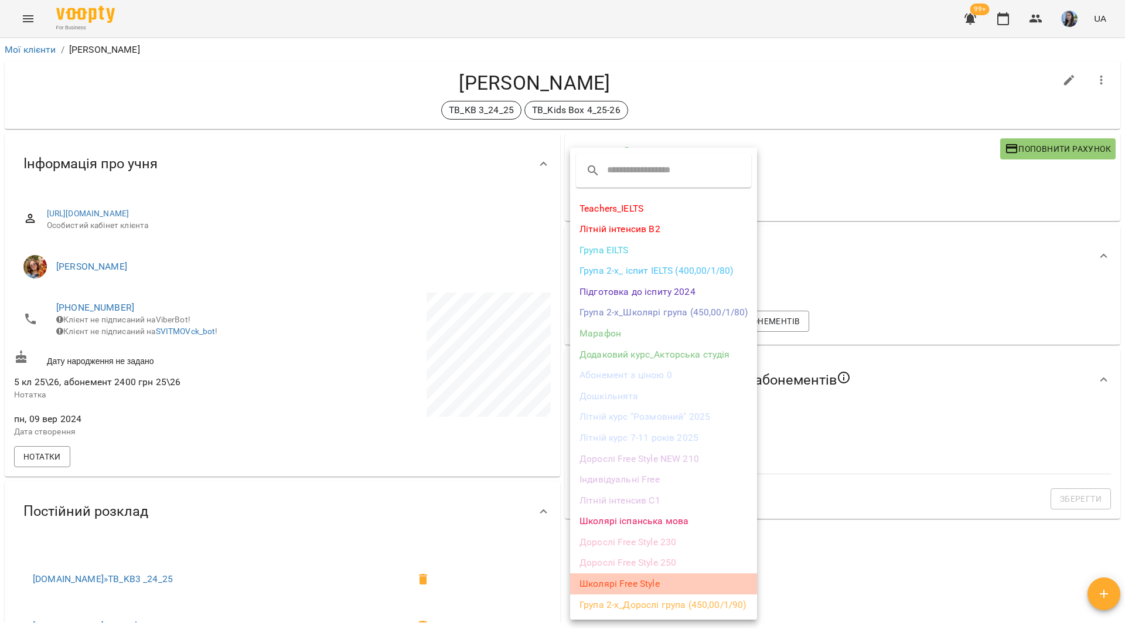
click at [613, 582] on li "Школярі Free Style" at bounding box center [663, 583] width 187 height 21
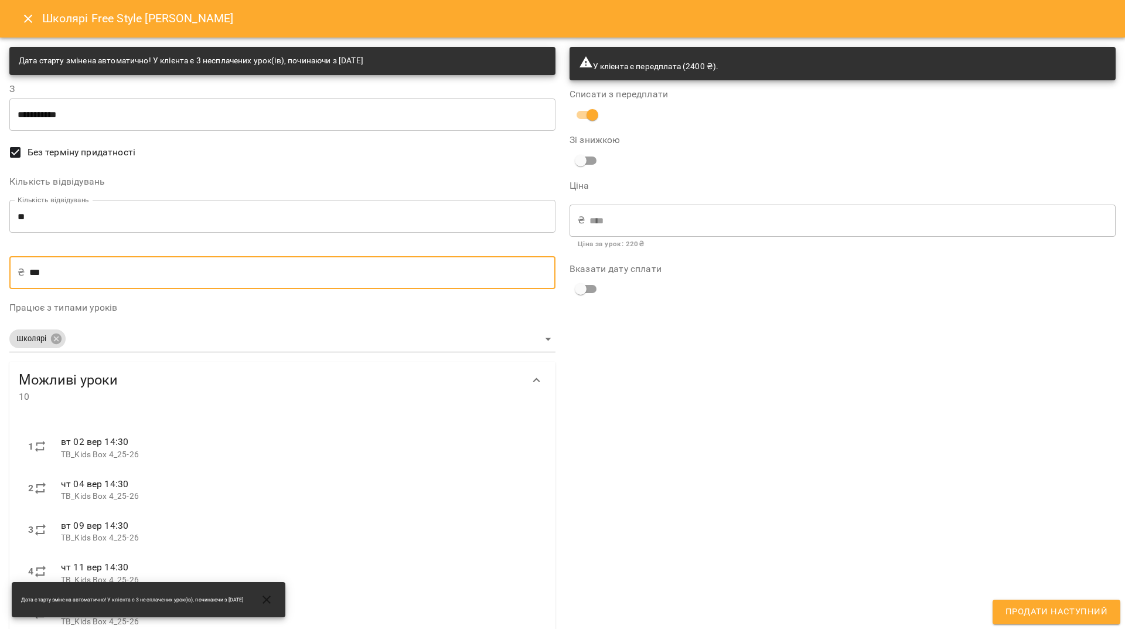
click at [40, 270] on input "***" at bounding box center [292, 272] width 526 height 33
type input "**"
type input "***"
type input "****"
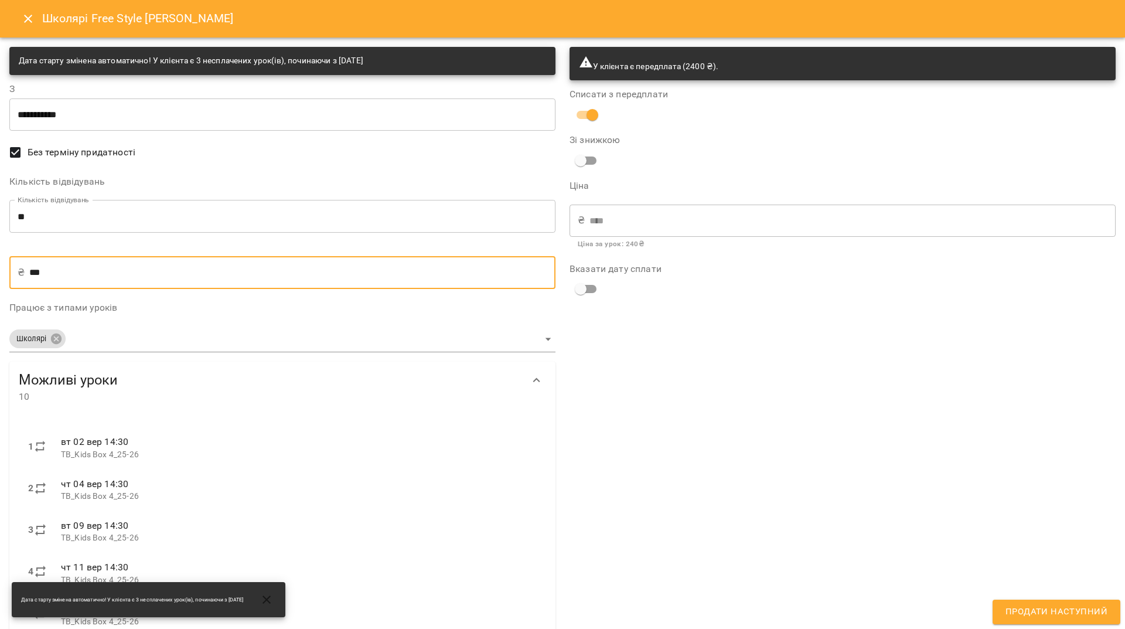
type input "***"
click at [29, 214] on input "**" at bounding box center [282, 216] width 546 height 33
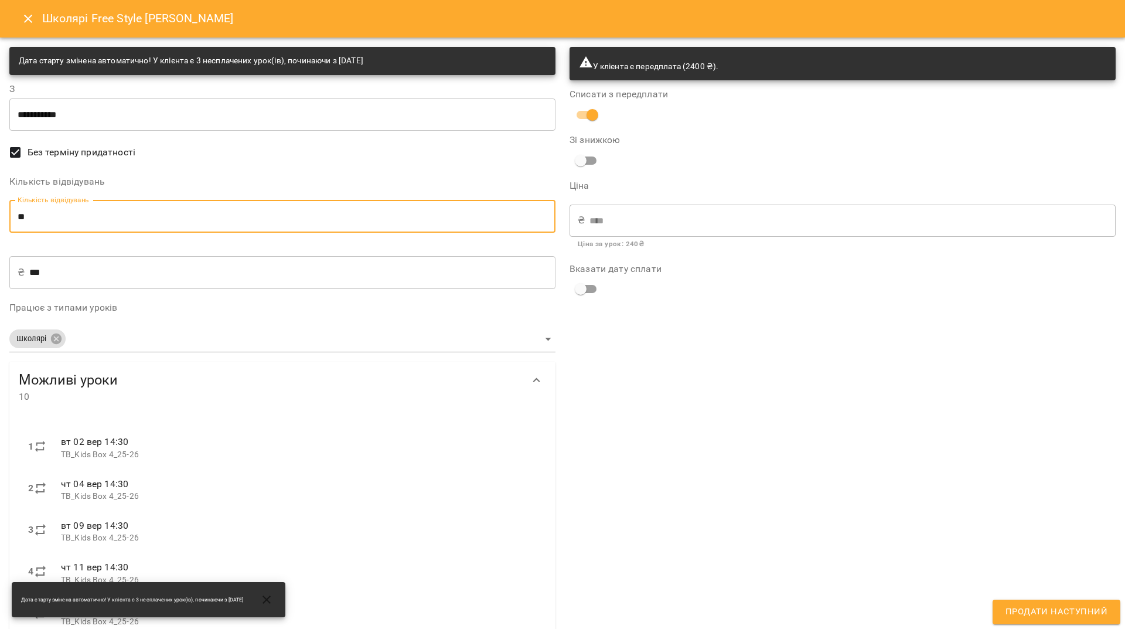
type input "*"
type input "***"
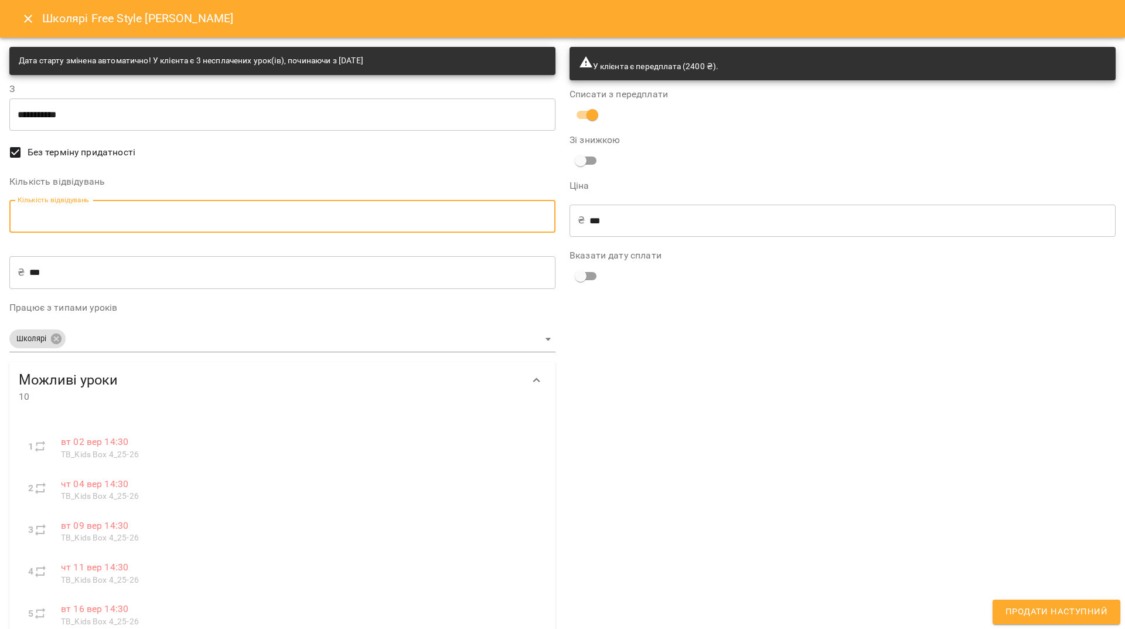
type input "*"
type input "****"
type input "*"
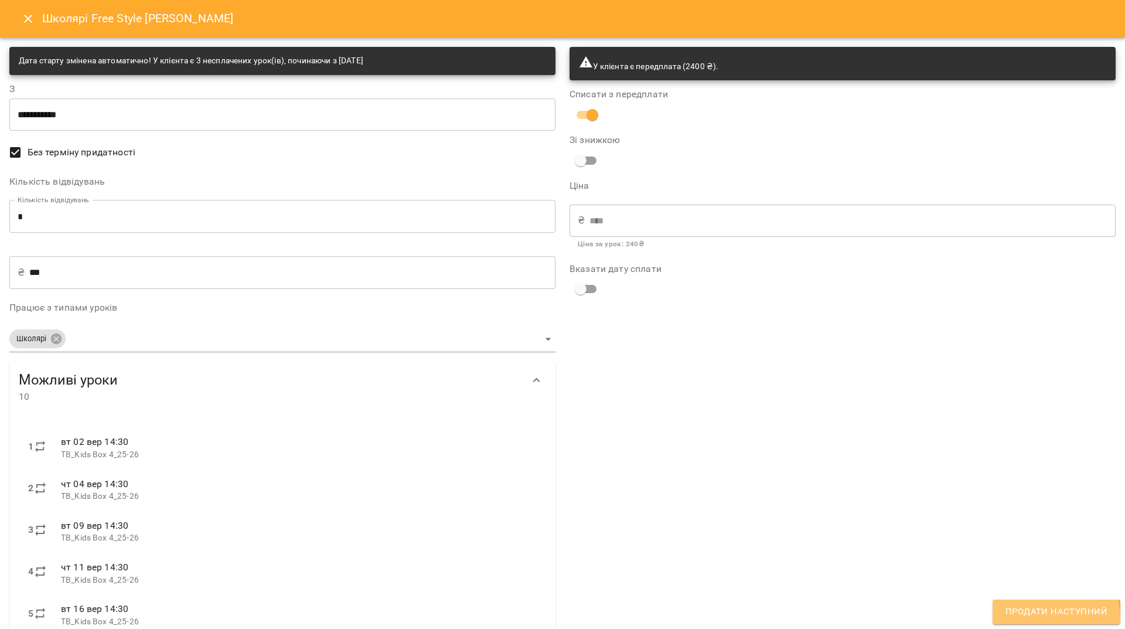
click at [1039, 620] on button "Продати наступний" at bounding box center [1057, 612] width 128 height 25
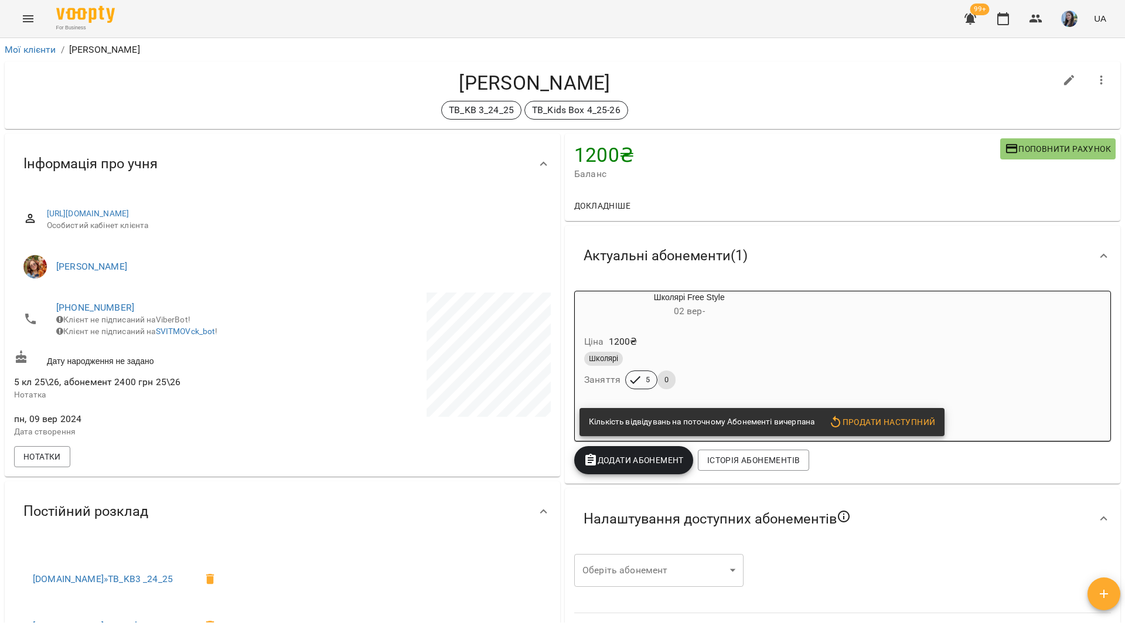
click at [753, 356] on div "Школярі" at bounding box center [689, 359] width 210 height 14
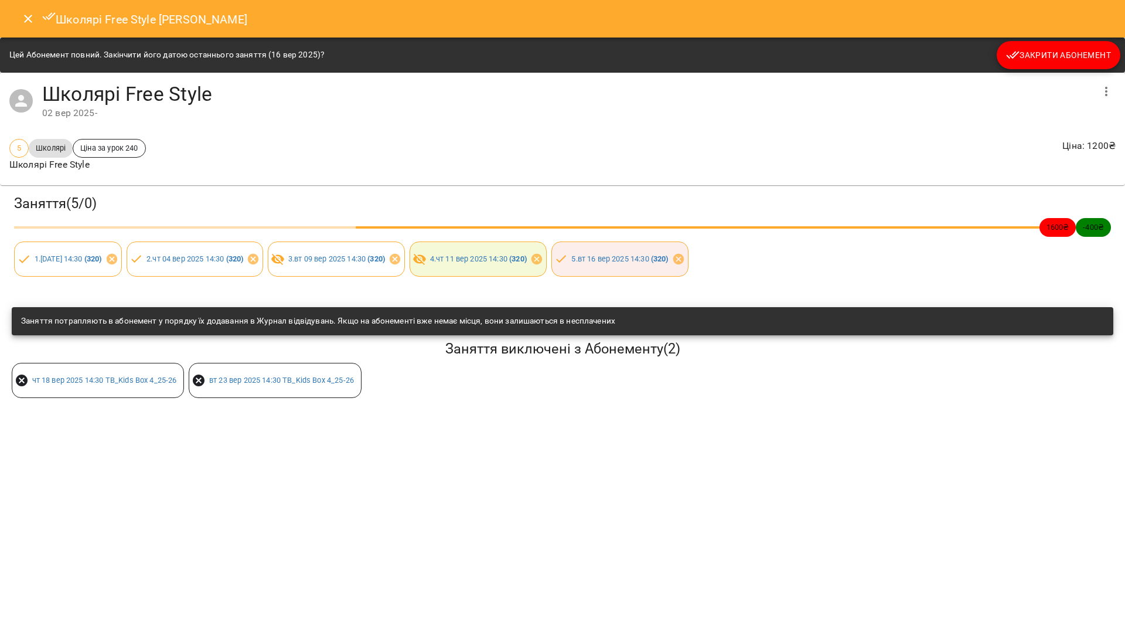
click at [1051, 69] on button "Закрити Абонемент" at bounding box center [1059, 55] width 124 height 28
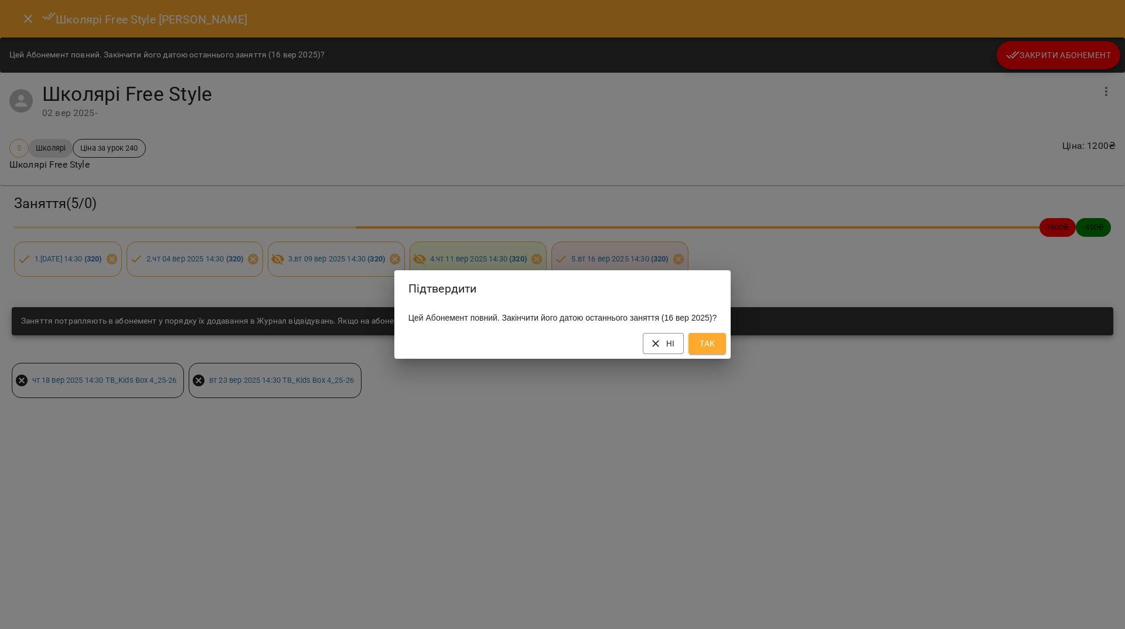
click at [717, 351] on span "Так" at bounding box center [707, 343] width 19 height 14
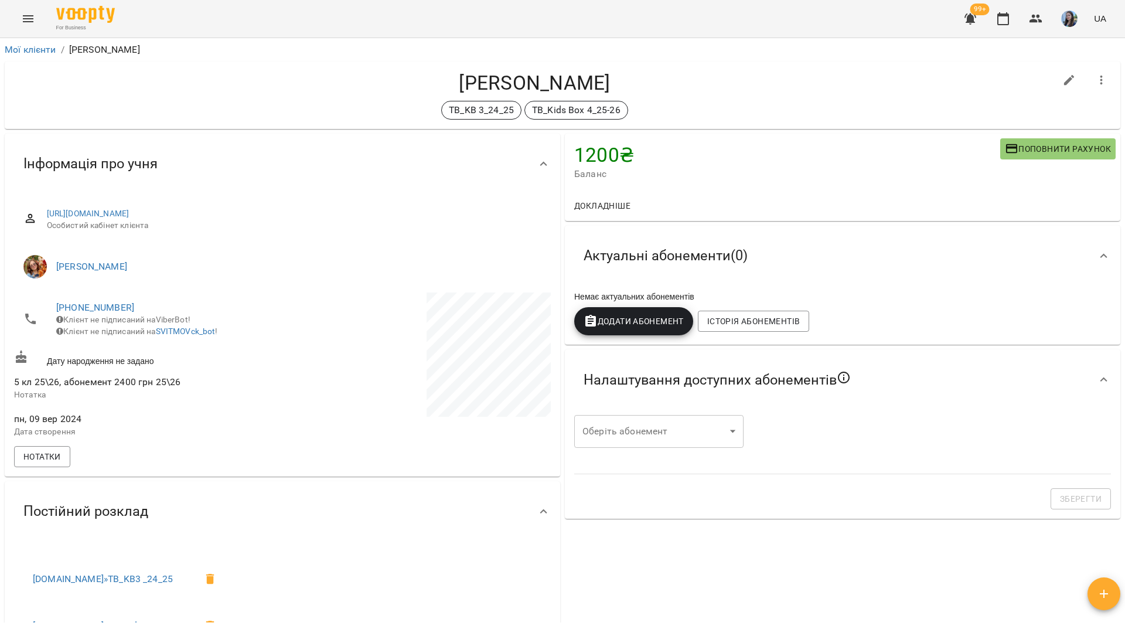
click at [1056, 76] on button "button" at bounding box center [1070, 80] width 28 height 28
select select "**"
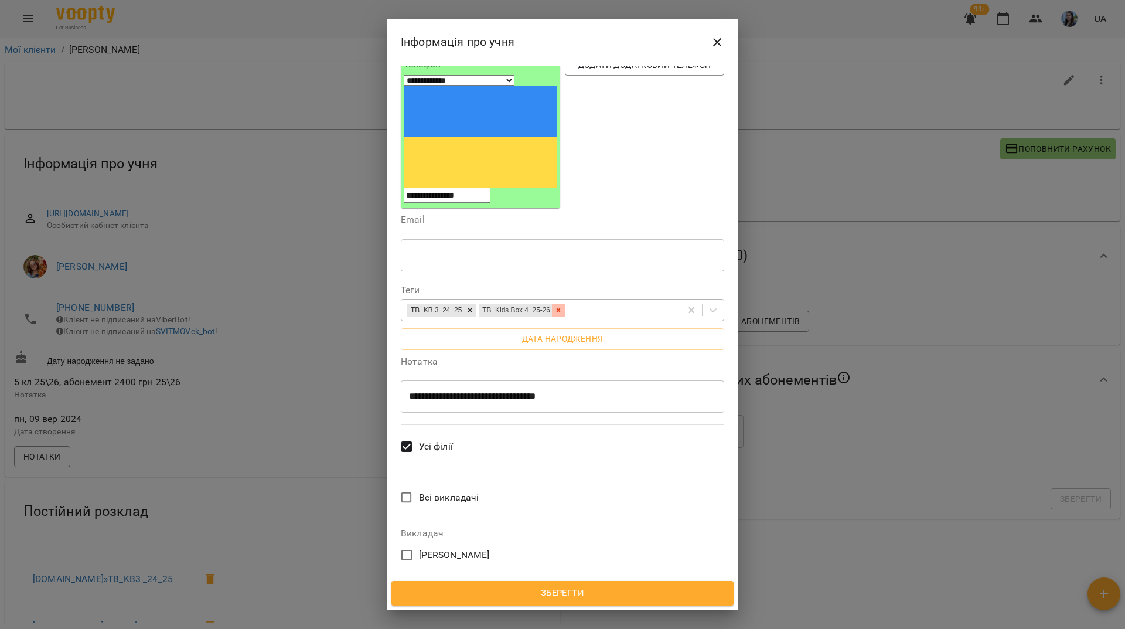
click at [563, 306] on icon at bounding box center [558, 310] width 8 height 8
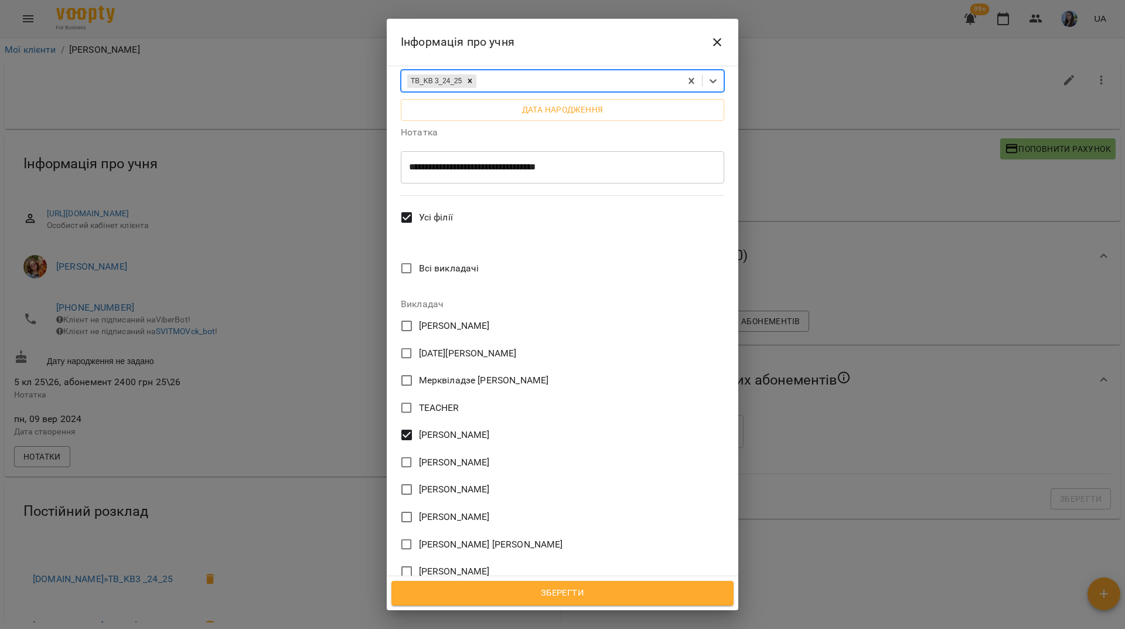
scroll to position [363, 0]
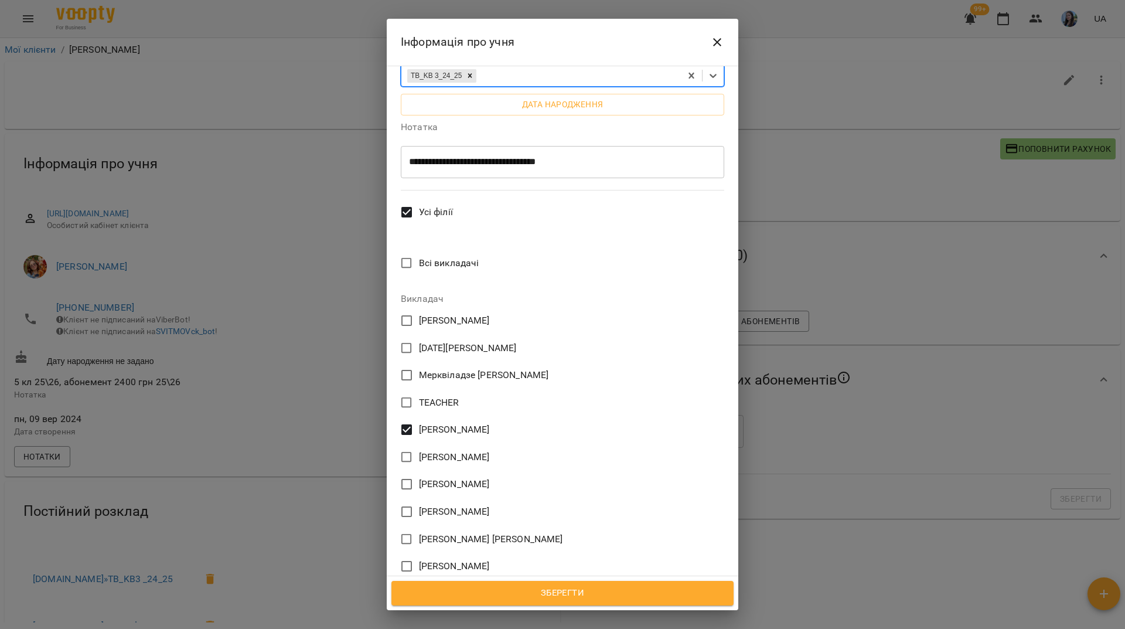
click at [424, 423] on span "[PERSON_NAME]" at bounding box center [454, 430] width 71 height 14
click at [593, 598] on span "Зберегти" at bounding box center [562, 593] width 317 height 15
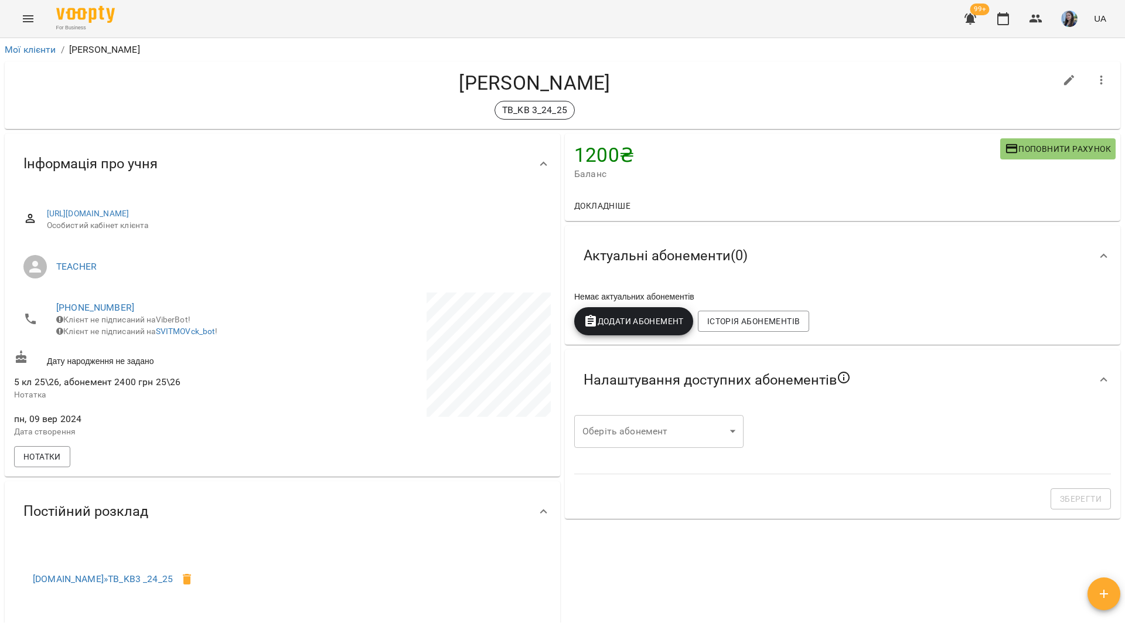
click at [318, 93] on h4 "[PERSON_NAME]" at bounding box center [535, 83] width 1042 height 24
click at [173, 114] on div "TB_KB 3_24_25" at bounding box center [535, 110] width 1042 height 19
click at [69, 466] on button "Нотатки" at bounding box center [42, 456] width 56 height 21
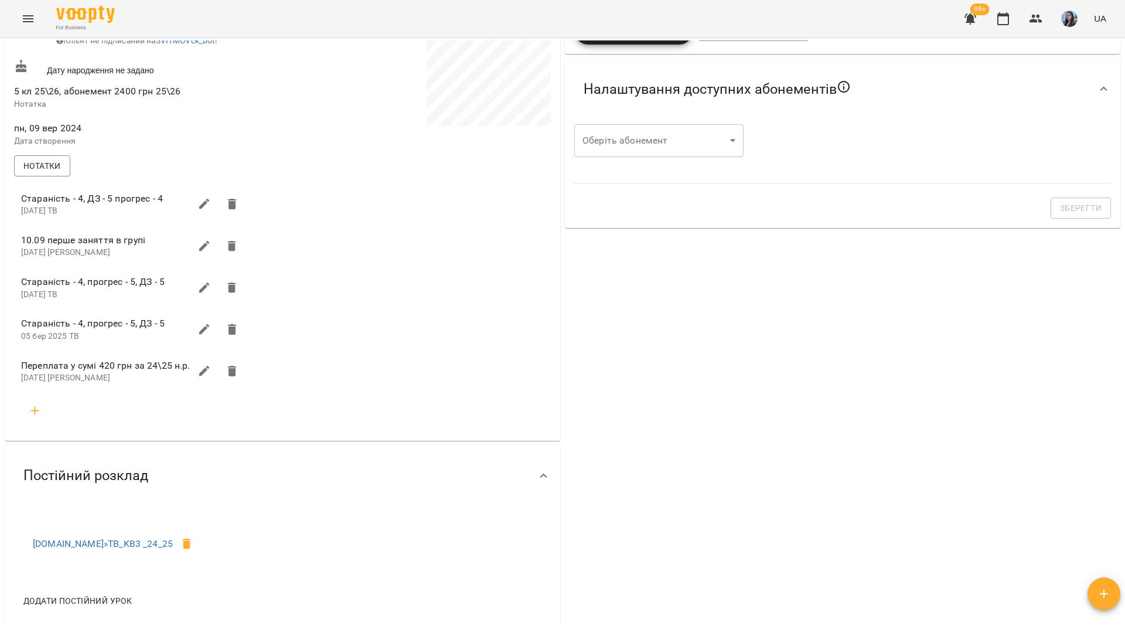
scroll to position [293, 0]
click at [37, 416] on icon "button" at bounding box center [35, 409] width 14 height 14
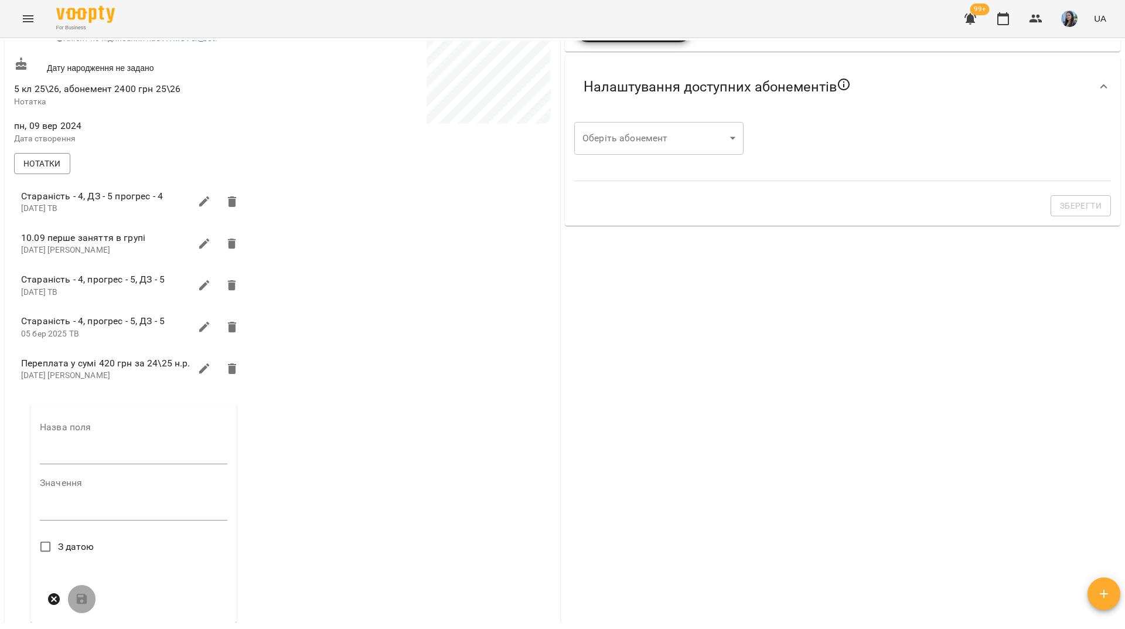
click at [149, 461] on input "text" at bounding box center [134, 454] width 188 height 19
type input "****"
click at [106, 520] on textarea at bounding box center [134, 514] width 188 height 11
type textarea "**********"
click at [96, 564] on form "**********" at bounding box center [134, 523] width 188 height 201
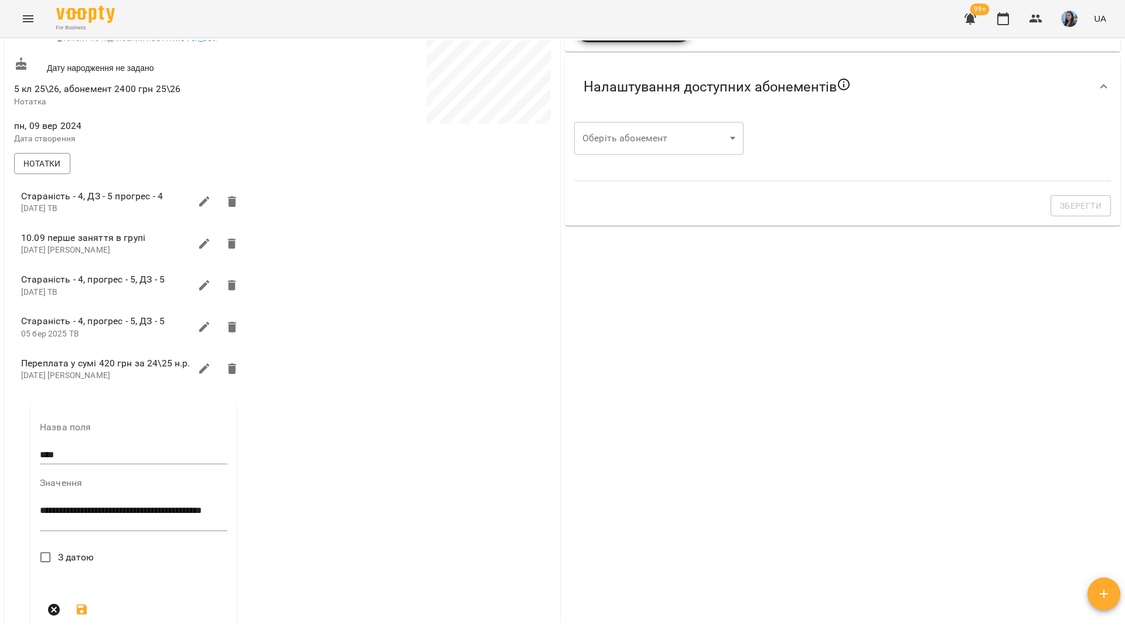
click at [68, 561] on span "З датою" at bounding box center [76, 557] width 36 height 14
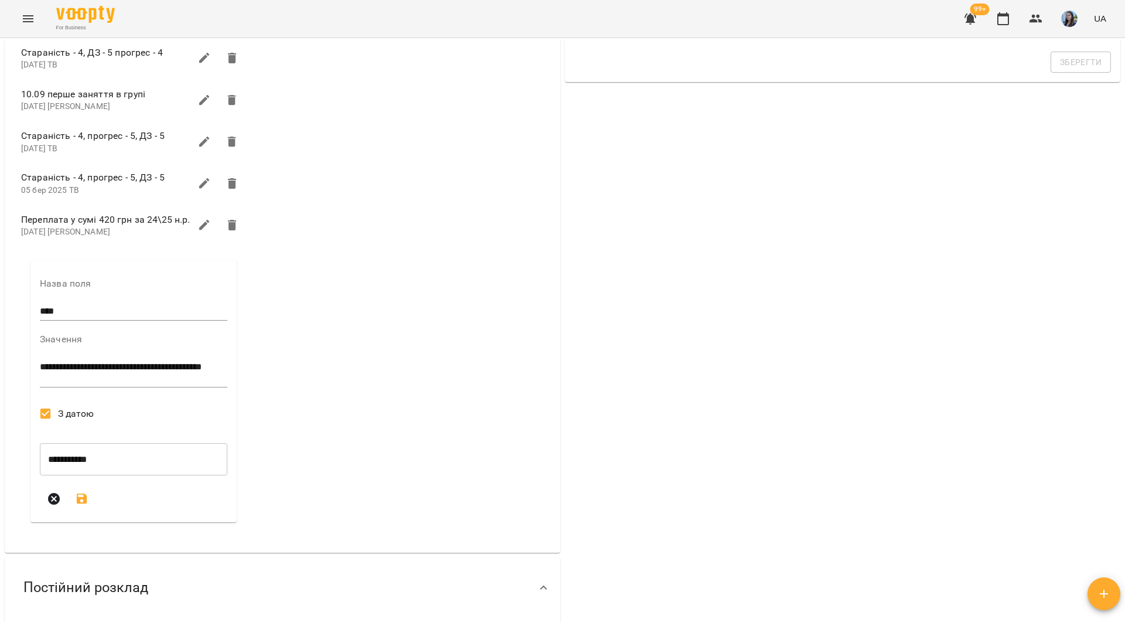
scroll to position [469, 0]
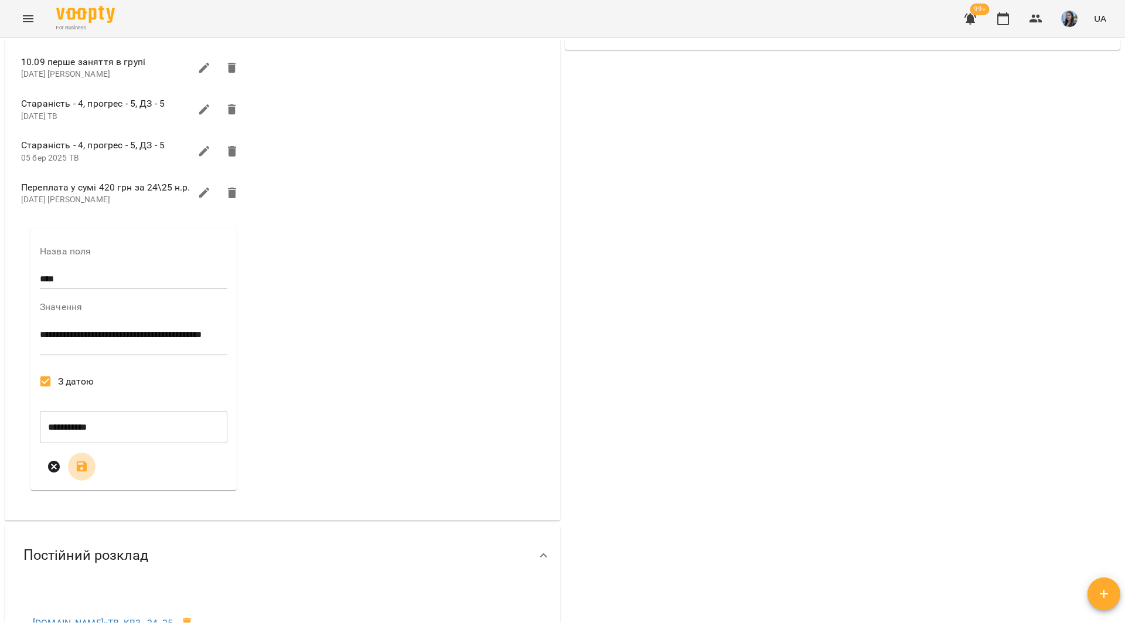
click at [89, 474] on icon "submit" at bounding box center [82, 467] width 14 height 14
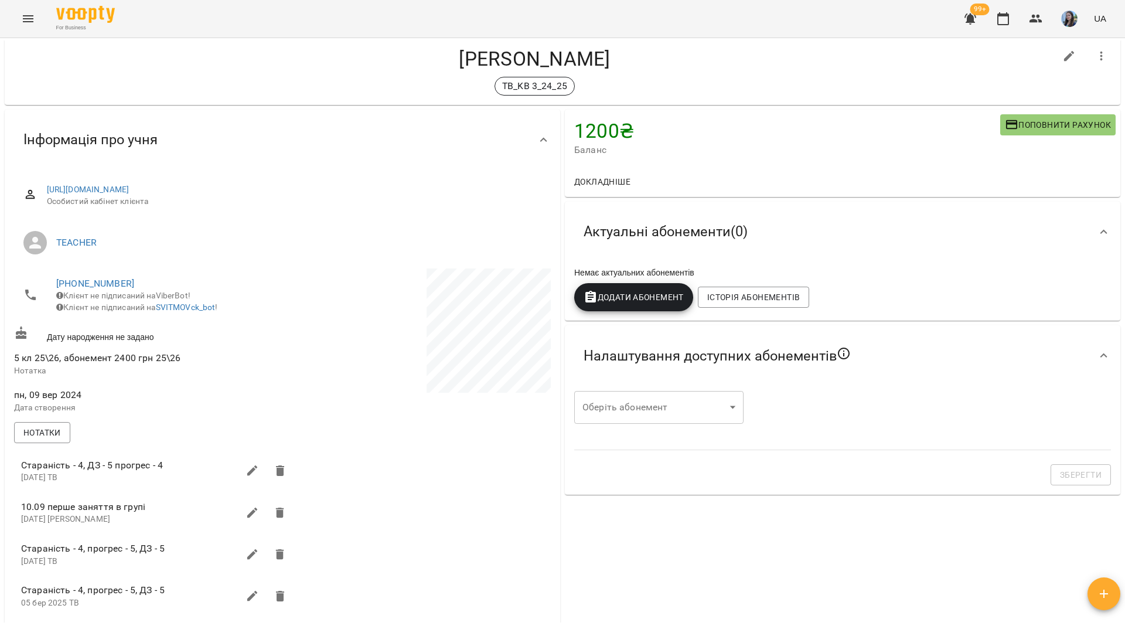
scroll to position [0, 0]
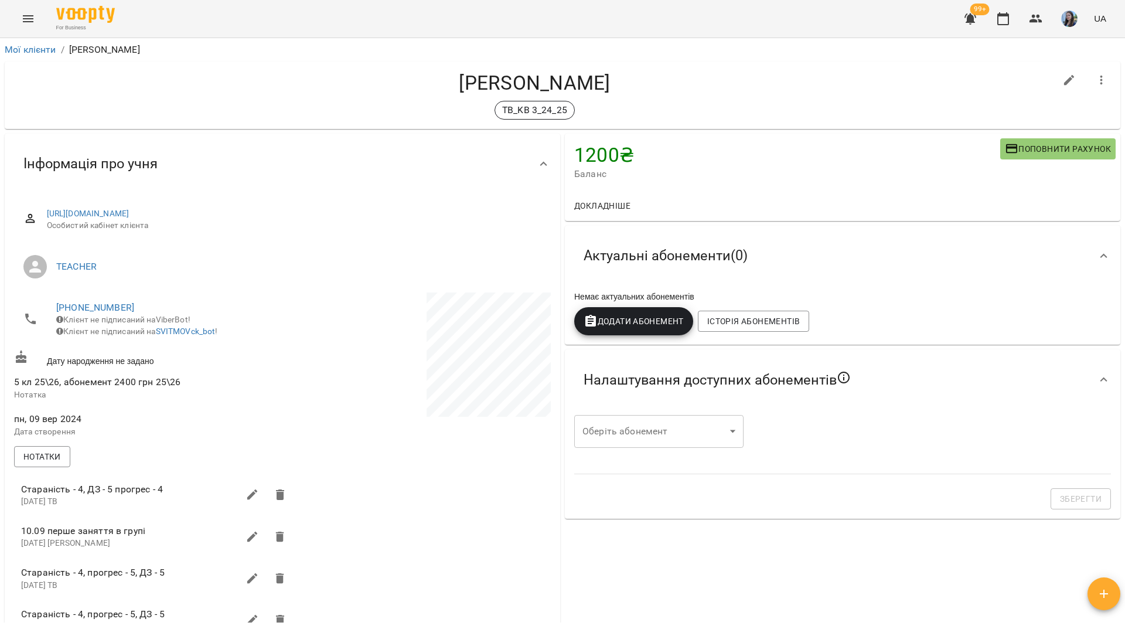
click at [418, 81] on h4 "[PERSON_NAME]" at bounding box center [535, 83] width 1042 height 24
drag, startPoint x: 272, startPoint y: 18, endPoint x: 287, endPoint y: 5, distance: 20.0
click at [272, 18] on div "For Business 99+ UA" at bounding box center [562, 19] width 1125 height 38
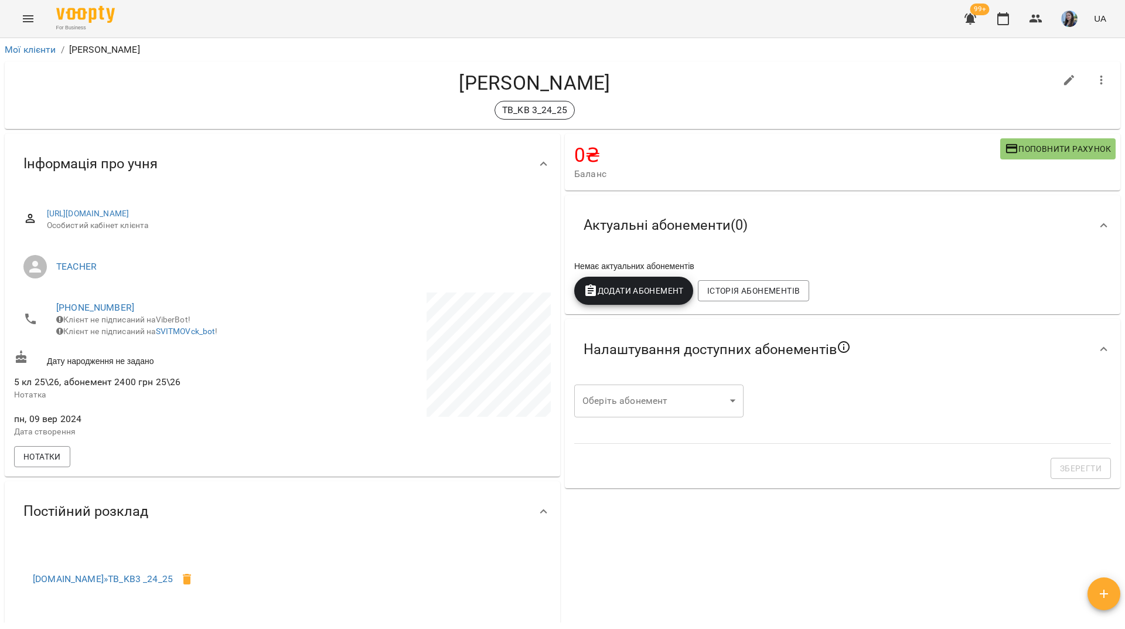
click at [284, 9] on div "For Business 99+ UA" at bounding box center [562, 19] width 1125 height 38
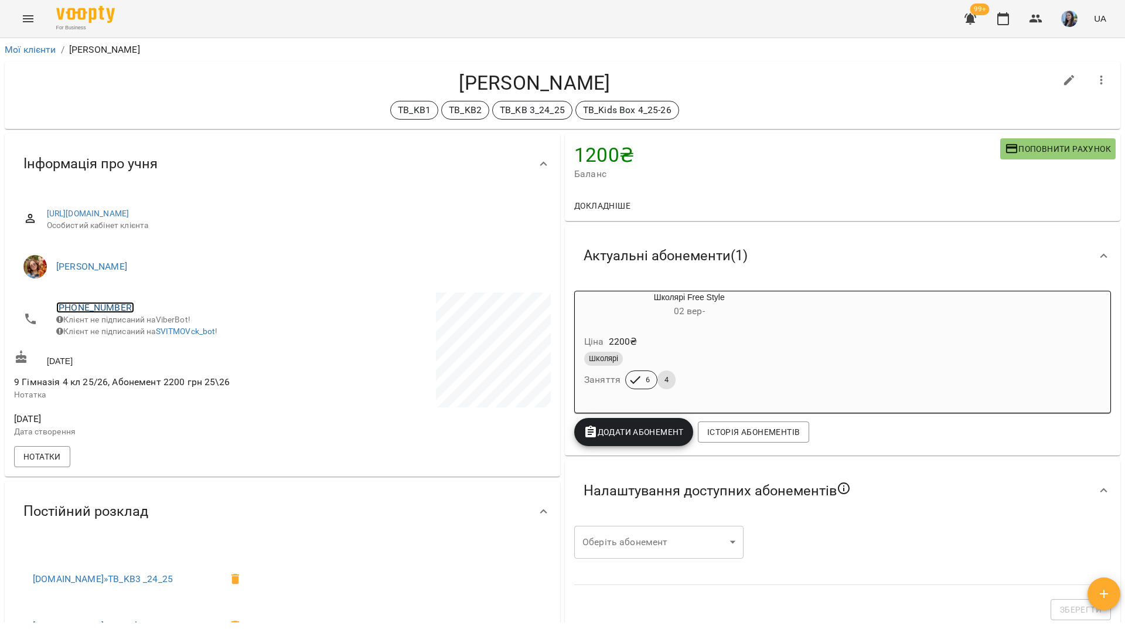
click at [114, 303] on link "[PHONE_NUMBER]" at bounding box center [95, 307] width 78 height 11
click at [143, 346] on ul at bounding box center [143, 319] width 36 height 55
click at [143, 334] on img at bounding box center [143, 330] width 18 height 18
drag, startPoint x: 185, startPoint y: 90, endPoint x: 438, endPoint y: 5, distance: 267.1
click at [187, 89] on h4 "[PERSON_NAME]" at bounding box center [535, 83] width 1042 height 24
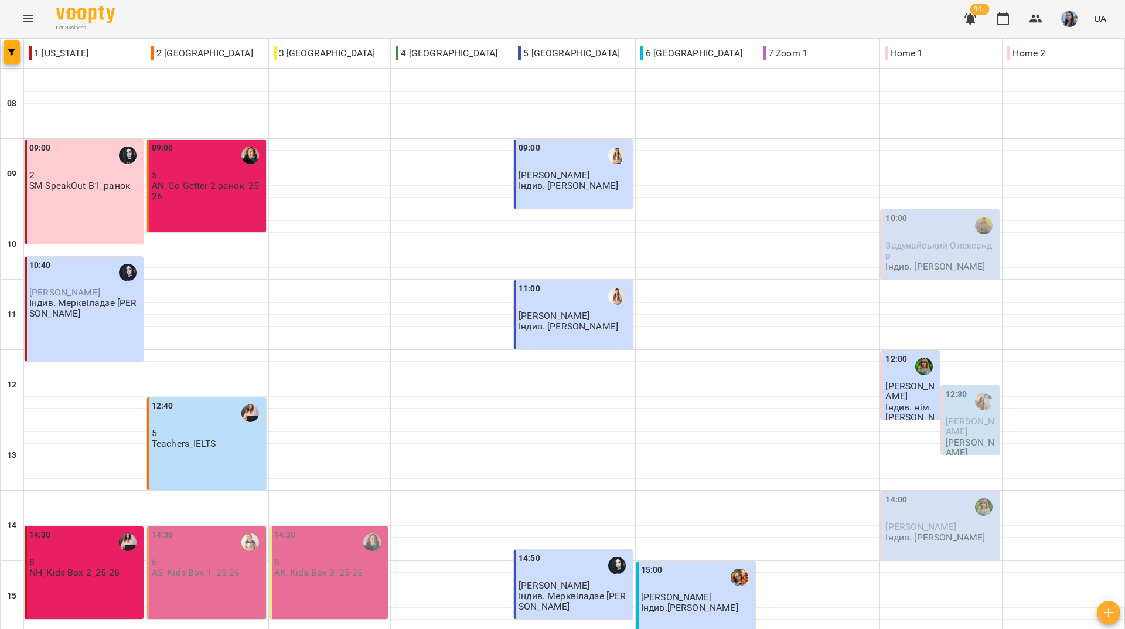
scroll to position [410, 0]
click at [906, 521] on span "[PERSON_NAME]" at bounding box center [921, 526] width 71 height 11
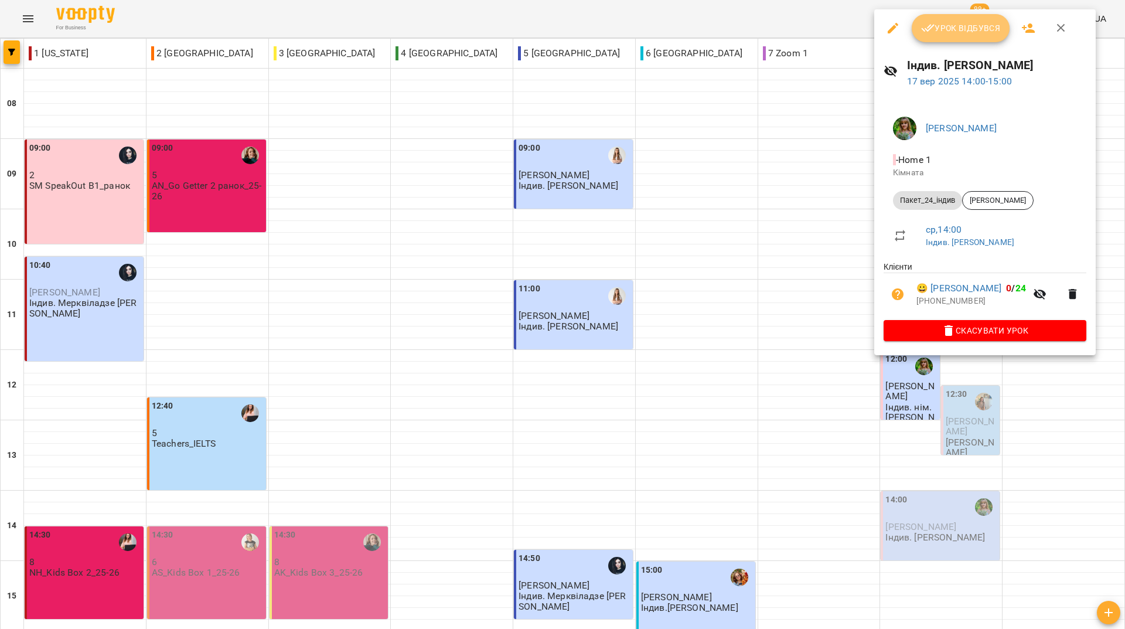
click at [932, 30] on icon "button" at bounding box center [928, 28] width 14 height 14
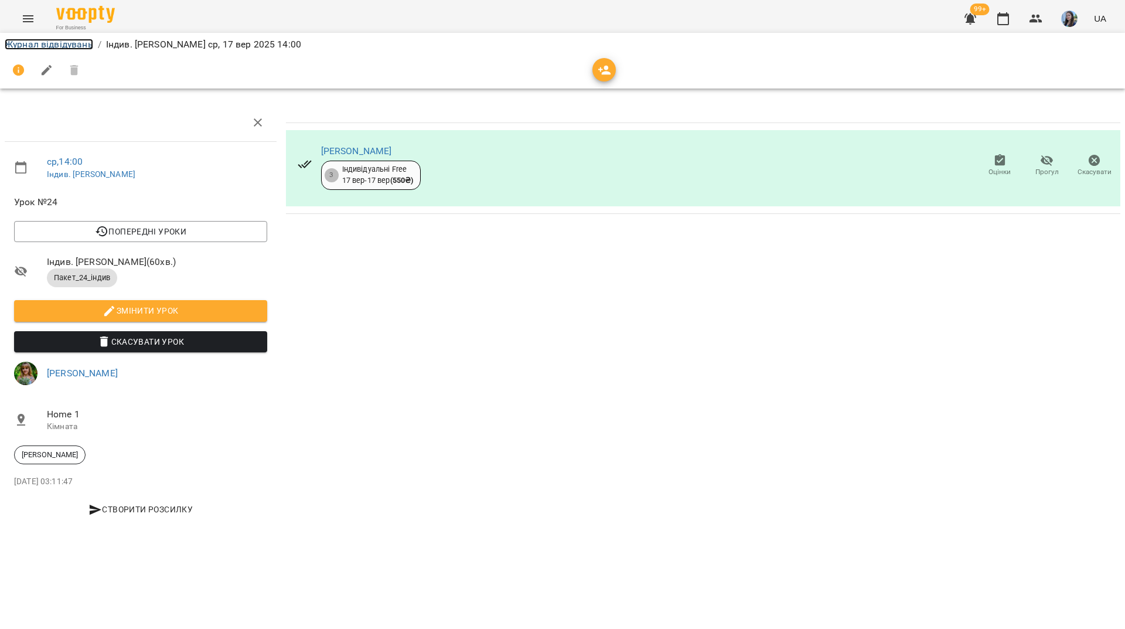
click at [47, 44] on link "Журнал відвідувань" at bounding box center [49, 44] width 89 height 11
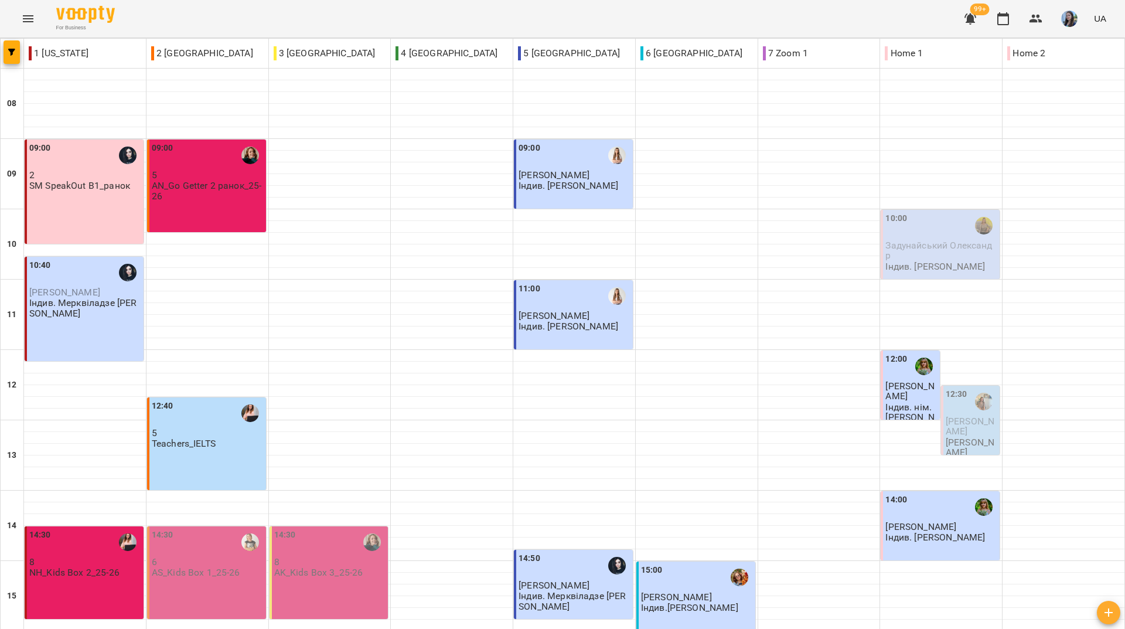
click at [212, 14] on div "For Business 99+ UA" at bounding box center [562, 19] width 1125 height 38
drag, startPoint x: 244, startPoint y: 14, endPoint x: 307, endPoint y: 40, distance: 67.8
click at [244, 15] on div "For Business 99+ UA" at bounding box center [562, 19] width 1125 height 38
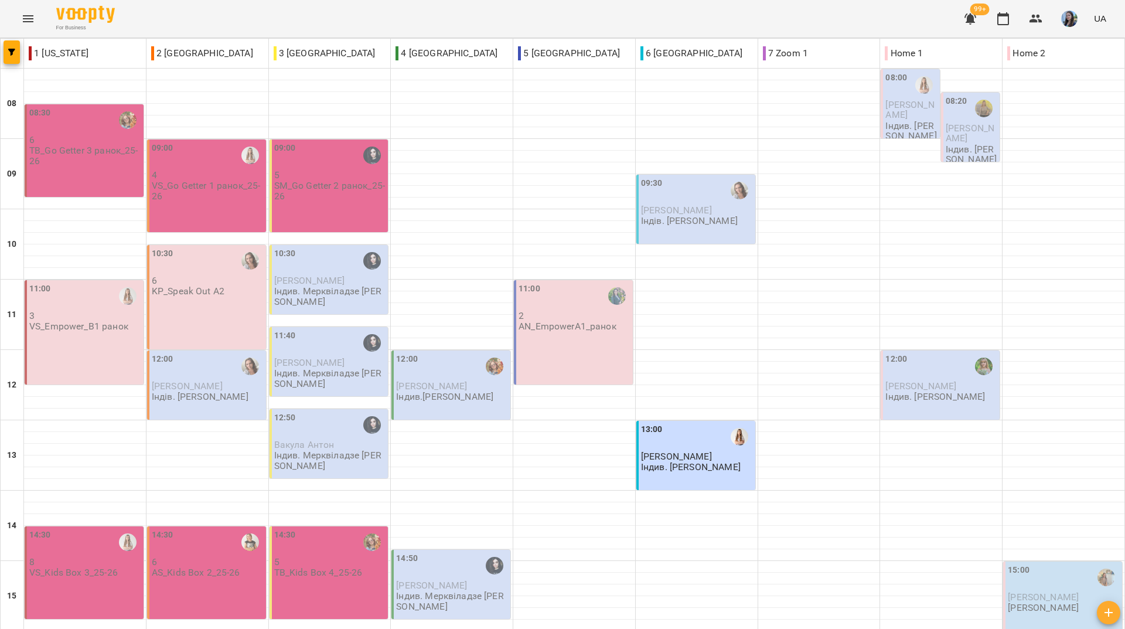
drag, startPoint x: 420, startPoint y: 13, endPoint x: 412, endPoint y: 25, distance: 13.5
click at [420, 14] on div "For Business 99+ UA" at bounding box center [562, 19] width 1125 height 38
click at [459, 9] on div "For Business 99+ UA" at bounding box center [562, 19] width 1125 height 38
click at [382, 13] on div "For Business 99+ UA" at bounding box center [562, 19] width 1125 height 38
drag, startPoint x: 205, startPoint y: 14, endPoint x: 206, endPoint y: 21, distance: 7.1
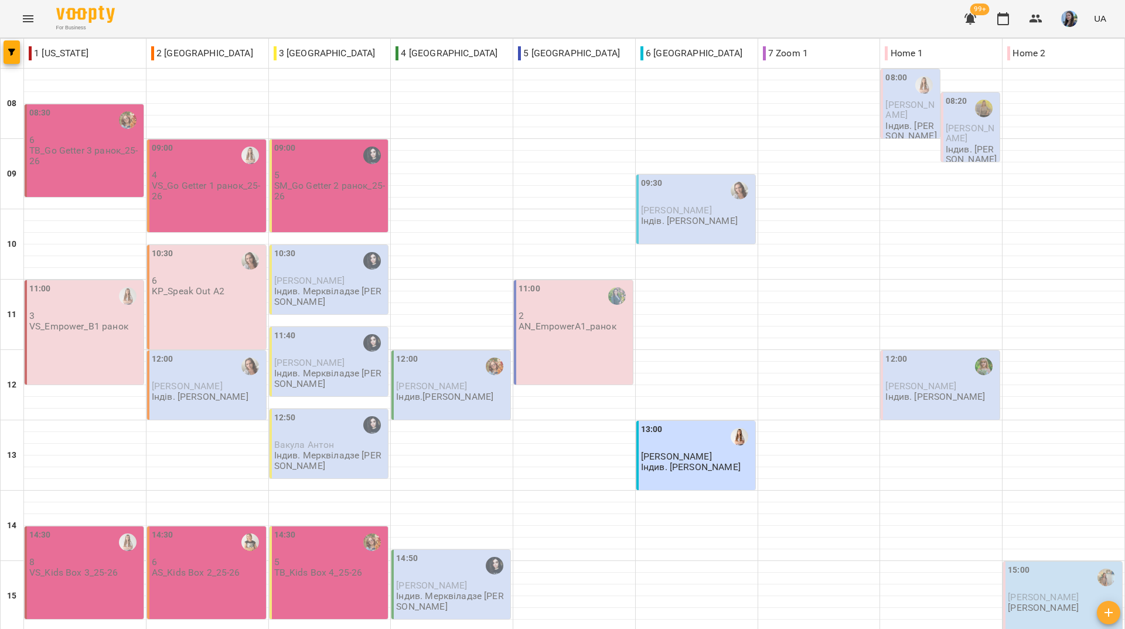
click at [205, 14] on div "For Business 99+ UA" at bounding box center [562, 19] width 1125 height 38
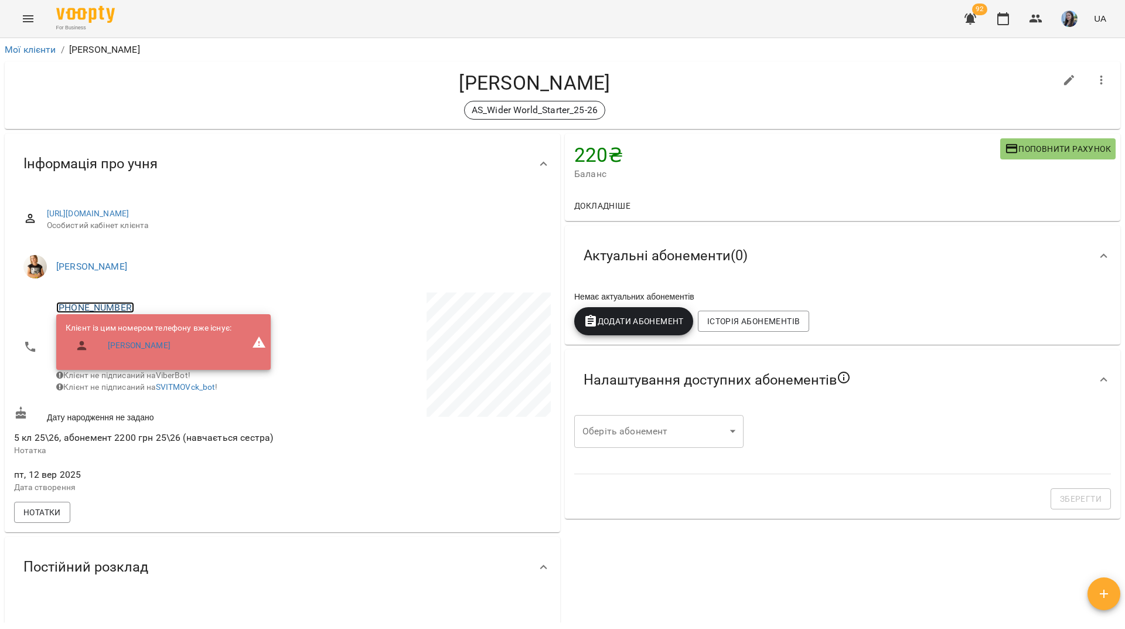
click at [98, 309] on link "[PHONE_NUMBER]" at bounding box center [95, 307] width 78 height 11
click at [148, 334] on img at bounding box center [143, 330] width 18 height 18
